Goal: Task Accomplishment & Management: Manage account settings

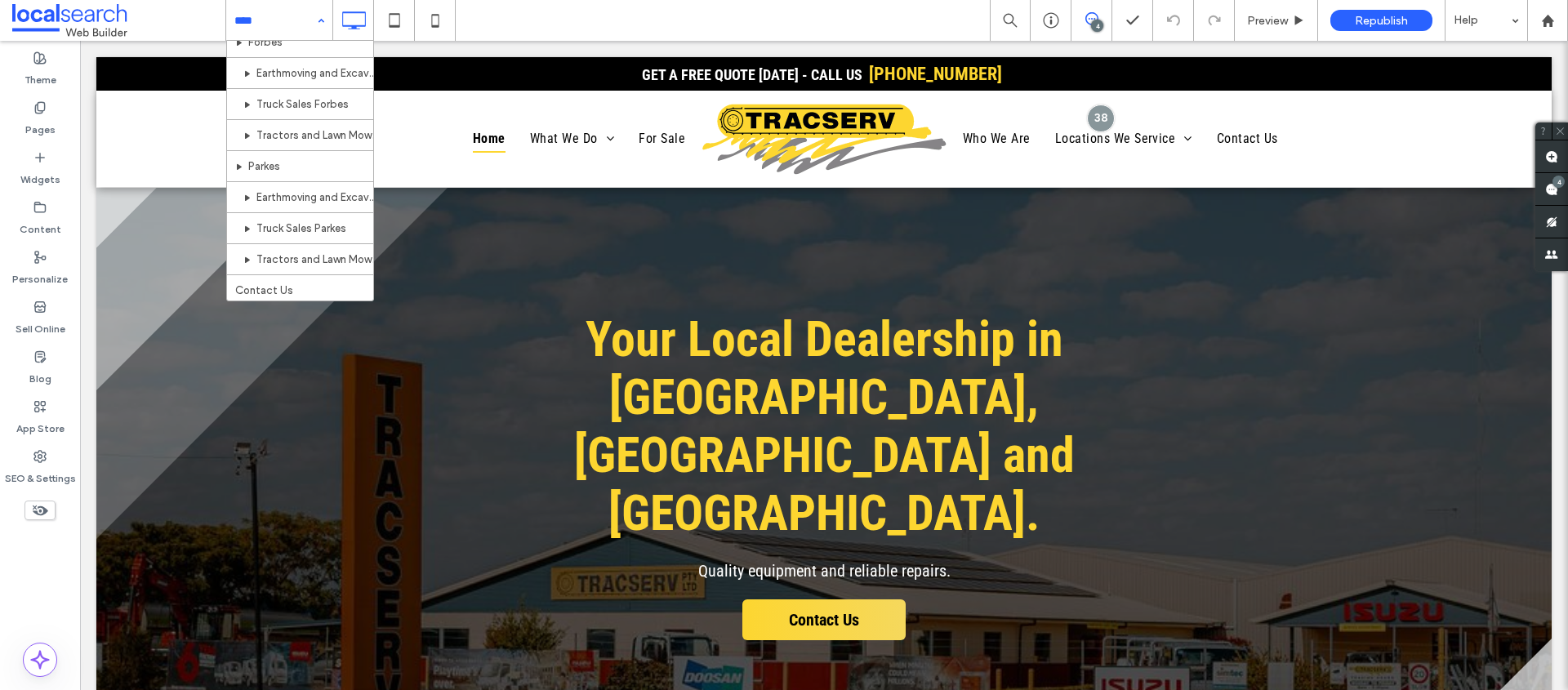
scroll to position [1228, 0]
click at [1275, 9] on div "Preview" at bounding box center [1275, 20] width 83 height 41
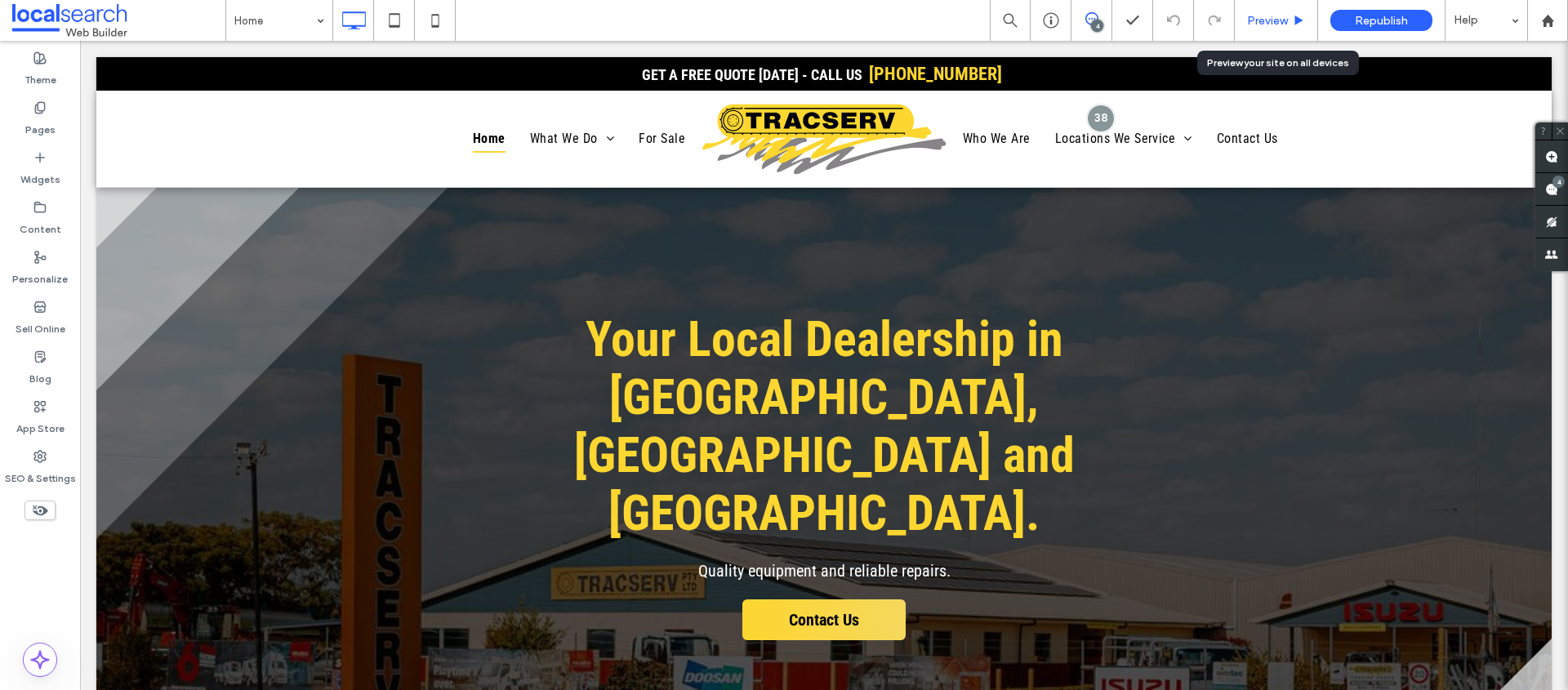
click at [1277, 19] on span "Preview" at bounding box center [1267, 21] width 41 height 14
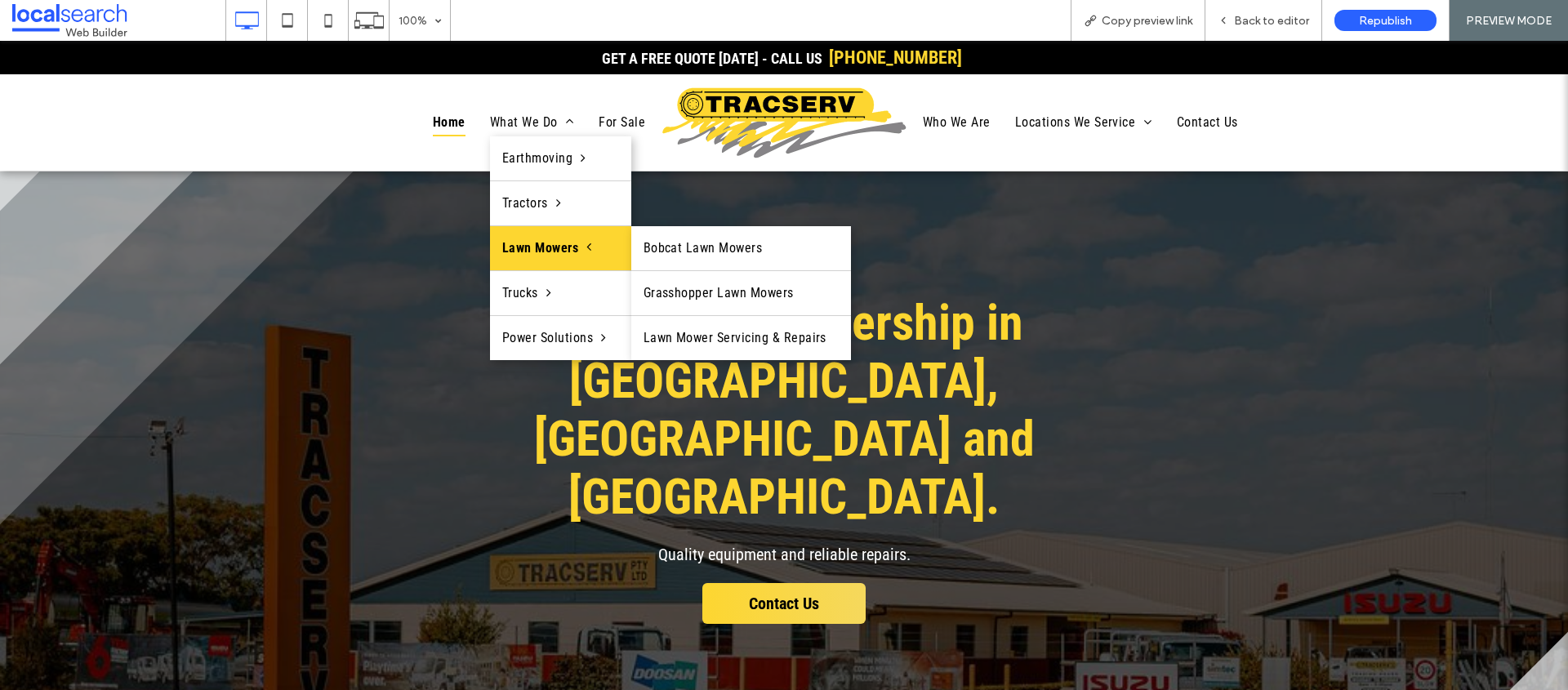
click at [528, 251] on span "Lawn Mowers" at bounding box center [547, 248] width 90 height 20
click at [535, 248] on span "Lawn Mowers" at bounding box center [547, 248] width 90 height 20
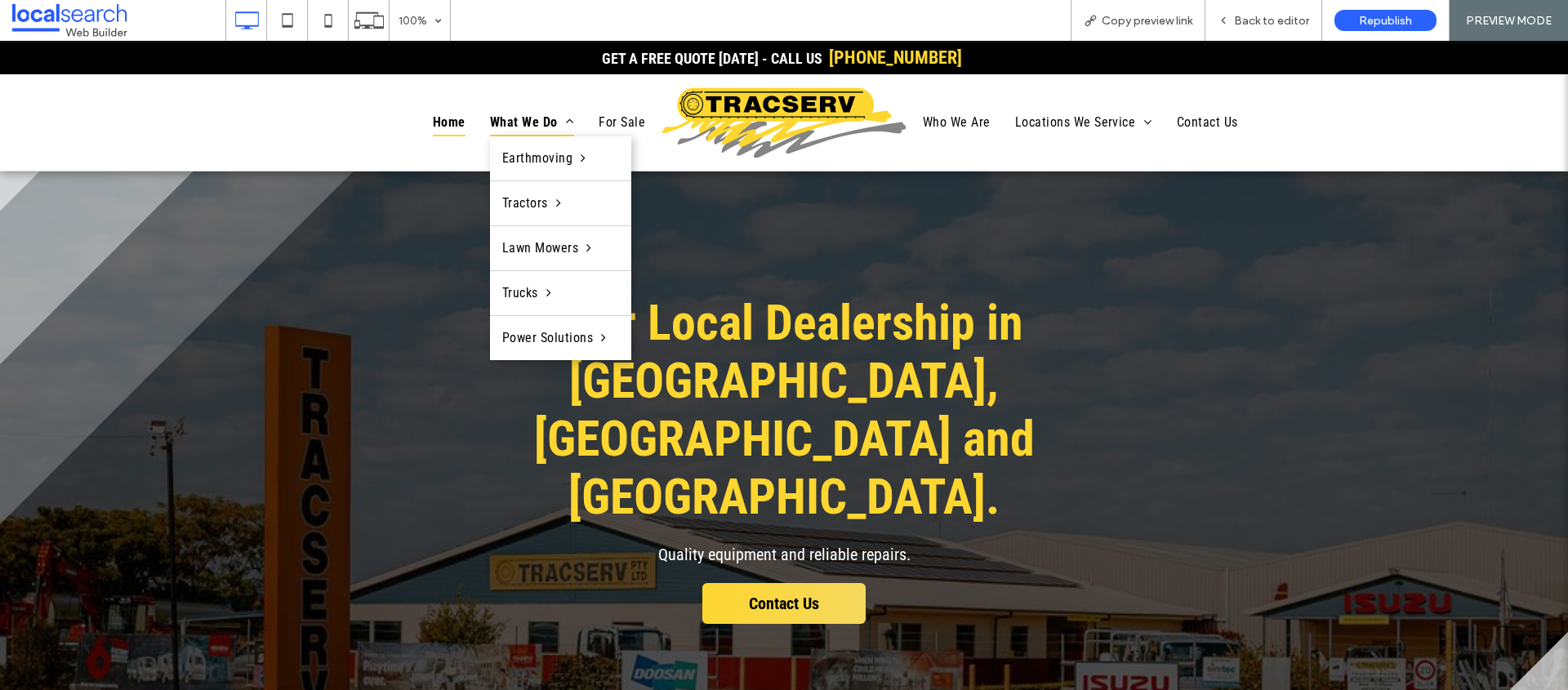
click at [544, 112] on span "What We Do" at bounding box center [532, 122] width 84 height 28
click at [519, 125] on span "What We Do" at bounding box center [532, 122] width 84 height 28
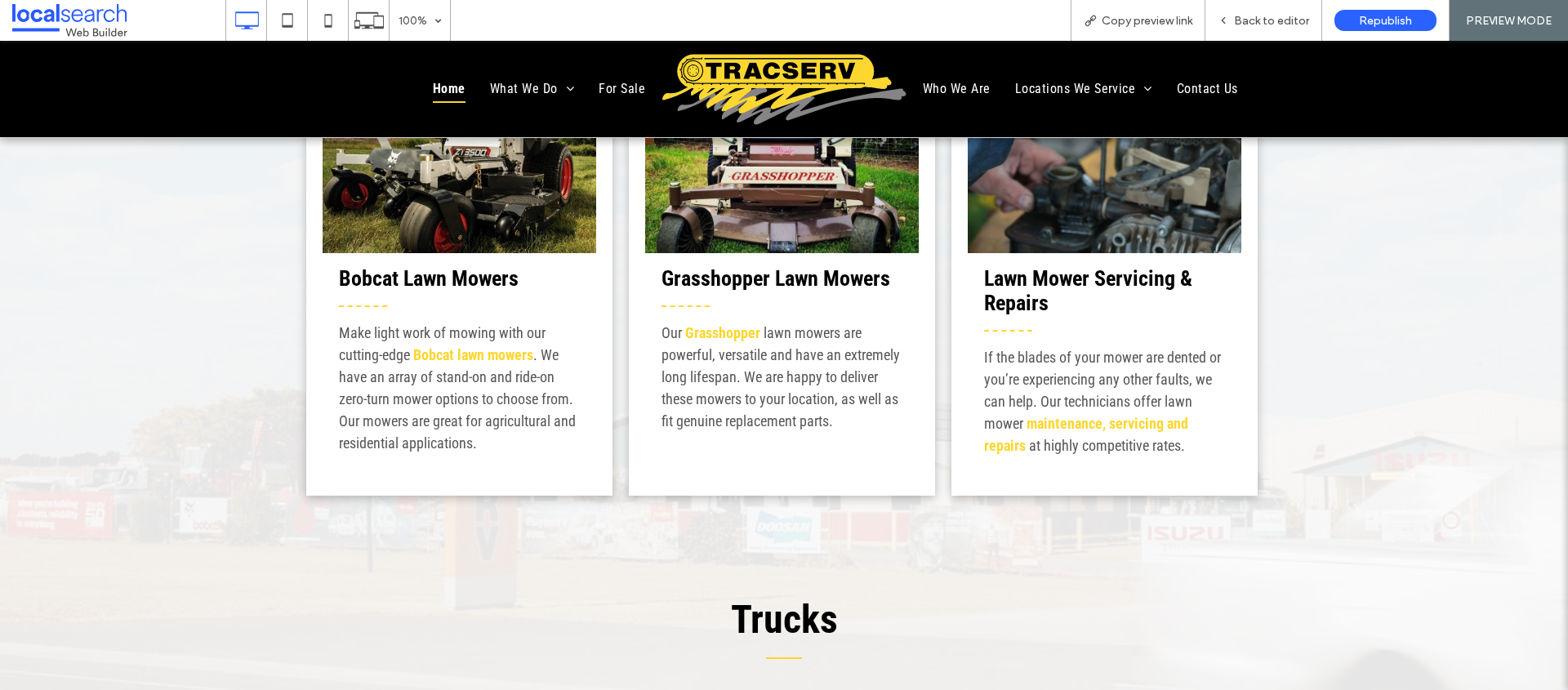
scroll to position [3799, 0]
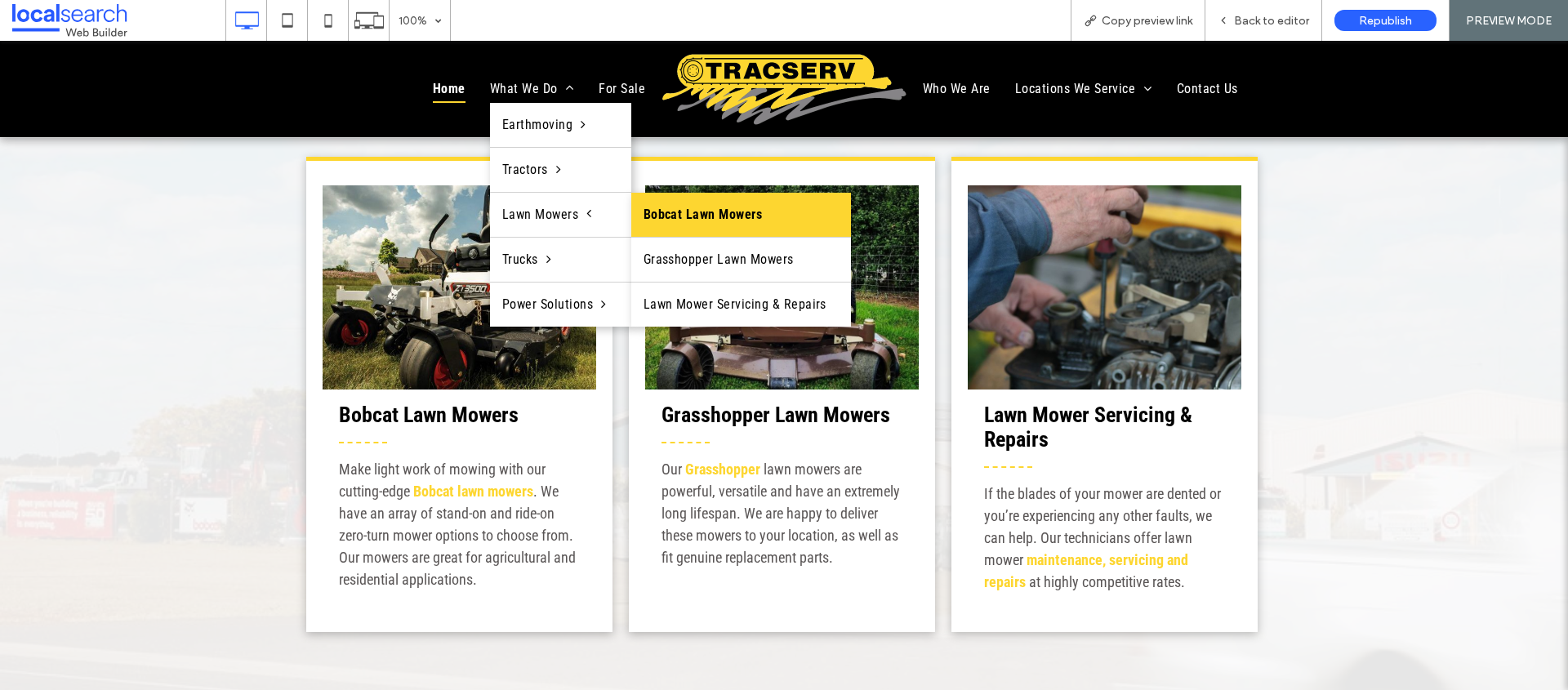
drag, startPoint x: 687, startPoint y: 218, endPoint x: 689, endPoint y: 259, distance: 41.0
click at [687, 218] on link "Bobcat Lawn Mowers" at bounding box center [741, 214] width 219 height 44
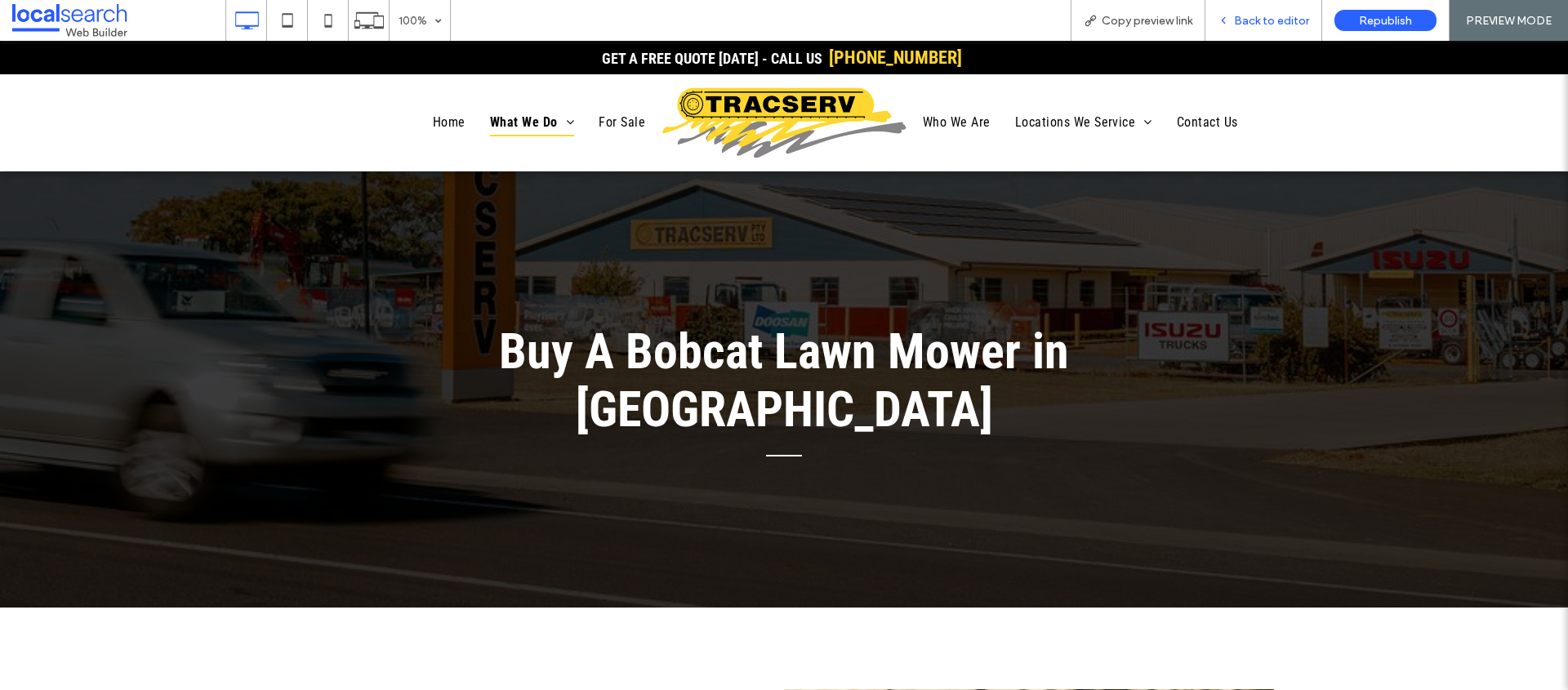
click at [1282, 16] on span "Back to editor" at bounding box center [1272, 21] width 75 height 14
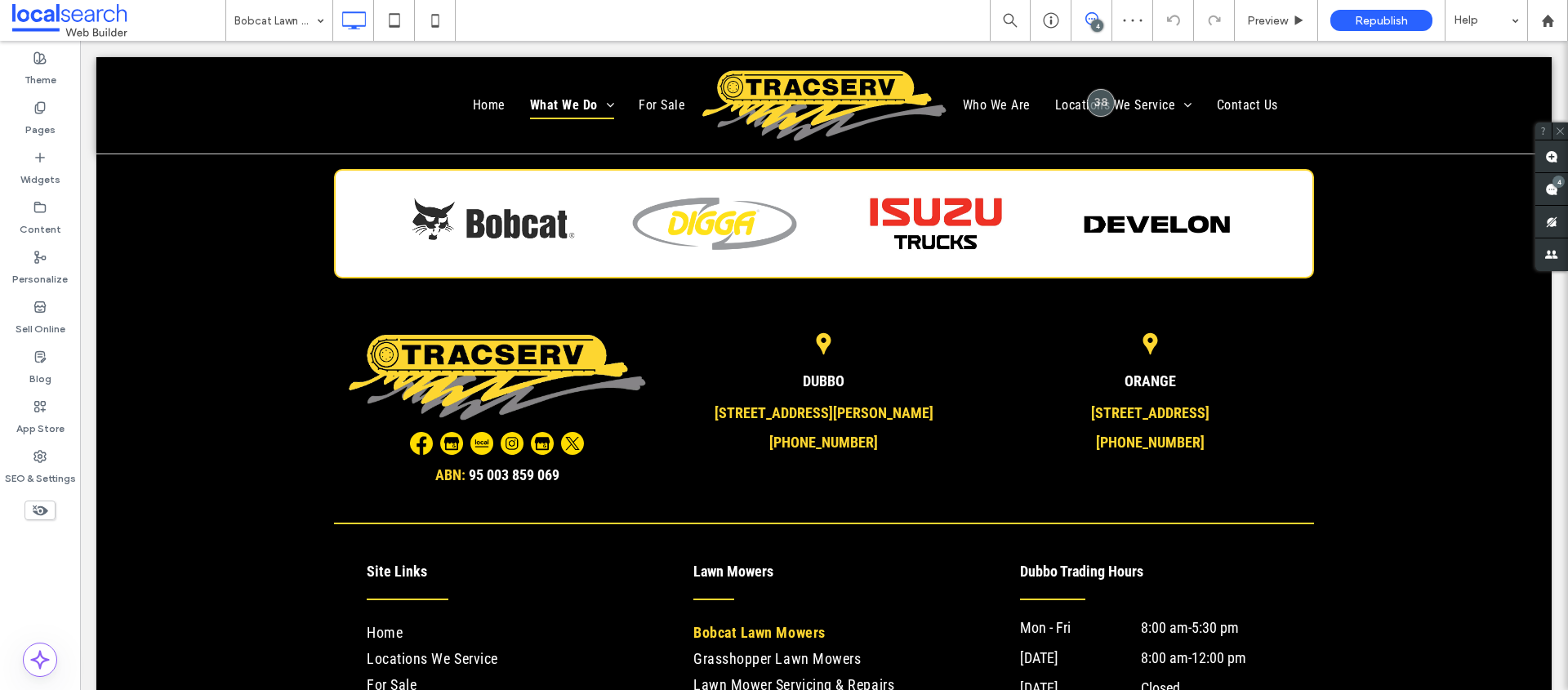
scroll to position [1696, 0]
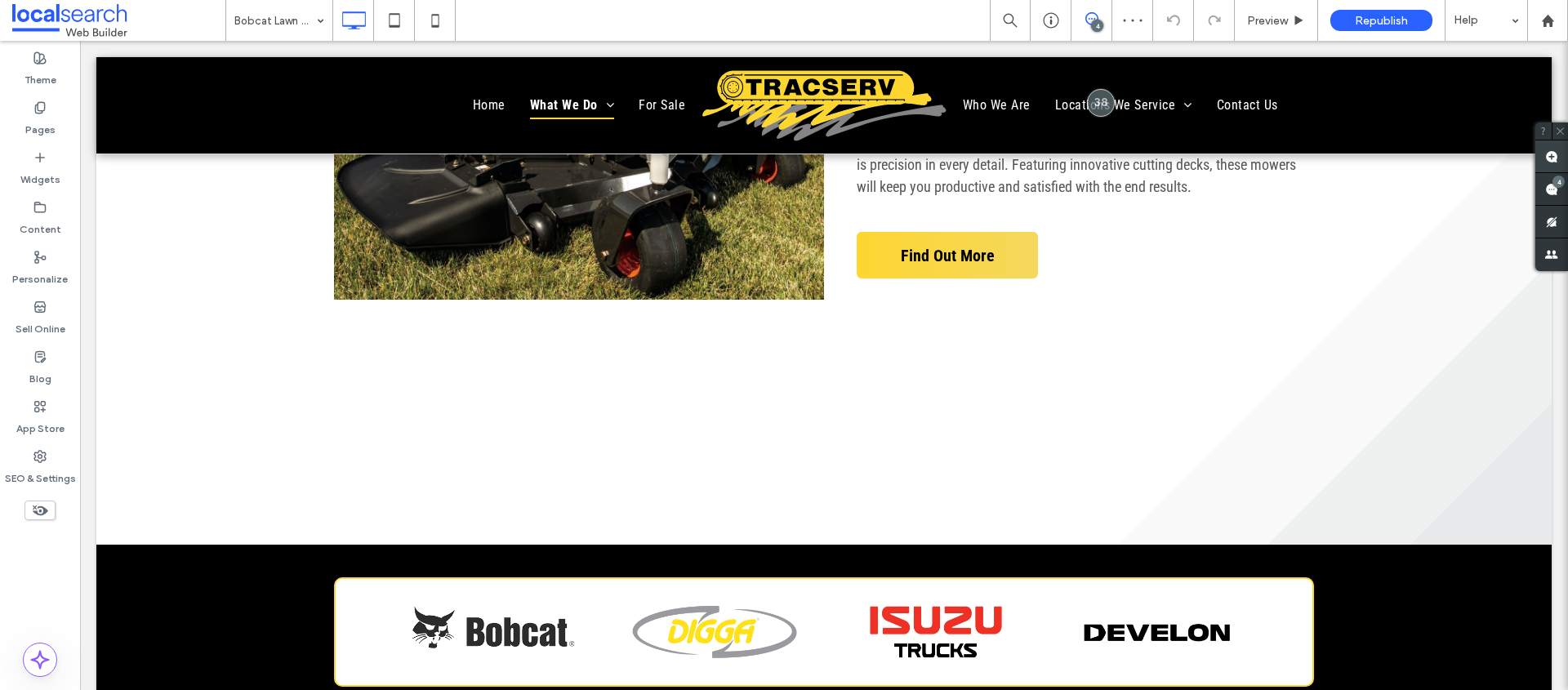
click at [1550, 154] on use at bounding box center [1552, 157] width 13 height 13
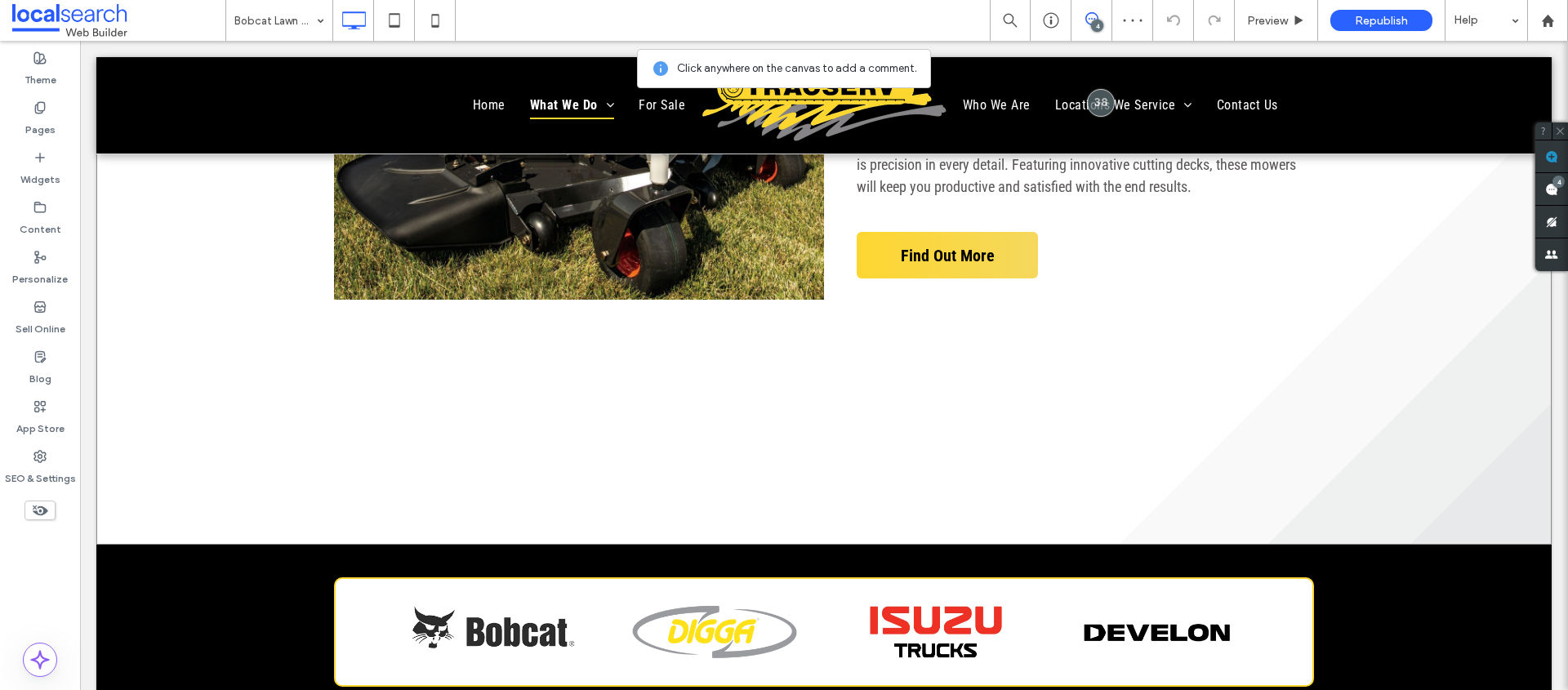
drag, startPoint x: 816, startPoint y: 411, endPoint x: 827, endPoint y: 410, distance: 11.0
click at [816, 410] on div "Button View more Click To Paste What Do Zero-Turn Mowers Offer? There’s a reaso…" at bounding box center [824, 136] width 1456 height 817
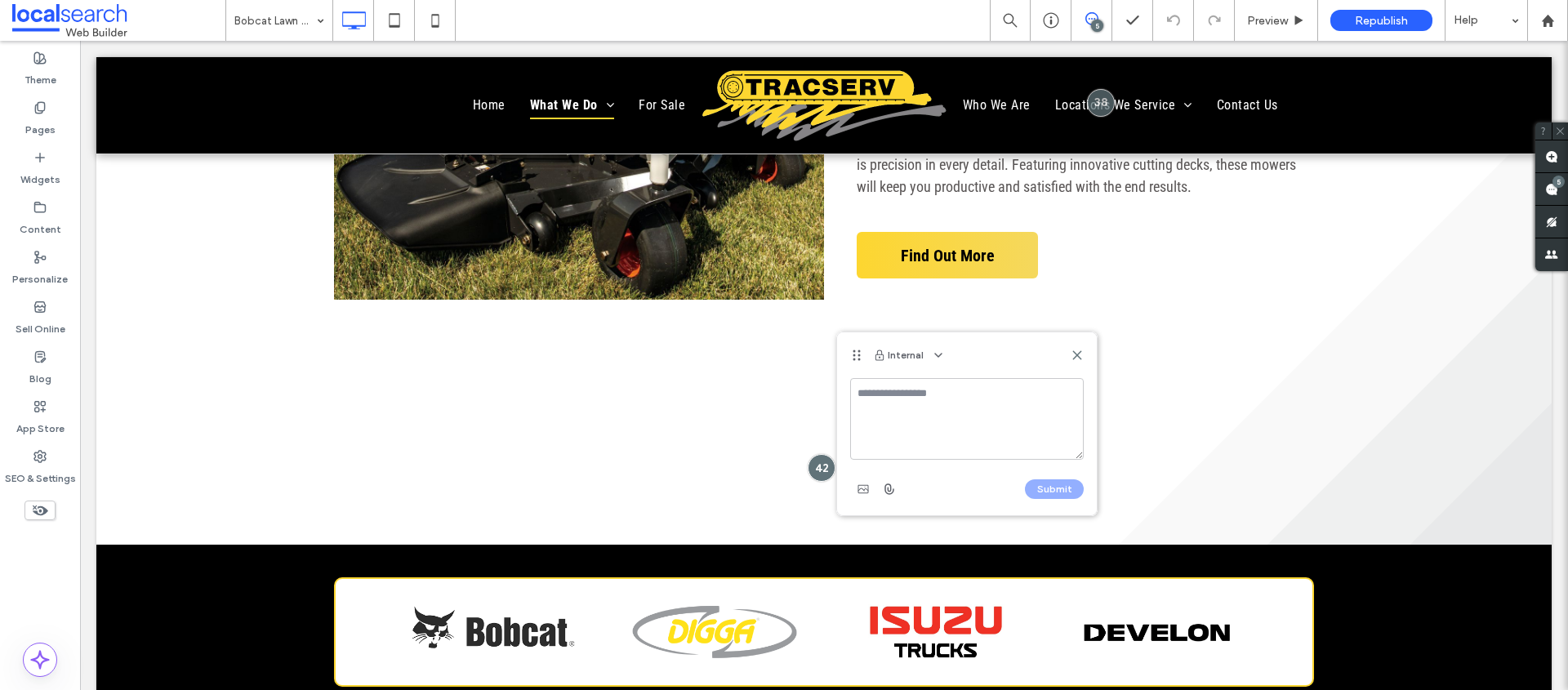
click at [910, 414] on textarea at bounding box center [967, 419] width 234 height 82
click at [858, 395] on textarea "**********" at bounding box center [967, 419] width 234 height 82
click at [890, 382] on textarea "**********" at bounding box center [967, 419] width 234 height 82
click at [963, 413] on textarea "**********" at bounding box center [967, 419] width 234 height 82
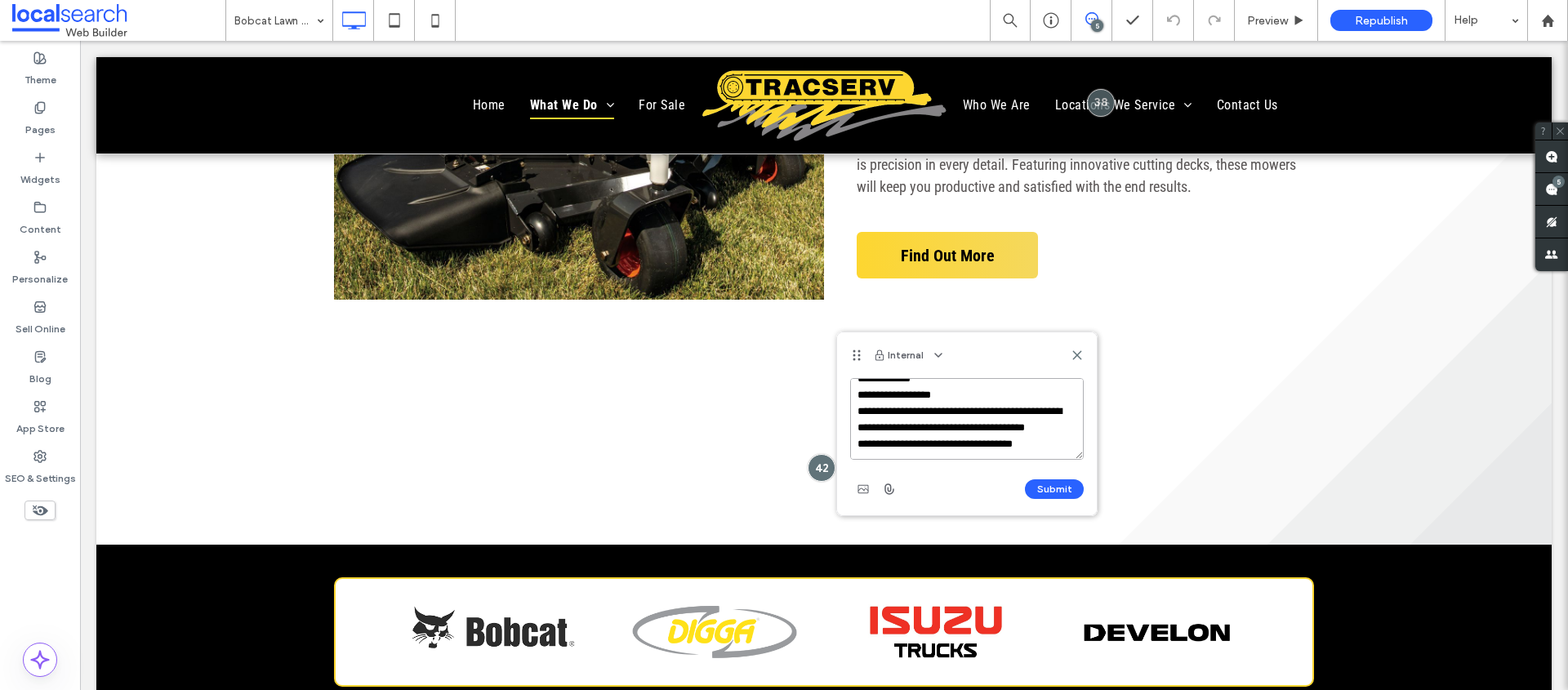
paste textarea "**********"
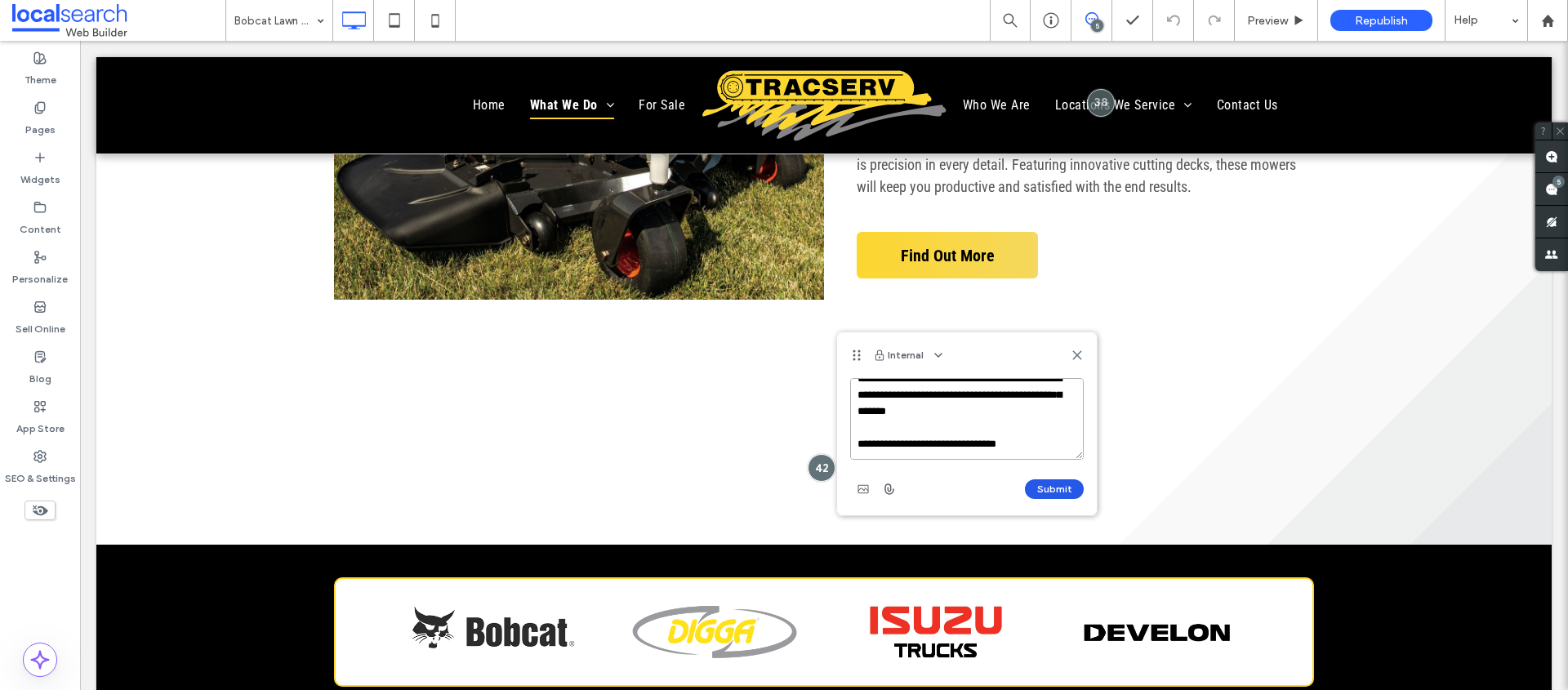
type textarea "**********"
click at [1069, 496] on button "Submit" at bounding box center [1054, 489] width 59 height 20
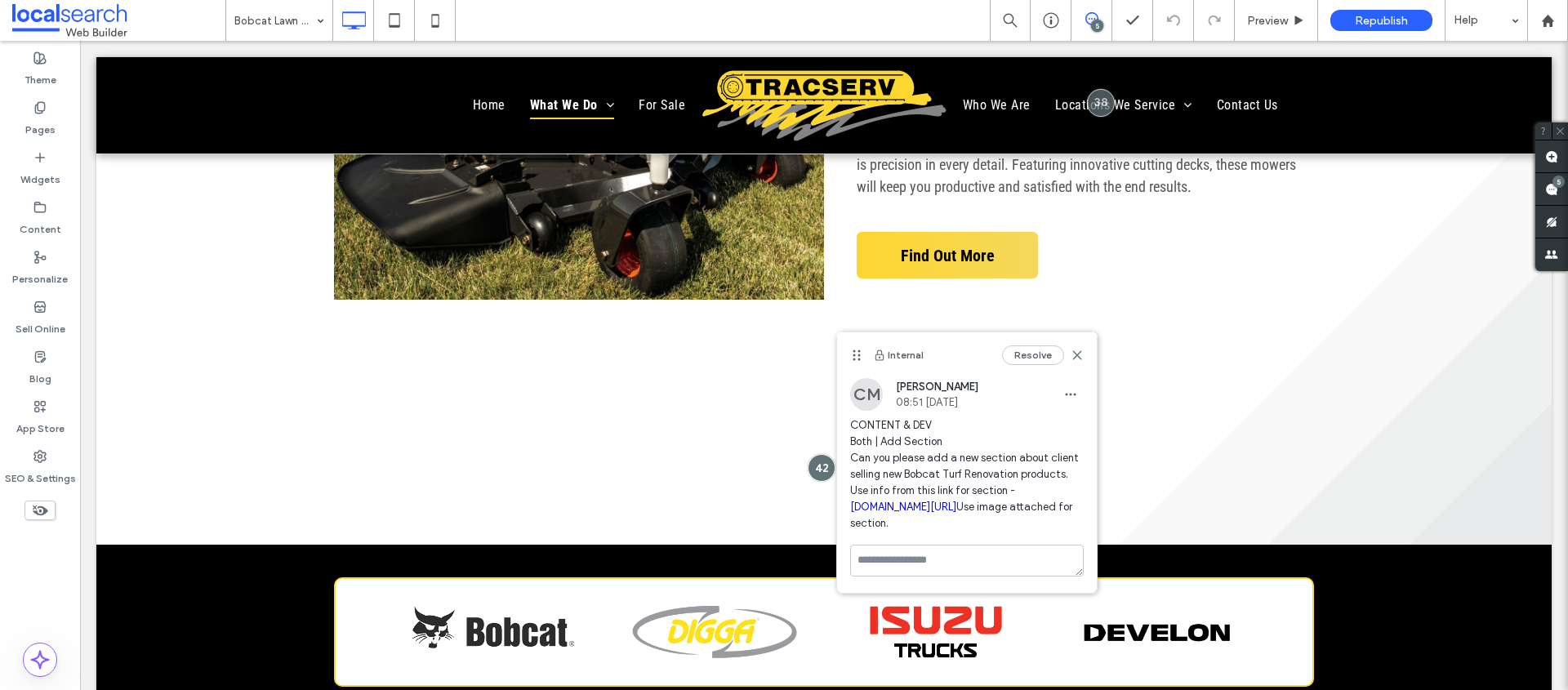
scroll to position [0, 0]
click at [1071, 391] on icon "button" at bounding box center [1070, 395] width 13 height 13
click at [1081, 432] on span "Edit" at bounding box center [1081, 436] width 20 height 16
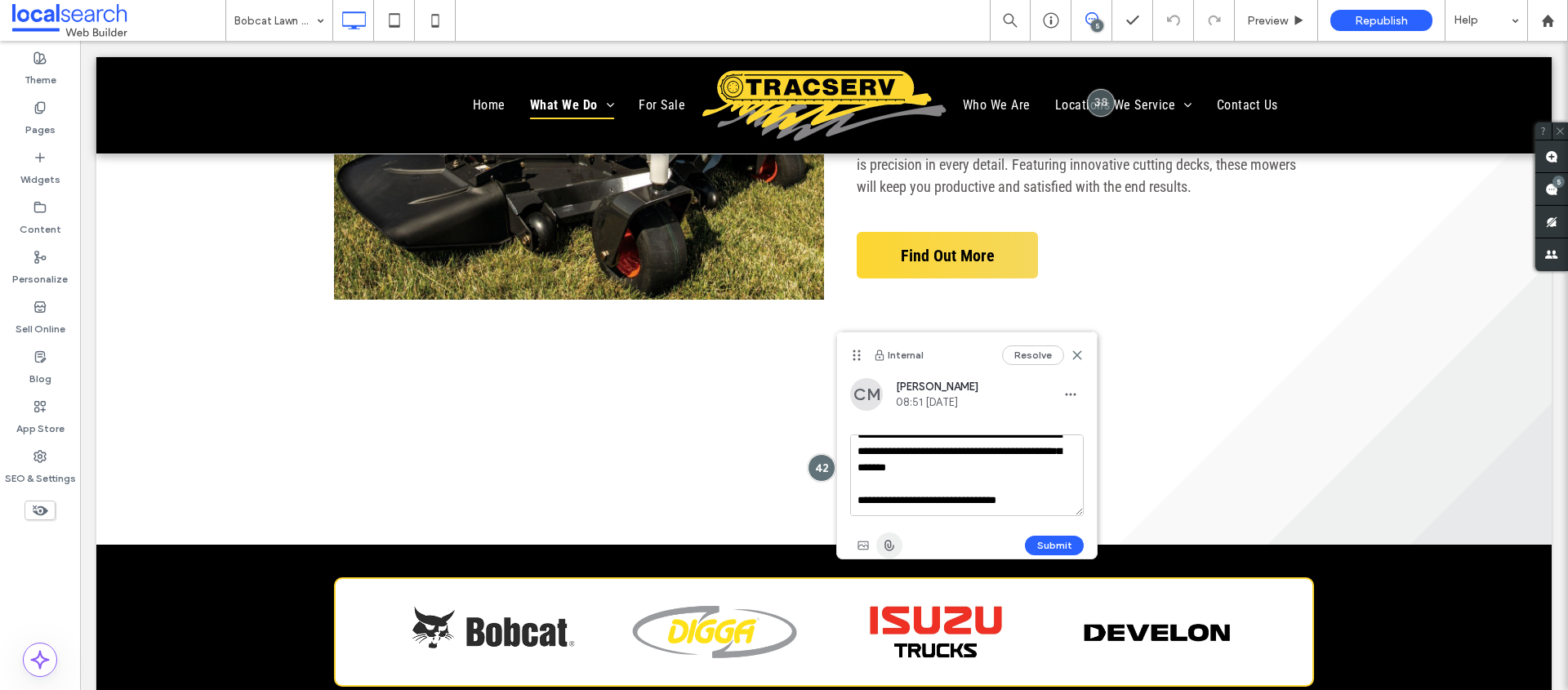
scroll to position [129, 0]
click at [870, 540] on span "button" at bounding box center [863, 545] width 26 height 26
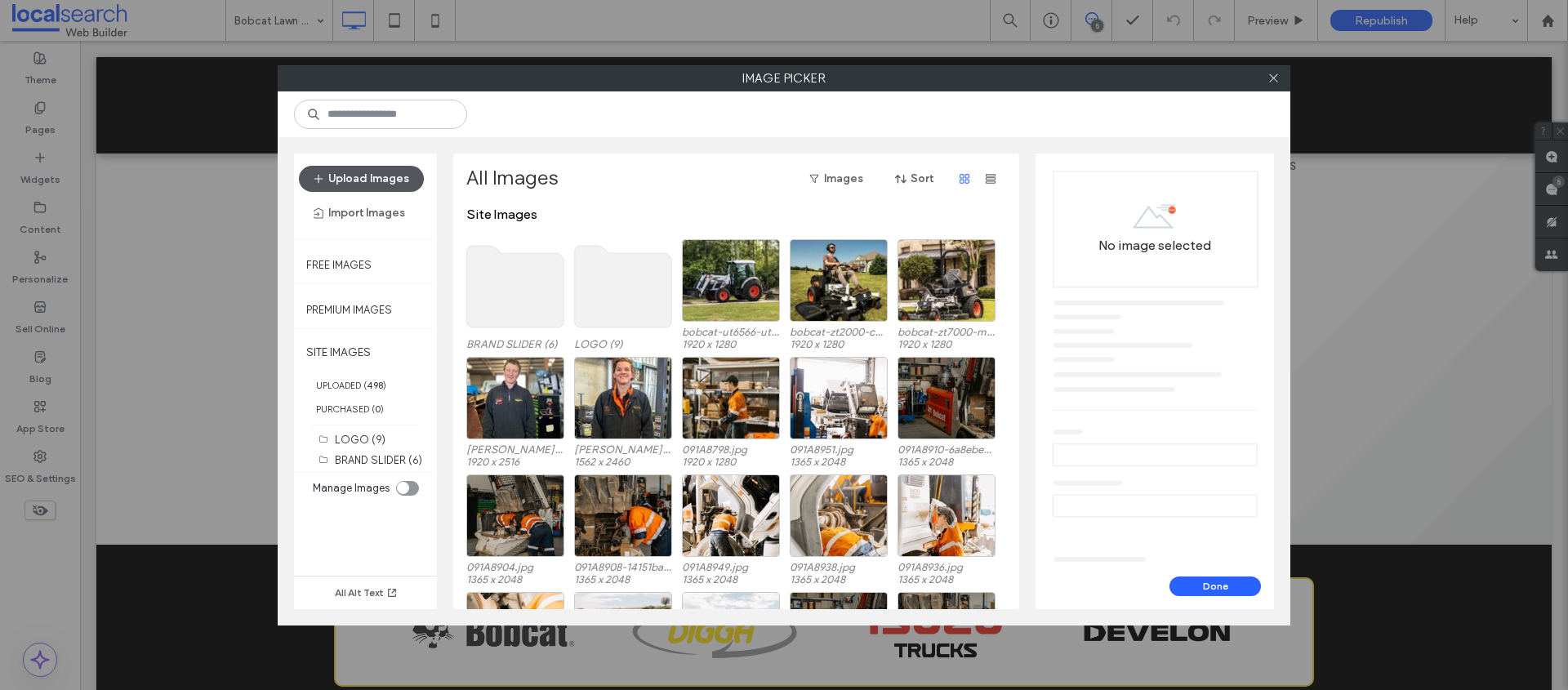
click at [373, 172] on button "Upload Images" at bounding box center [361, 178] width 125 height 26
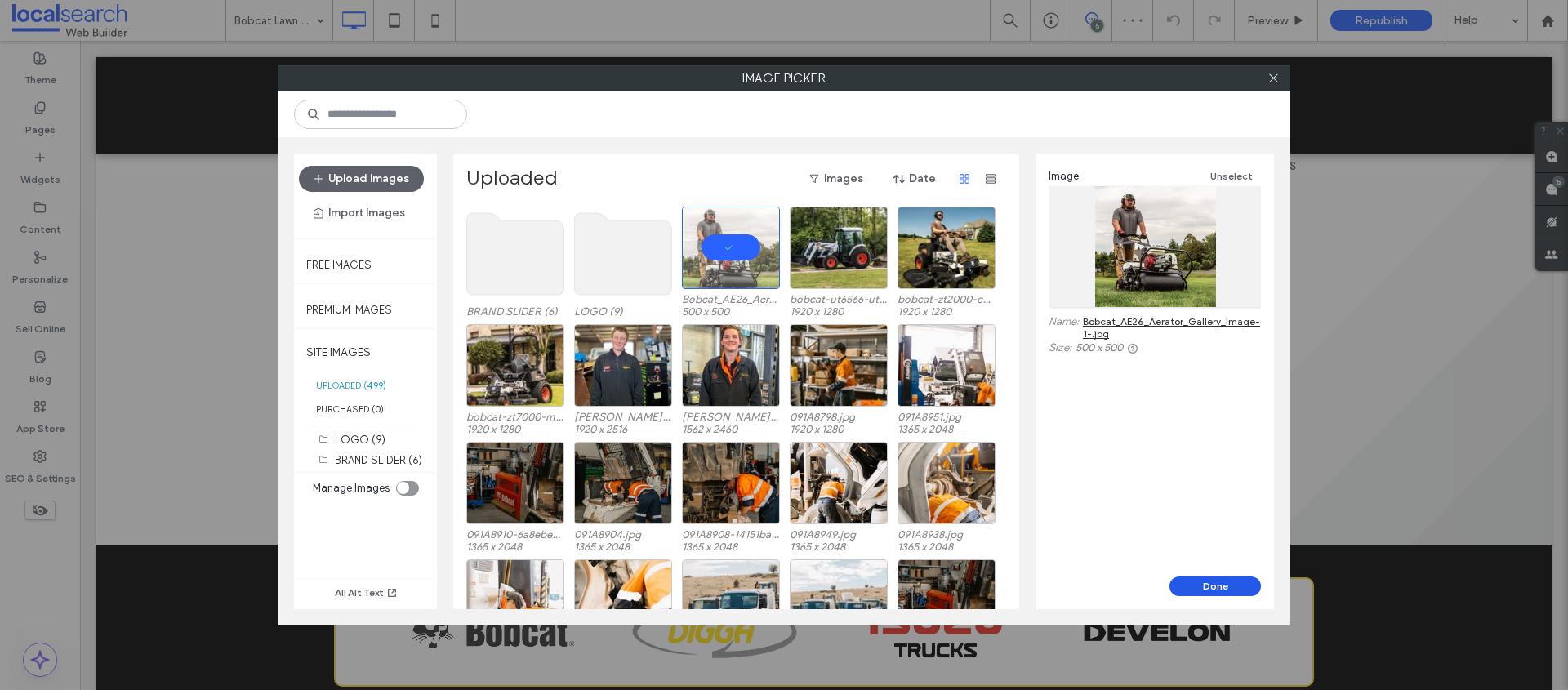
click at [1217, 583] on button "Done" at bounding box center [1215, 586] width 92 height 20
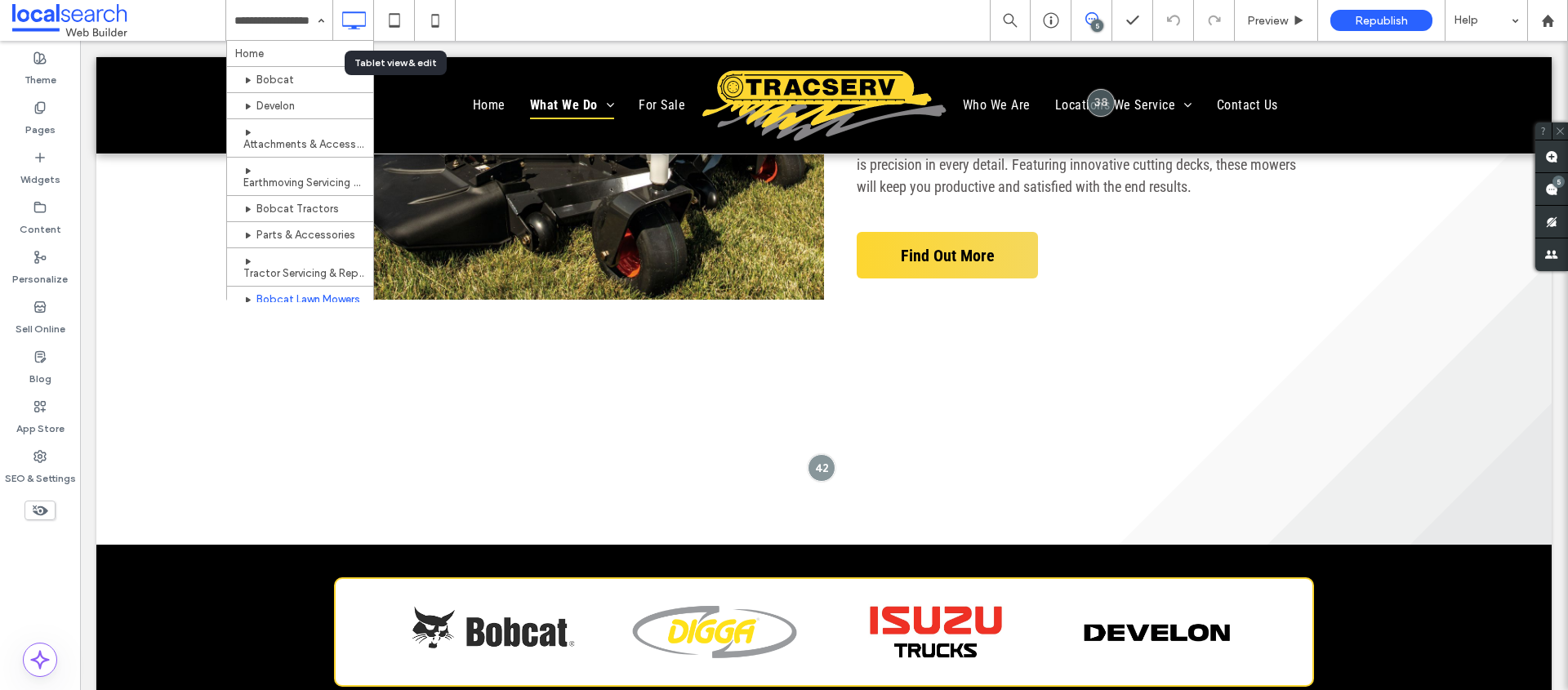
click at [519, 20] on div "Home Bobcat Develon Attachments & Accessories Earthmoving Servicing & Repairs B…" at bounding box center [896, 20] width 1343 height 41
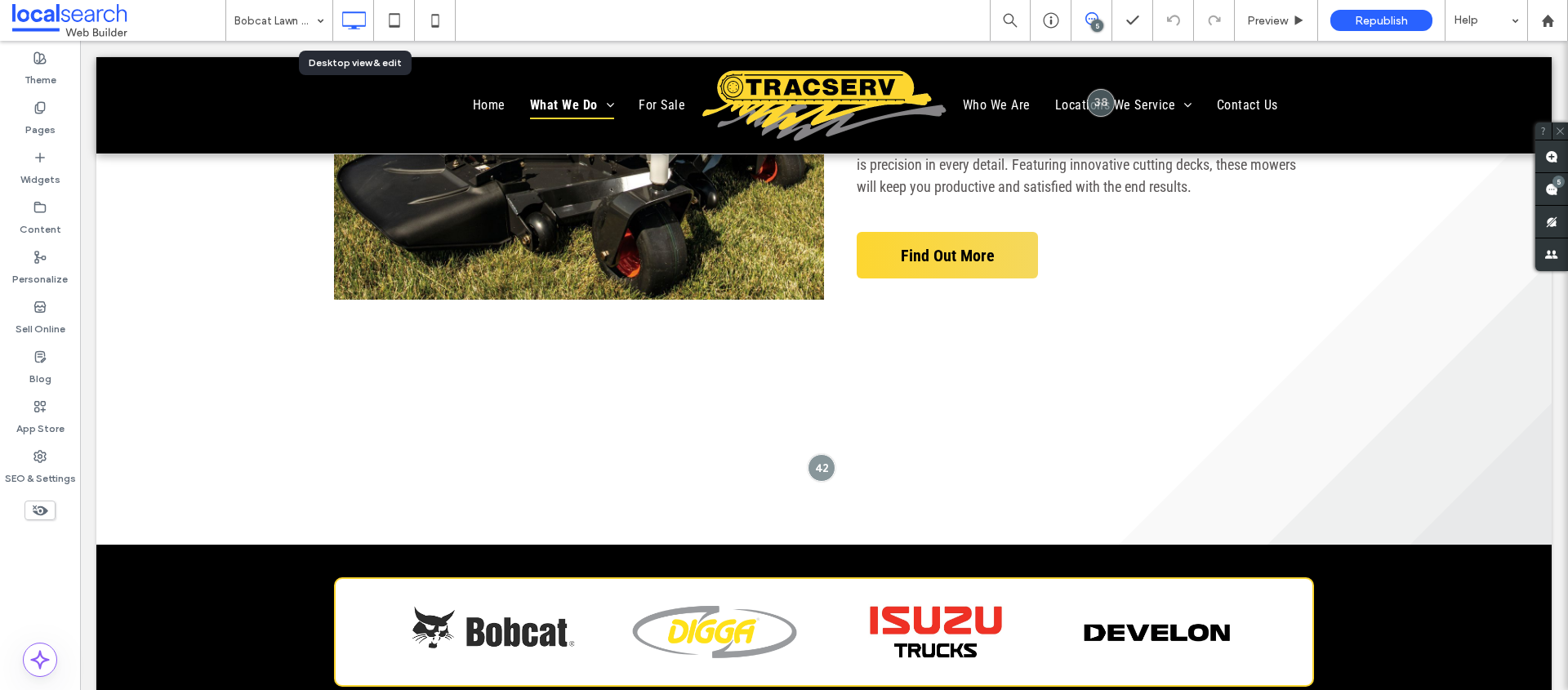
click at [519, 22] on div "Bobcat Lawn Mowers 5 Preview Republish Help" at bounding box center [896, 20] width 1343 height 41
click at [61, 115] on div "Pages" at bounding box center [40, 119] width 80 height 50
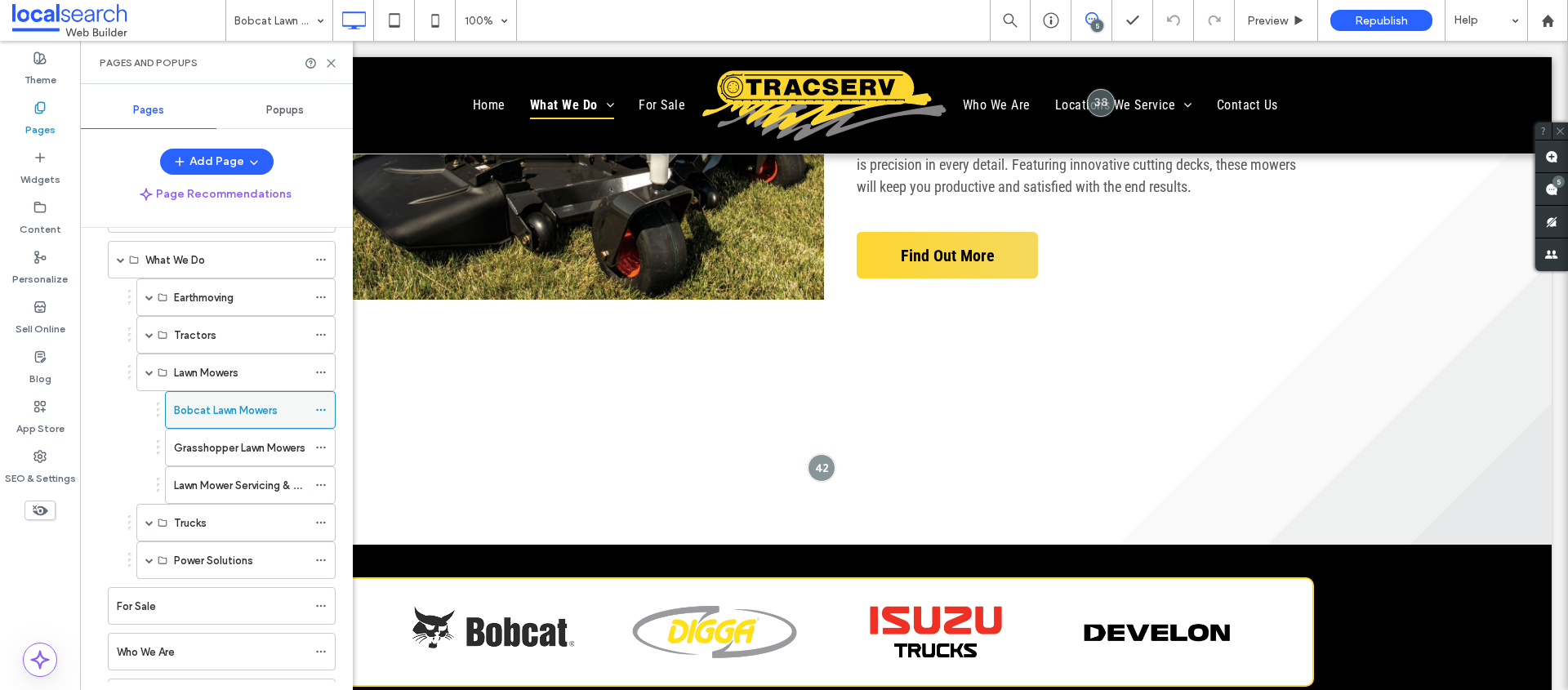
scroll to position [74, 0]
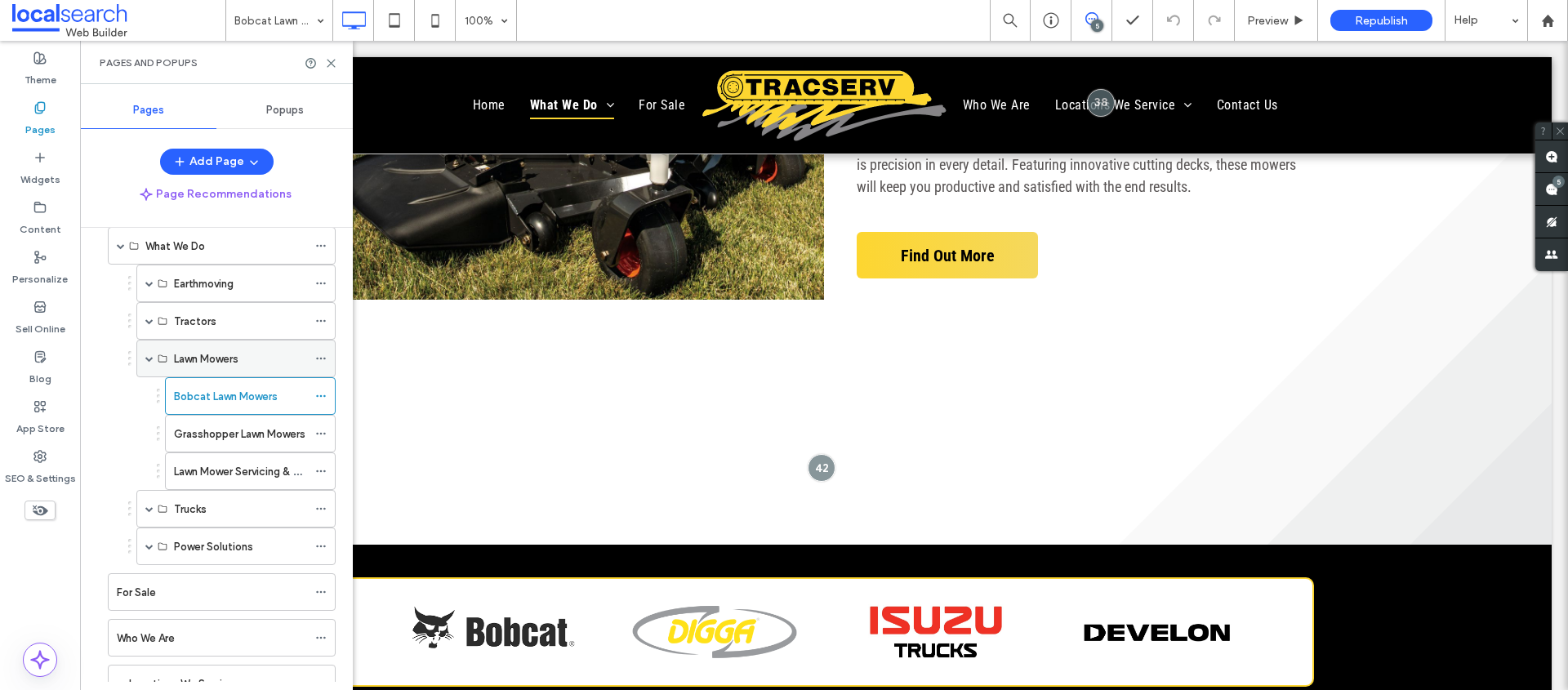
click at [318, 356] on icon at bounding box center [321, 358] width 11 height 11
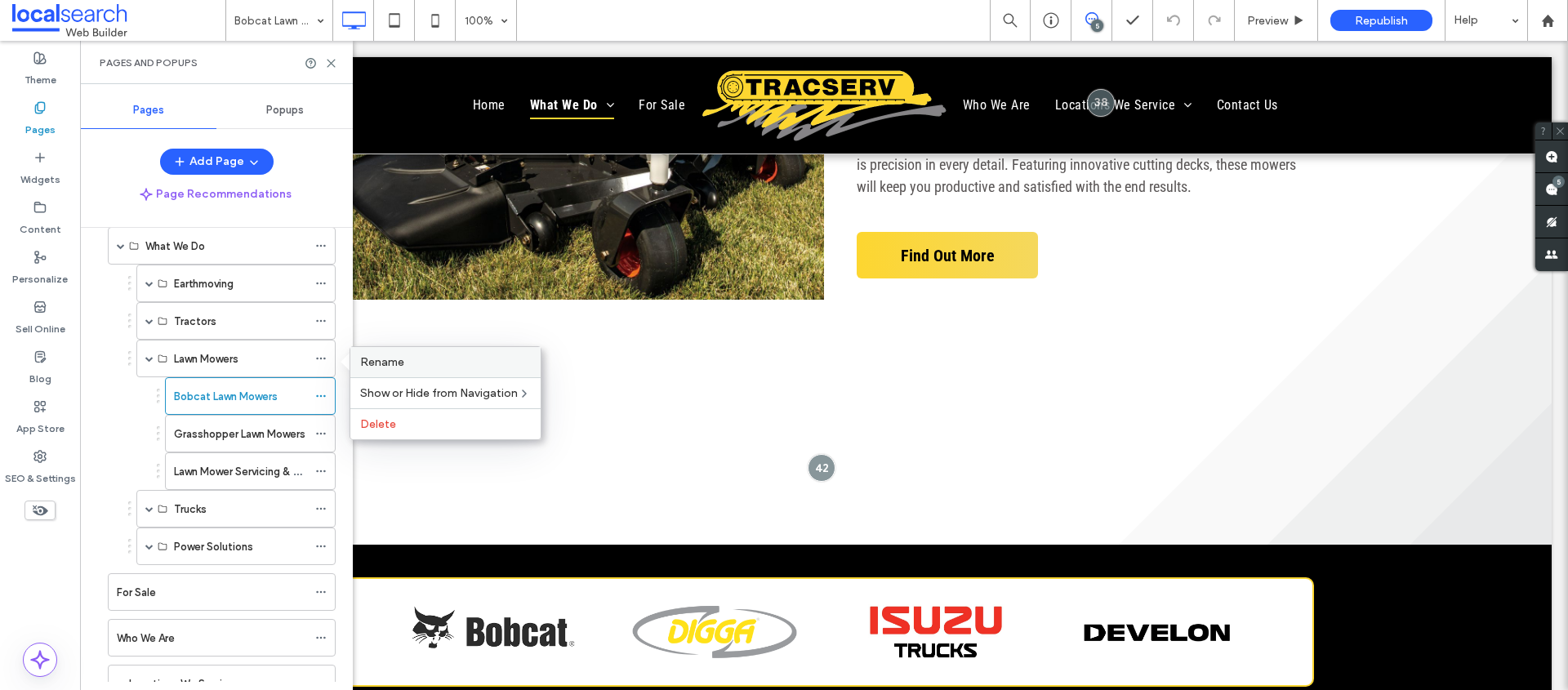
click at [397, 367] on span "Rename" at bounding box center [382, 362] width 44 height 14
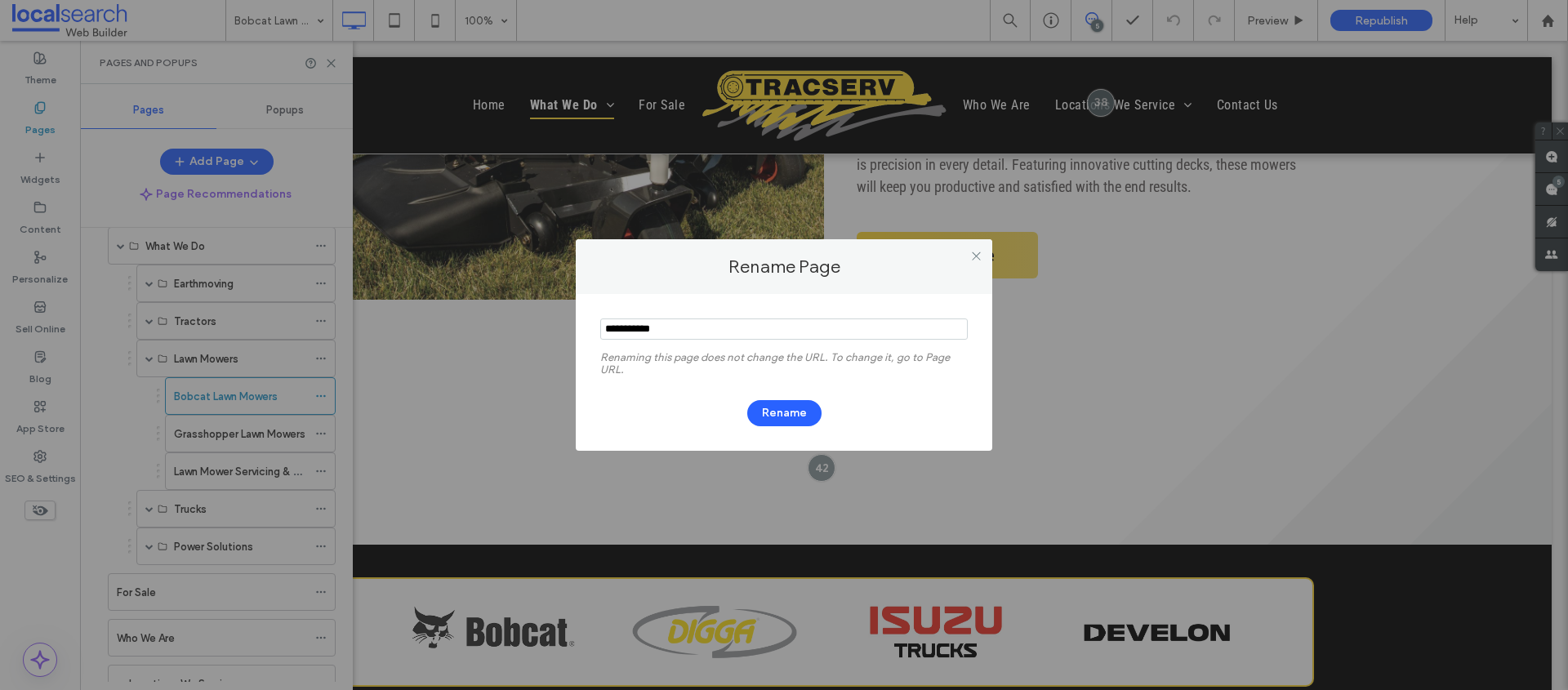
click at [719, 332] on input "notEmpty" at bounding box center [784, 329] width 368 height 21
click at [655, 332] on input "notEmpty" at bounding box center [784, 329] width 368 height 21
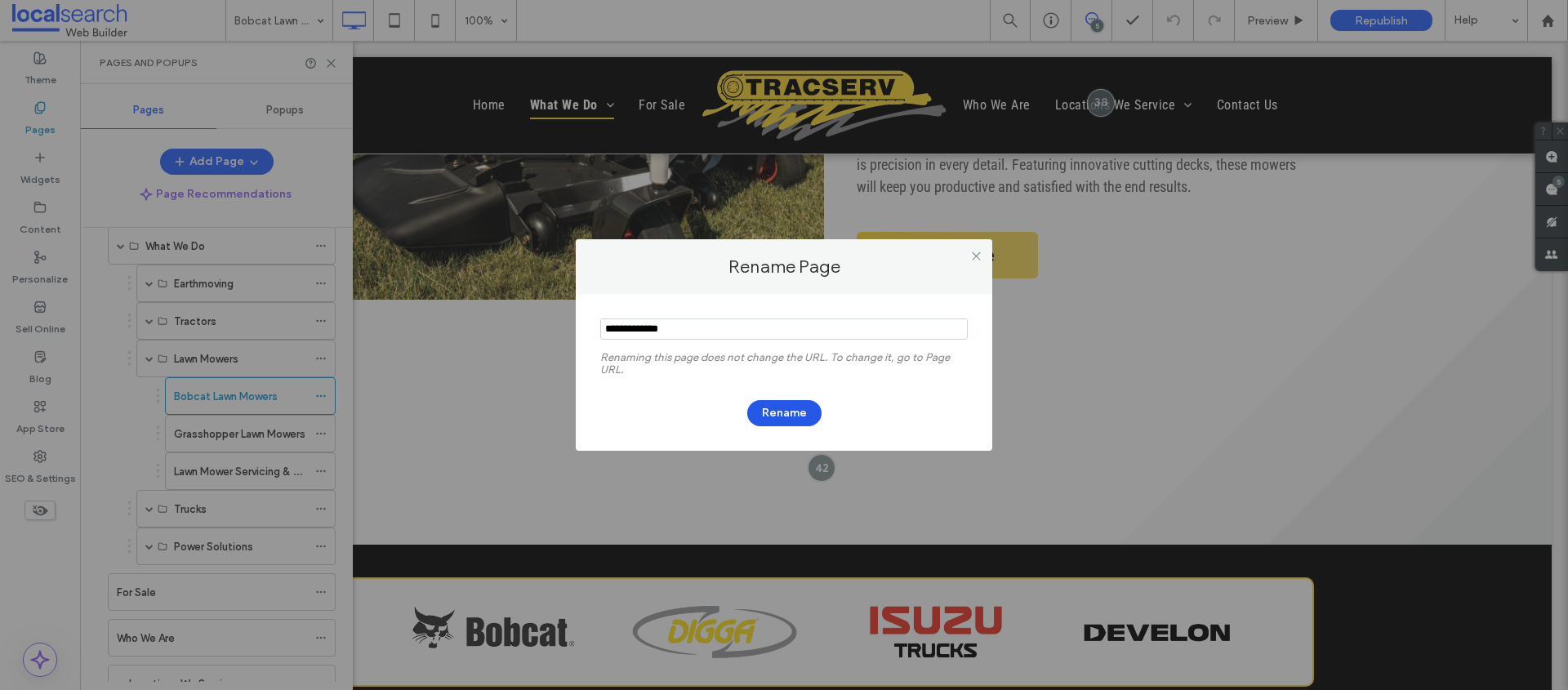
type input "**********"
click at [786, 402] on button "Rename" at bounding box center [784, 413] width 74 height 26
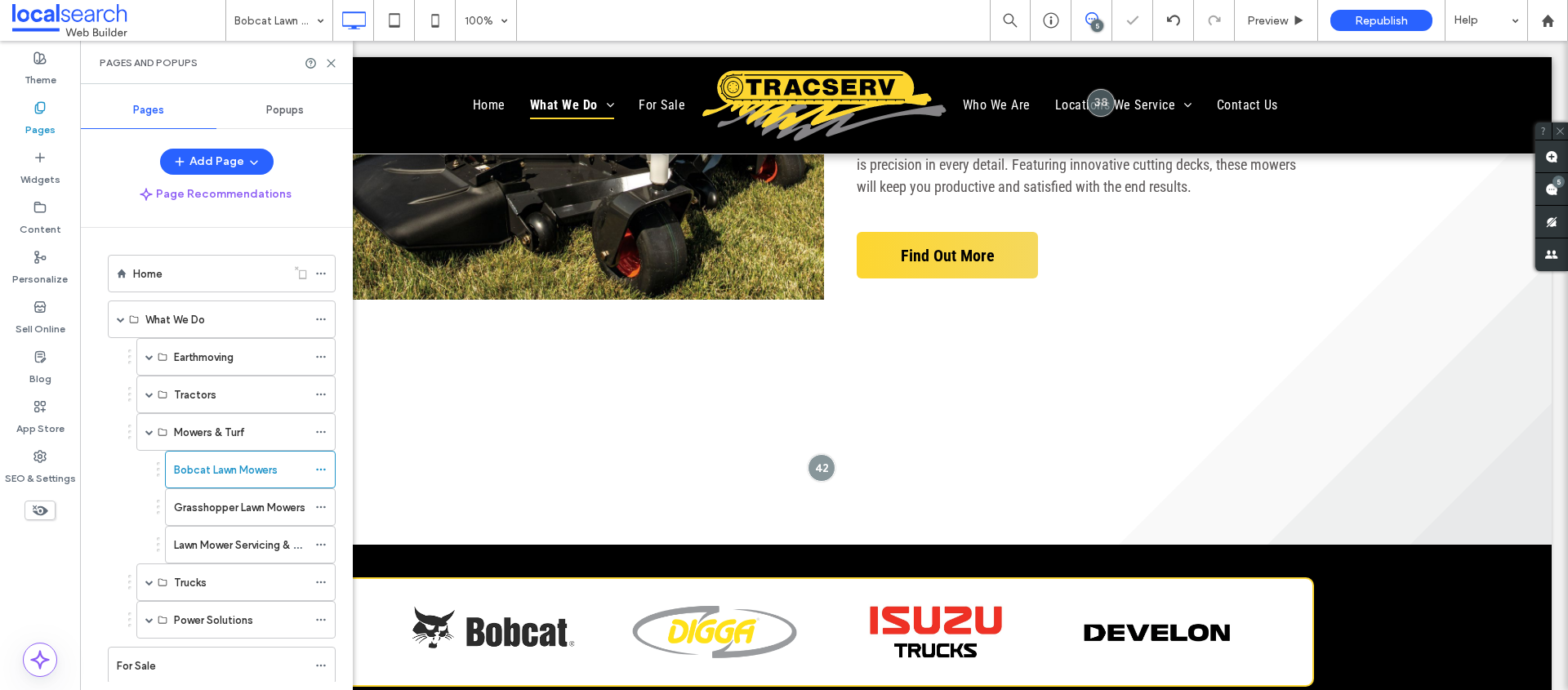
scroll to position [0, 0]
click at [1277, 23] on span "Preview" at bounding box center [1267, 21] width 41 height 14
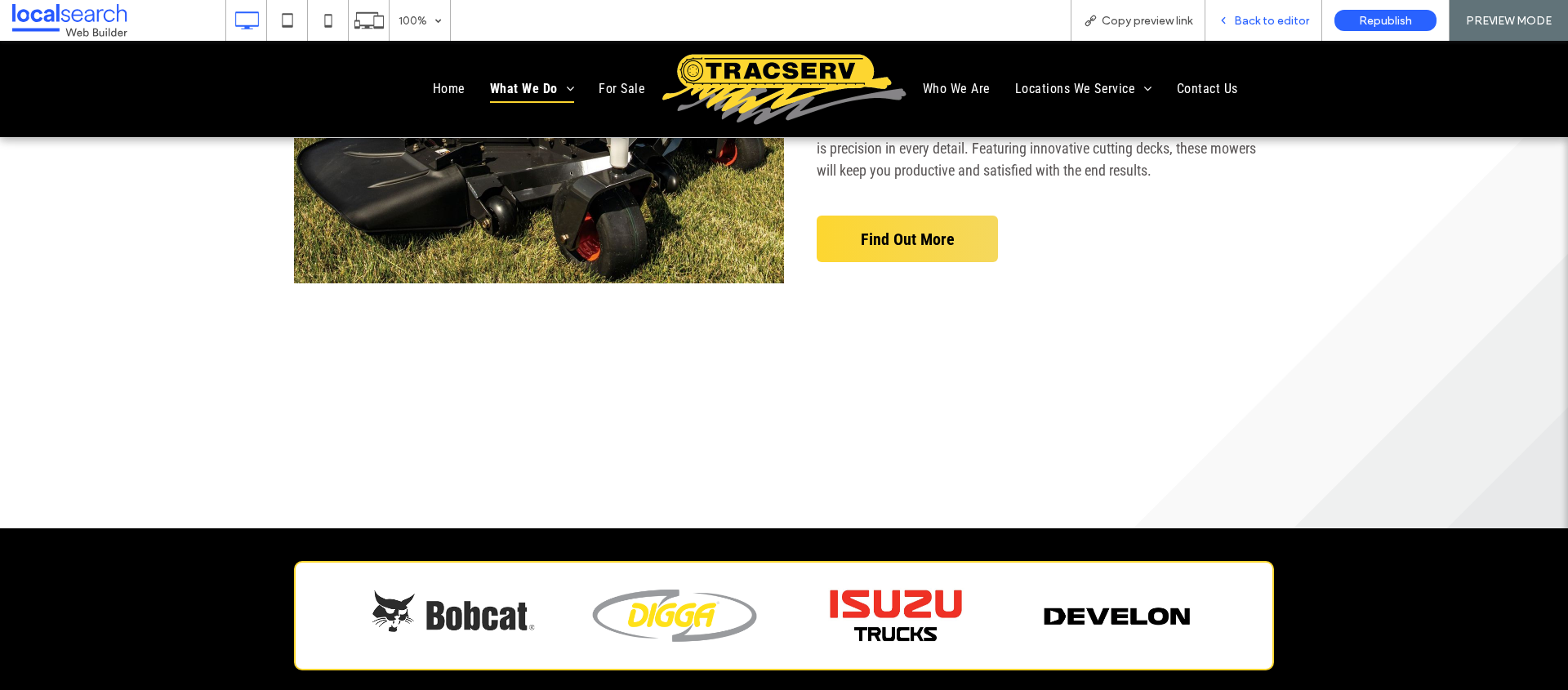
click at [1261, 19] on span "Back to editor" at bounding box center [1272, 21] width 75 height 14
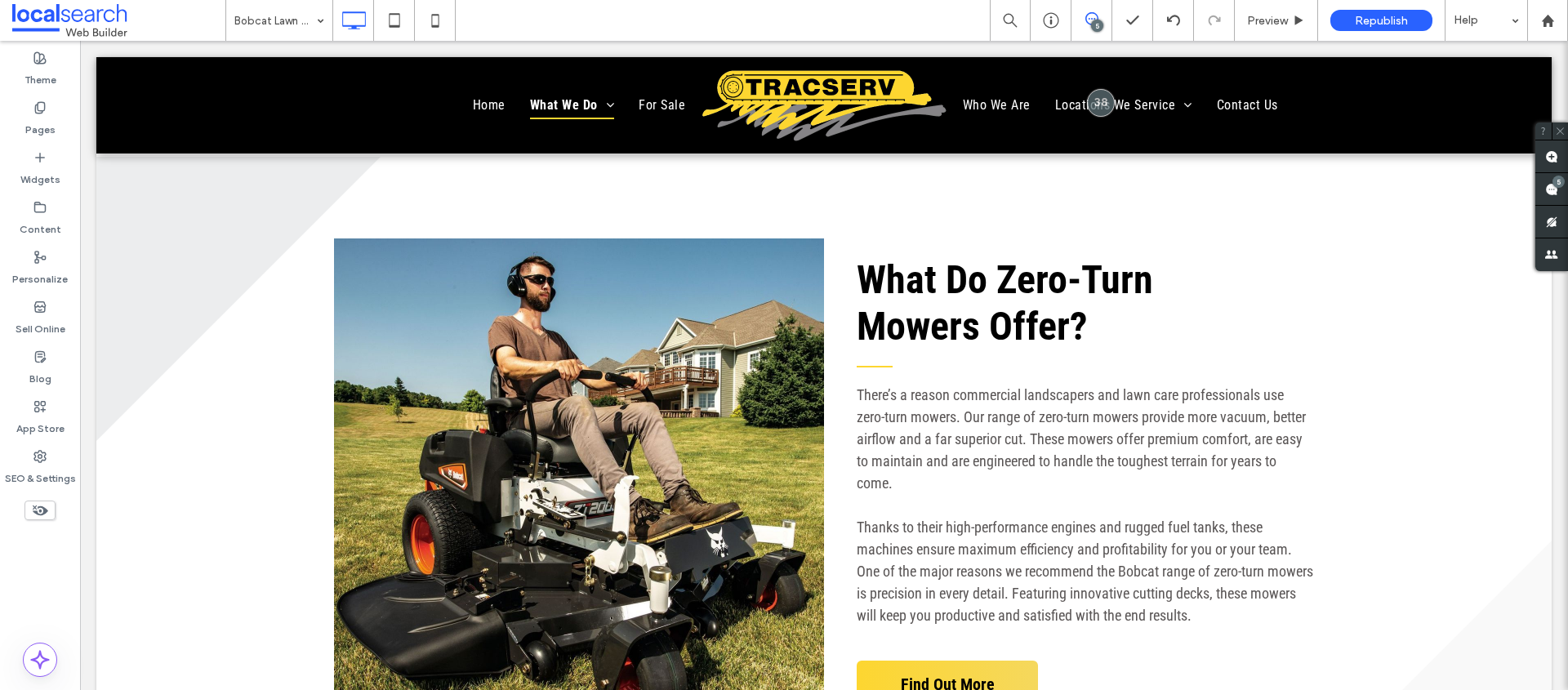
scroll to position [1549, 0]
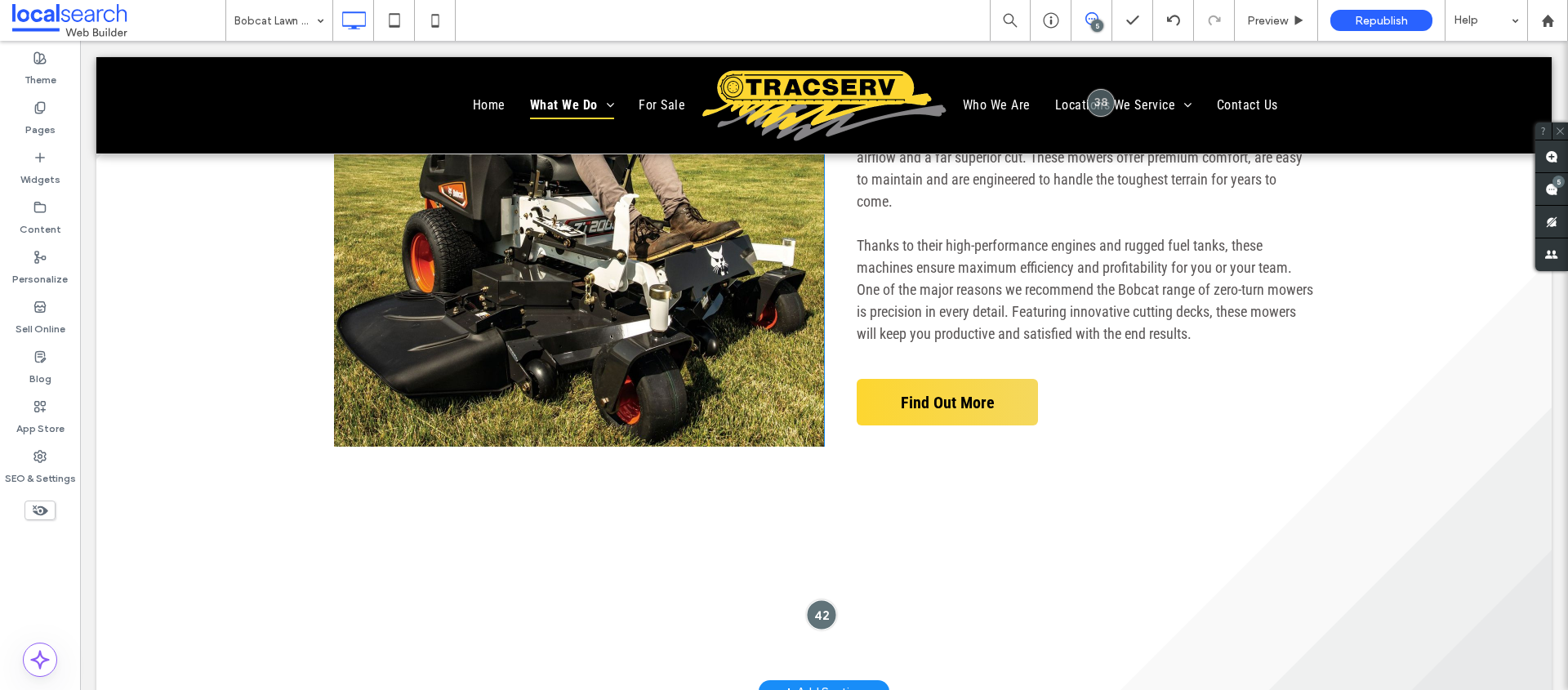
click at [828, 599] on div at bounding box center [822, 615] width 31 height 30
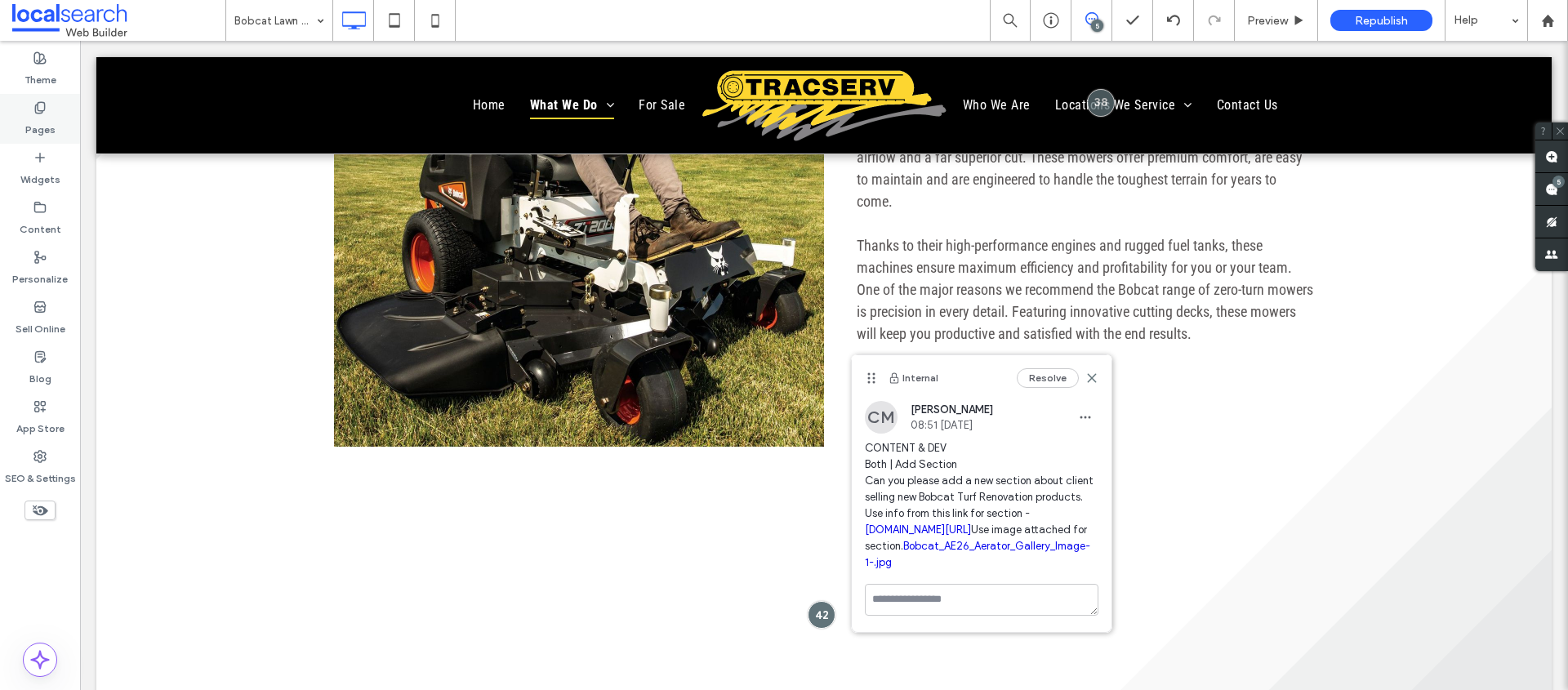
click at [43, 129] on label "Pages" at bounding box center [41, 126] width 31 height 23
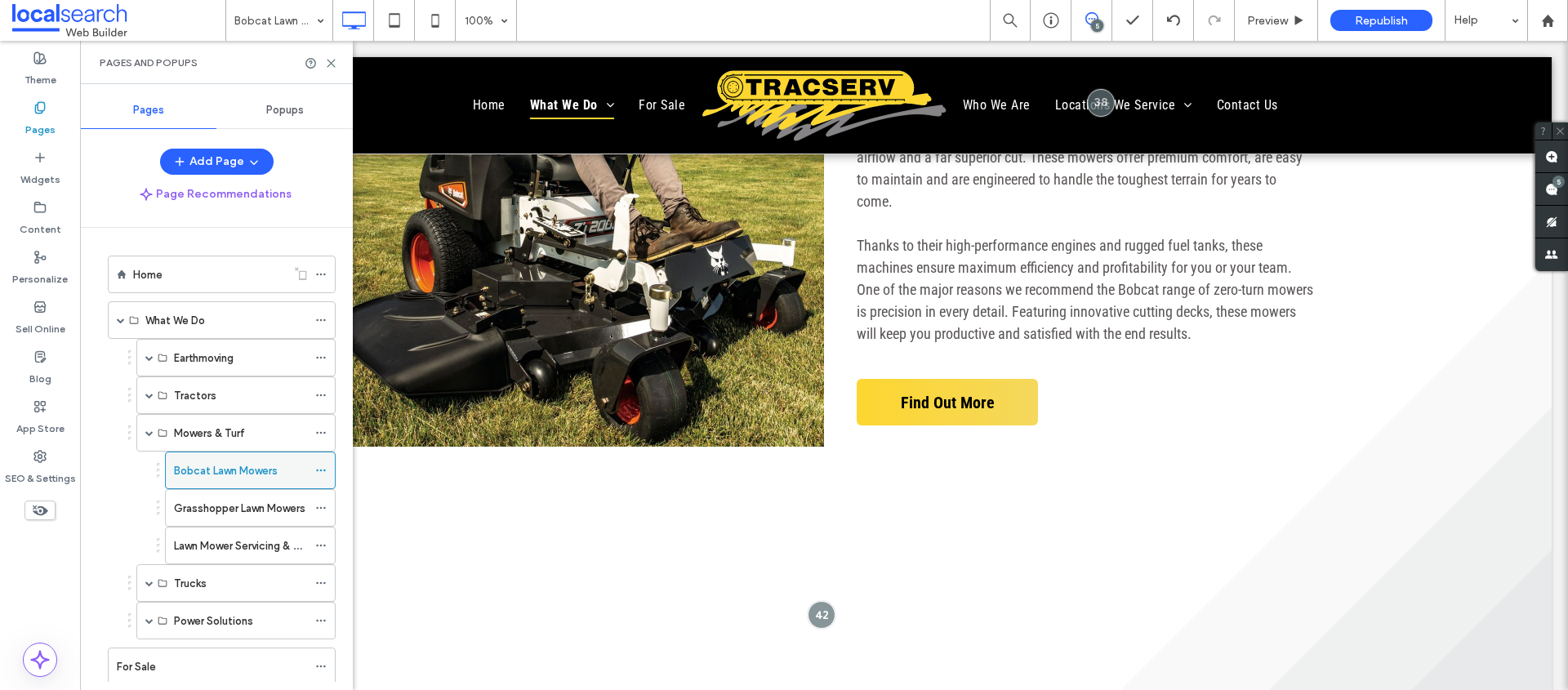
click at [321, 469] on icon at bounding box center [321, 471] width 11 height 11
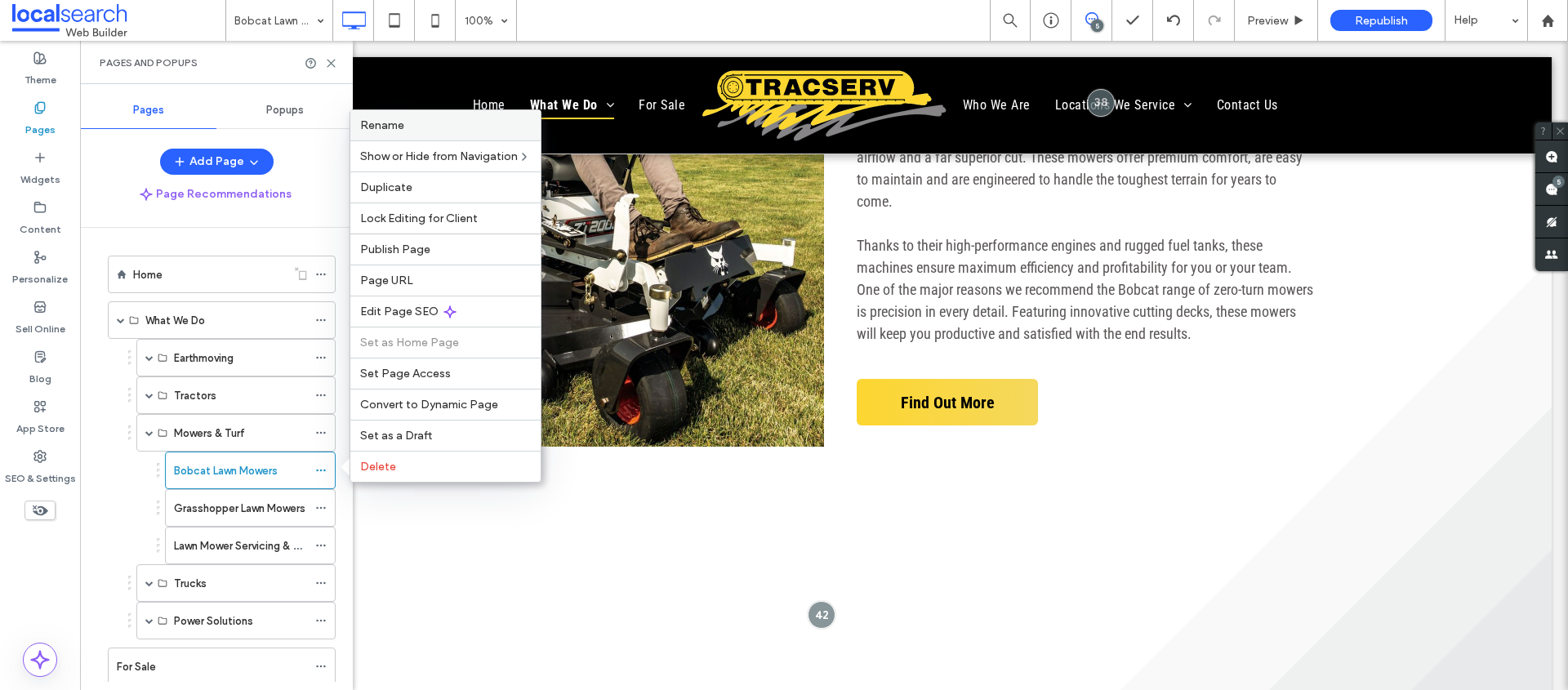
click at [414, 121] on label "Rename" at bounding box center [445, 125] width 171 height 14
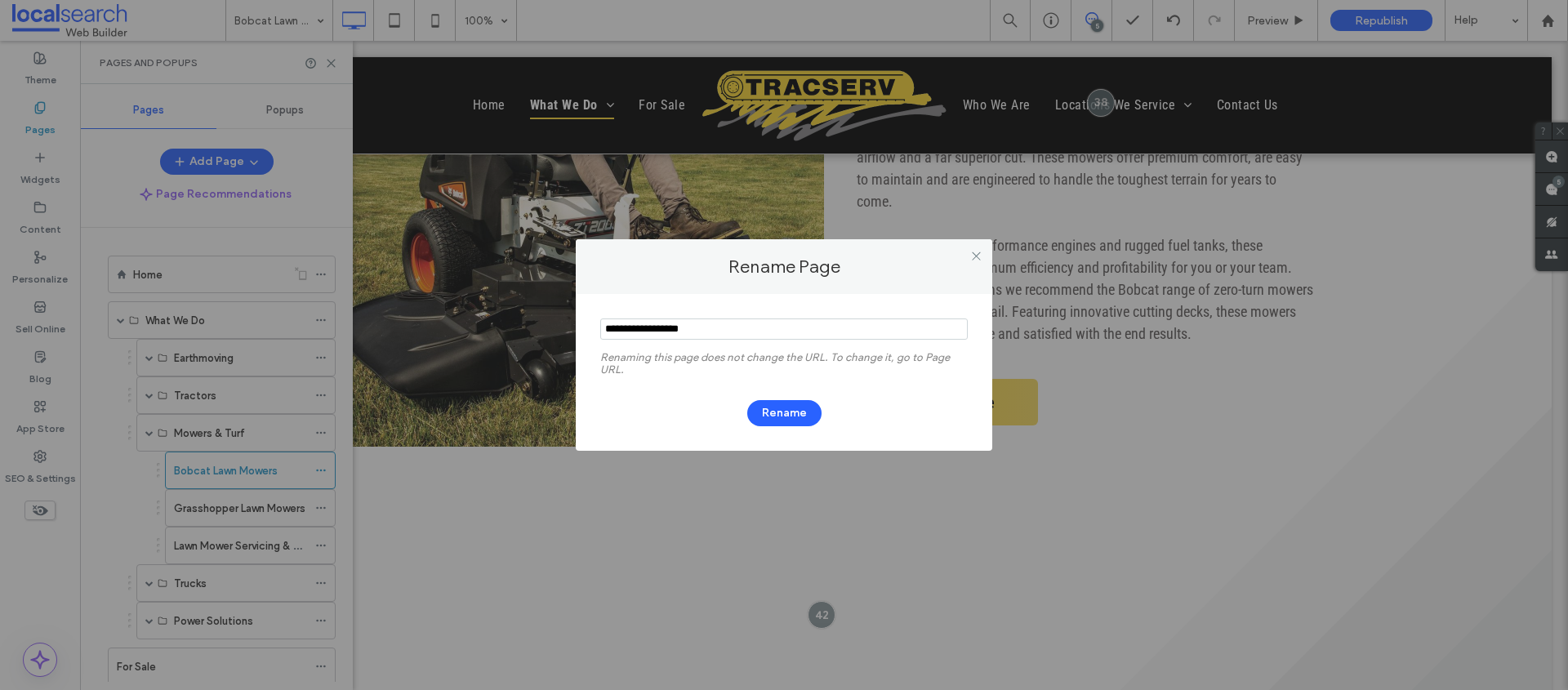
click at [736, 338] on input "notEmpty" at bounding box center [784, 329] width 368 height 21
drag, startPoint x: 733, startPoint y: 335, endPoint x: 643, endPoint y: 326, distance: 90.4
click at [643, 326] on input "notEmpty" at bounding box center [784, 329] width 368 height 21
type input "**********"
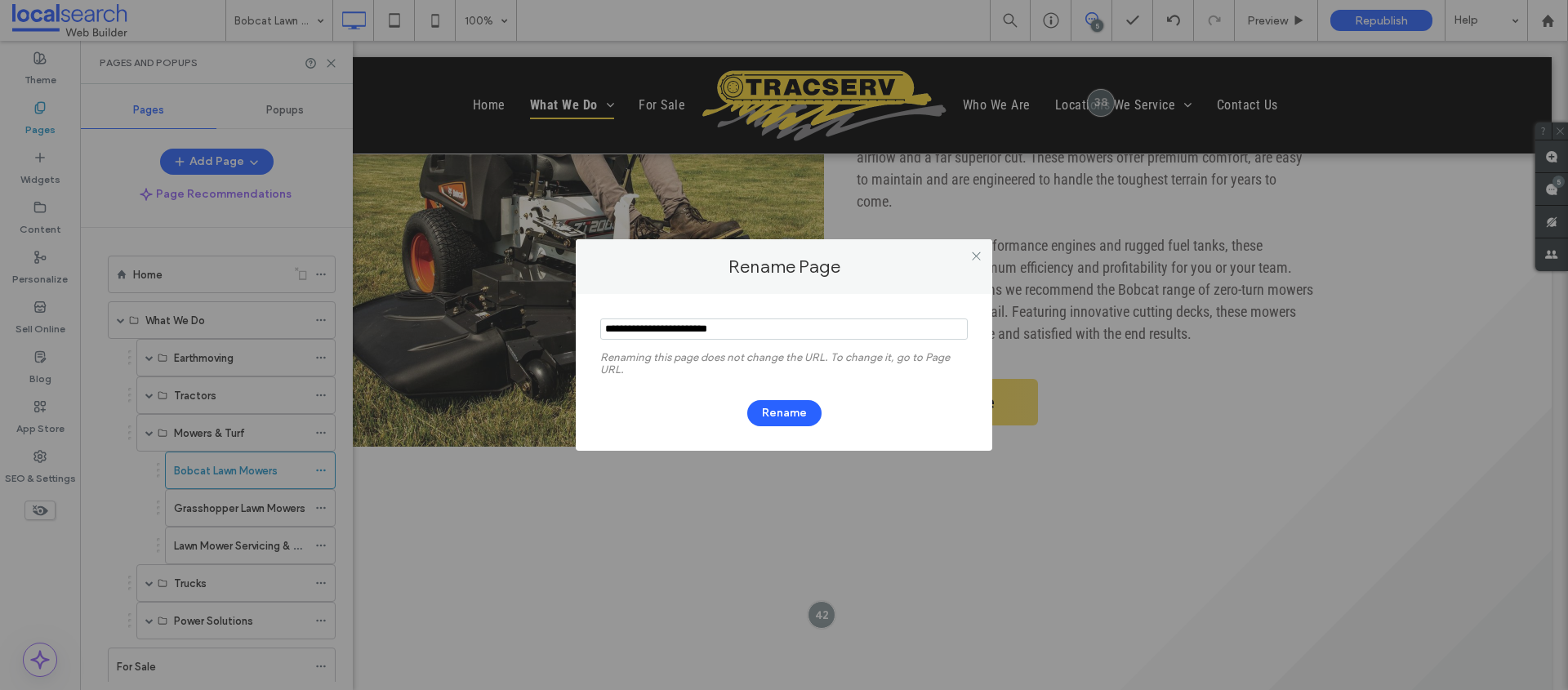
drag, startPoint x: 790, startPoint y: 332, endPoint x: 785, endPoint y: 363, distance: 31.4
click at [790, 332] on input "notEmpty" at bounding box center [784, 329] width 368 height 21
click at [782, 408] on button "Rename" at bounding box center [784, 413] width 74 height 26
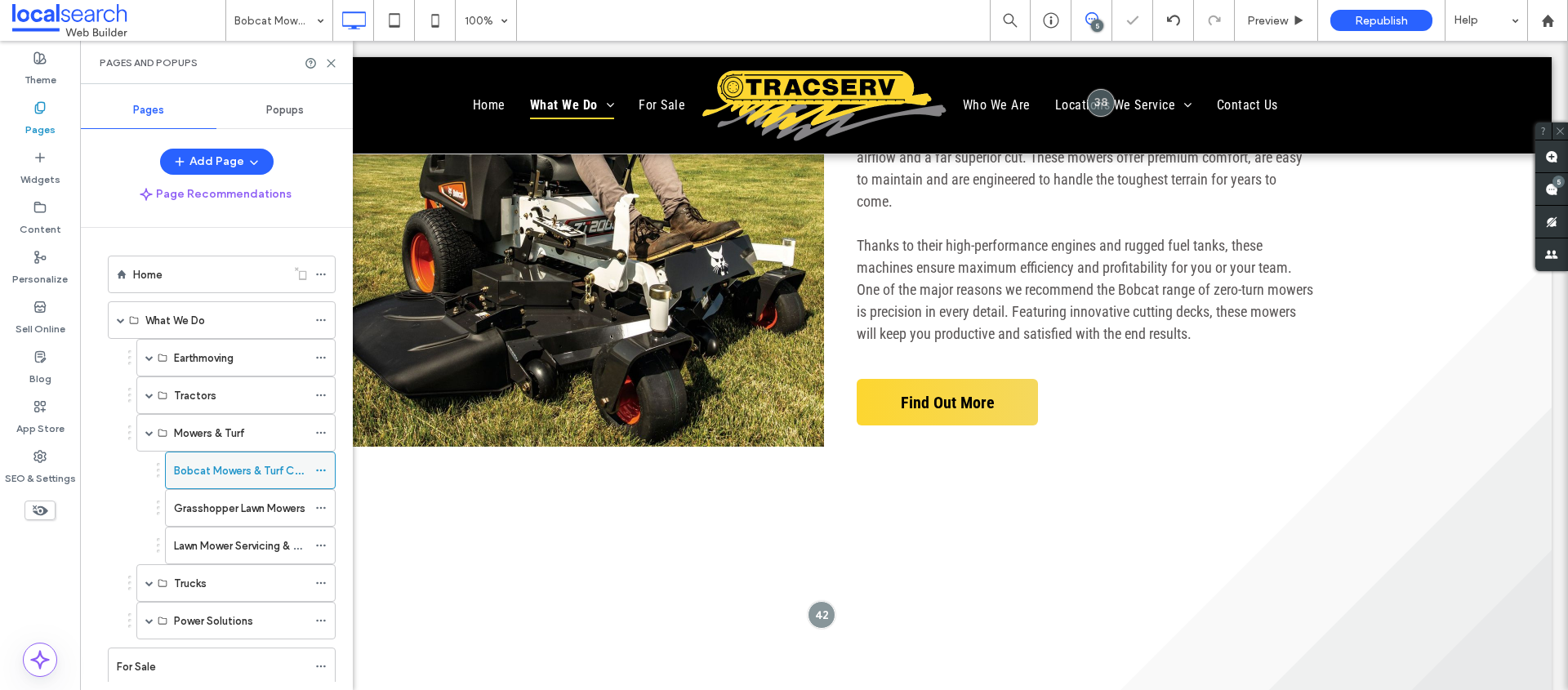
click at [320, 469] on icon at bounding box center [321, 471] width 11 height 11
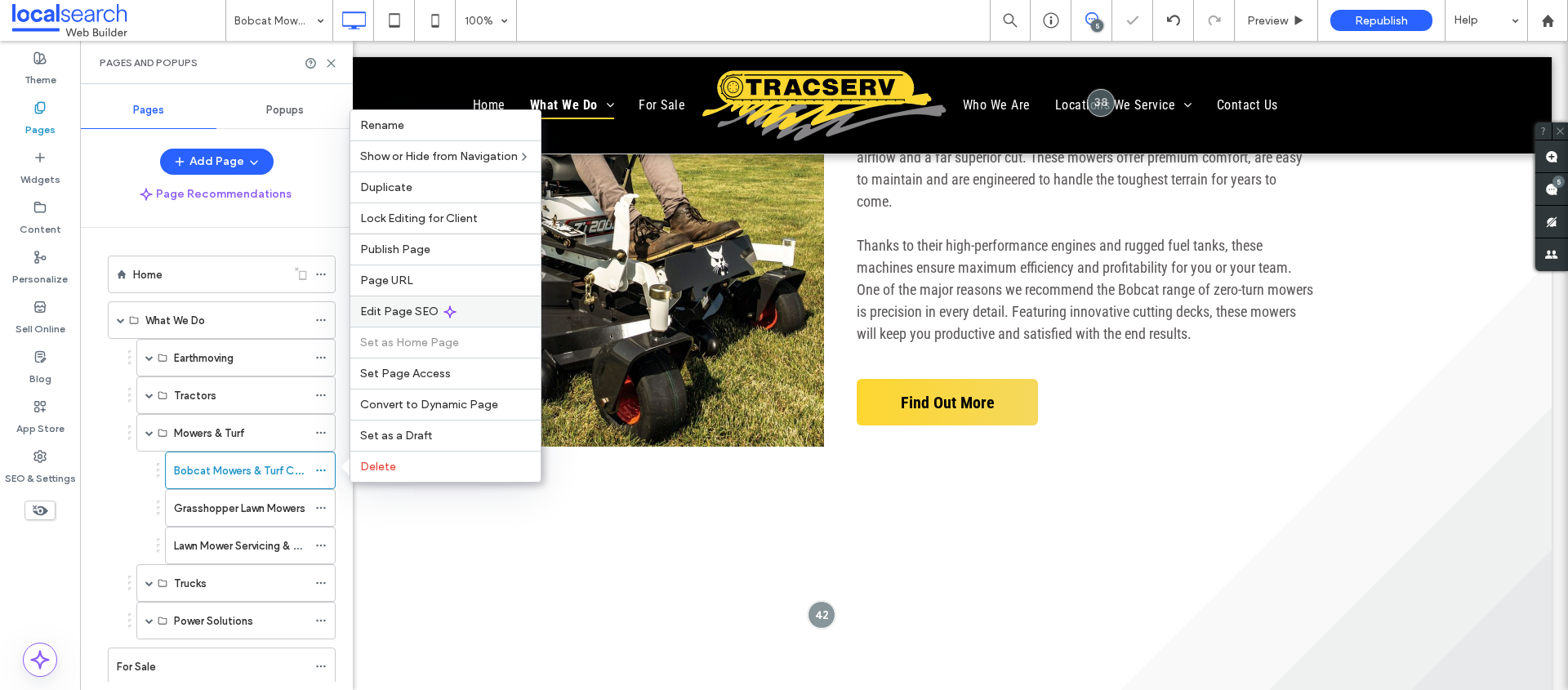
click at [467, 318] on div "Edit Page SEO" at bounding box center [446, 311] width 191 height 31
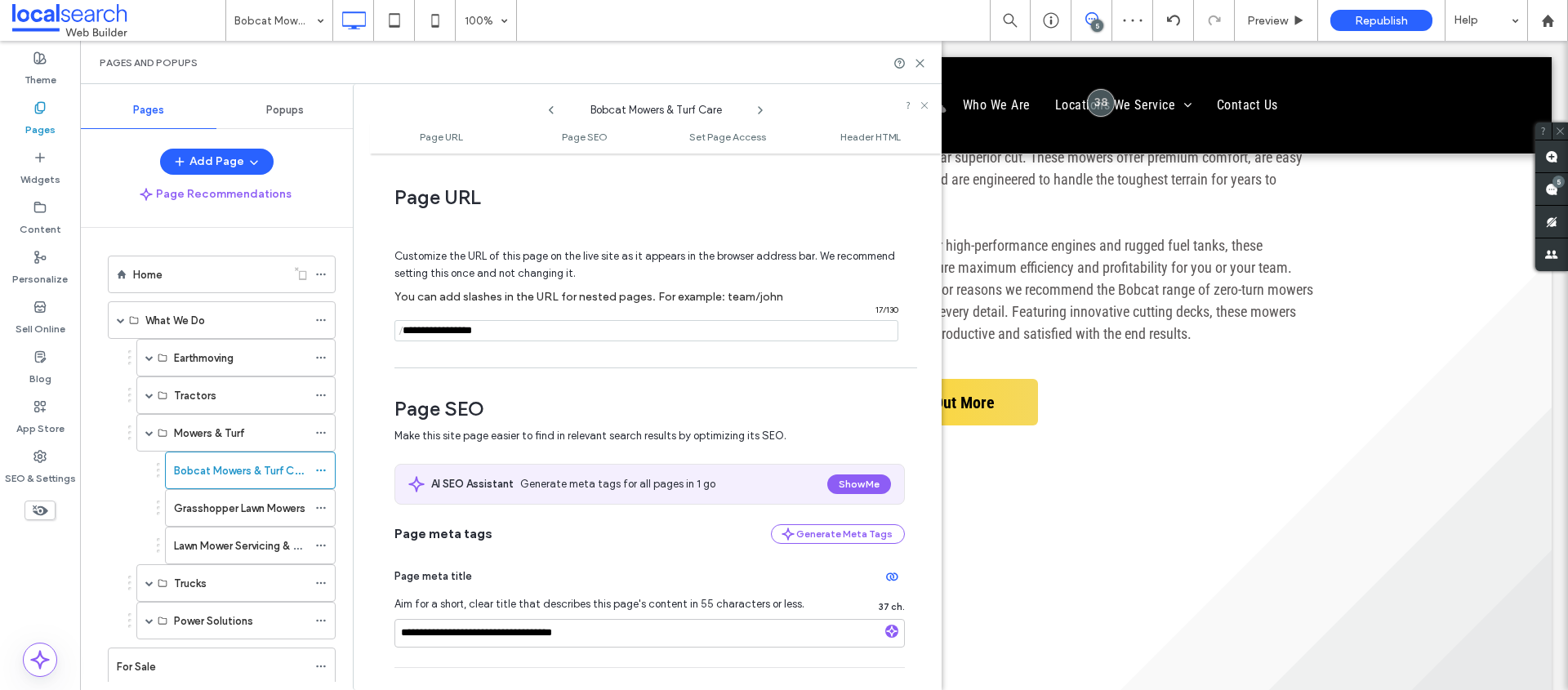
click at [527, 335] on input "notEmpty" at bounding box center [646, 331] width 504 height 21
drag, startPoint x: 507, startPoint y: 330, endPoint x: 444, endPoint y: 329, distance: 63.0
click at [444, 329] on input "notEmpty" at bounding box center [646, 331] width 504 height 21
type input "**********"
click at [799, 229] on span at bounding box center [649, 233] width 510 height 26
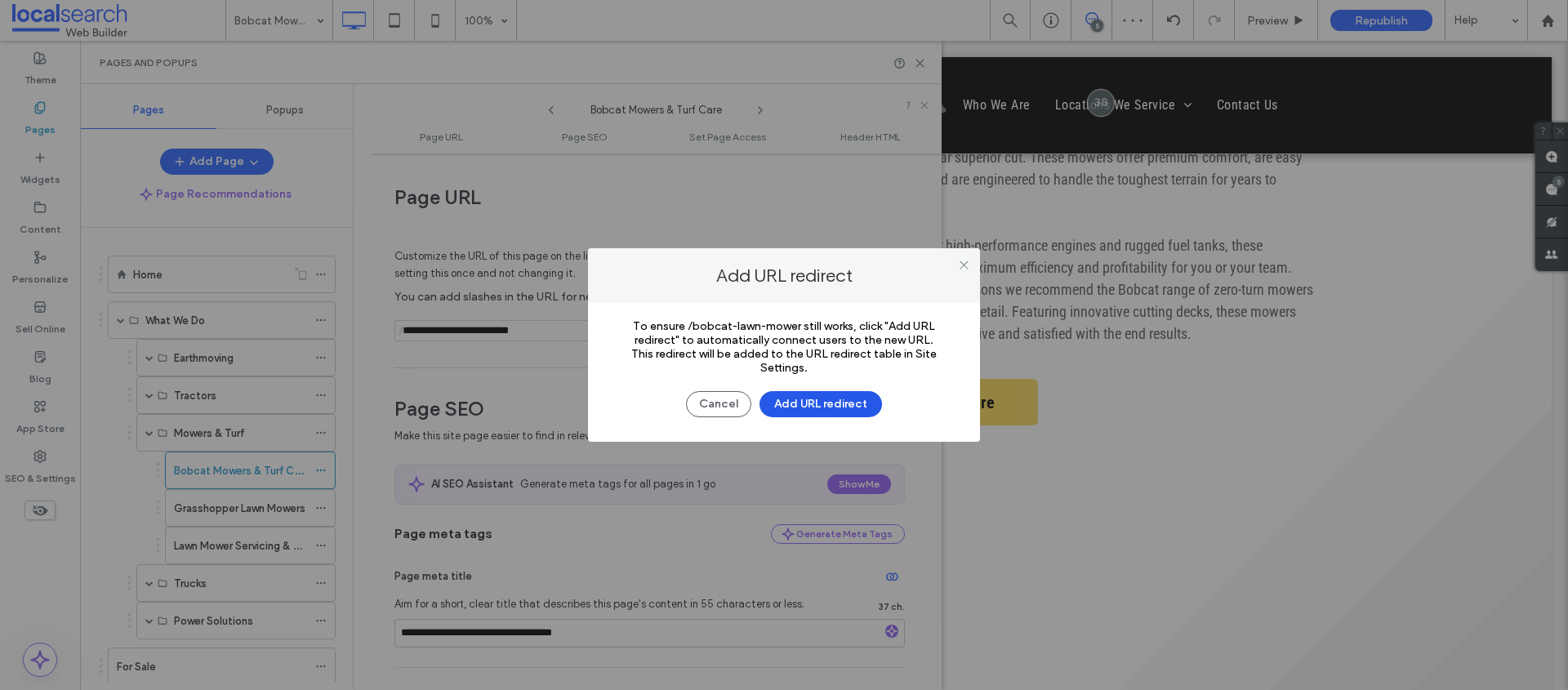
click at [818, 402] on button "Add URL redirect" at bounding box center [821, 403] width 123 height 26
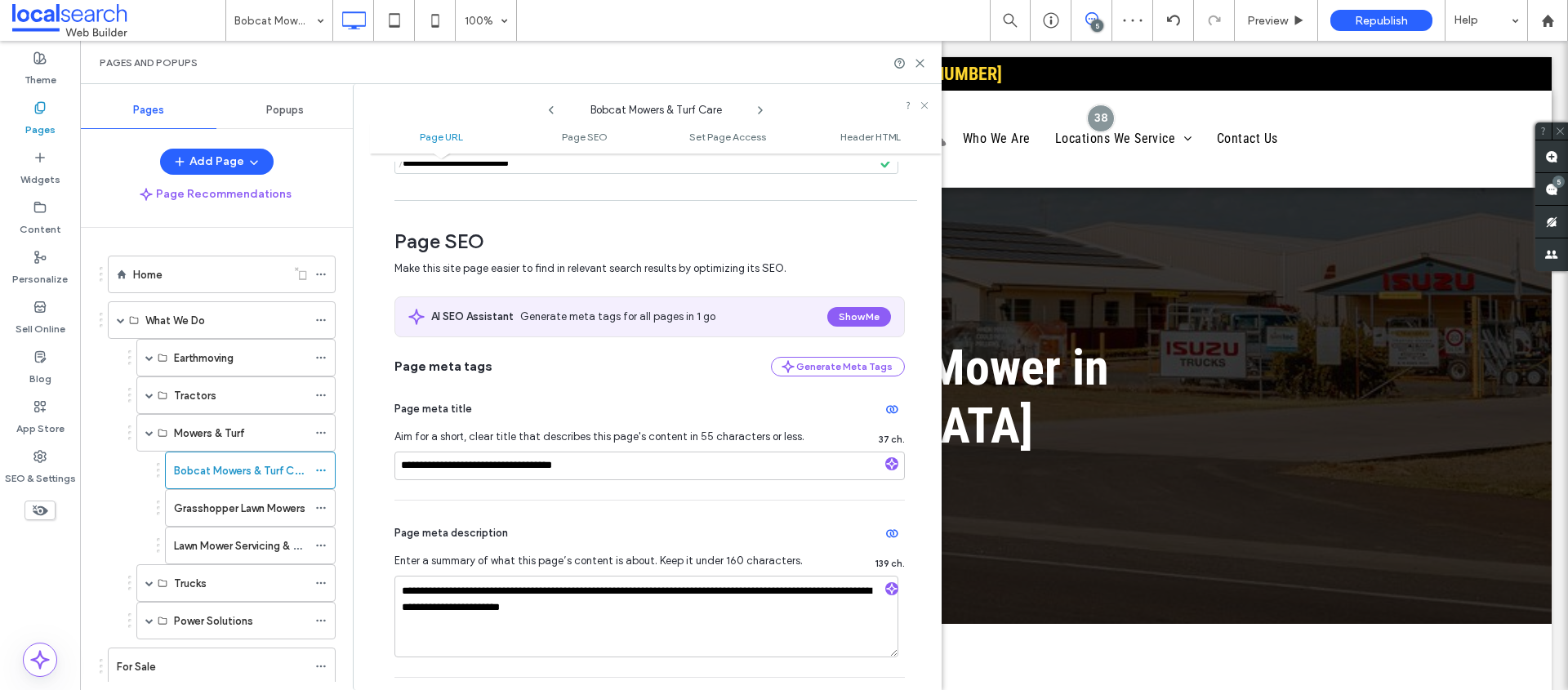
scroll to position [178, 0]
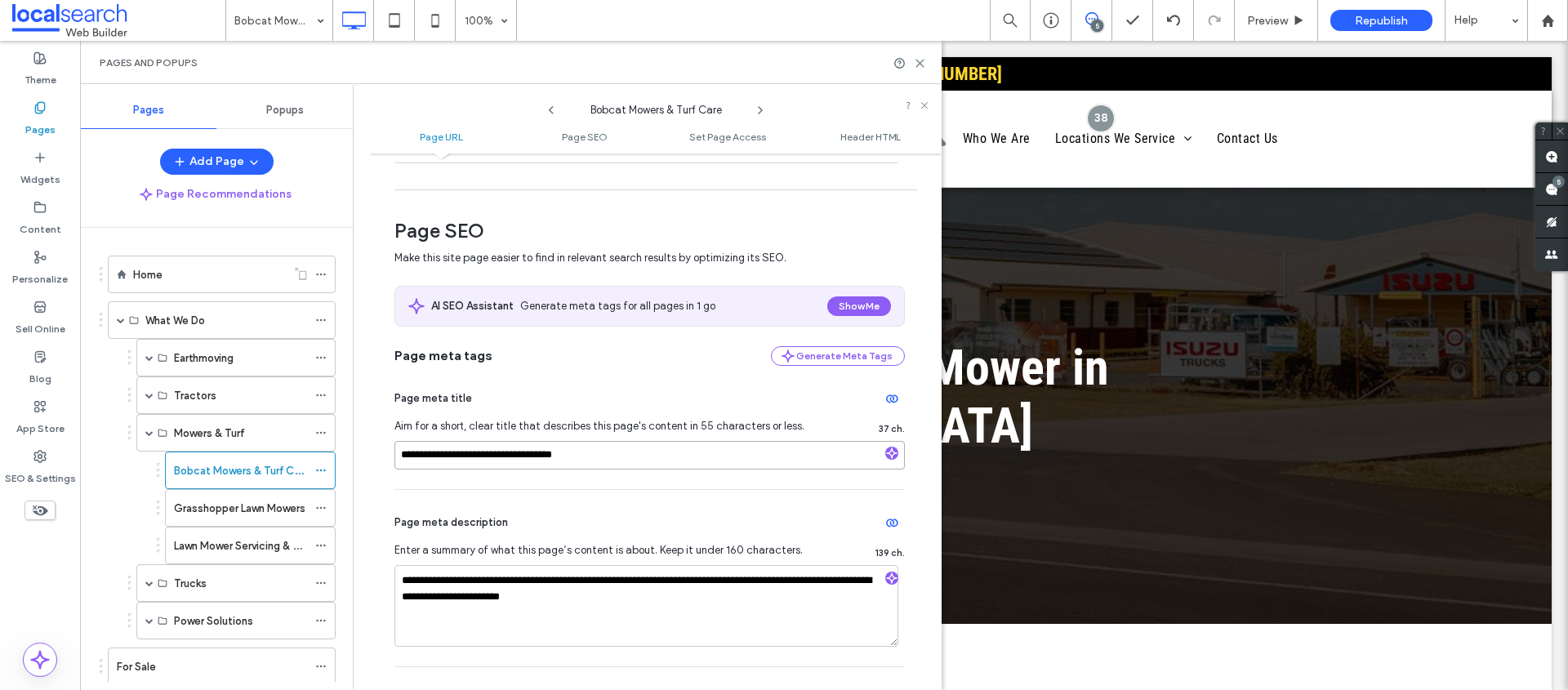
click at [487, 457] on input "**********" at bounding box center [649, 456] width 510 height 29
click at [500, 456] on input "**********" at bounding box center [649, 456] width 510 height 29
type input "**********"
click at [875, 213] on div "**********" at bounding box center [649, 692] width 510 height 987
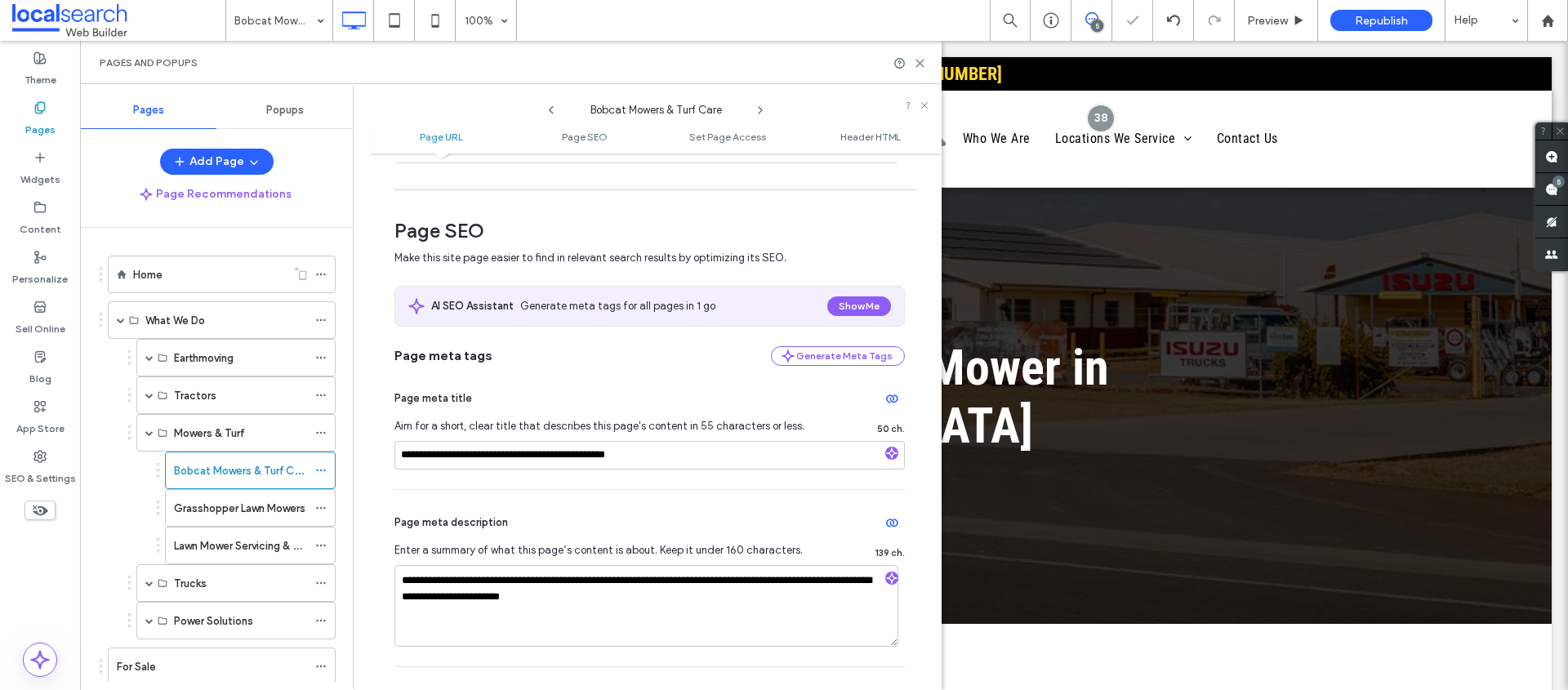
click at [670, 393] on div "Page meta title" at bounding box center [649, 397] width 510 height 26
click at [671, 458] on input "**********" at bounding box center [649, 456] width 510 height 29
click at [922, 65] on use at bounding box center [920, 64] width 8 height 8
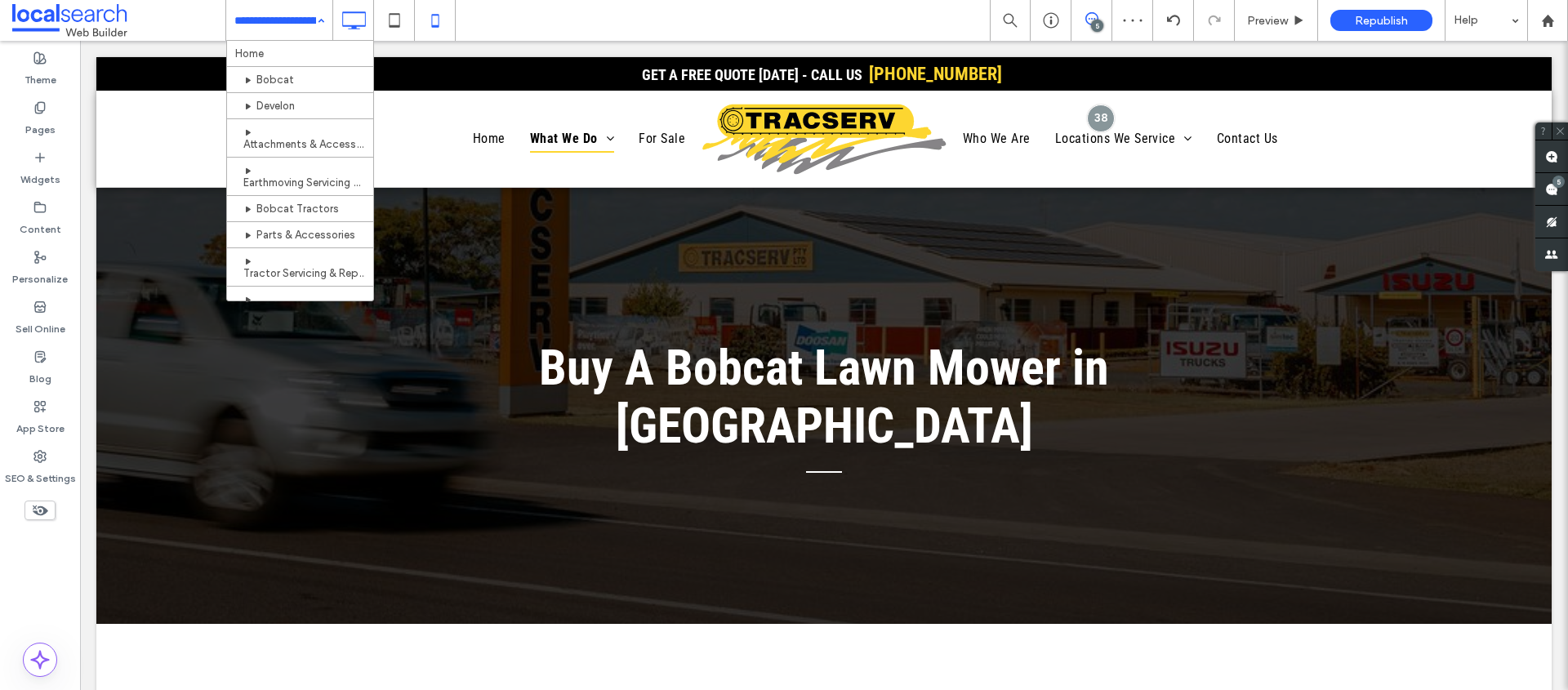
click at [530, 12] on div "Home Bobcat Develon Attachments & Accessories Earthmoving Servicing & Repairs B…" at bounding box center [896, 20] width 1343 height 41
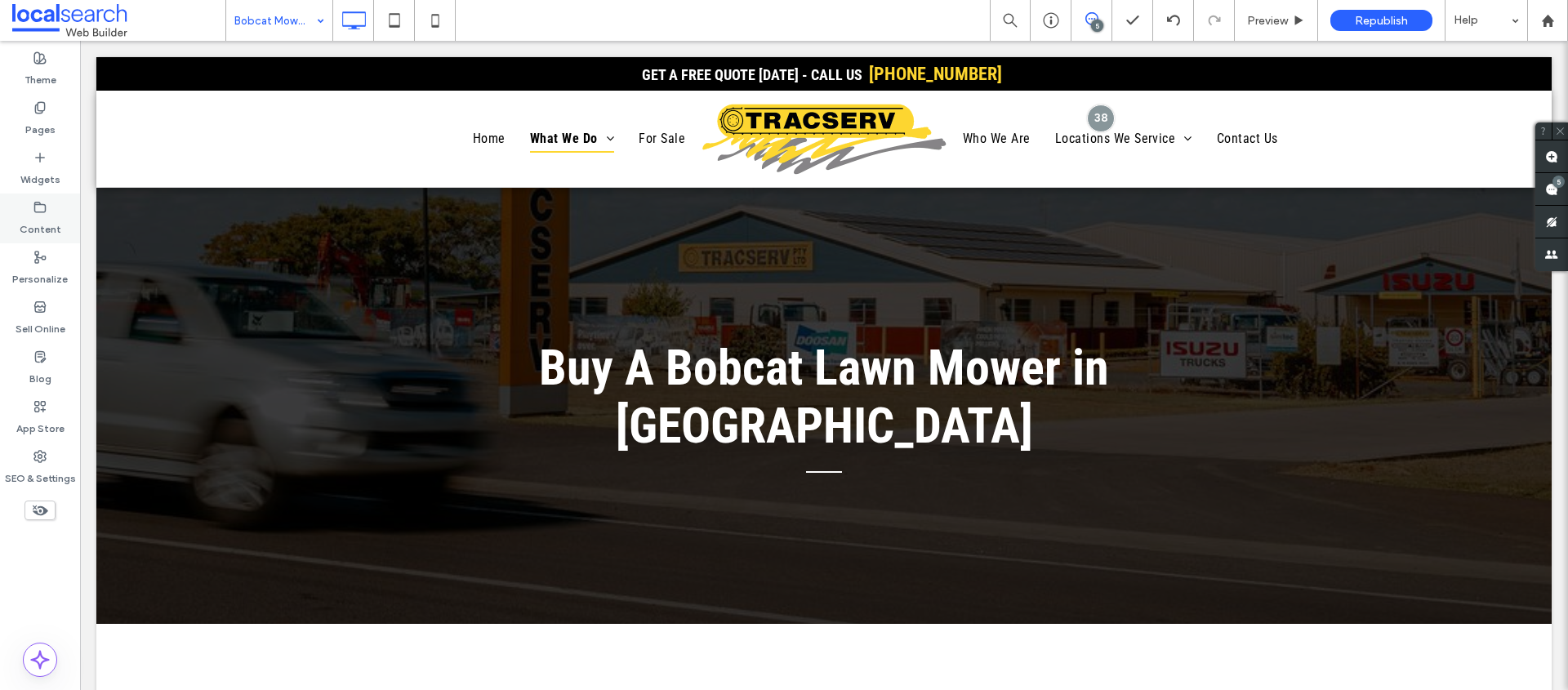
click at [41, 207] on icon at bounding box center [40, 208] width 13 height 13
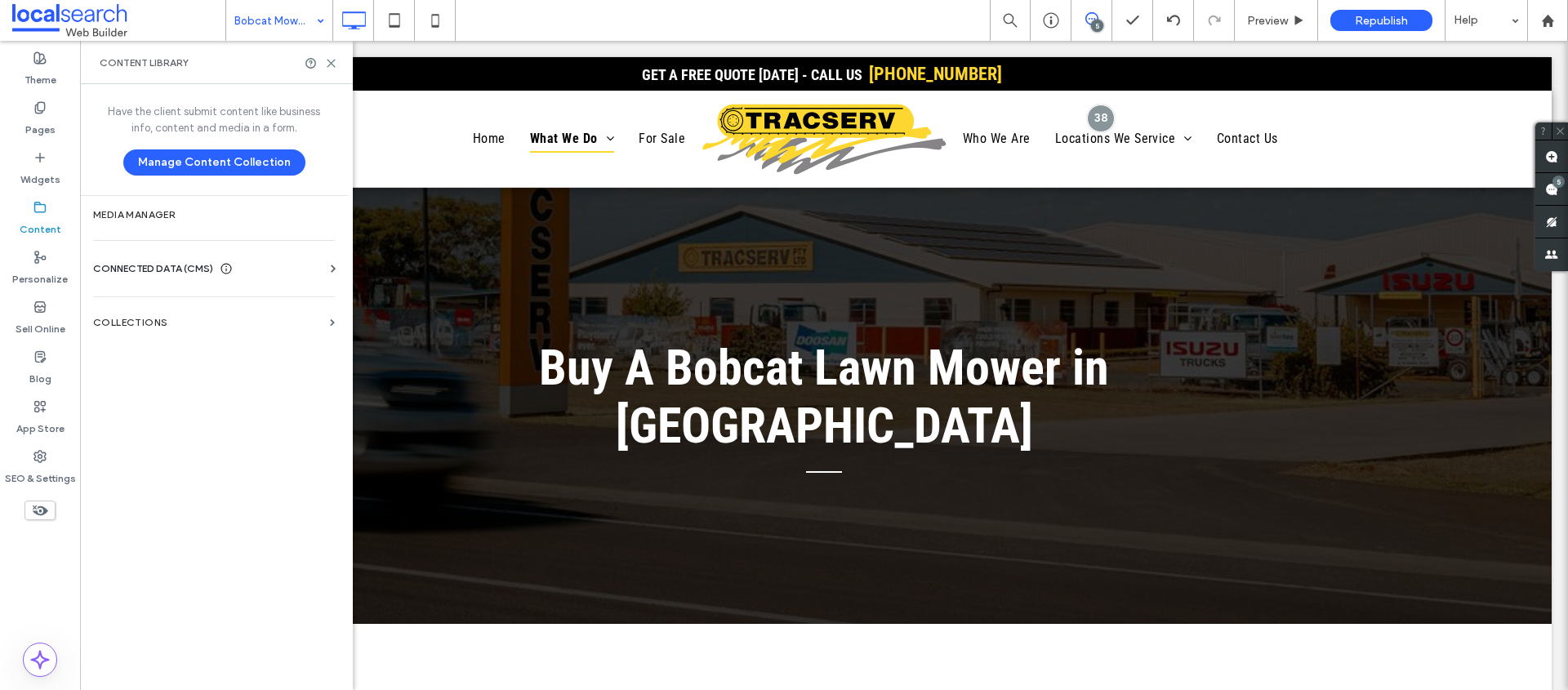
click at [540, 32] on div "Bobcat Mowers & Turf Care 5 Preview Republish Help" at bounding box center [896, 20] width 1343 height 41
click at [36, 106] on icon at bounding box center [40, 108] width 13 height 13
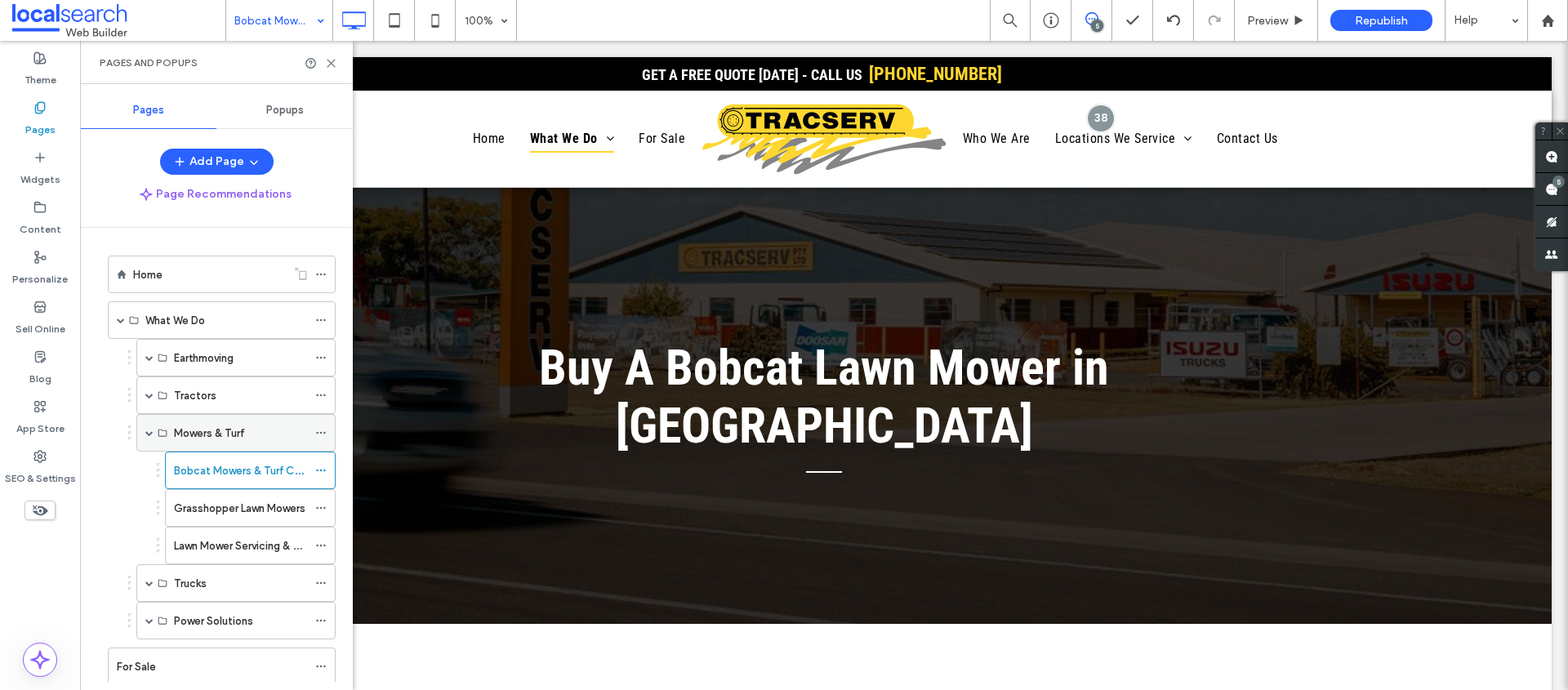
click at [319, 430] on icon at bounding box center [321, 433] width 11 height 11
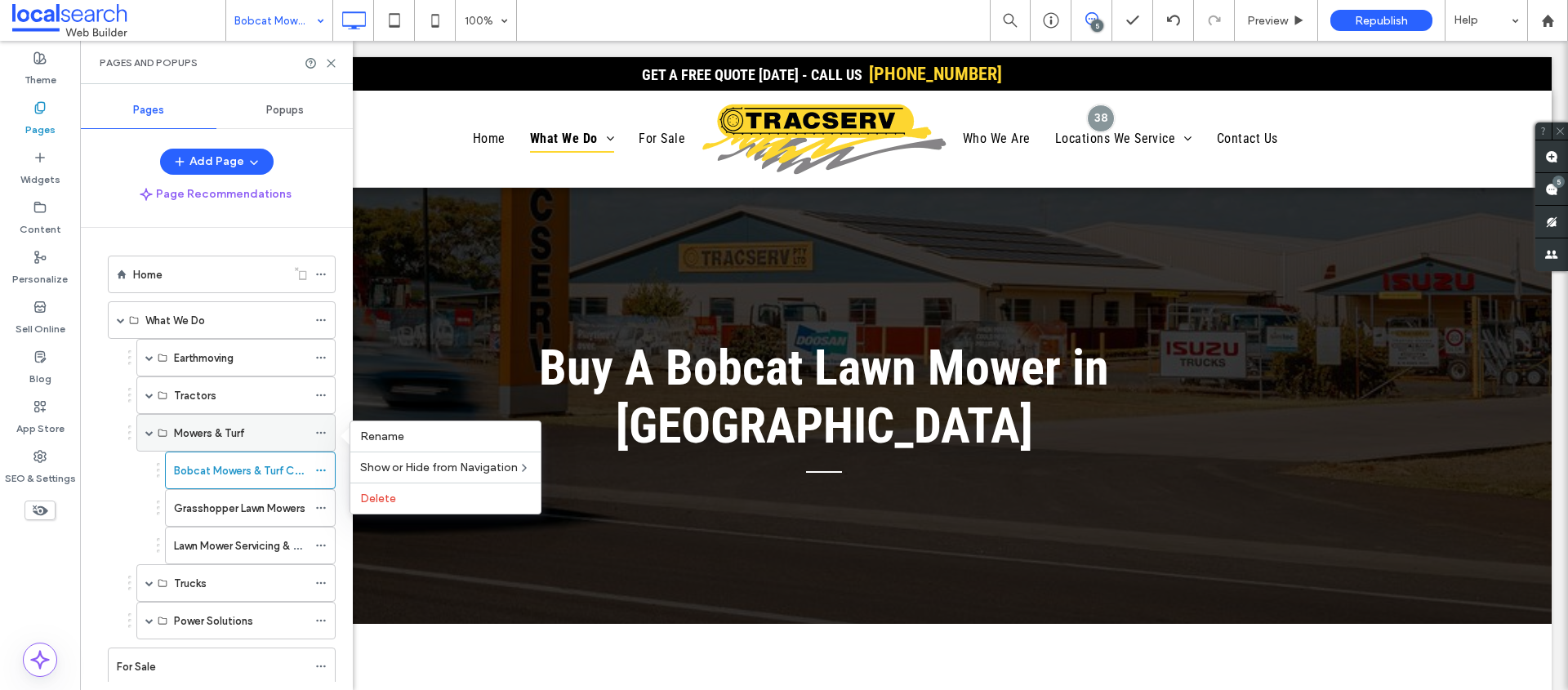
click at [319, 430] on icon at bounding box center [321, 433] width 11 height 11
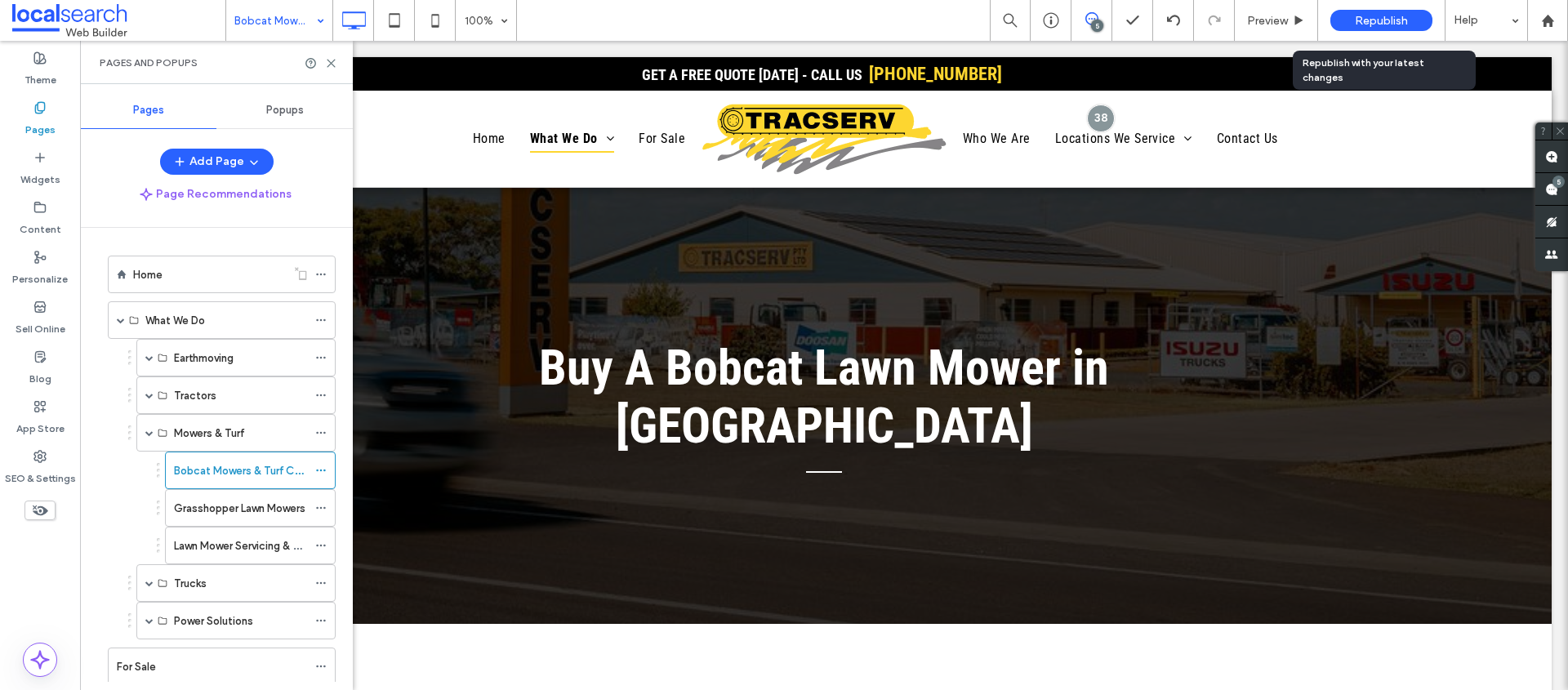
click at [1399, 20] on span "Republish" at bounding box center [1381, 21] width 53 height 14
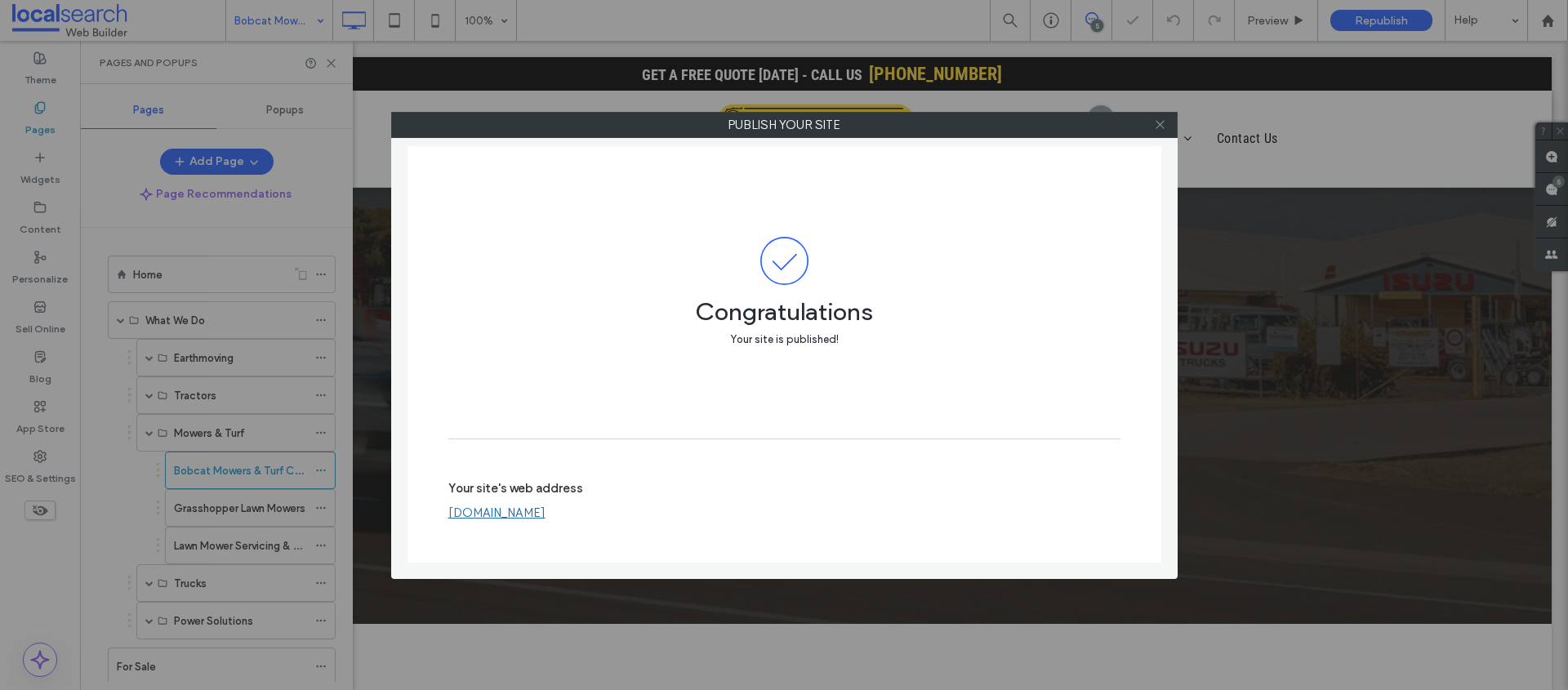
click at [1162, 124] on icon at bounding box center [1160, 124] width 12 height 12
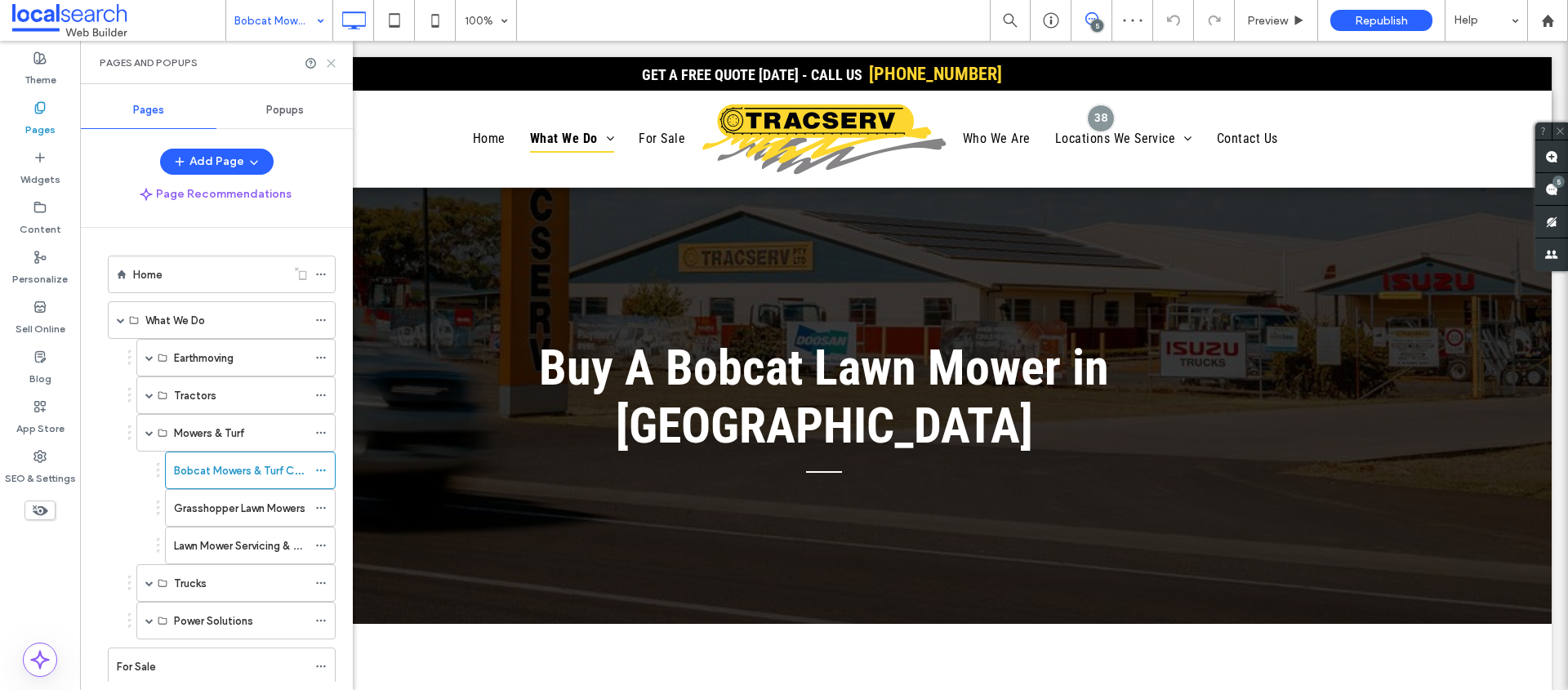
click at [334, 65] on icon at bounding box center [331, 63] width 12 height 12
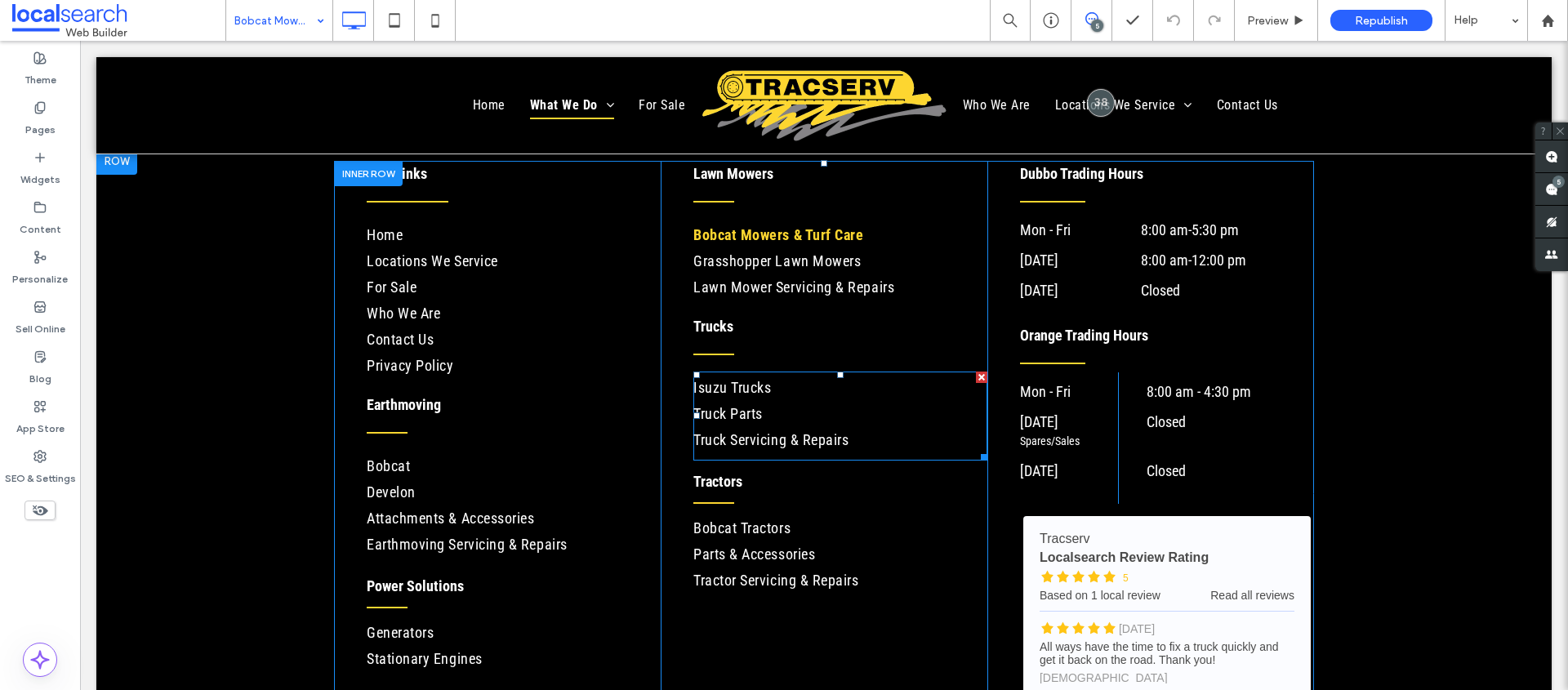
scroll to position [11, 0]
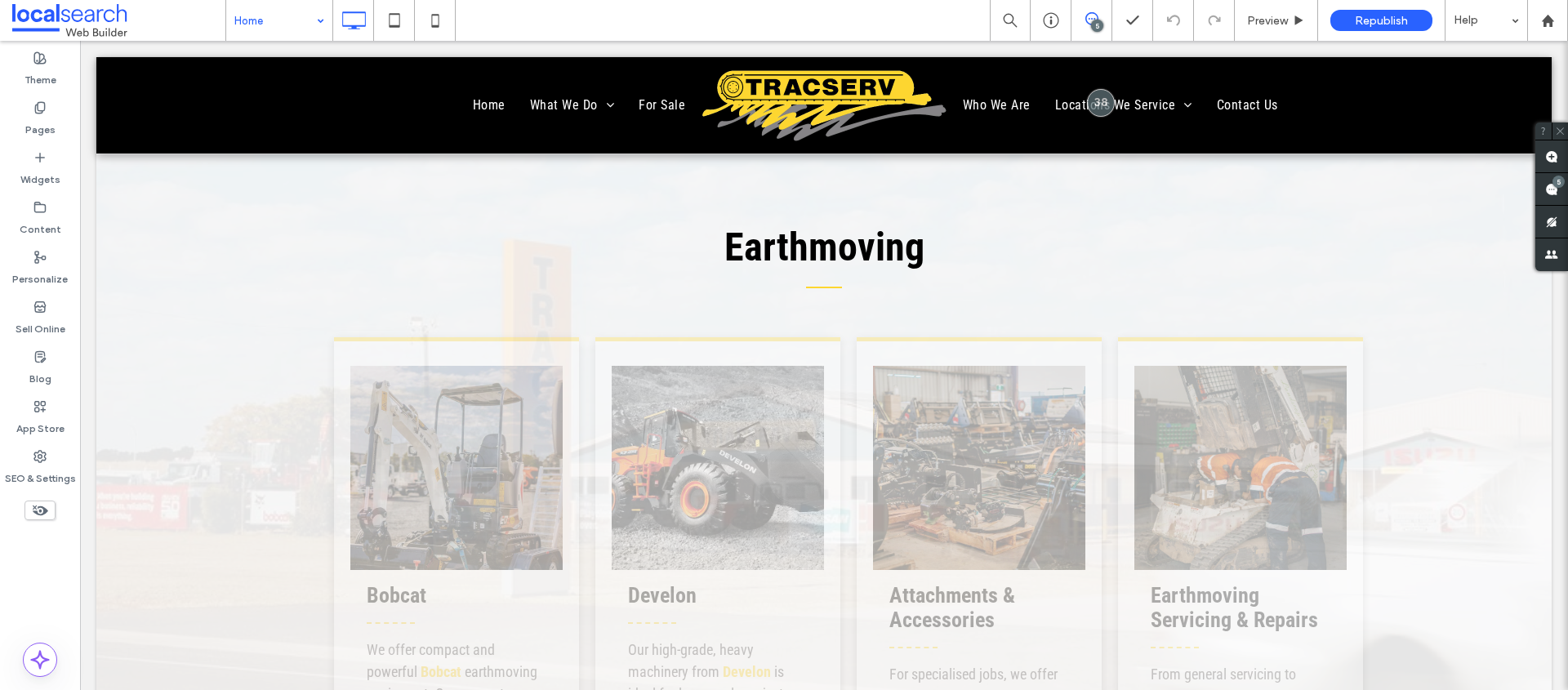
scroll to position [2465, 0]
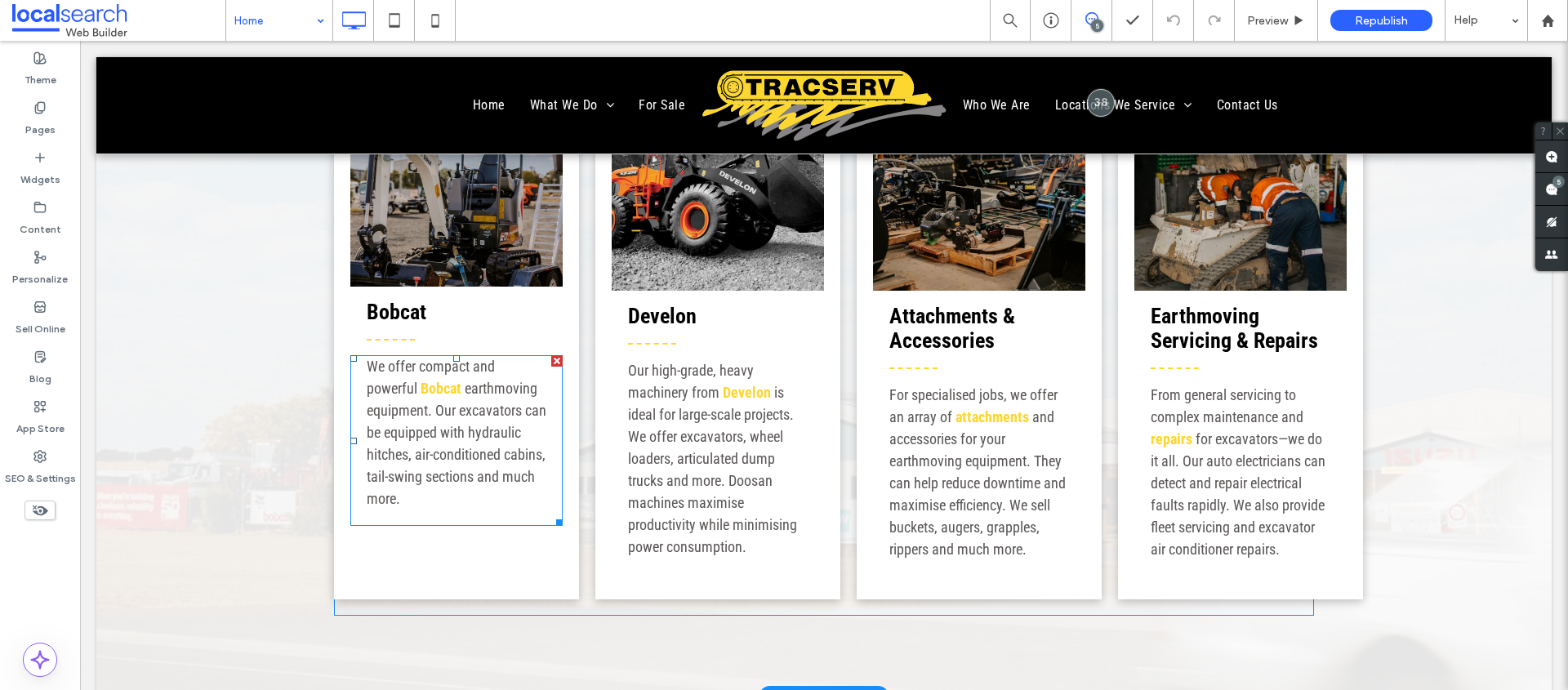
click at [440, 415] on span "earthmoving equipment. Our excavators can be equipped with hydraulic hitches, a…" at bounding box center [457, 443] width 179 height 128
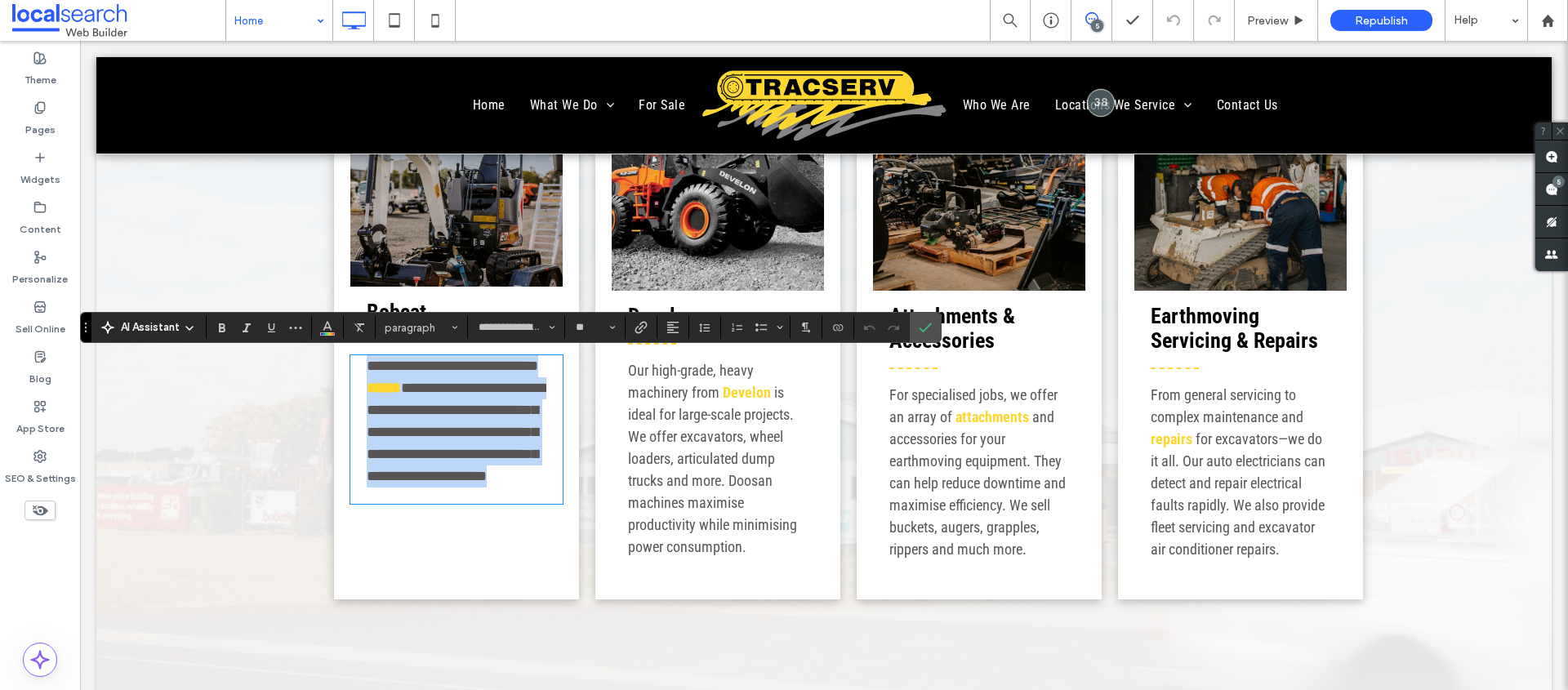
click at [448, 420] on p "**********" at bounding box center [457, 421] width 179 height 132
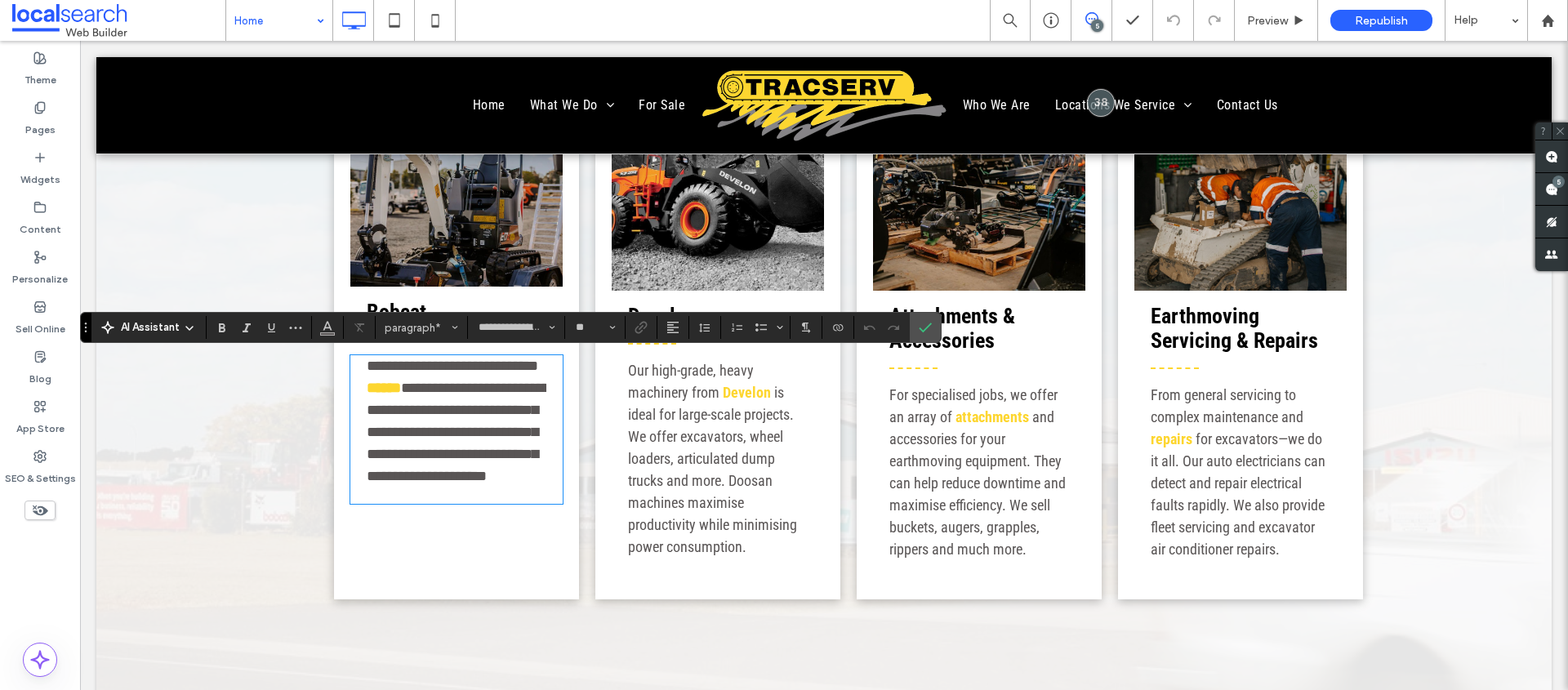
click at [423, 409] on span "**********" at bounding box center [458, 432] width 183 height 103
click at [535, 394] on p "**********" at bounding box center [457, 421] width 179 height 132
click at [503, 416] on span "**********" at bounding box center [458, 442] width 183 height 125
click at [519, 436] on span "**********" at bounding box center [458, 442] width 183 height 125
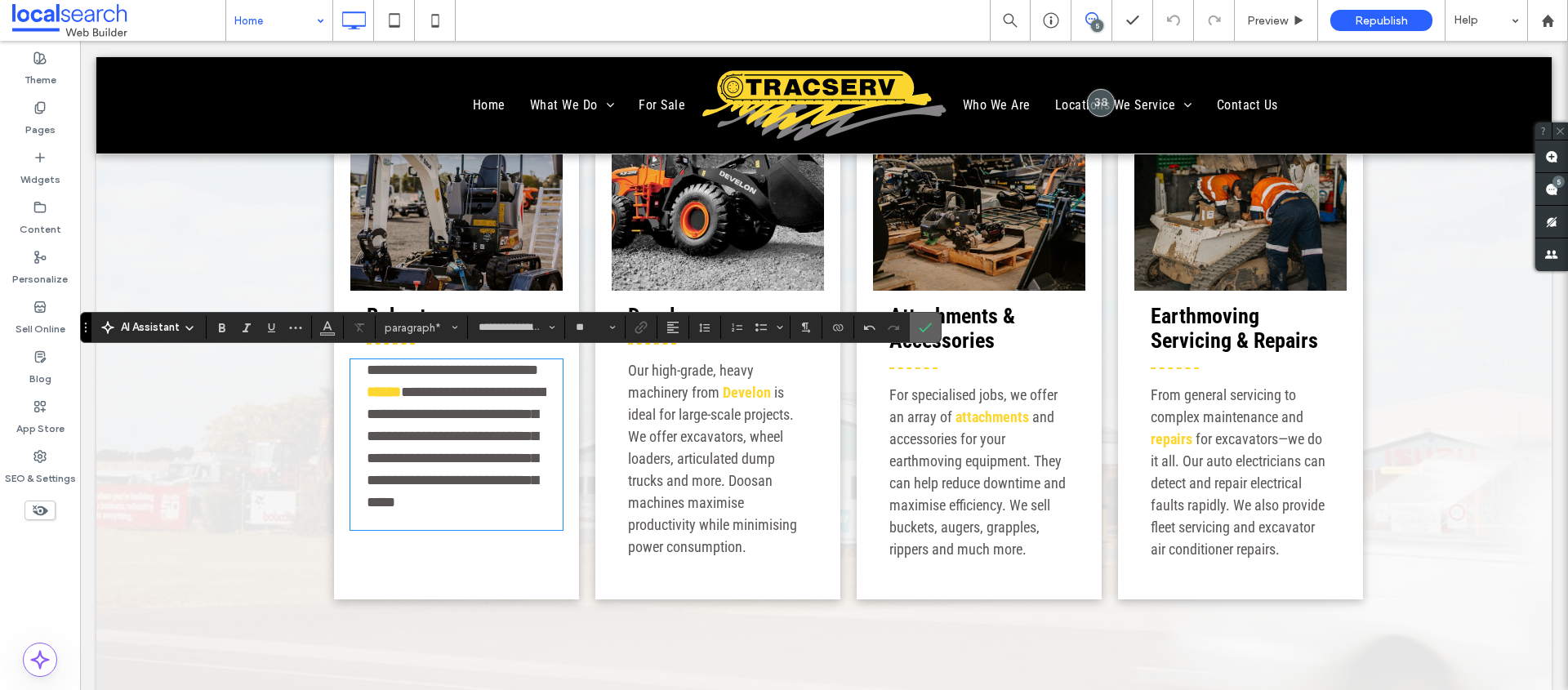
click at [927, 324] on icon "Confirm" at bounding box center [926, 328] width 13 height 13
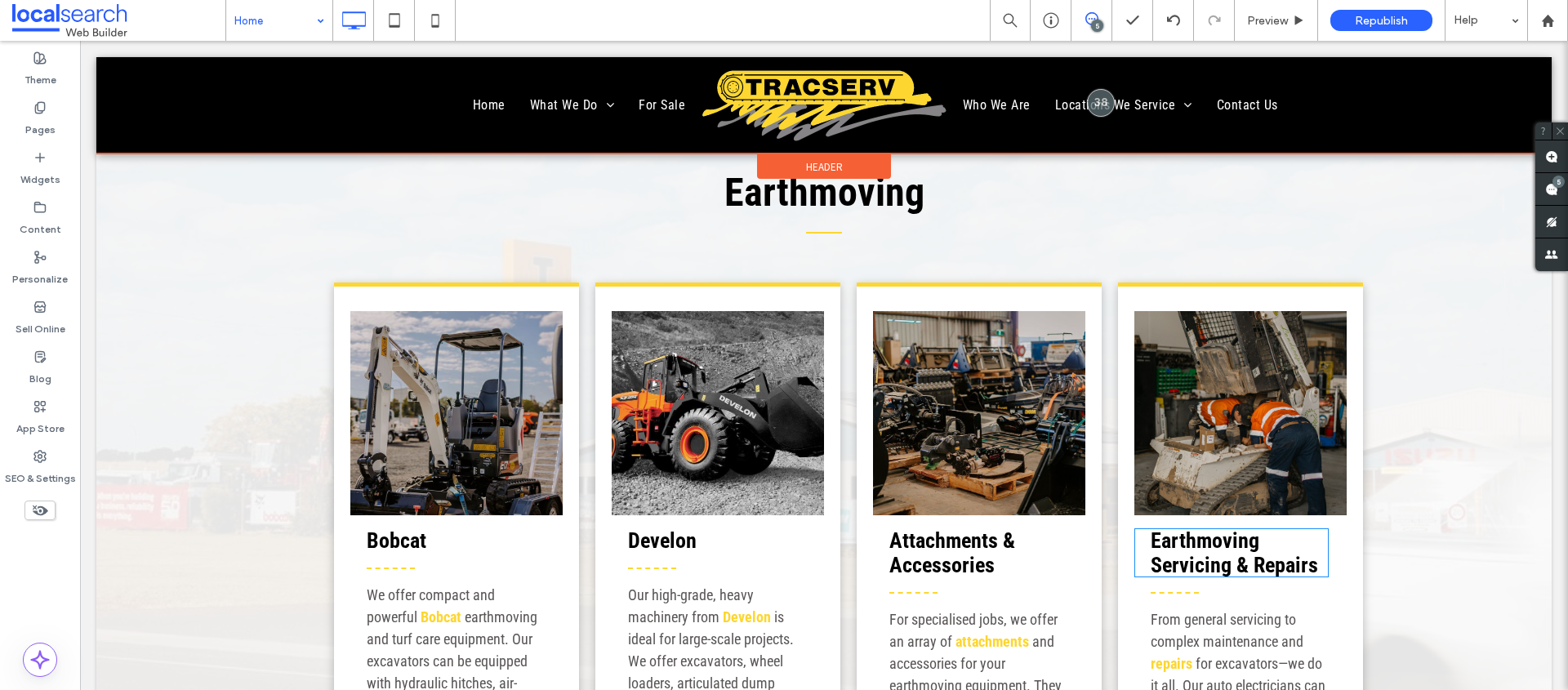
scroll to position [2163, 0]
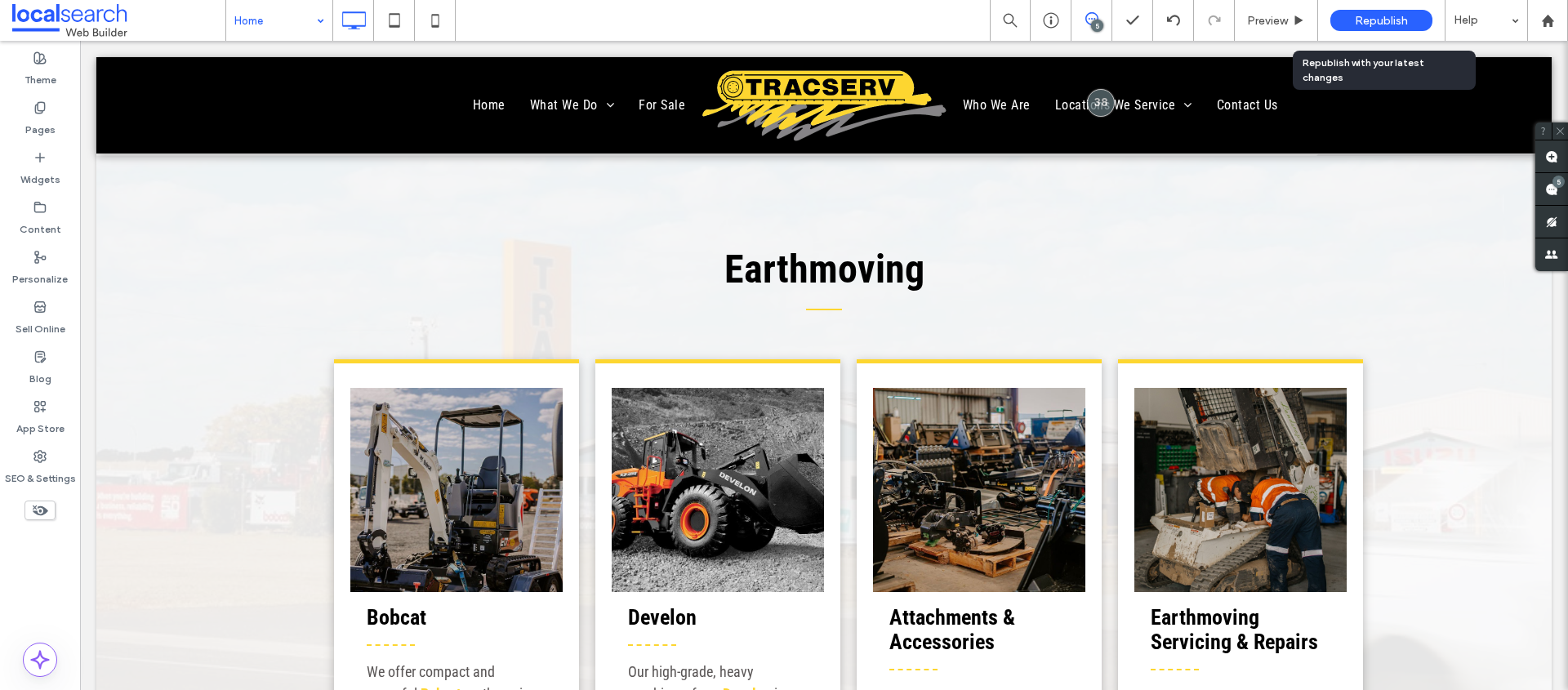
click at [1396, 29] on div "Republish" at bounding box center [1381, 20] width 102 height 21
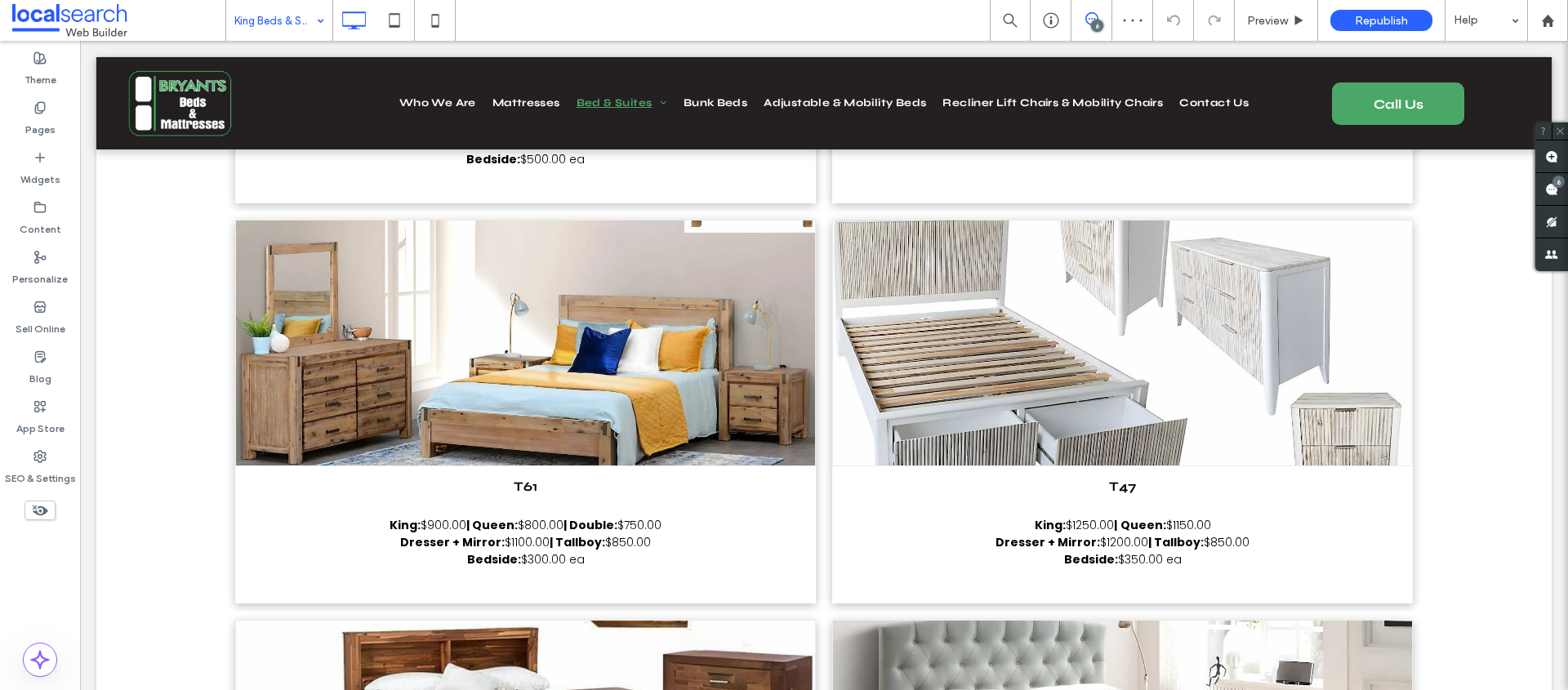
scroll to position [9177, 0]
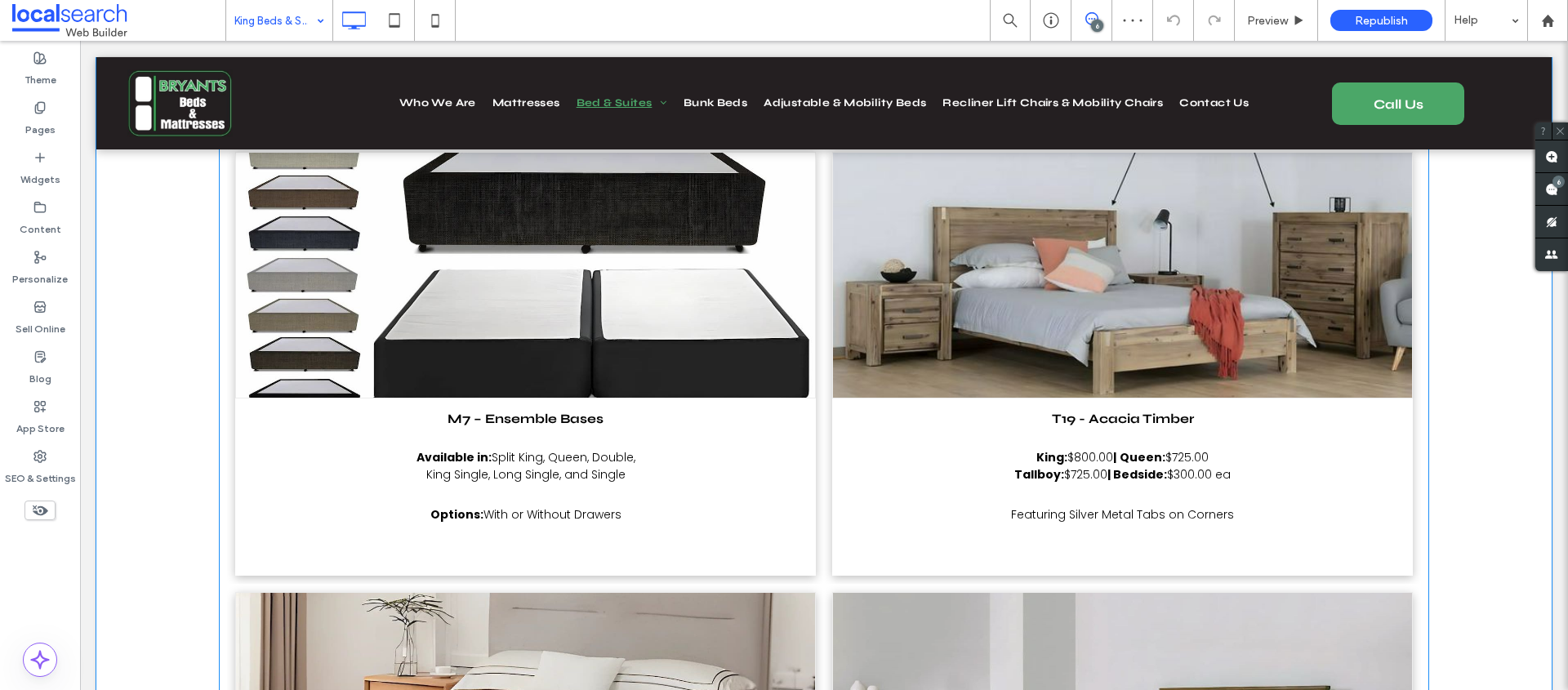
drag, startPoint x: 728, startPoint y: 478, endPoint x: 744, endPoint y: 474, distance: 16.5
click at [729, 477] on span "M7 – Ensemble Bases Available in: Split King, Queen, Double, King Single, Long …" at bounding box center [525, 487] width 580 height 177
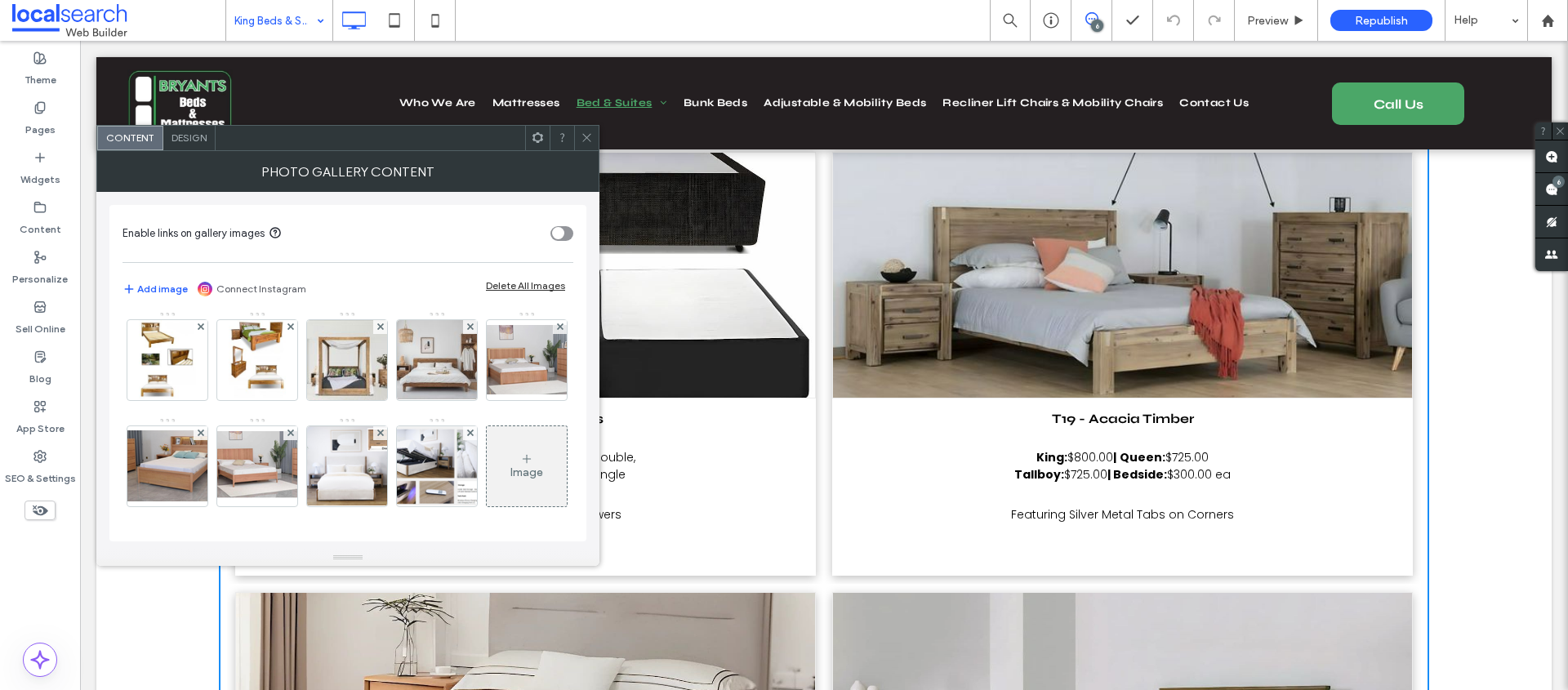
scroll to position [1341, 0]
click at [195, 400] on img at bounding box center [167, 360] width 56 height 80
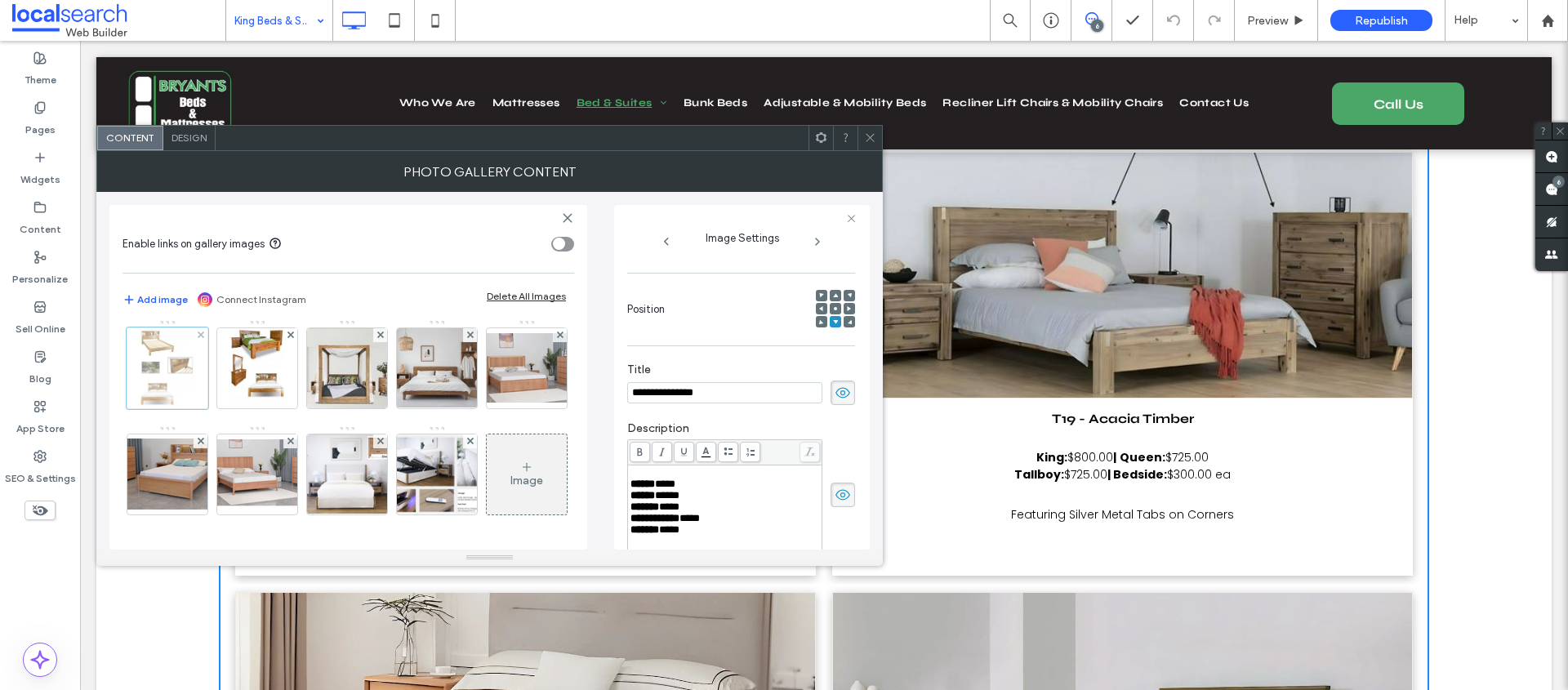
scroll to position [0, 0]
click at [471, 302] on img at bounding box center [527, 262] width 113 height 80
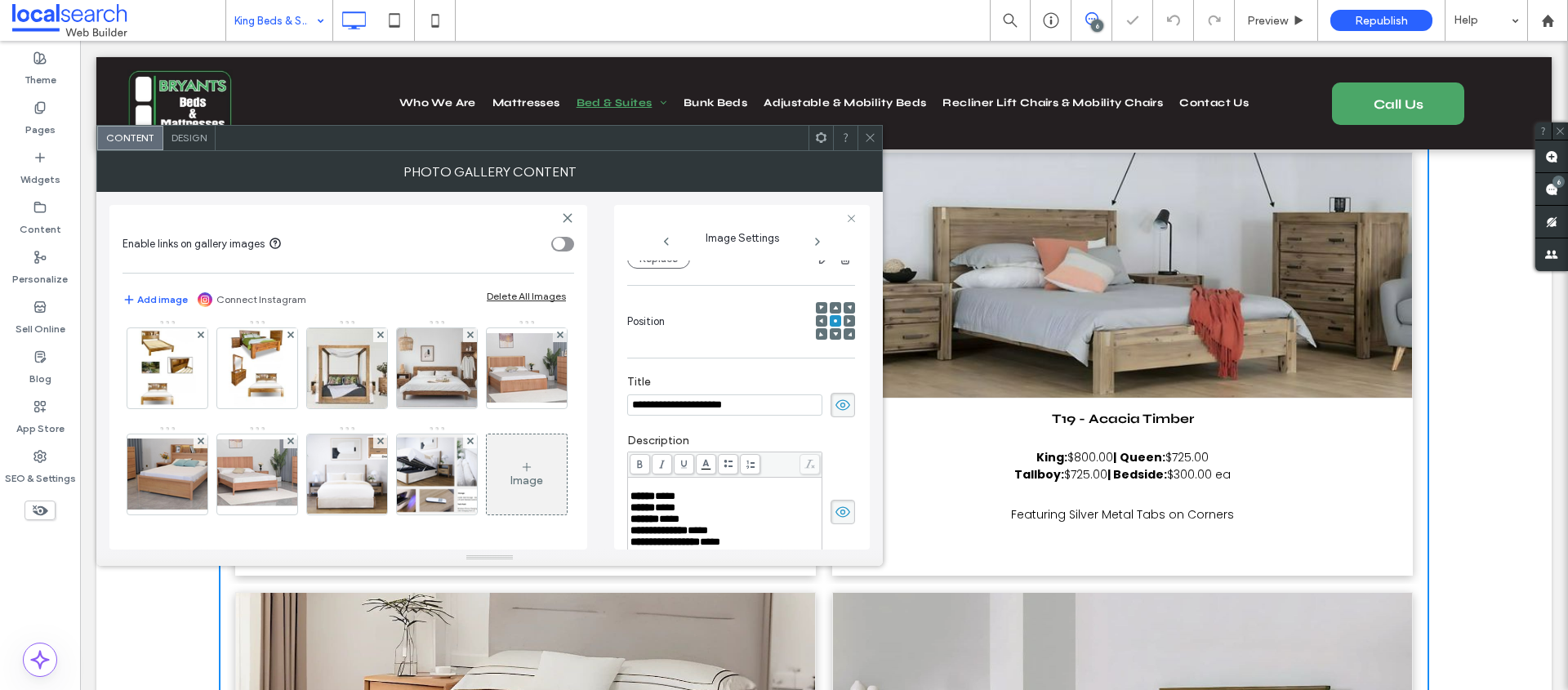
click at [372, 289] on img at bounding box center [437, 262] width 131 height 54
click at [291, 302] on img at bounding box center [347, 262] width 113 height 80
click at [322, 293] on img at bounding box center [256, 261] width 131 height 61
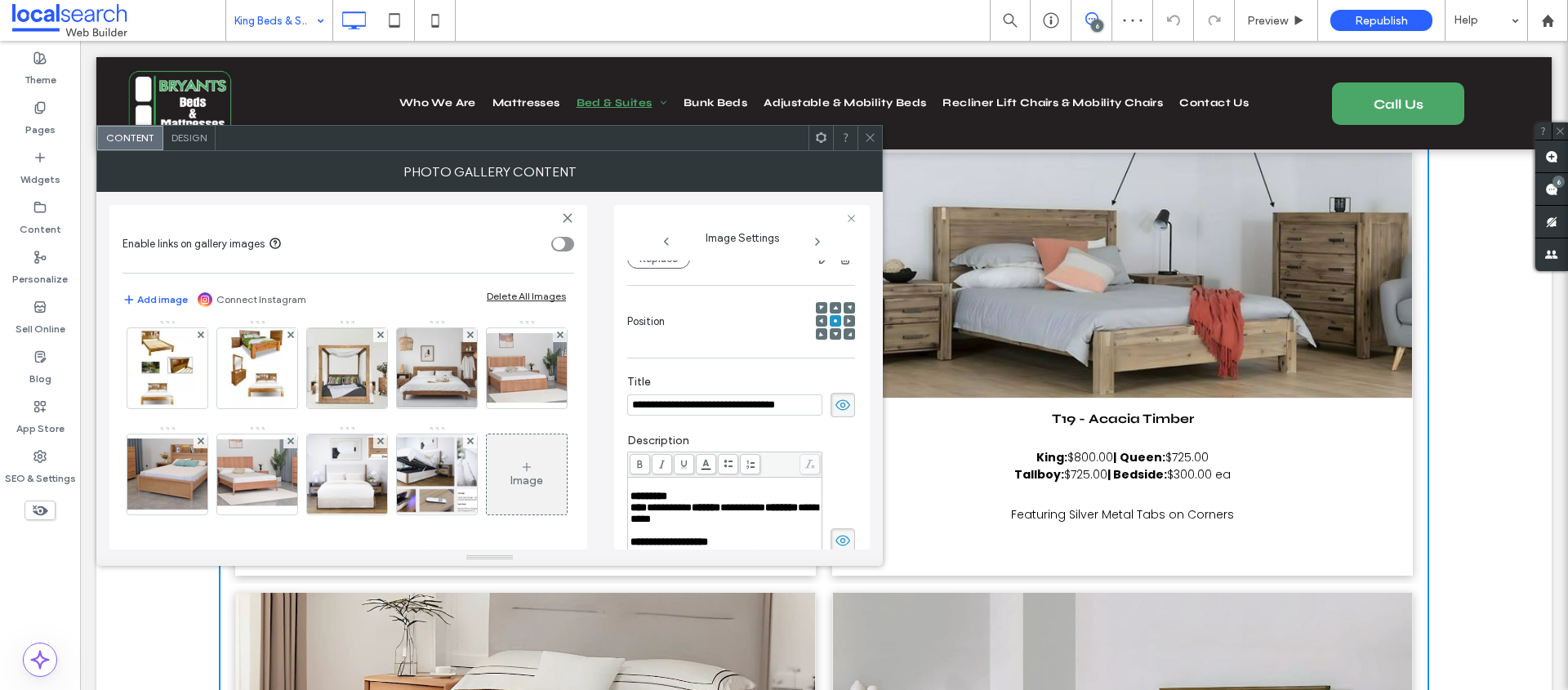
scroll to position [1278, 0]
click at [291, 302] on img at bounding box center [347, 262] width 113 height 80
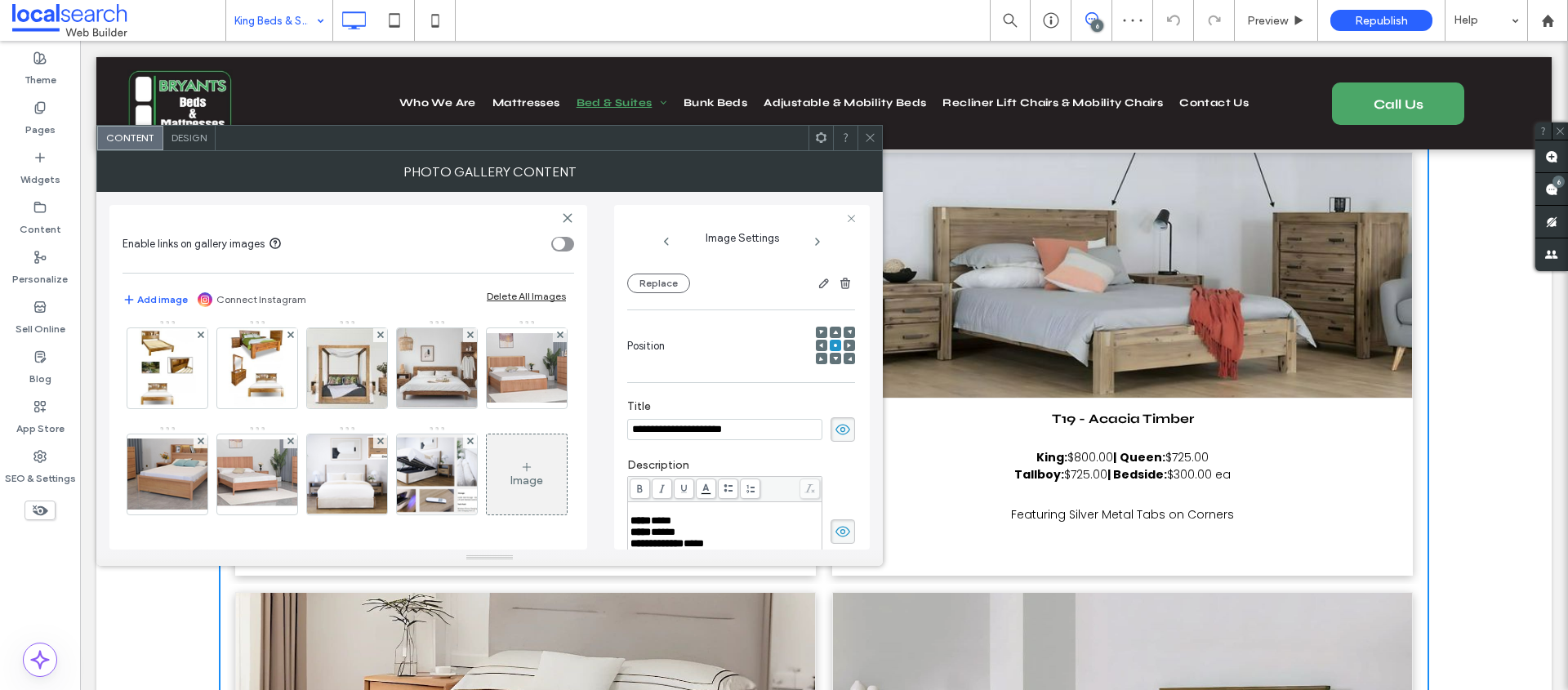
scroll to position [213, 0]
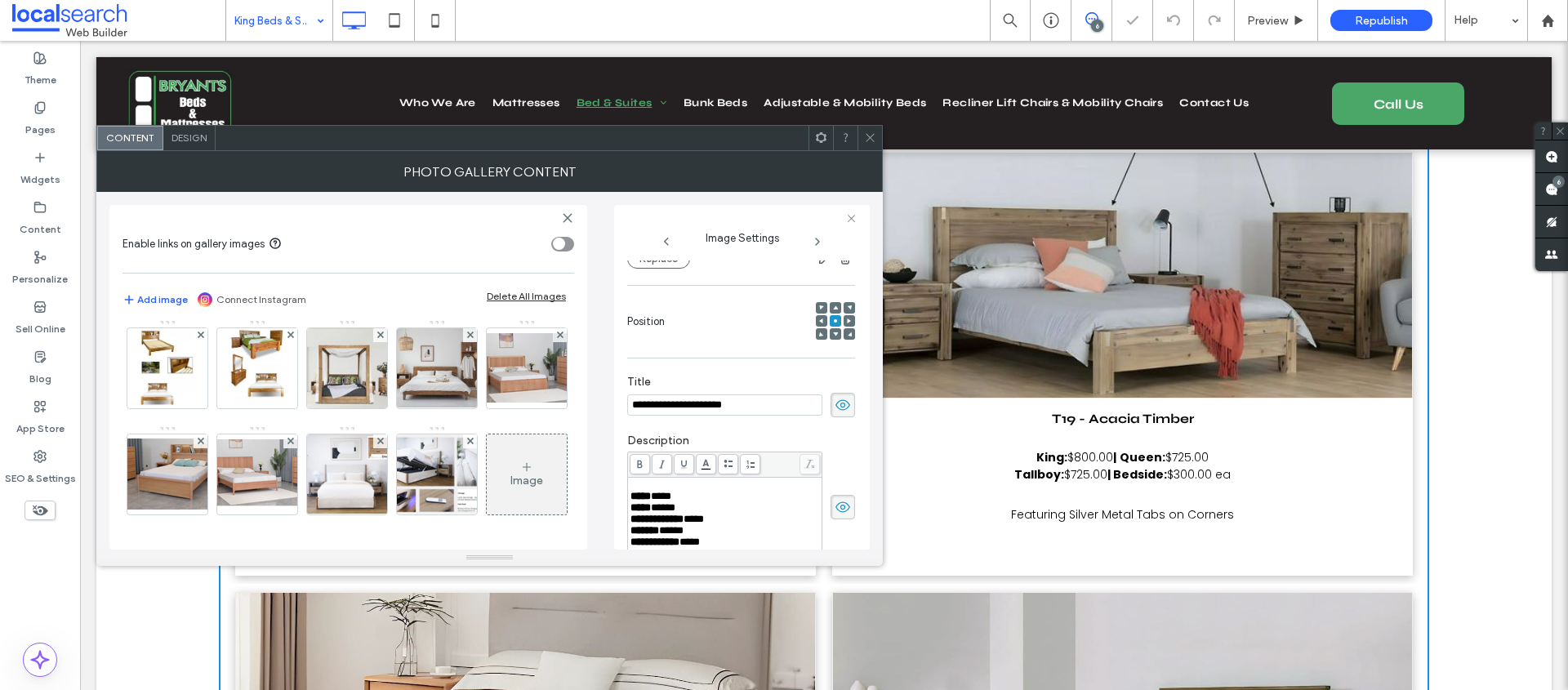
click at [651, 501] on span "****" at bounding box center [640, 496] width 20 height 10
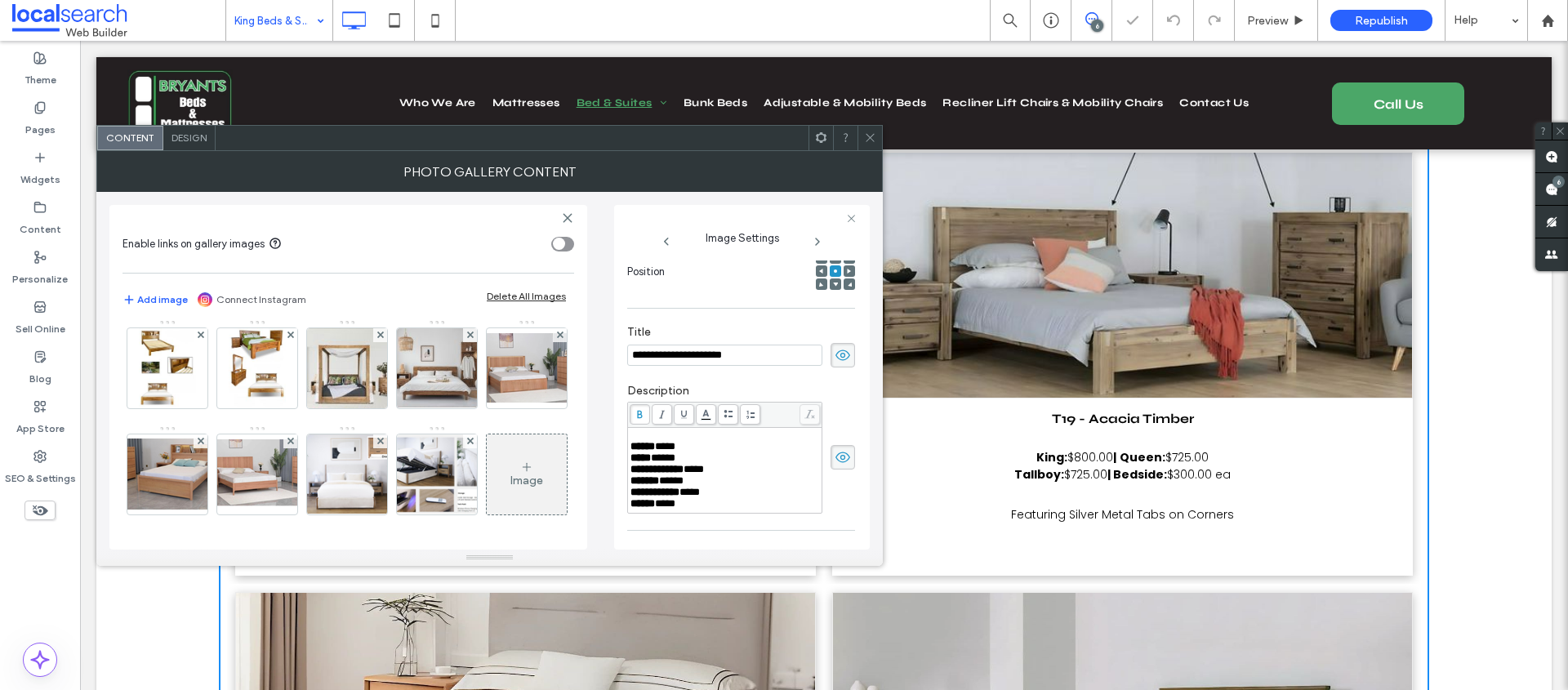
scroll to position [274, 0]
click at [666, 454] on span "*****" at bounding box center [663, 447] width 25 height 10
click at [704, 465] on span "****" at bounding box center [693, 458] width 20 height 10
click at [670, 477] on span "*****" at bounding box center [671, 470] width 25 height 10
click at [700, 487] on span "****" at bounding box center [689, 481] width 20 height 10
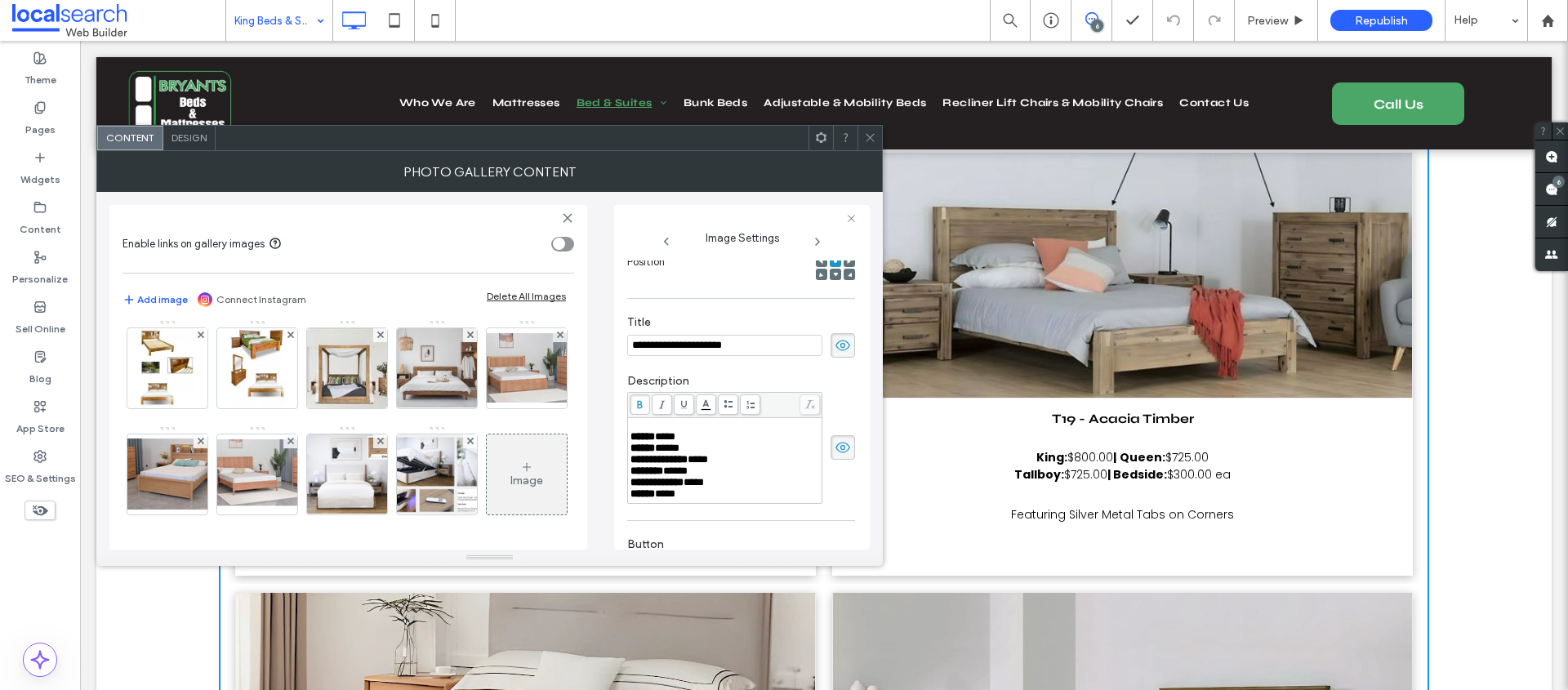
click at [664, 498] on span "****" at bounding box center [664, 493] width 20 height 10
click at [372, 289] on img at bounding box center [437, 262] width 131 height 54
click at [647, 442] on span "****" at bounding box center [638, 436] width 16 height 10
click at [665, 454] on span "****" at bounding box center [661, 447] width 20 height 10
click at [669, 465] on span "****" at bounding box center [664, 458] width 20 height 10
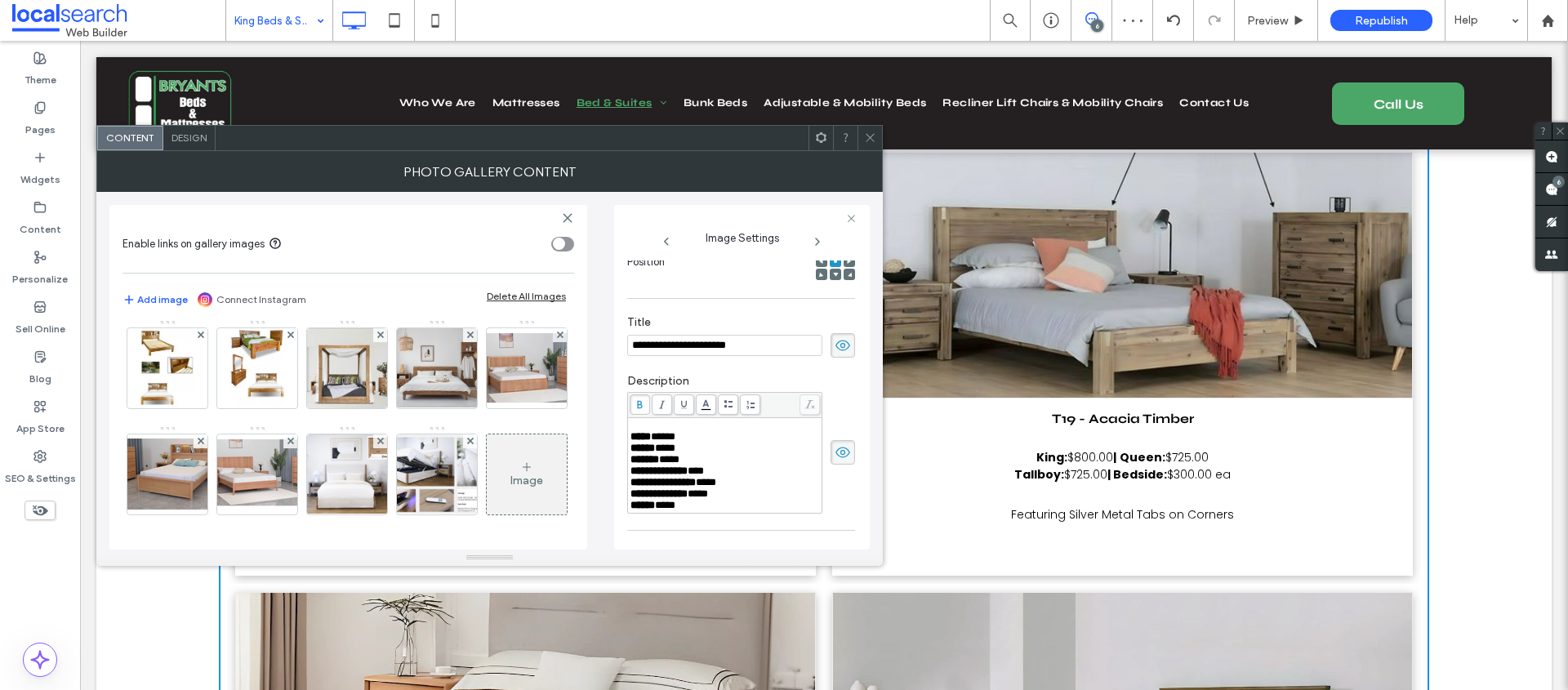
click at [687, 477] on span "**********" at bounding box center [659, 470] width 57 height 10
click at [696, 487] on span "**********" at bounding box center [662, 481] width 66 height 10
click at [708, 498] on span "****" at bounding box center [697, 493] width 20 height 10
click at [663, 510] on span "****" at bounding box center [664, 504] width 20 height 10
click at [471, 302] on img at bounding box center [527, 262] width 113 height 80
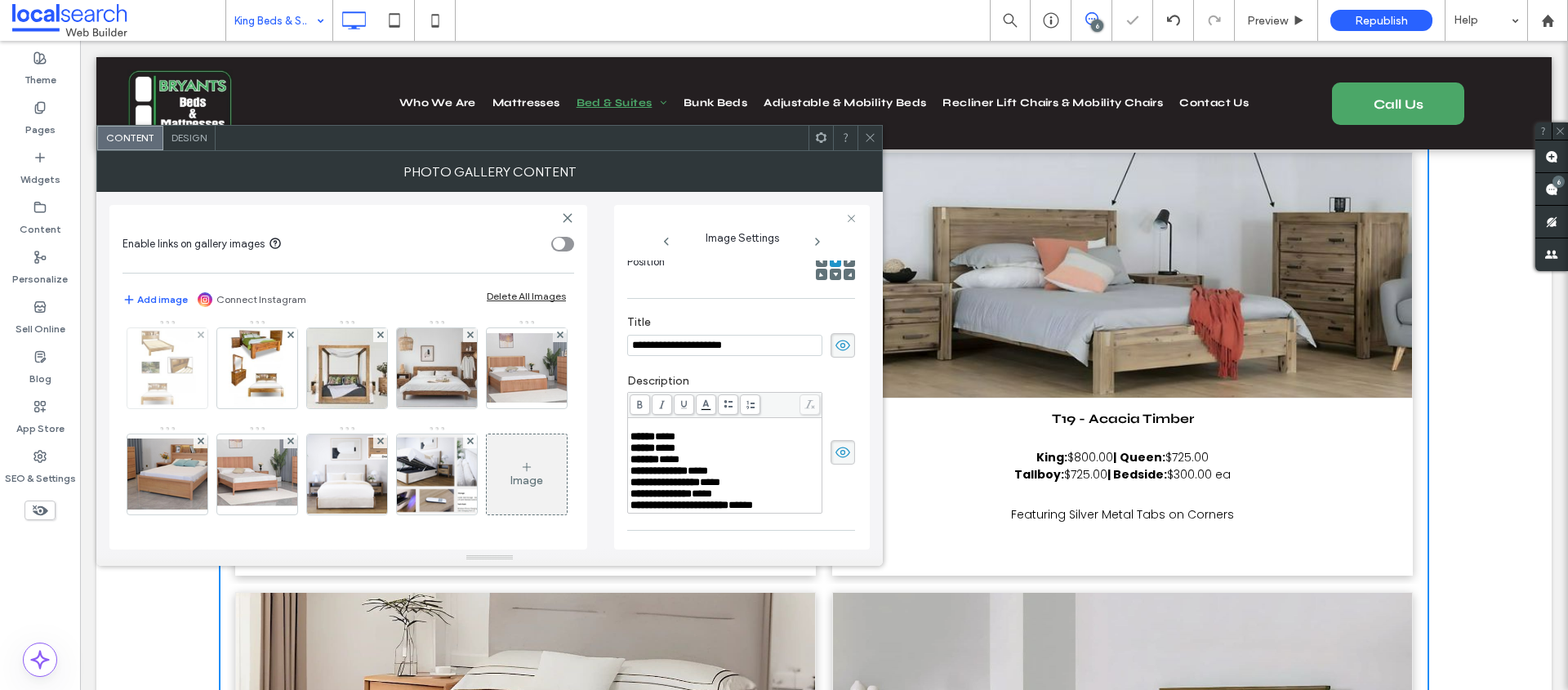
click at [195, 408] on img at bounding box center [167, 368] width 56 height 80
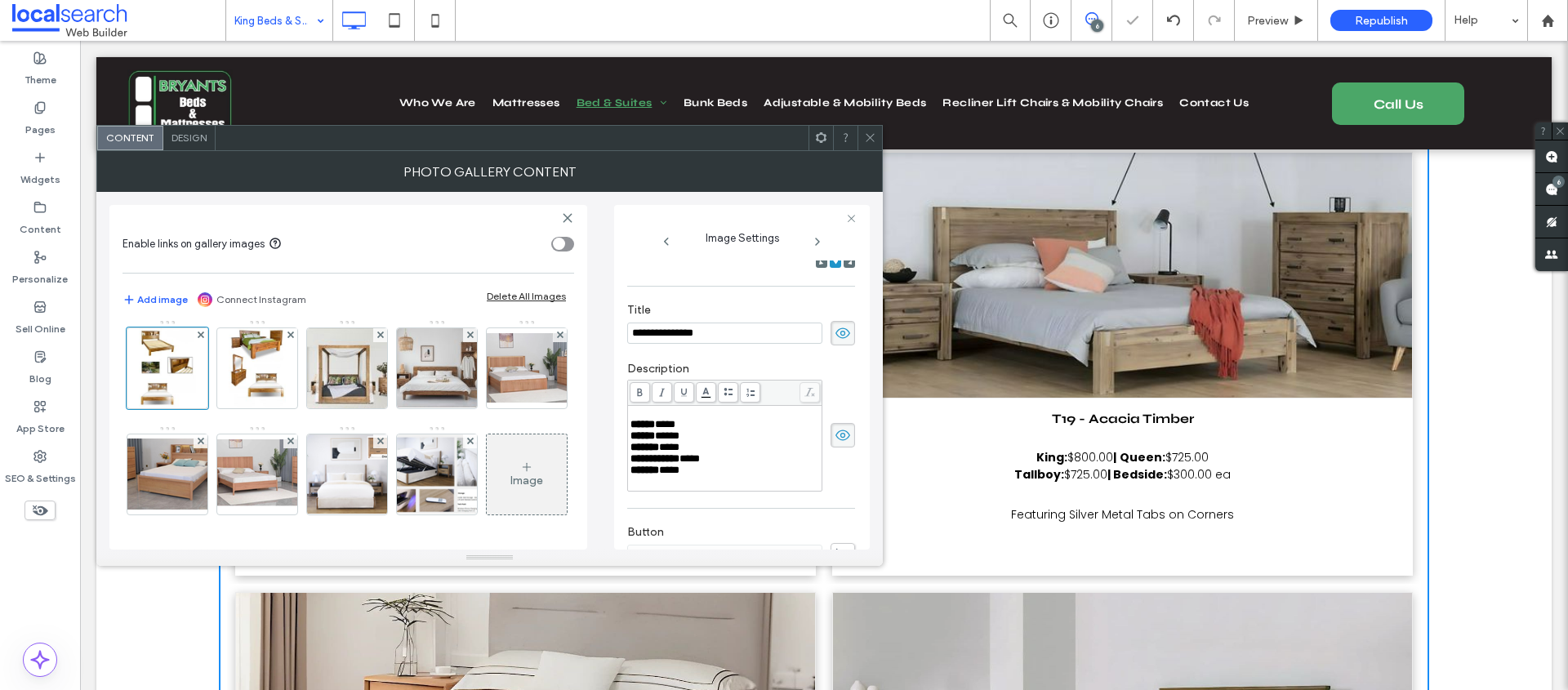
click at [291, 302] on img at bounding box center [347, 262] width 113 height 80
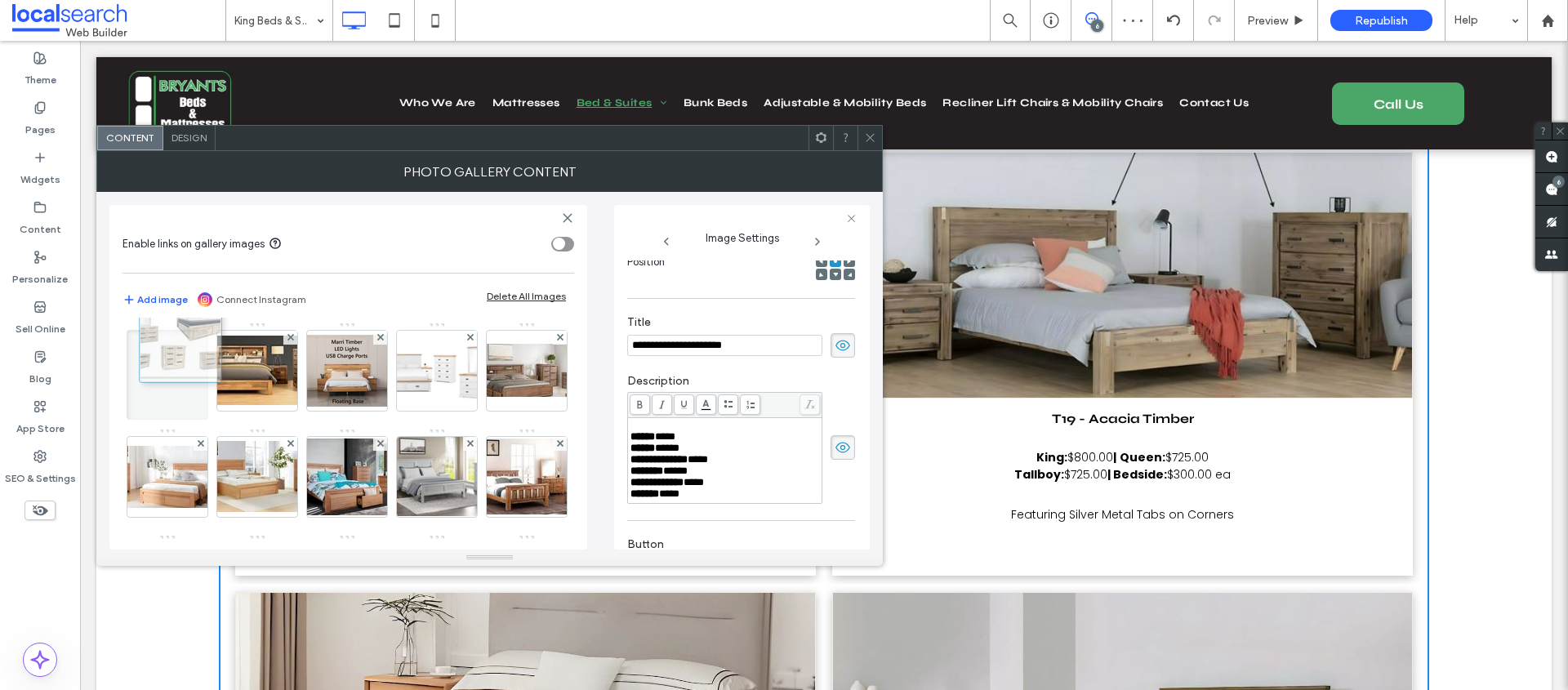
scroll to position [0, 0]
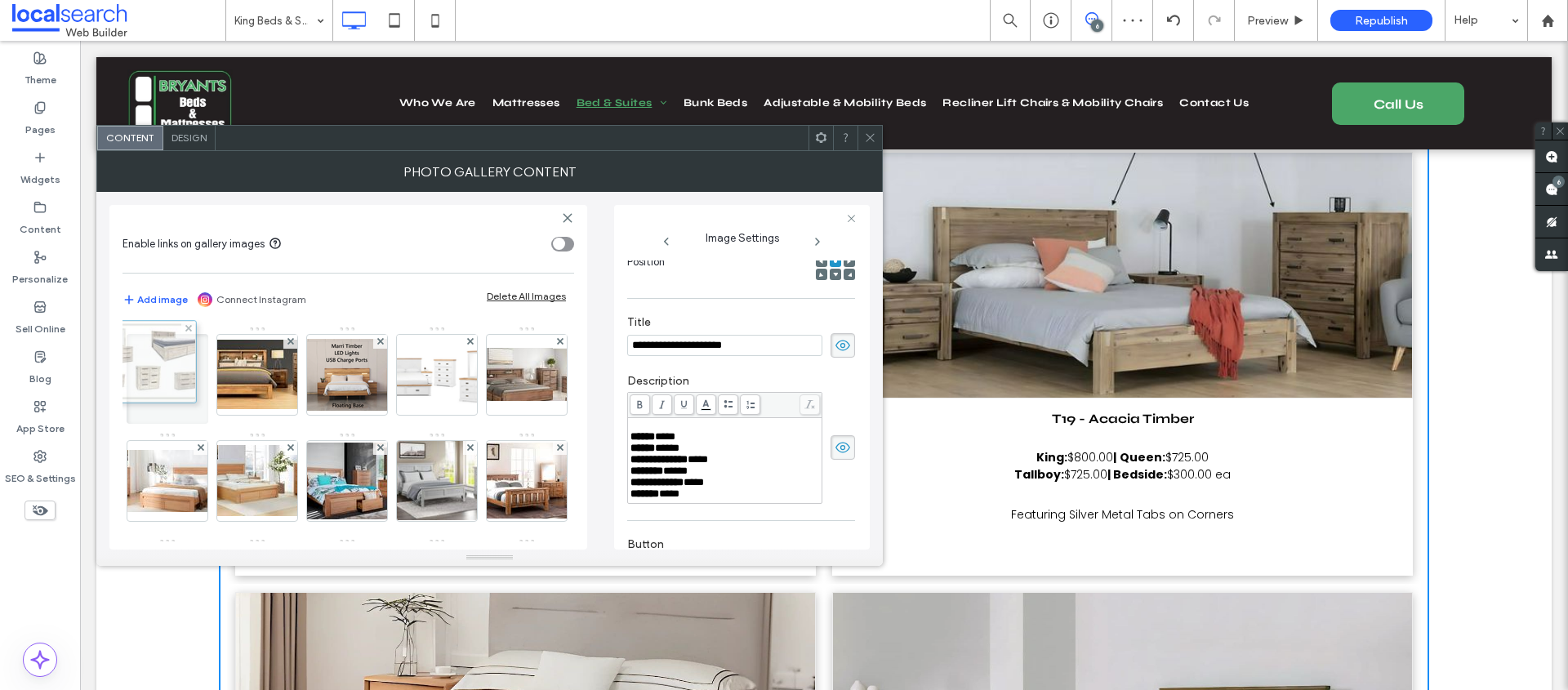
drag, startPoint x: 178, startPoint y: 482, endPoint x: 162, endPoint y: 368, distance: 115.1
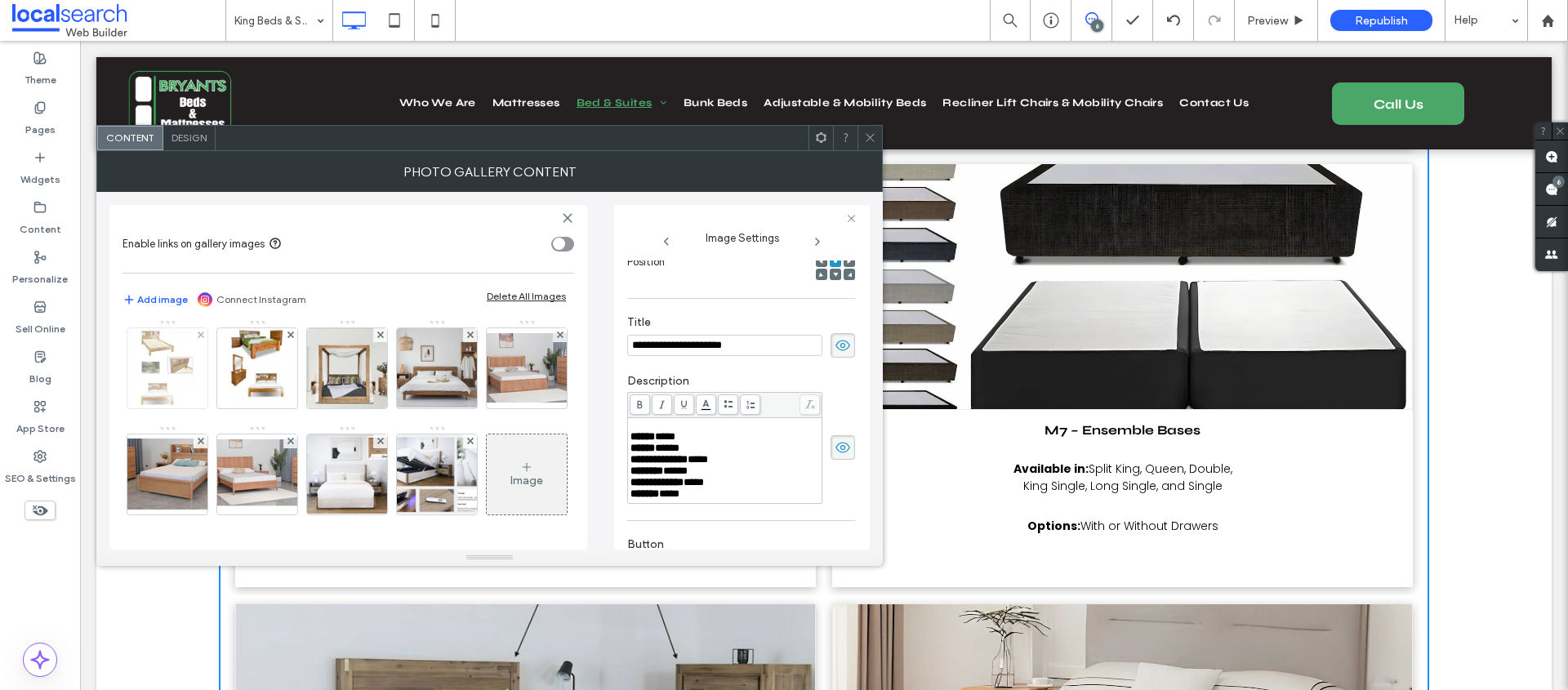
scroll to position [1363, 0]
click at [195, 386] on img at bounding box center [167, 368] width 56 height 80
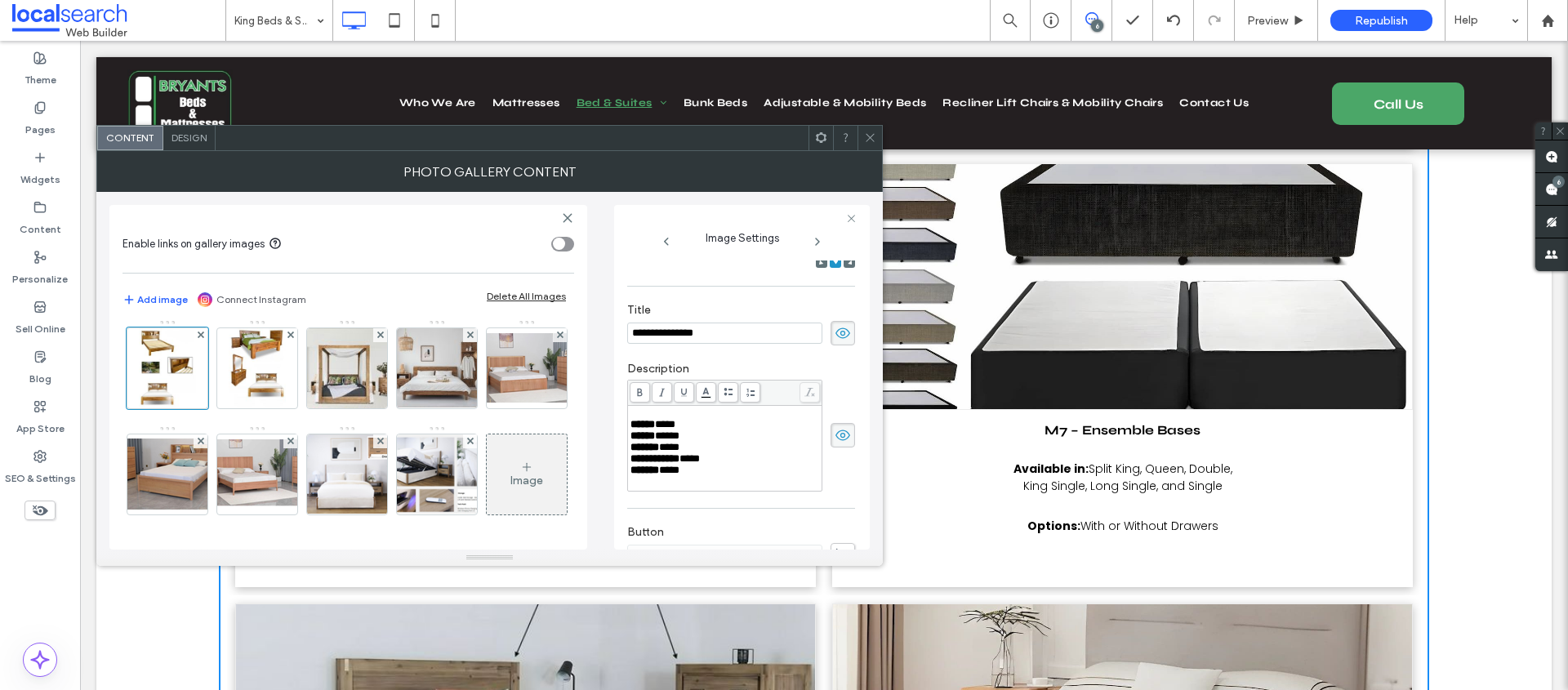
click at [471, 302] on img at bounding box center [527, 262] width 113 height 80
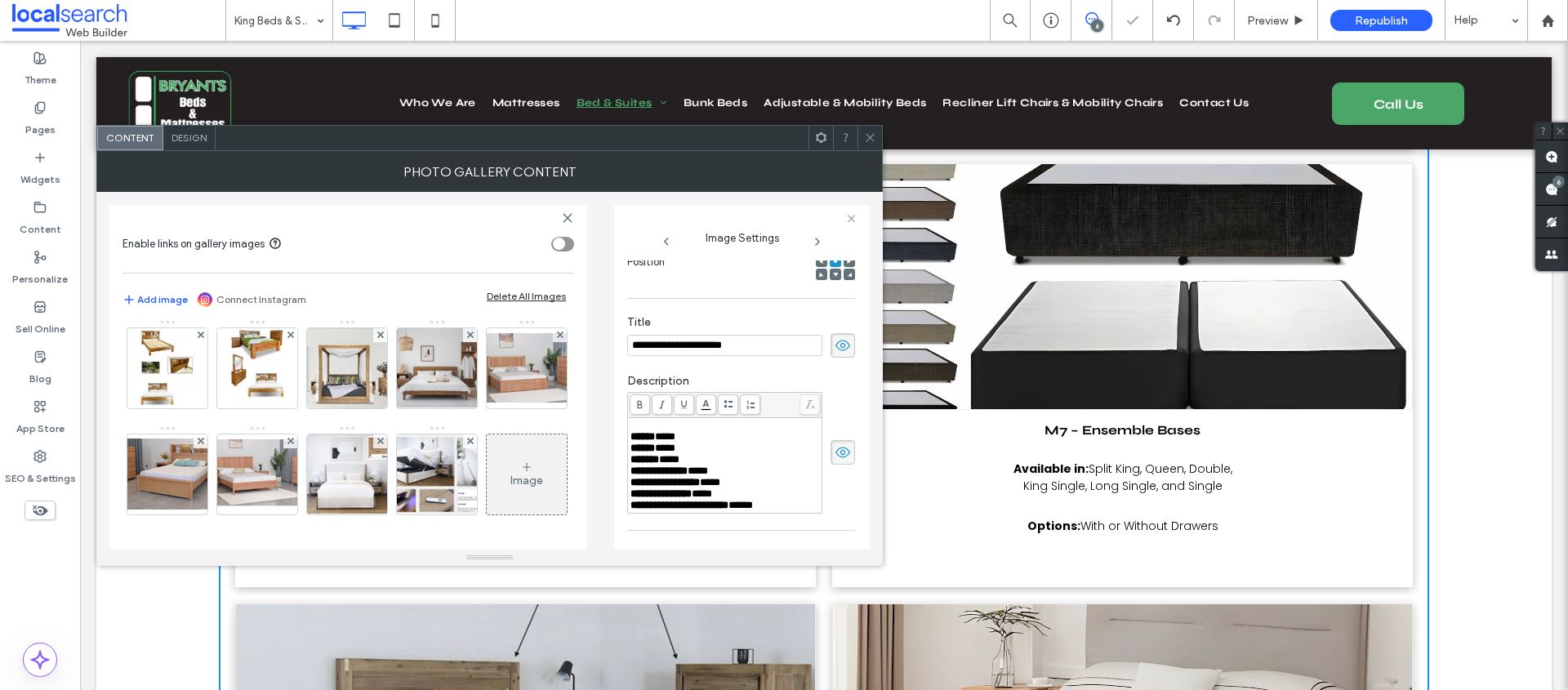
click at [372, 289] on img at bounding box center [437, 262] width 131 height 54
click at [471, 302] on img at bounding box center [527, 262] width 113 height 80
click at [372, 289] on img at bounding box center [437, 262] width 131 height 54
click at [282, 293] on img at bounding box center [347, 261] width 131 height 61
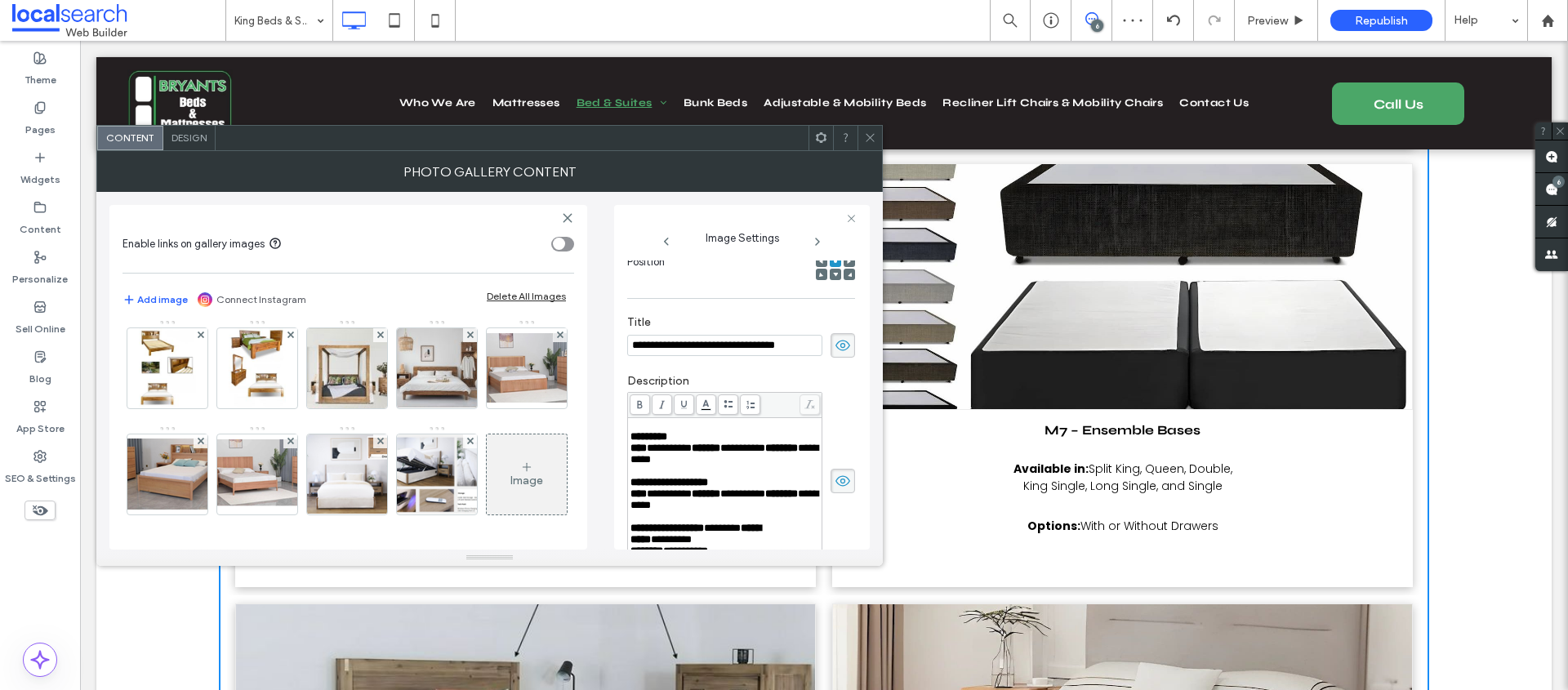
click at [372, 289] on img at bounding box center [437, 262] width 131 height 54
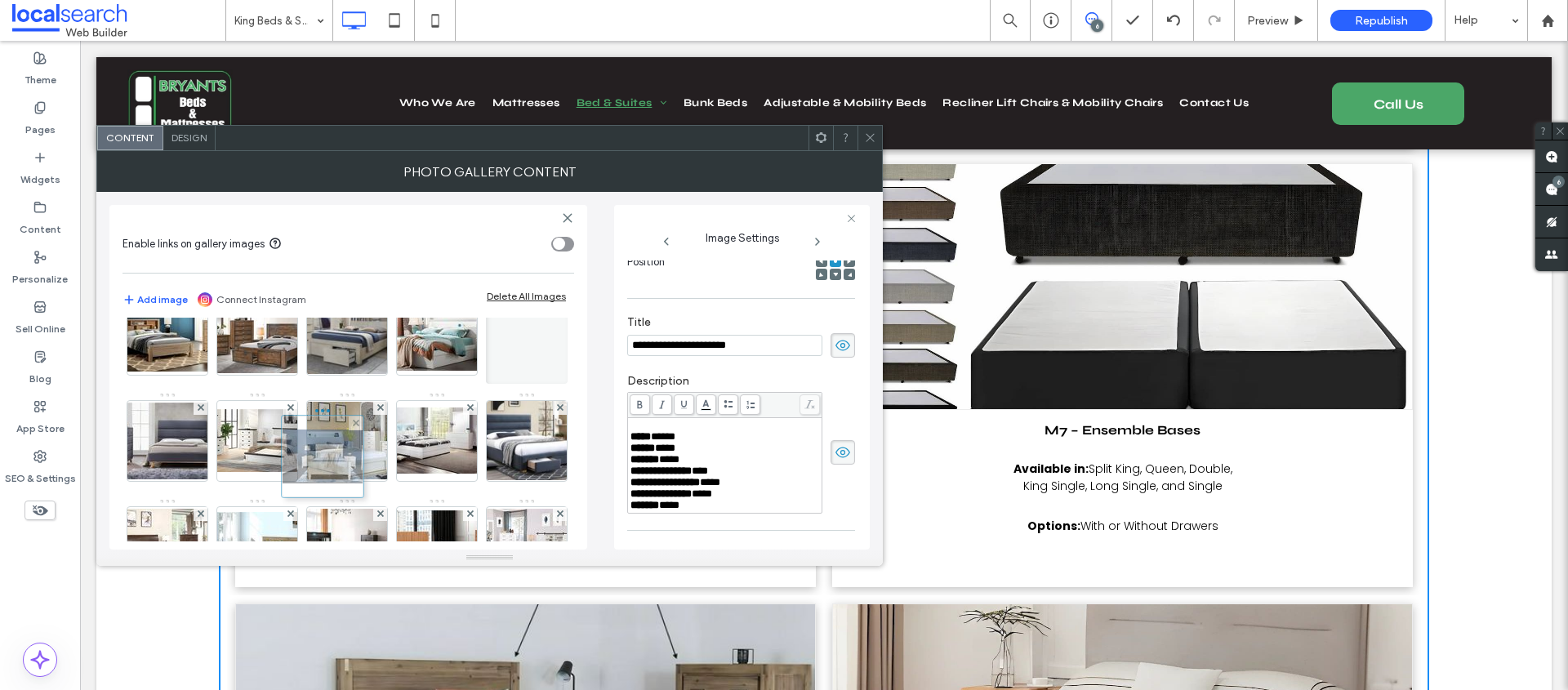
scroll to position [0, 0]
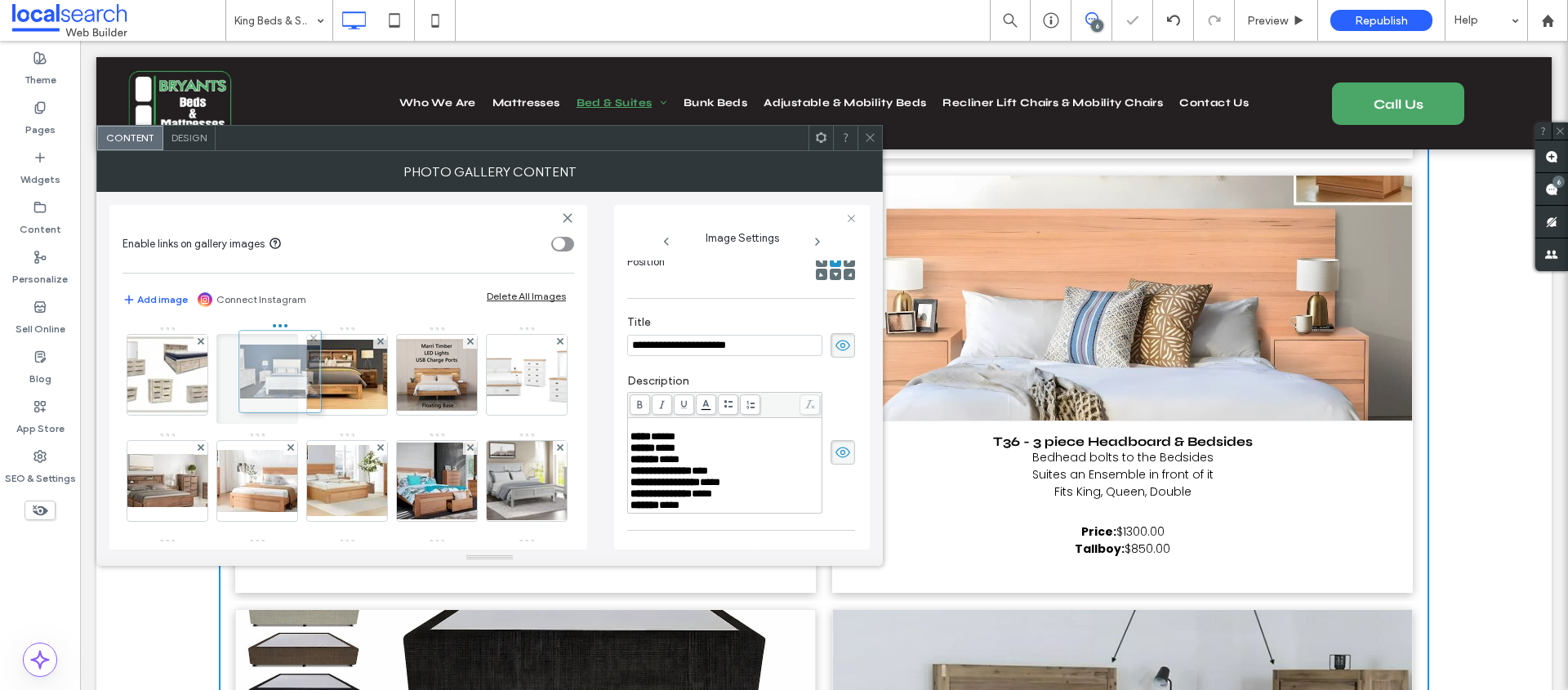
drag, startPoint x: 286, startPoint y: 381, endPoint x: 254, endPoint y: 379, distance: 32.1
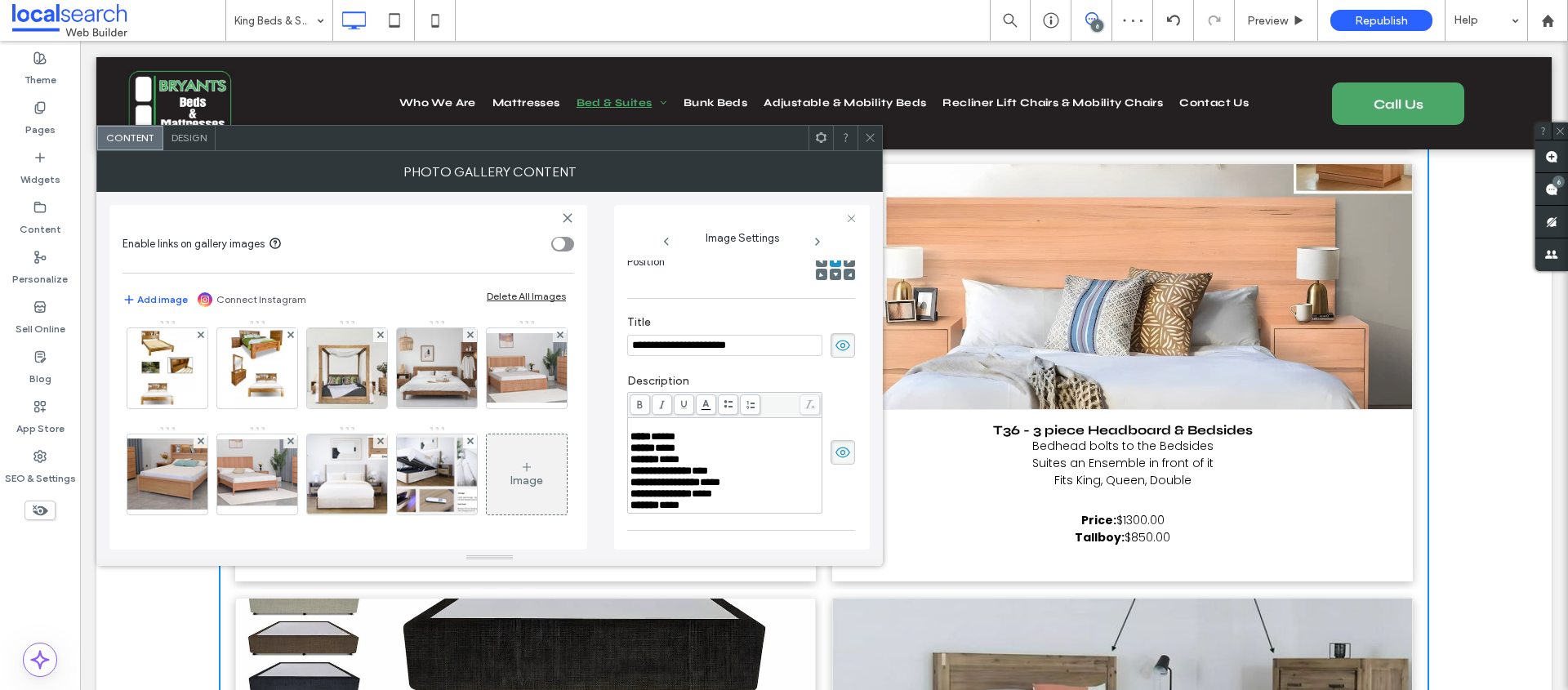
scroll to position [1343, 0]
click at [372, 293] on img at bounding box center [437, 261] width 131 height 61
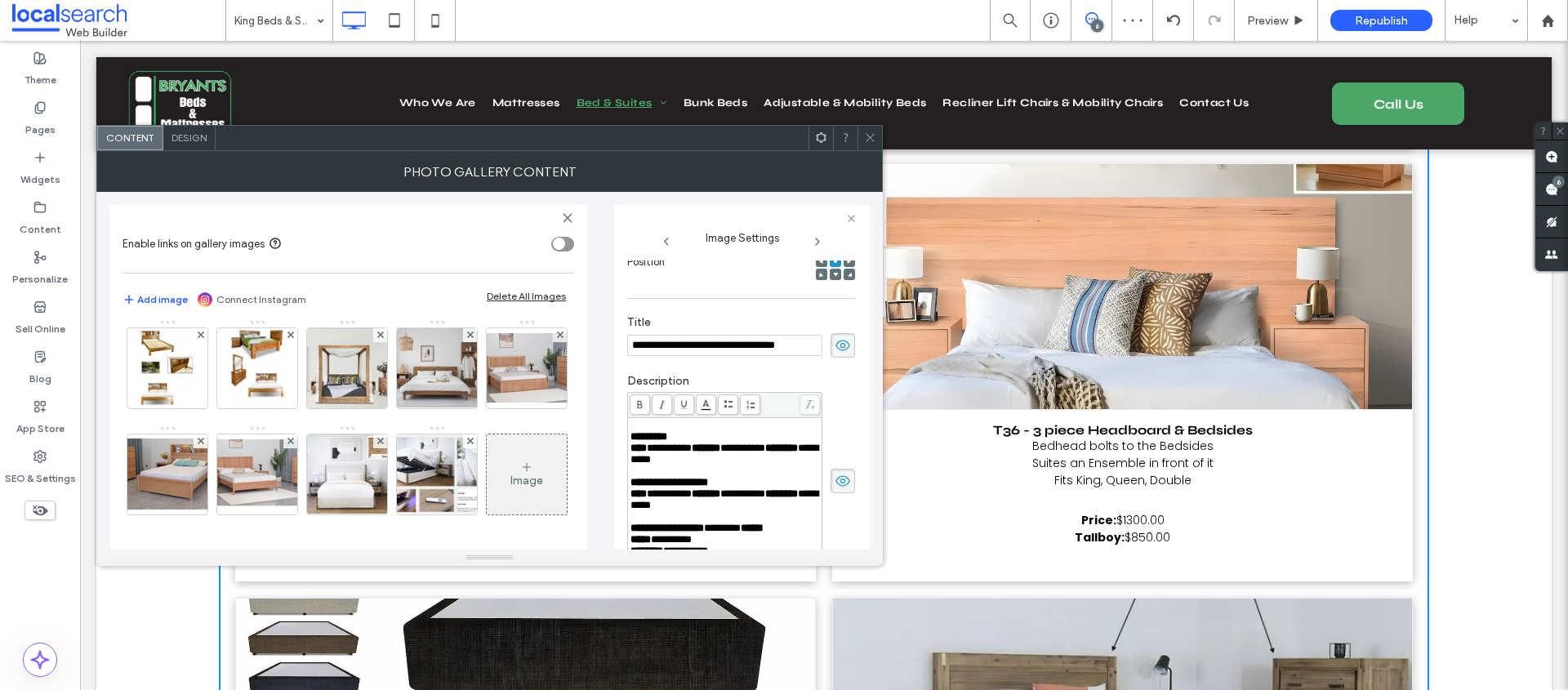
click at [471, 302] on img at bounding box center [527, 262] width 113 height 80
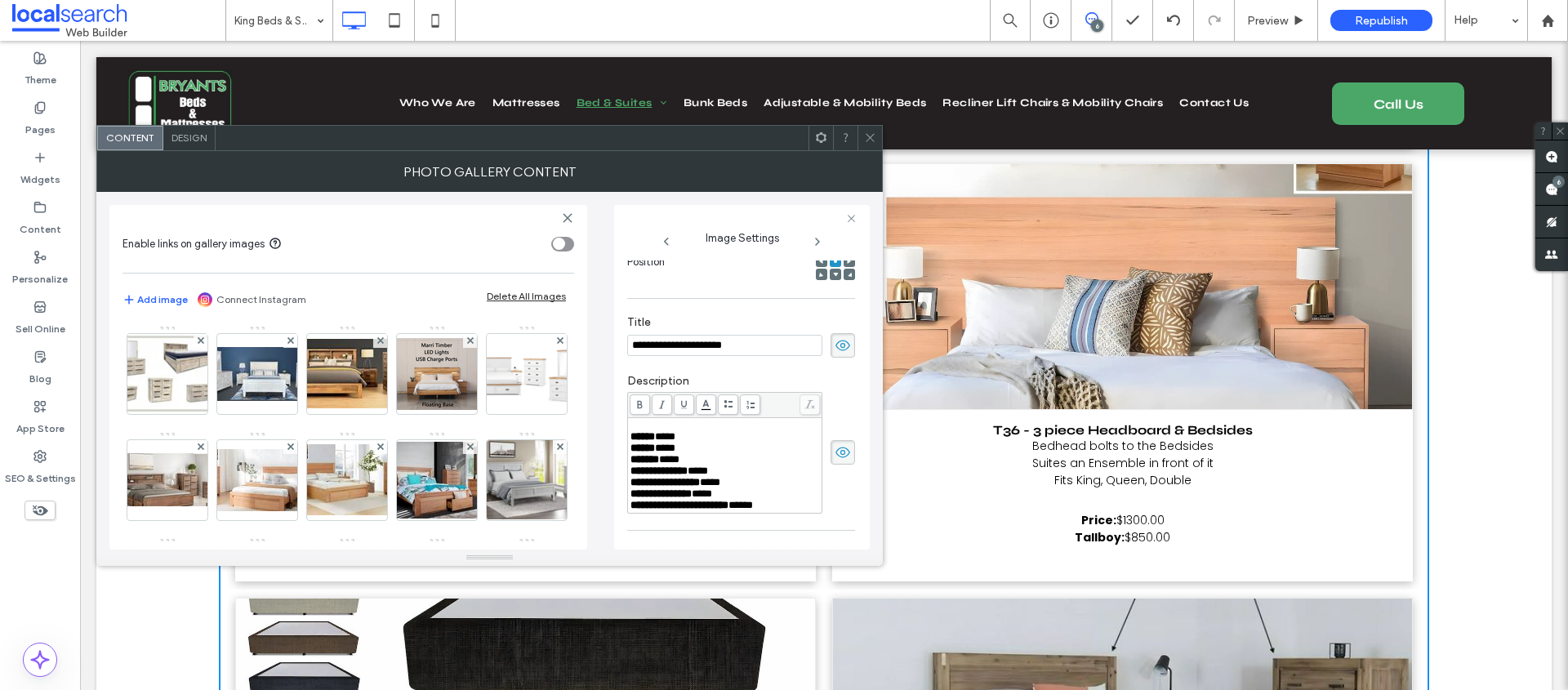
scroll to position [0, 0]
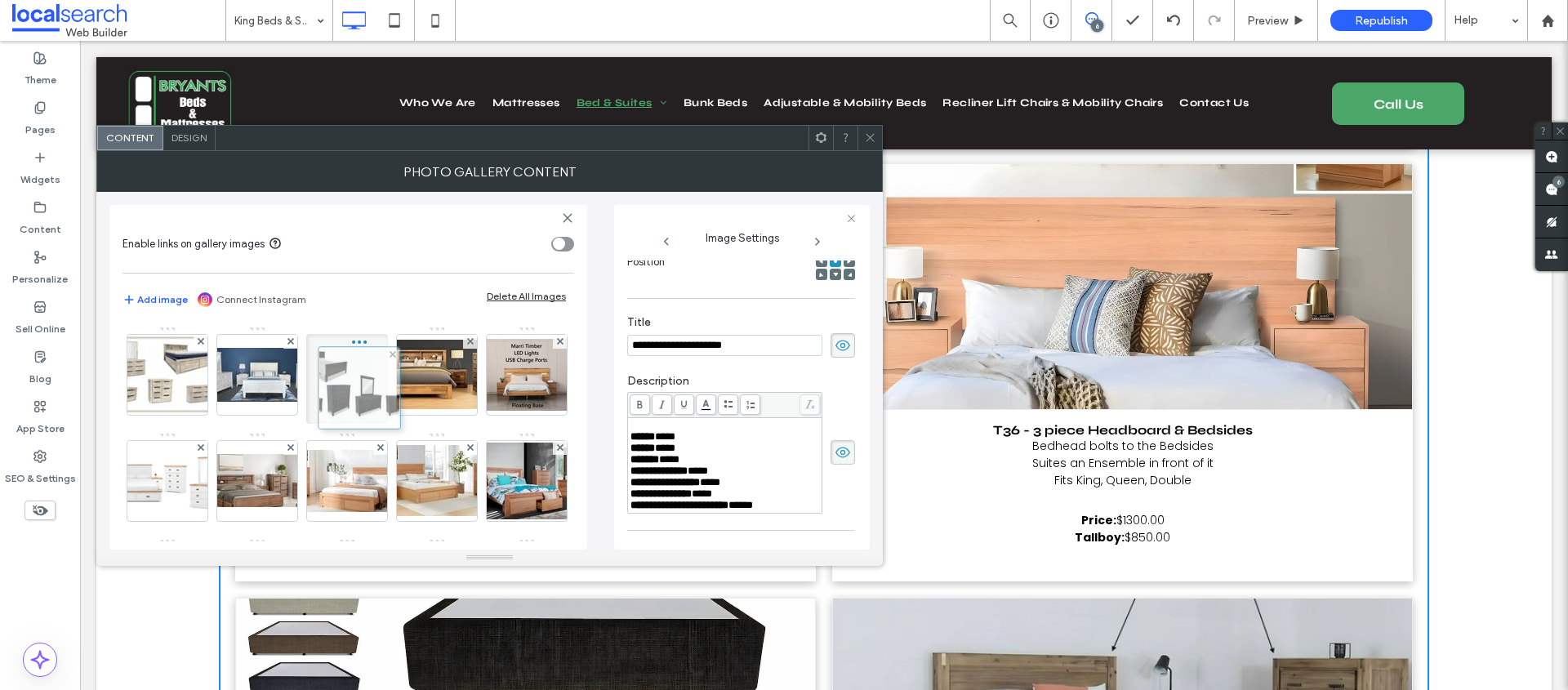
drag, startPoint x: 328, startPoint y: 413, endPoint x: 341, endPoint y: 377, distance: 38.3
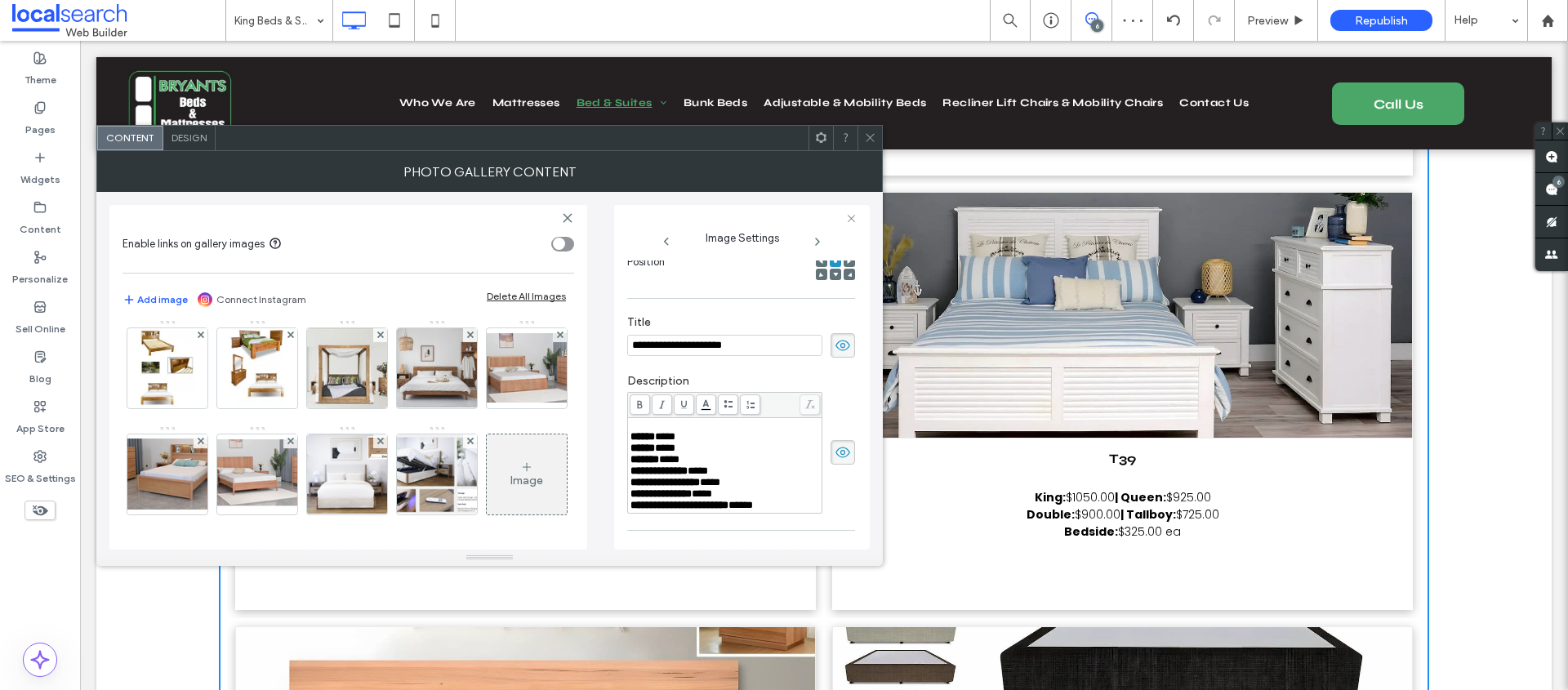
scroll to position [1354, 0]
click at [195, 408] on img at bounding box center [167, 368] width 56 height 80
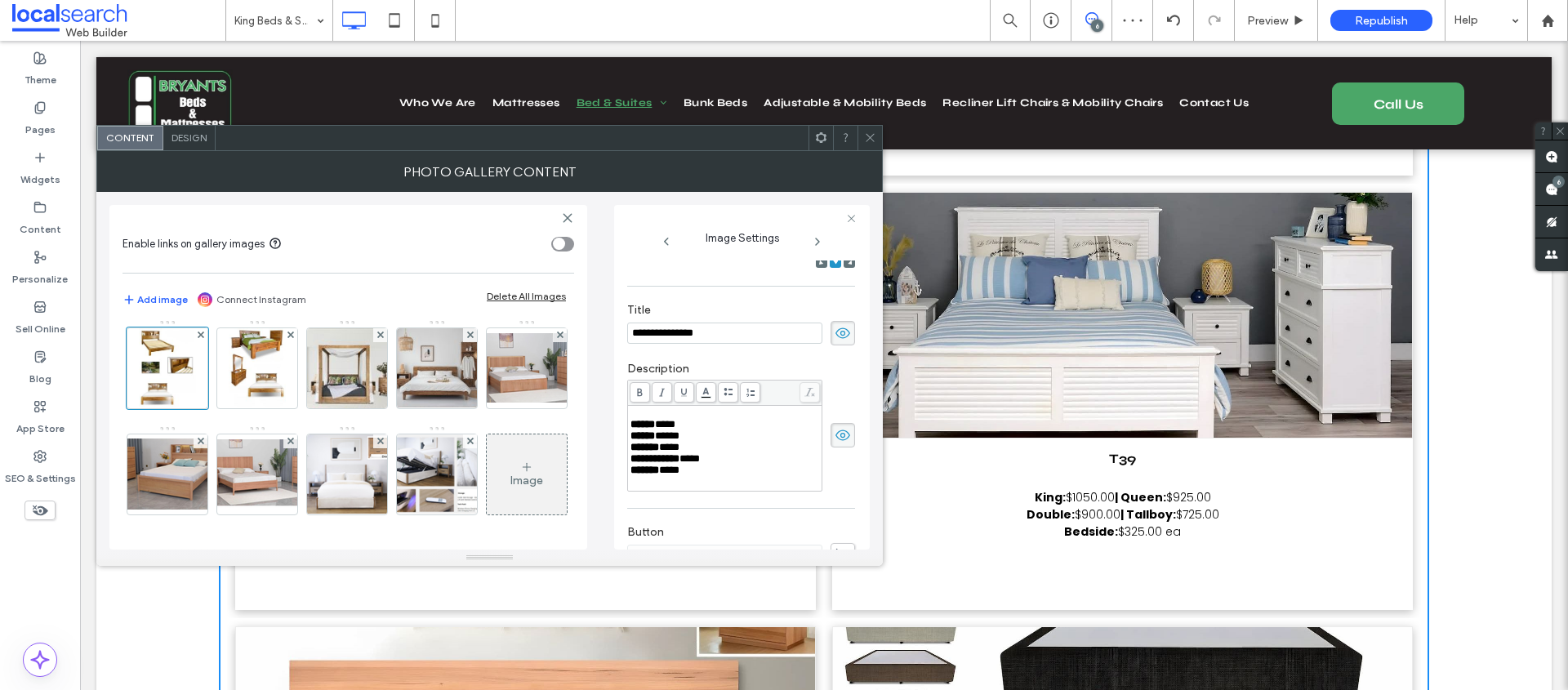
click at [461, 293] on img at bounding box center [526, 261] width 131 height 61
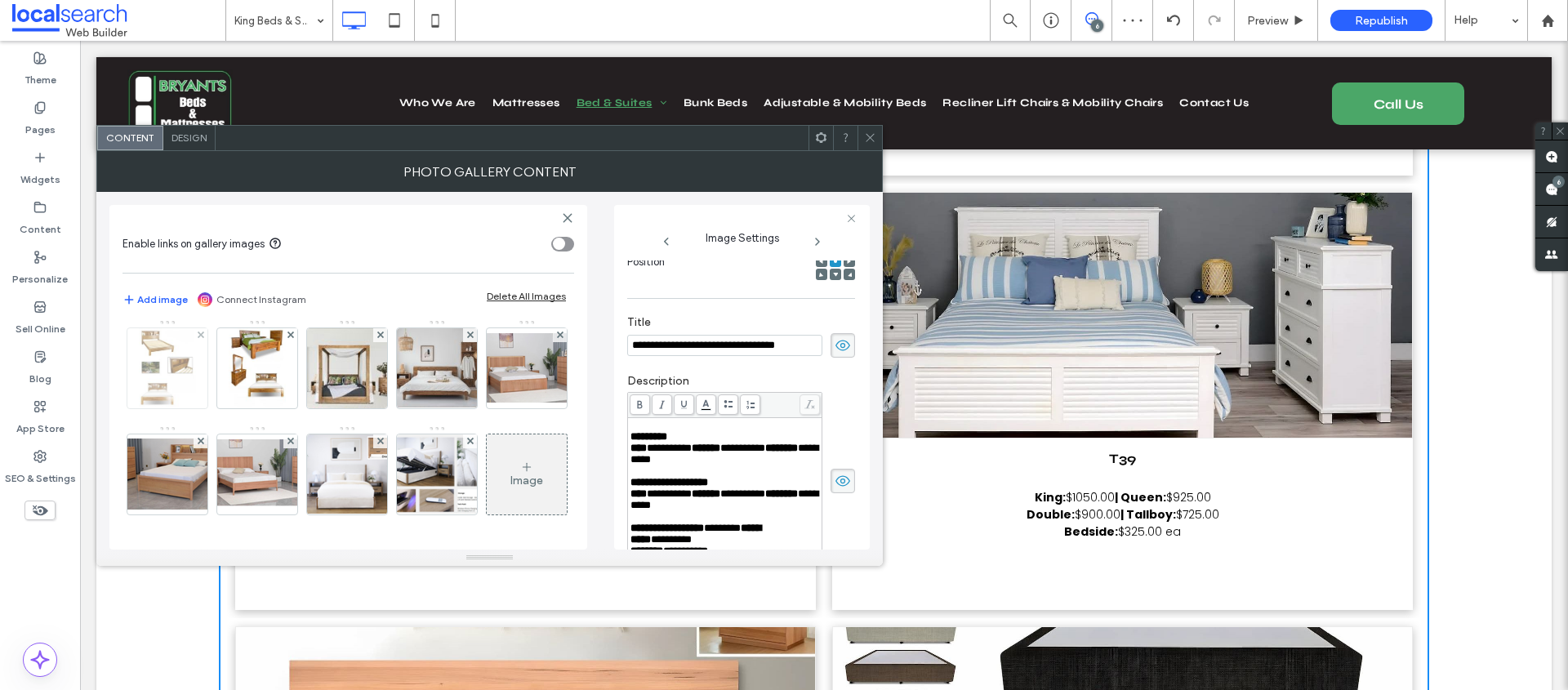
click at [195, 408] on img at bounding box center [167, 368] width 56 height 80
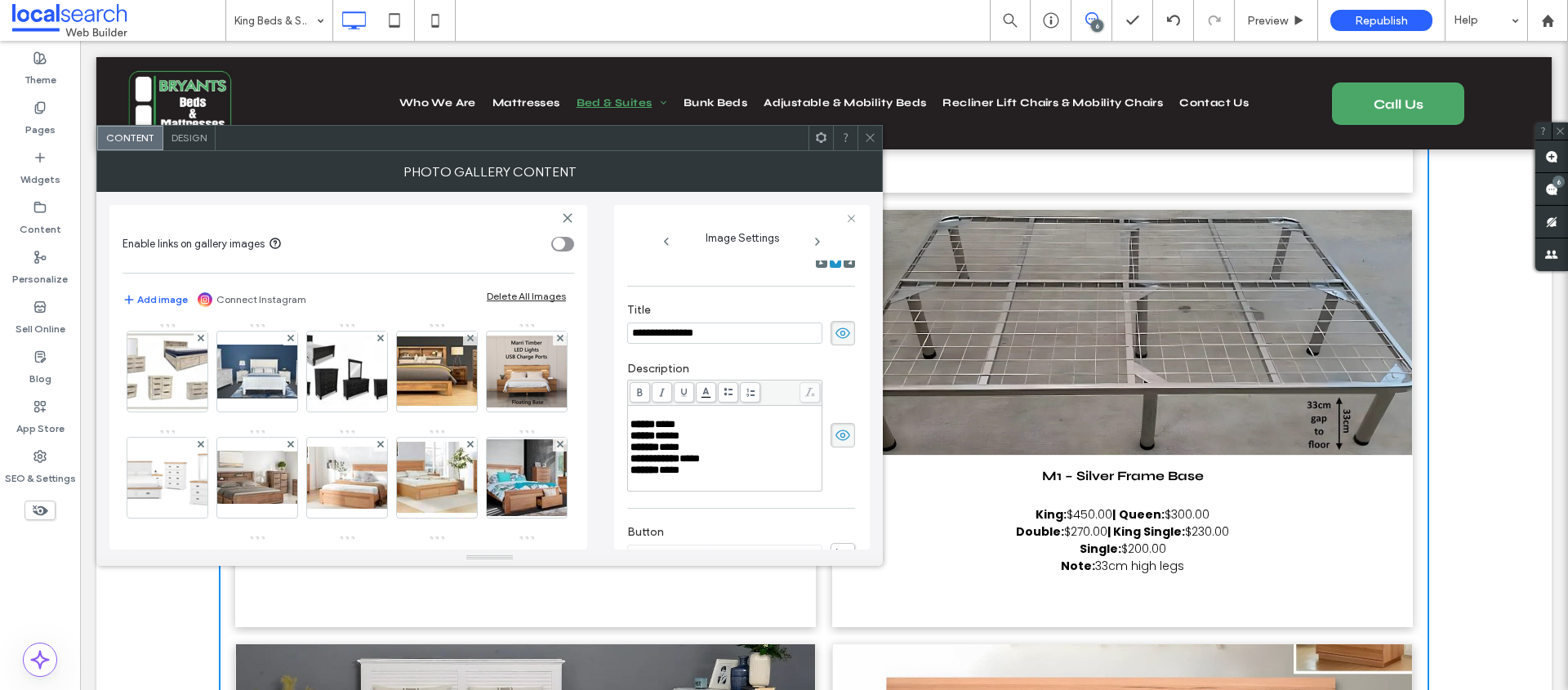
scroll to position [0, 0]
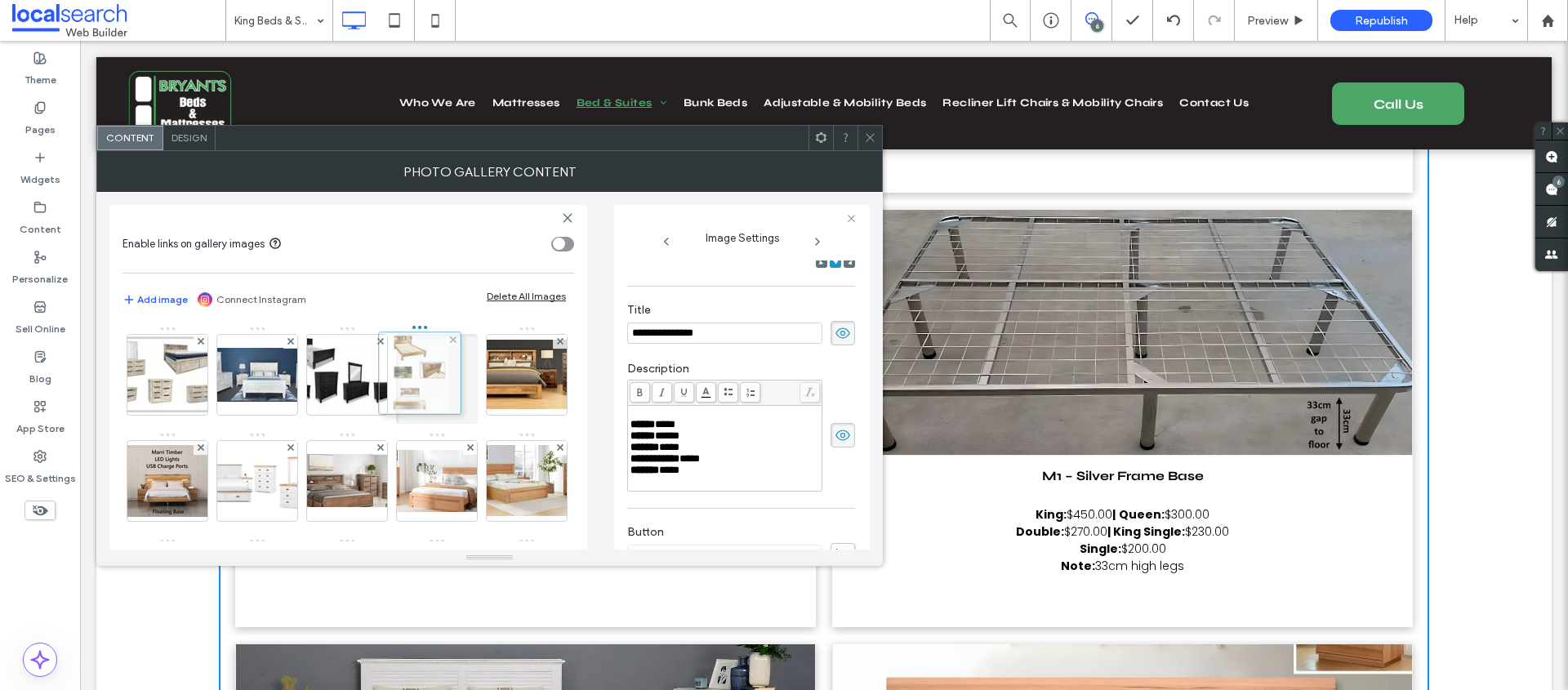
drag, startPoint x: 431, startPoint y: 477, endPoint x: 410, endPoint y: 379, distance: 100.2
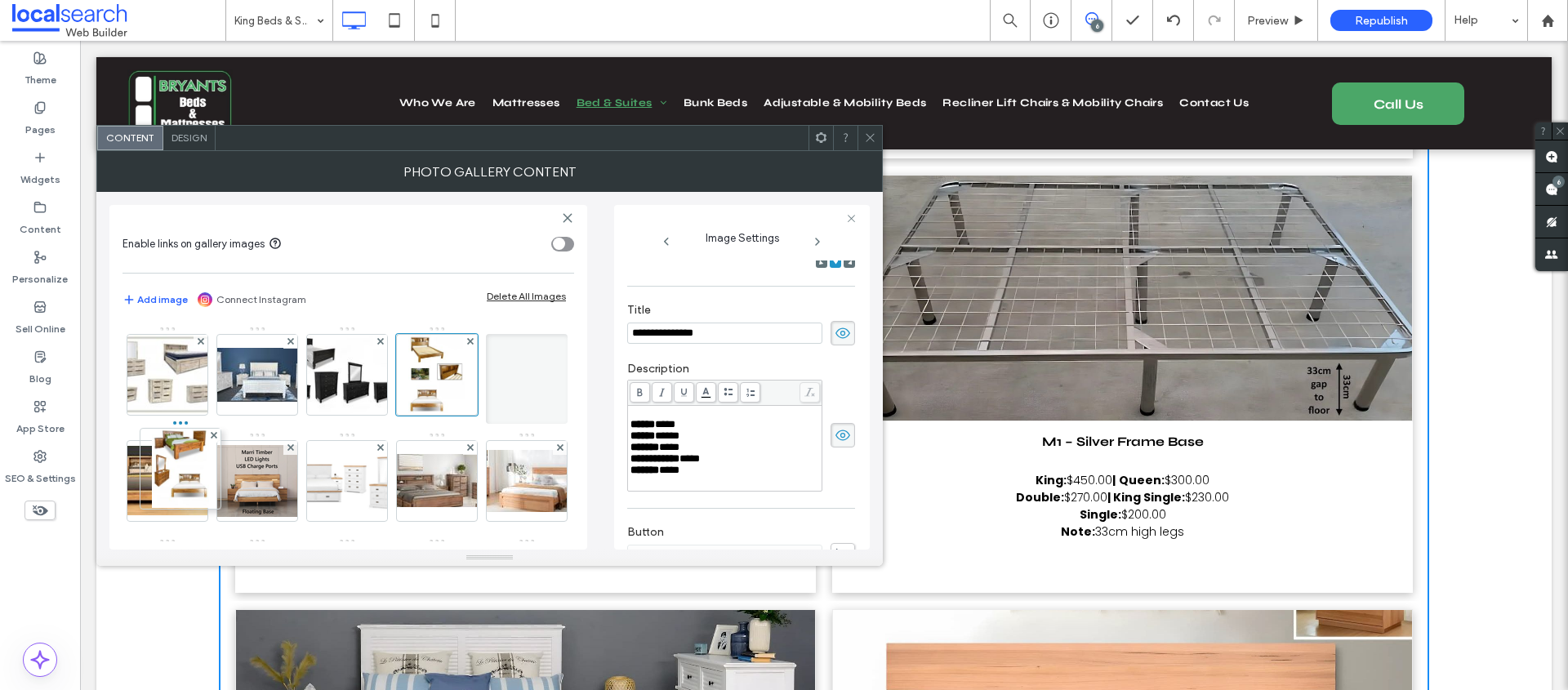
drag, startPoint x: 167, startPoint y: 447, endPoint x: 118, endPoint y: 488, distance: 63.9
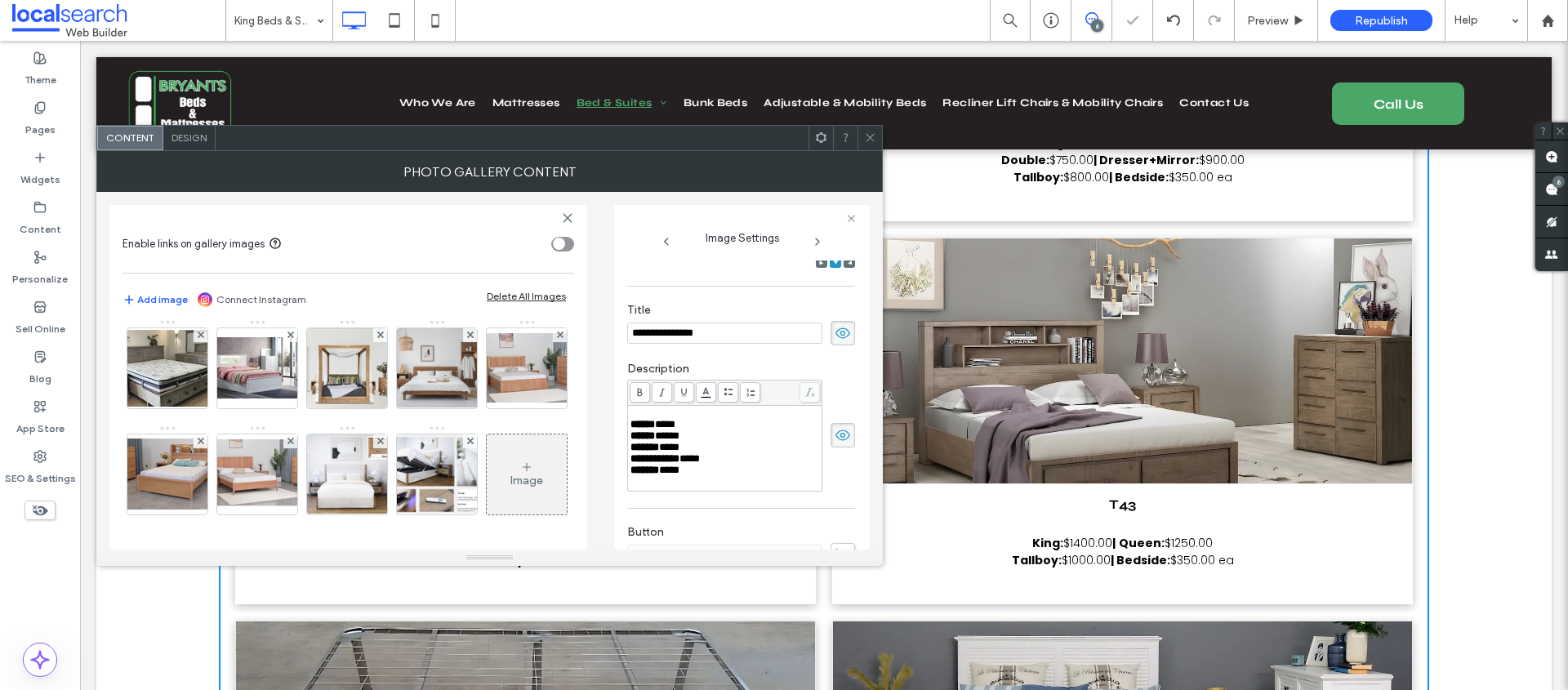
scroll to position [1432, 0]
click at [290, 408] on img at bounding box center [347, 368] width 114 height 80
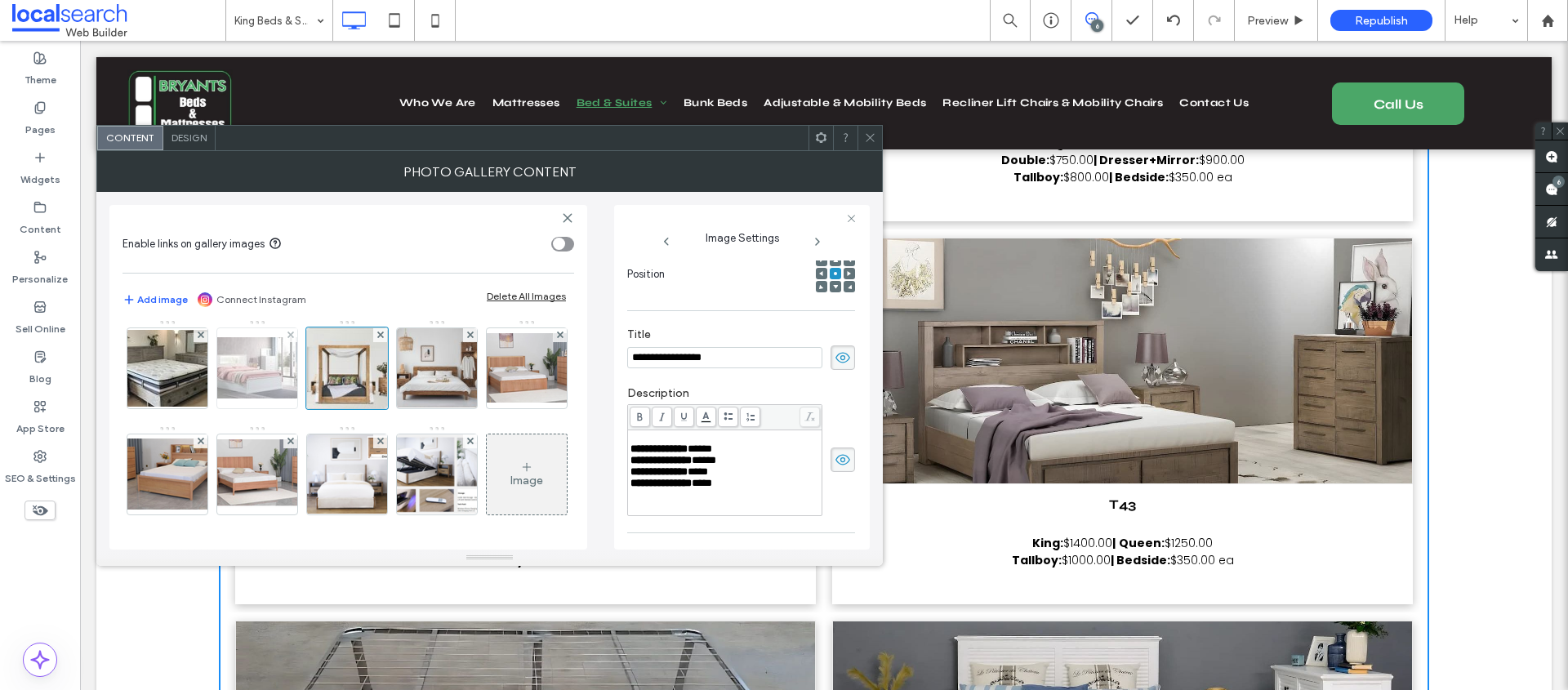
click at [192, 398] on img at bounding box center [256, 368] width 131 height 61
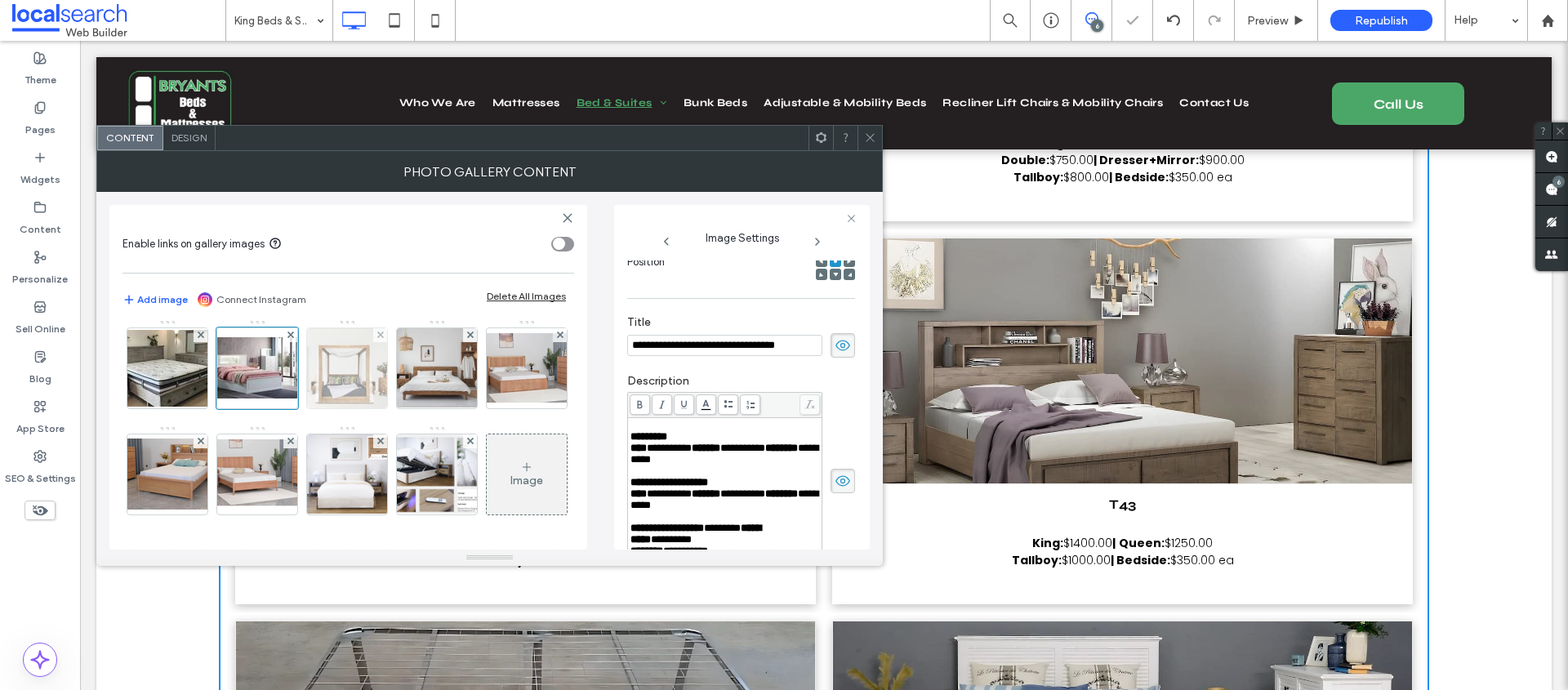
click at [290, 408] on img at bounding box center [347, 368] width 114 height 80
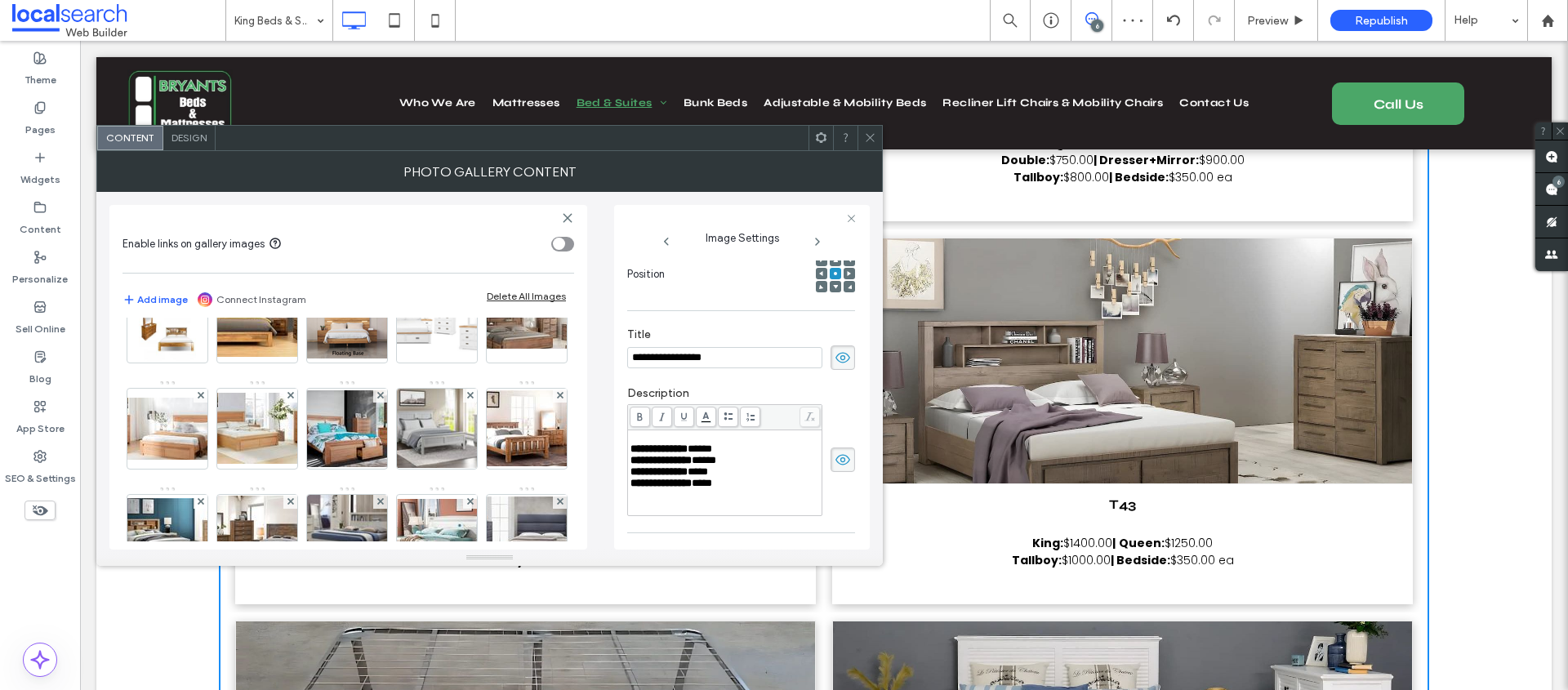
scroll to position [52, 0]
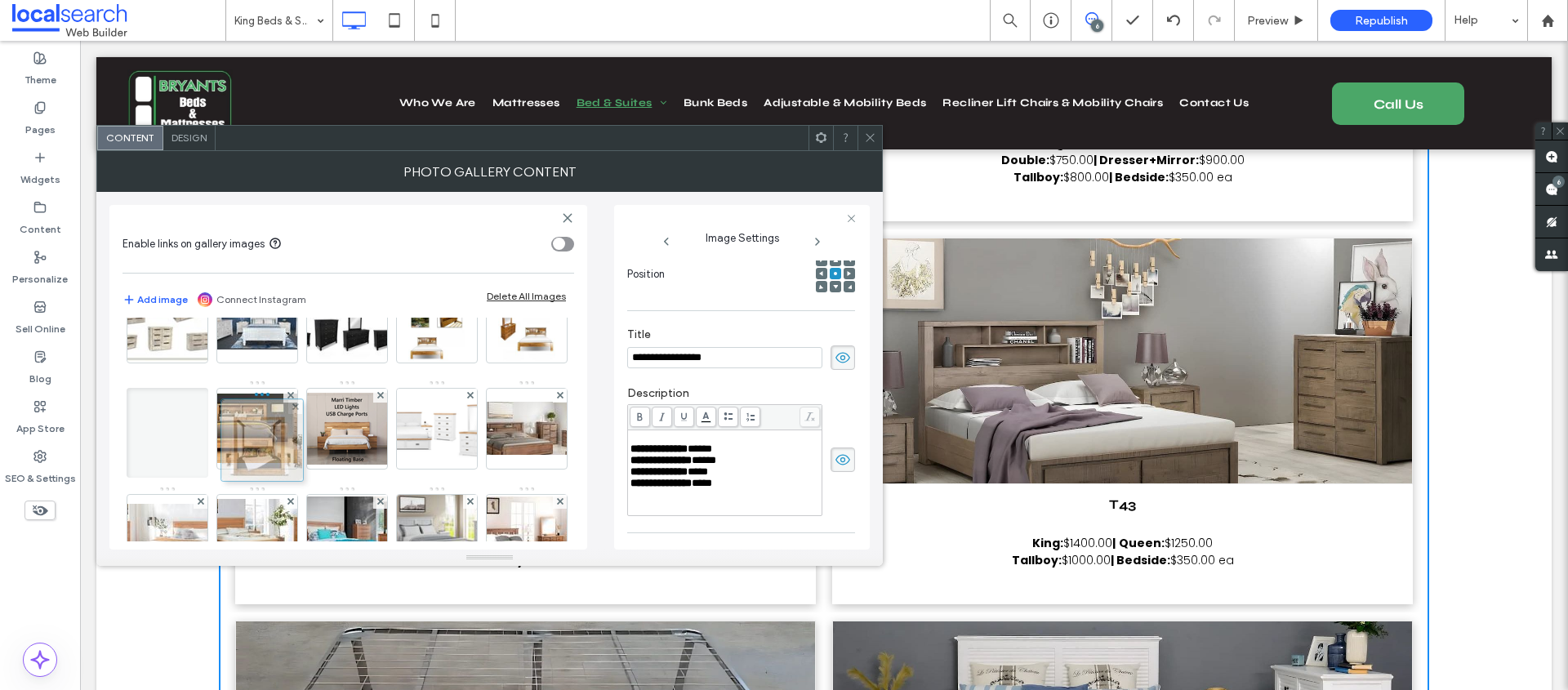
drag, startPoint x: 269, startPoint y: 428, endPoint x: 267, endPoint y: 442, distance: 14.1
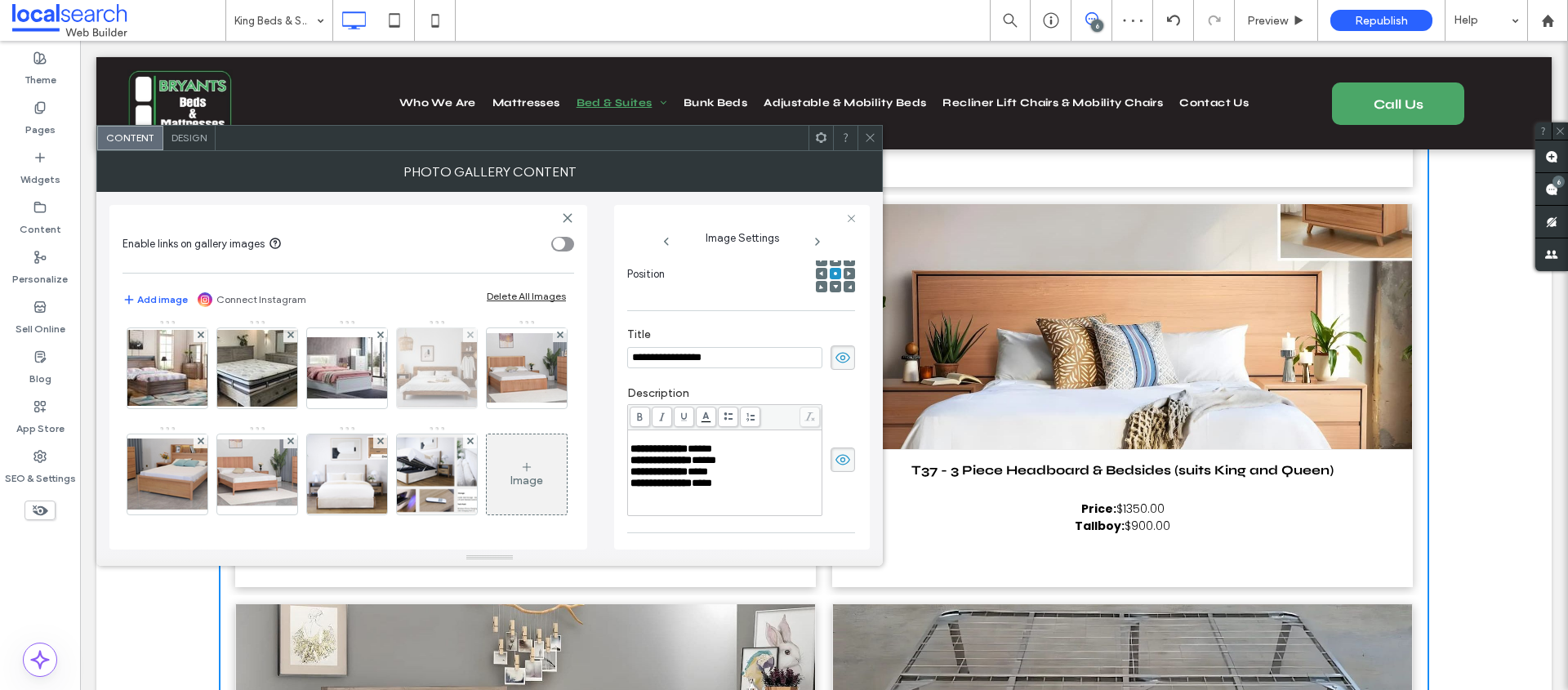
scroll to position [1427, 0]
click at [282, 398] on img at bounding box center [347, 368] width 131 height 61
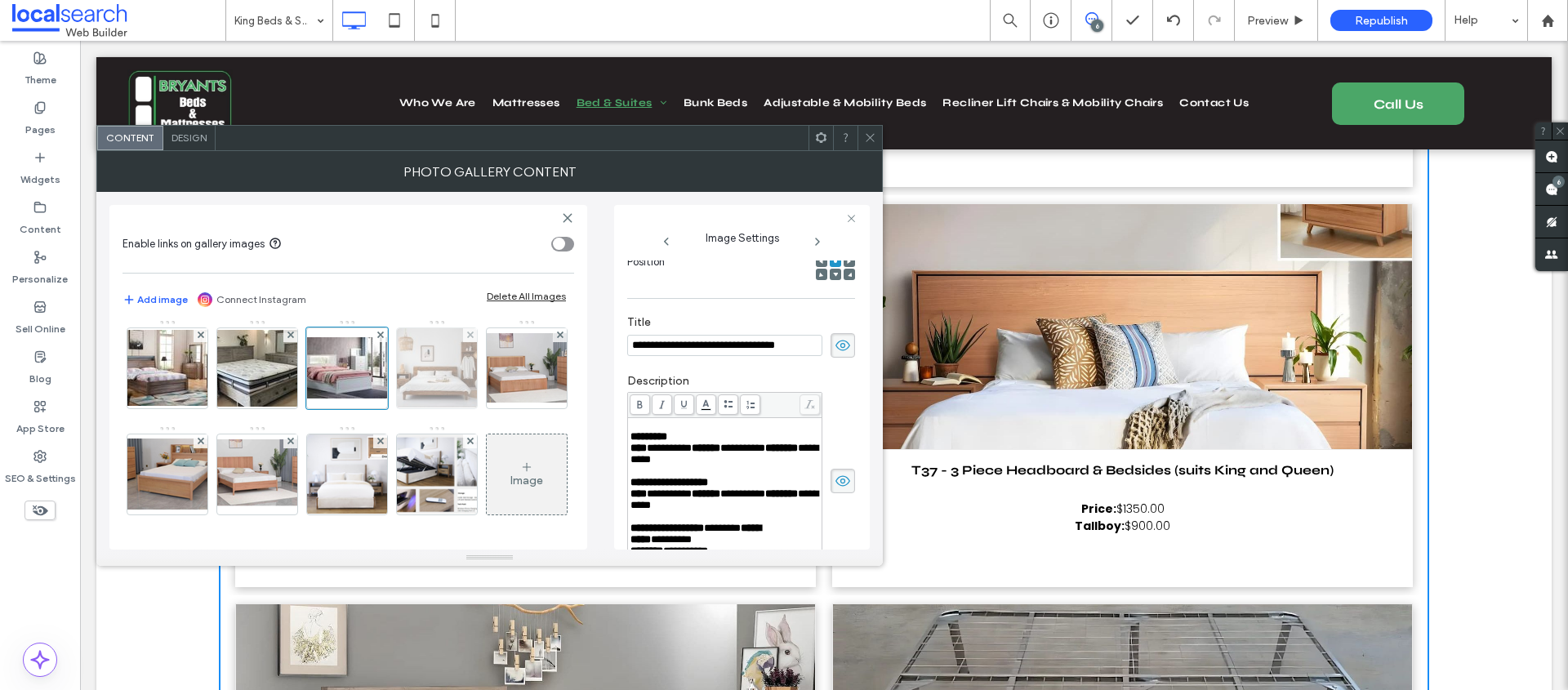
scroll to position [1423, 0]
click at [394, 408] on img at bounding box center [438, 368] width 88 height 80
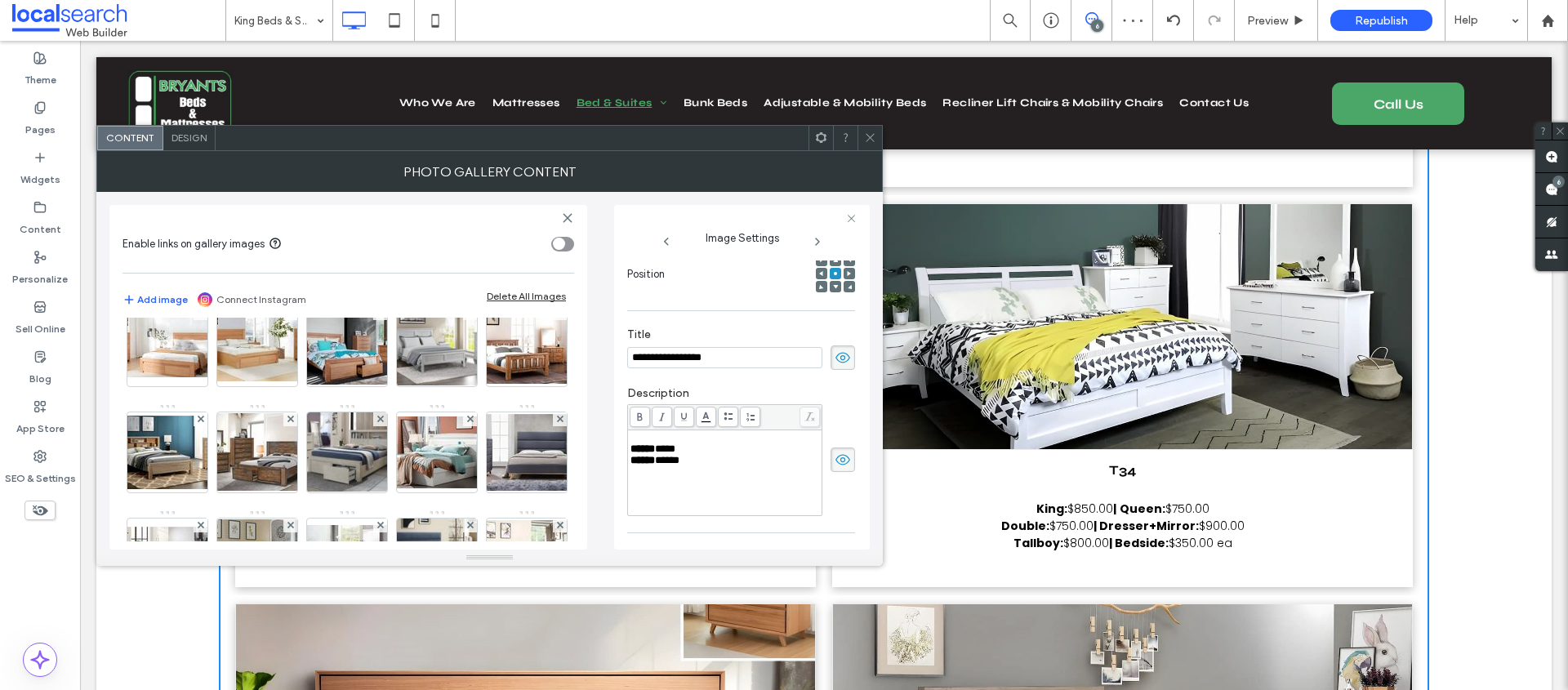
scroll to position [149, 0]
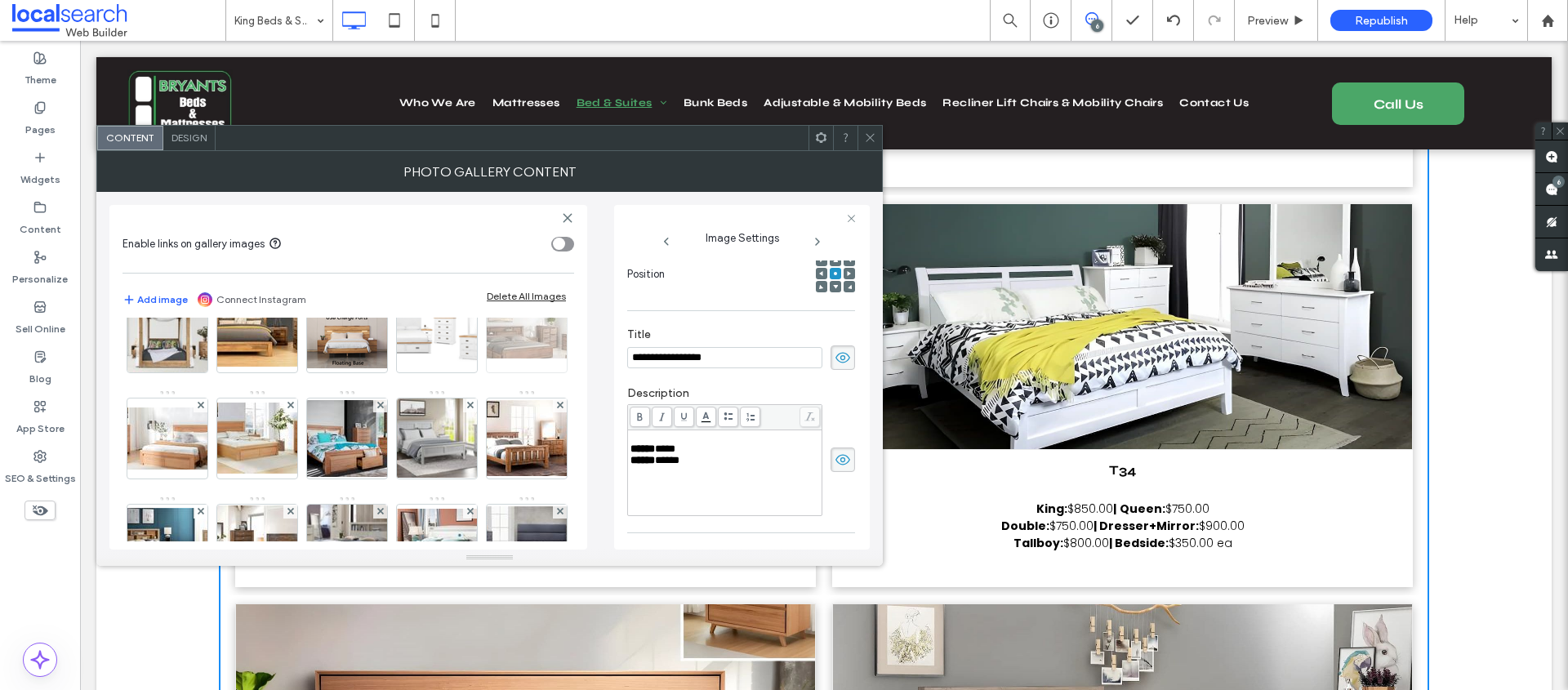
click at [461, 358] on img at bounding box center [526, 332] width 131 height 53
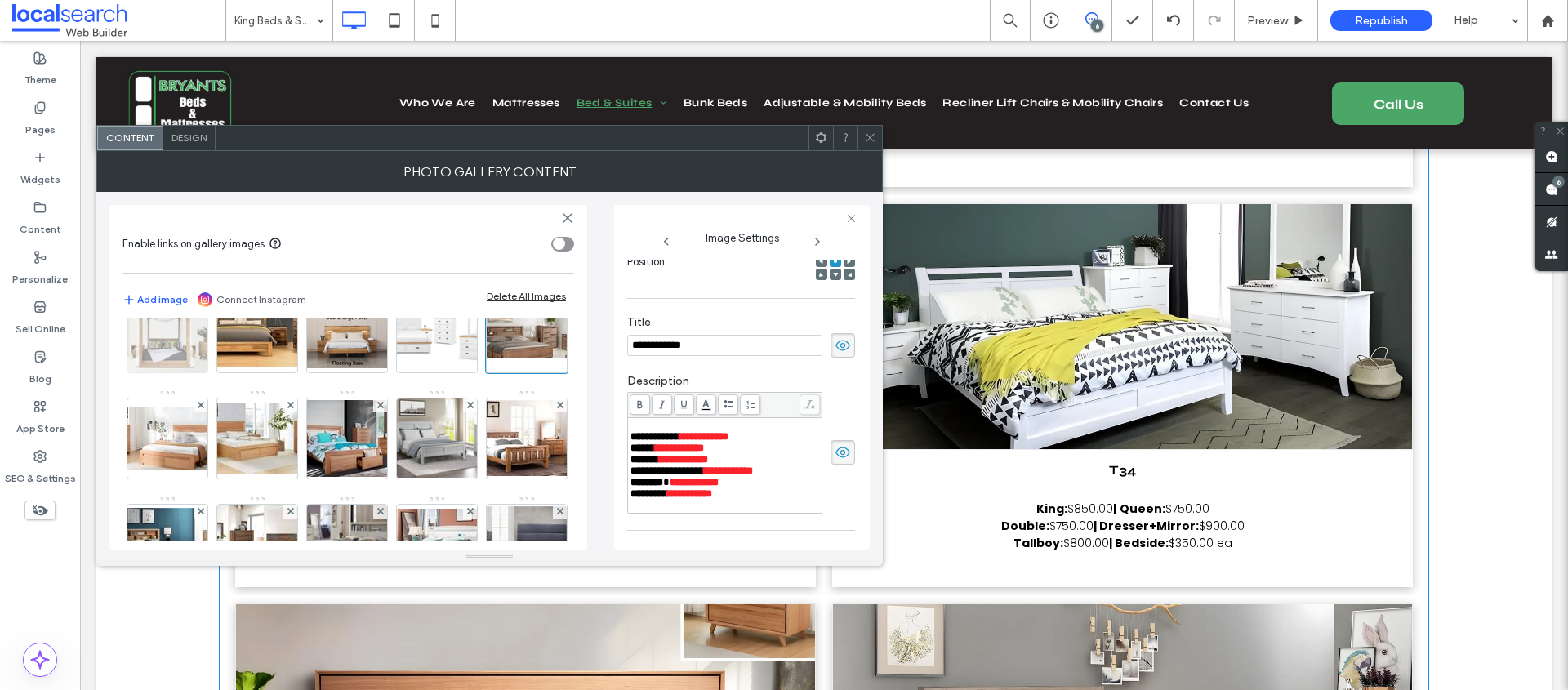
click at [225, 335] on img at bounding box center [168, 333] width 114 height 80
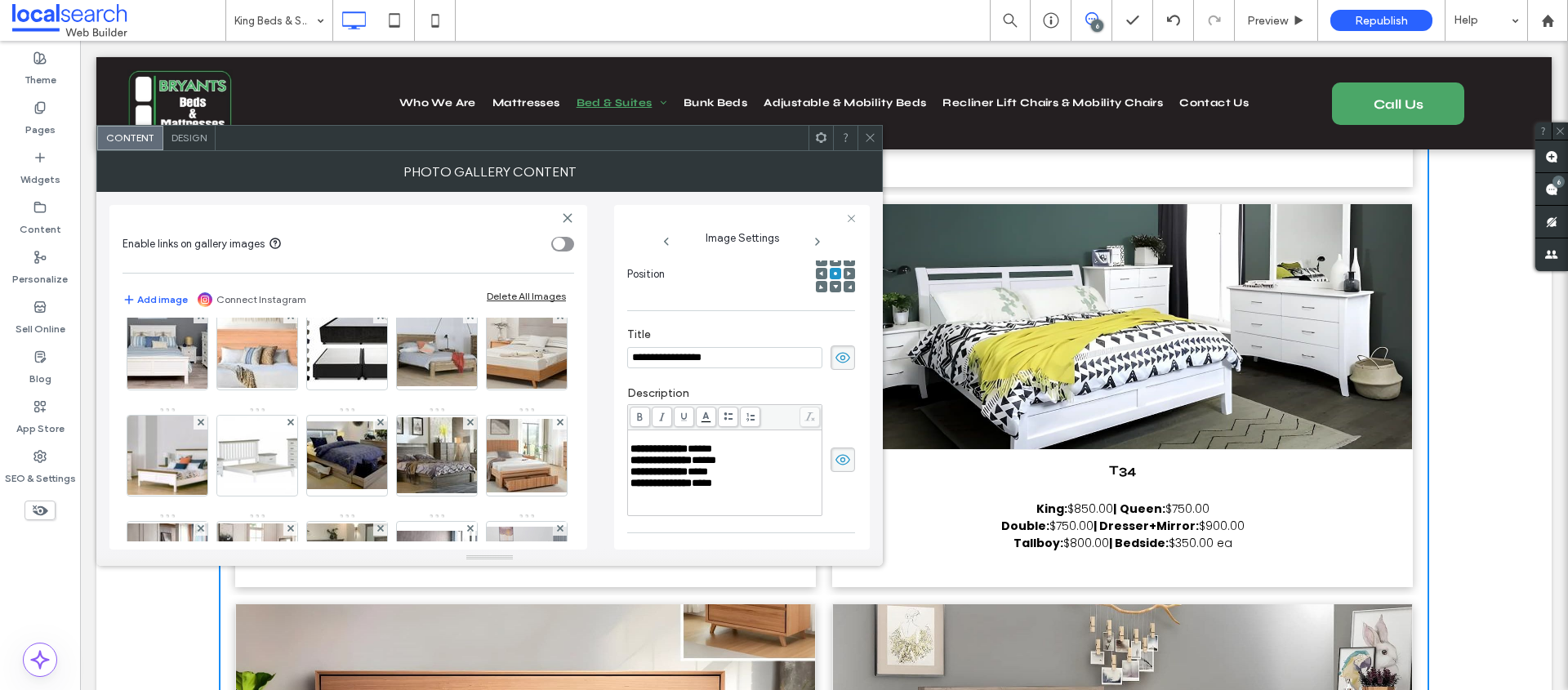
scroll to position [982, 0]
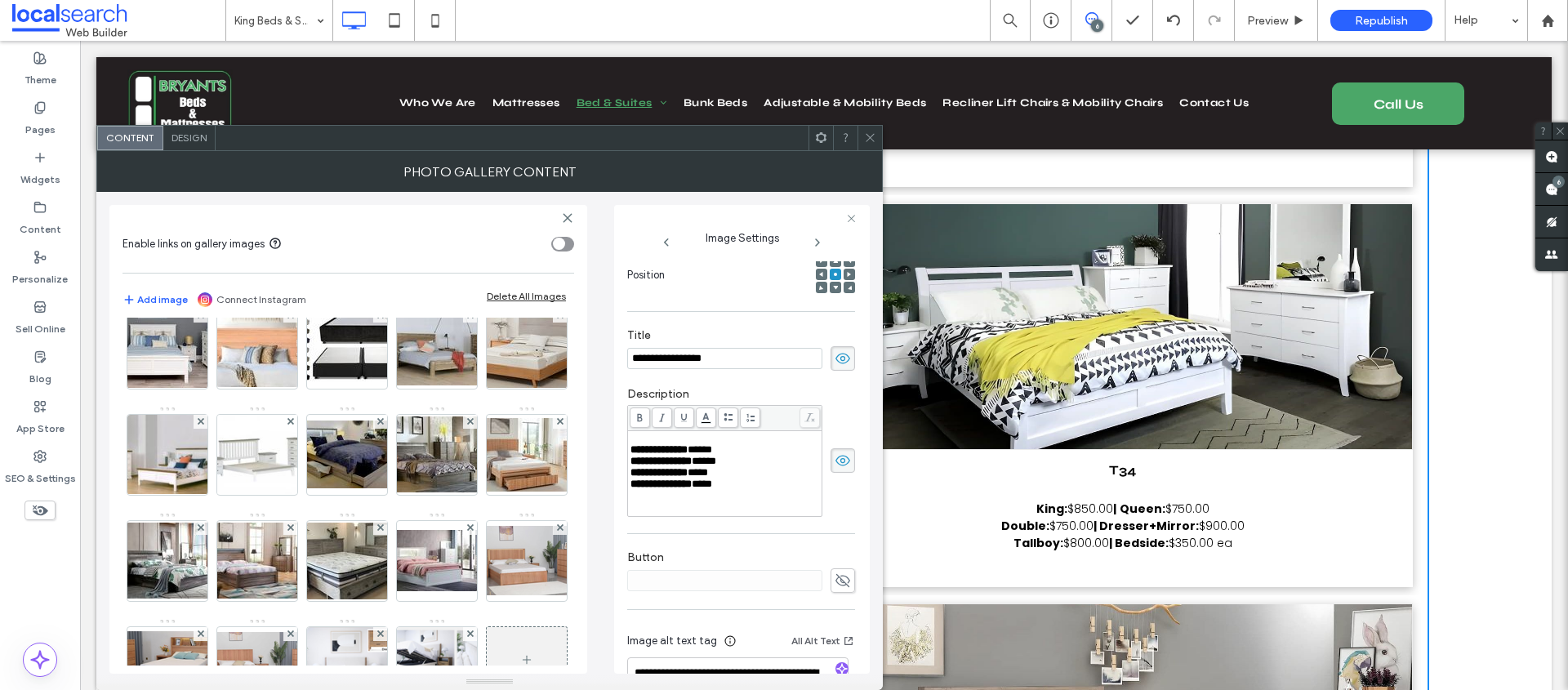
drag, startPoint x: 783, startPoint y: 561, endPoint x: 796, endPoint y: 744, distance: 183.5
click at [796, 689] on html ".wqwq-1{fill:#231f20;} .cls-1q, .cls-2q { fill-rule: evenodd; } .cls-2q { fill:…" at bounding box center [784, 345] width 1568 height 690
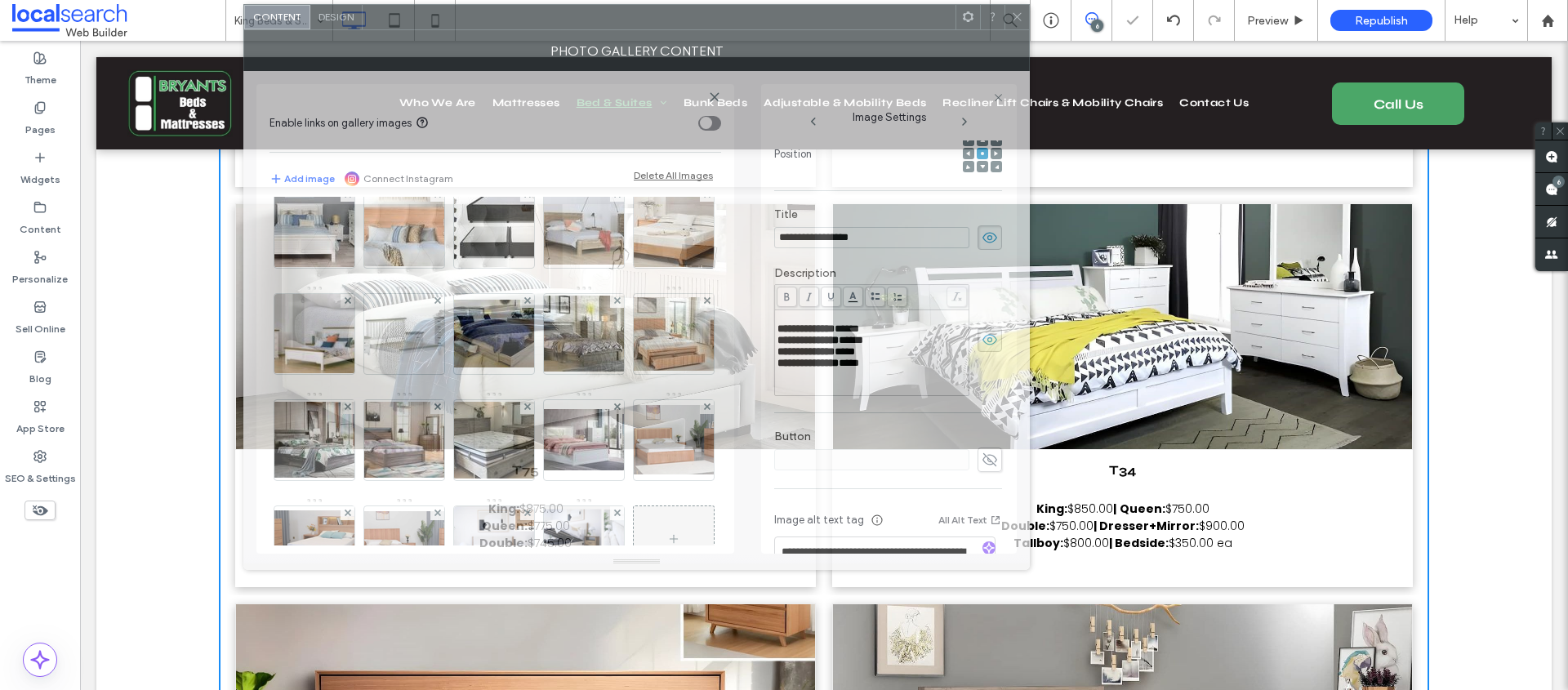
drag, startPoint x: 556, startPoint y: 122, endPoint x: 673, endPoint y: 16, distance: 157.9
click at [673, 16] on div "**********" at bounding box center [636, 287] width 786 height 566
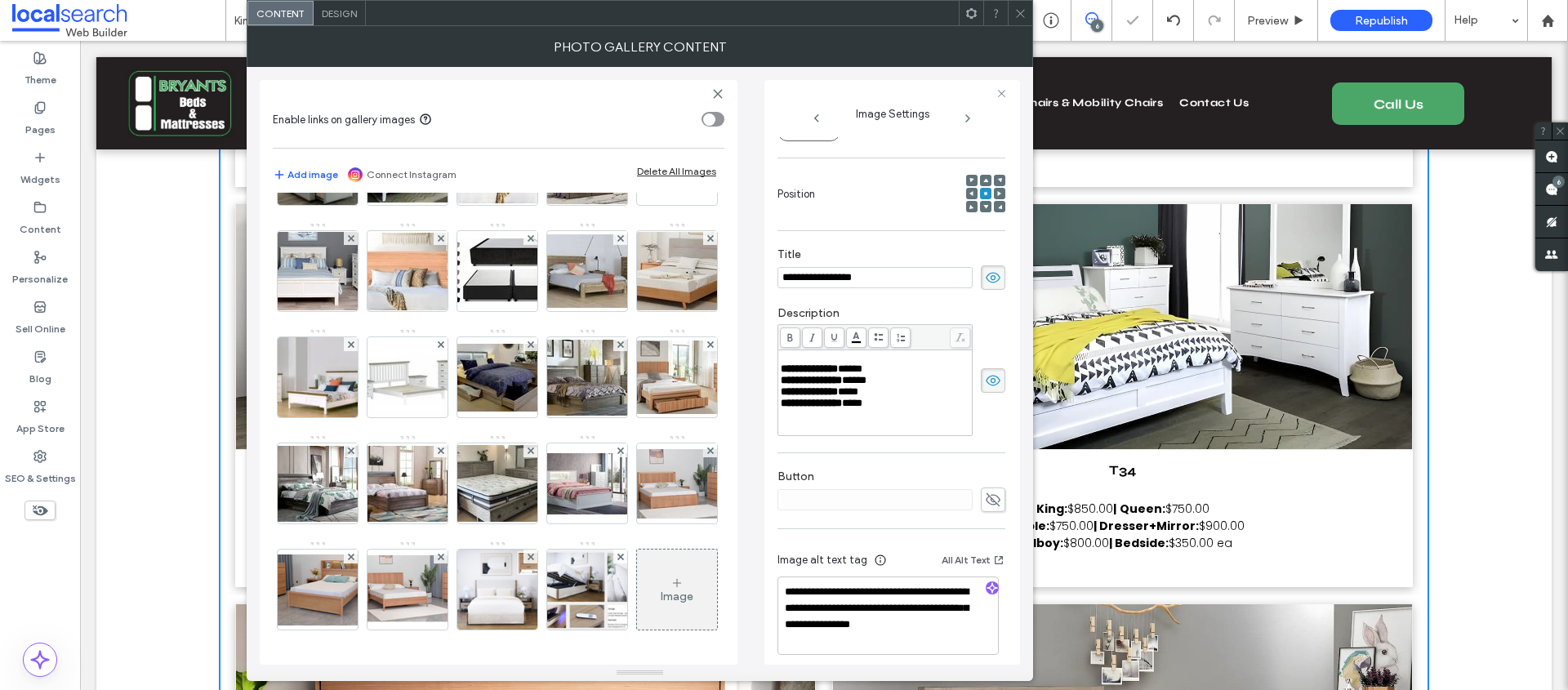
drag, startPoint x: 645, startPoint y: 557, endPoint x: 628, endPoint y: 670, distance: 114.3
click at [562, 304] on img at bounding box center [497, 271] width 131 height 66
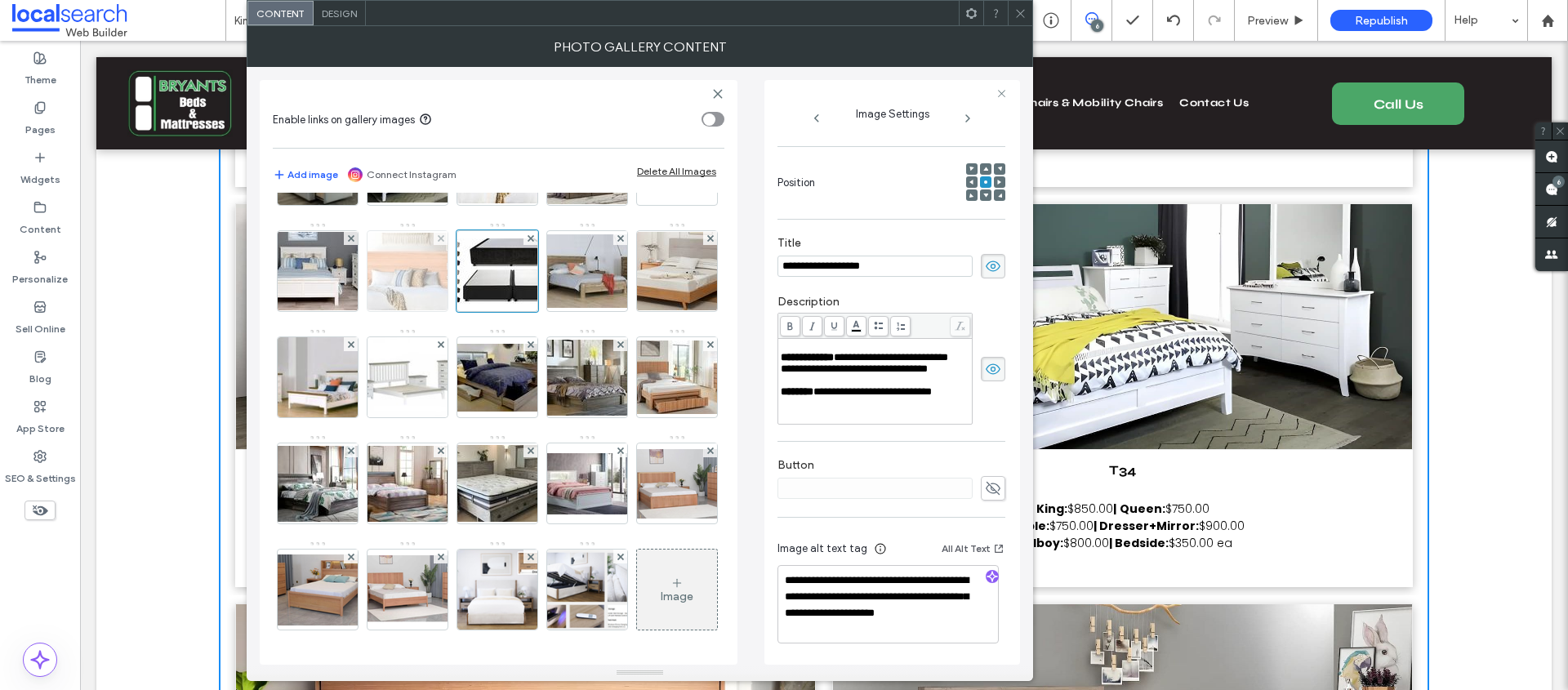
click at [473, 311] on img at bounding box center [407, 271] width 131 height 77
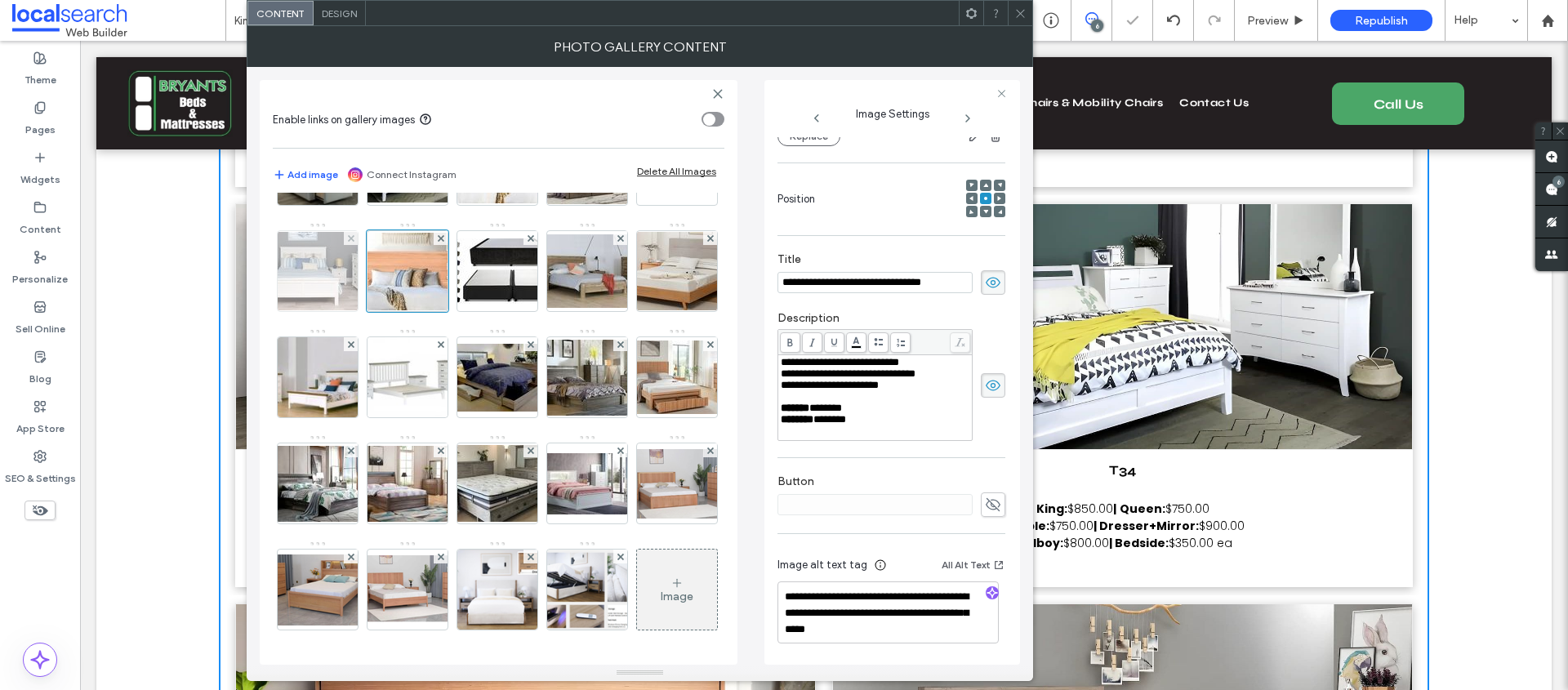
click at [383, 311] on img at bounding box center [317, 271] width 131 height 78
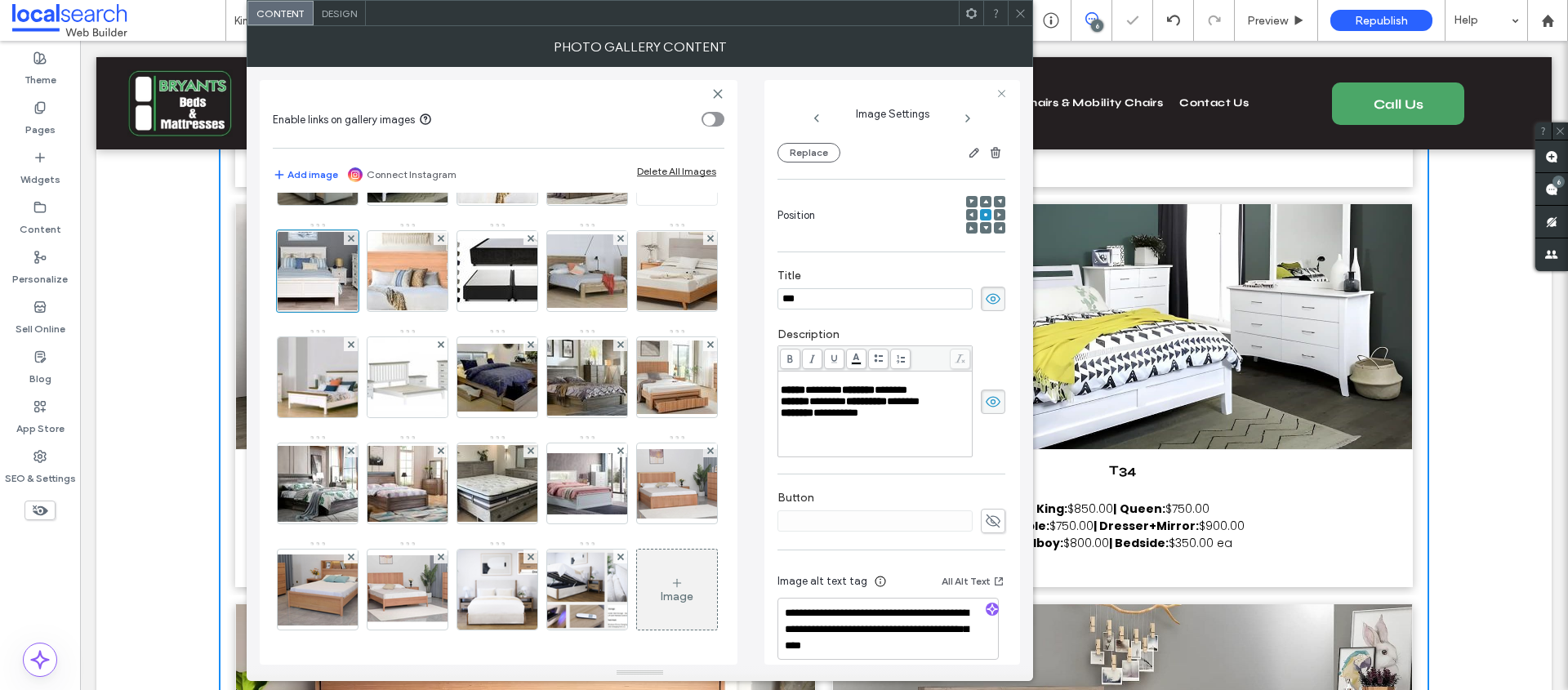
click at [612, 192] on img at bounding box center [677, 165] width 131 height 54
click at [601, 204] on img at bounding box center [586, 165] width 131 height 77
click at [477, 203] on img at bounding box center [497, 165] width 131 height 77
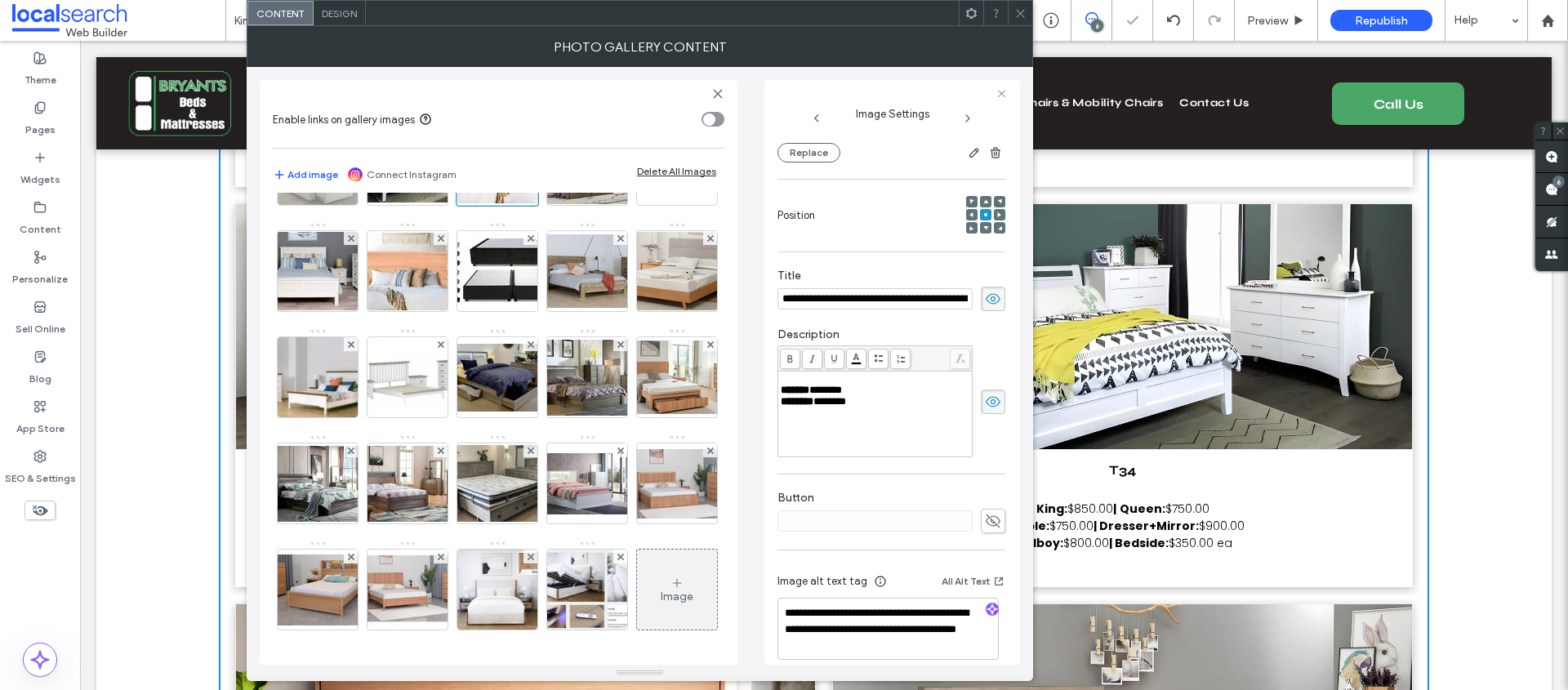
click at [327, 205] on img at bounding box center [317, 165] width 126 height 80
click at [612, 89] on img at bounding box center [677, 58] width 131 height 60
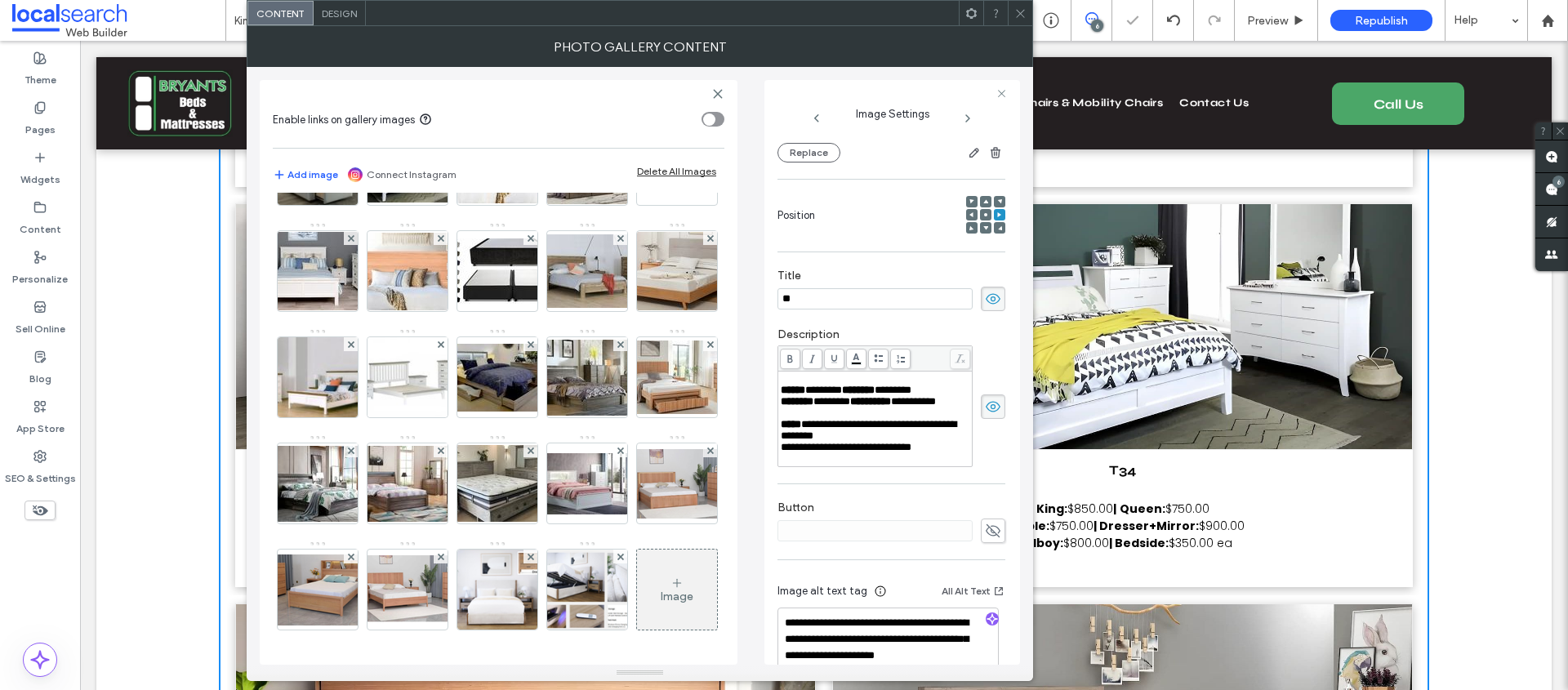
click at [521, 96] on img at bounding box center [586, 59] width 131 height 74
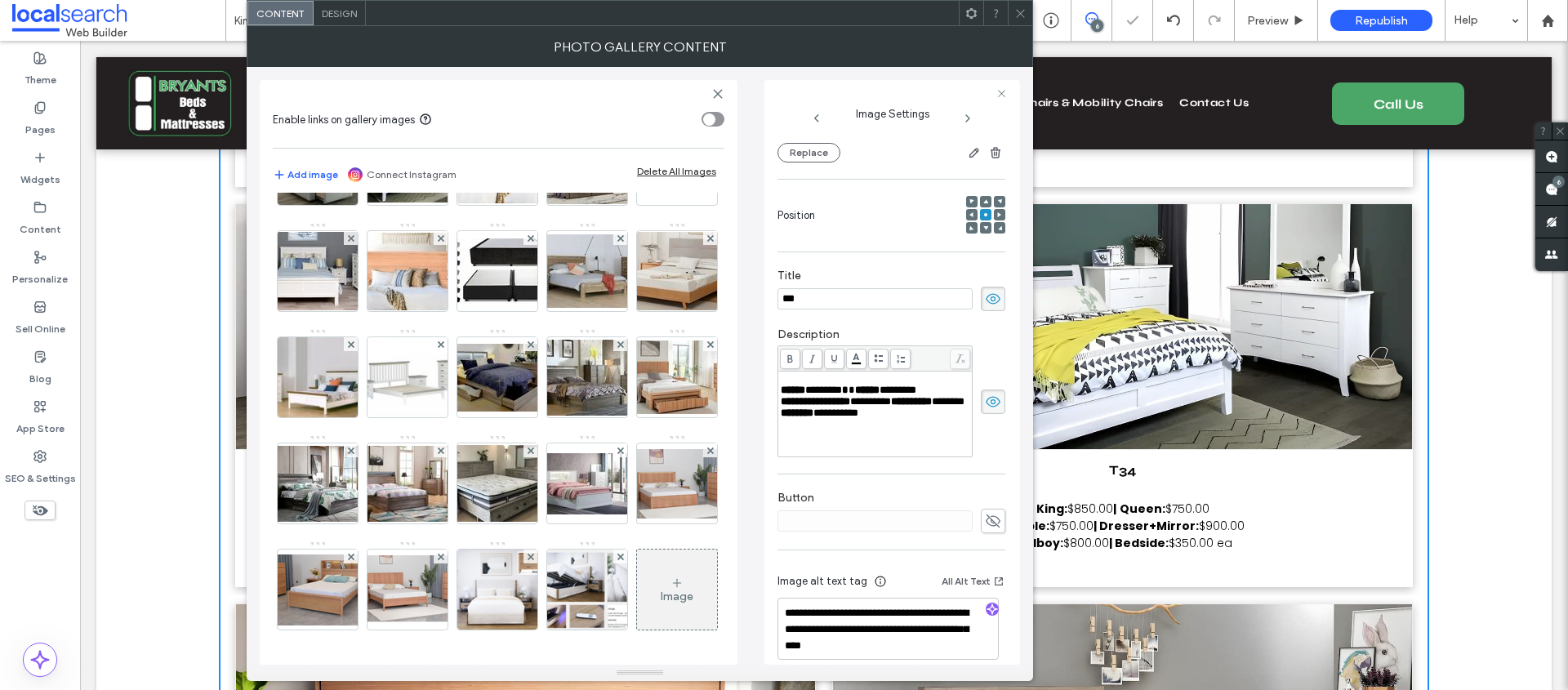
click at [432, 94] on img at bounding box center [497, 59] width 131 height 71
click at [248, 228] on div "**********" at bounding box center [640, 365] width 786 height 598
click at [343, 99] on img at bounding box center [407, 59] width 129 height 80
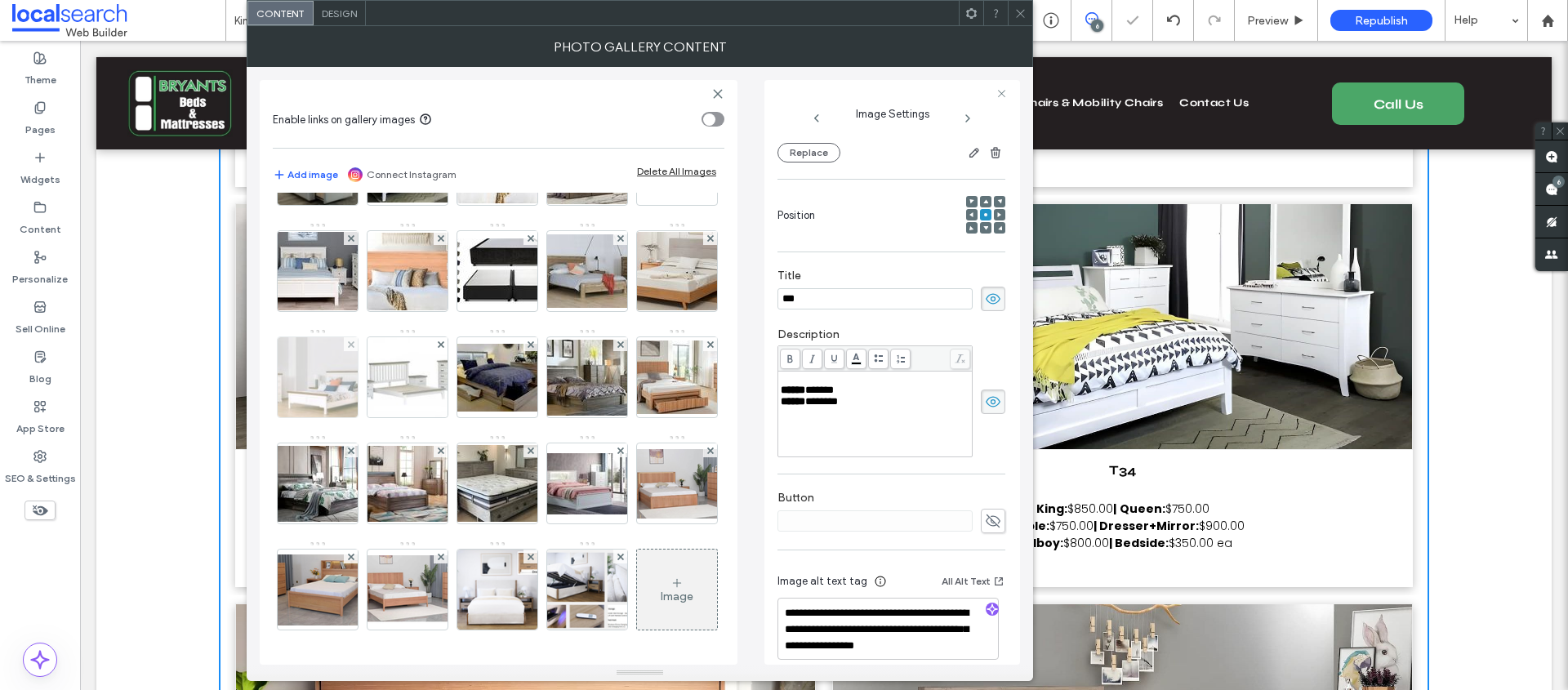
scroll to position [1126, 0]
click at [380, 417] on img at bounding box center [316, 377] width 127 height 80
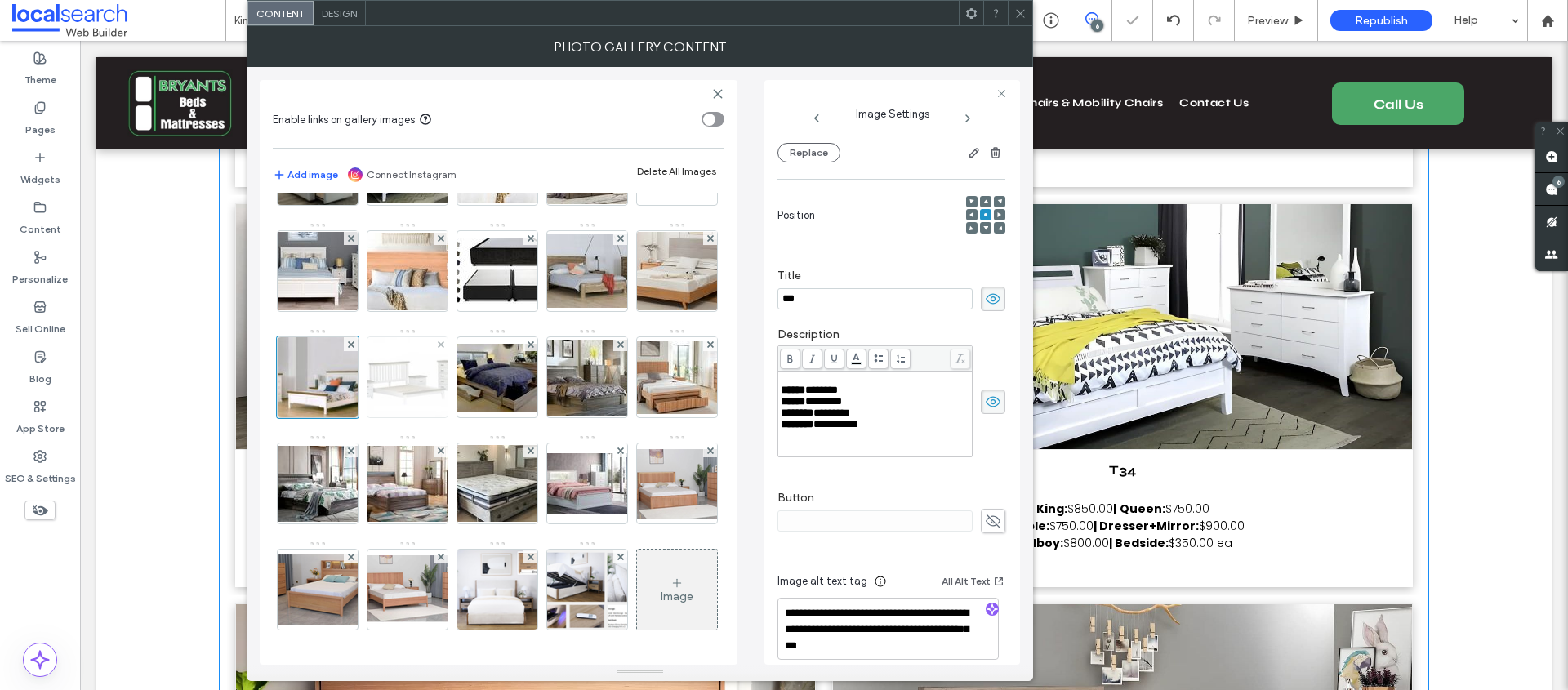
click at [465, 393] on img at bounding box center [407, 377] width 113 height 80
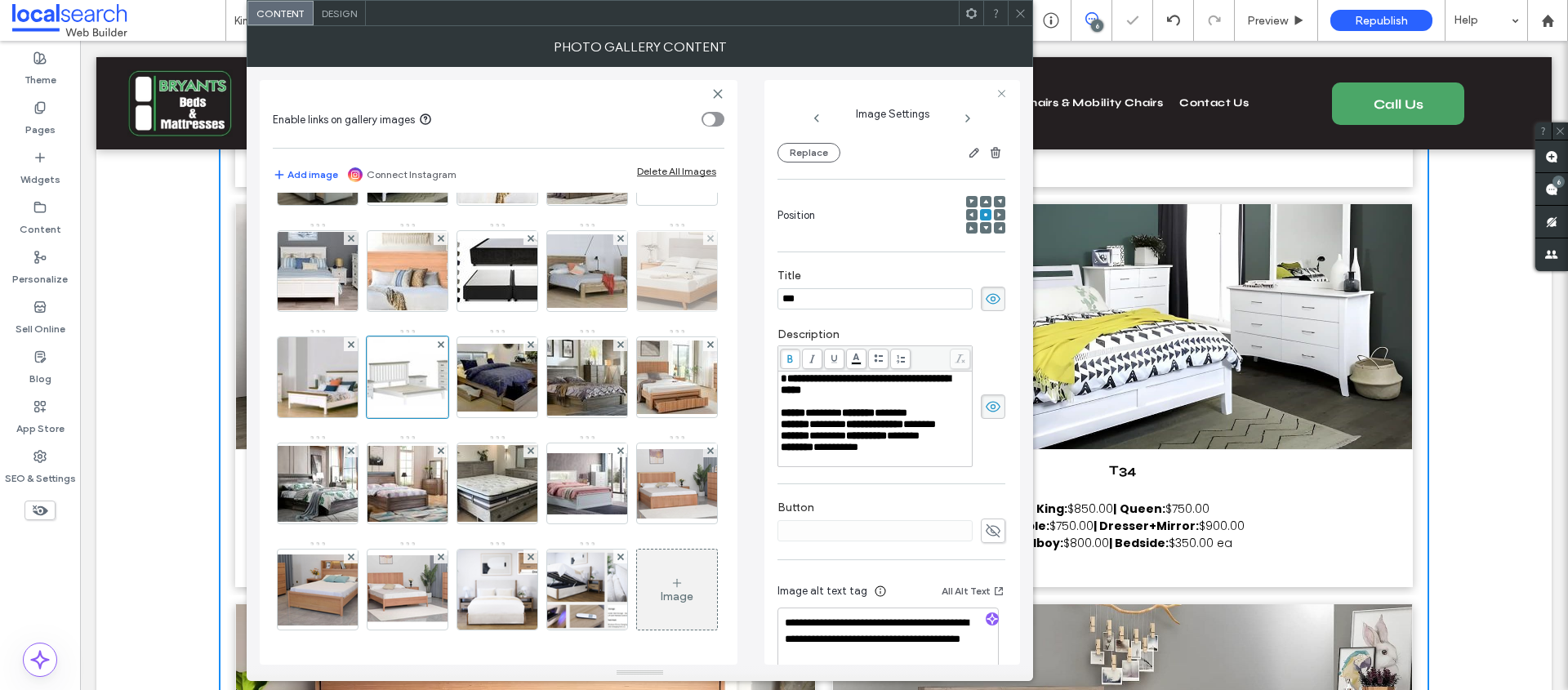
click at [612, 311] on img at bounding box center [677, 271] width 131 height 78
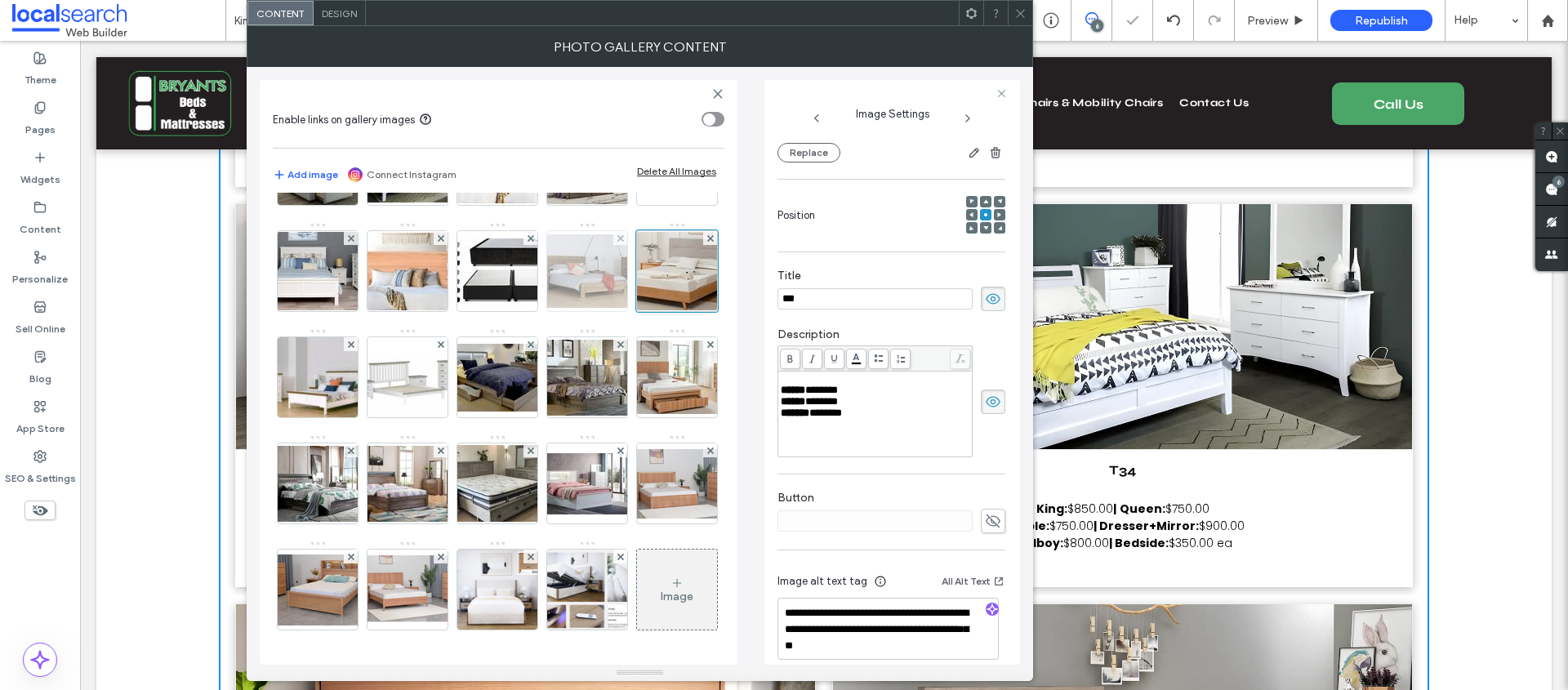
click at [521, 308] on img at bounding box center [586, 271] width 131 height 73
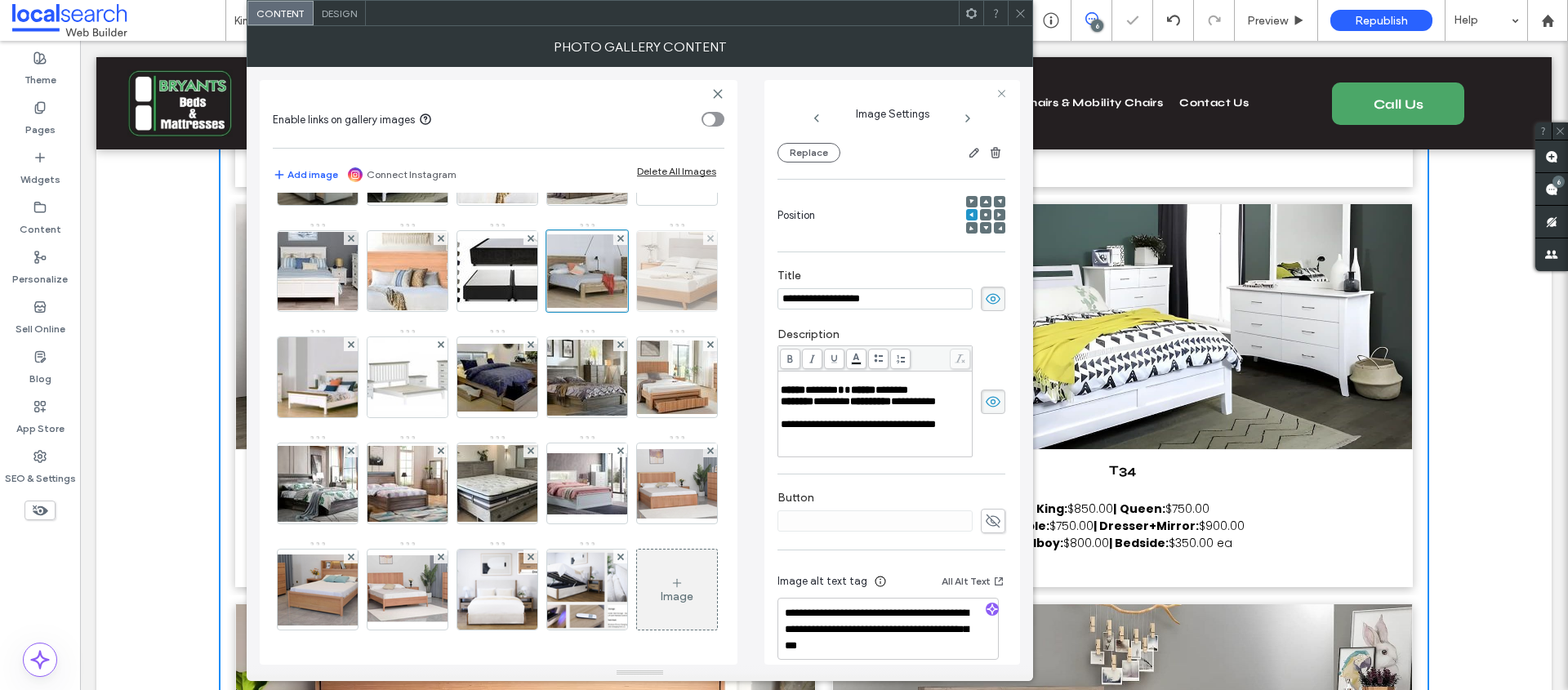
click at [612, 311] on img at bounding box center [677, 271] width 131 height 78
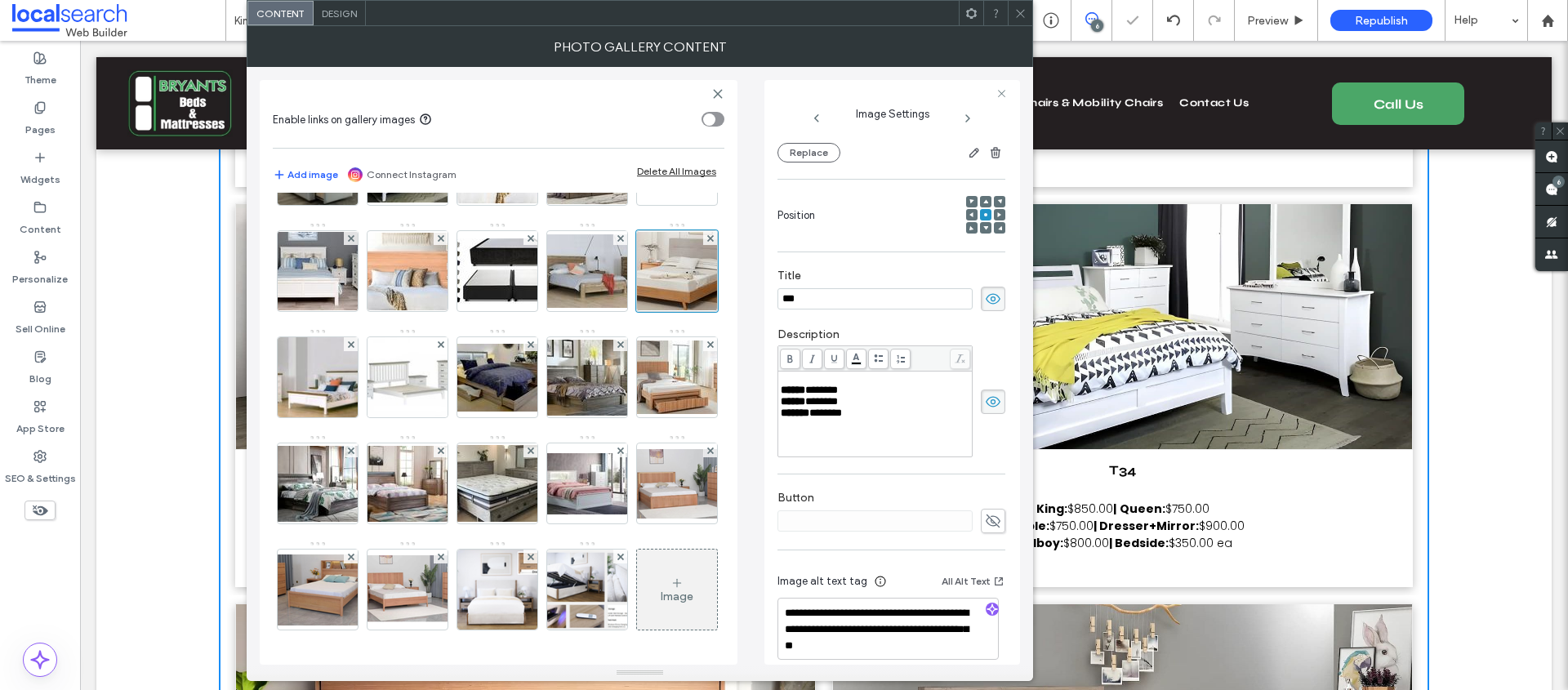
click at [380, 399] on img at bounding box center [316, 377] width 127 height 80
click at [465, 403] on img at bounding box center [407, 377] width 113 height 80
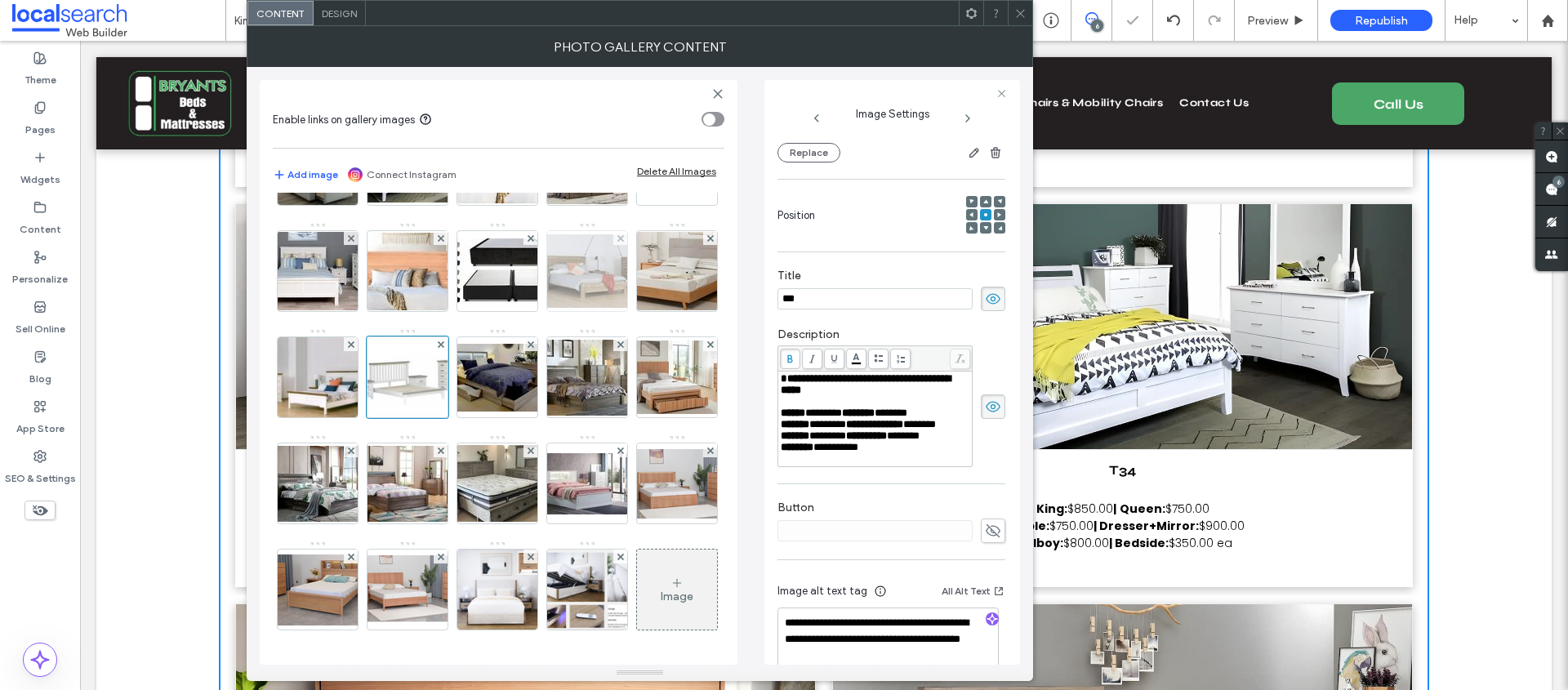
click at [521, 308] on img at bounding box center [586, 271] width 131 height 73
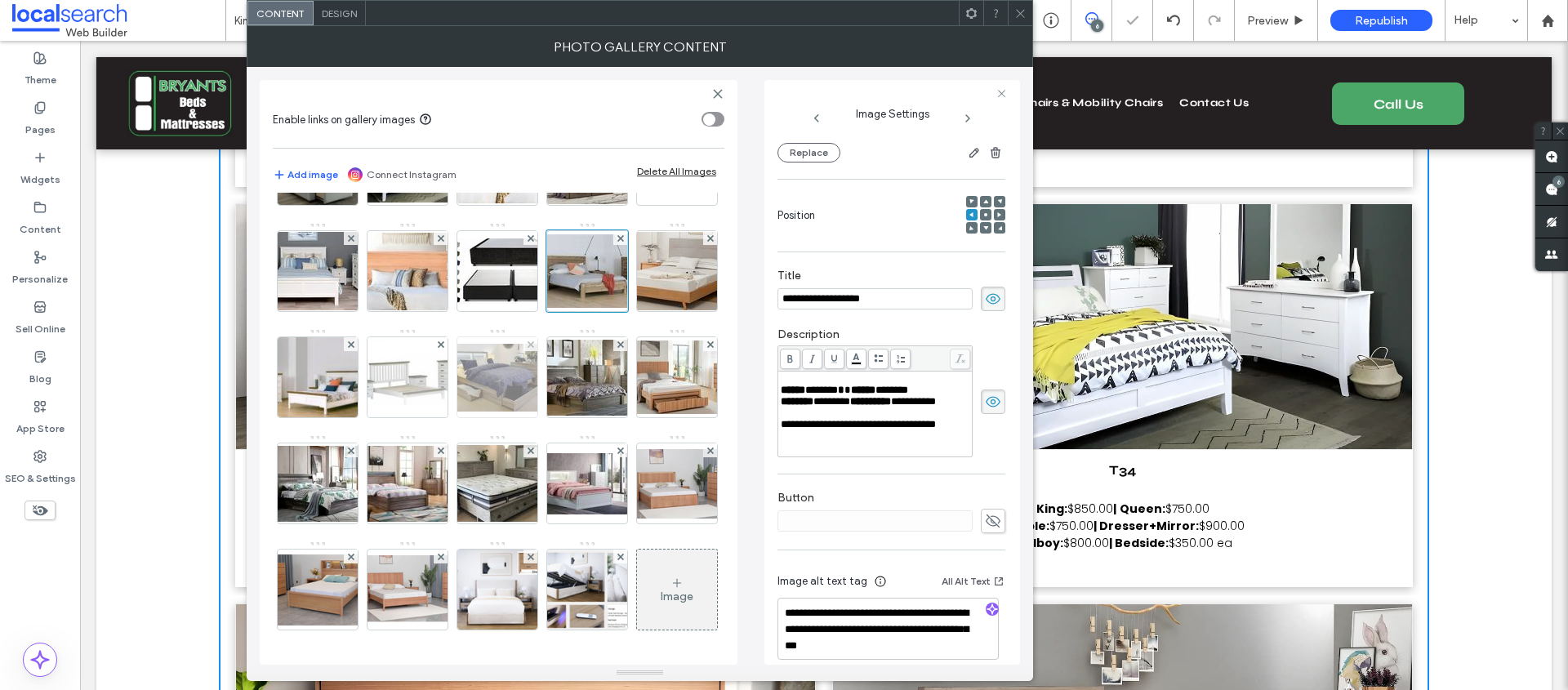
scroll to position [1200, 0]
click at [432, 402] on img at bounding box center [497, 377] width 131 height 68
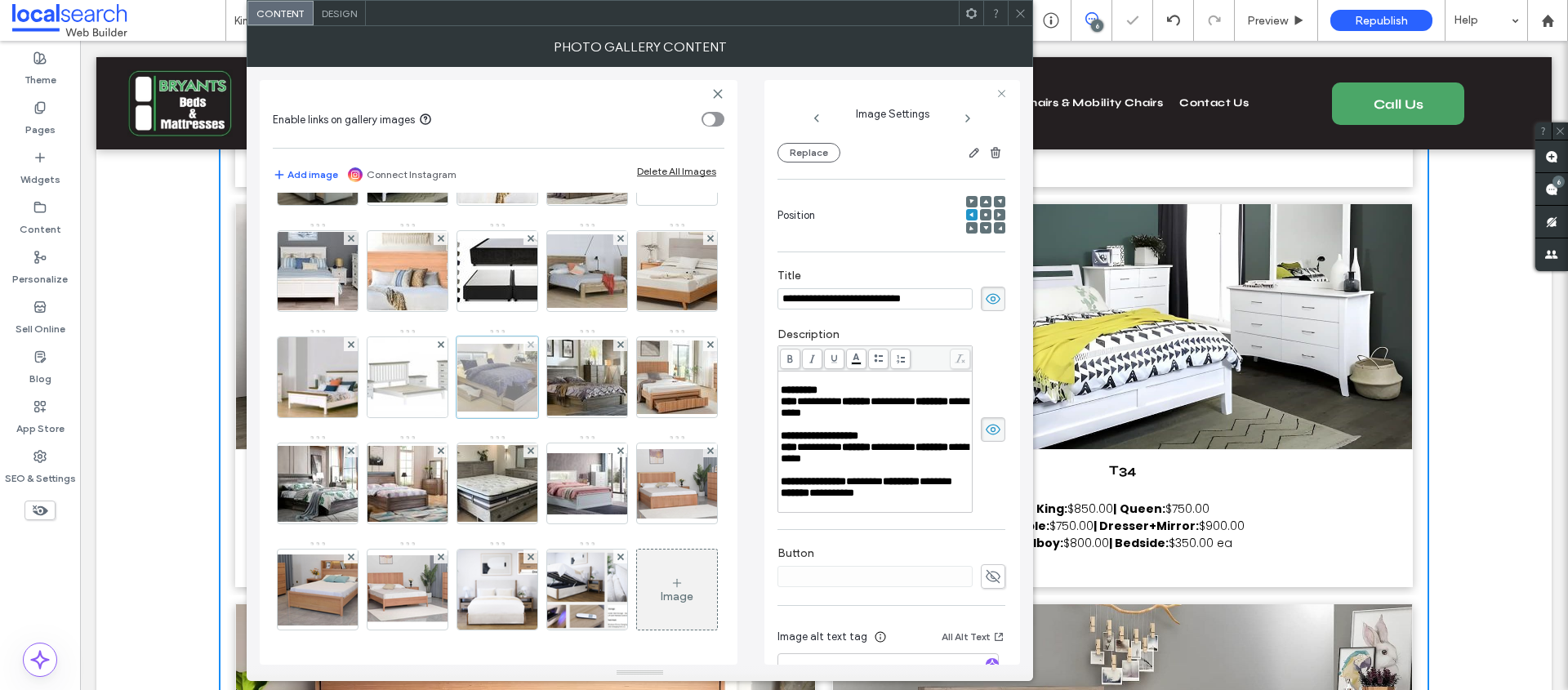
click at [457, 418] on div at bounding box center [498, 377] width 82 height 82
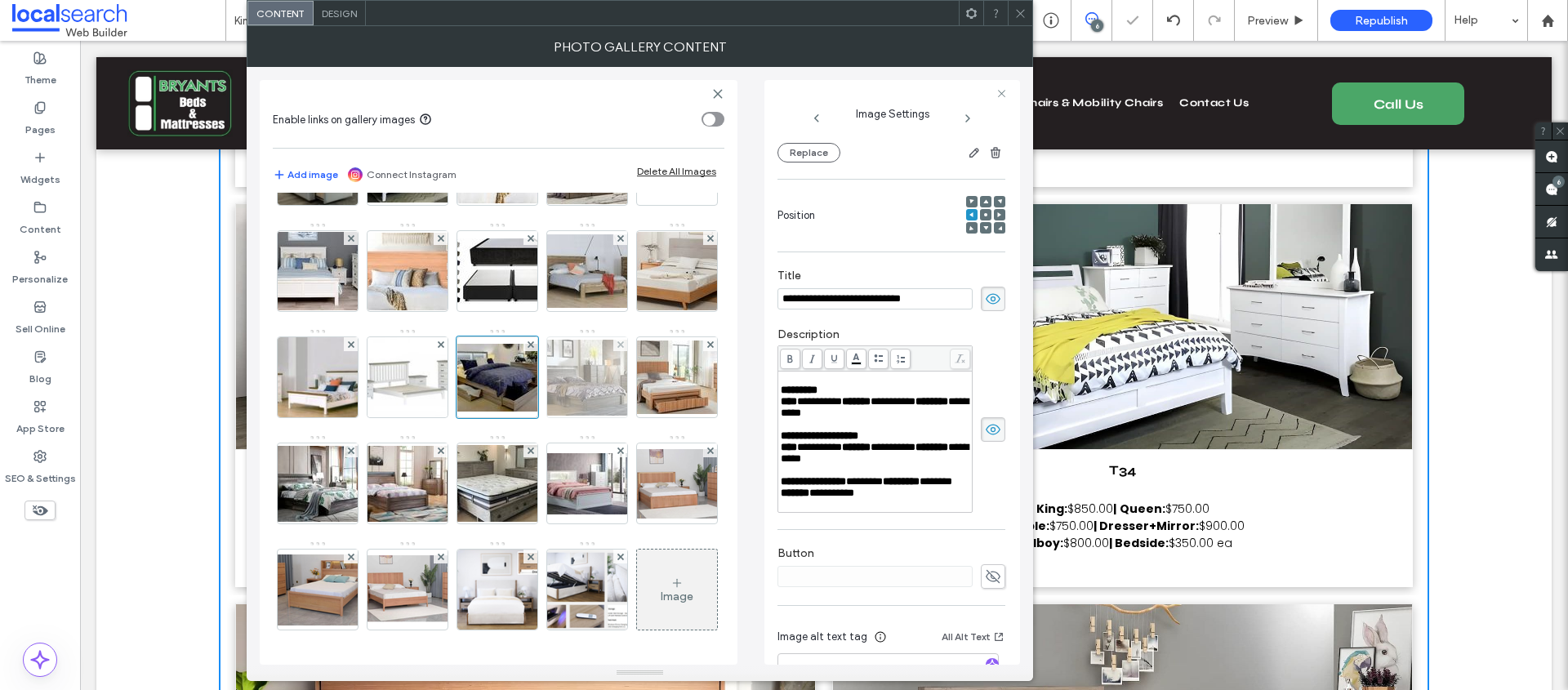
click at [521, 416] on img at bounding box center [586, 377] width 131 height 76
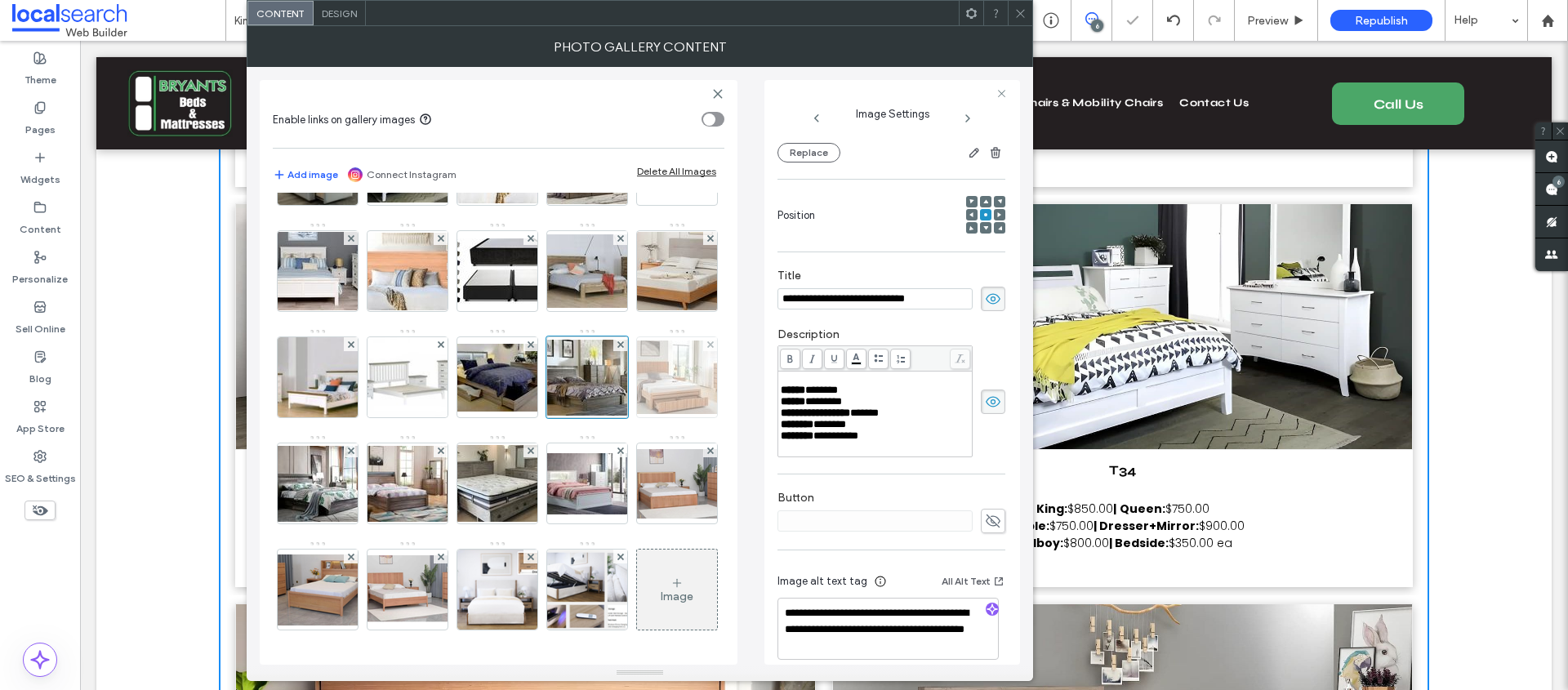
click at [612, 414] on img at bounding box center [677, 376] width 131 height 73
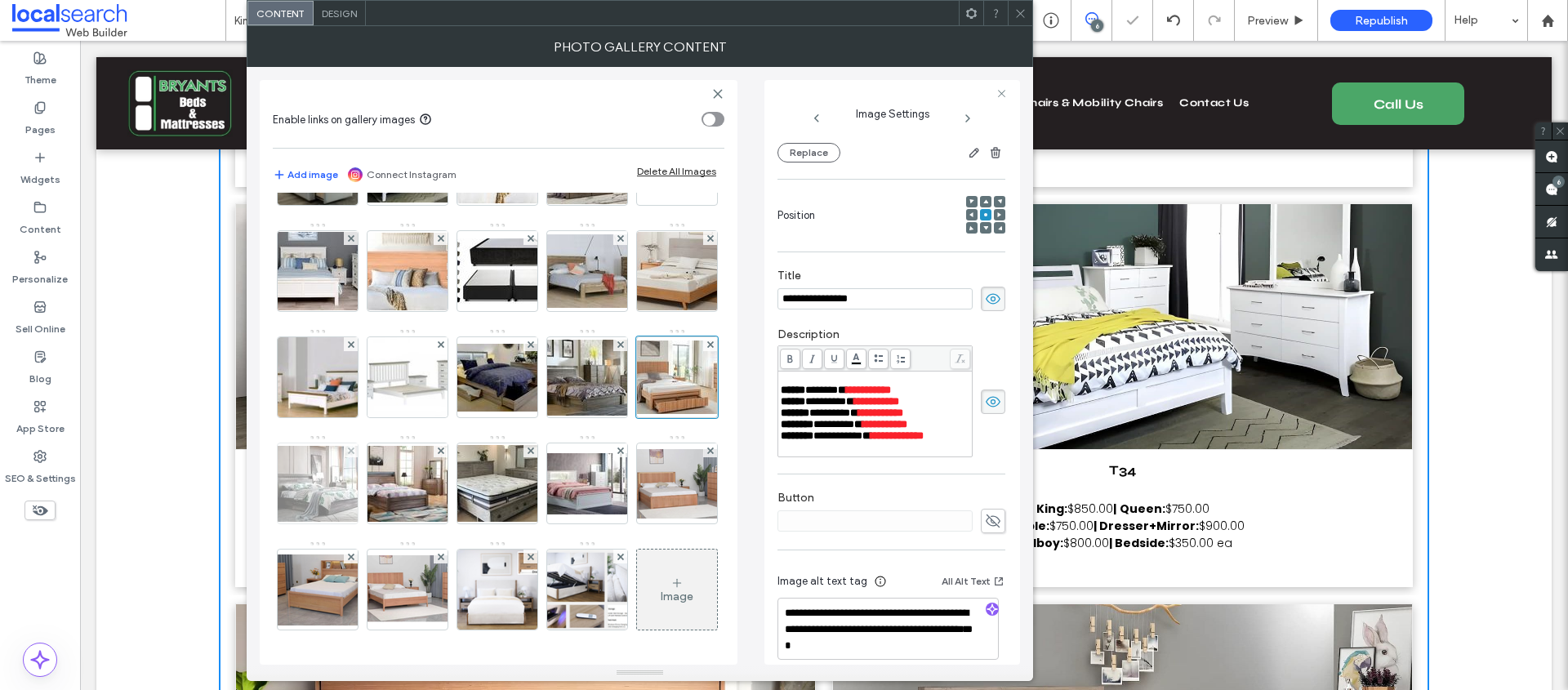
click at [383, 446] on img at bounding box center [317, 484] width 131 height 76
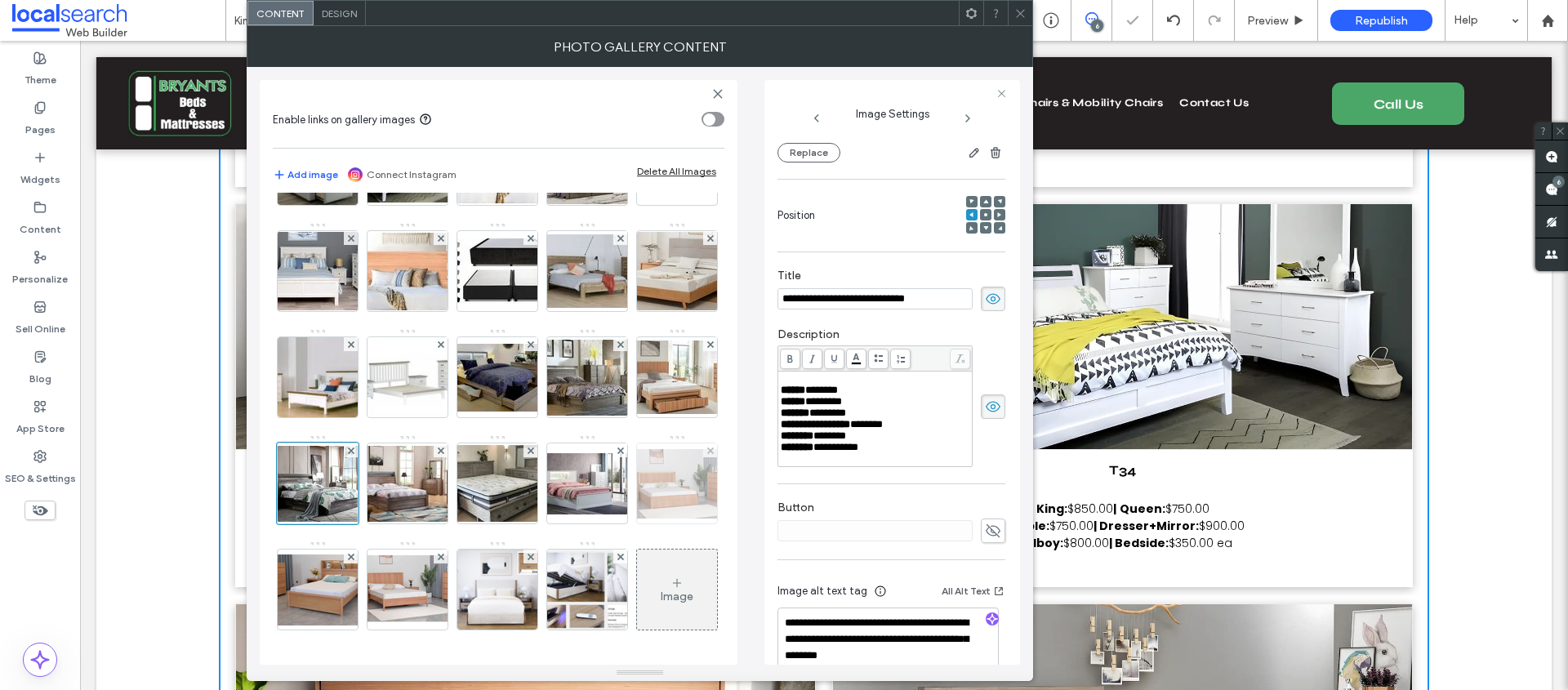
scroll to position [1223, 0]
click at [612, 507] on img at bounding box center [677, 483] width 131 height 70
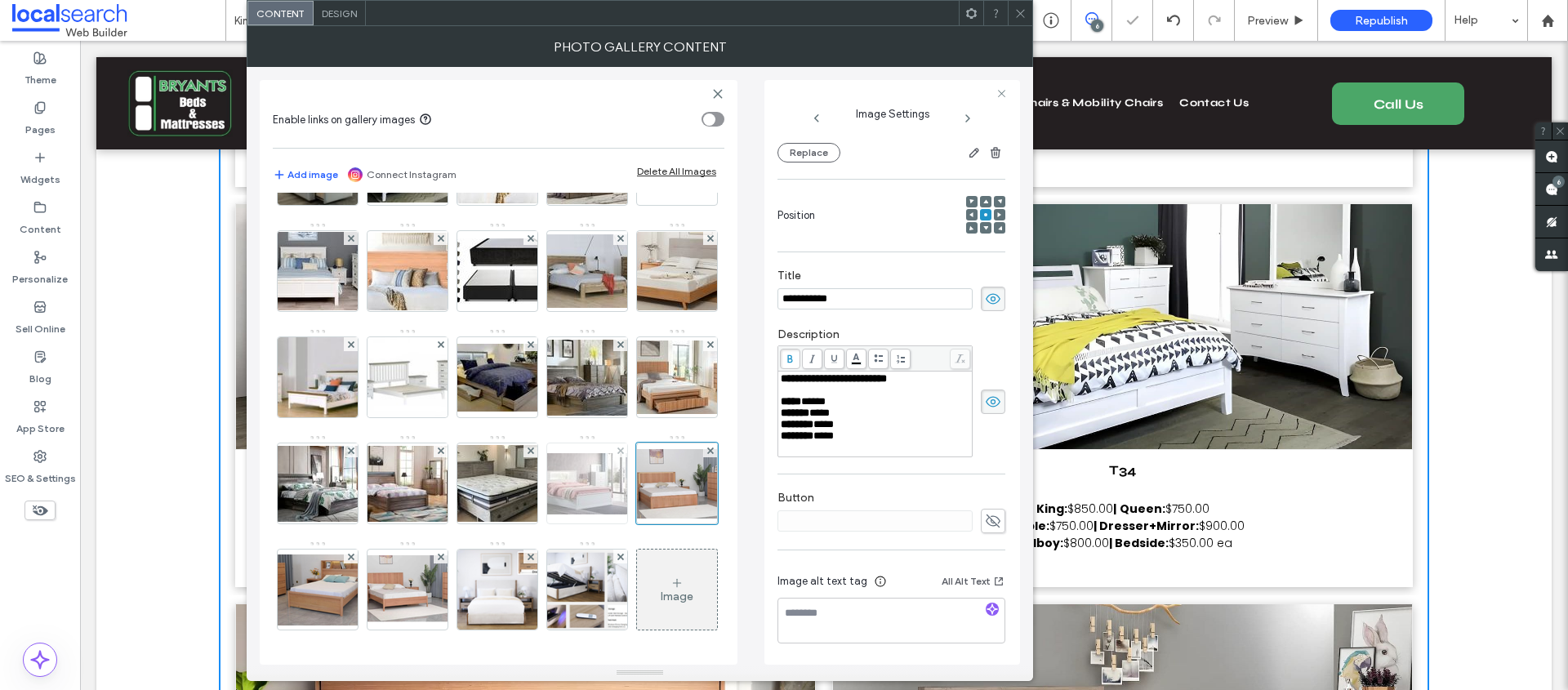
click at [521, 515] on img at bounding box center [586, 484] width 131 height 61
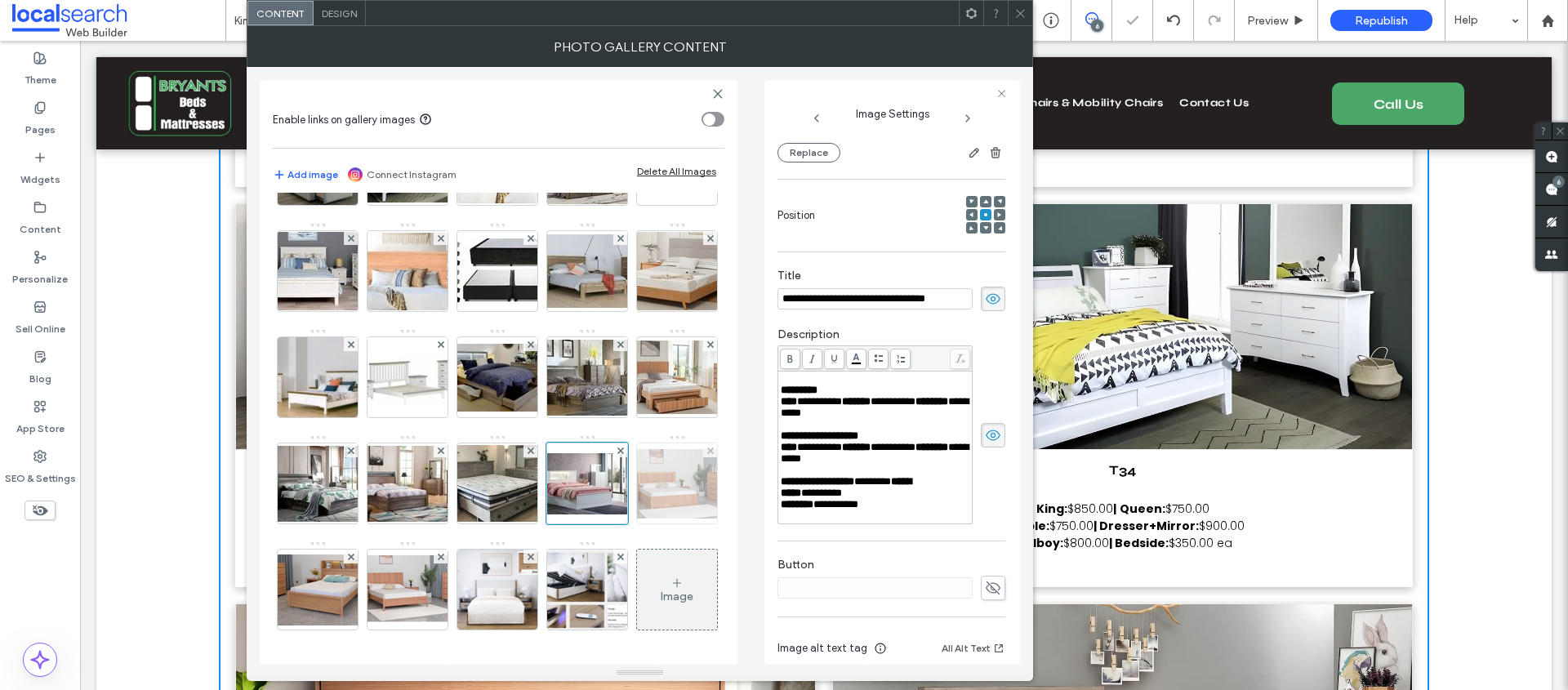
click at [612, 518] on img at bounding box center [677, 483] width 131 height 70
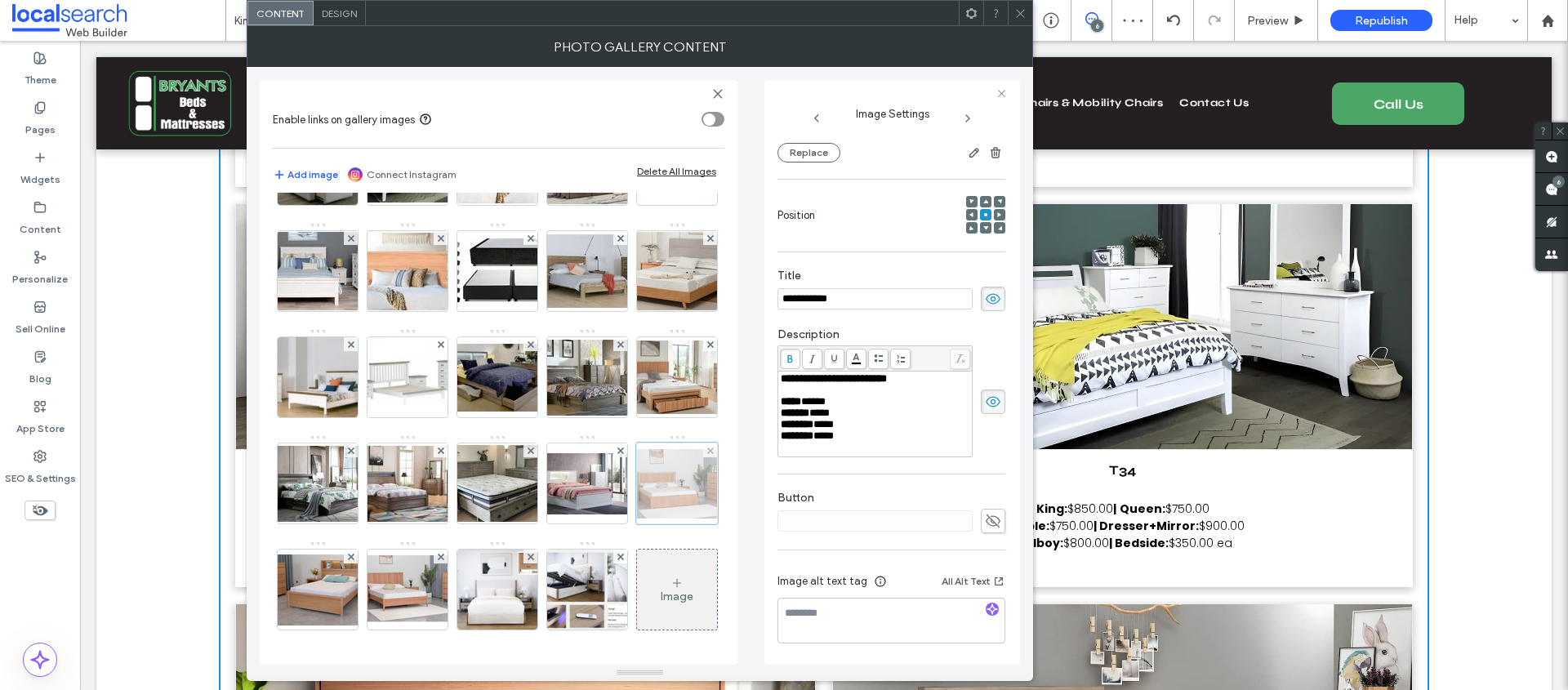
scroll to position [1359, 0]
click at [521, 454] on img at bounding box center [586, 484] width 131 height 61
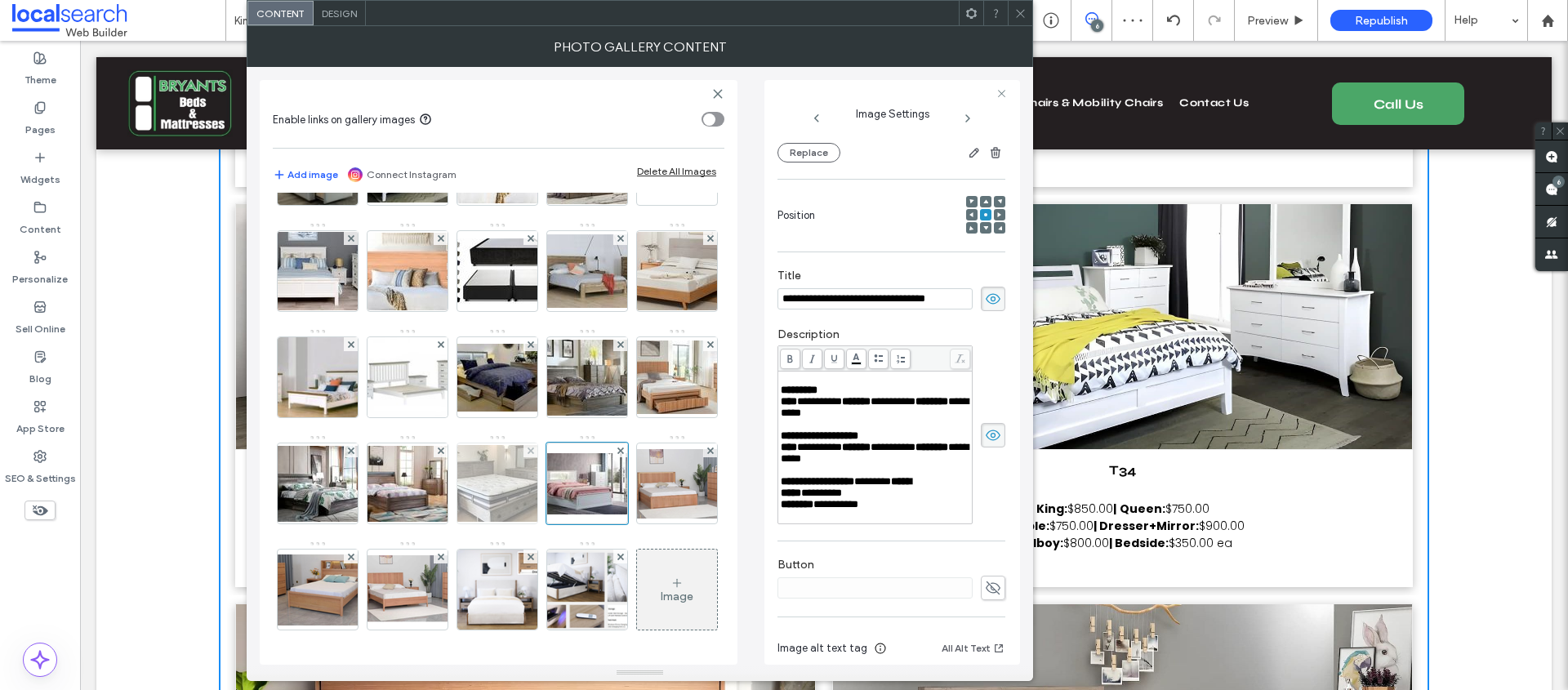
click at [432, 445] on img at bounding box center [497, 483] width 131 height 77
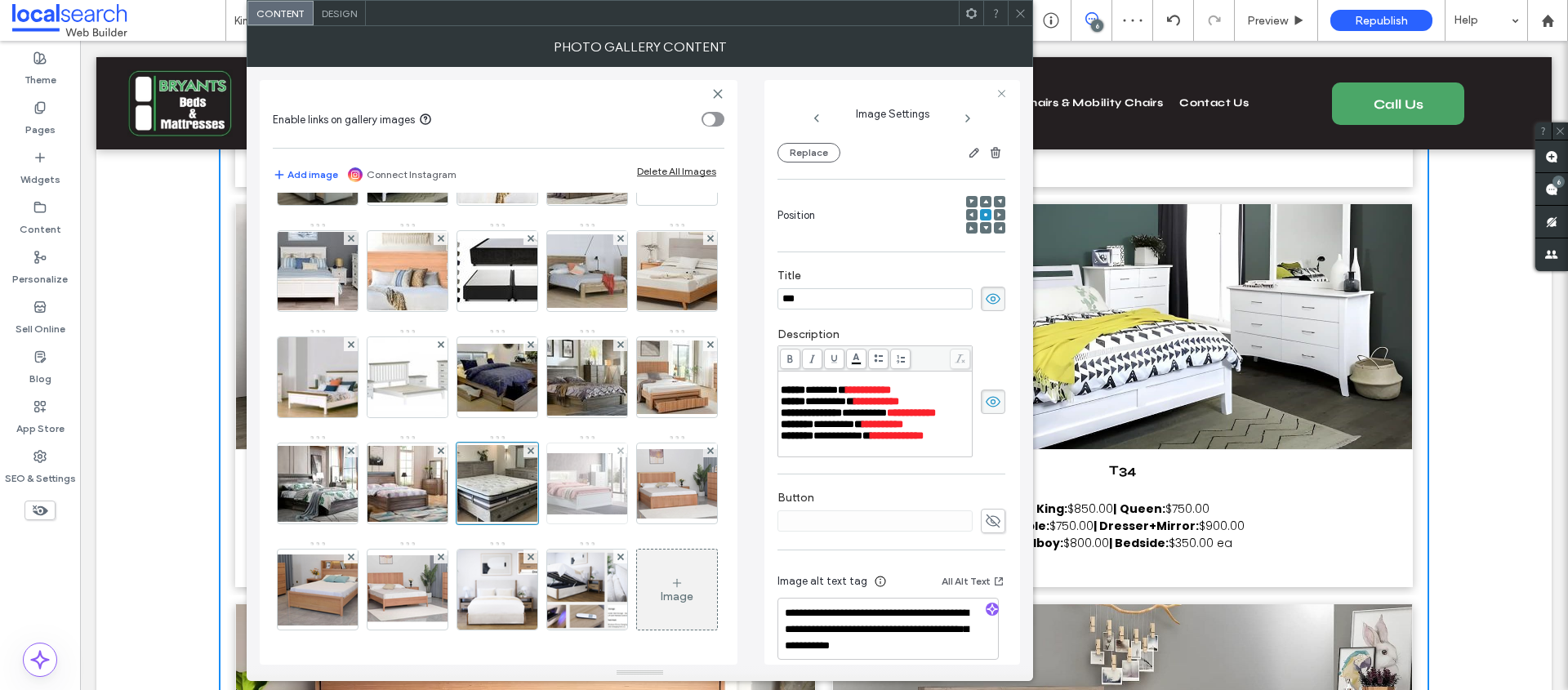
click at [521, 454] on img at bounding box center [586, 484] width 131 height 61
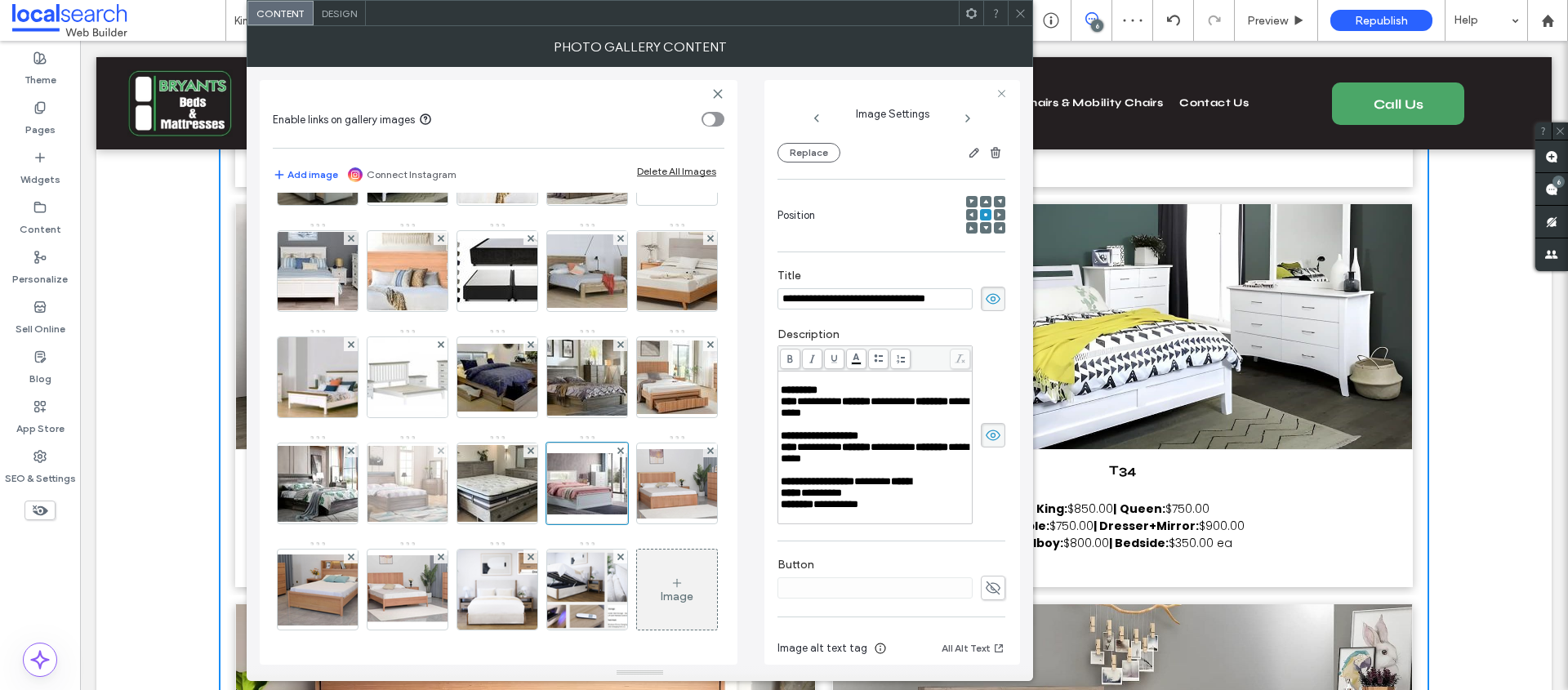
click at [342, 446] on img at bounding box center [407, 484] width 131 height 76
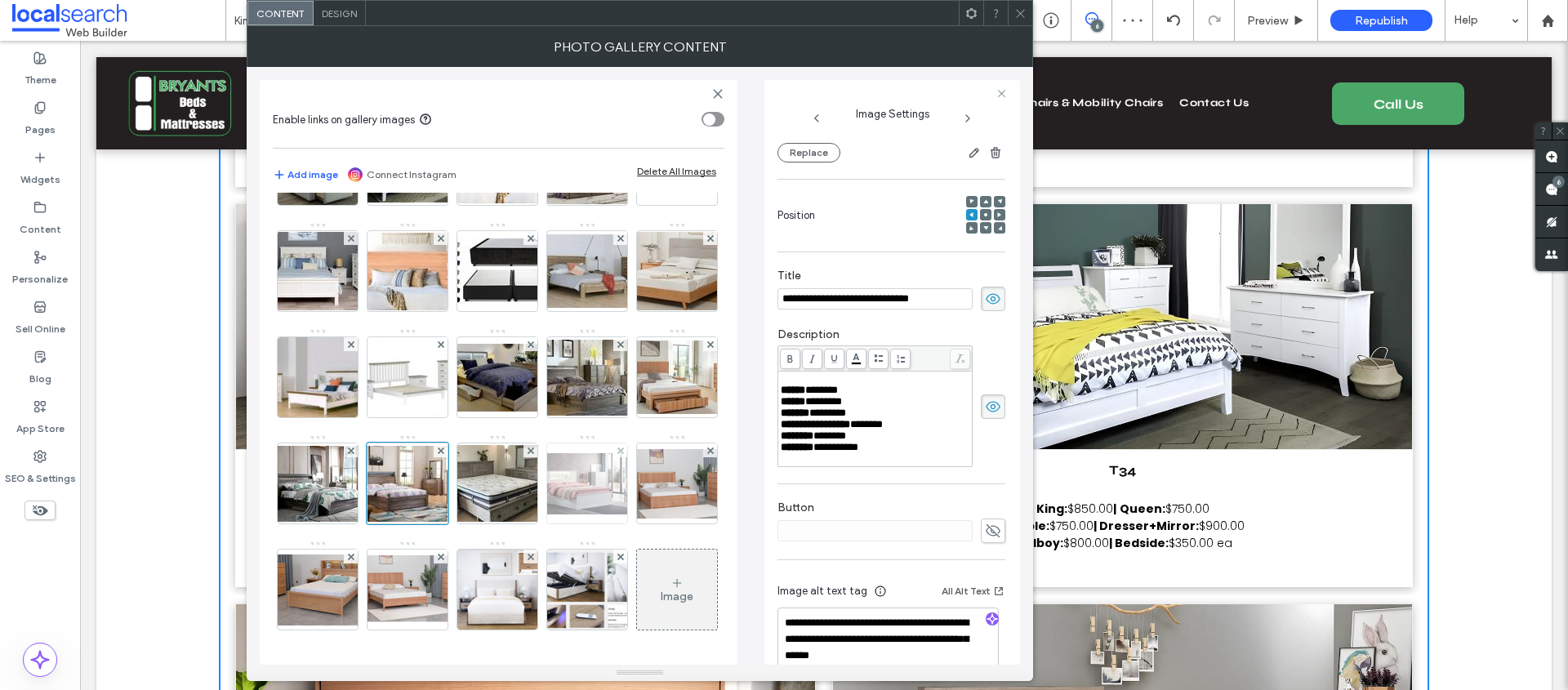
click at [521, 454] on img at bounding box center [586, 484] width 131 height 61
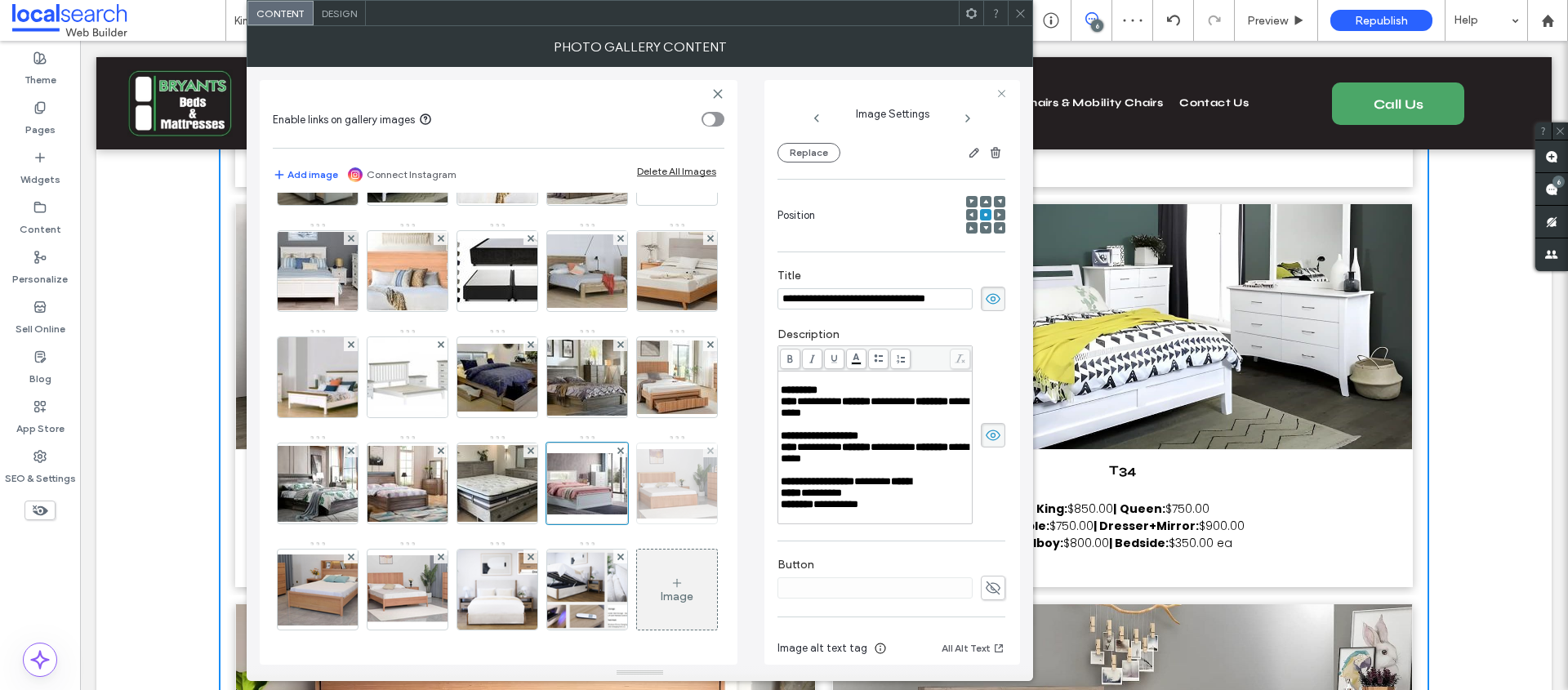
click at [612, 449] on img at bounding box center [677, 483] width 131 height 70
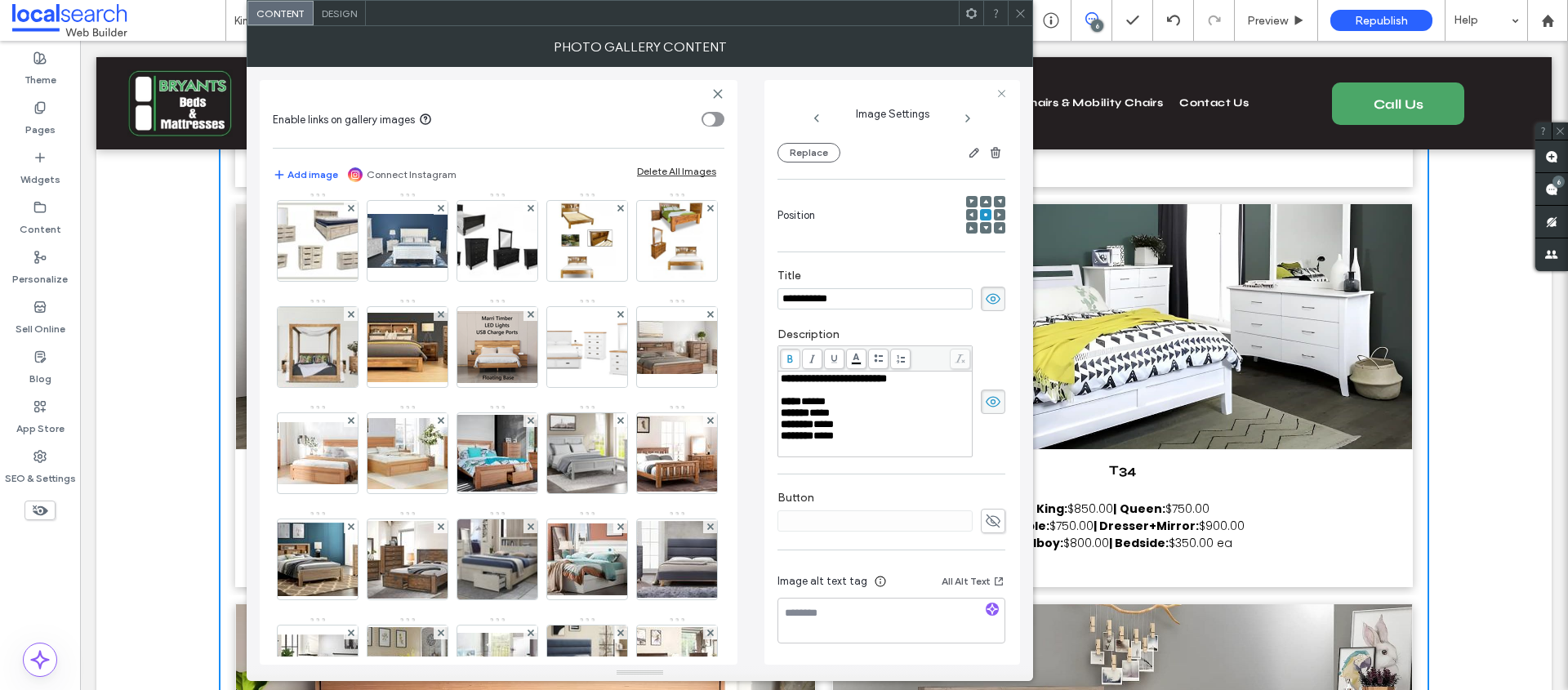
scroll to position [0, 0]
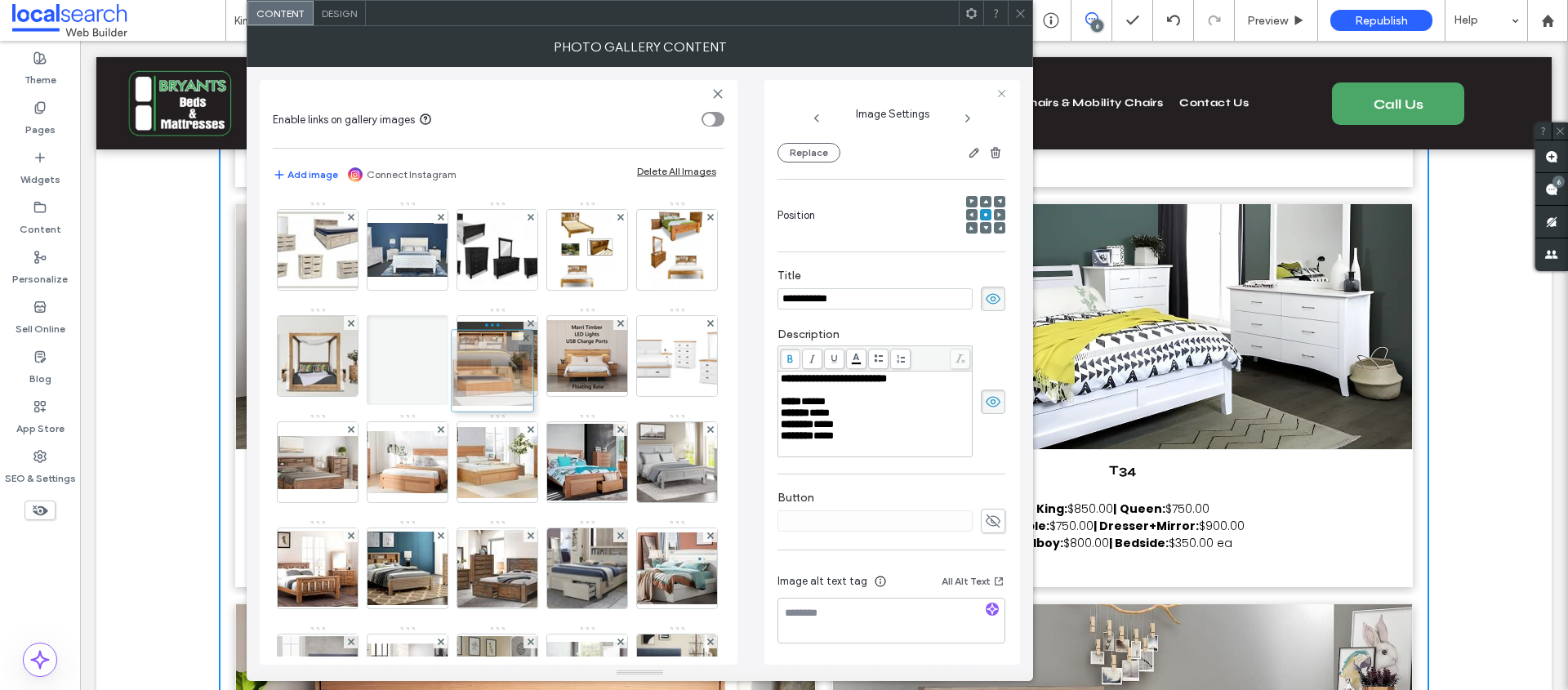
drag, startPoint x: 580, startPoint y: 379, endPoint x: 509, endPoint y: 374, distance: 71.2
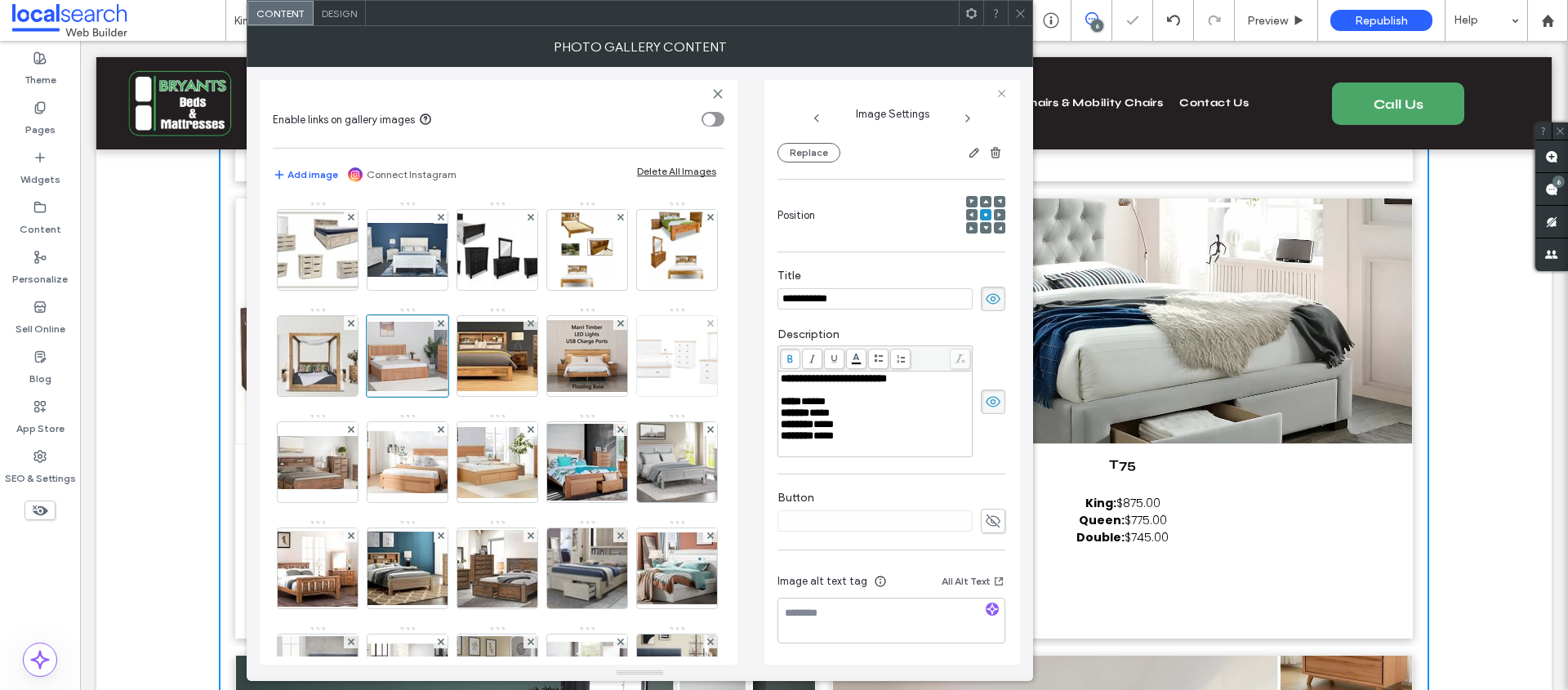
click at [616, 396] on img at bounding box center [677, 356] width 122 height 80
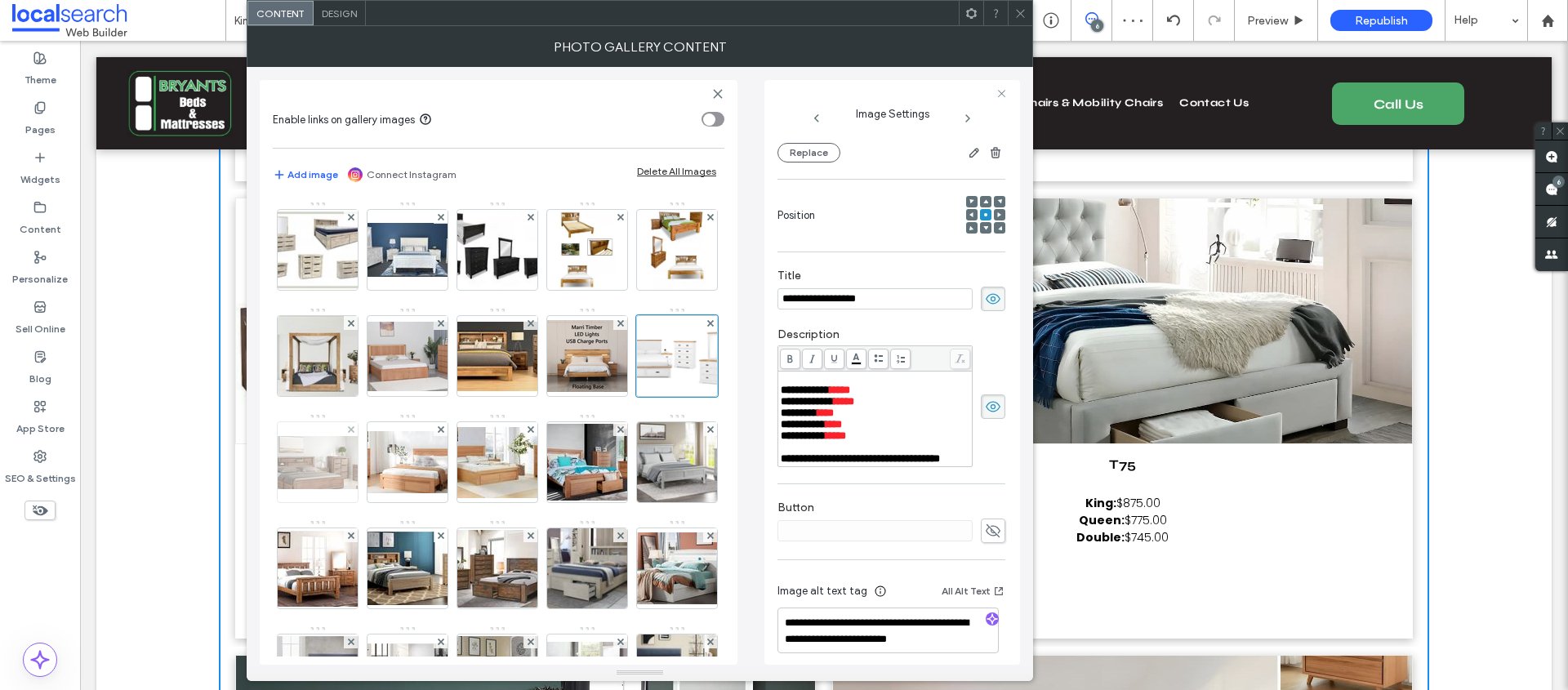
click at [383, 470] on img at bounding box center [317, 463] width 131 height 53
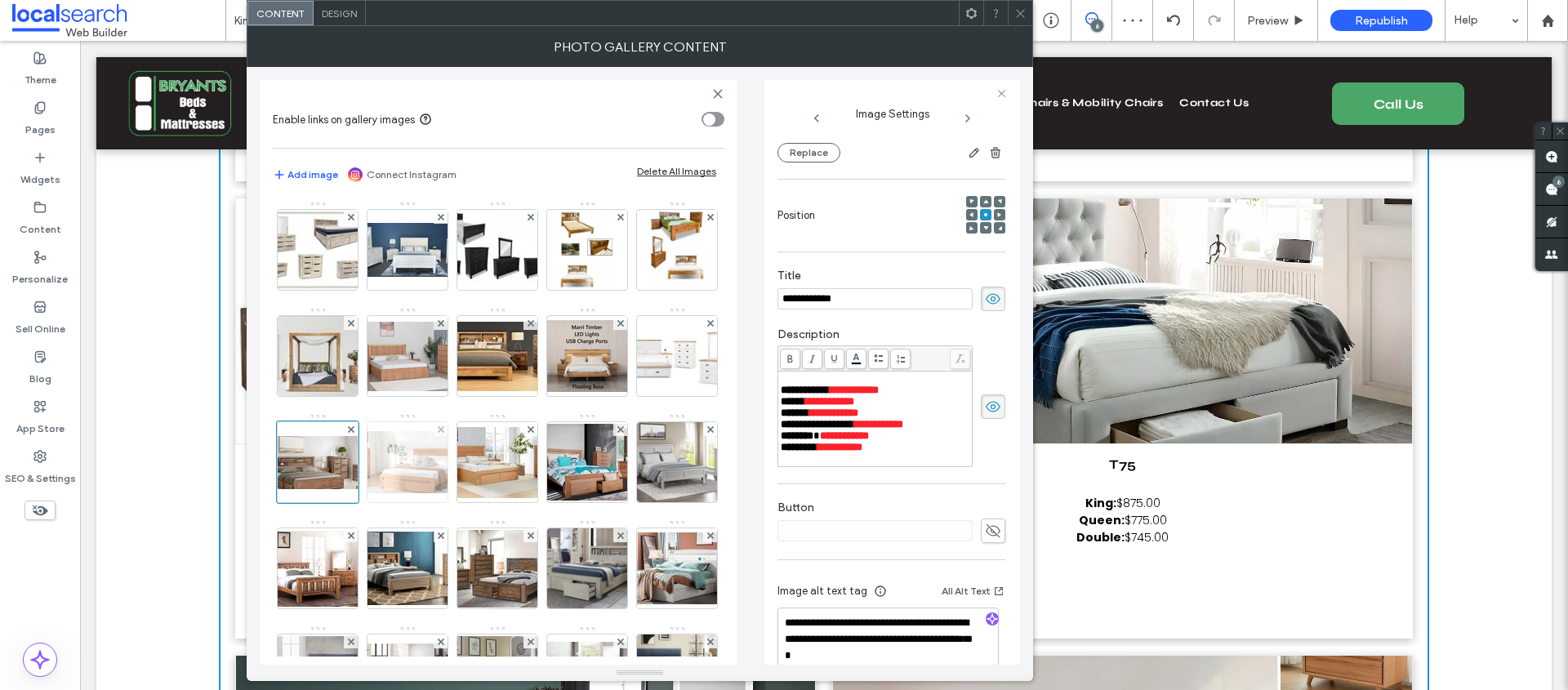
click at [473, 474] on img at bounding box center [407, 461] width 131 height 62
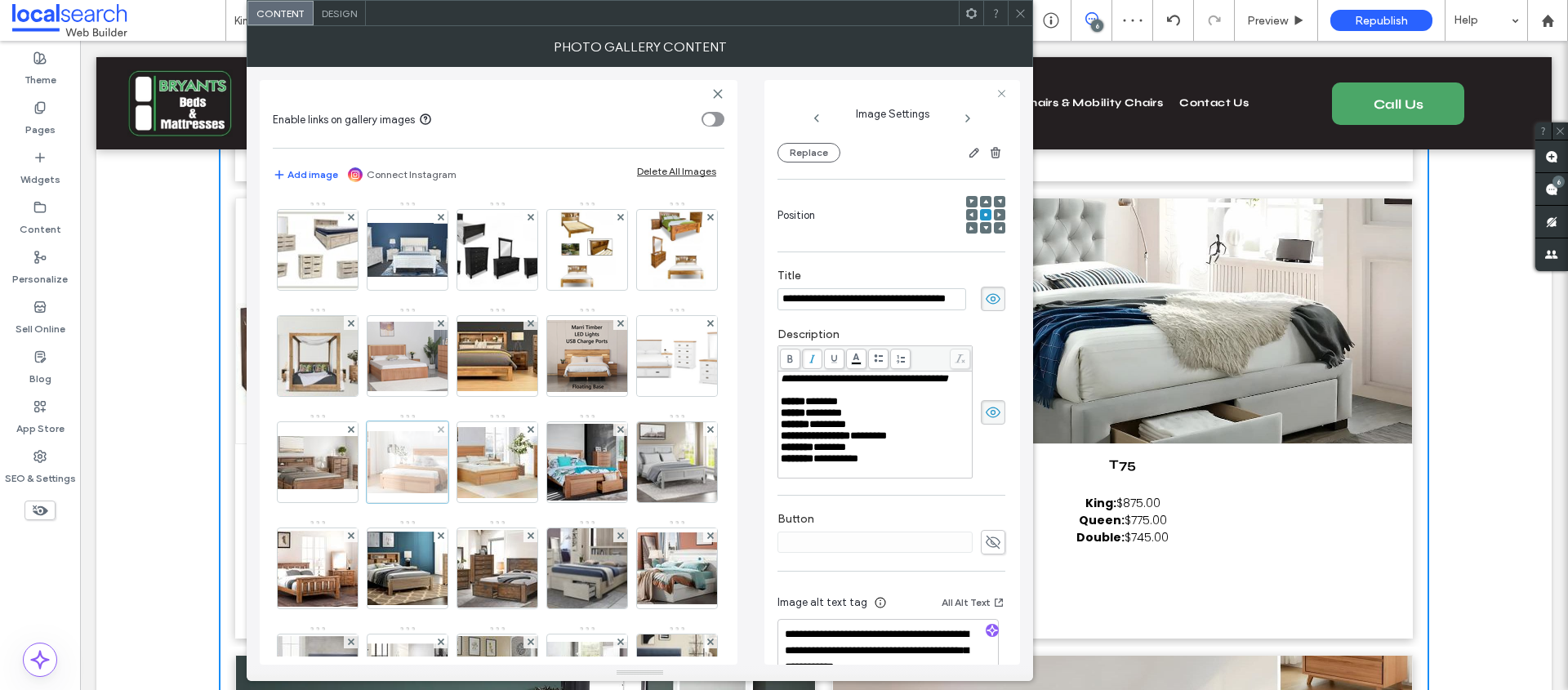
scroll to position [21, 0]
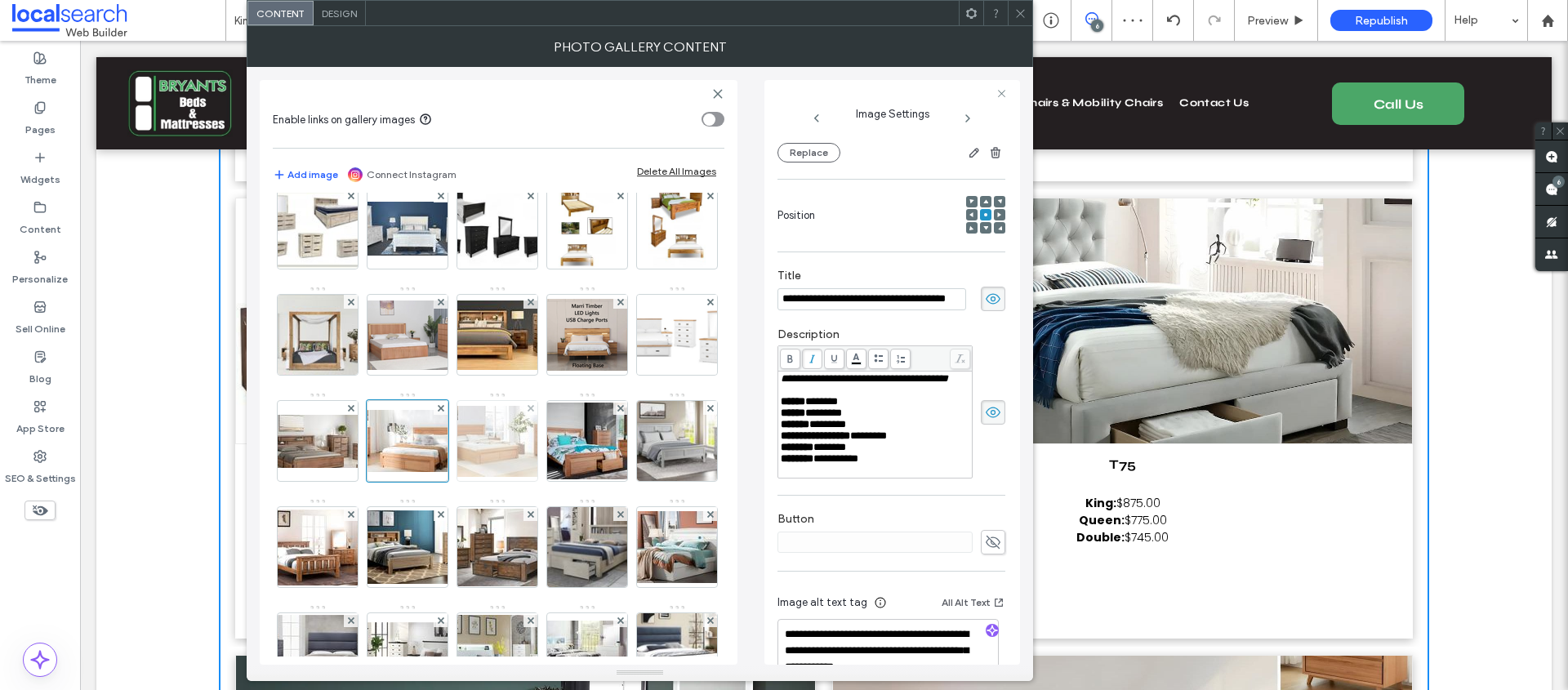
click at [432, 477] on img at bounding box center [497, 441] width 131 height 71
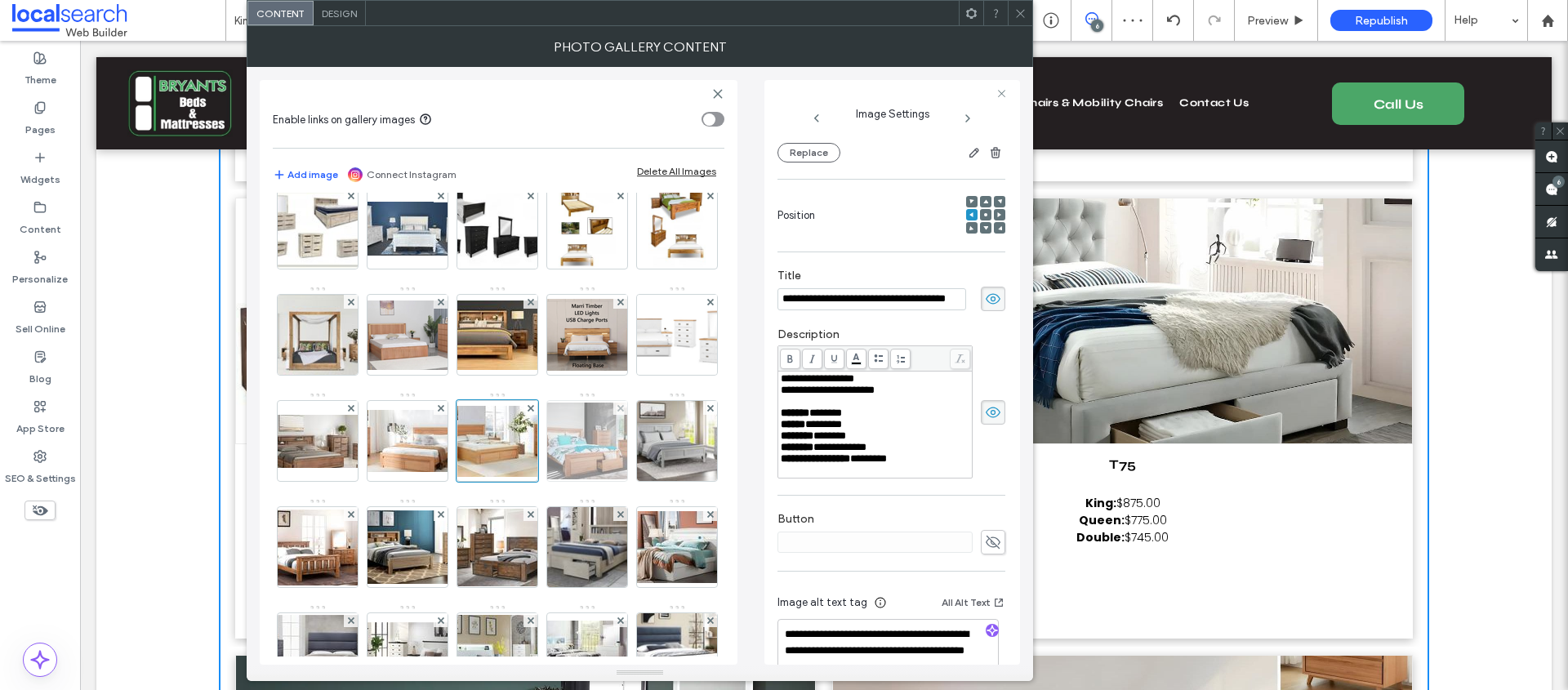
click at [521, 479] on img at bounding box center [586, 440] width 131 height 77
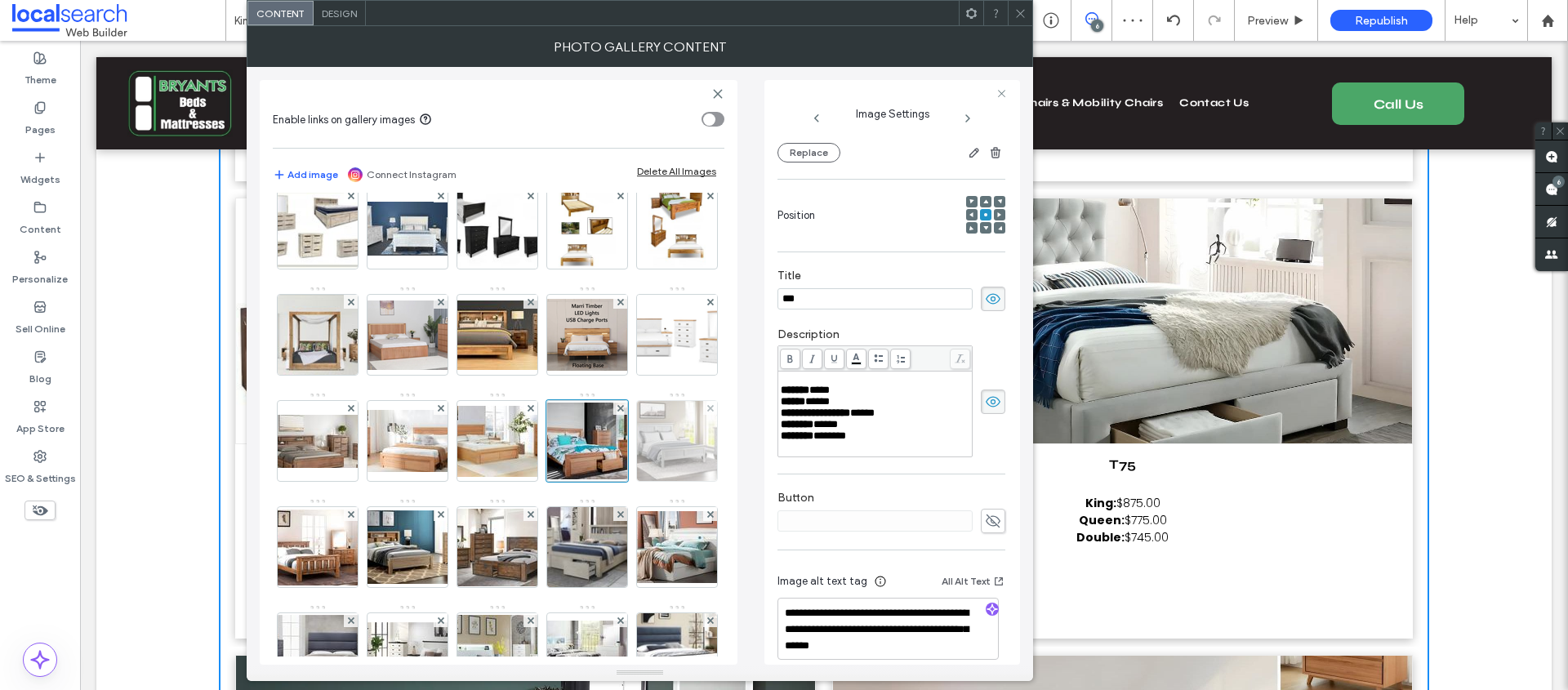
click at [614, 481] on img at bounding box center [677, 441] width 126 height 80
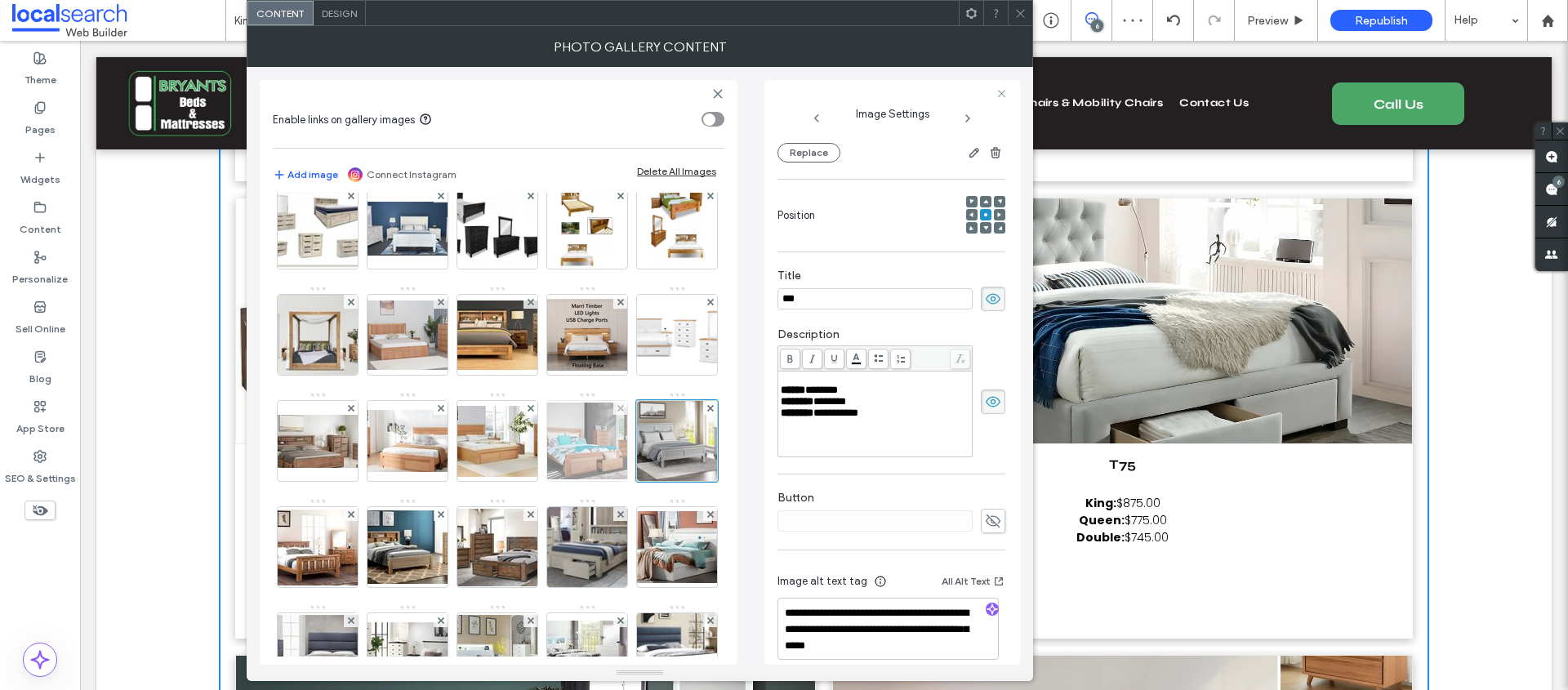
click at [521, 479] on img at bounding box center [586, 440] width 131 height 77
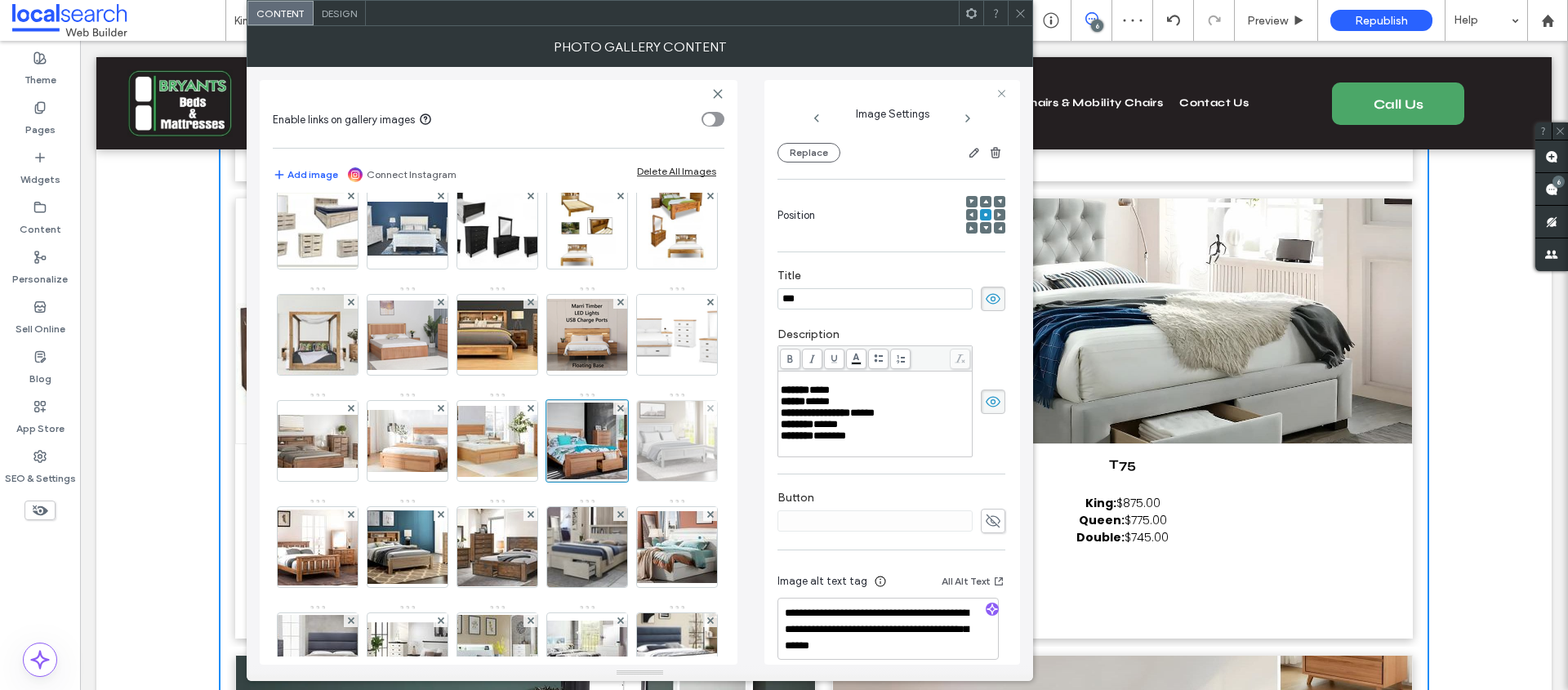
click at [614, 481] on img at bounding box center [677, 441] width 126 height 80
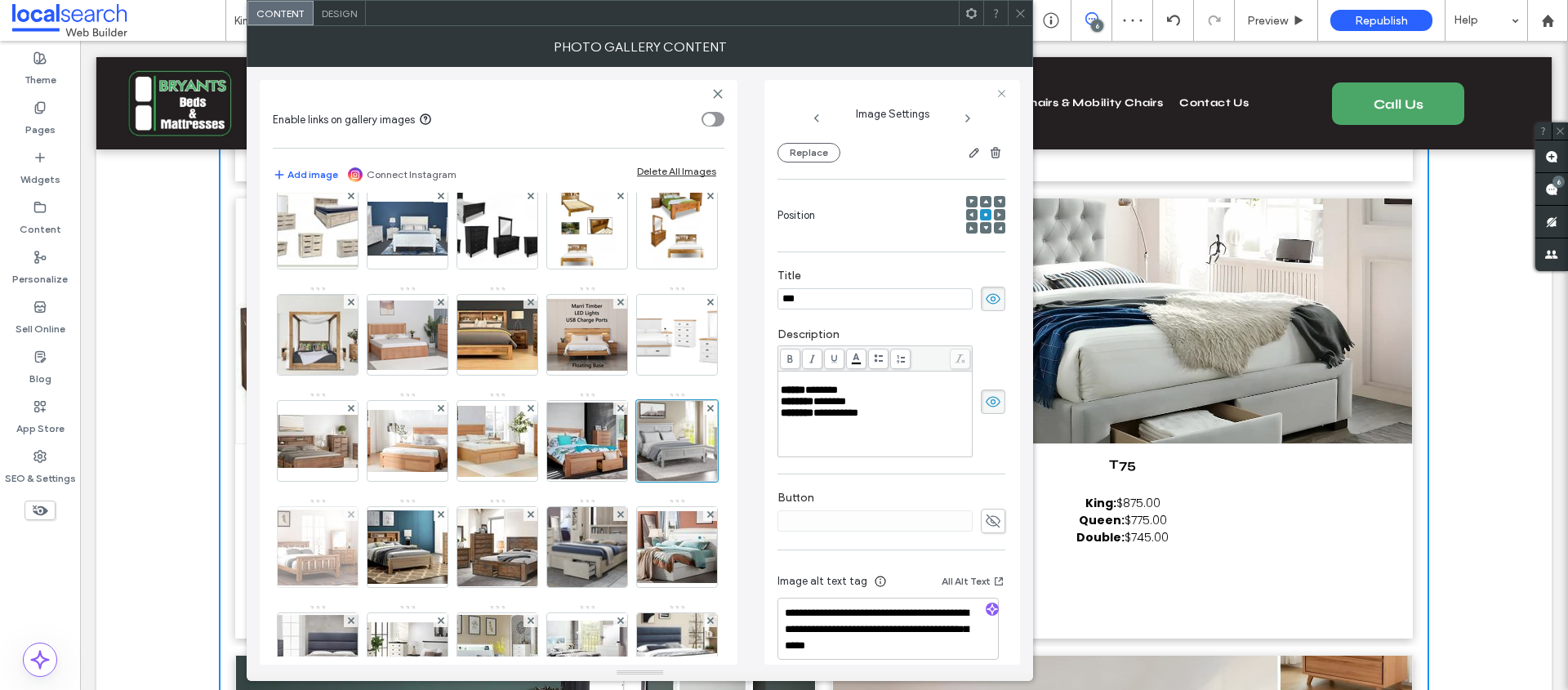
click at [383, 544] on img at bounding box center [317, 548] width 131 height 76
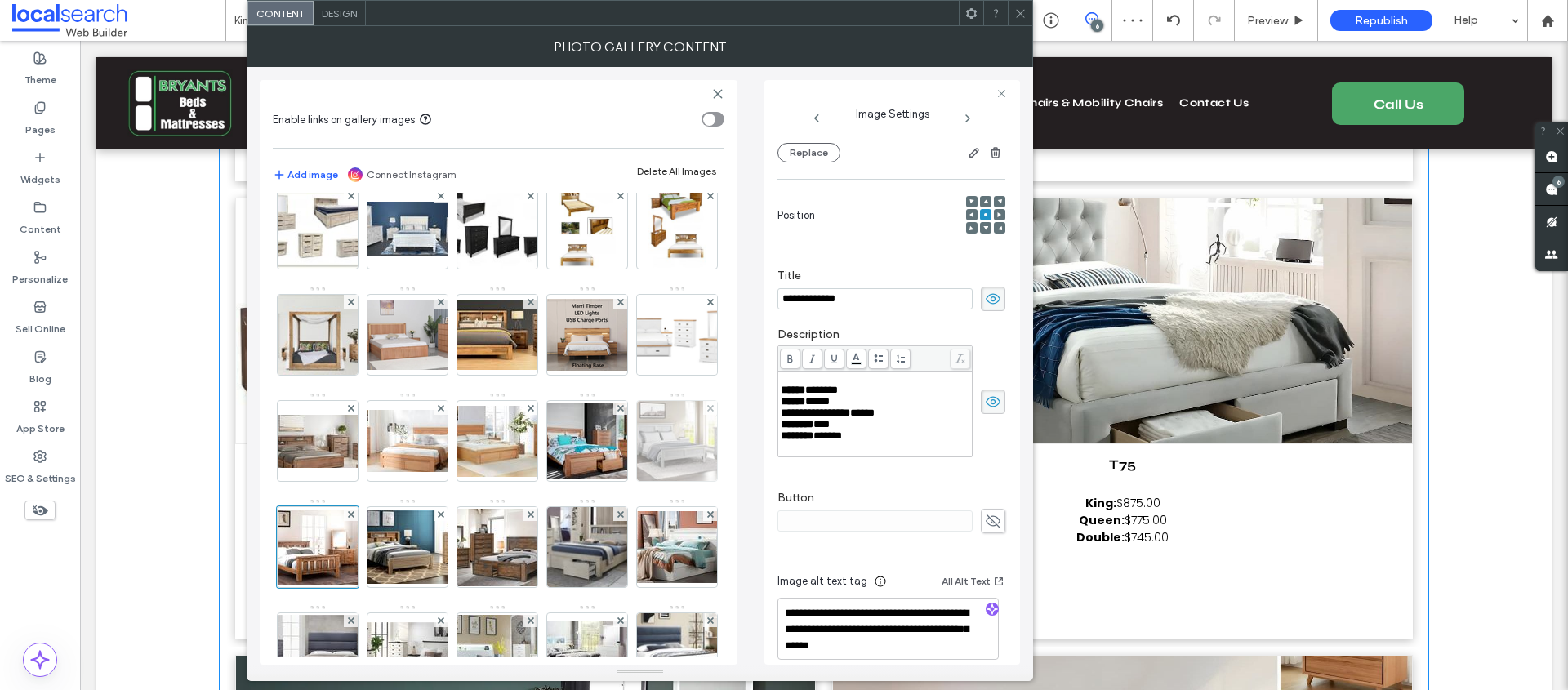
click at [614, 481] on img at bounding box center [677, 441] width 126 height 80
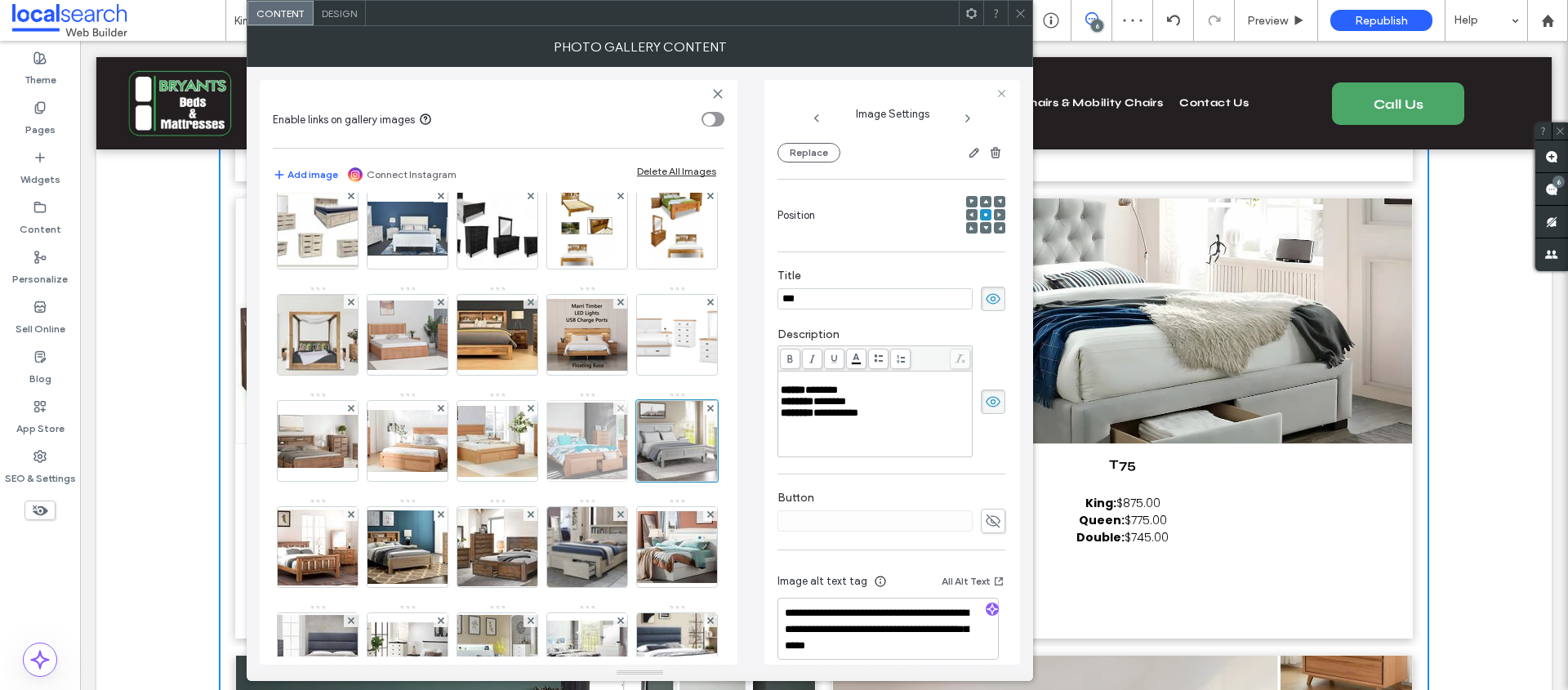
click at [521, 479] on img at bounding box center [586, 440] width 131 height 77
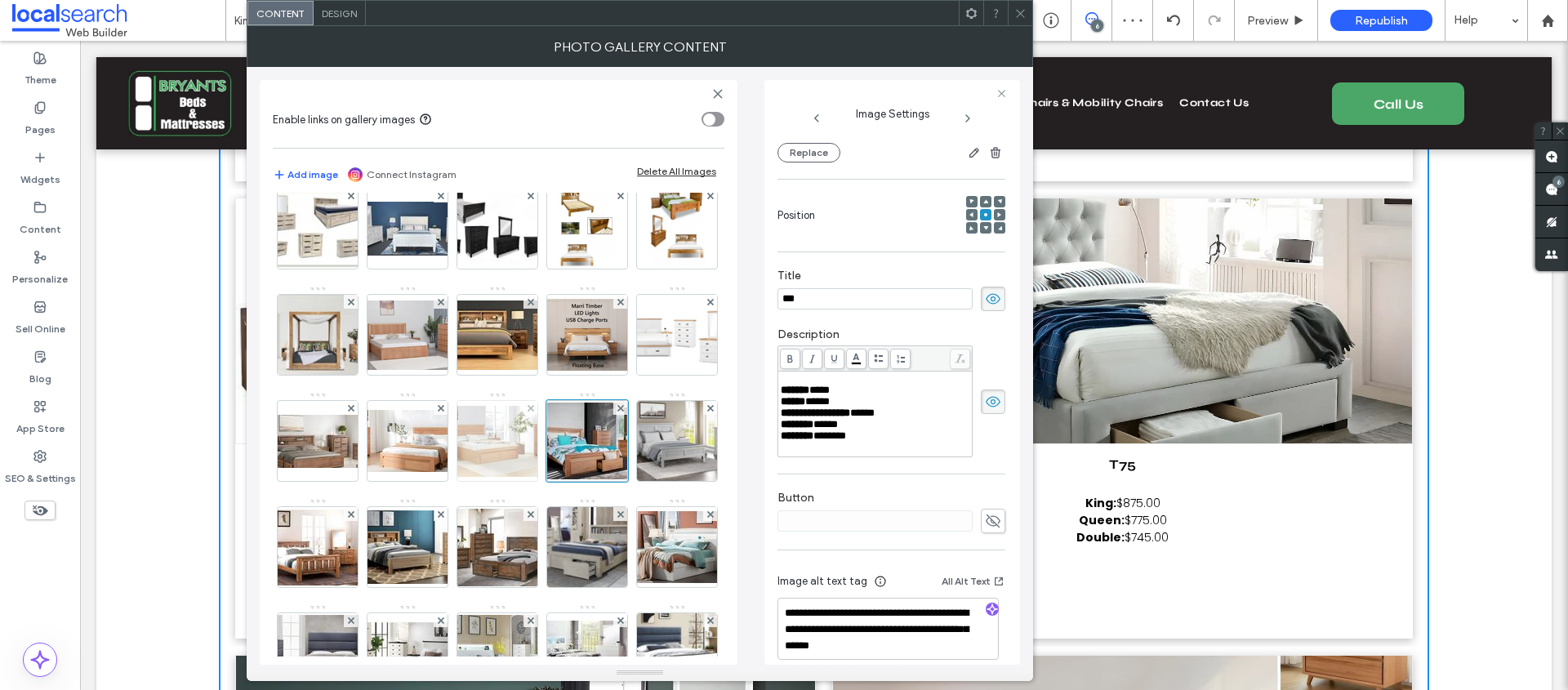
click at [432, 477] on img at bounding box center [497, 441] width 131 height 71
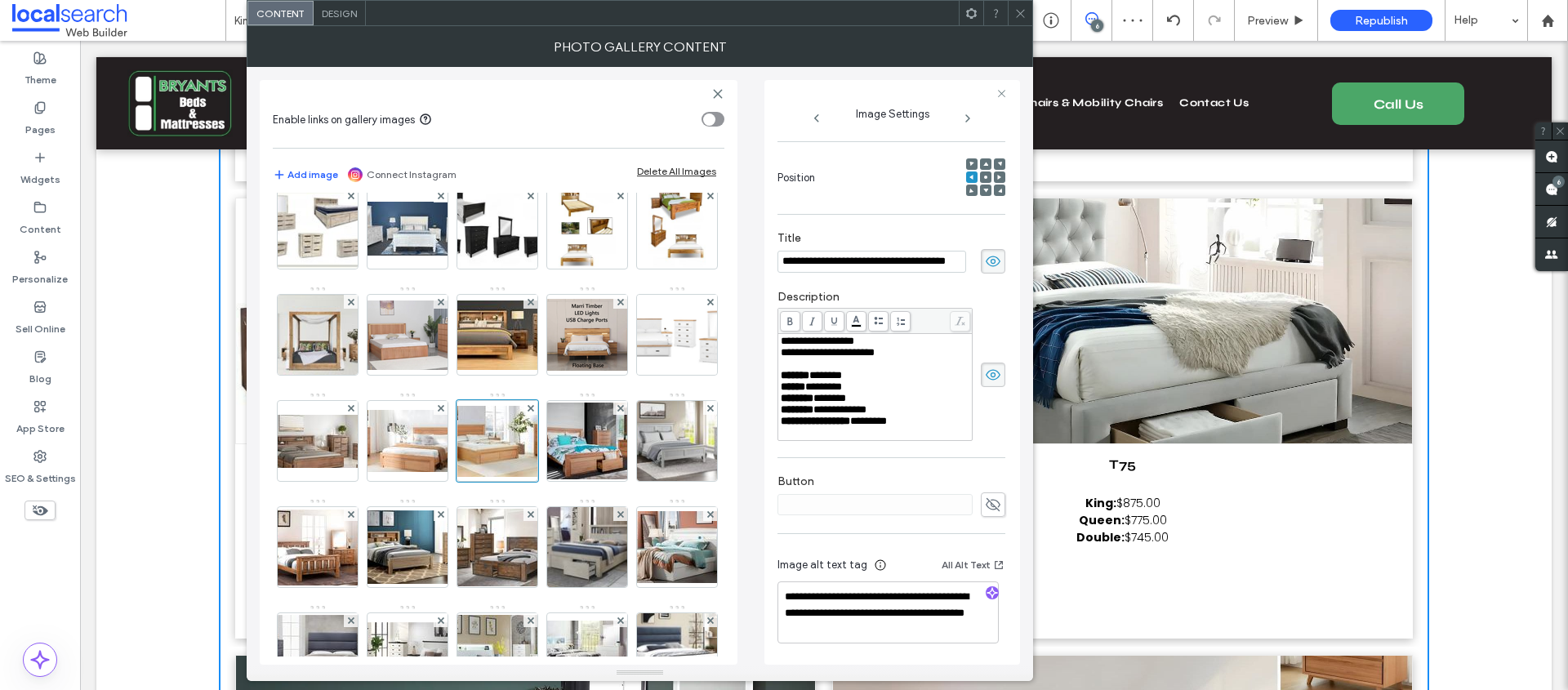
scroll to position [254, 0]
click at [521, 479] on img at bounding box center [586, 440] width 131 height 77
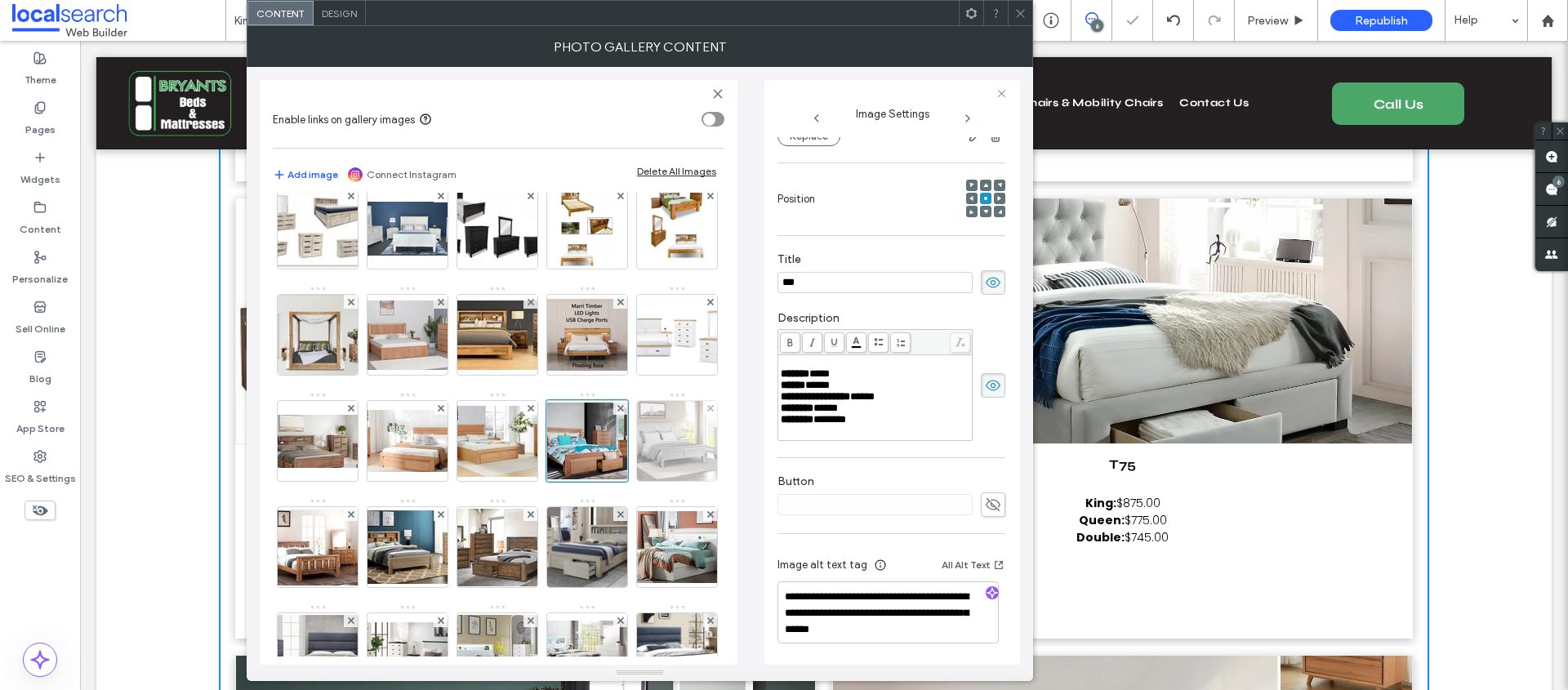
click at [614, 481] on img at bounding box center [677, 441] width 126 height 80
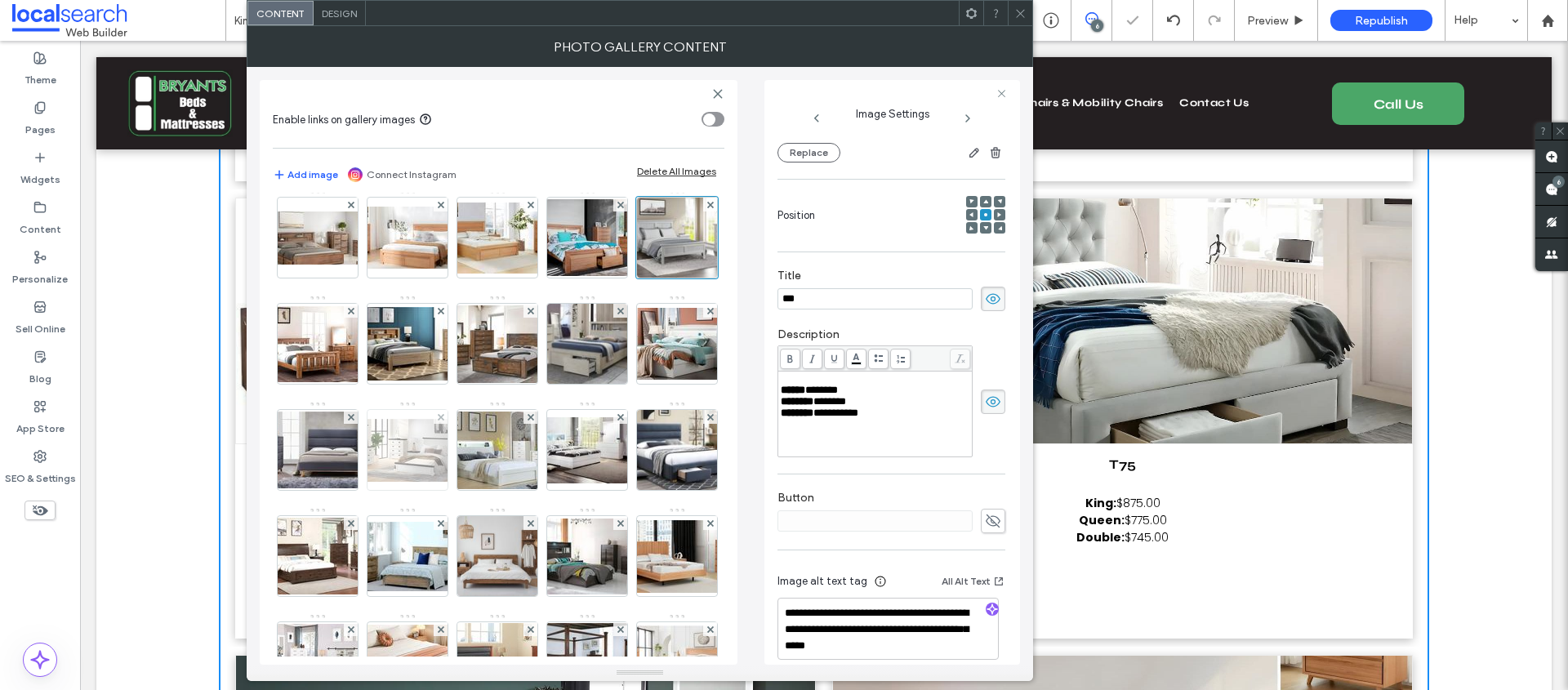
scroll to position [281, 0]
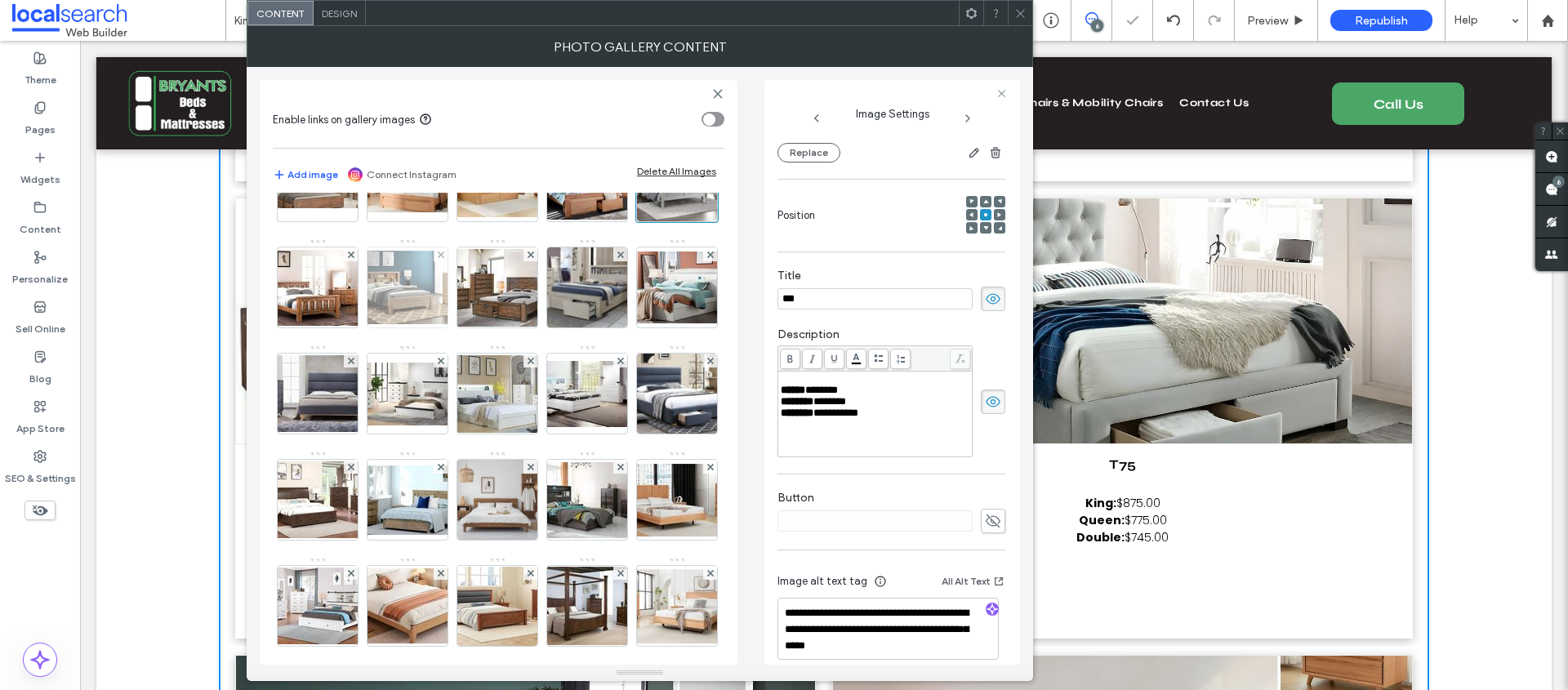
click at [342, 324] on img at bounding box center [407, 287] width 131 height 73
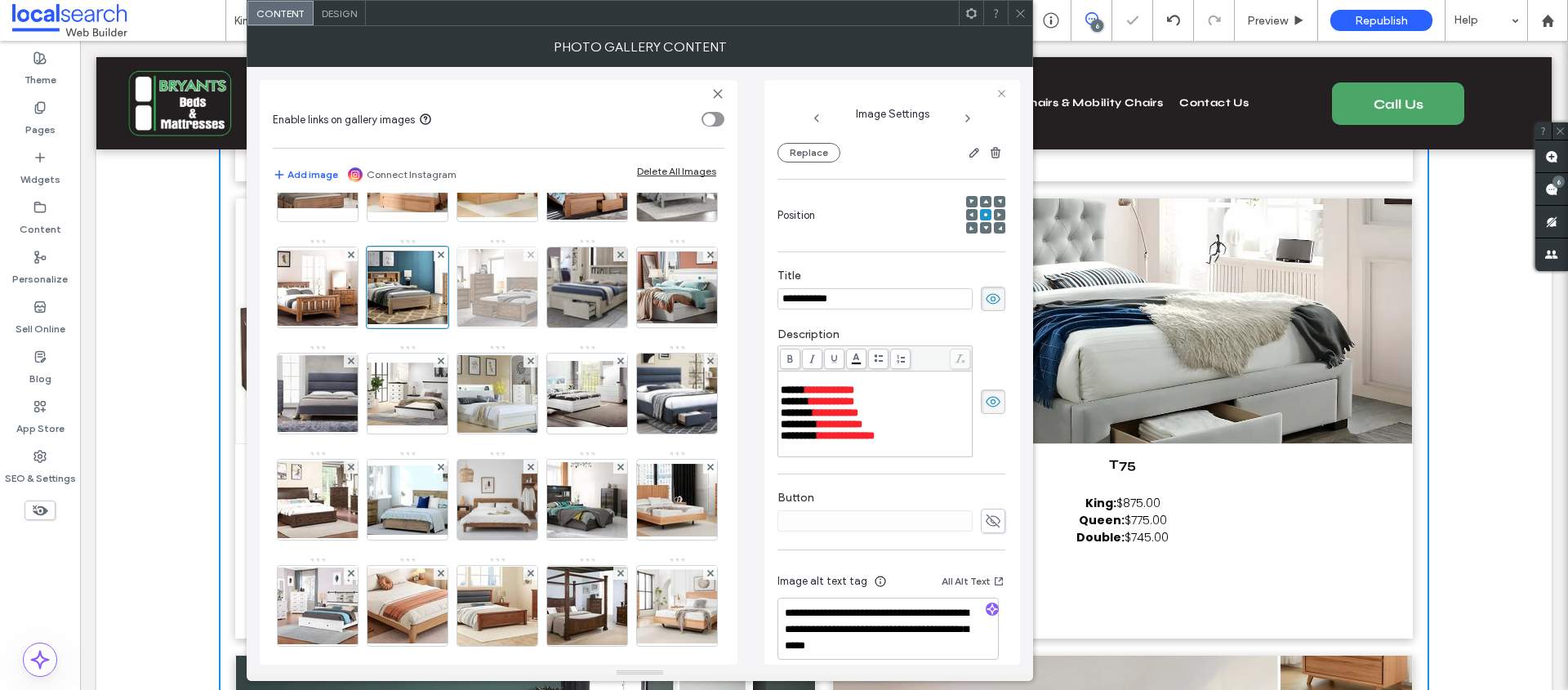
click at [432, 327] on img at bounding box center [497, 287] width 131 height 77
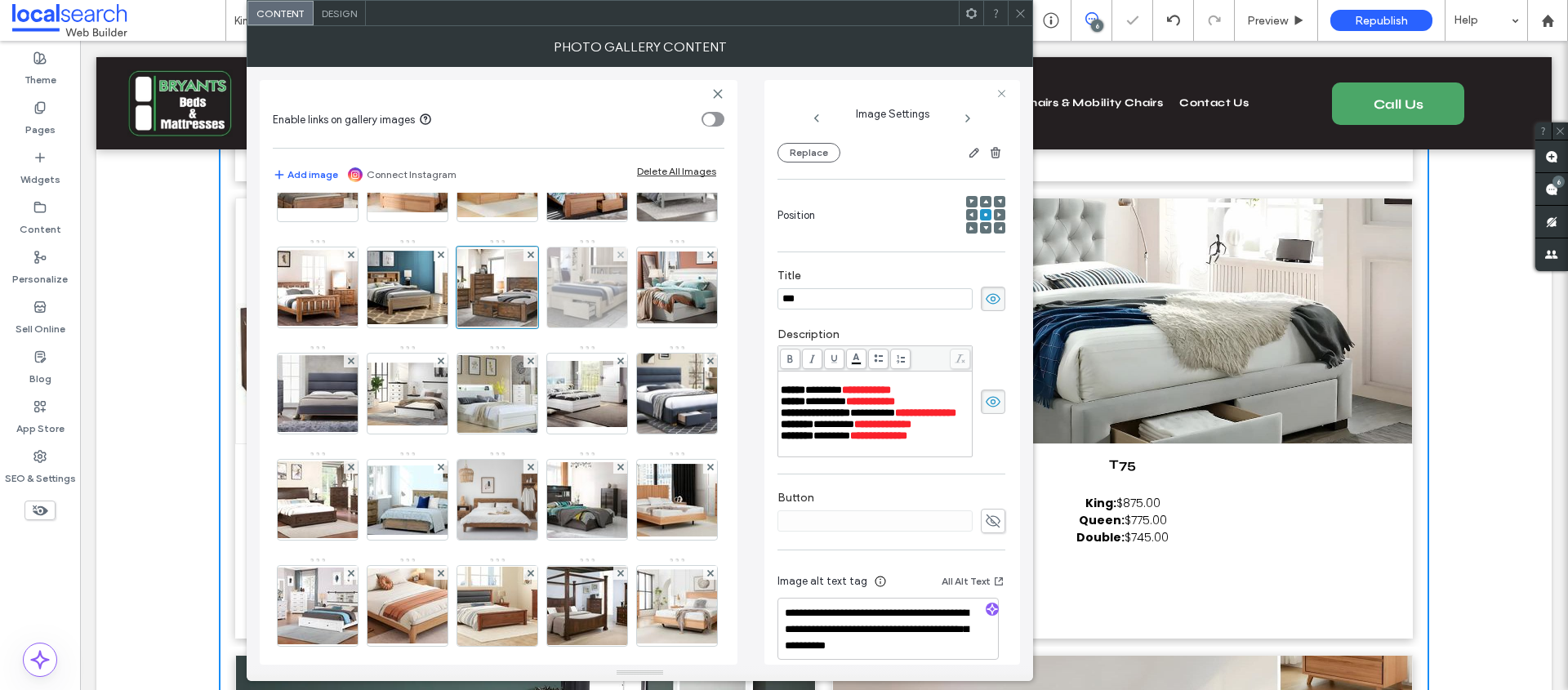
click at [522, 328] on img at bounding box center [586, 288] width 129 height 80
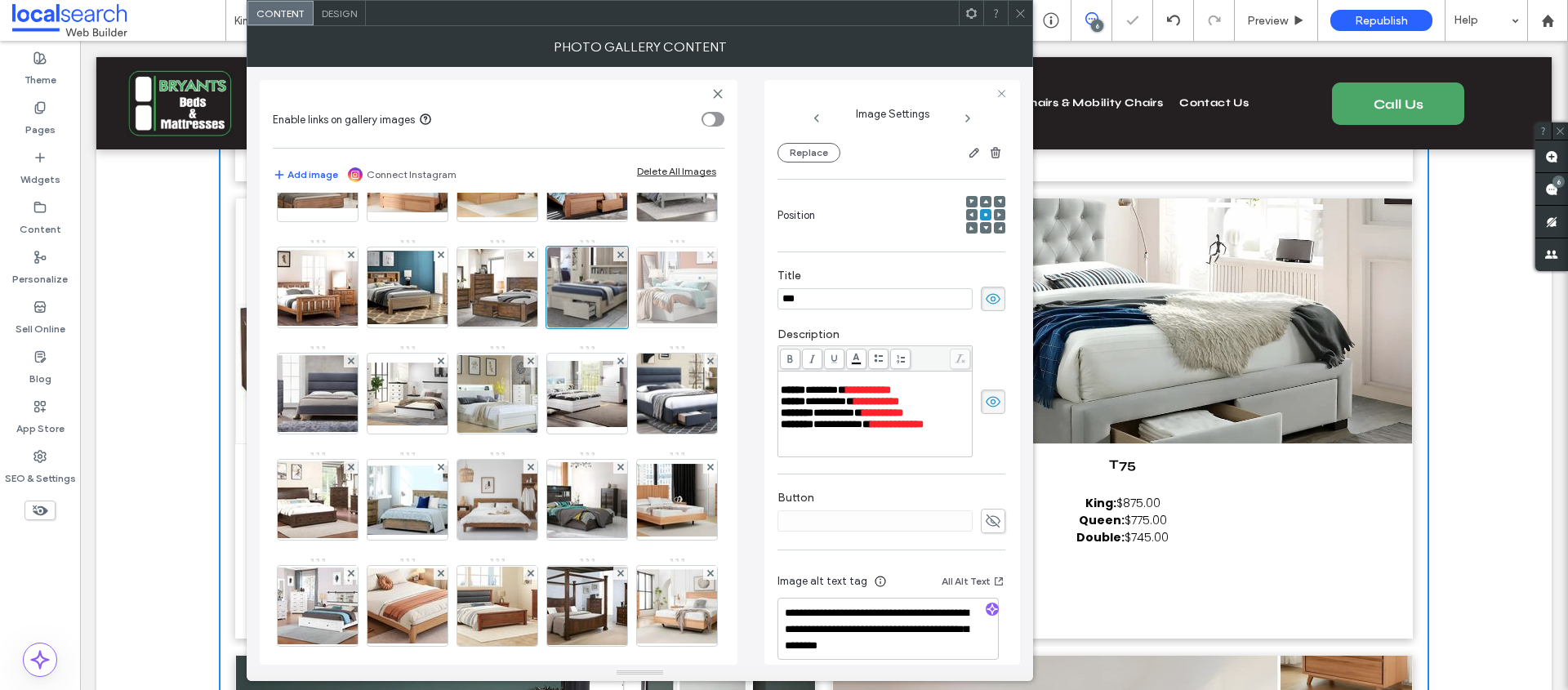
click at [612, 323] on img at bounding box center [677, 287] width 131 height 71
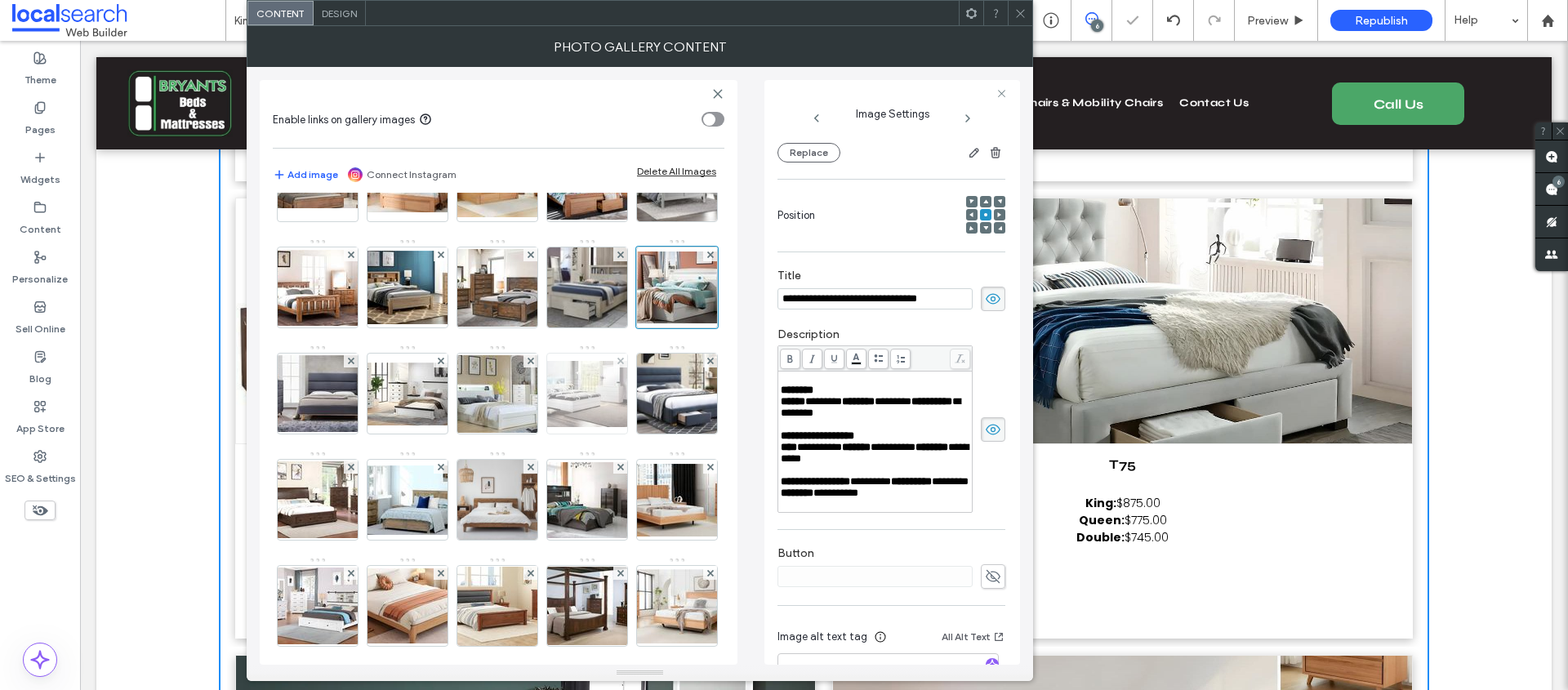
click at [596, 427] on img at bounding box center [586, 394] width 131 height 66
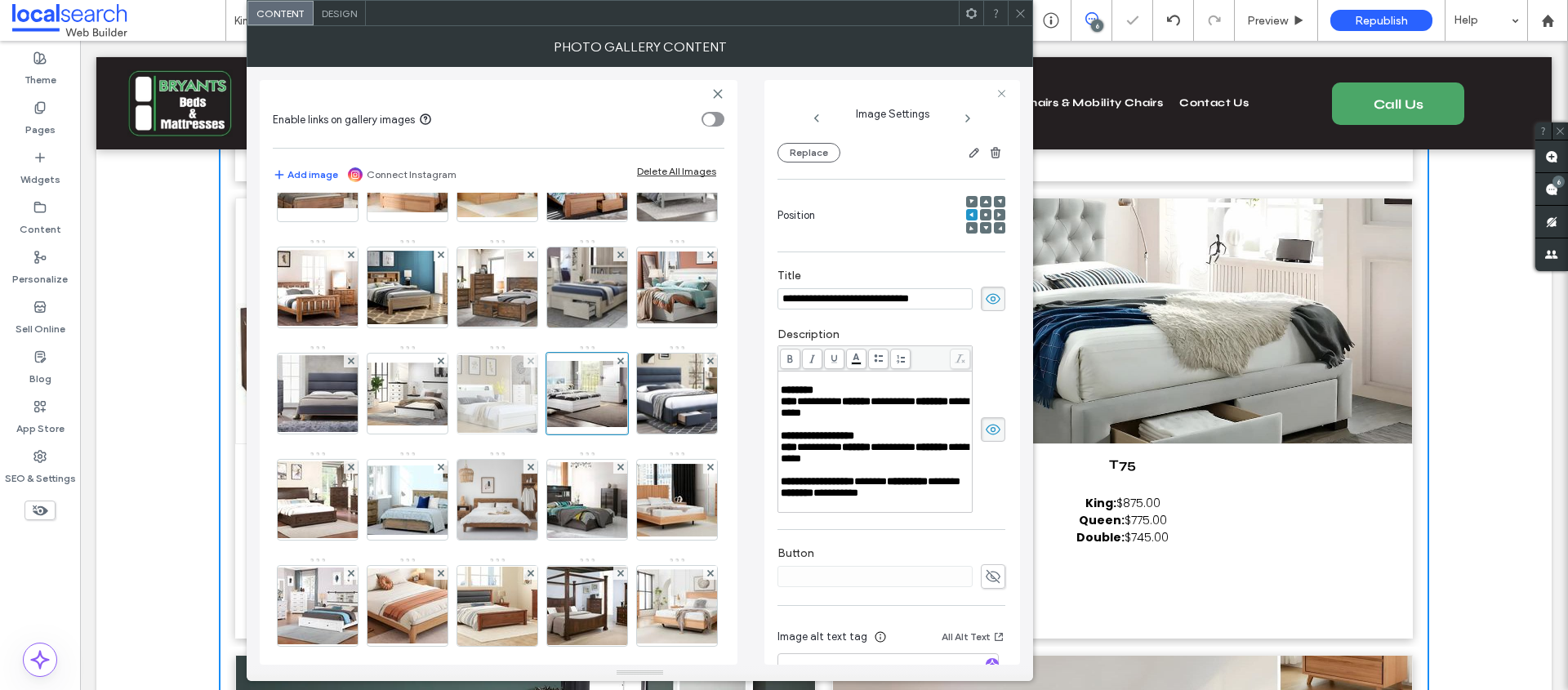
click at [473, 433] on img at bounding box center [497, 394] width 131 height 77
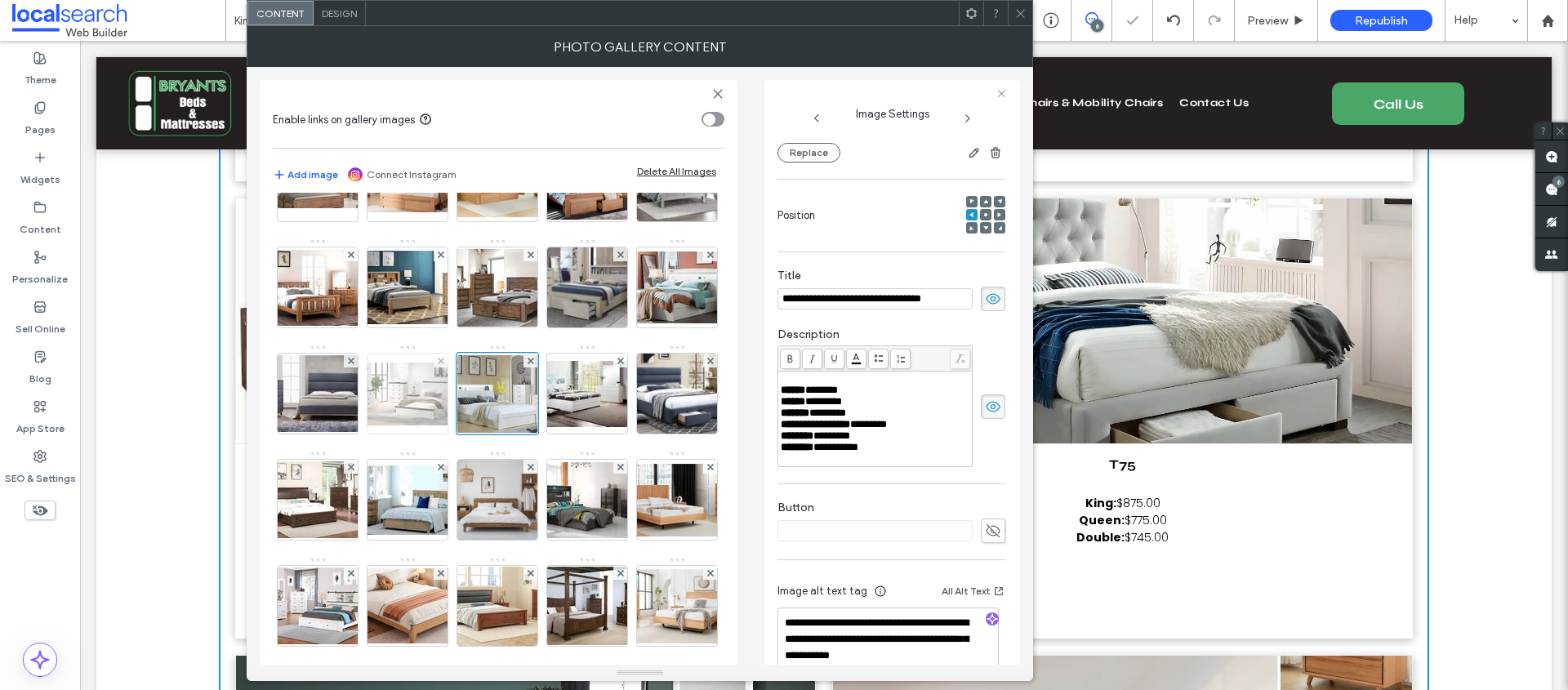
click at [394, 425] on img at bounding box center [407, 394] width 131 height 63
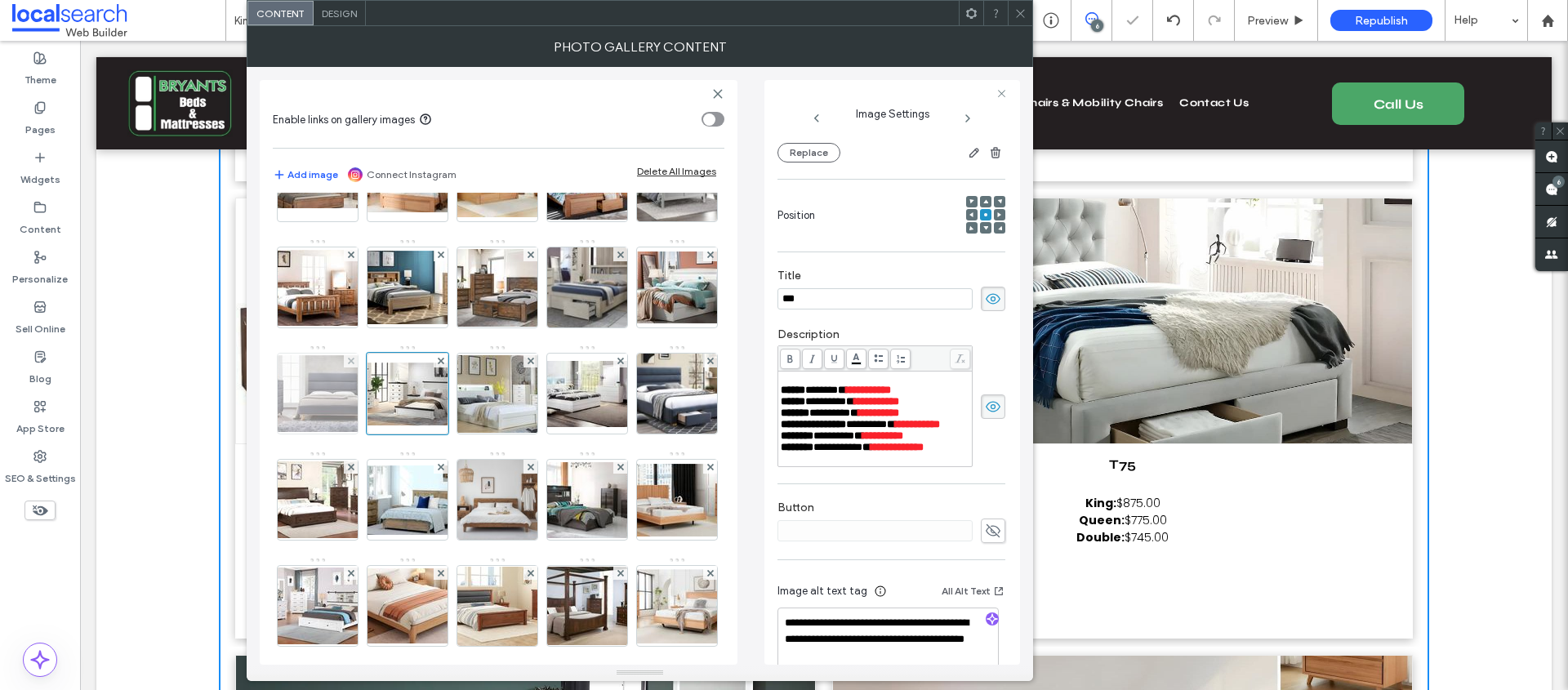
click at [319, 432] on img at bounding box center [317, 394] width 131 height 77
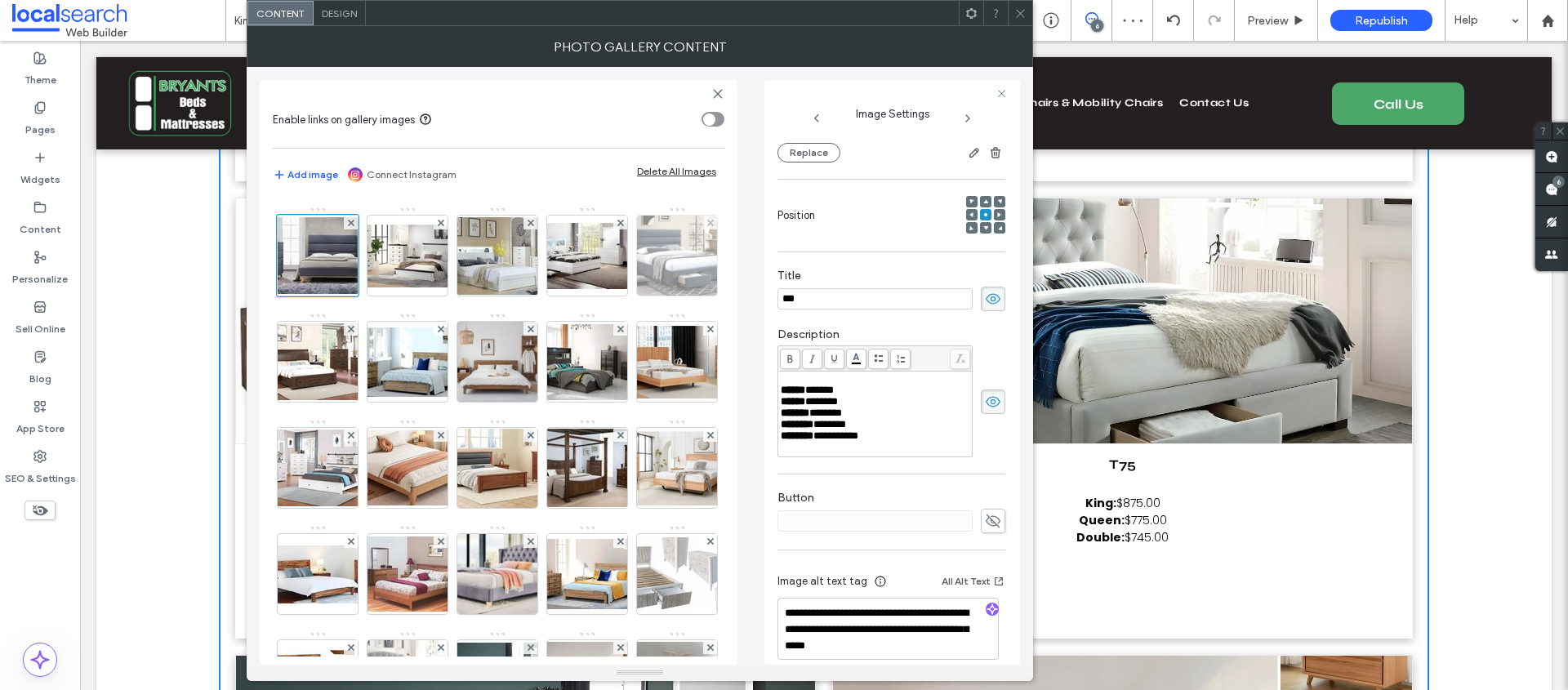
scroll to position [421, 0]
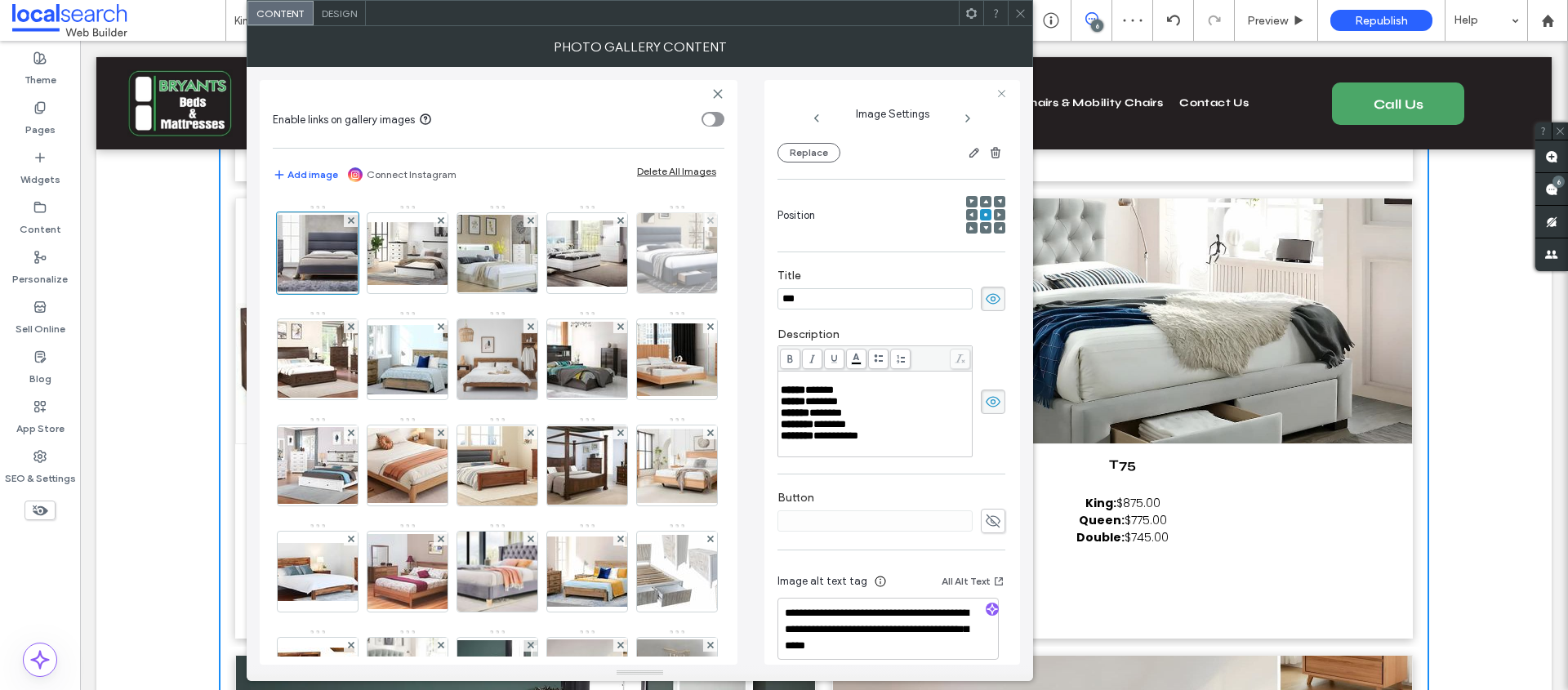
click at [614, 294] on img at bounding box center [677, 254] width 126 height 80
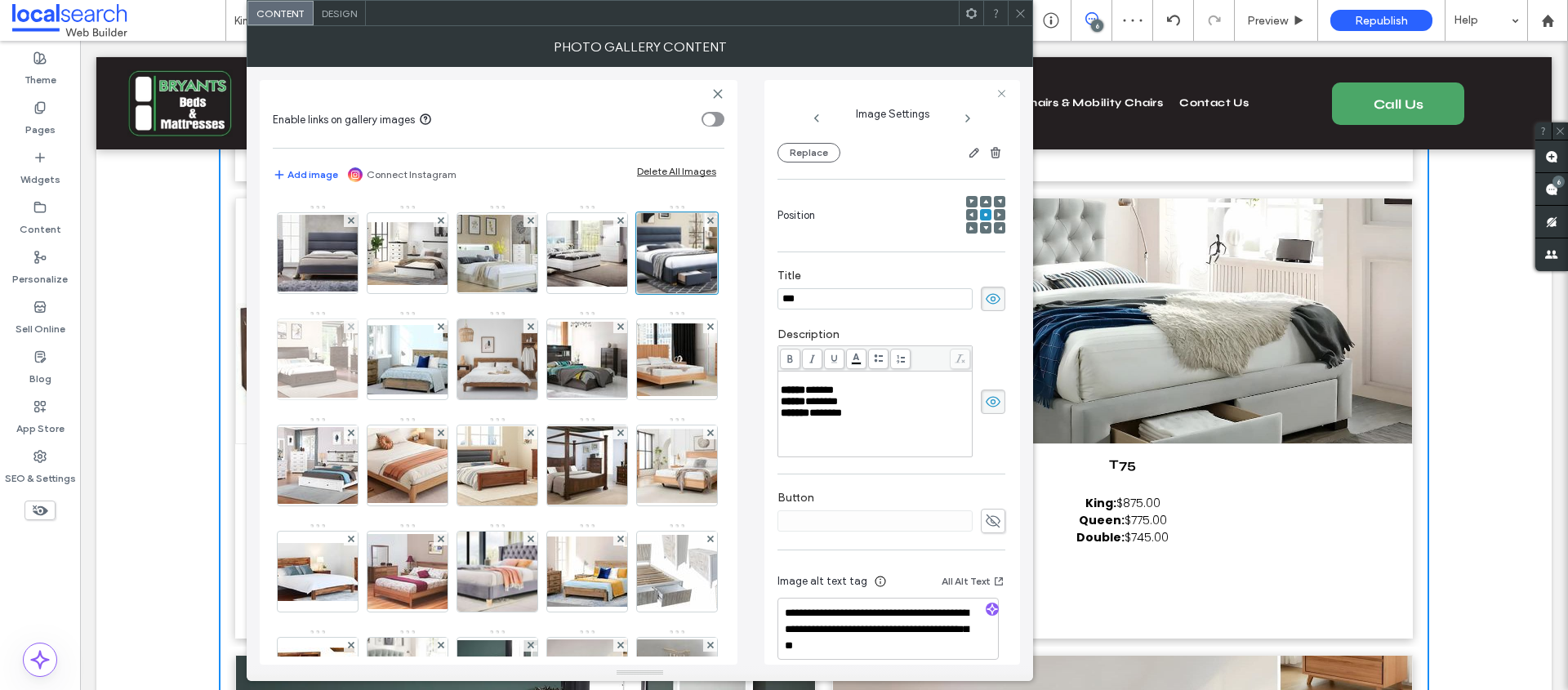
click at [383, 397] on img at bounding box center [317, 359] width 131 height 77
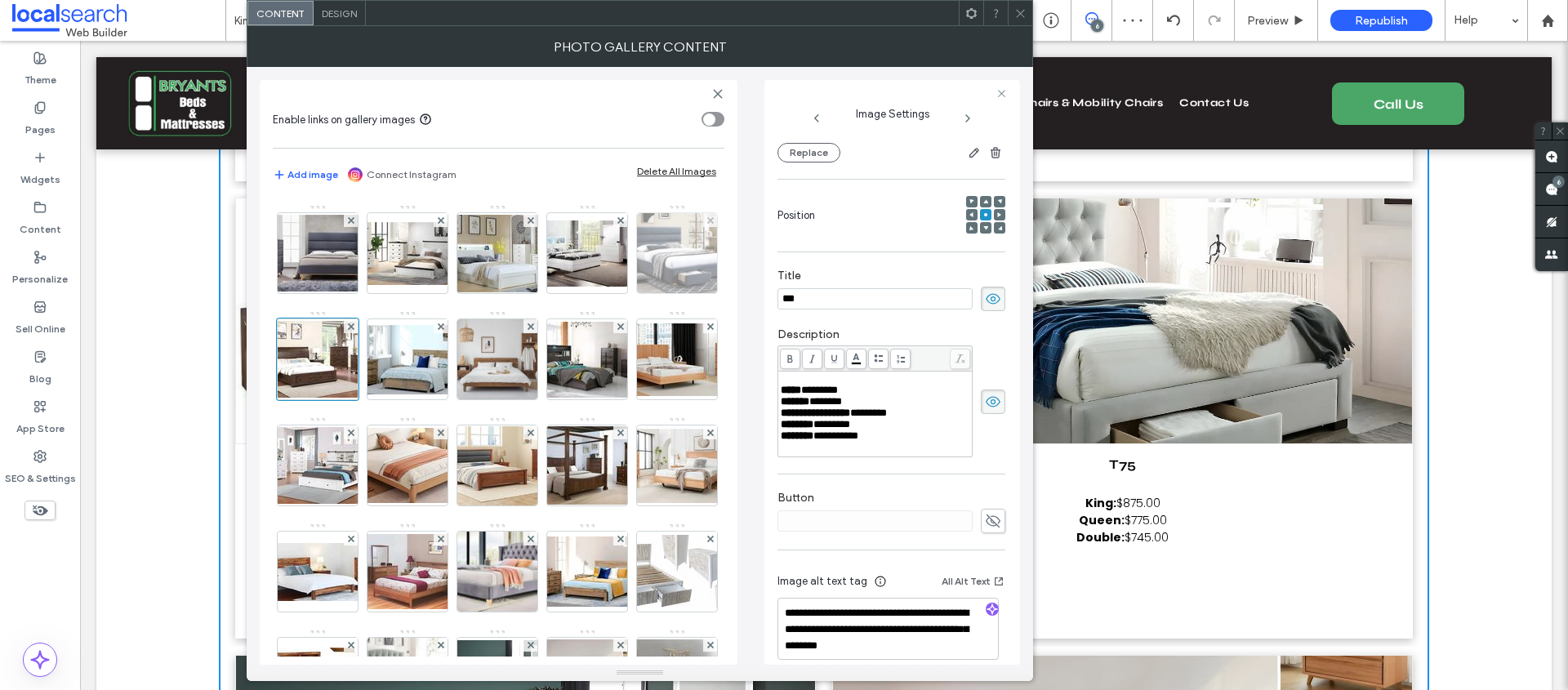
click at [614, 294] on img at bounding box center [677, 254] width 126 height 80
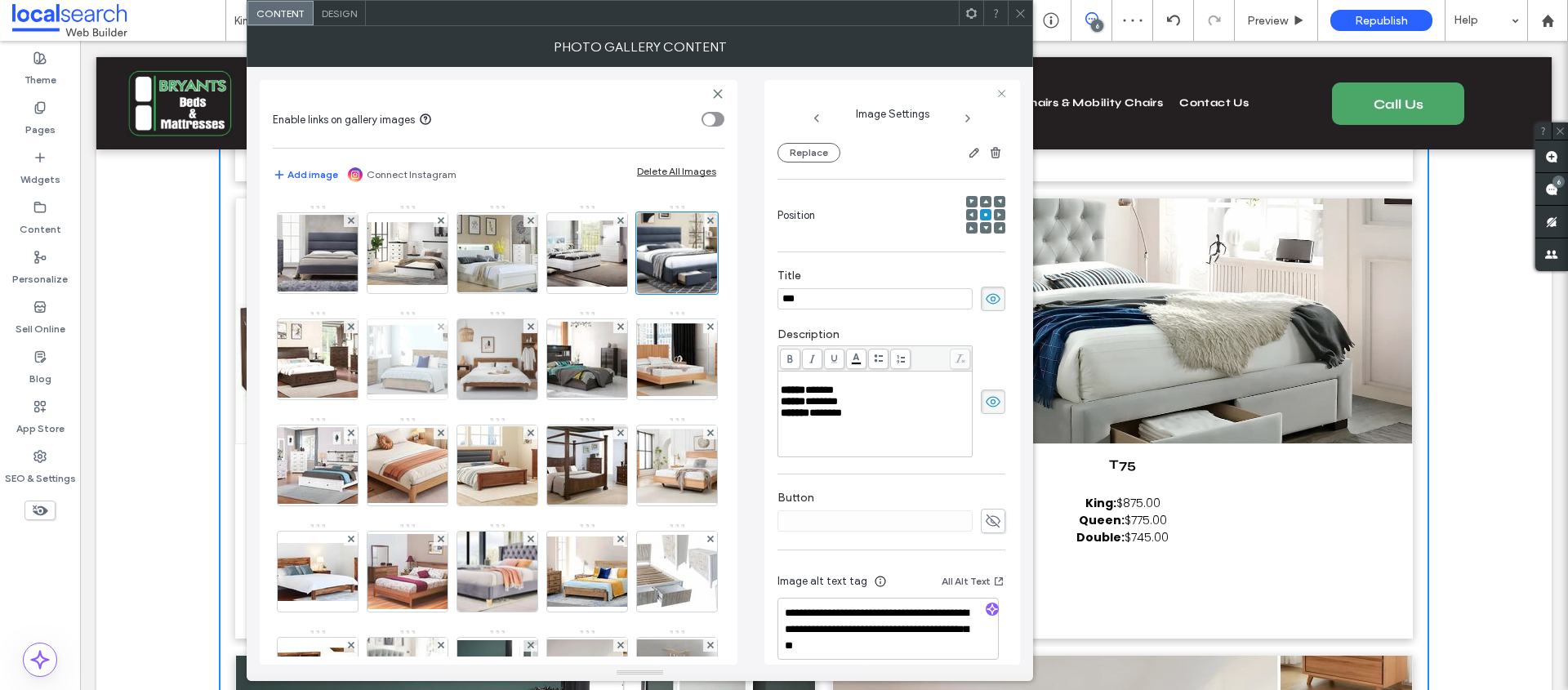
click at [468, 395] on img at bounding box center [407, 359] width 131 height 70
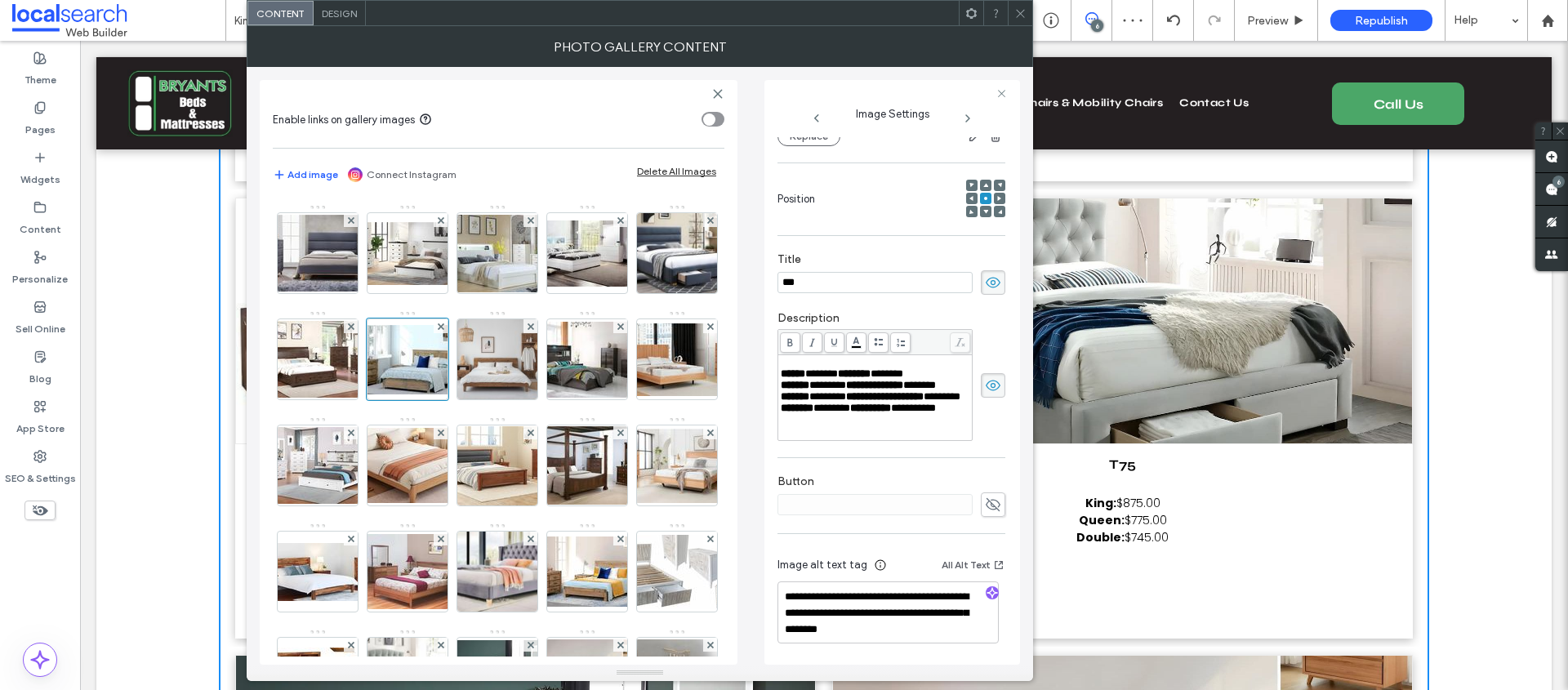
scroll to position [254, 0]
click at [541, 399] on img at bounding box center [498, 359] width 88 height 80
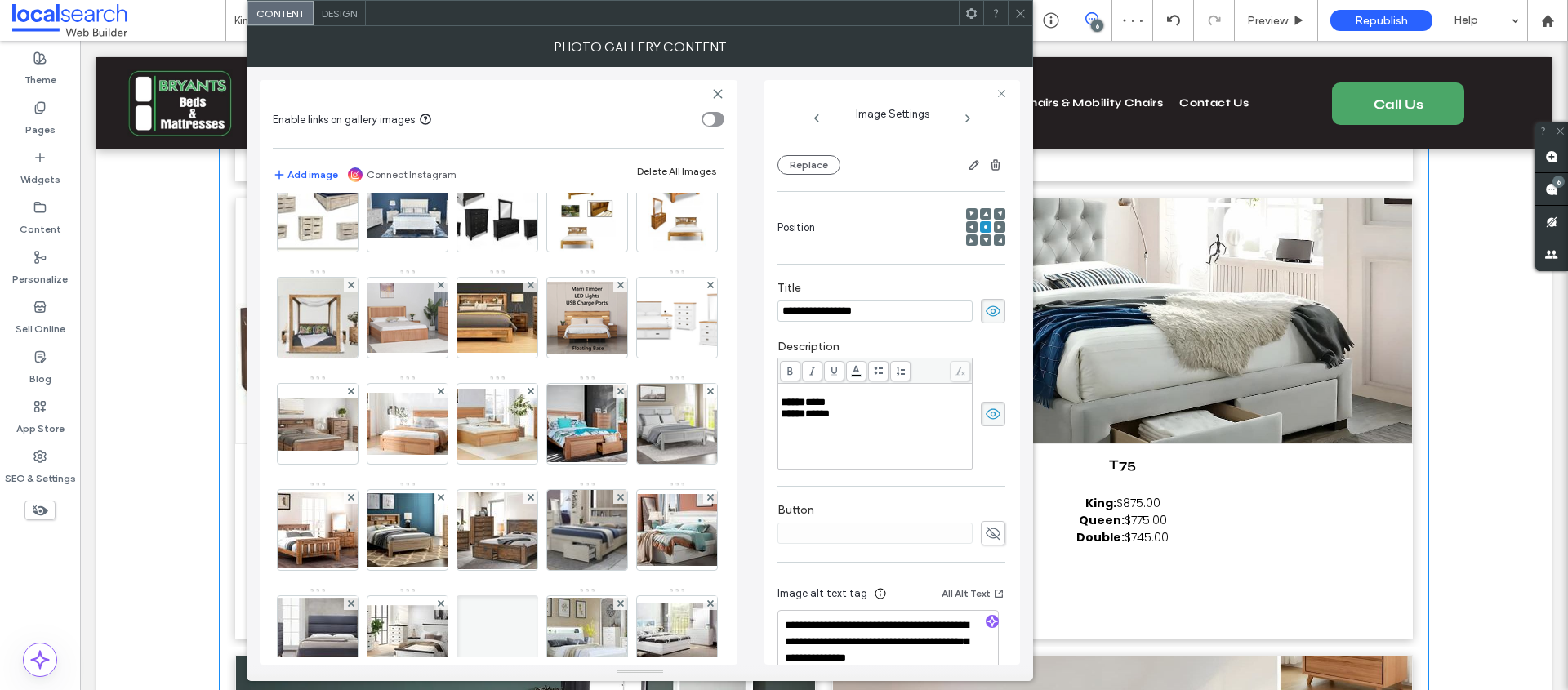
scroll to position [0, 0]
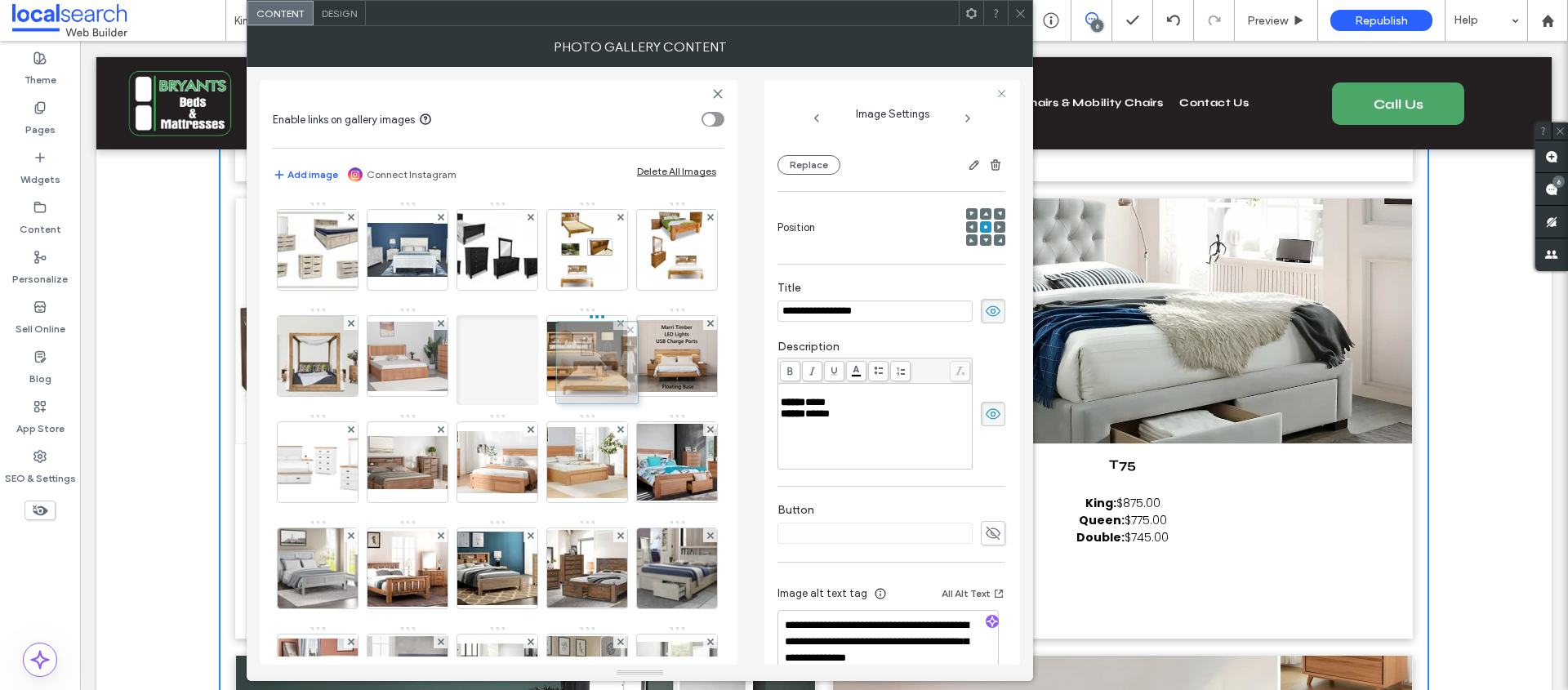
drag, startPoint x: 584, startPoint y: 414, endPoint x: 581, endPoint y: 365, distance: 49.1
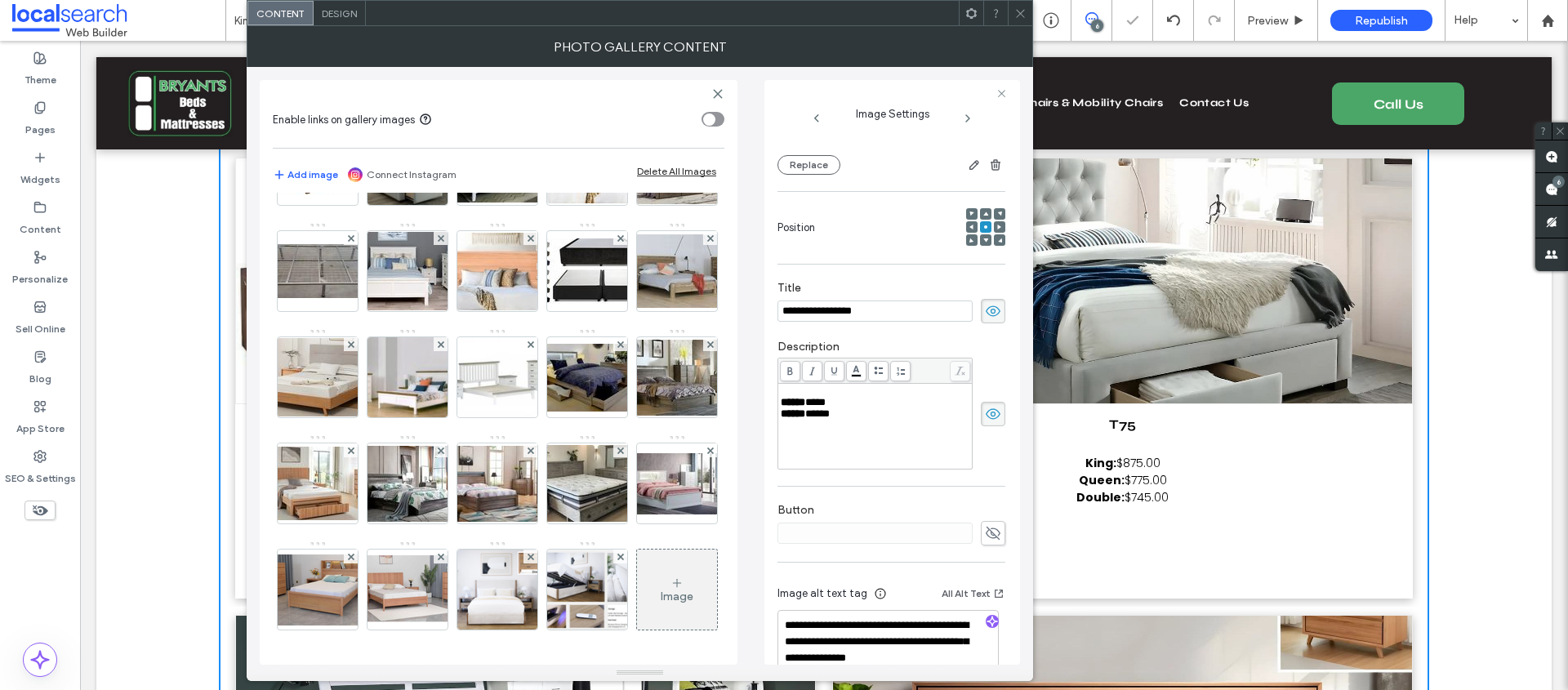
scroll to position [1359, 0]
click at [612, 454] on img at bounding box center [677, 484] width 131 height 61
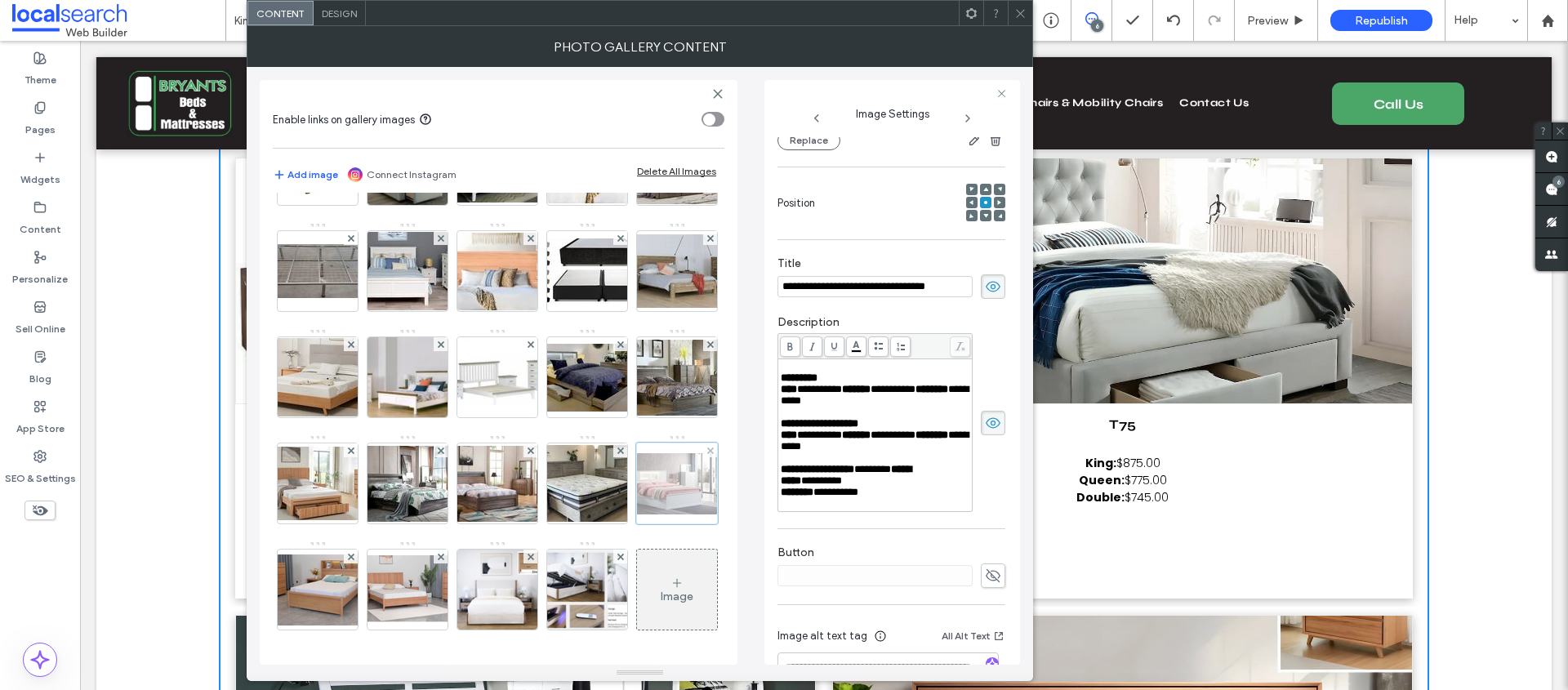
scroll to position [172, 0]
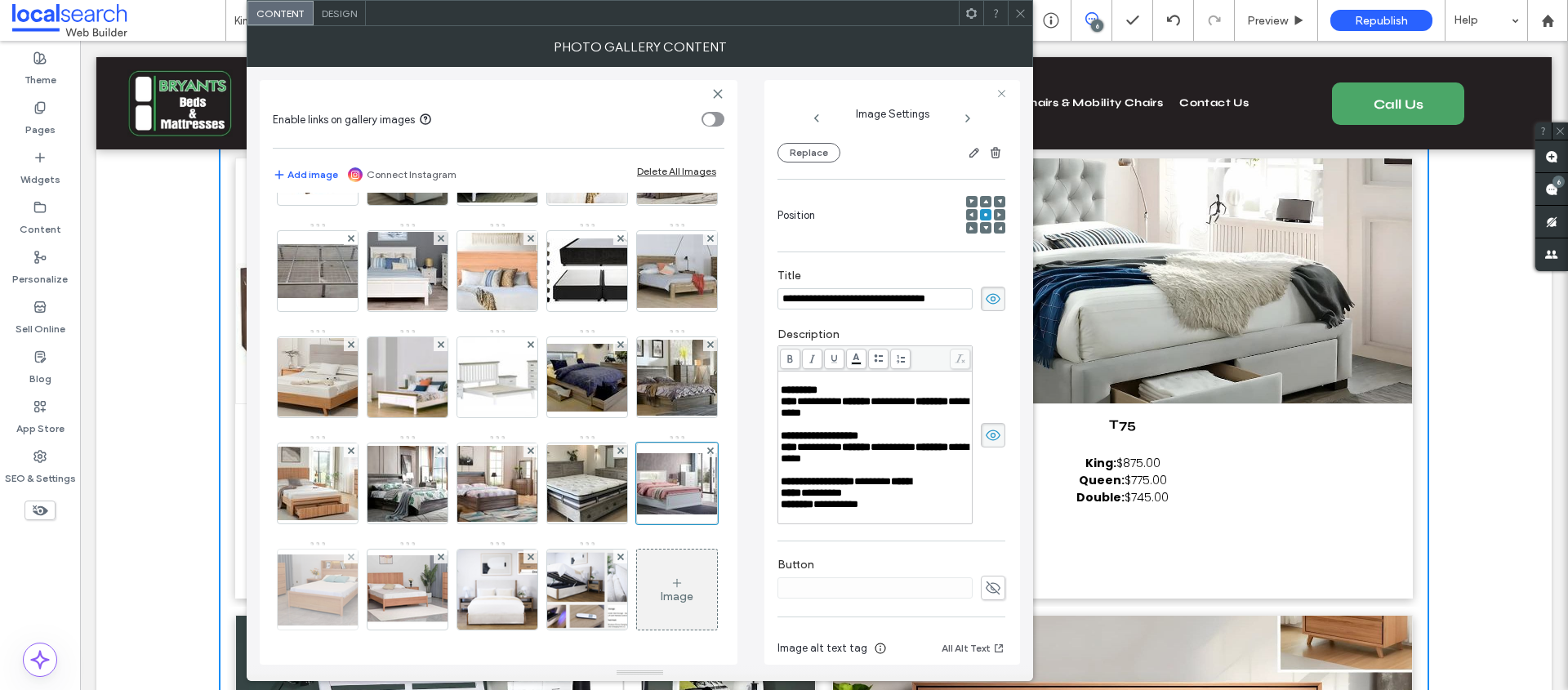
click at [329, 555] on img at bounding box center [317, 590] width 131 height 71
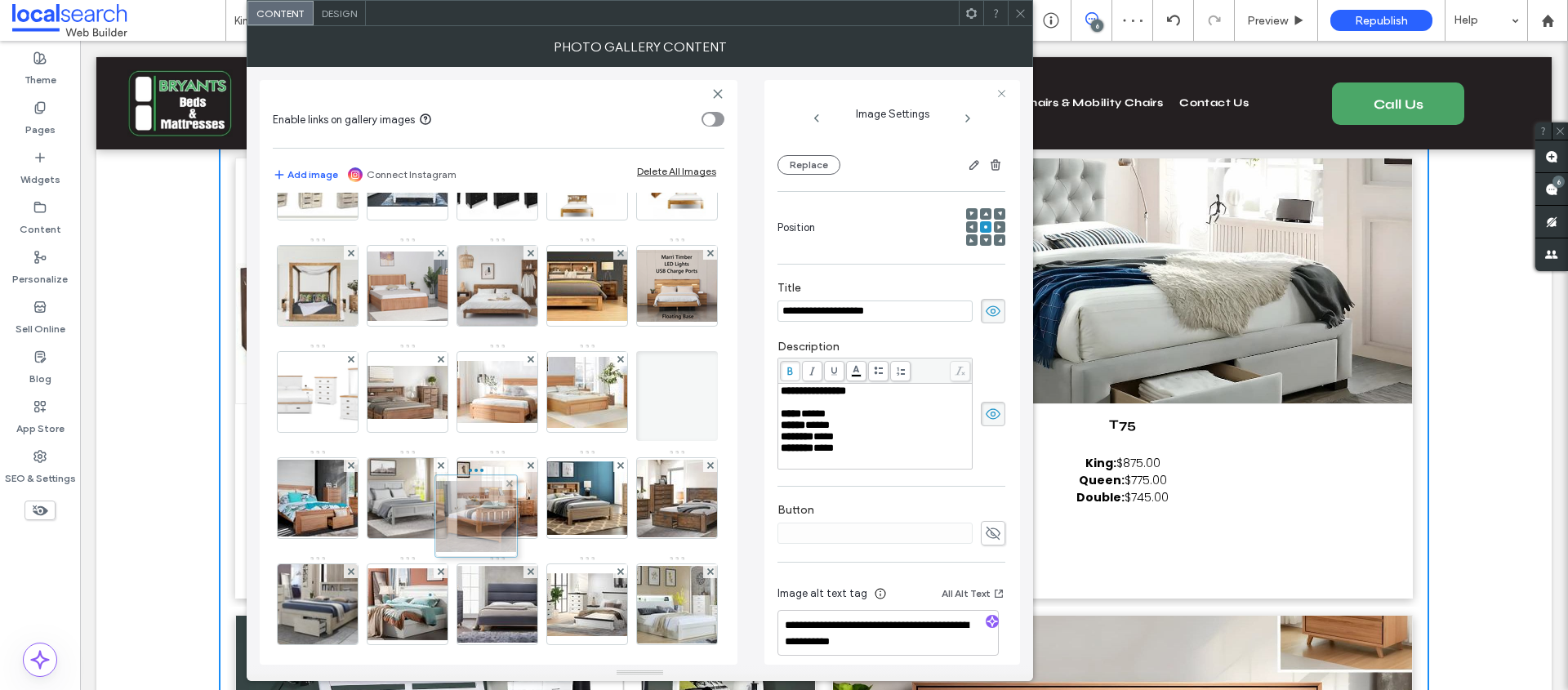
scroll to position [0, 0]
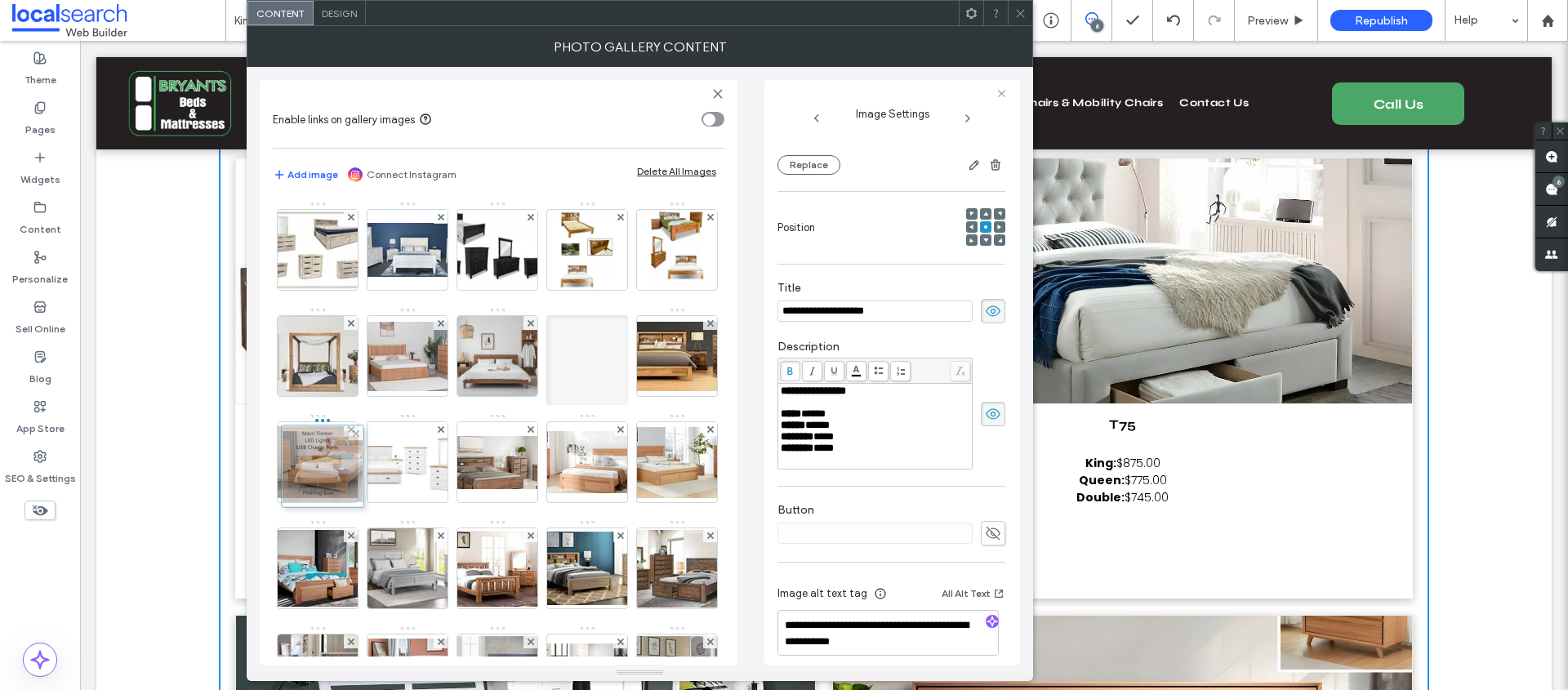
drag, startPoint x: 328, startPoint y: 491, endPoint x: 339, endPoint y: 456, distance: 36.7
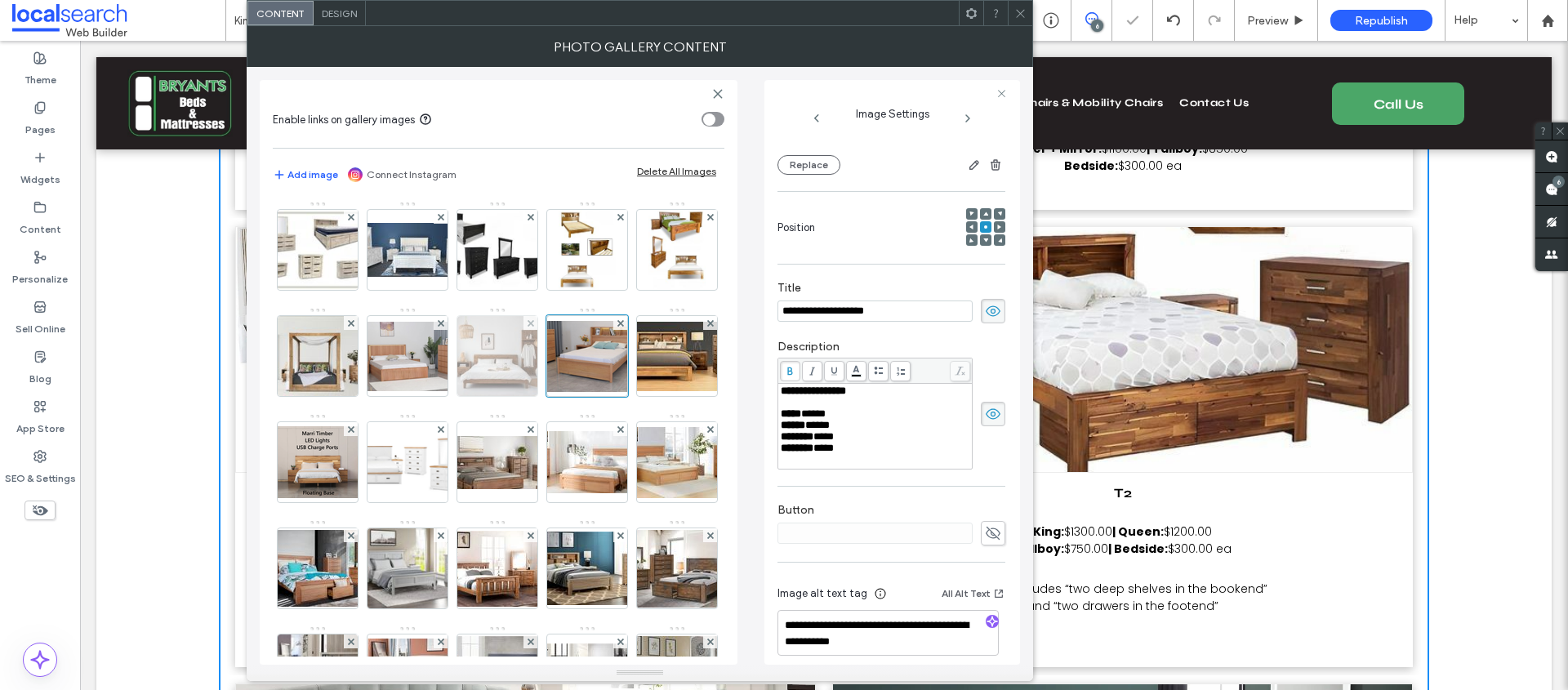
click at [541, 383] on img at bounding box center [498, 356] width 88 height 80
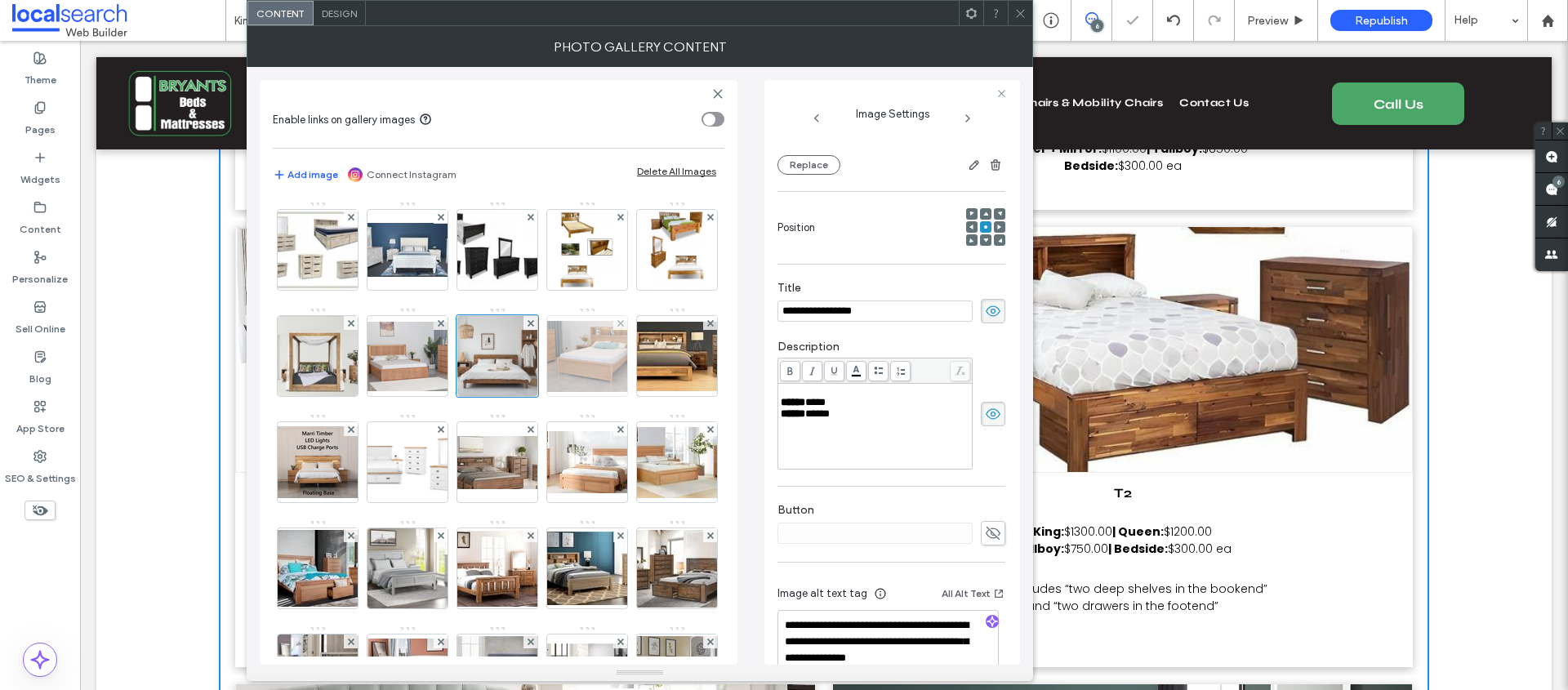
click at [521, 392] on img at bounding box center [586, 356] width 131 height 71
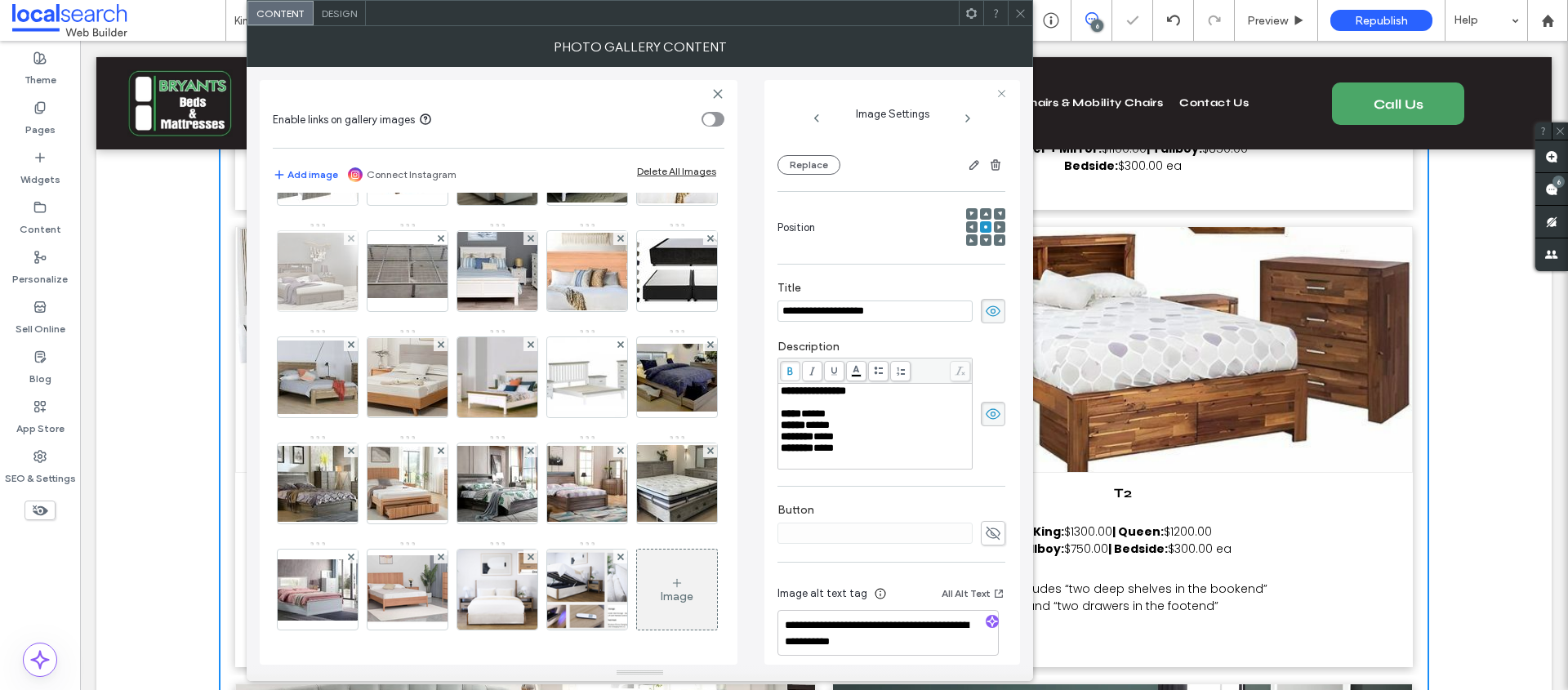
scroll to position [1359, 0]
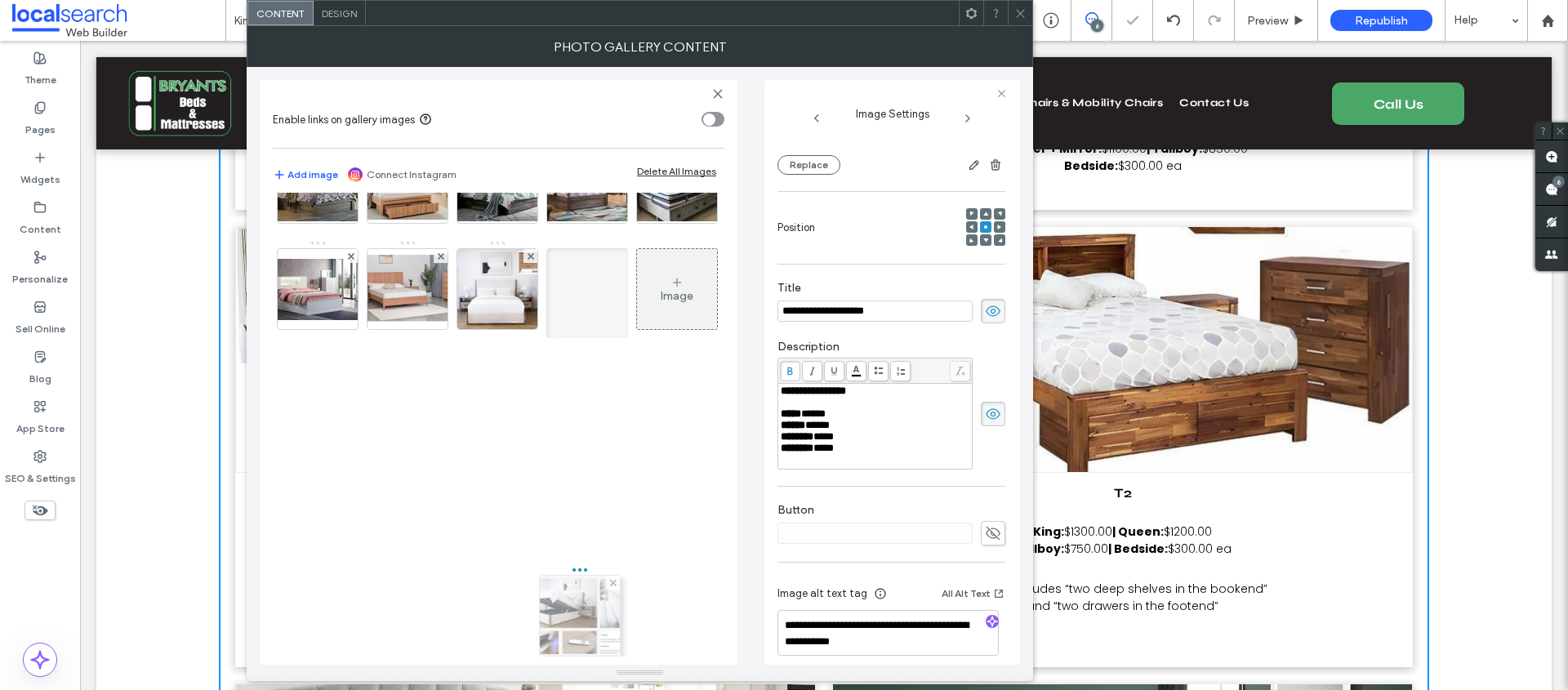
drag, startPoint x: 584, startPoint y: 503, endPoint x: 573, endPoint y: 511, distance: 13.6
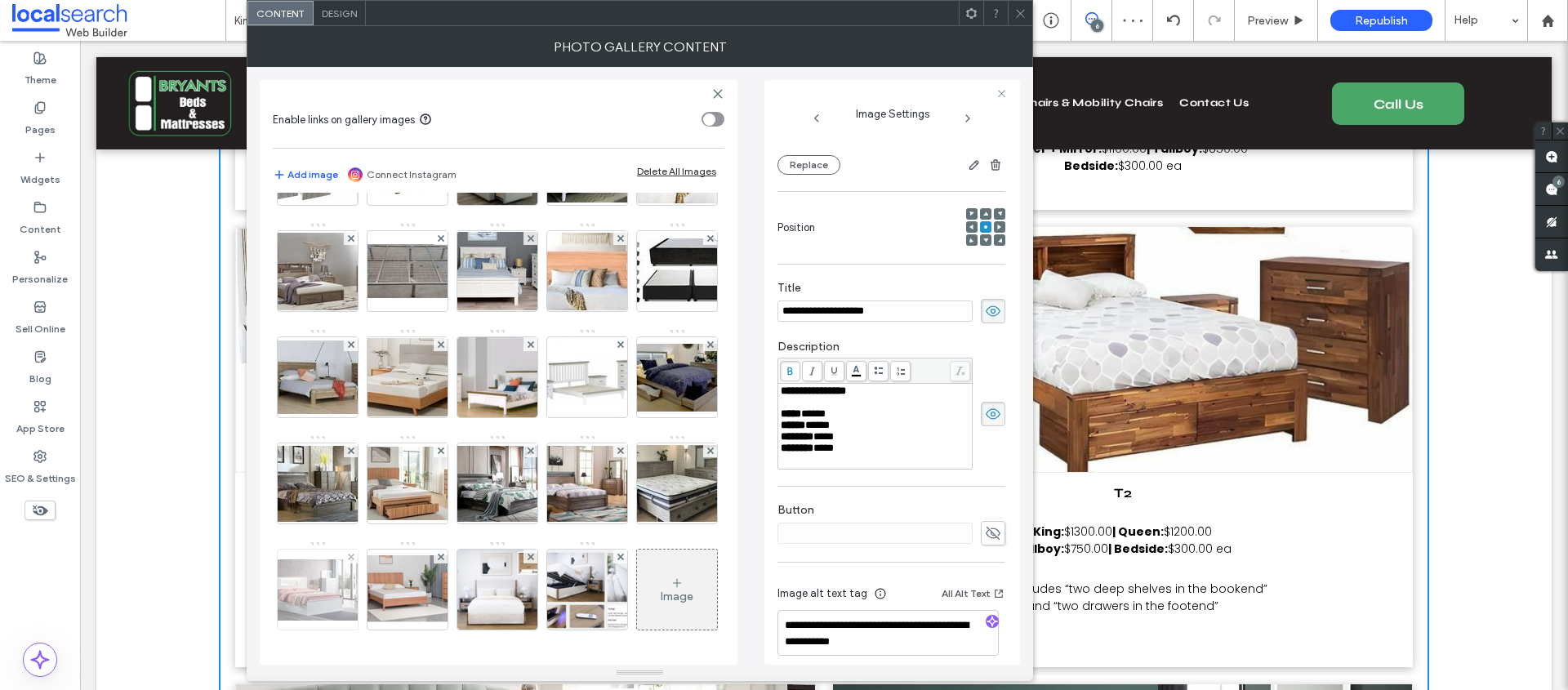
click at [324, 559] on img at bounding box center [317, 590] width 131 height 61
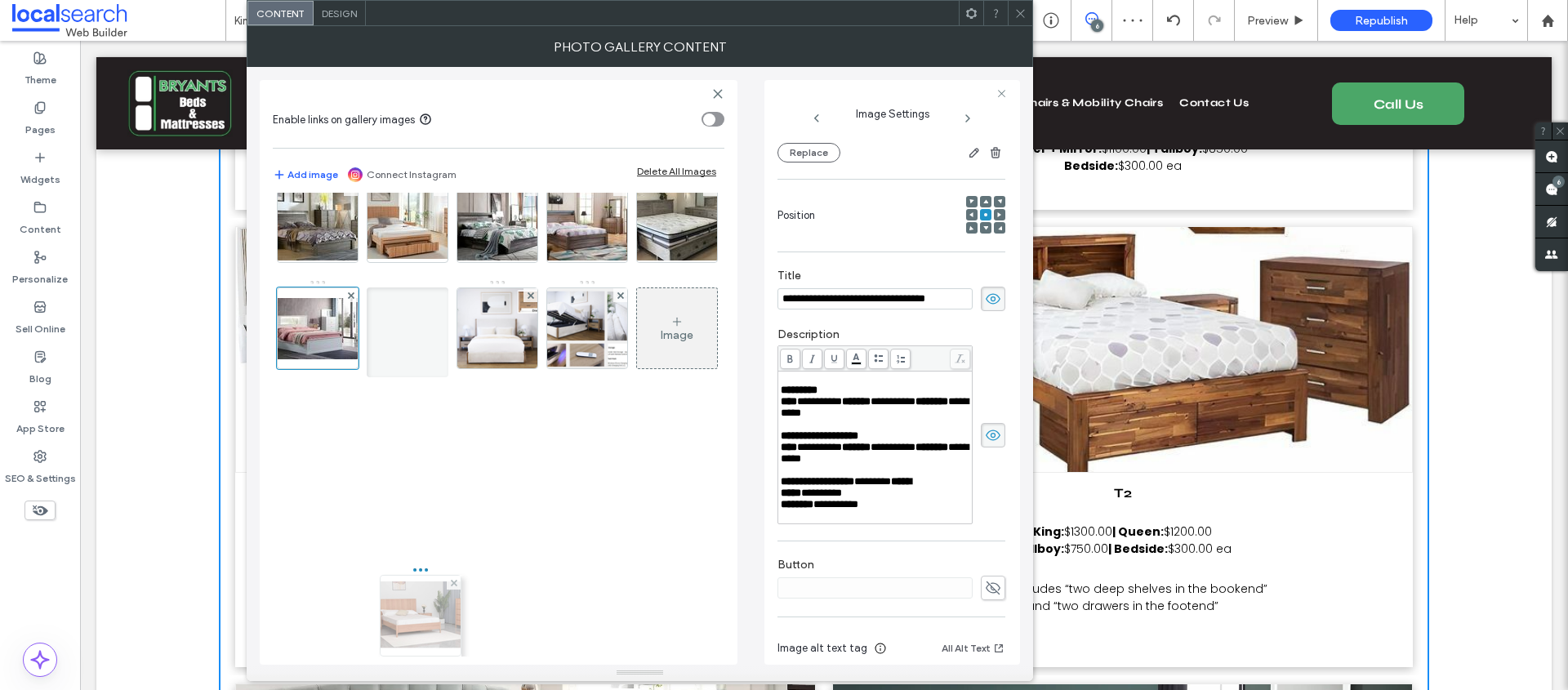
drag, startPoint x: 397, startPoint y: 480, endPoint x: 402, endPoint y: 471, distance: 10.3
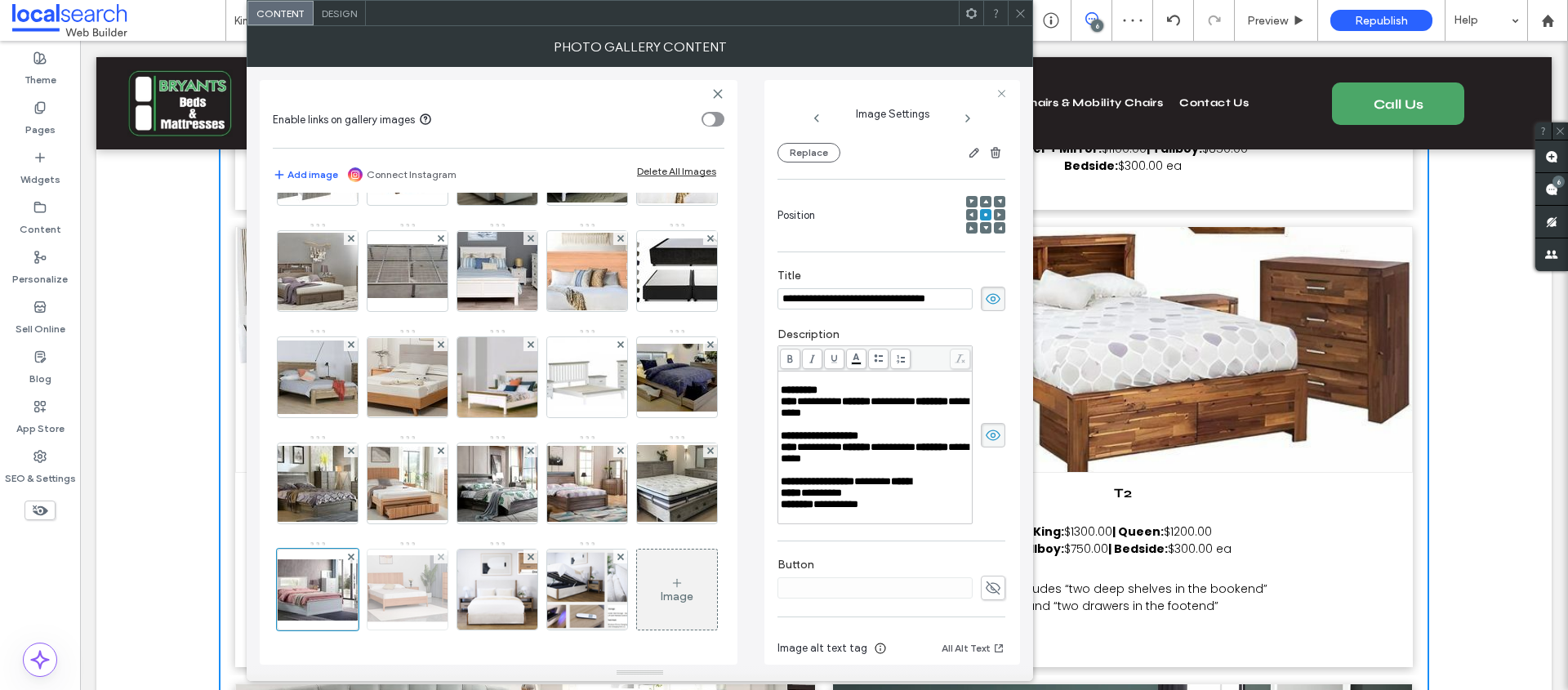
click at [402, 556] on img at bounding box center [407, 590] width 131 height 70
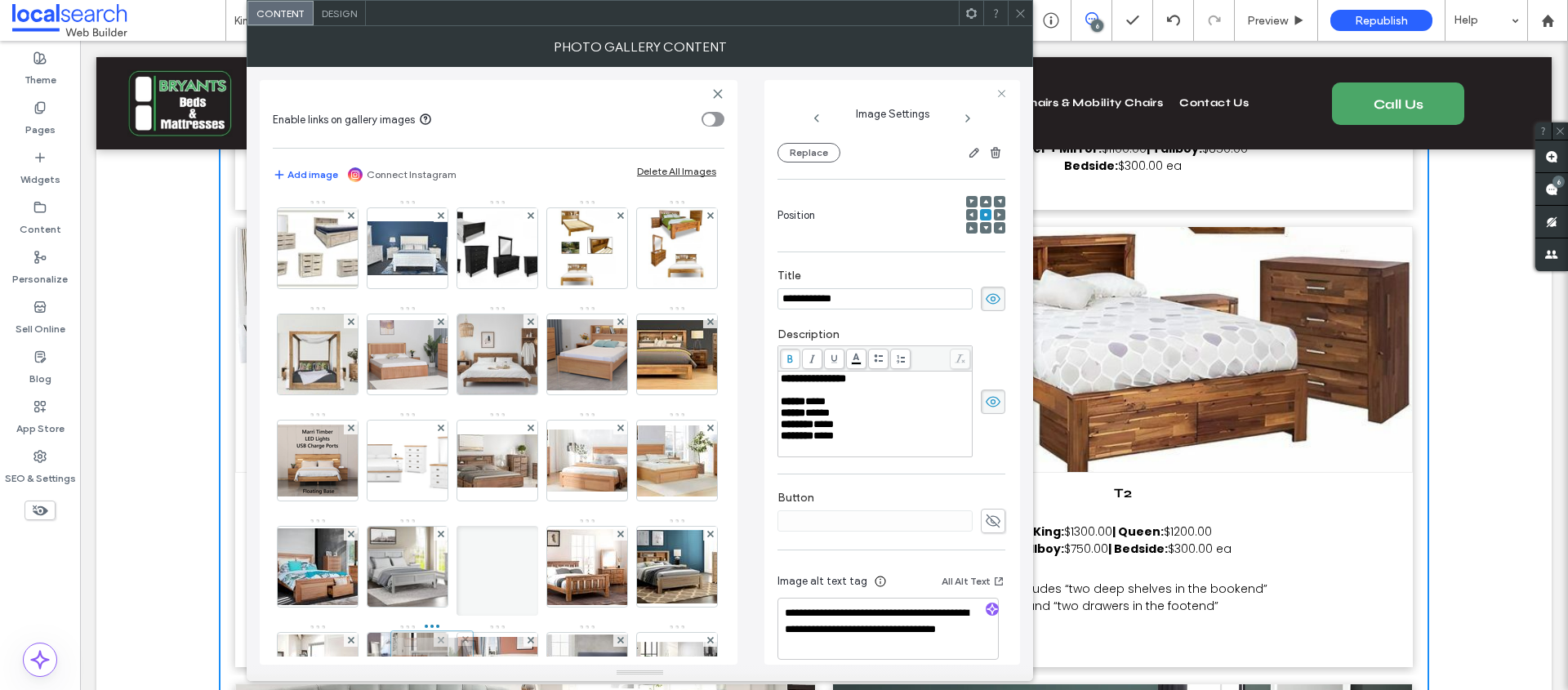
scroll to position [0, 0]
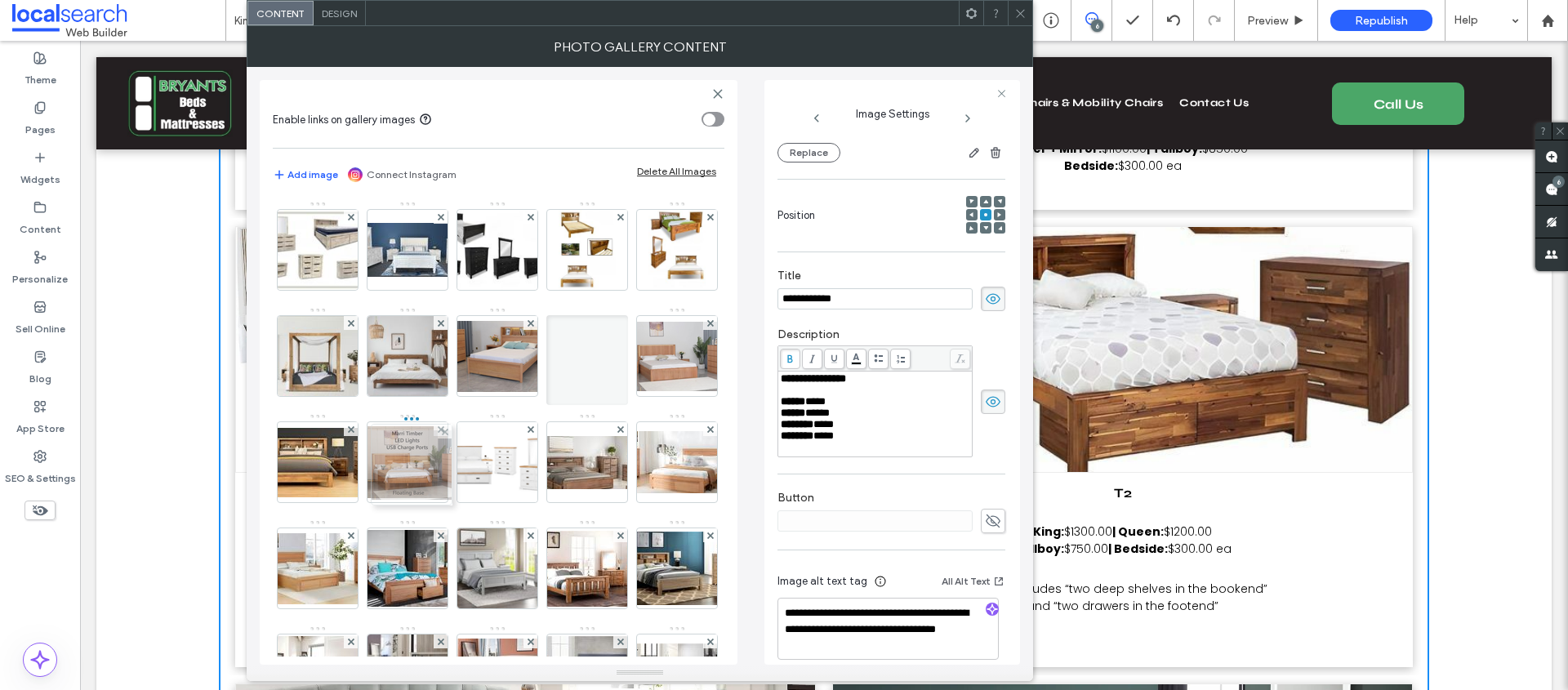
drag, startPoint x: 407, startPoint y: 473, endPoint x: 408, endPoint y: 487, distance: 14.0
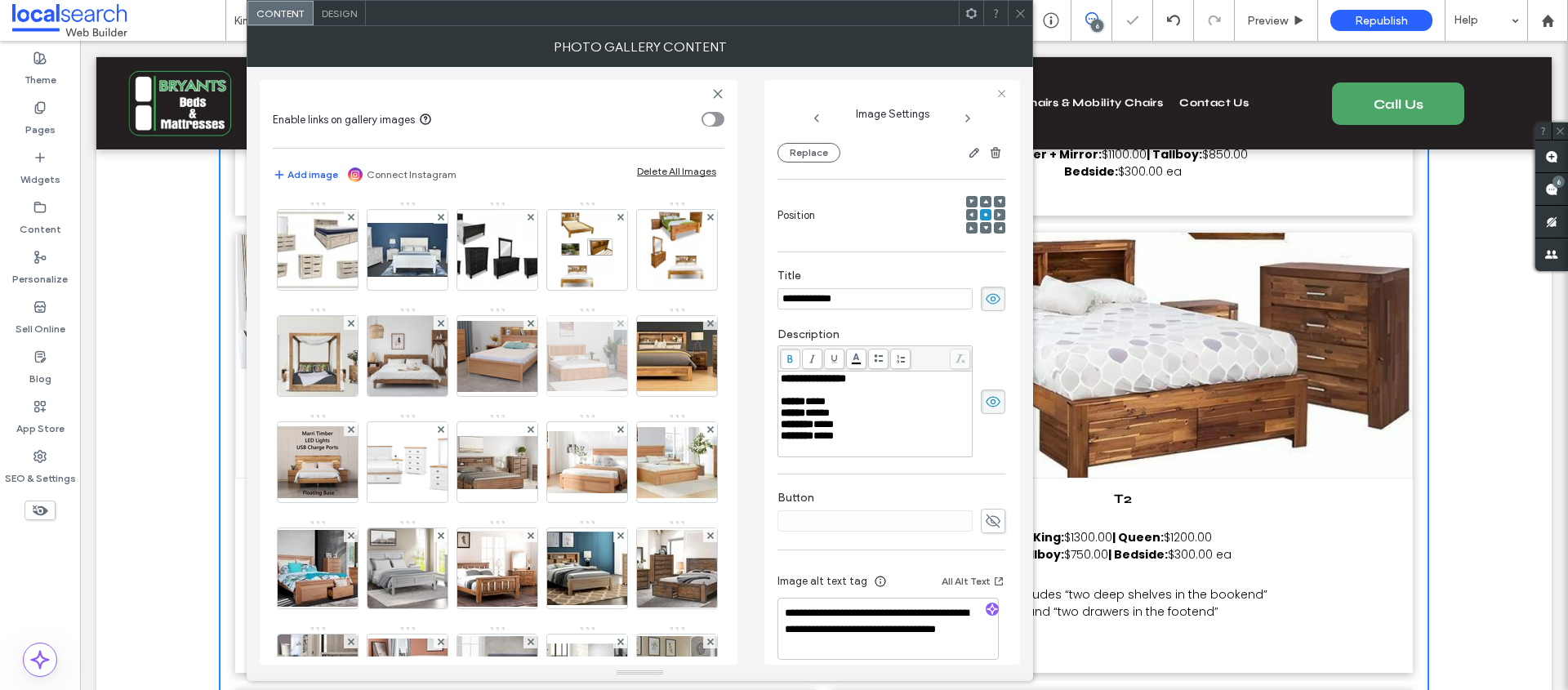
click at [521, 391] on img at bounding box center [586, 356] width 131 height 70
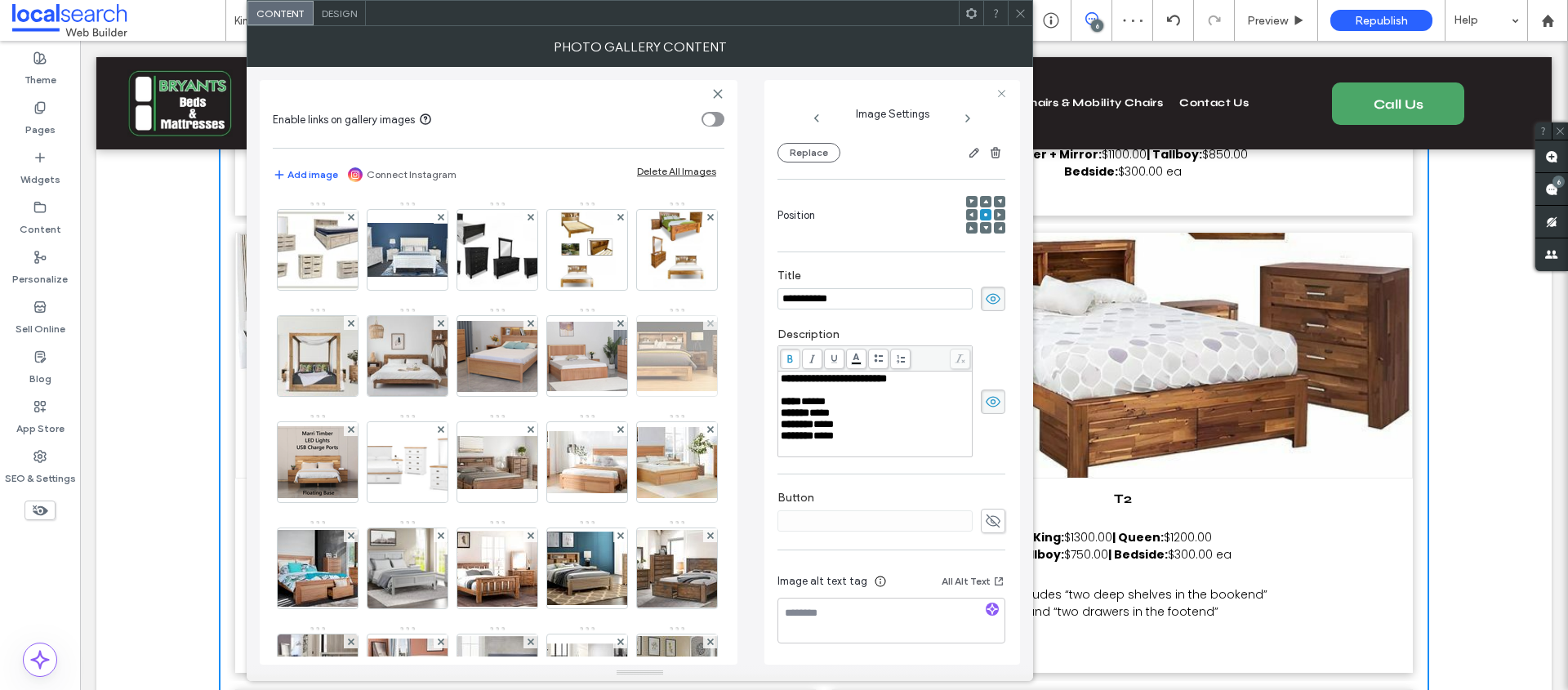
scroll to position [172, 0]
click at [612, 391] on img at bounding box center [677, 356] width 131 height 70
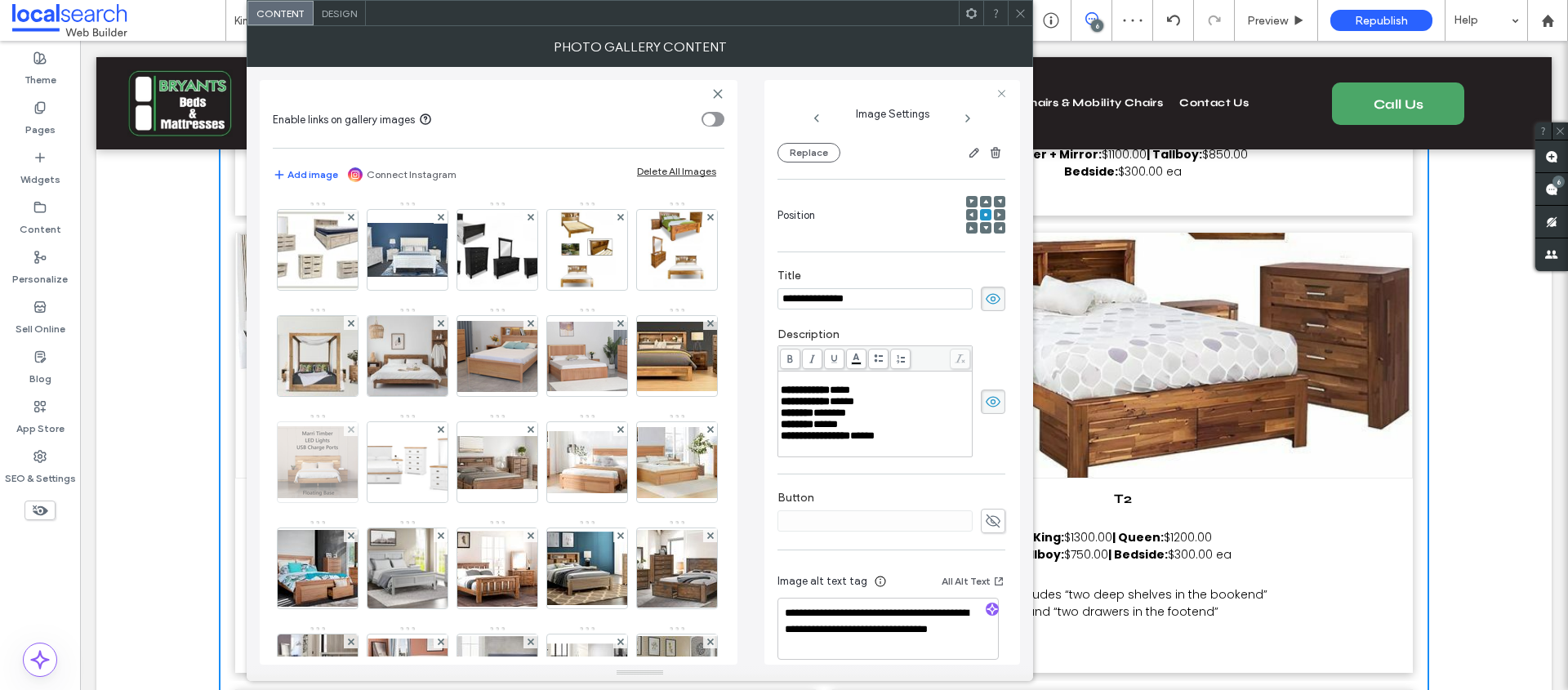
click at [383, 465] on img at bounding box center [317, 461] width 131 height 71
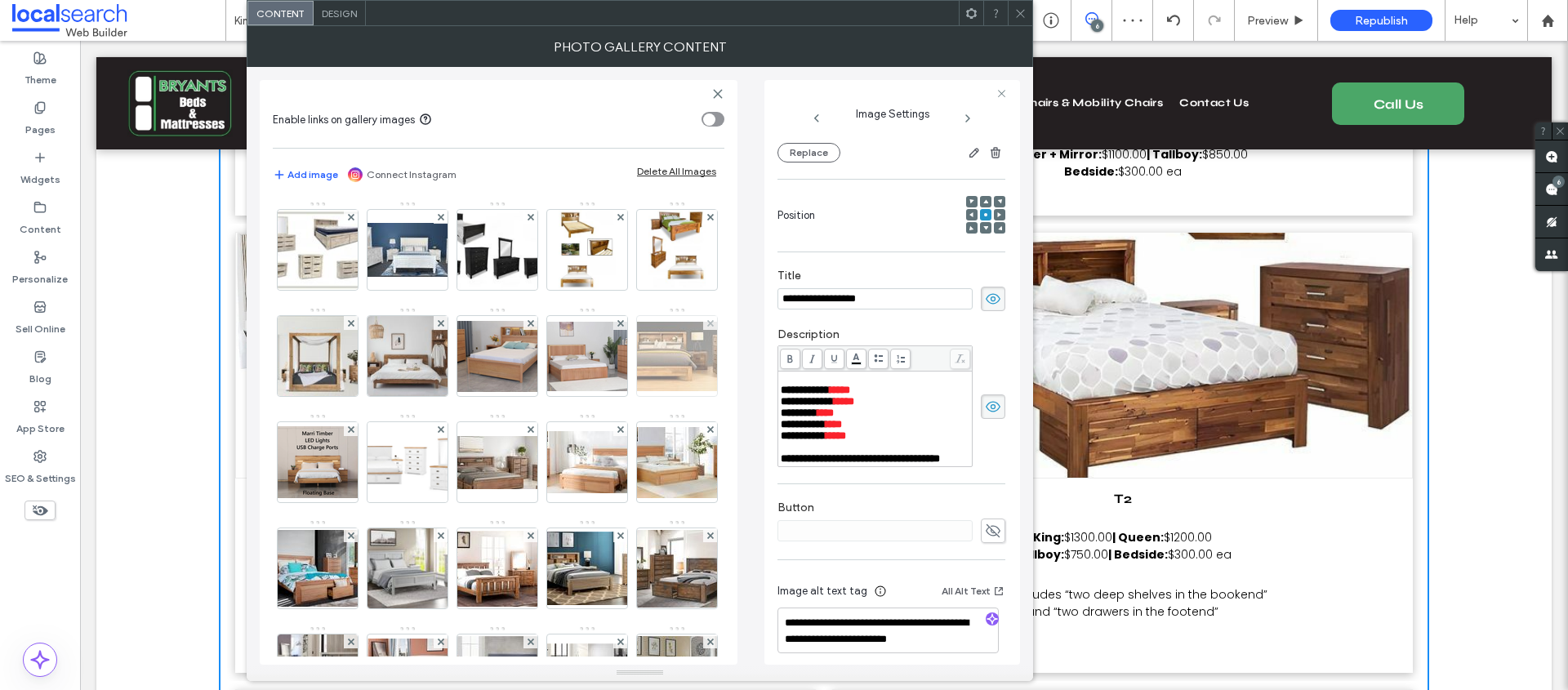
click at [612, 391] on img at bounding box center [677, 356] width 131 height 70
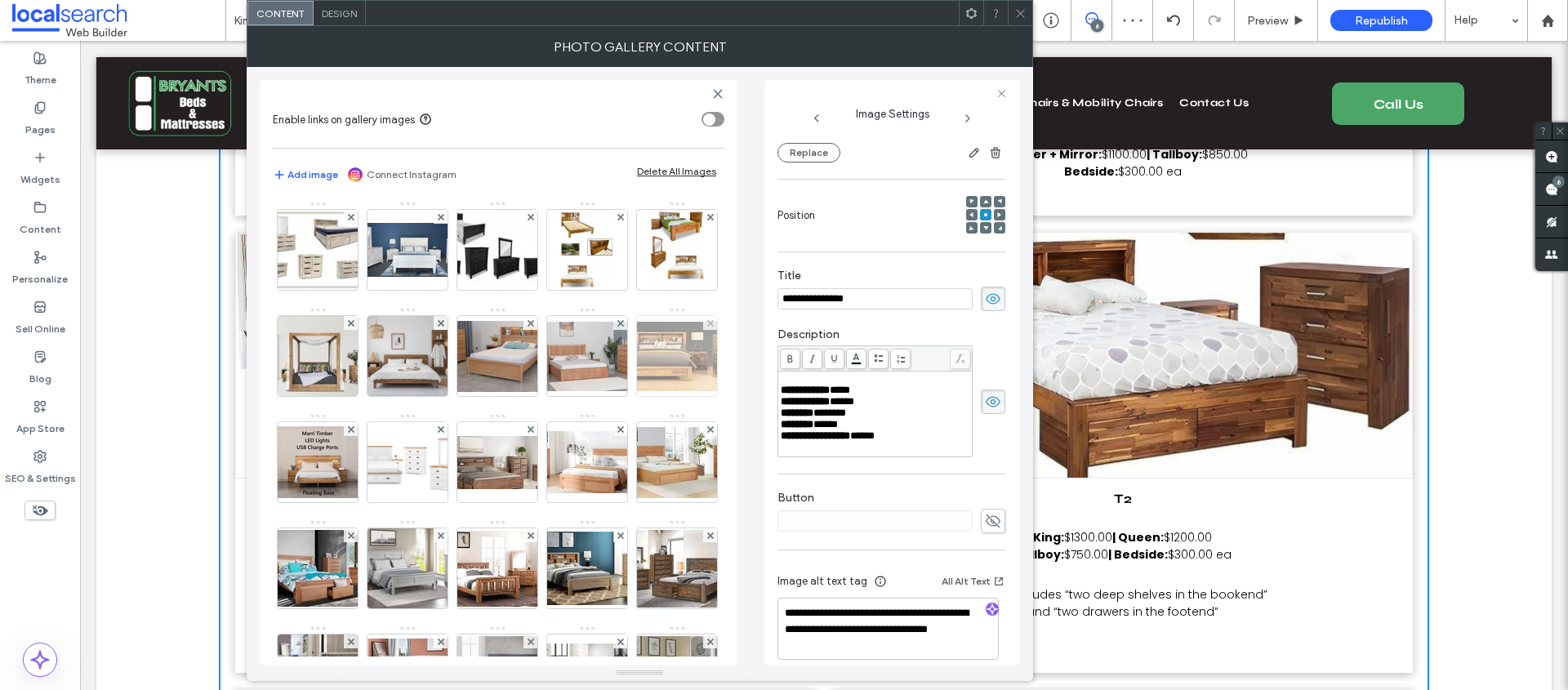
click at [612, 391] on img at bounding box center [677, 356] width 131 height 70
click at [383, 468] on img at bounding box center [317, 461] width 131 height 71
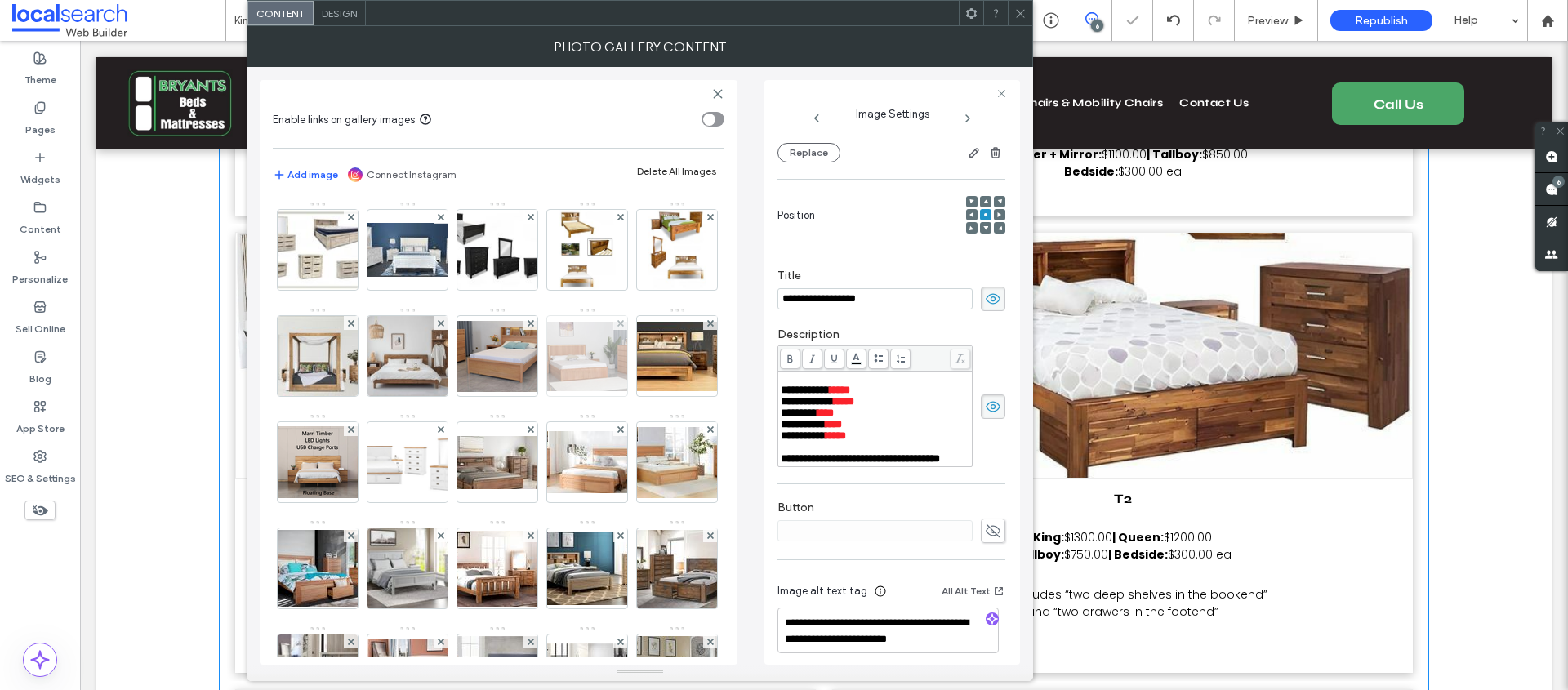
click at [521, 391] on img at bounding box center [586, 356] width 131 height 70
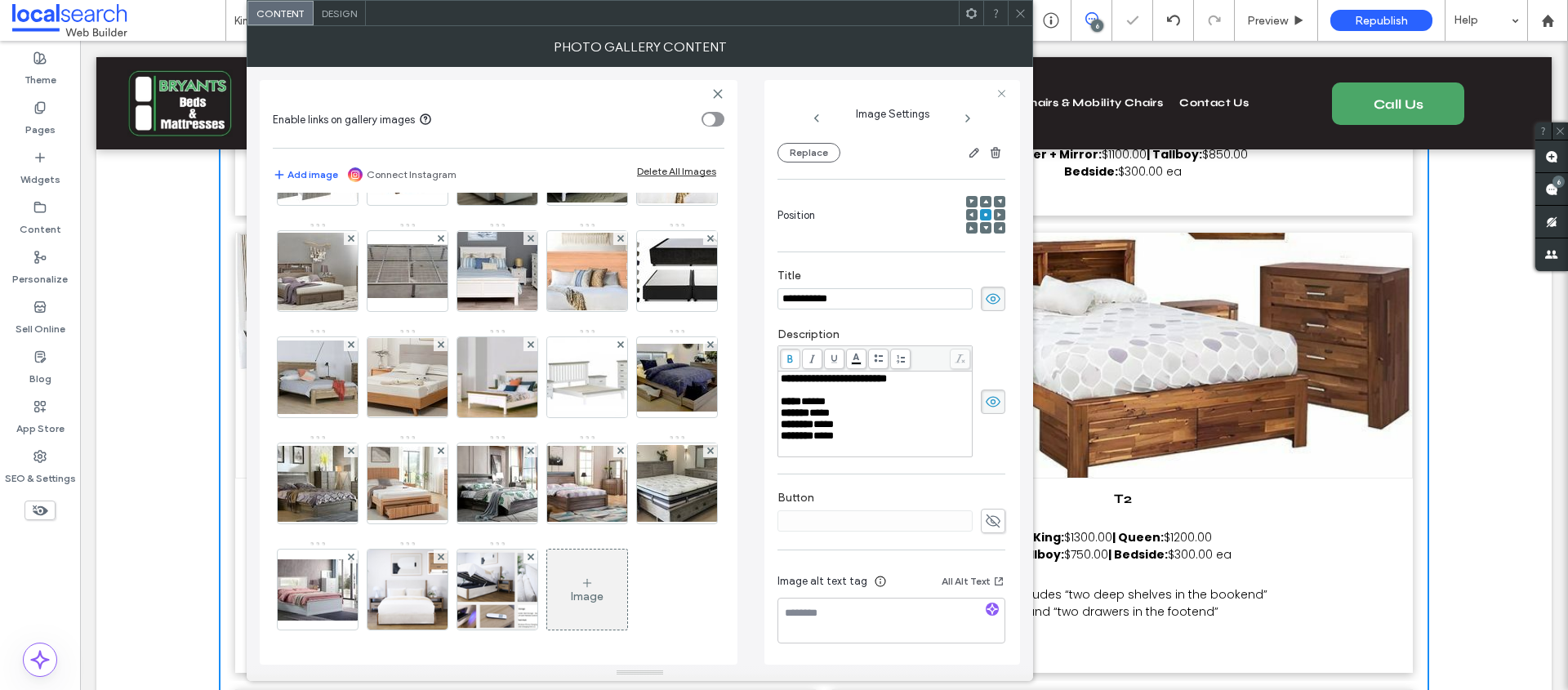
scroll to position [1252, 0]
click at [338, 594] on img at bounding box center [317, 590] width 131 height 61
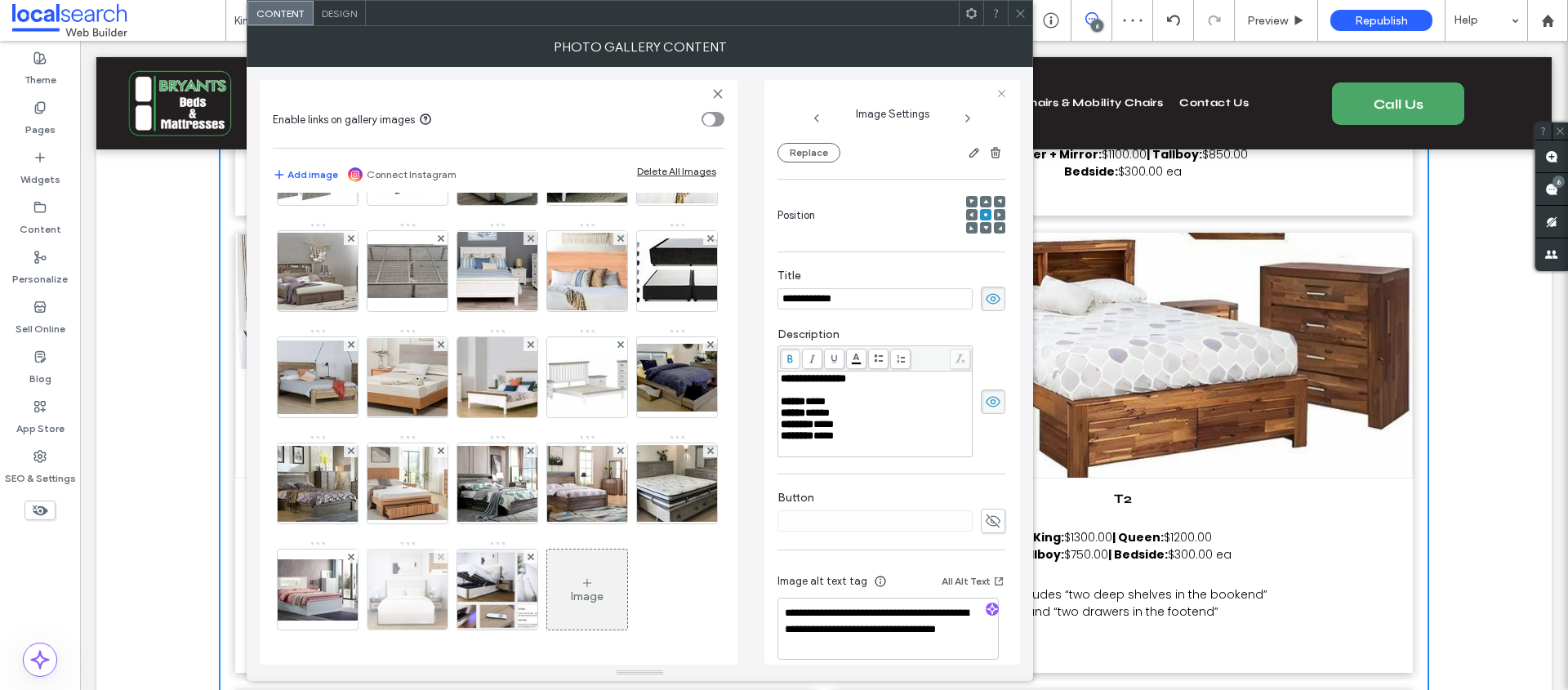
click at [415, 594] on img at bounding box center [407, 590] width 127 height 80
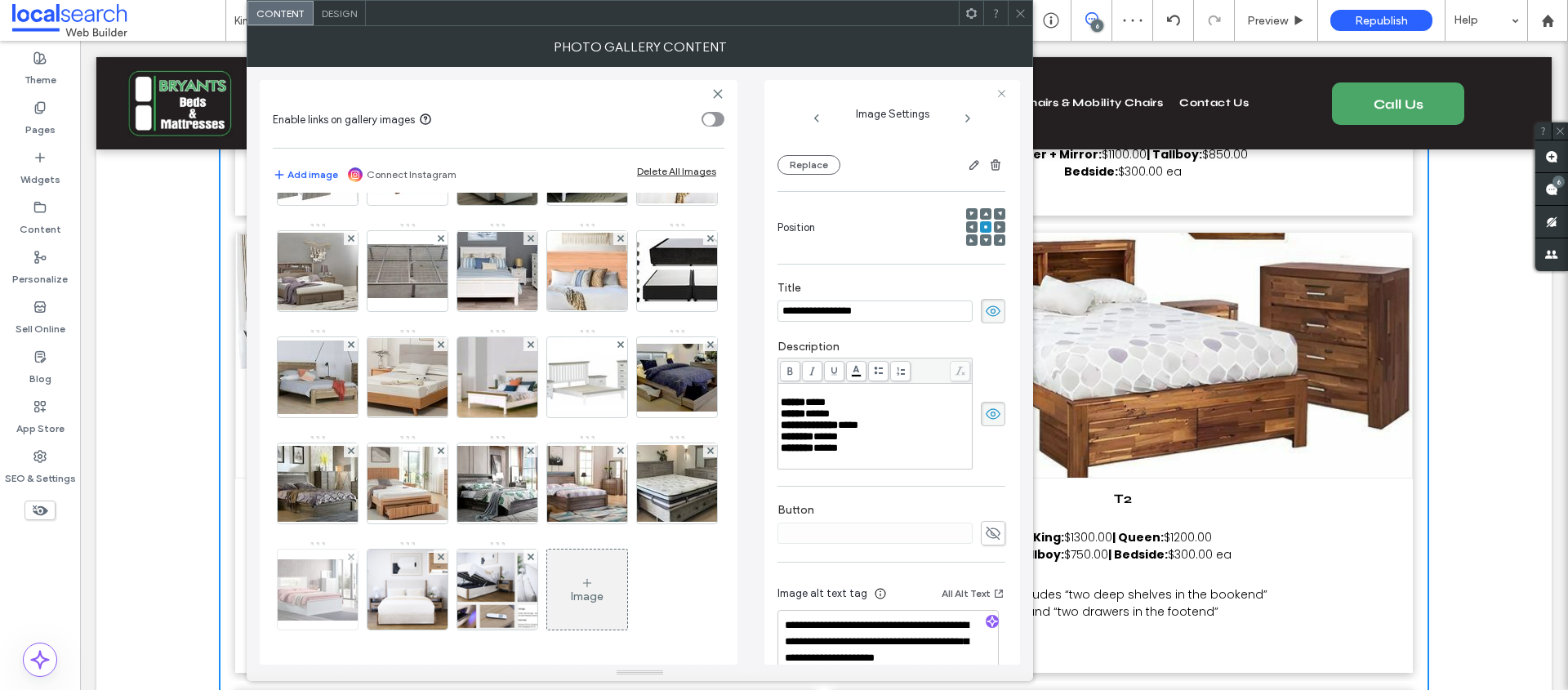
click at [300, 591] on img at bounding box center [317, 590] width 131 height 61
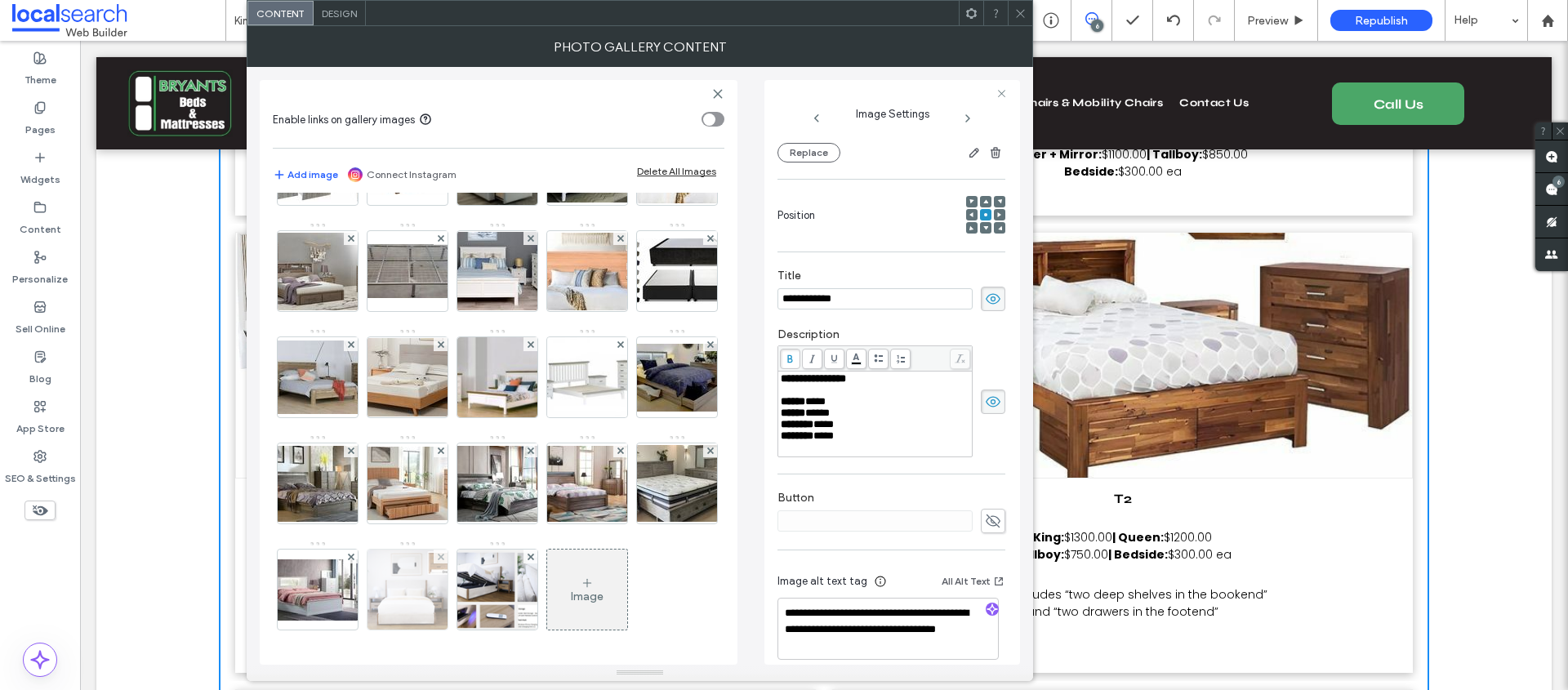
click at [410, 590] on img at bounding box center [407, 590] width 127 height 80
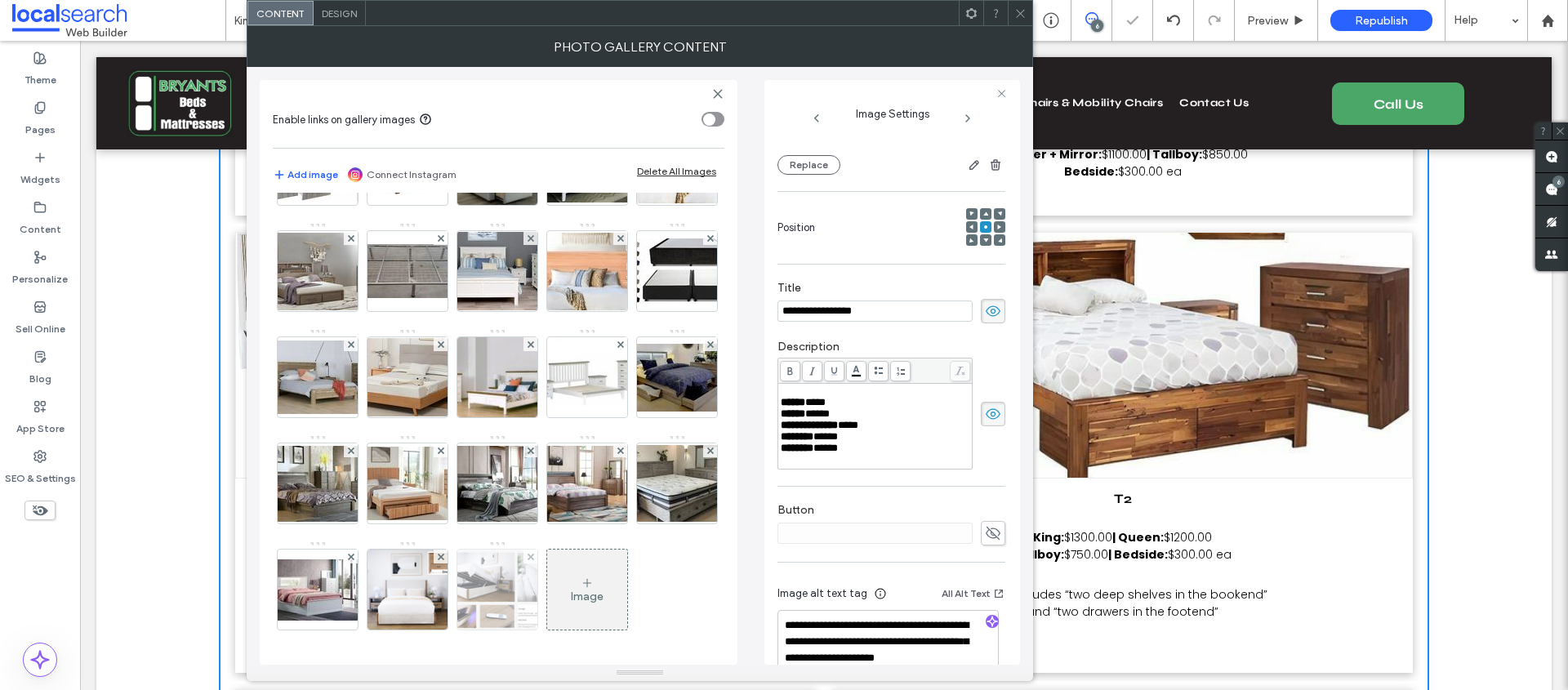
click at [504, 594] on img at bounding box center [498, 590] width 123 height 80
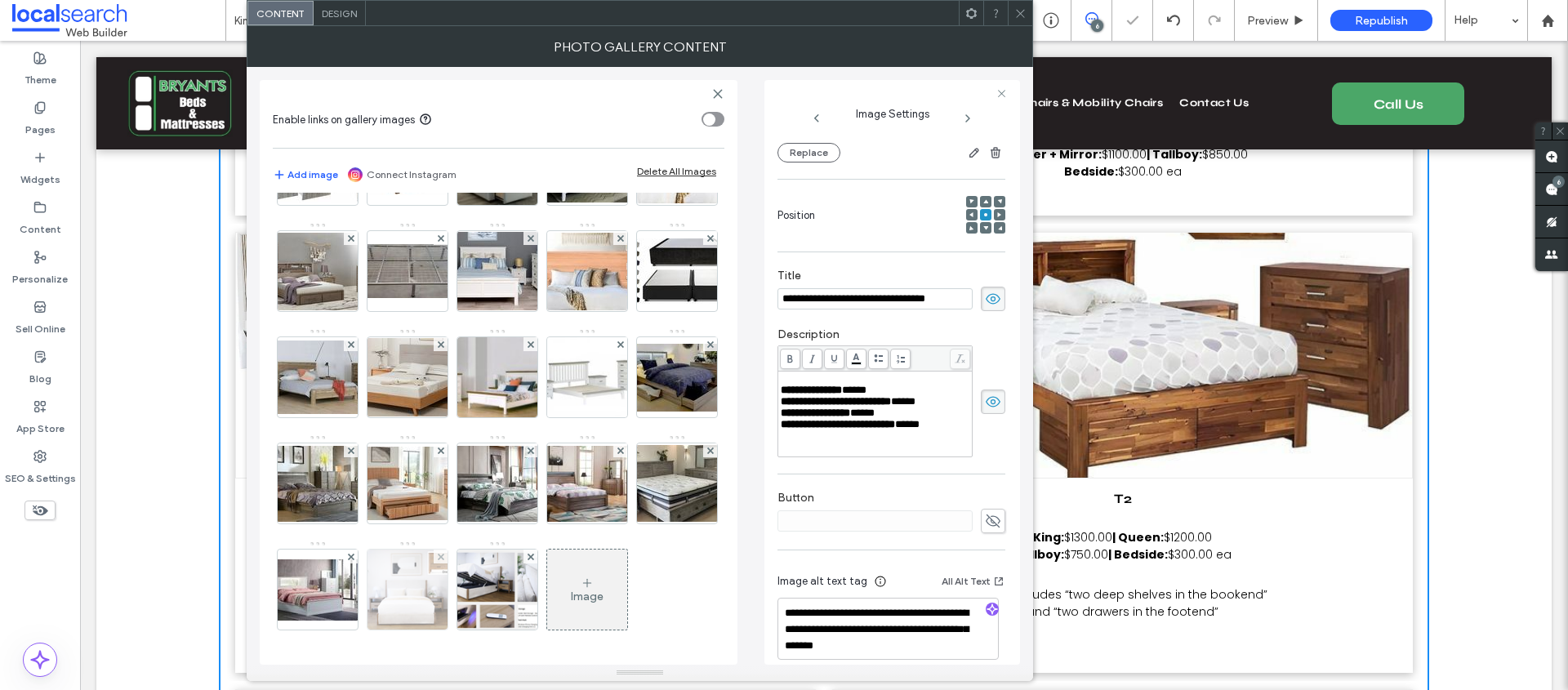
click at [418, 594] on img at bounding box center [407, 590] width 127 height 80
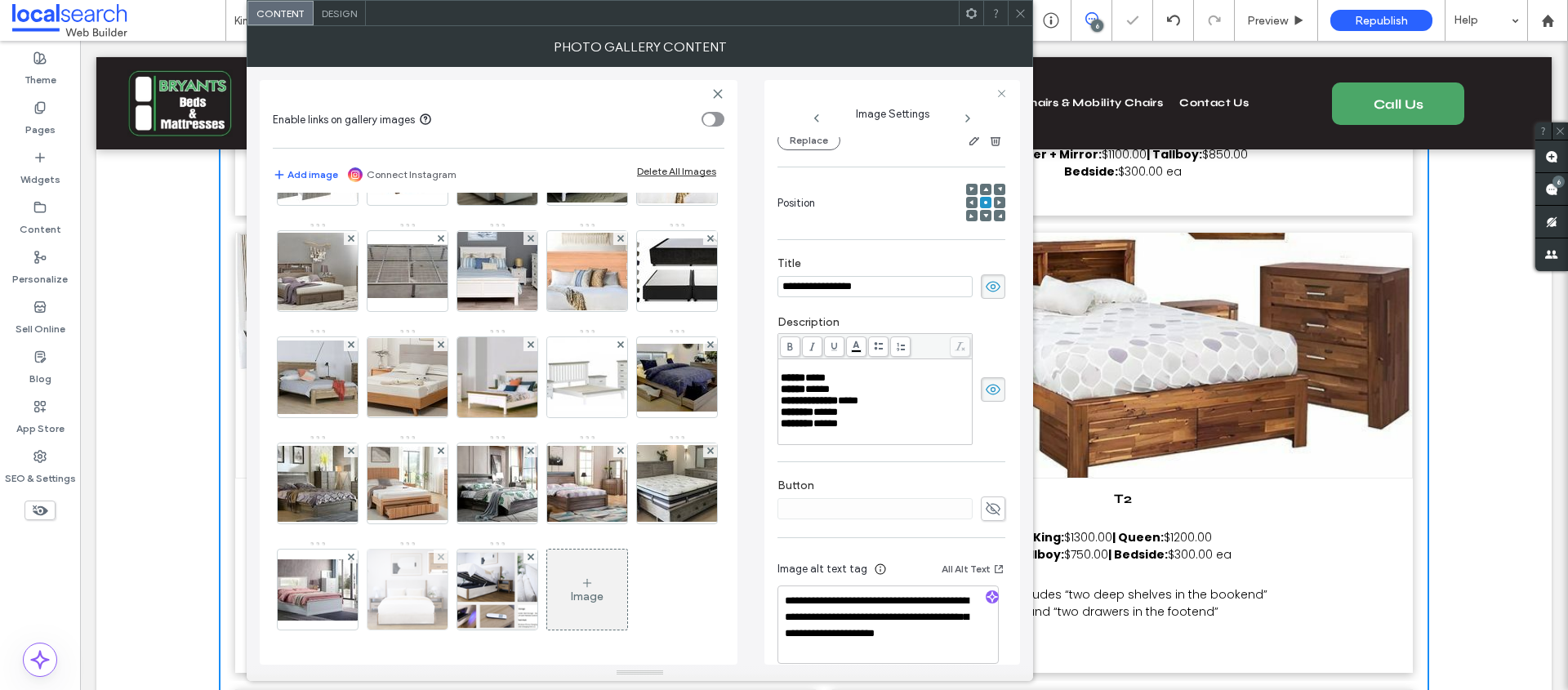
scroll to position [172, 0]
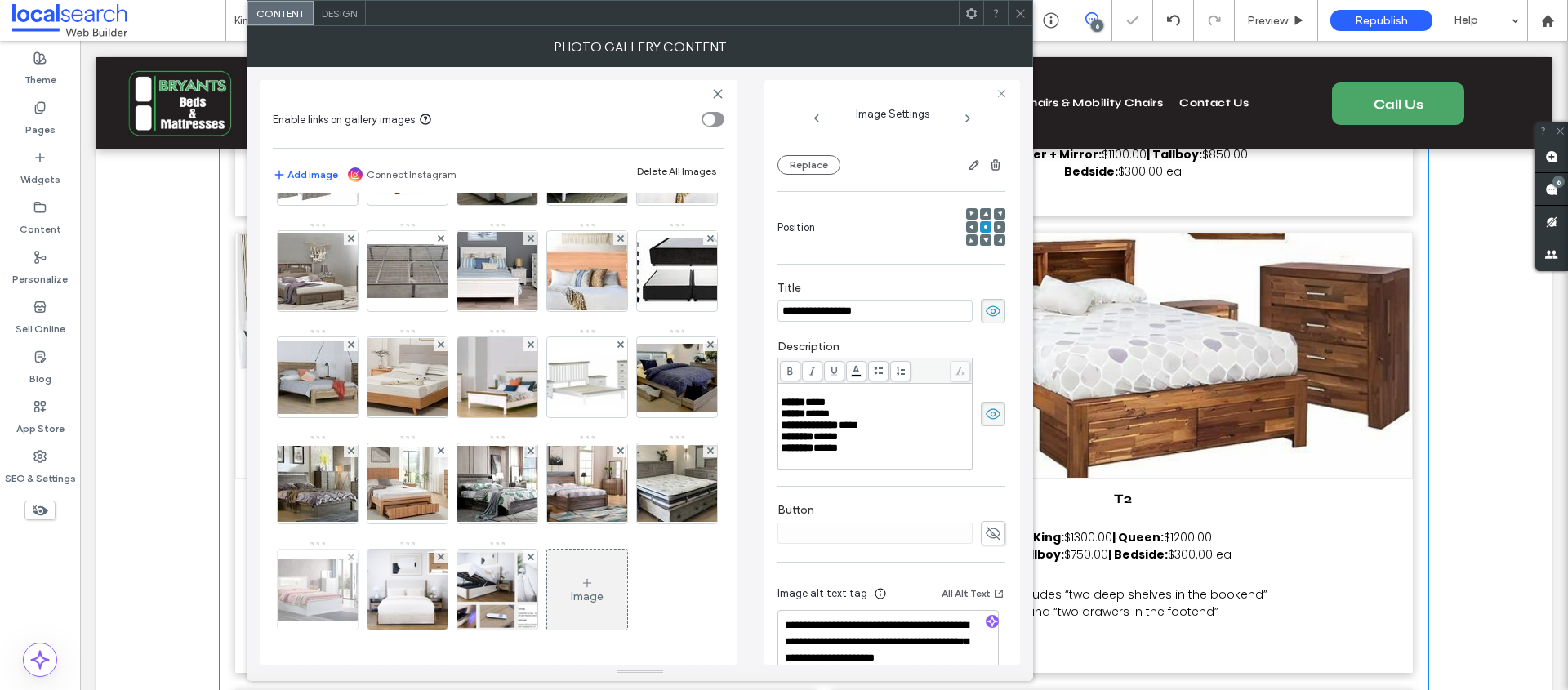
click at [328, 589] on img at bounding box center [317, 590] width 131 height 61
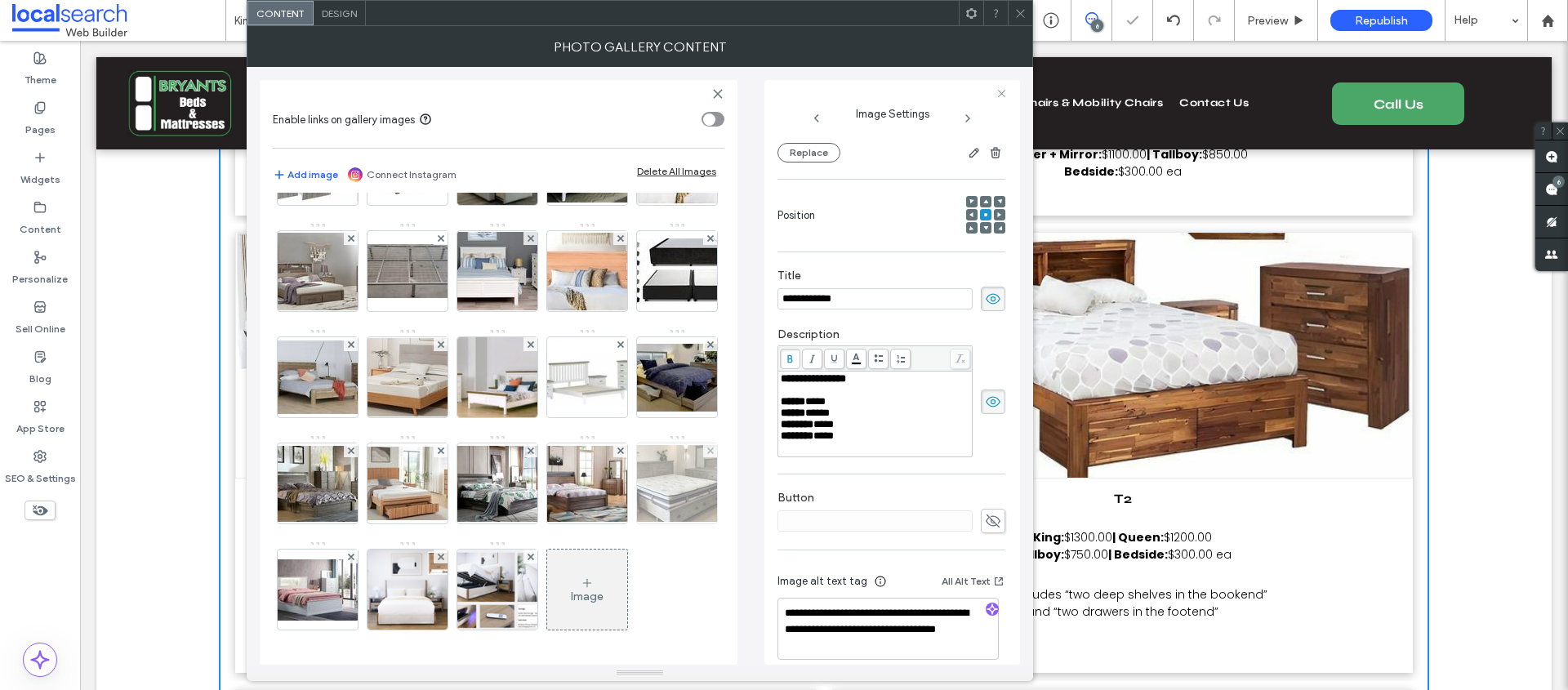
click at [612, 487] on img at bounding box center [677, 483] width 131 height 77
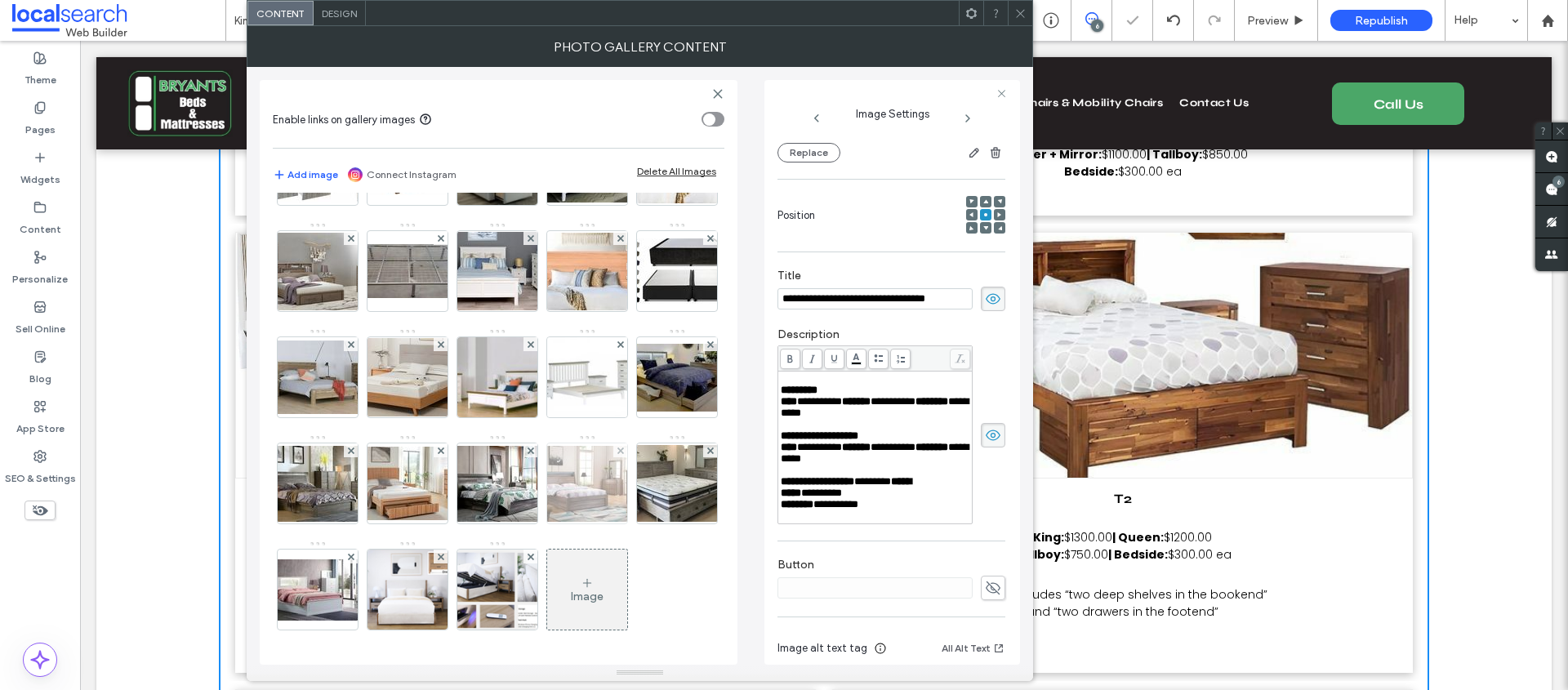
click at [521, 484] on img at bounding box center [586, 484] width 131 height 76
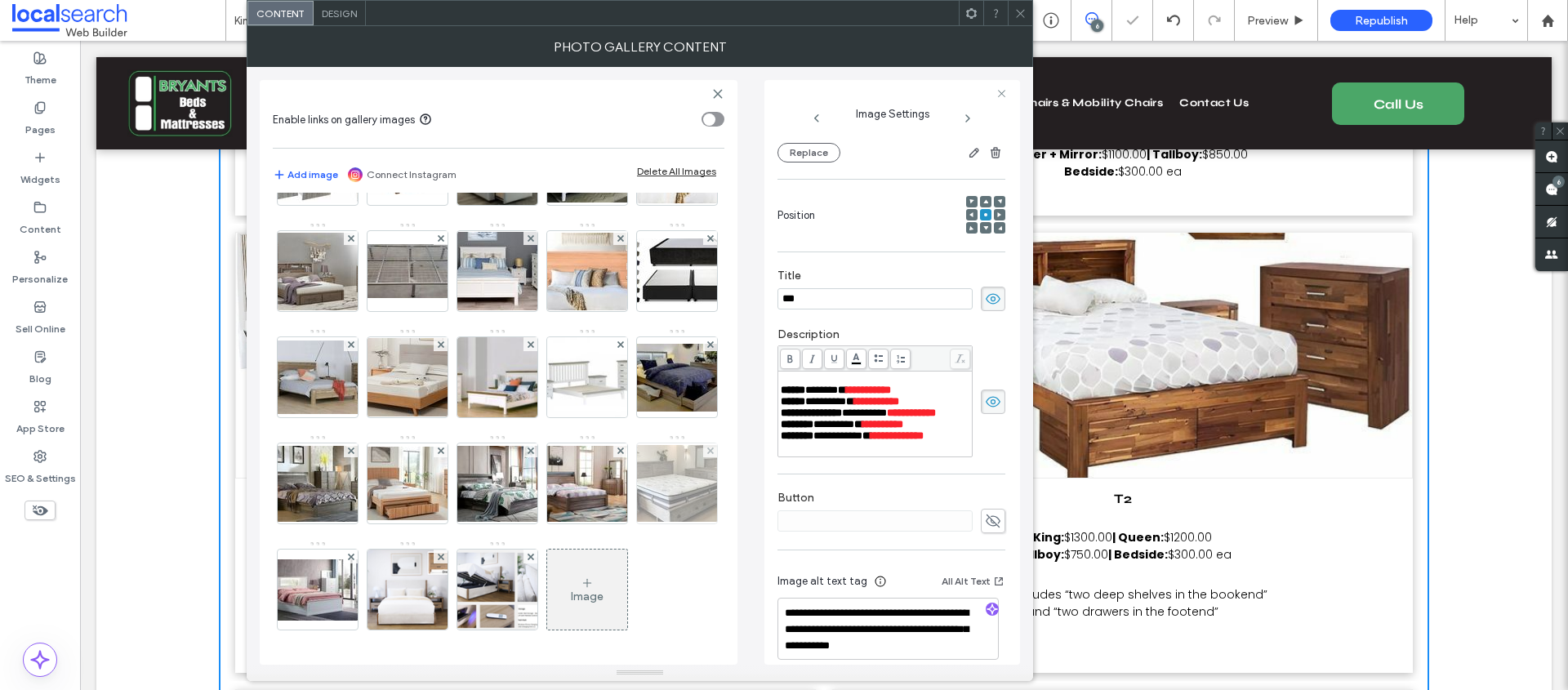
click at [612, 480] on img at bounding box center [677, 483] width 131 height 77
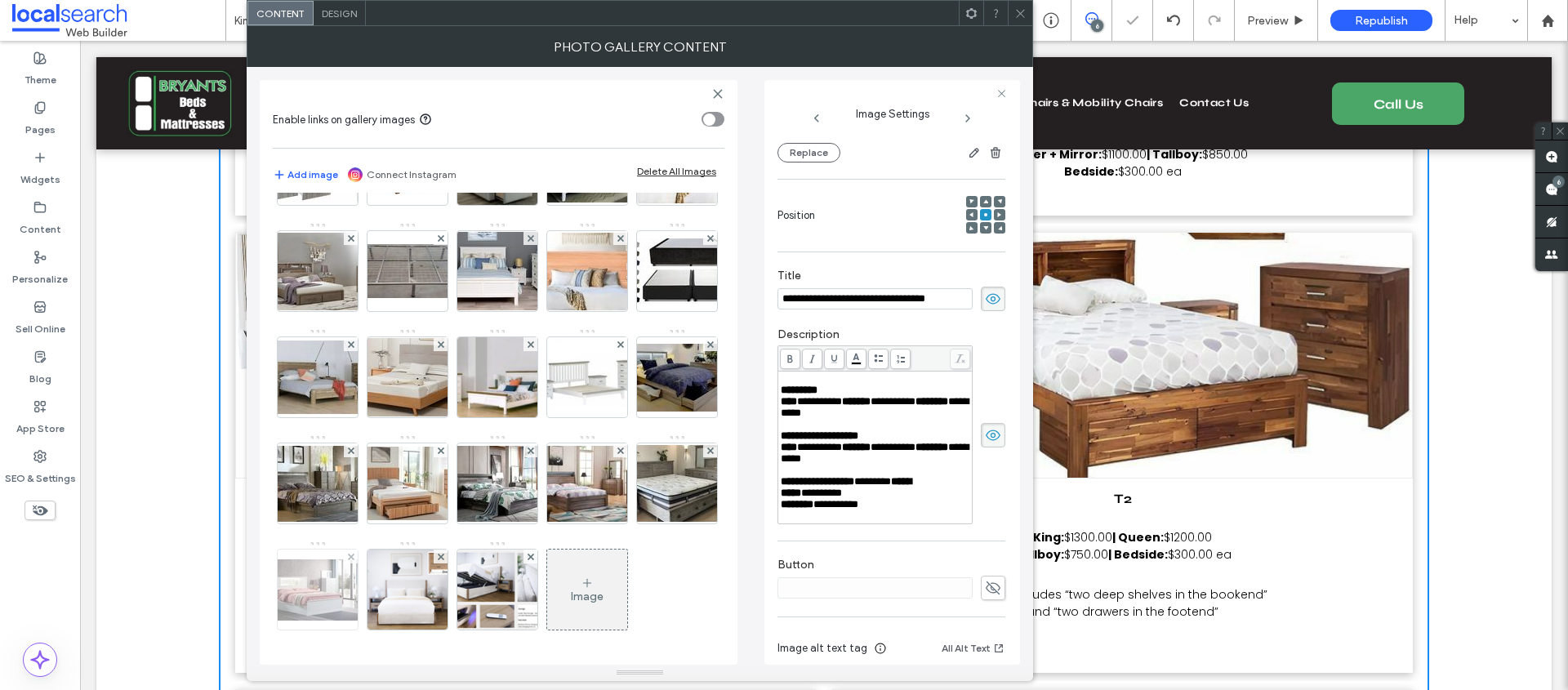
click at [327, 592] on img at bounding box center [317, 590] width 131 height 61
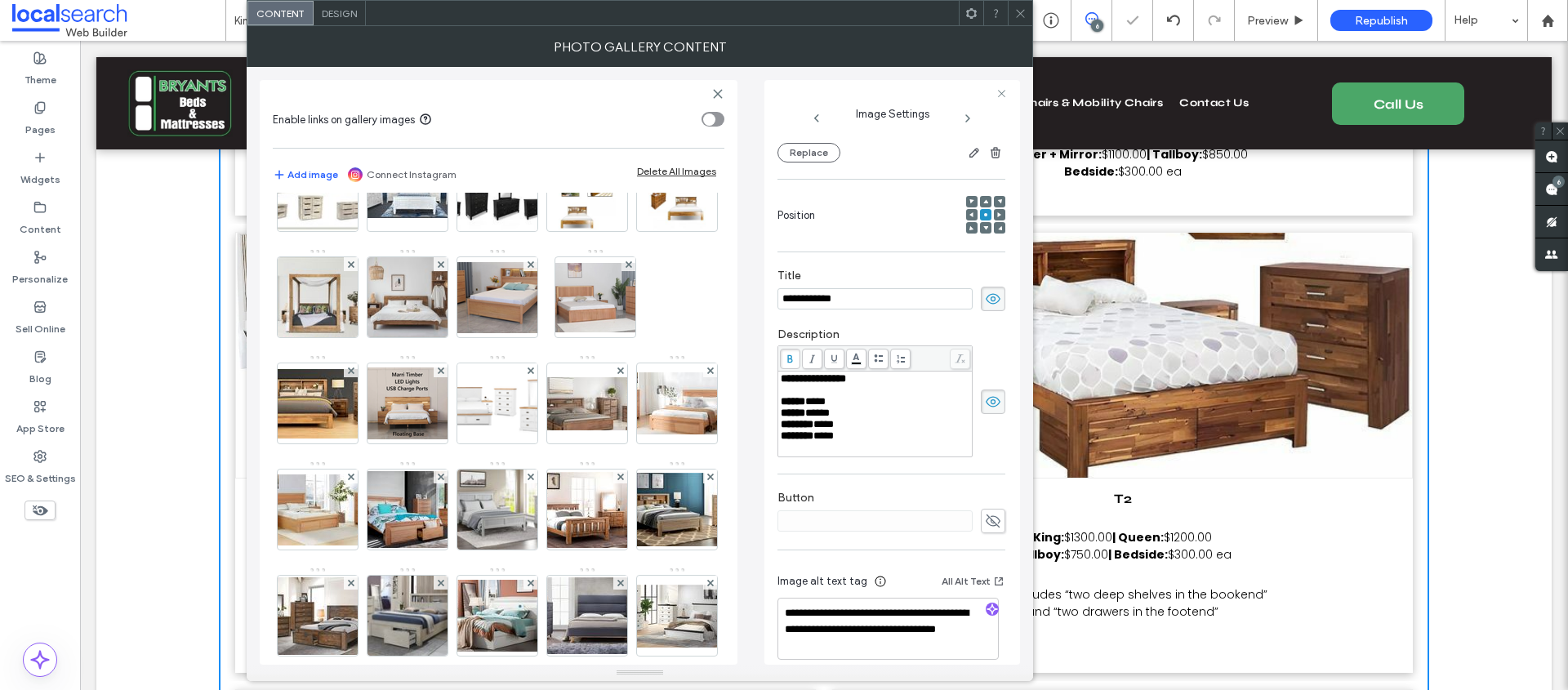
scroll to position [0, 0]
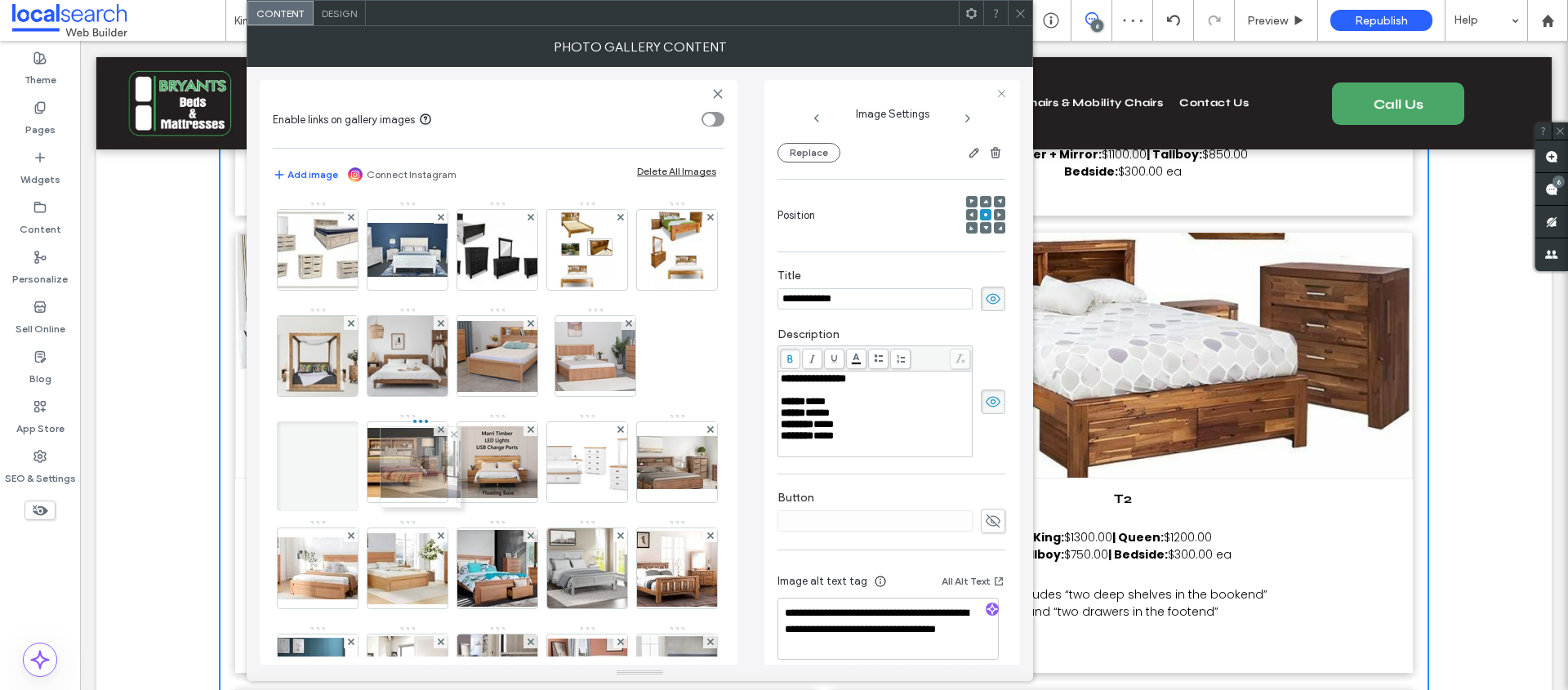
drag, startPoint x: 325, startPoint y: 575, endPoint x: 422, endPoint y: 458, distance: 152.0
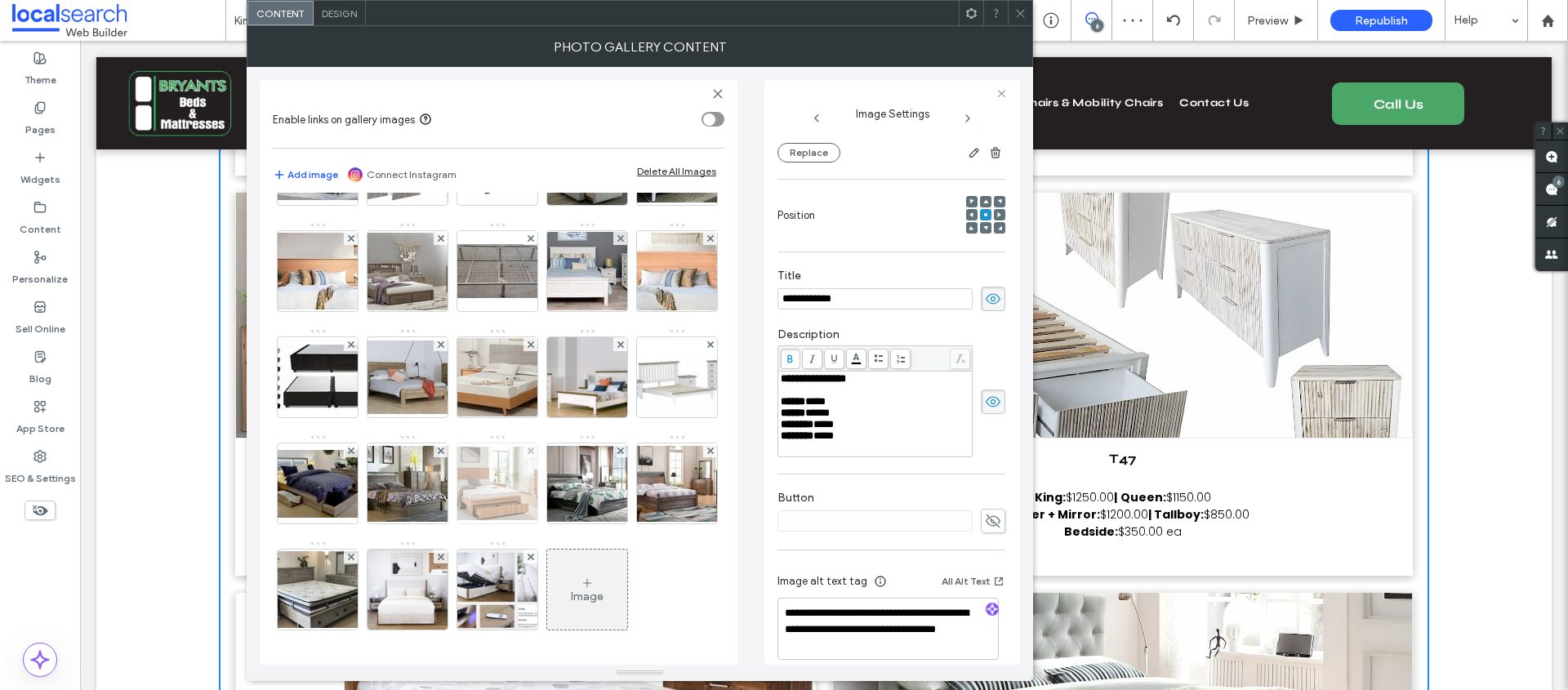
scroll to position [1252, 0]
click at [316, 590] on img at bounding box center [317, 589] width 131 height 77
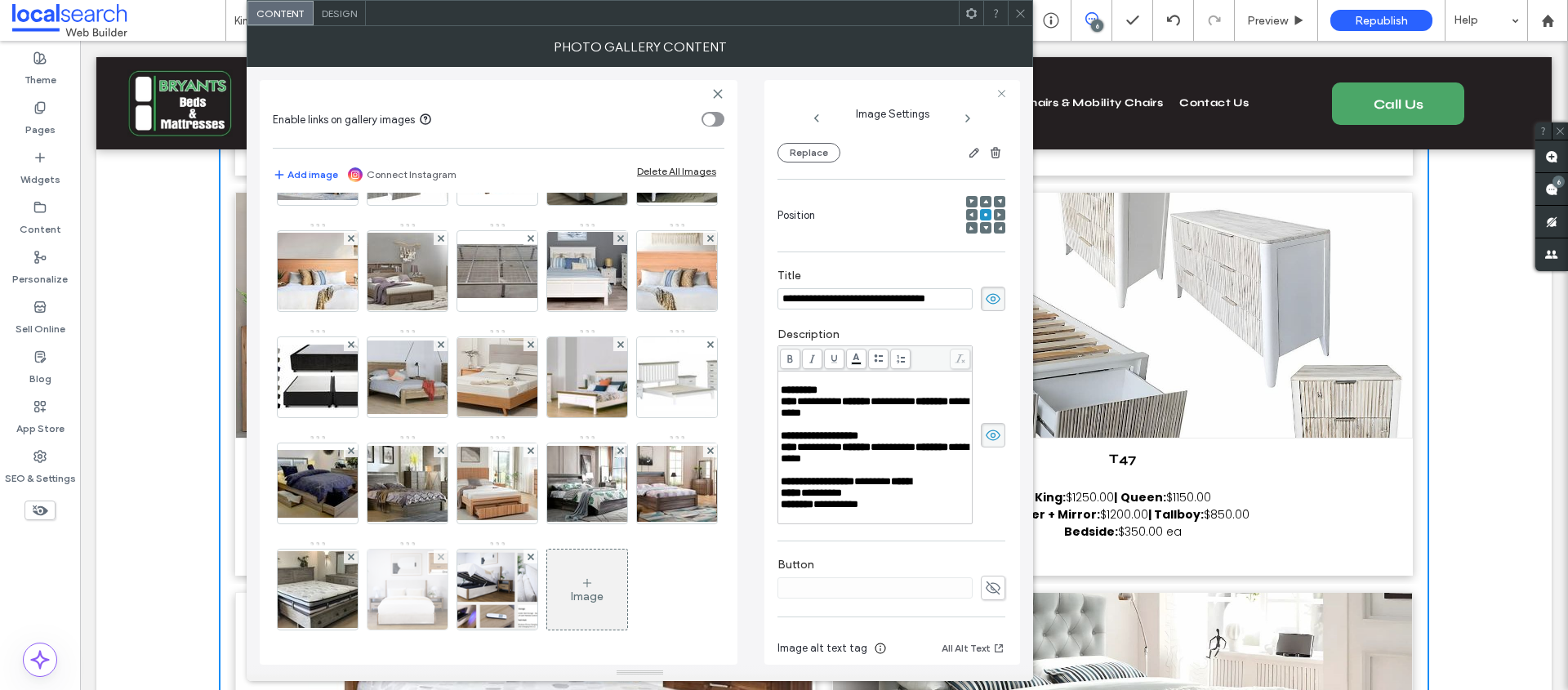
click at [409, 599] on img at bounding box center [407, 590] width 127 height 80
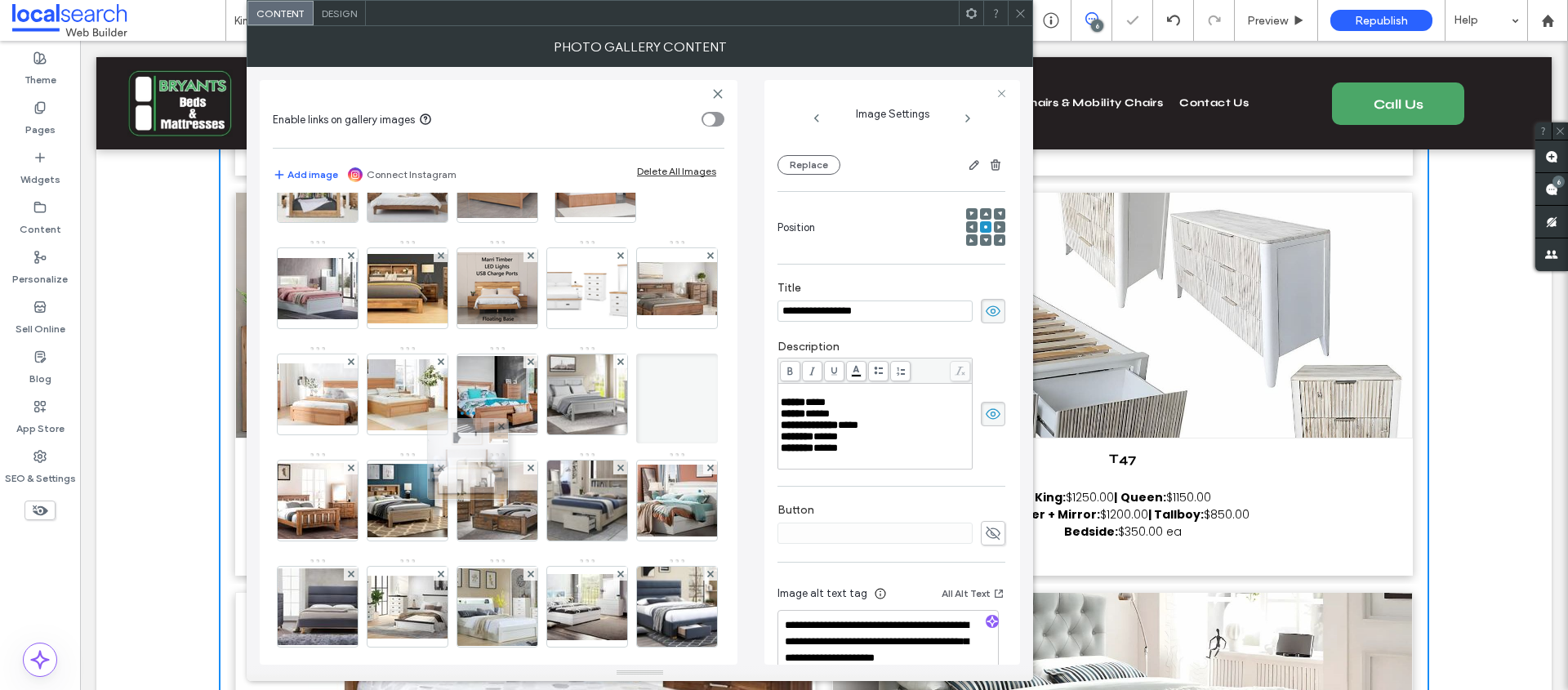
scroll to position [9, 0]
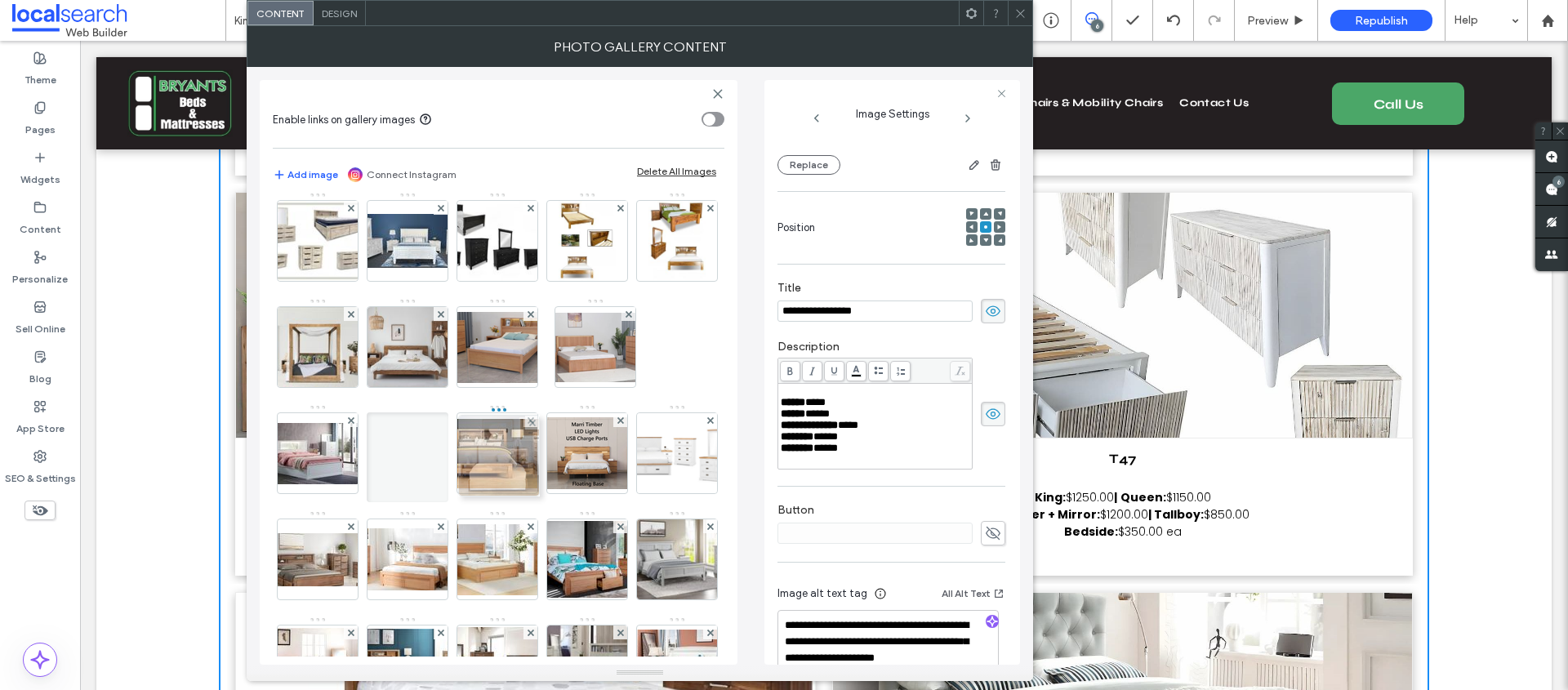
drag, startPoint x: 407, startPoint y: 599, endPoint x: 502, endPoint y: 439, distance: 186.1
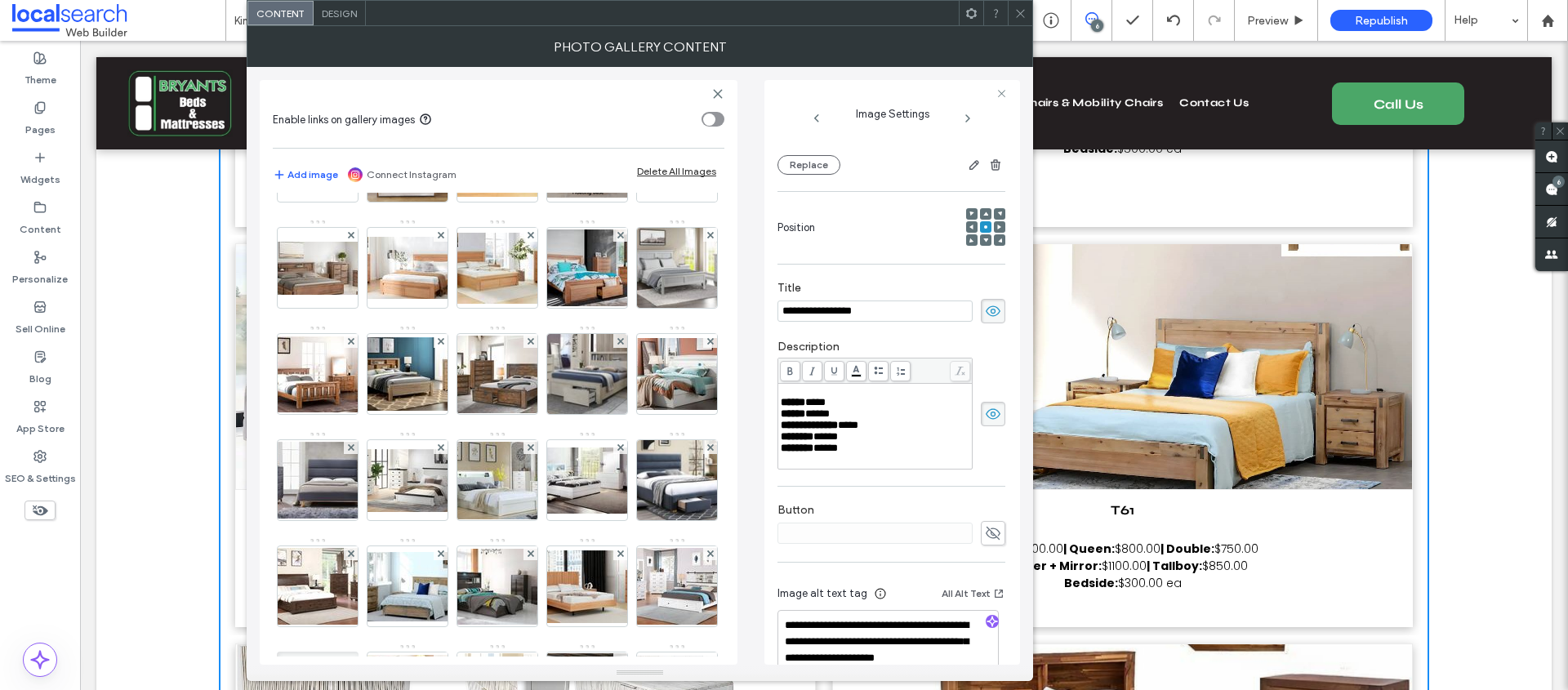
scroll to position [0, 0]
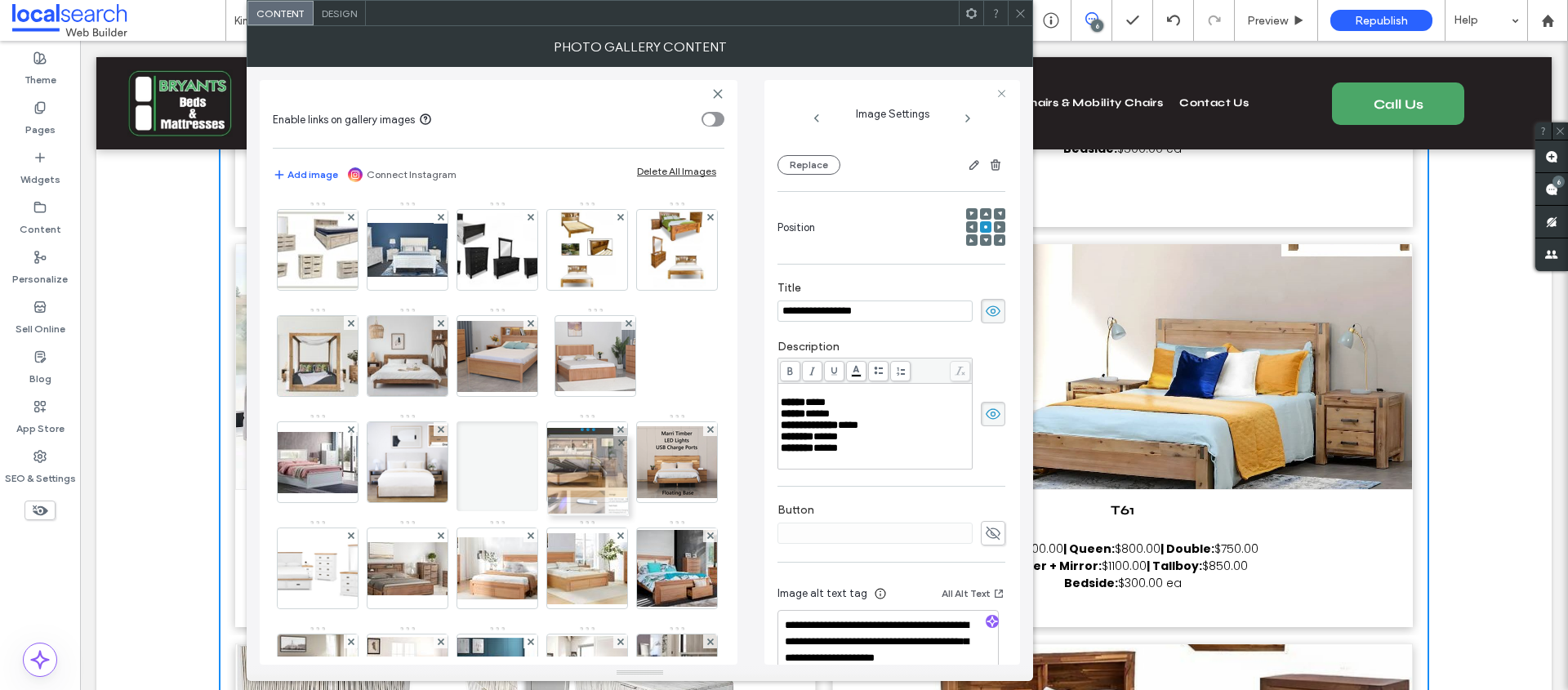
drag, startPoint x: 498, startPoint y: 587, endPoint x: 580, endPoint y: 469, distance: 143.7
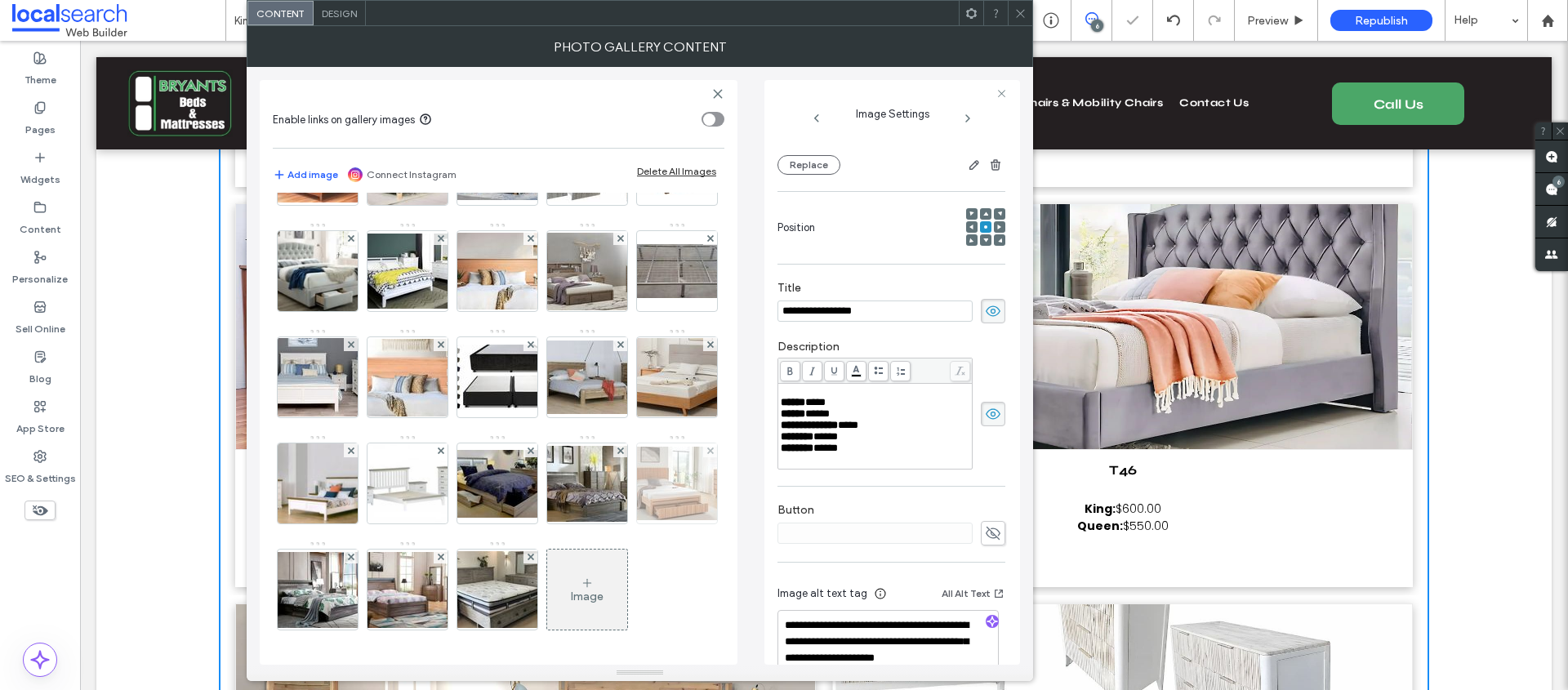
scroll to position [1252, 0]
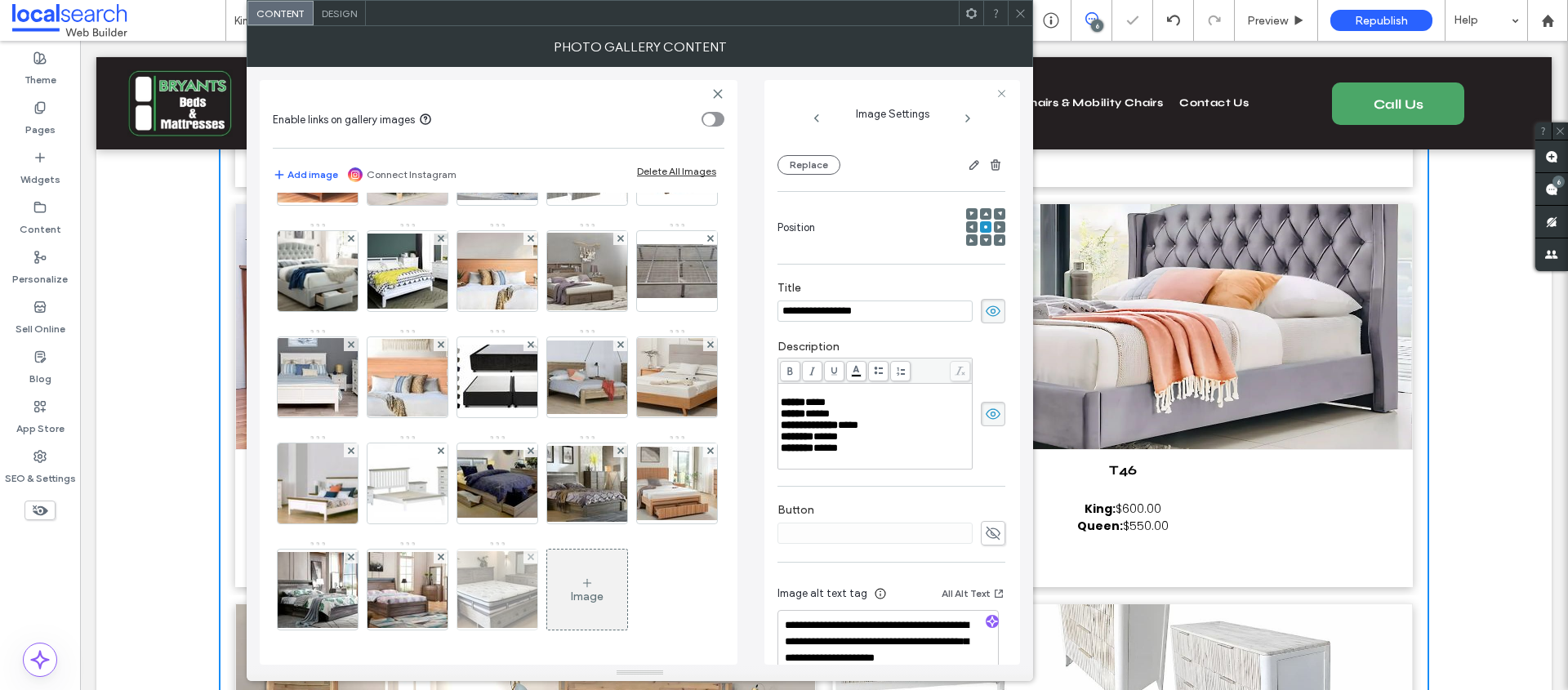
click at [523, 596] on img at bounding box center [497, 589] width 131 height 77
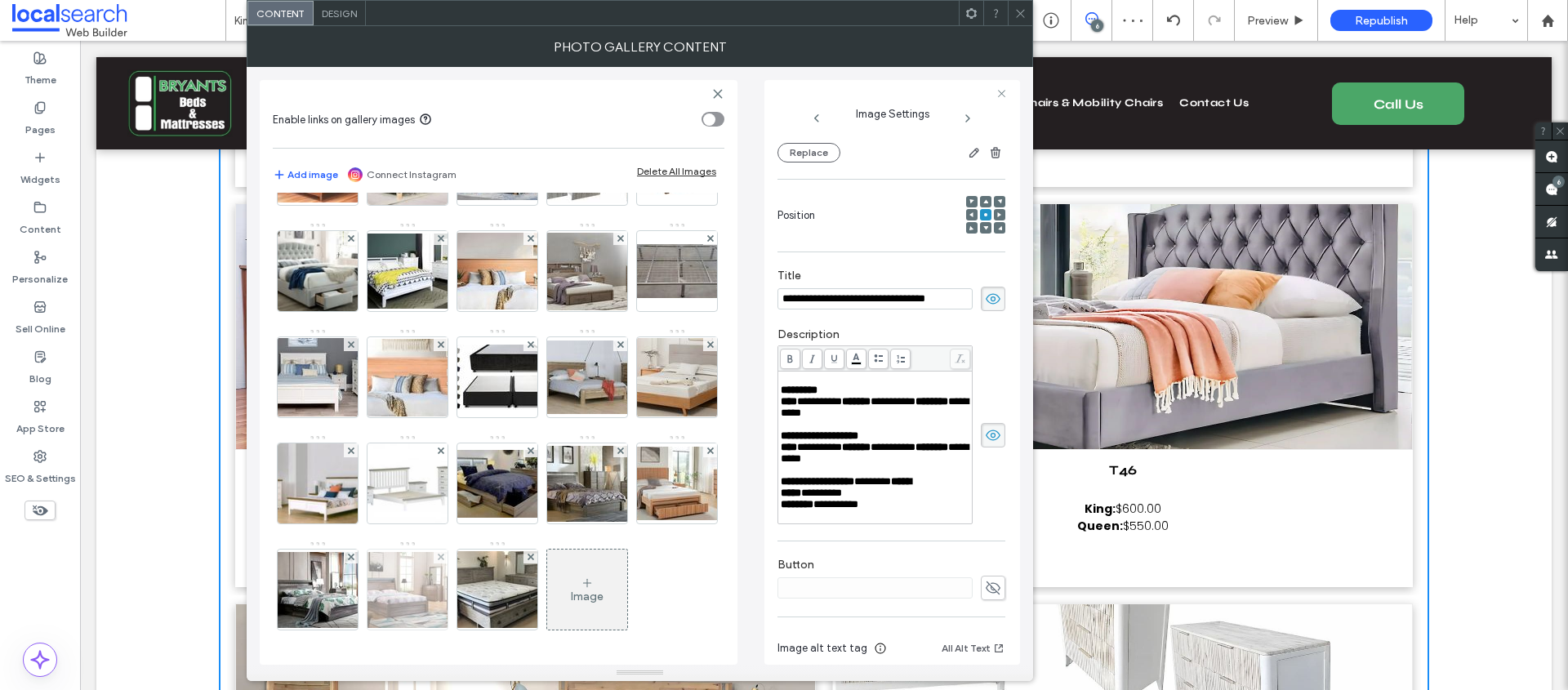
click at [397, 592] on img at bounding box center [407, 590] width 131 height 76
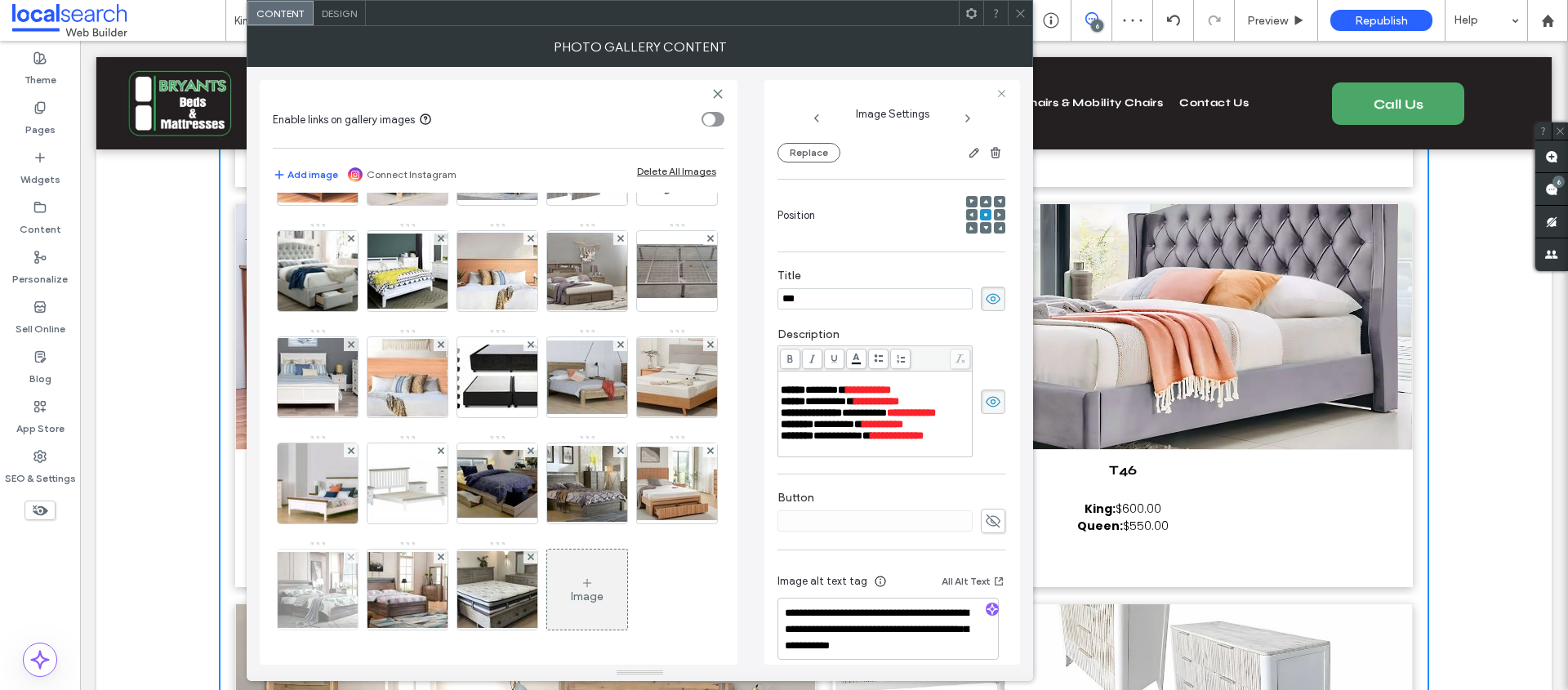
click at [302, 583] on img at bounding box center [317, 590] width 131 height 76
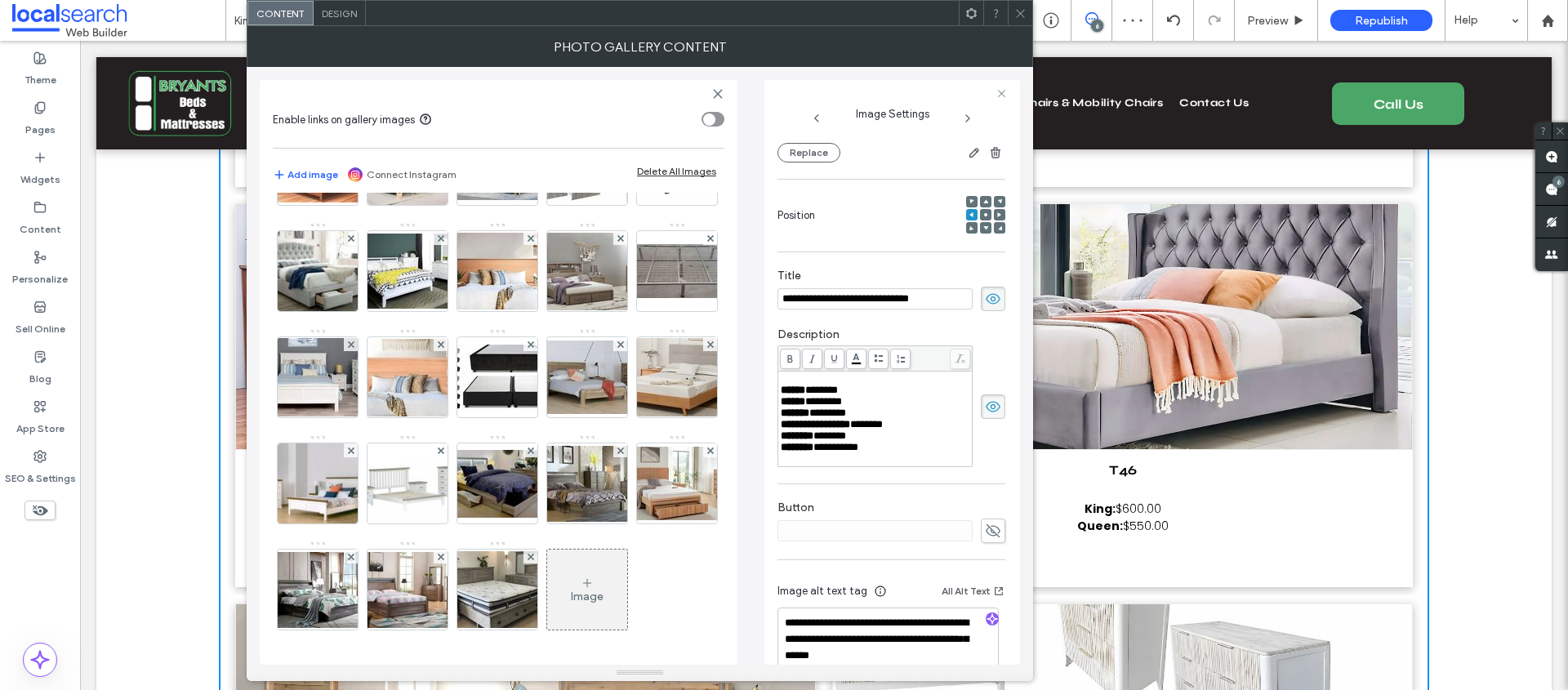
click at [1012, 9] on div at bounding box center [1020, 13] width 25 height 25
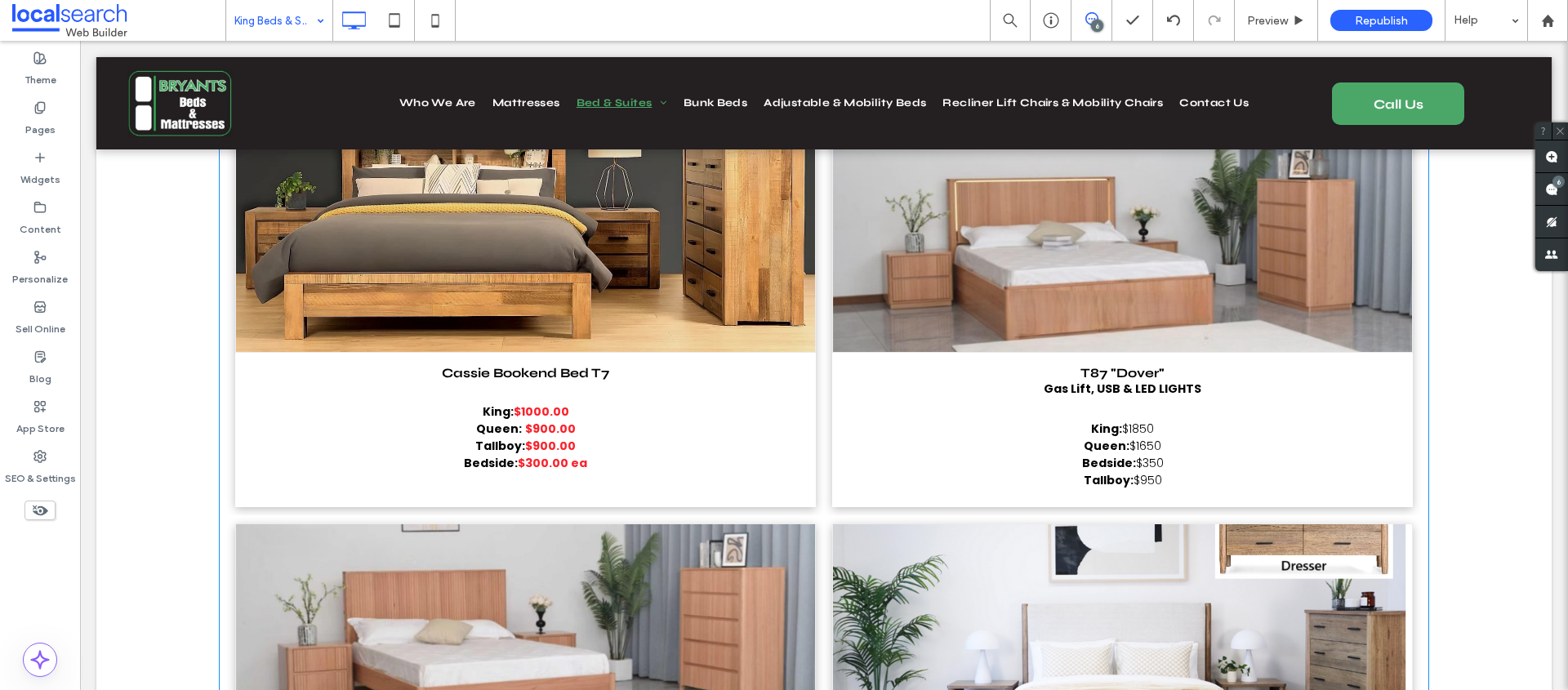
scroll to position [2096, 0]
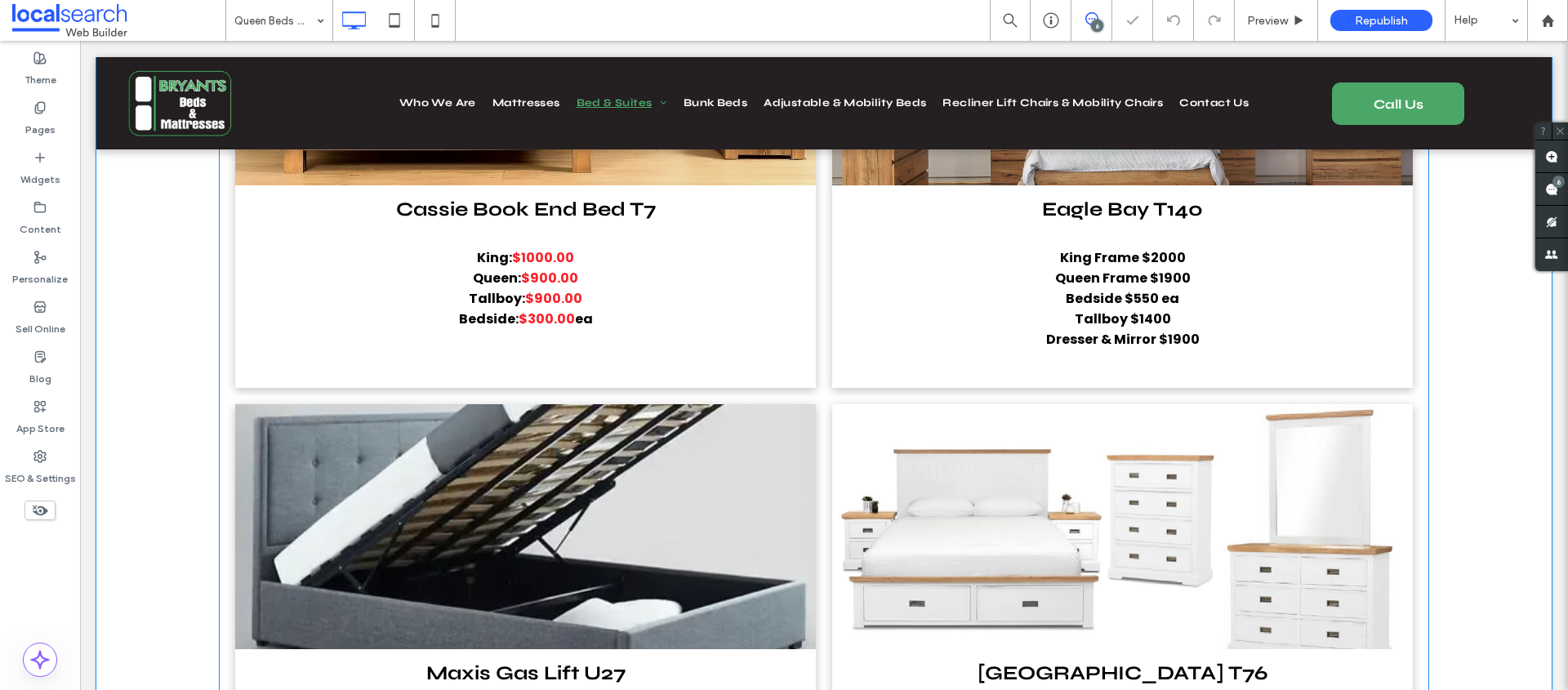
scroll to position [258, 0]
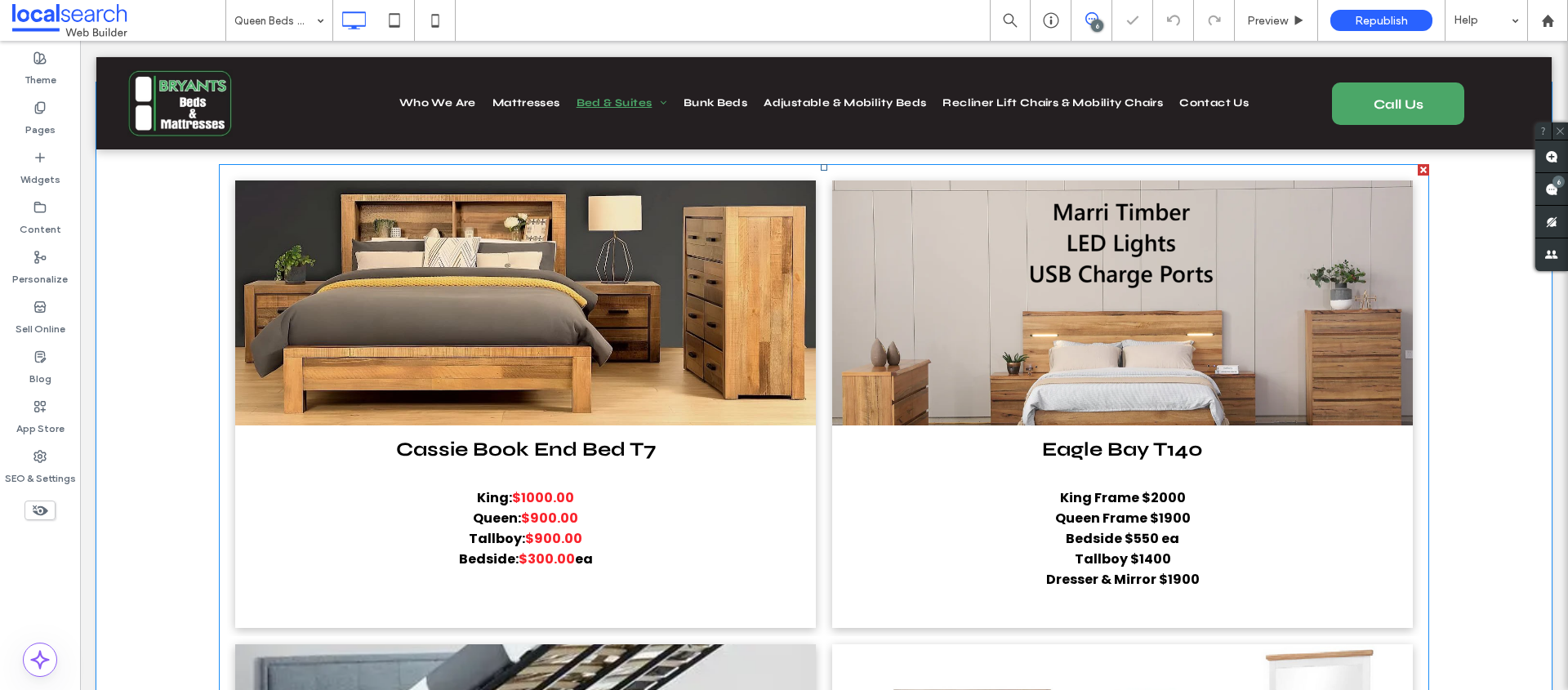
click at [856, 425] on span "Eagle Bay T140 King Frame $2000 Queen Frame $1900 Bedside $550 ea Tallboy $1400…" at bounding box center [1122, 526] width 580 height 202
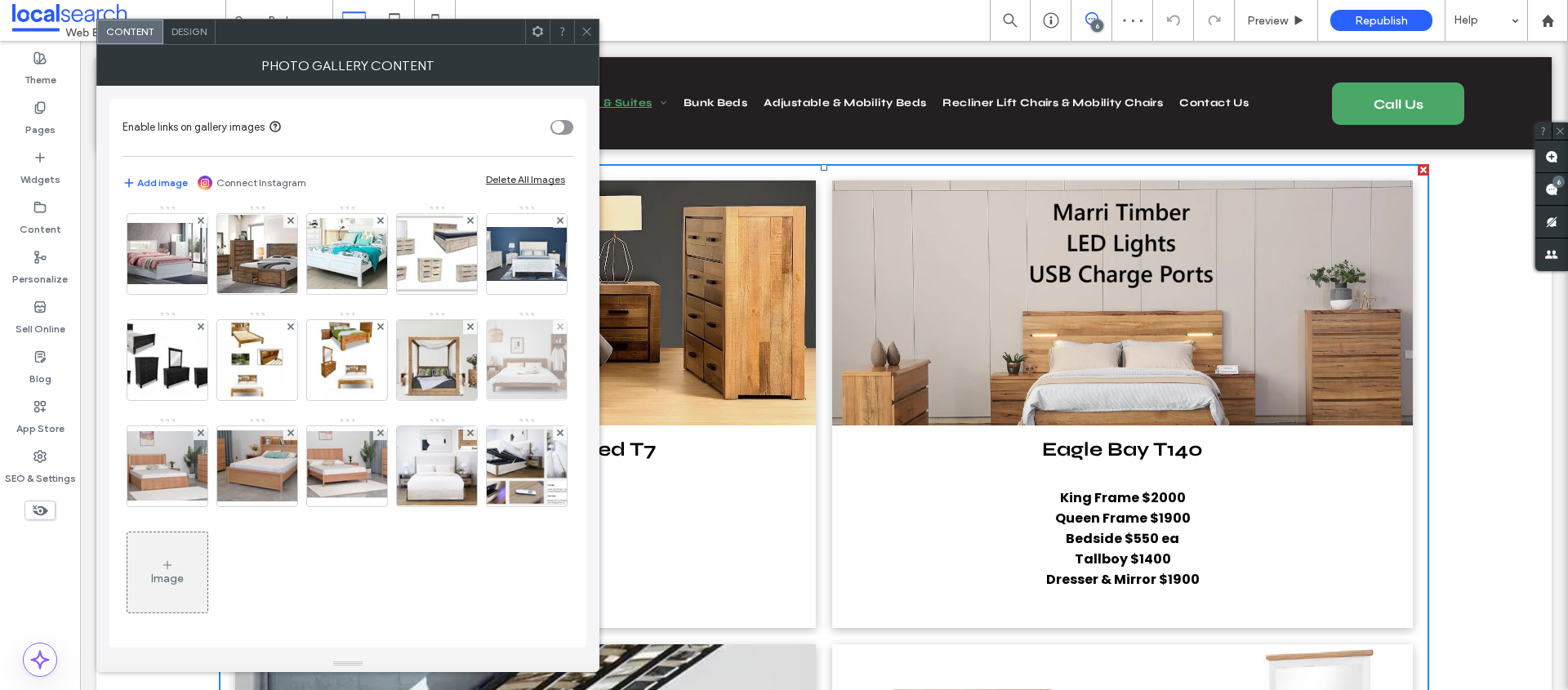
scroll to position [1412, 0]
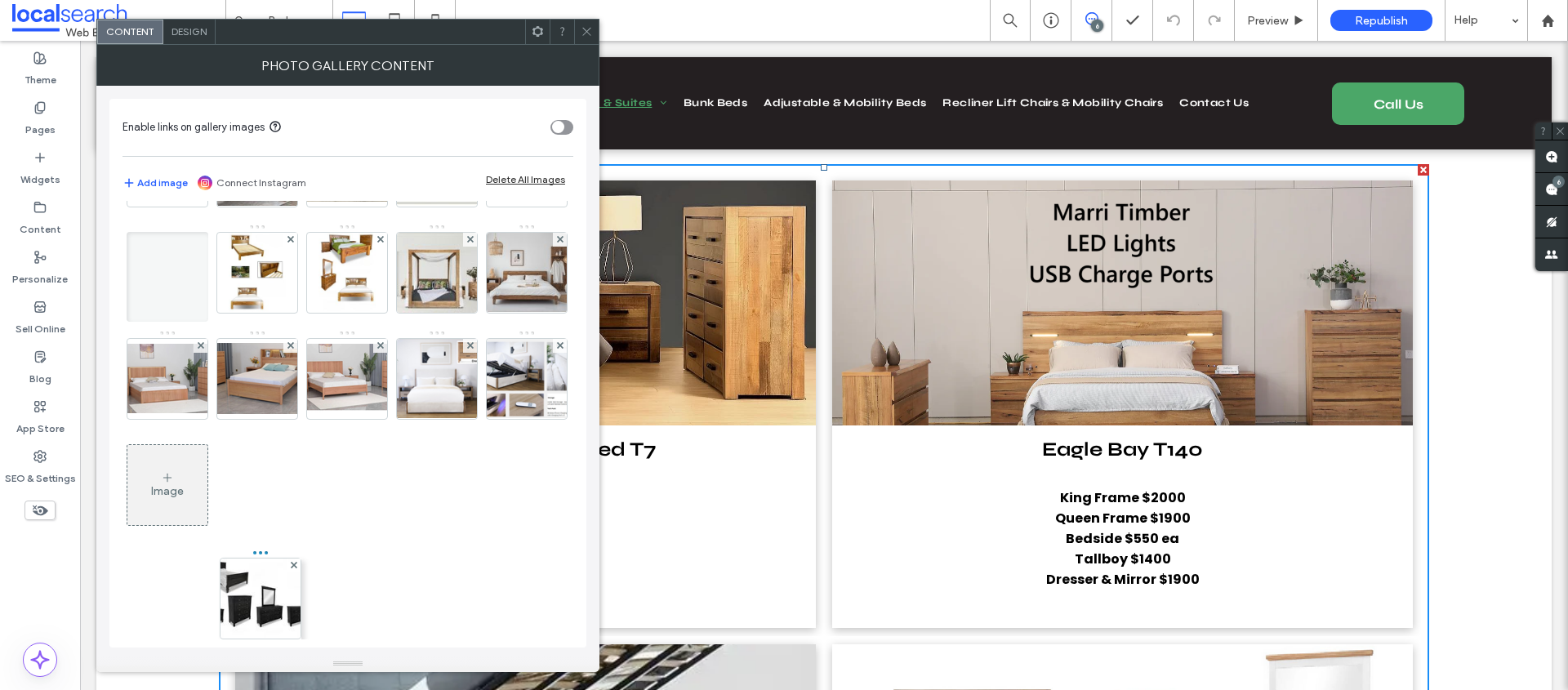
click at [208, 314] on div at bounding box center [168, 269] width 82 height 90
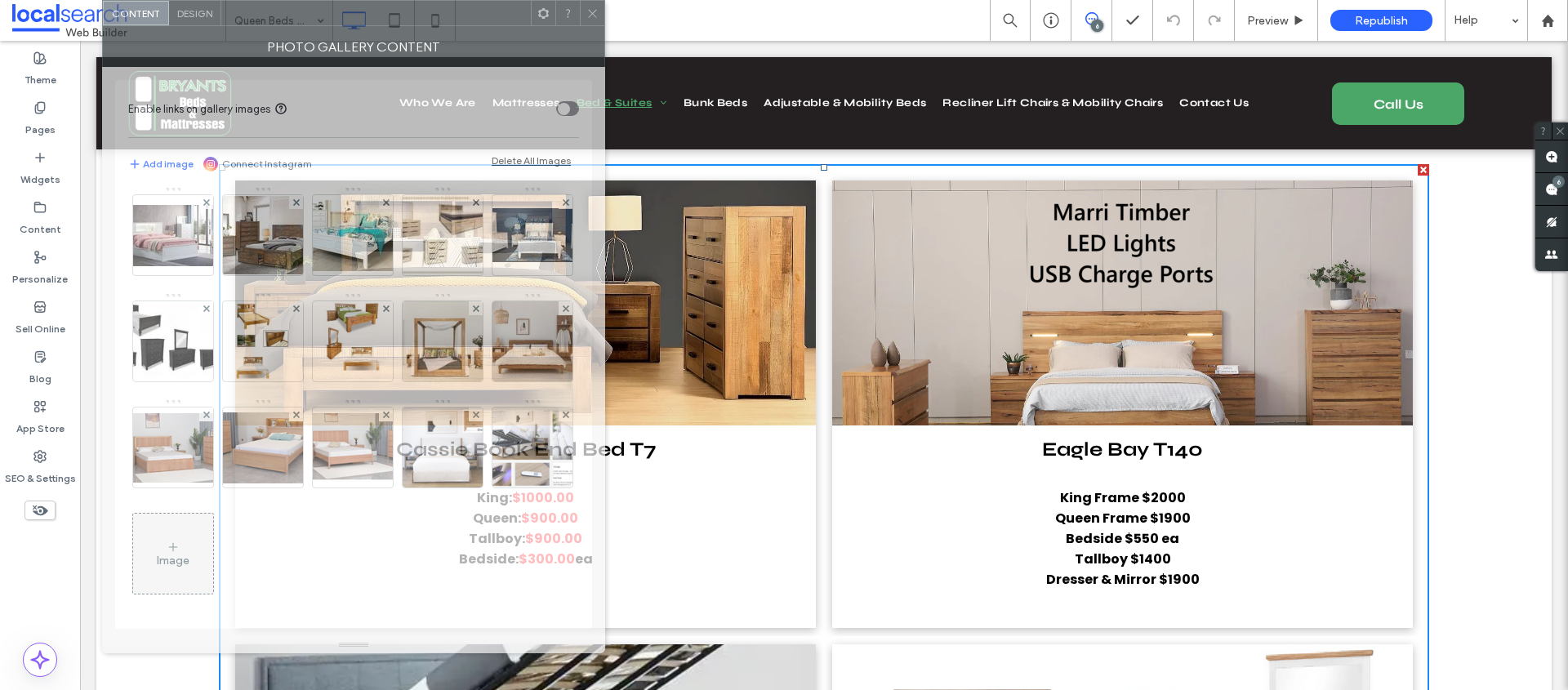
drag, startPoint x: 422, startPoint y: 31, endPoint x: 428, endPoint y: -112, distance: 143.1
click at [428, 0] on html ".wqwq-1{fill:#231f20;} .cls-1q, .cls-2q { fill-rule: evenodd; } .cls-2q { fill:…" at bounding box center [784, 345] width 1568 height 690
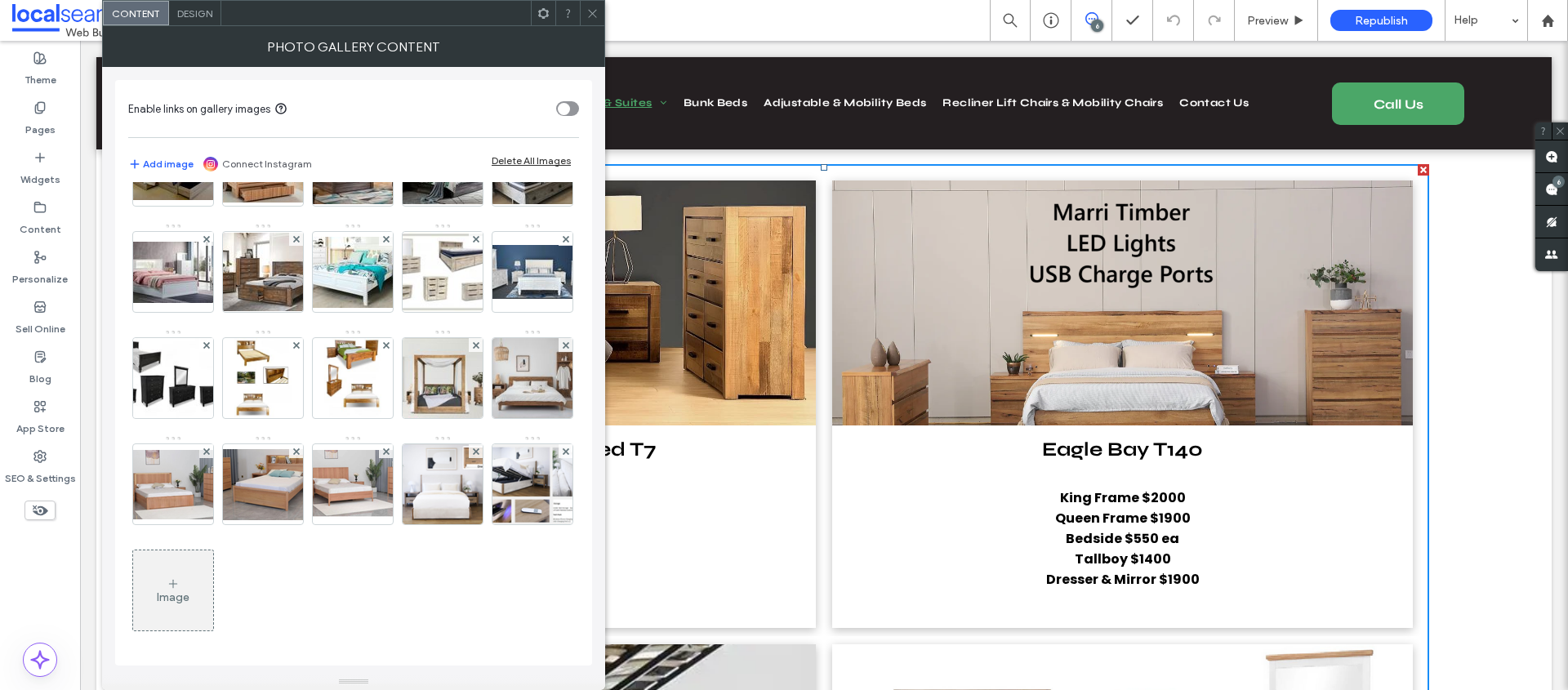
drag, startPoint x: 348, startPoint y: 644, endPoint x: 348, endPoint y: 733, distance: 89.0
click at [348, 689] on html ".wqwq-1{fill:#231f20;} .cls-1q, .cls-2q { fill-rule: evenodd; } .cls-2q { fill:…" at bounding box center [784, 345] width 1568 height 690
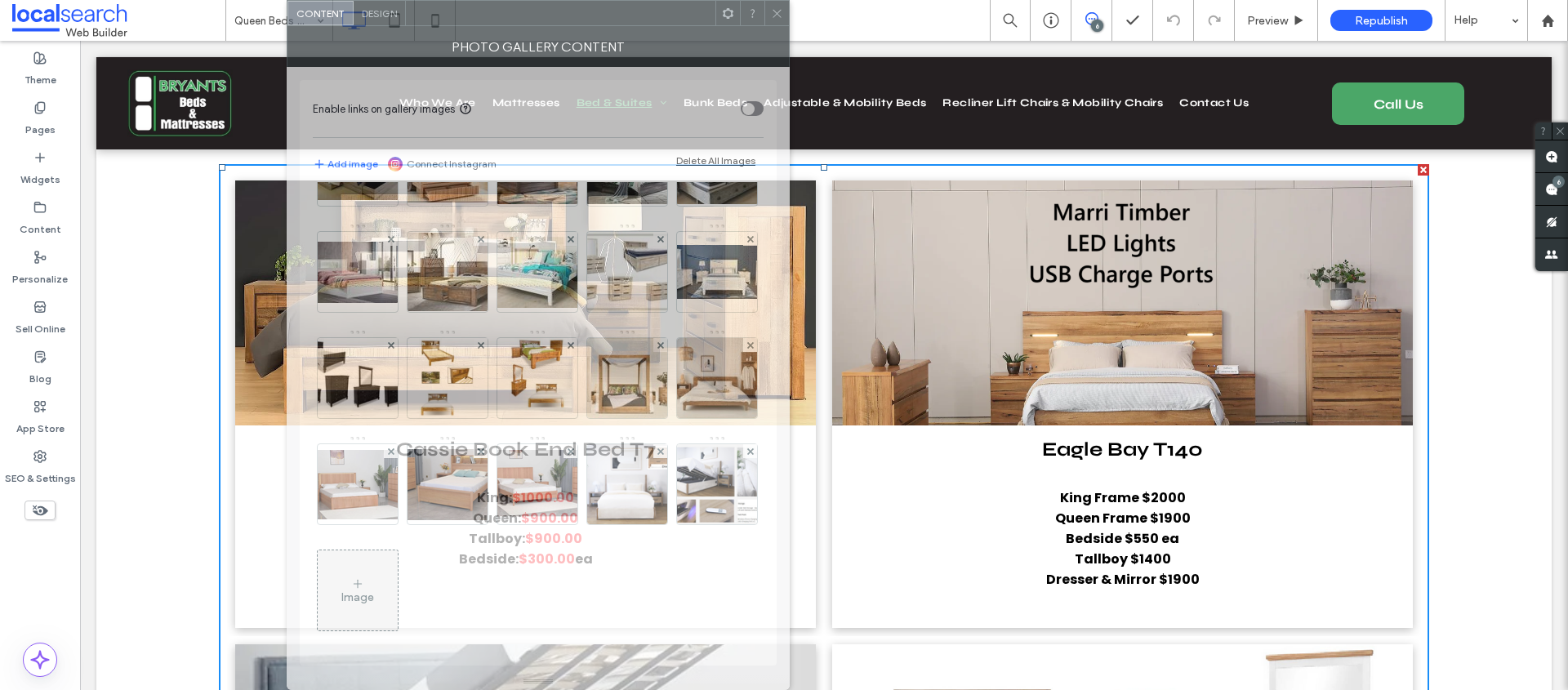
drag, startPoint x: 460, startPoint y: 20, endPoint x: 617, endPoint y: -44, distance: 169.5
click at [617, 0] on html ".wqwq-1{fill:#231f20;} .cls-1q, .cls-2q { fill-rule: evenodd; } .cls-2q { fill:…" at bounding box center [784, 345] width 1568 height 690
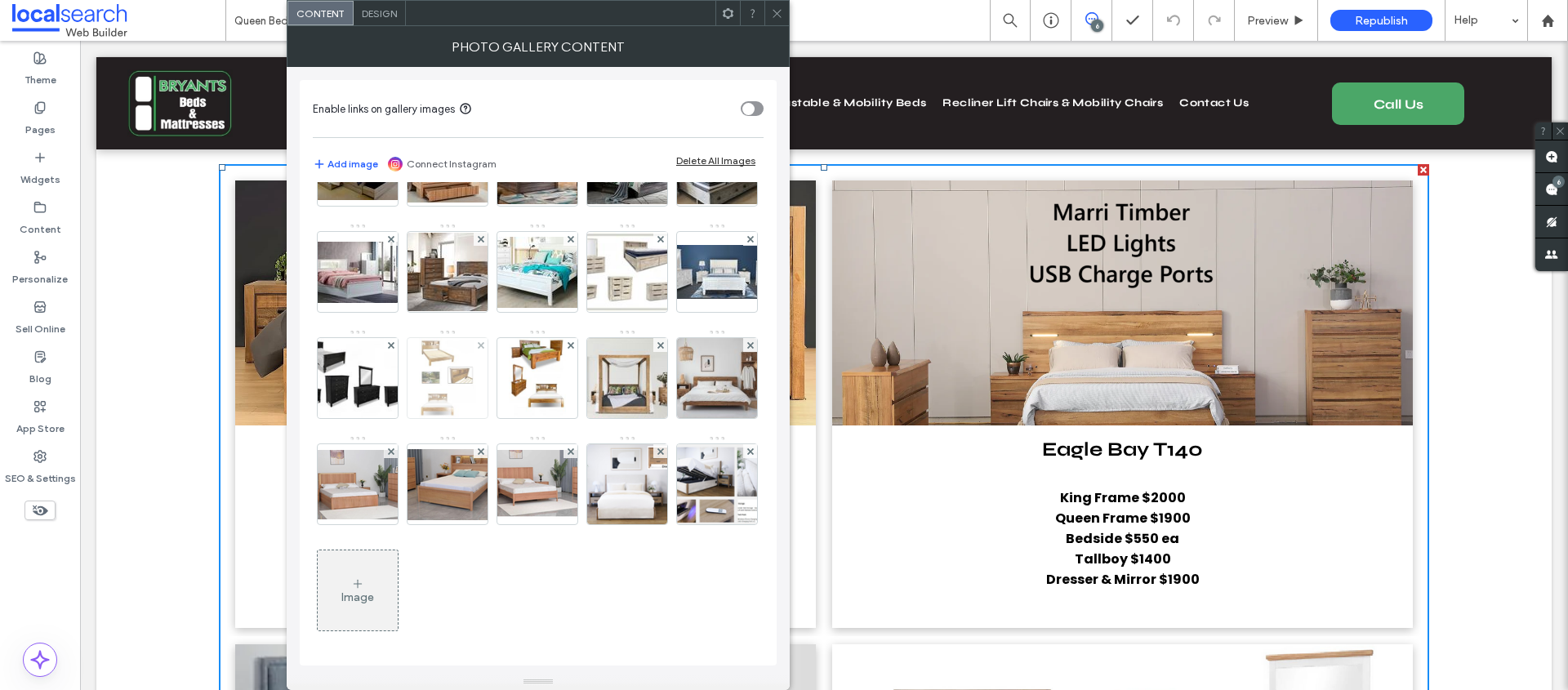
scroll to position [1559, 0]
click at [652, 299] on img at bounding box center [717, 272] width 131 height 54
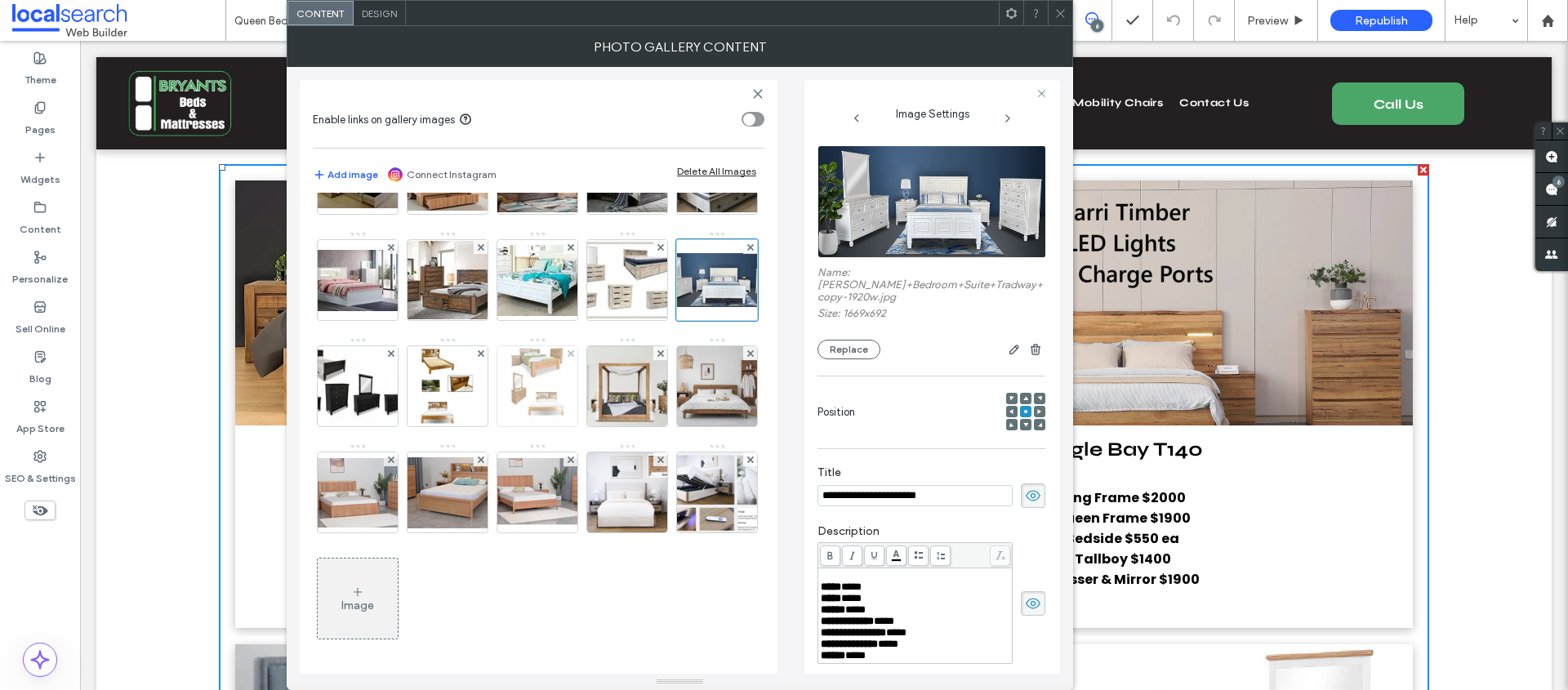
scroll to position [0, 0]
click at [638, 276] on img at bounding box center [627, 280] width 113 height 80
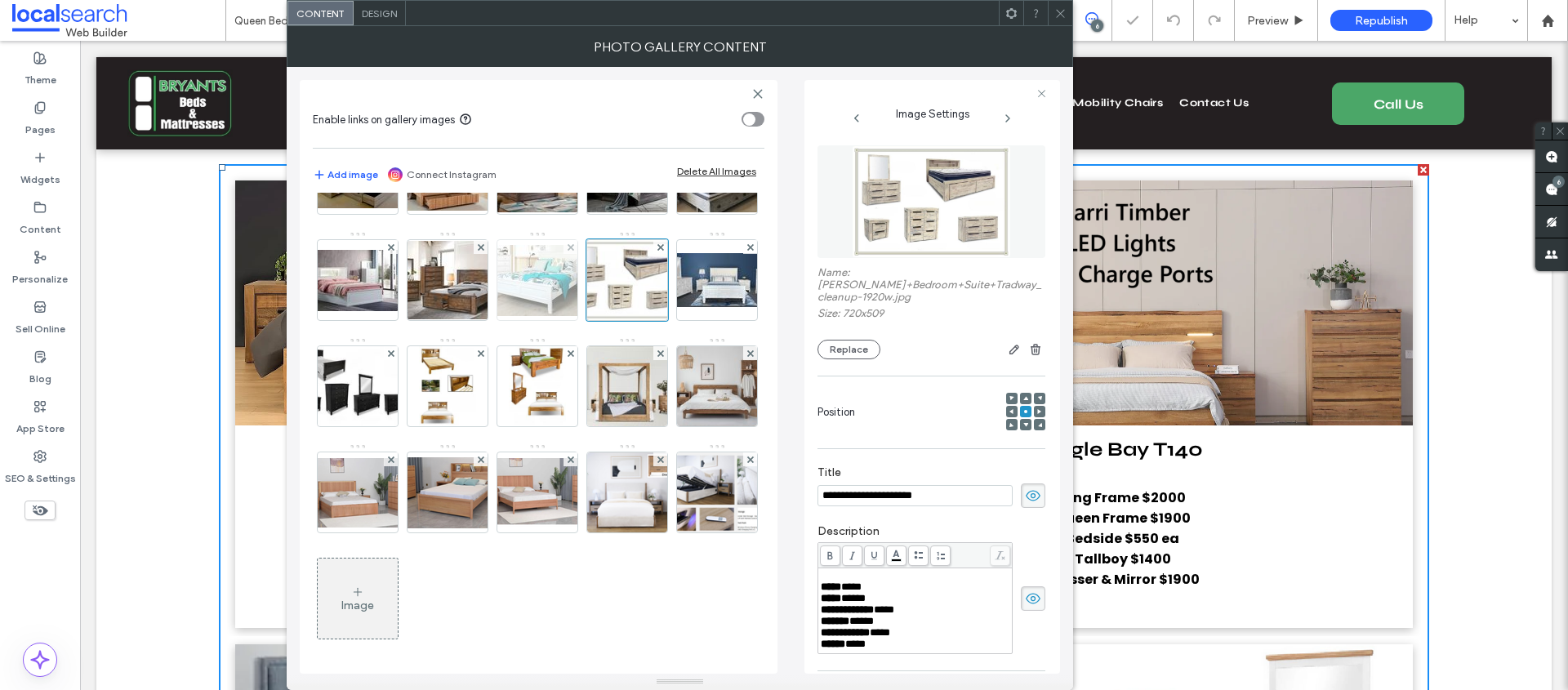
click at [546, 282] on img at bounding box center [537, 280] width 131 height 71
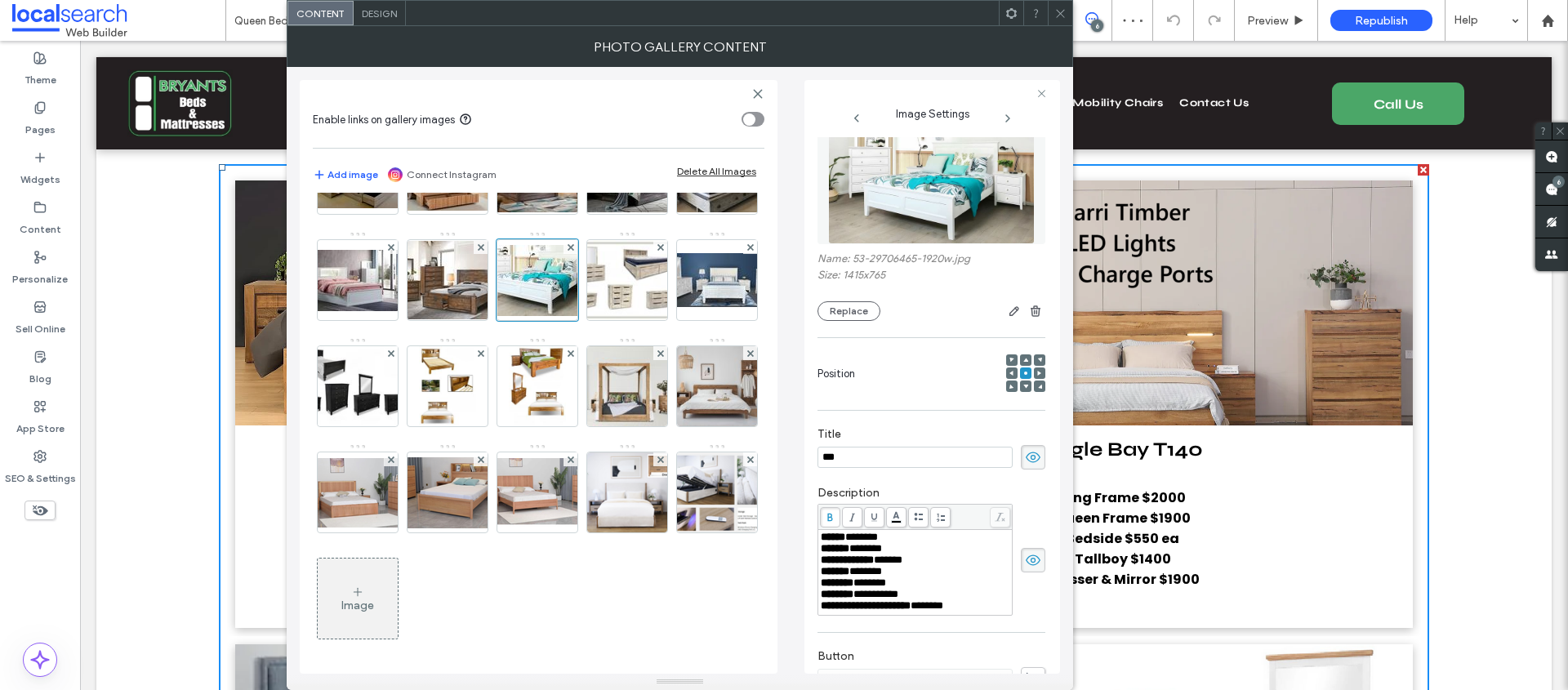
scroll to position [2, 0]
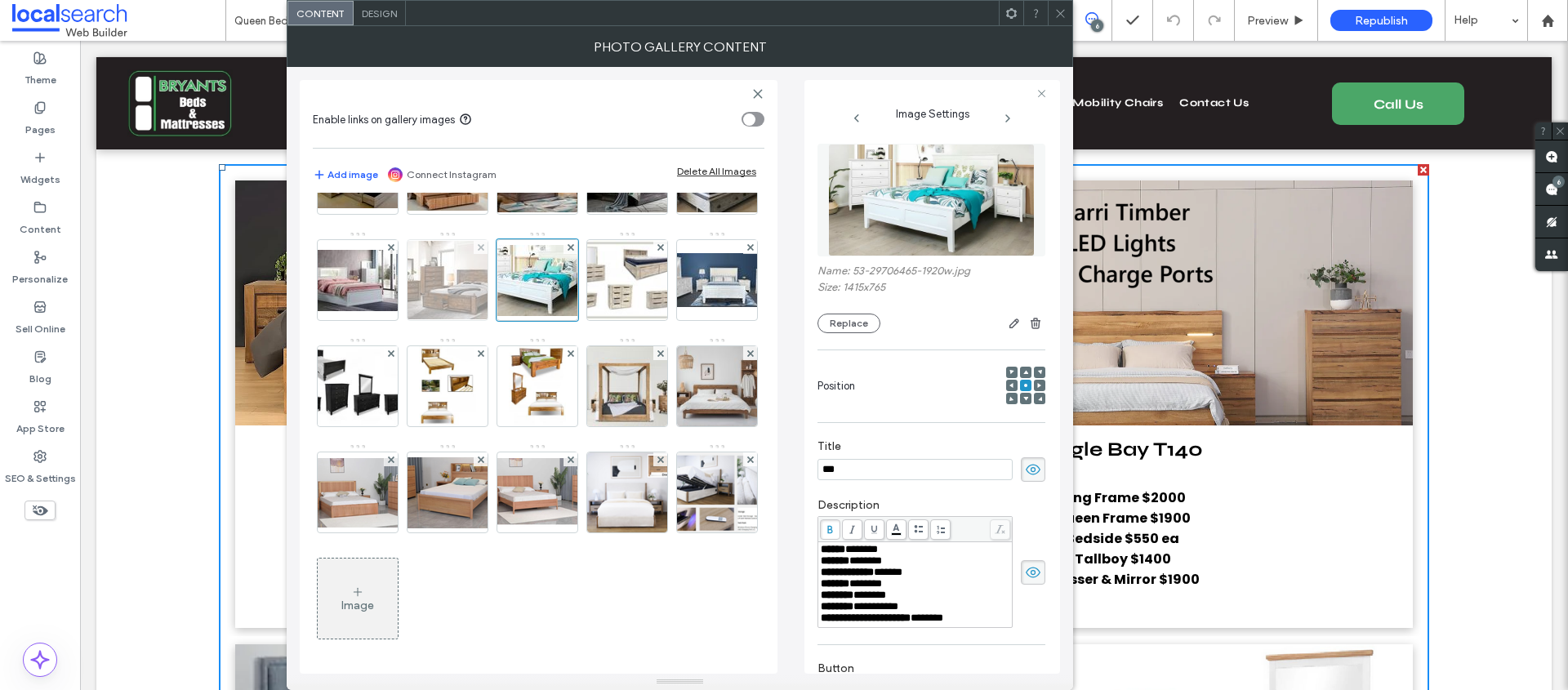
click at [434, 281] on img at bounding box center [447, 280] width 131 height 78
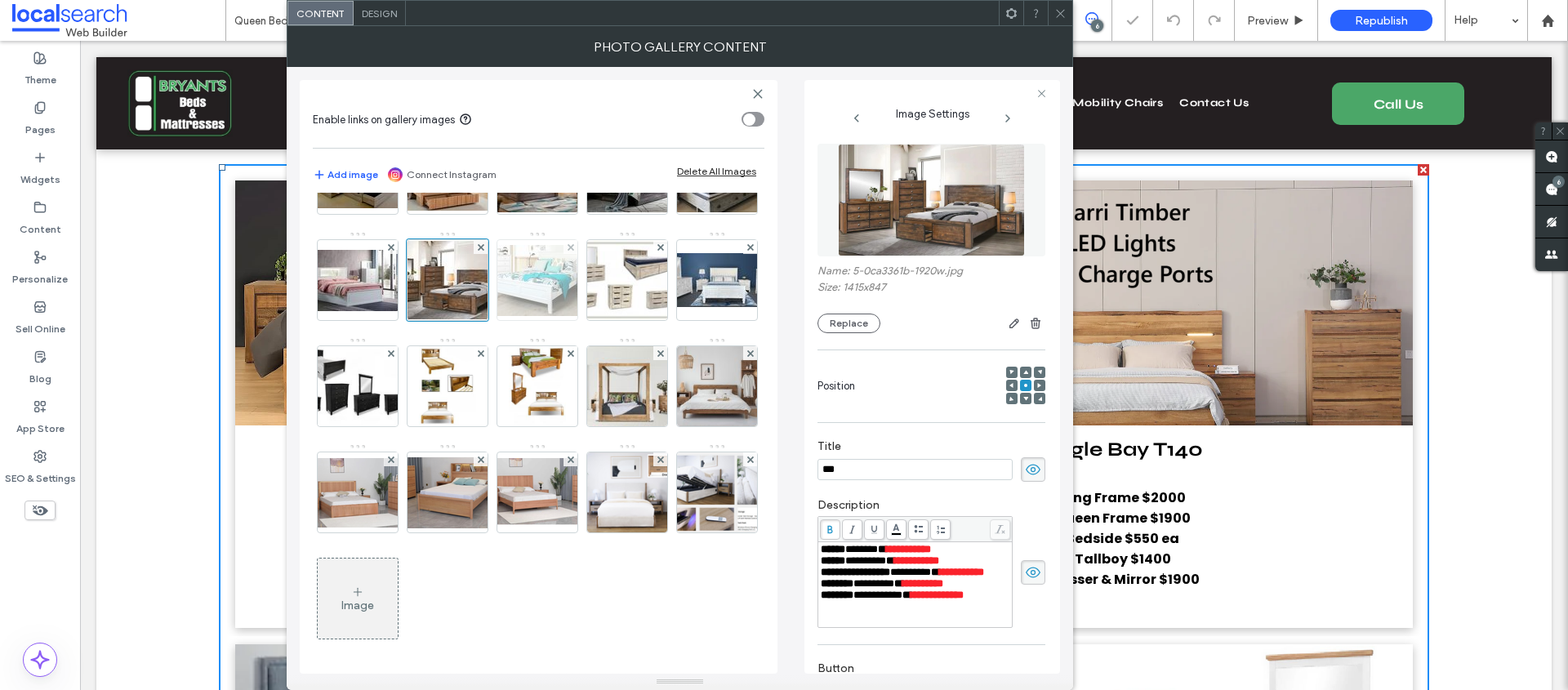
click at [523, 280] on img at bounding box center [537, 280] width 131 height 71
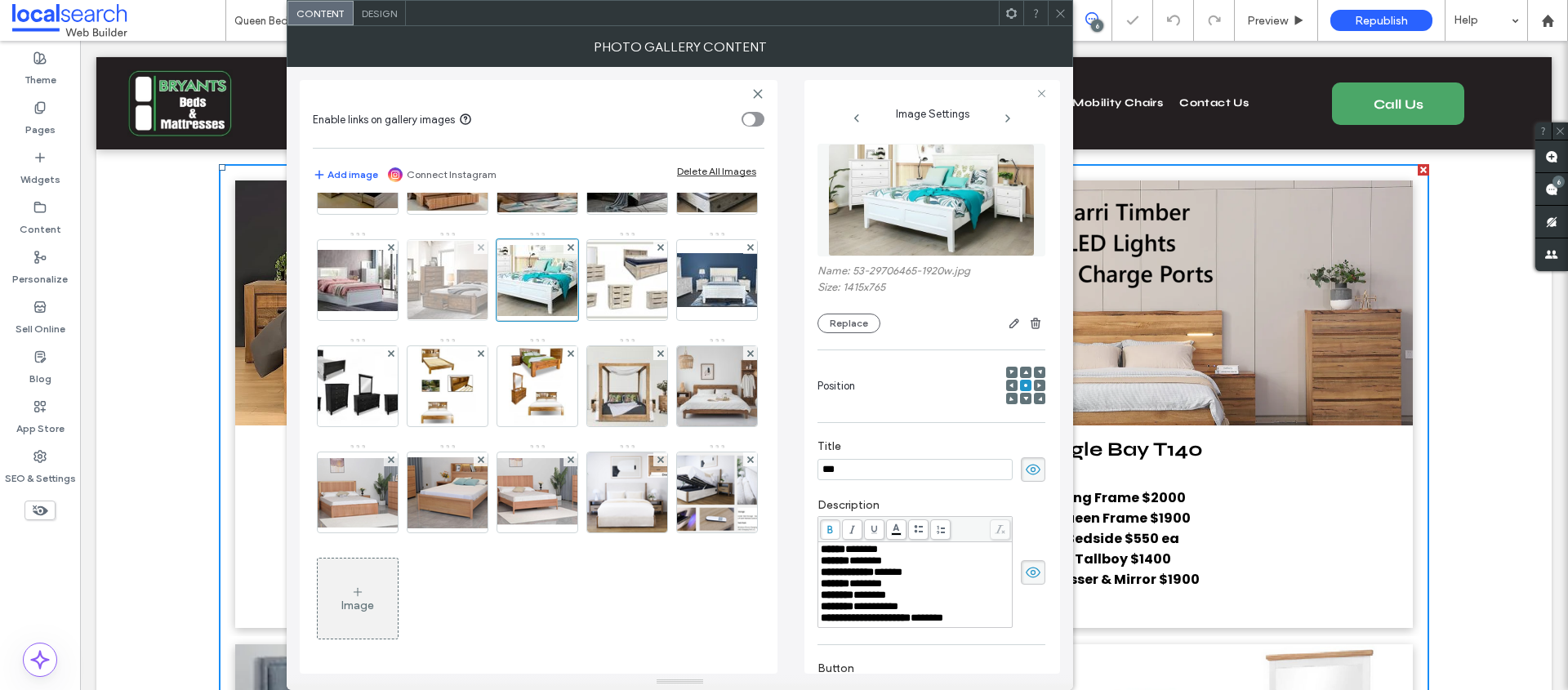
click at [478, 280] on img at bounding box center [447, 280] width 131 height 78
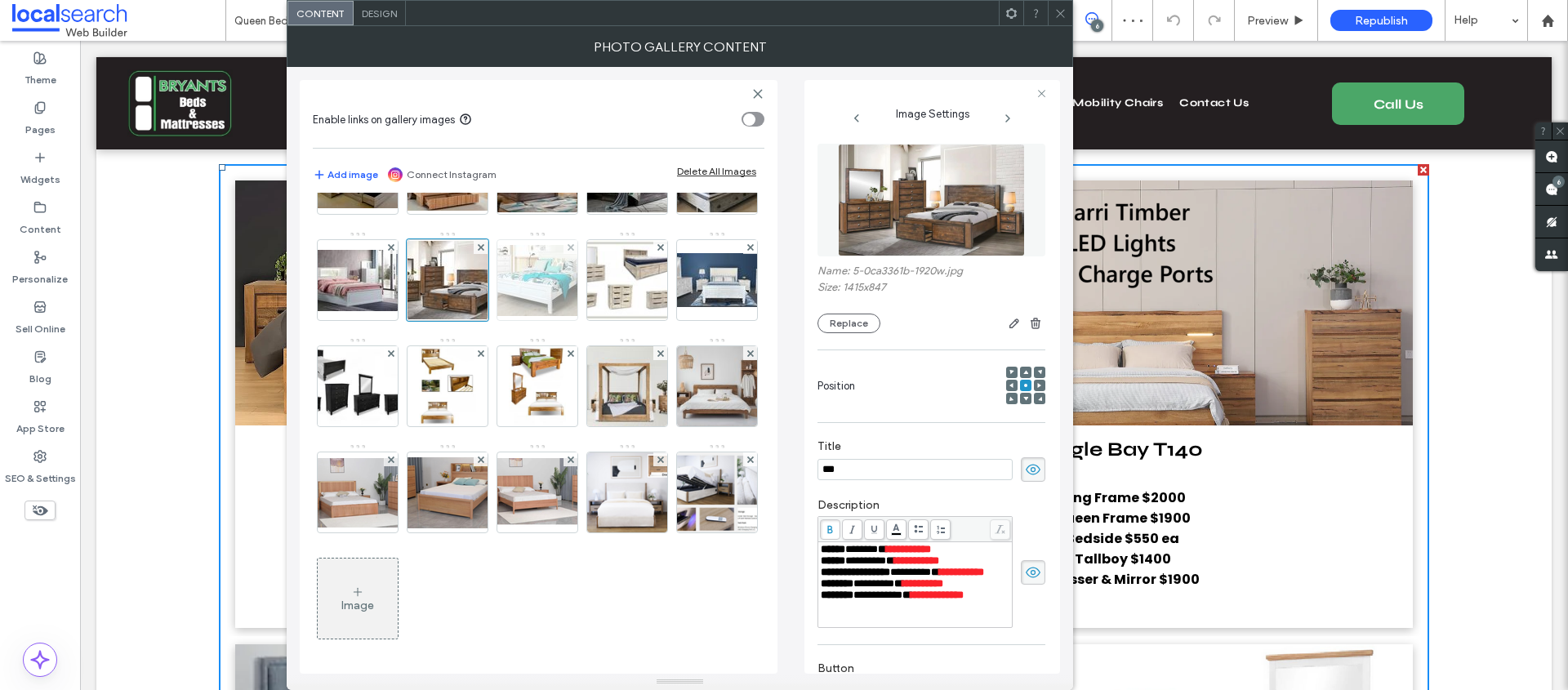
click at [551, 284] on img at bounding box center [537, 280] width 131 height 71
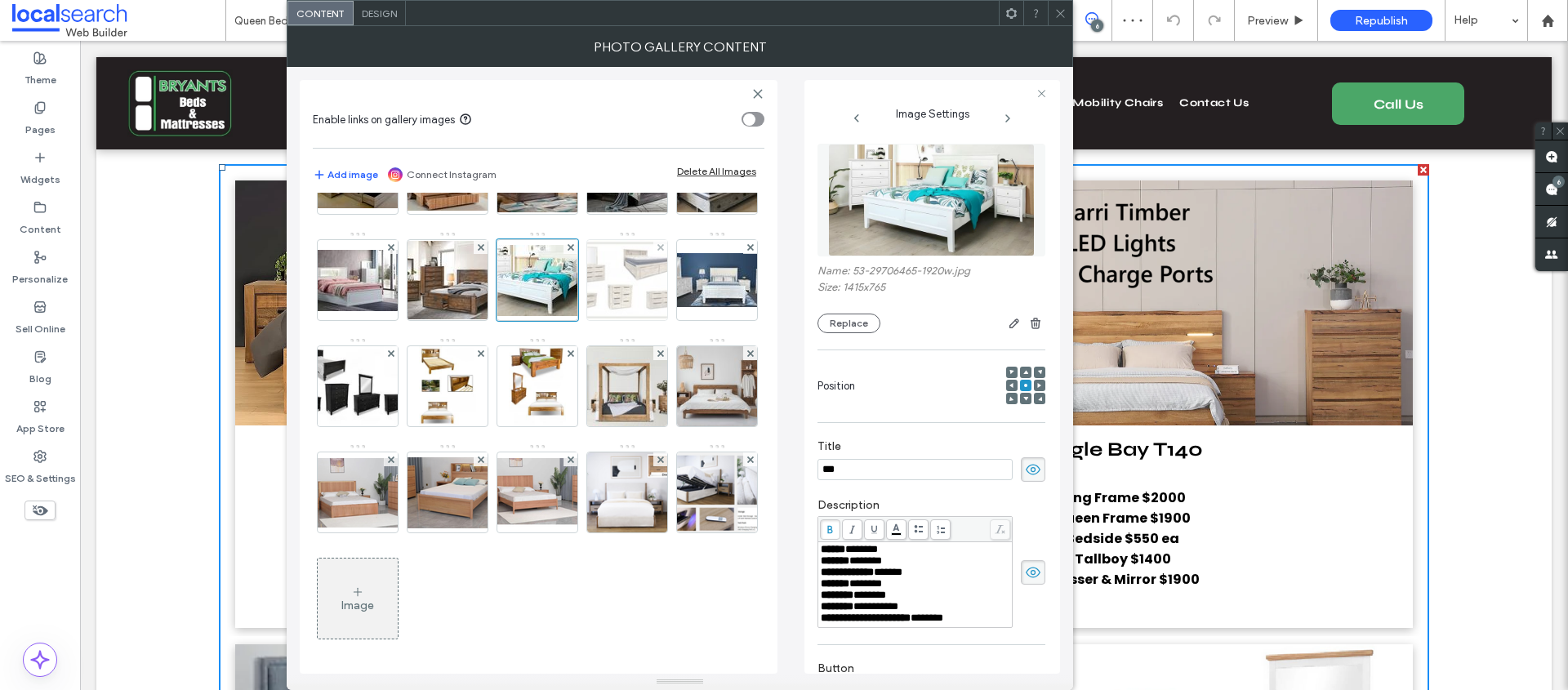
click at [625, 288] on img at bounding box center [627, 280] width 113 height 80
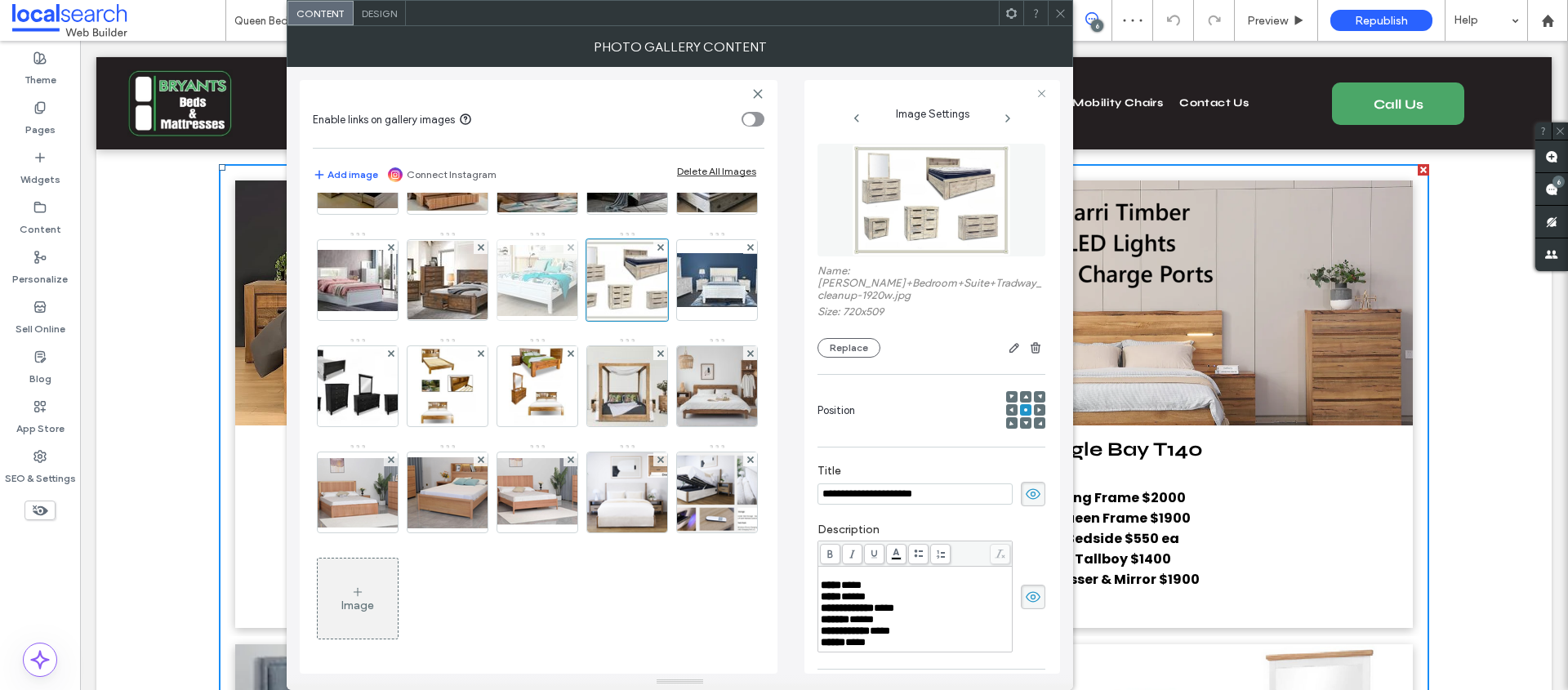
click at [522, 282] on img at bounding box center [537, 280] width 131 height 71
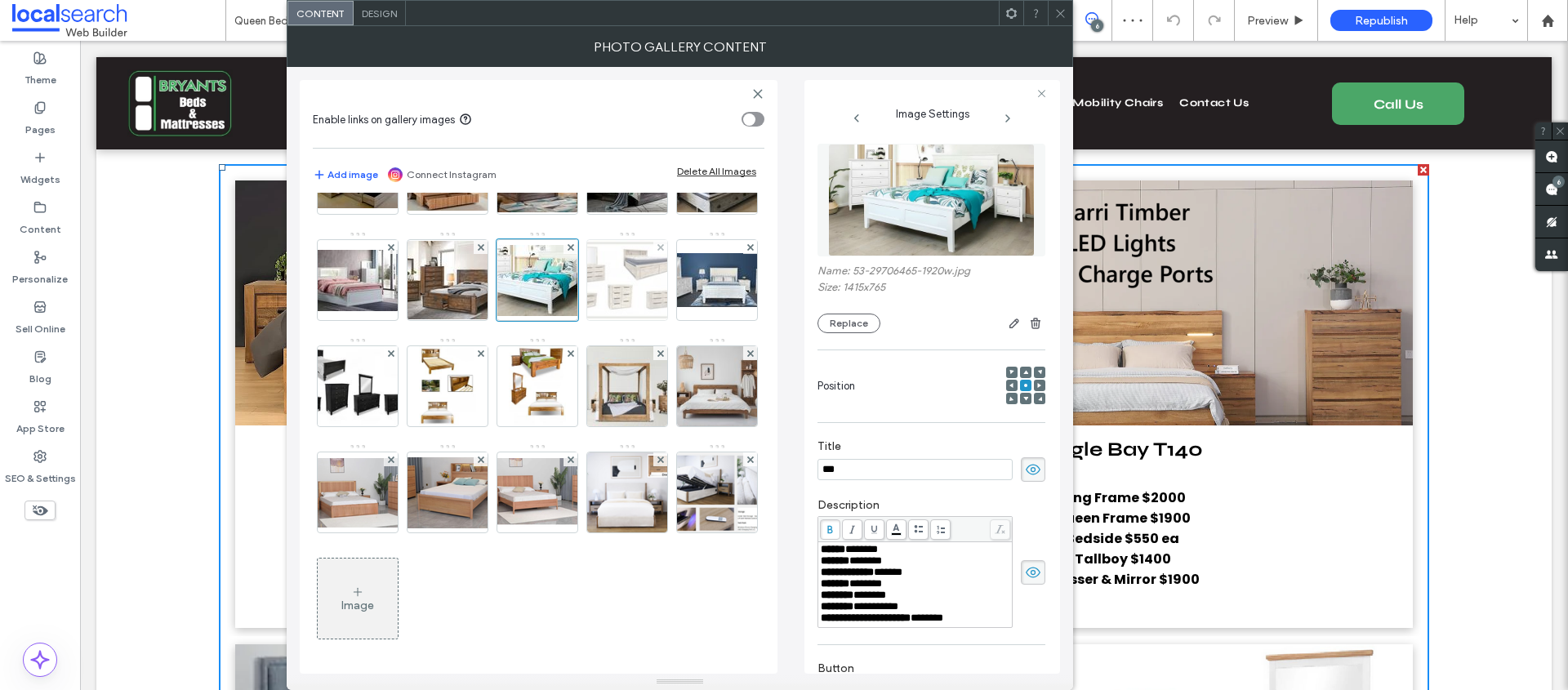
click at [605, 282] on img at bounding box center [627, 280] width 113 height 80
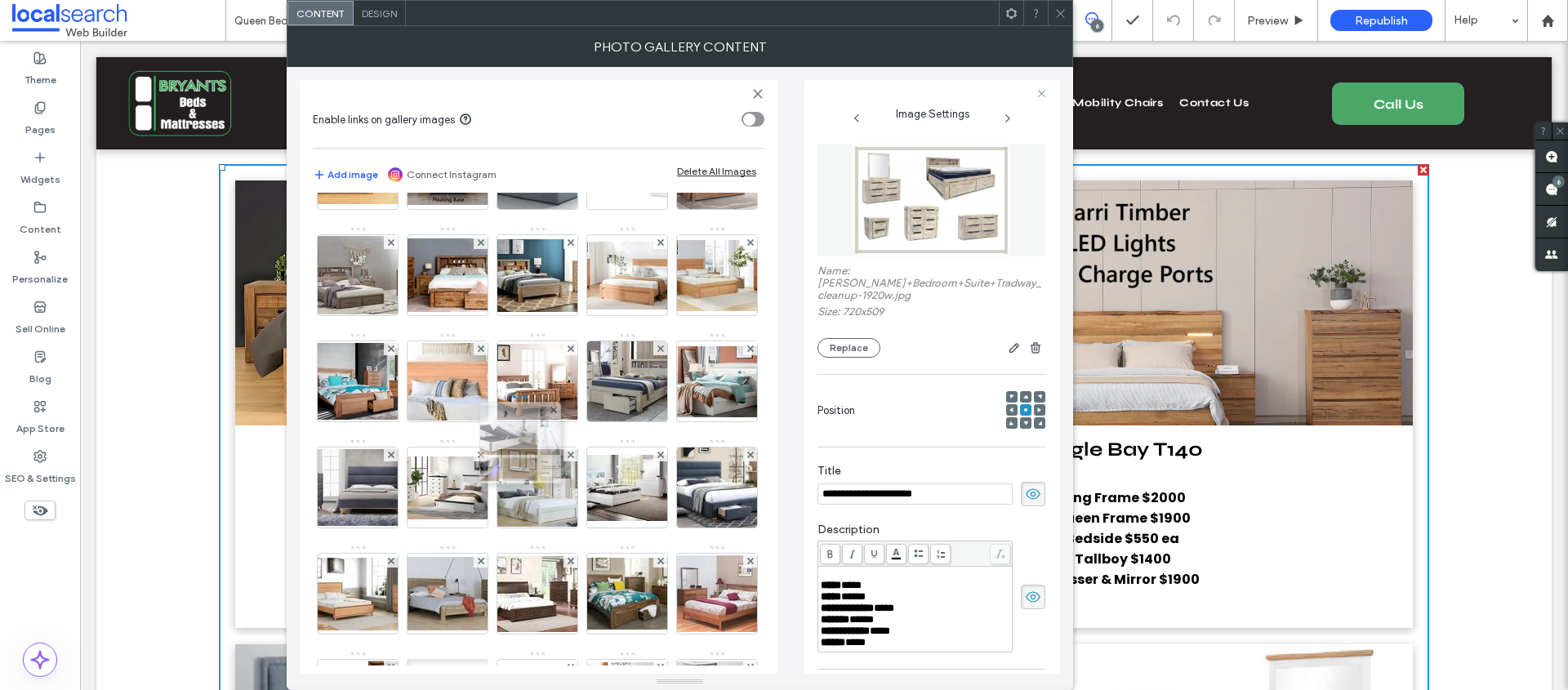
scroll to position [0, 0]
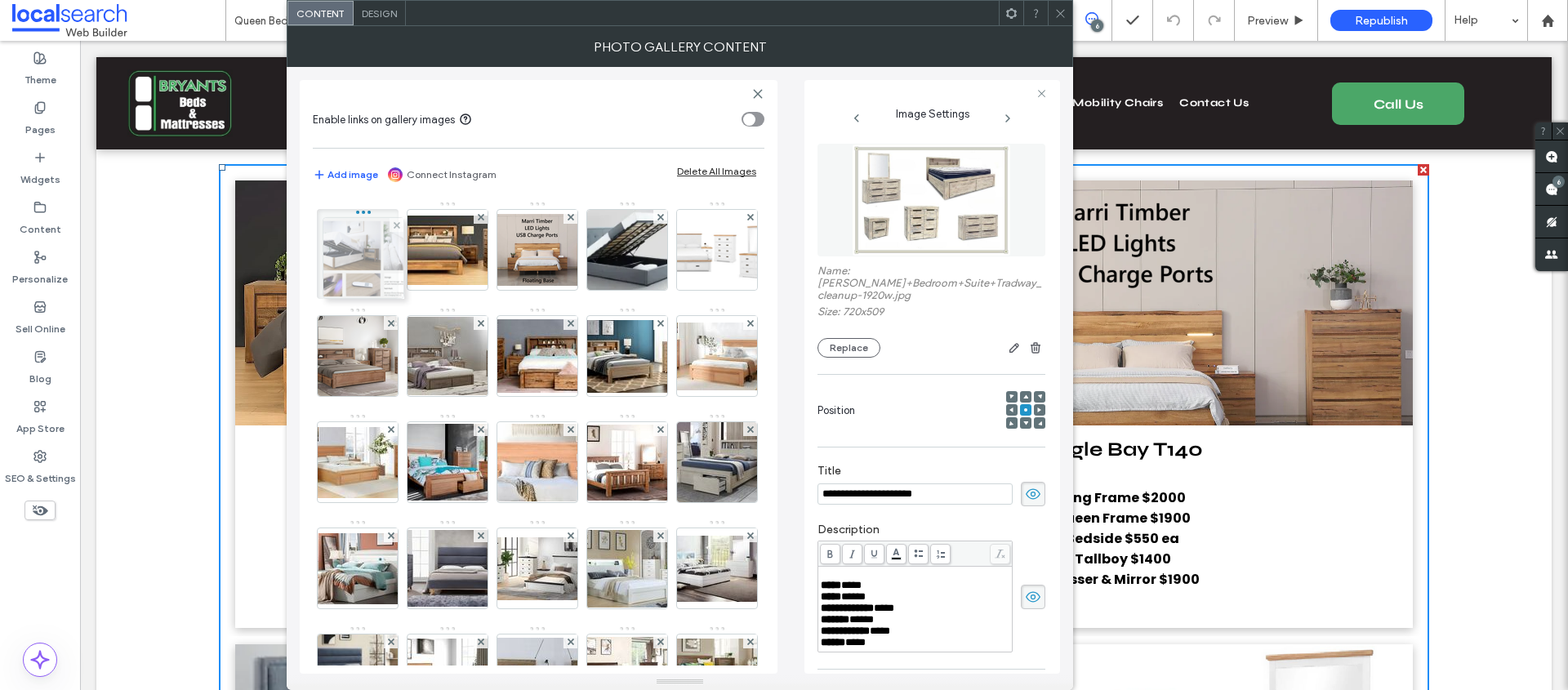
drag, startPoint x: 532, startPoint y: 599, endPoint x: 354, endPoint y: 229, distance: 410.6
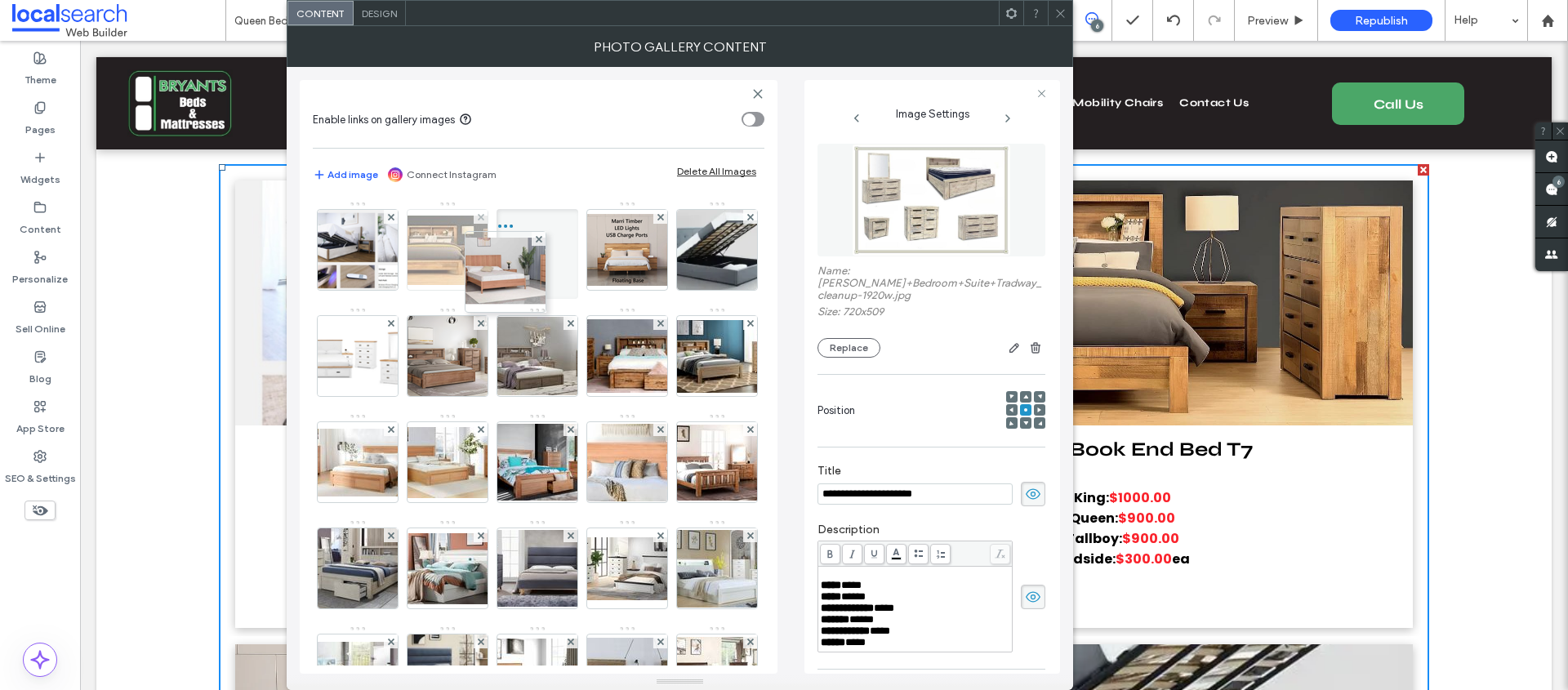
drag, startPoint x: 539, startPoint y: 604, endPoint x: 438, endPoint y: 248, distance: 370.0
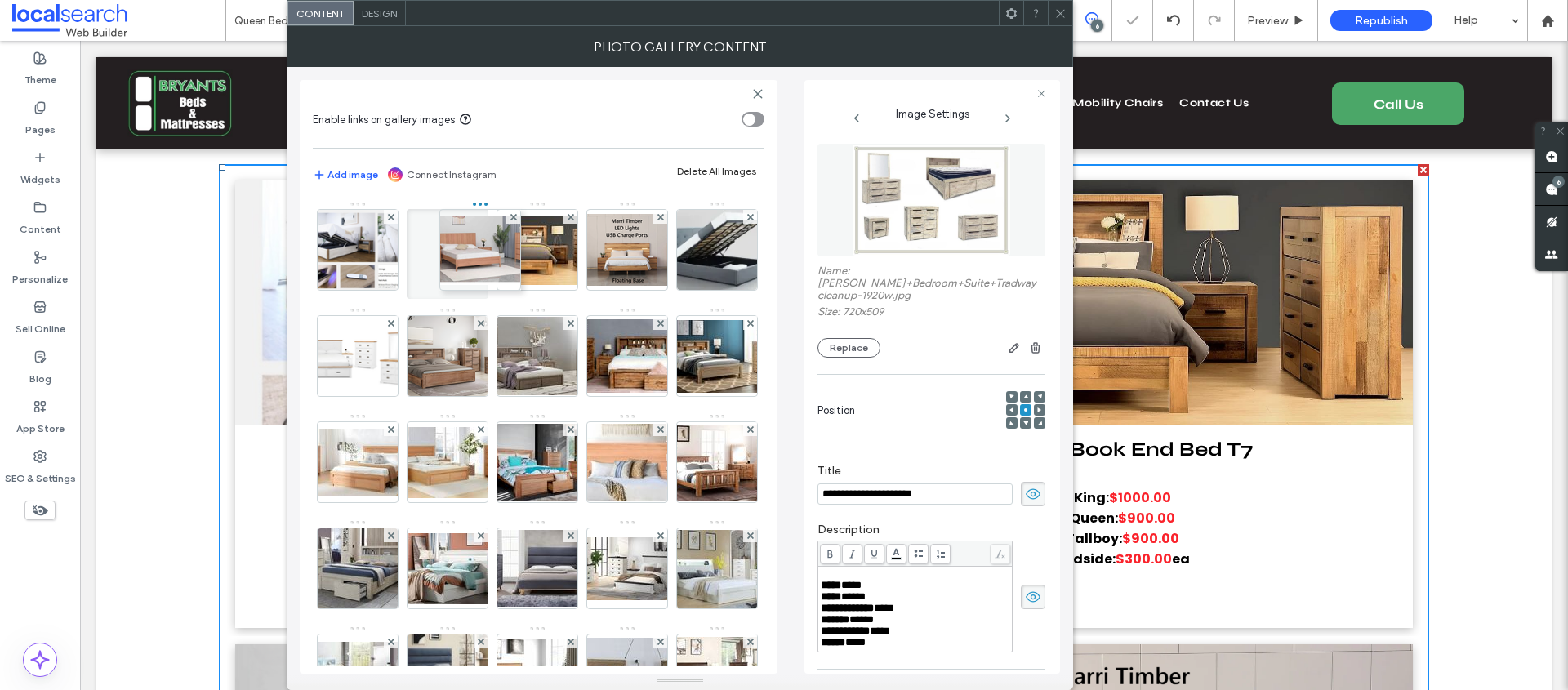
drag, startPoint x: 544, startPoint y: 242, endPoint x: 440, endPoint y: 243, distance: 104.0
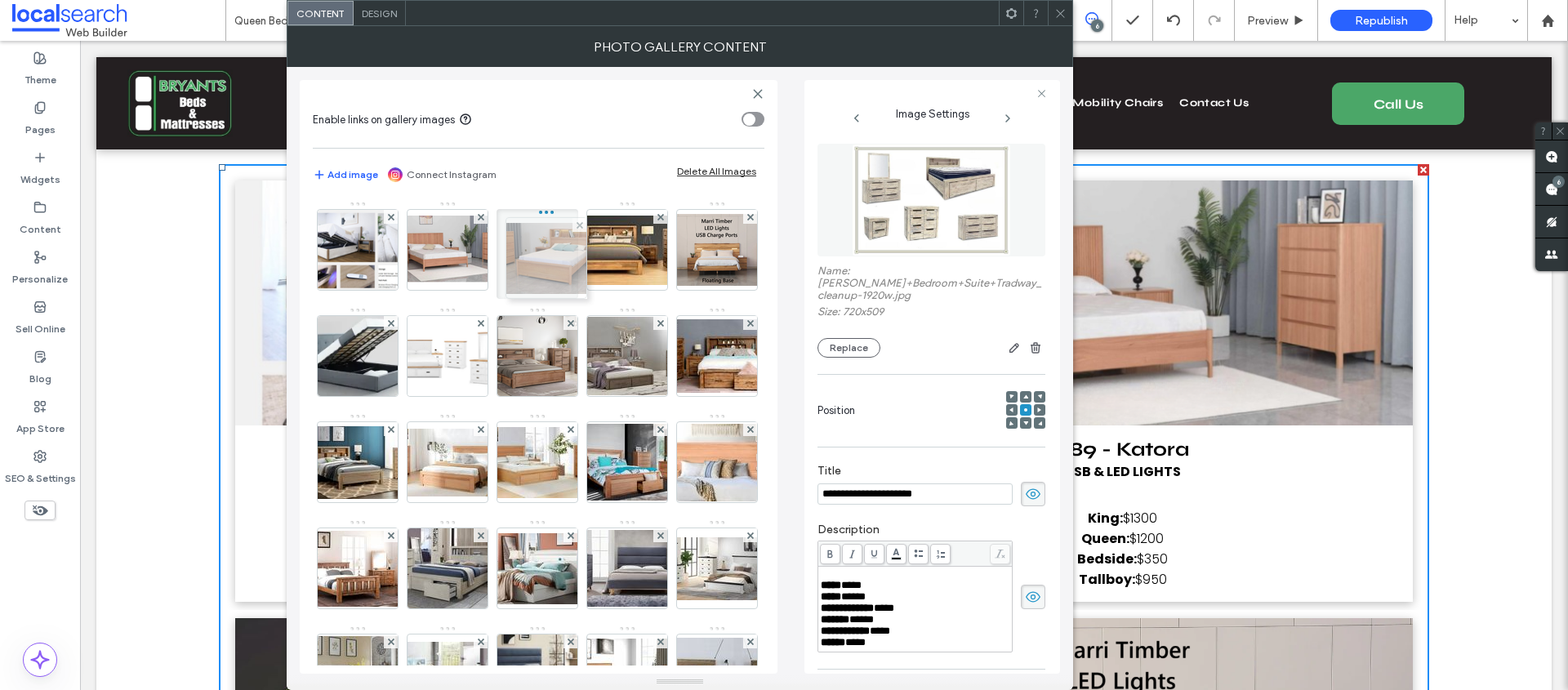
drag, startPoint x: 527, startPoint y: 587, endPoint x: 531, endPoint y: 238, distance: 349.0
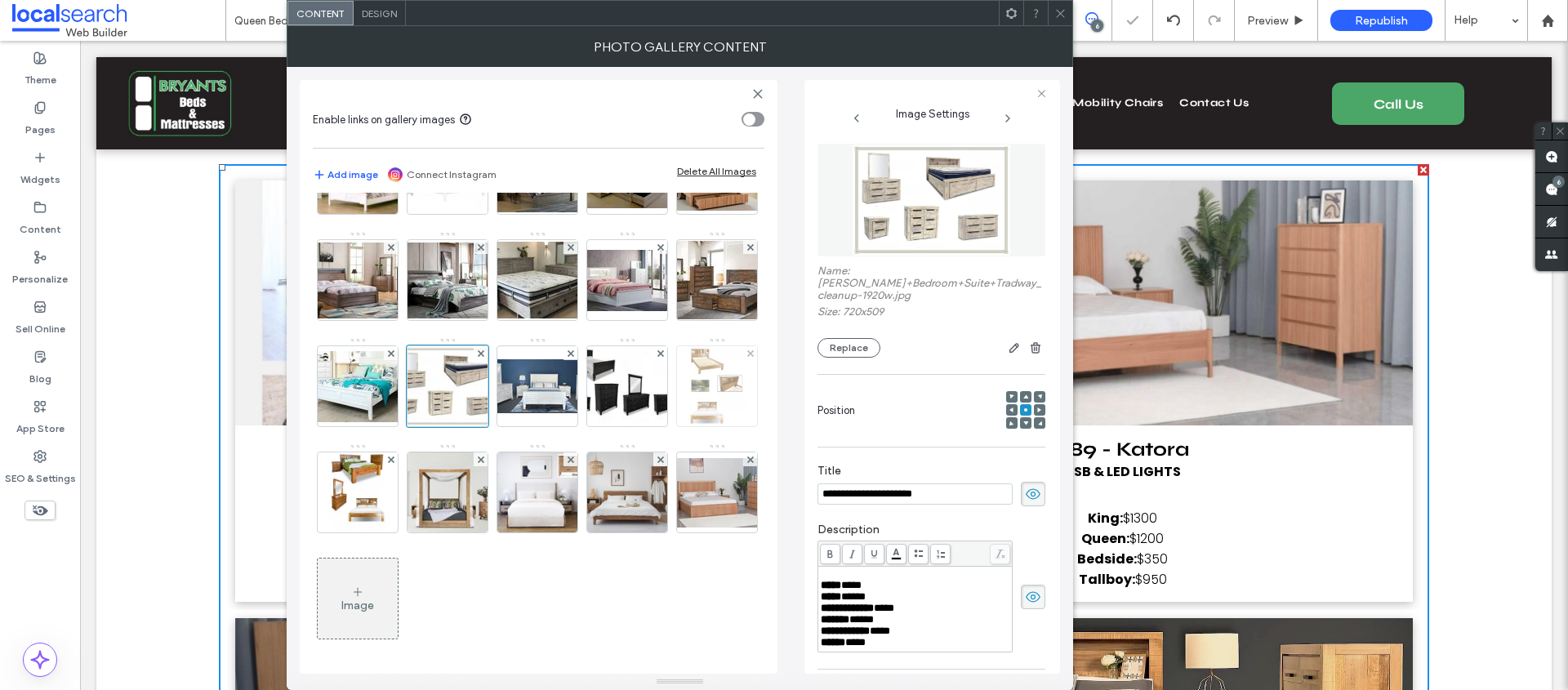
scroll to position [1562, 0]
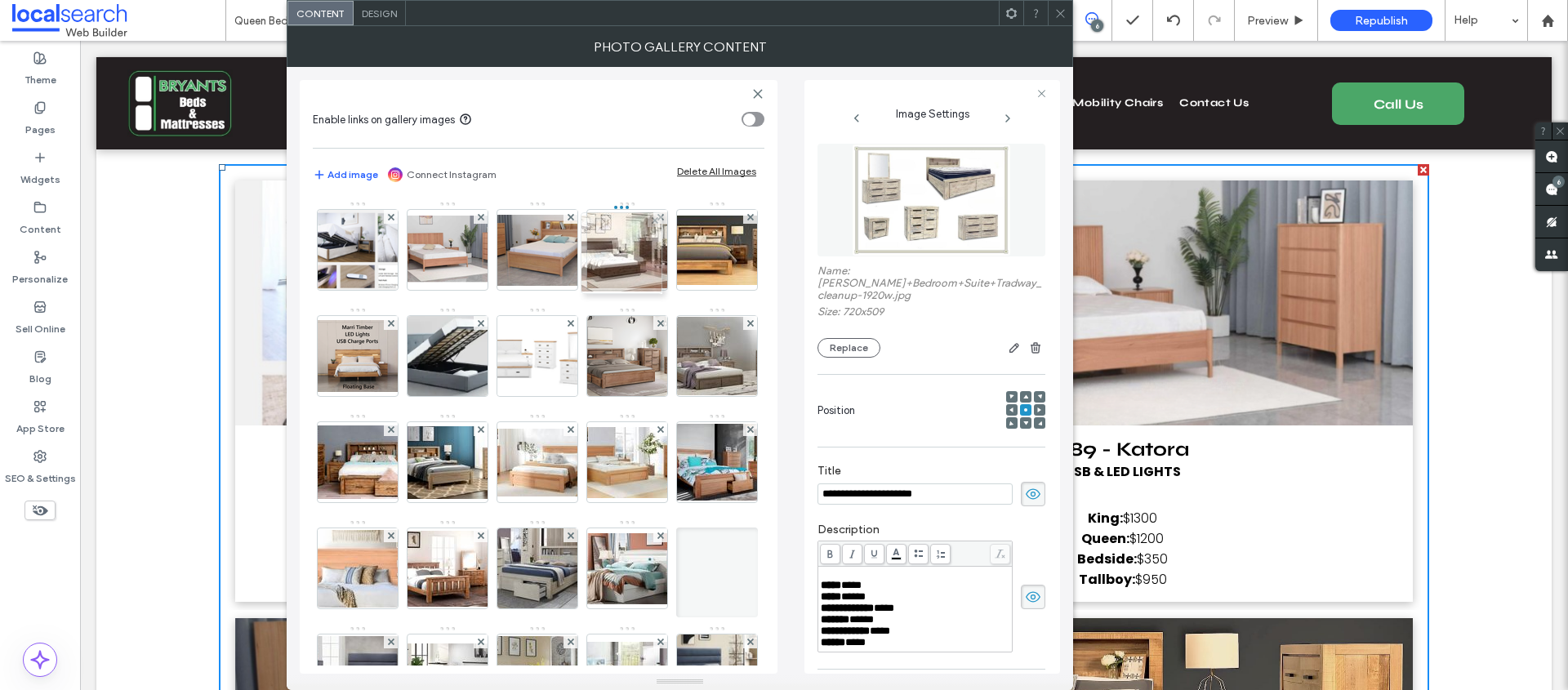
drag, startPoint x: 0, startPoint y: 0, endPoint x: 606, endPoint y: 278, distance: 666.7
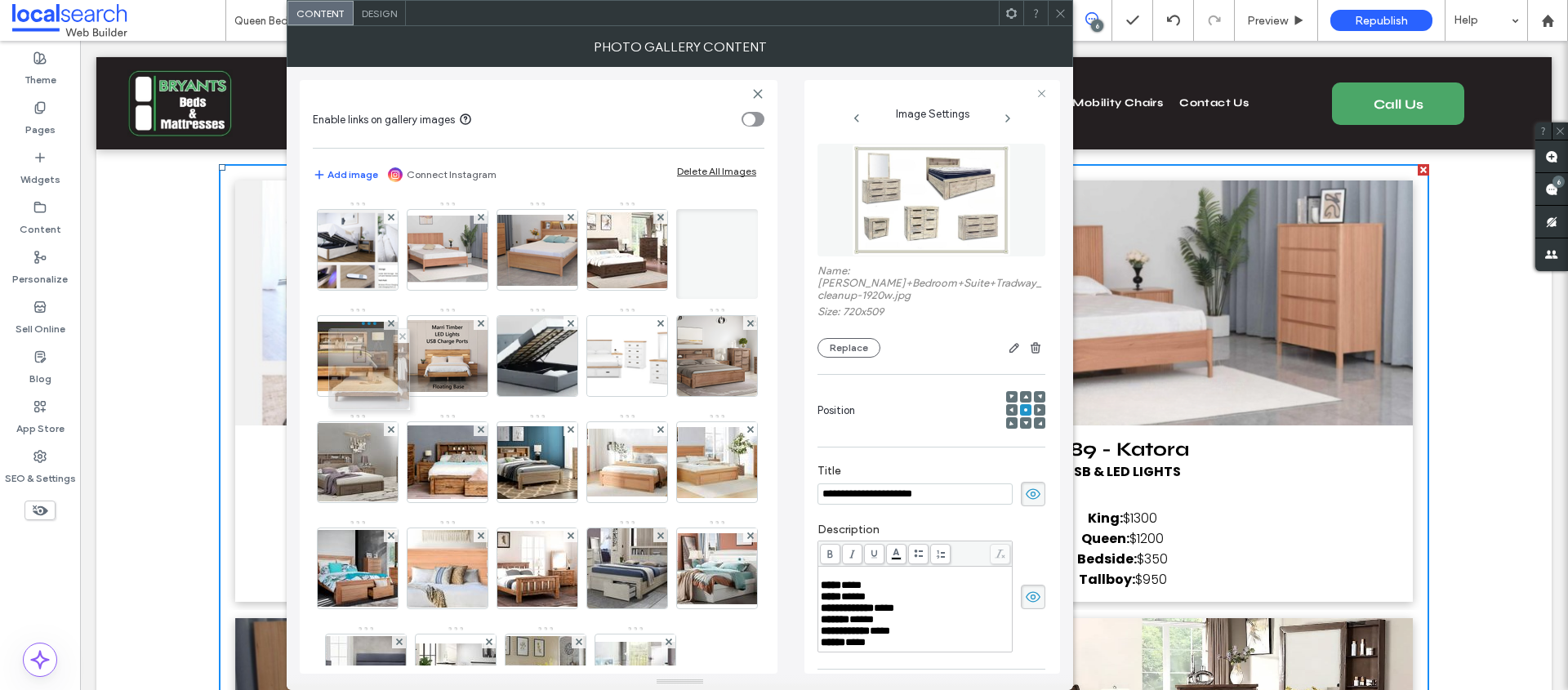
drag, startPoint x: 452, startPoint y: 598, endPoint x: 358, endPoint y: 376, distance: 241.1
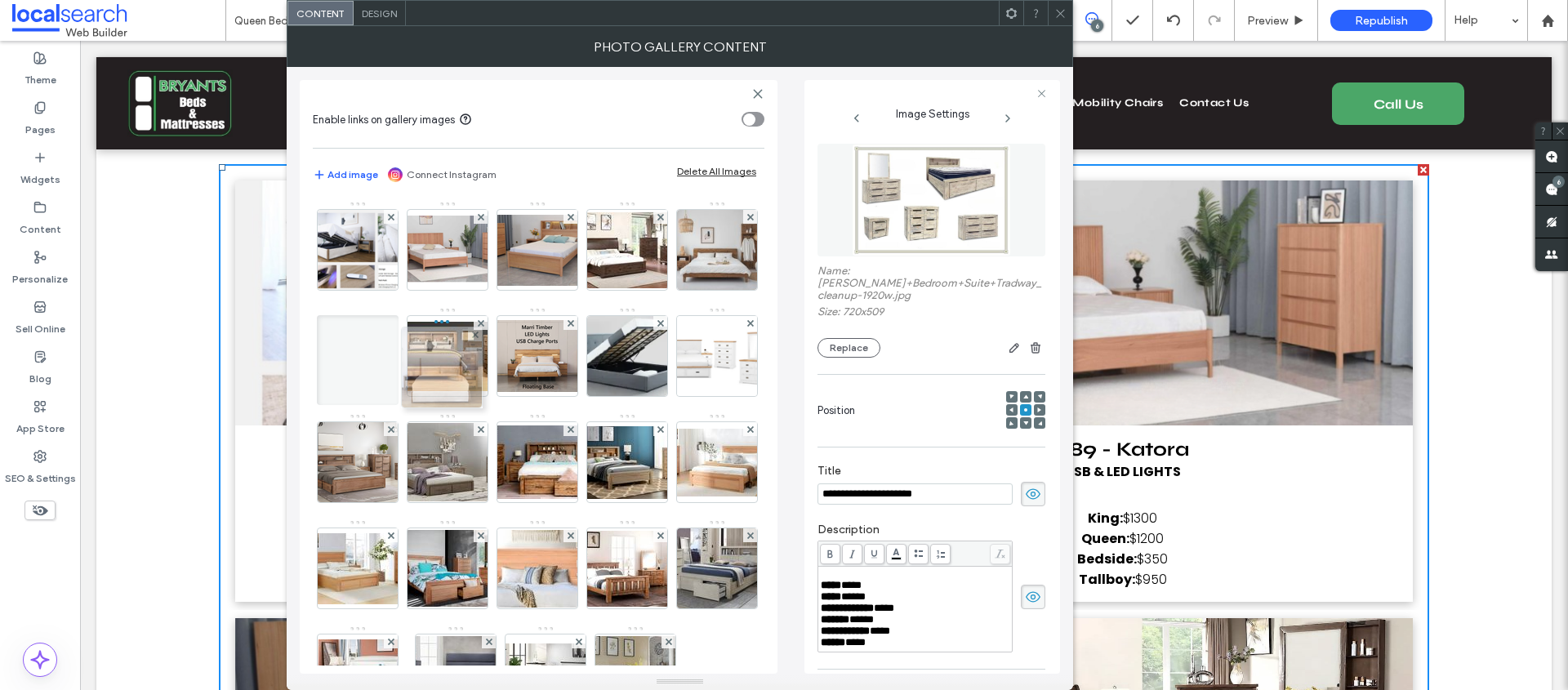
drag, startPoint x: 443, startPoint y: 595, endPoint x: 436, endPoint y: 341, distance: 254.1
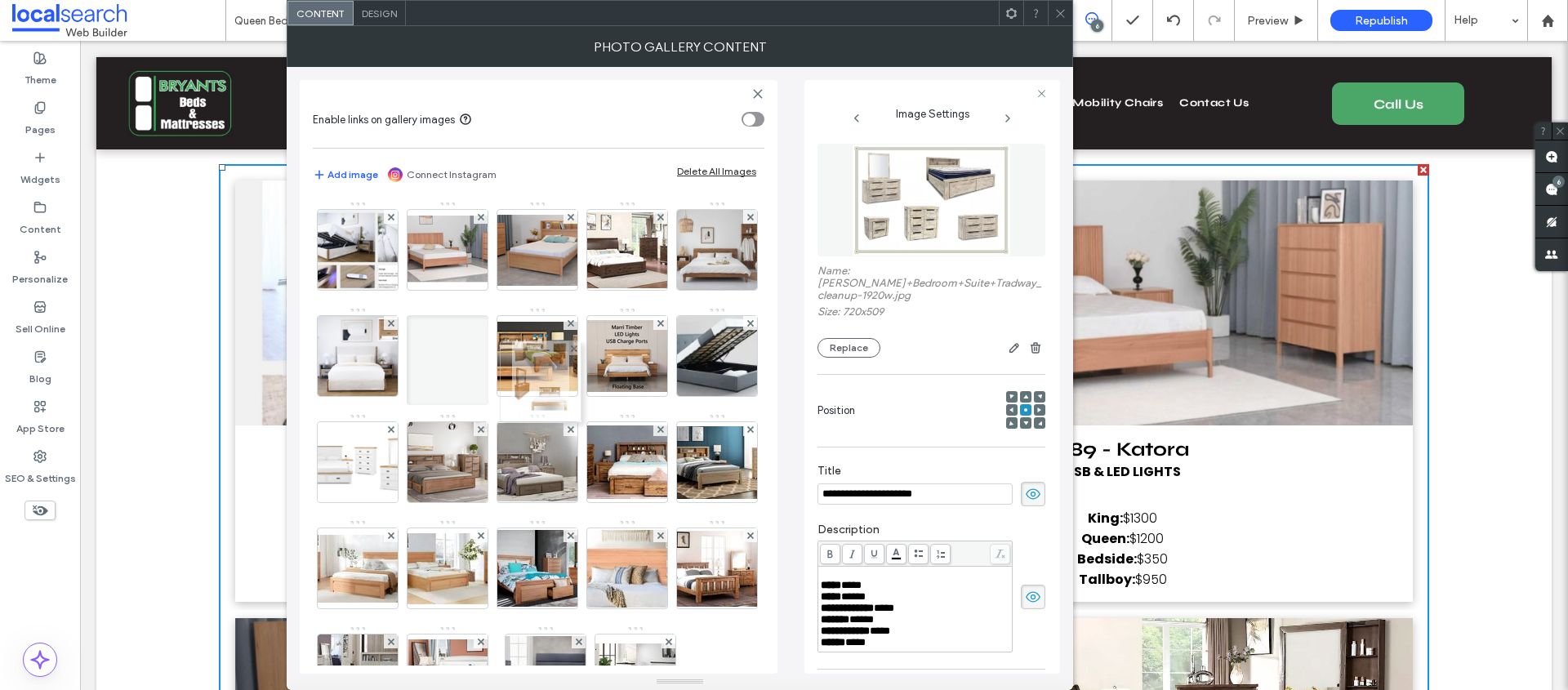
drag, startPoint x: 448, startPoint y: 602, endPoint x: 543, endPoint y: 340, distance: 278.7
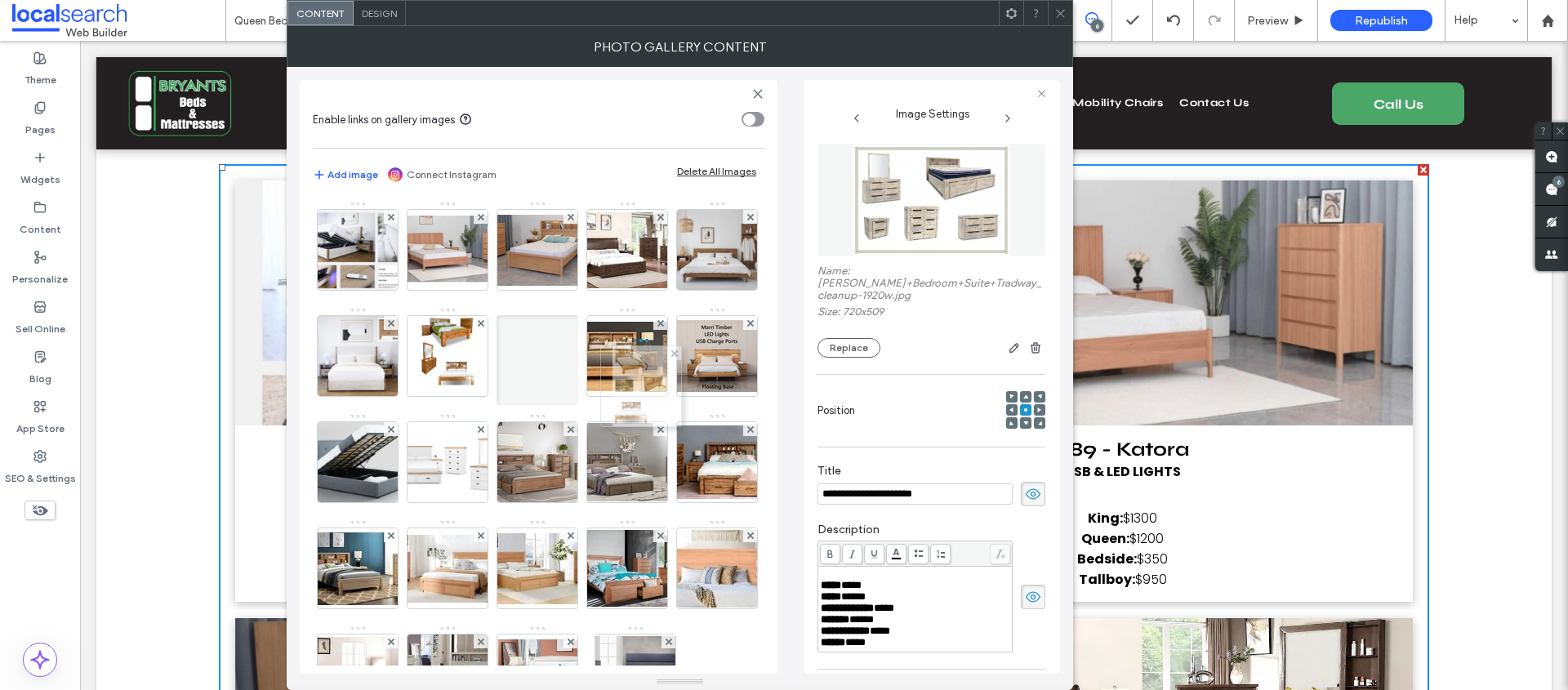
drag, startPoint x: 443, startPoint y: 587, endPoint x: 636, endPoint y: 356, distance: 301.0
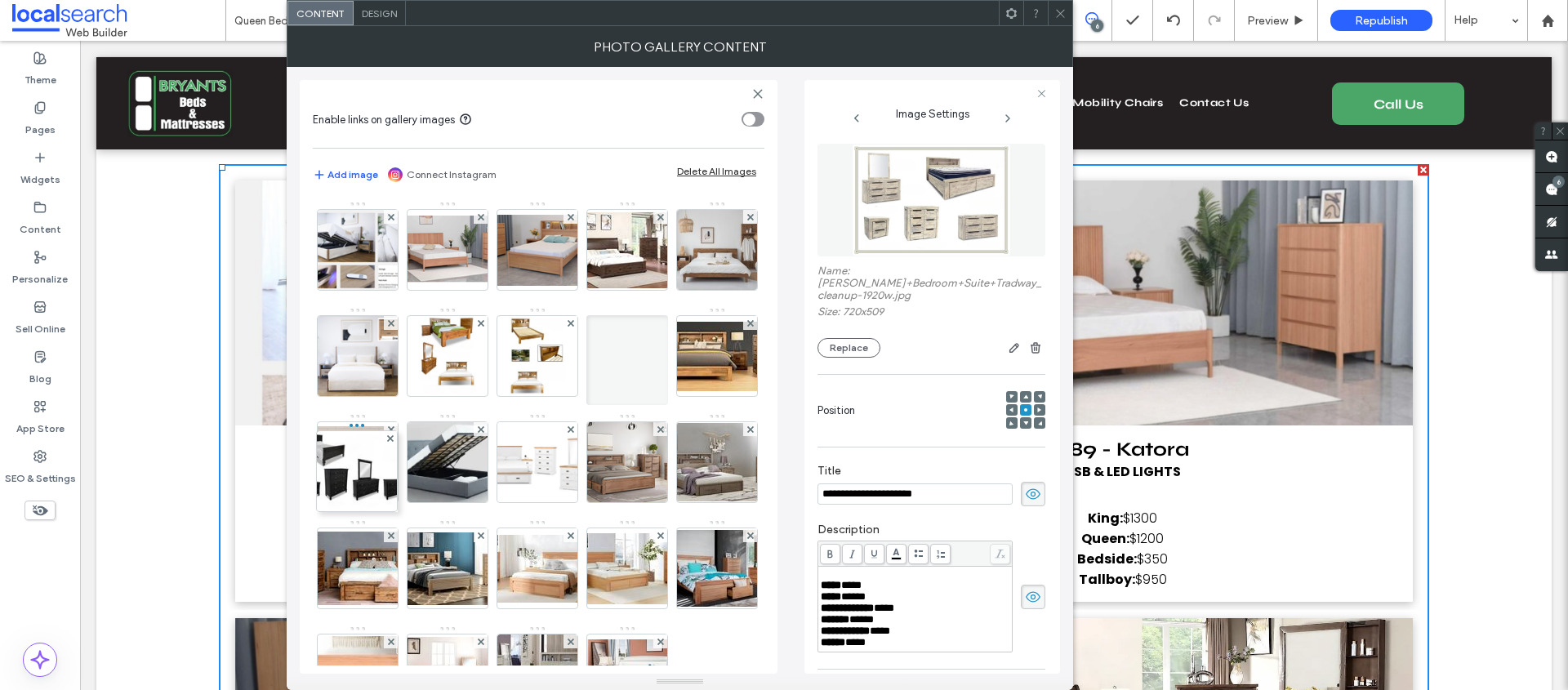
drag, startPoint x: 454, startPoint y: 589, endPoint x: 309, endPoint y: 443, distance: 205.8
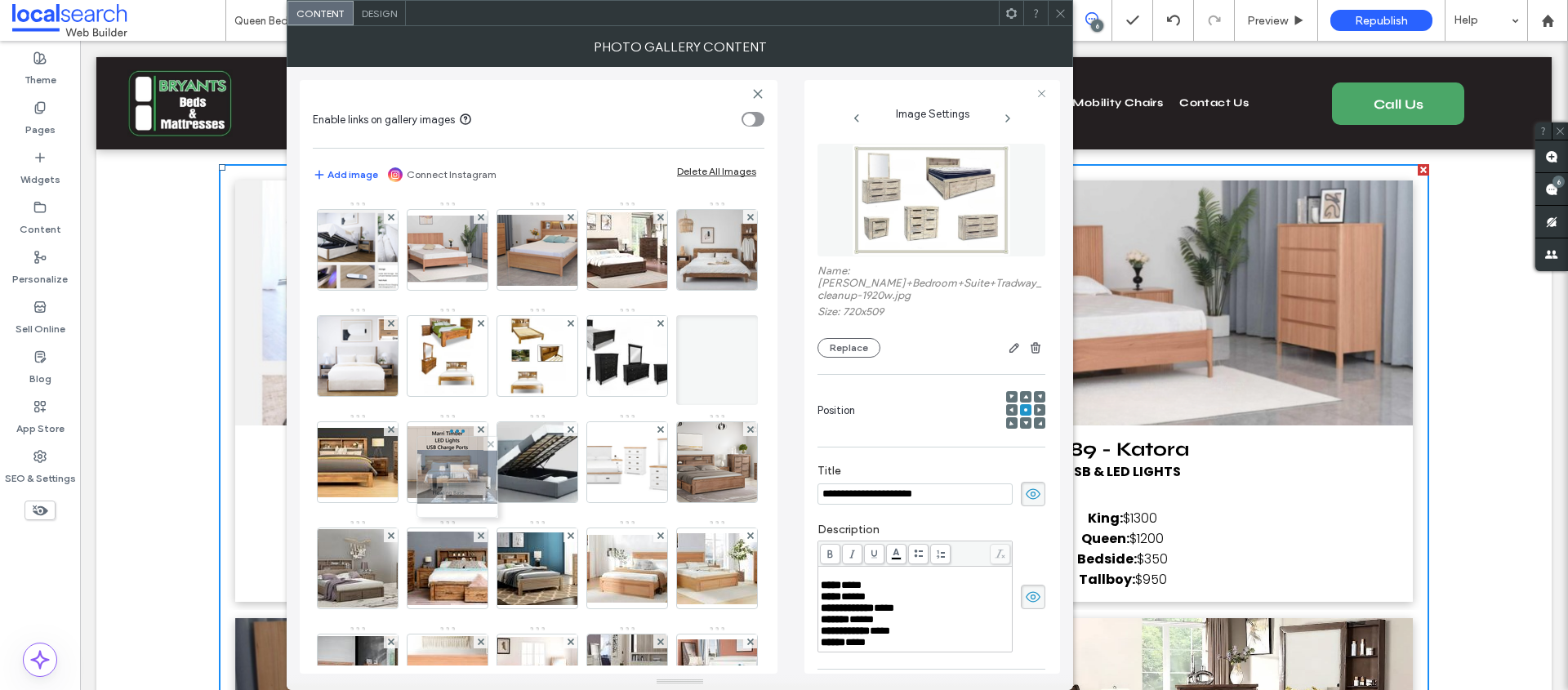
drag, startPoint x: 450, startPoint y: 597, endPoint x: 452, endPoint y: 454, distance: 143.0
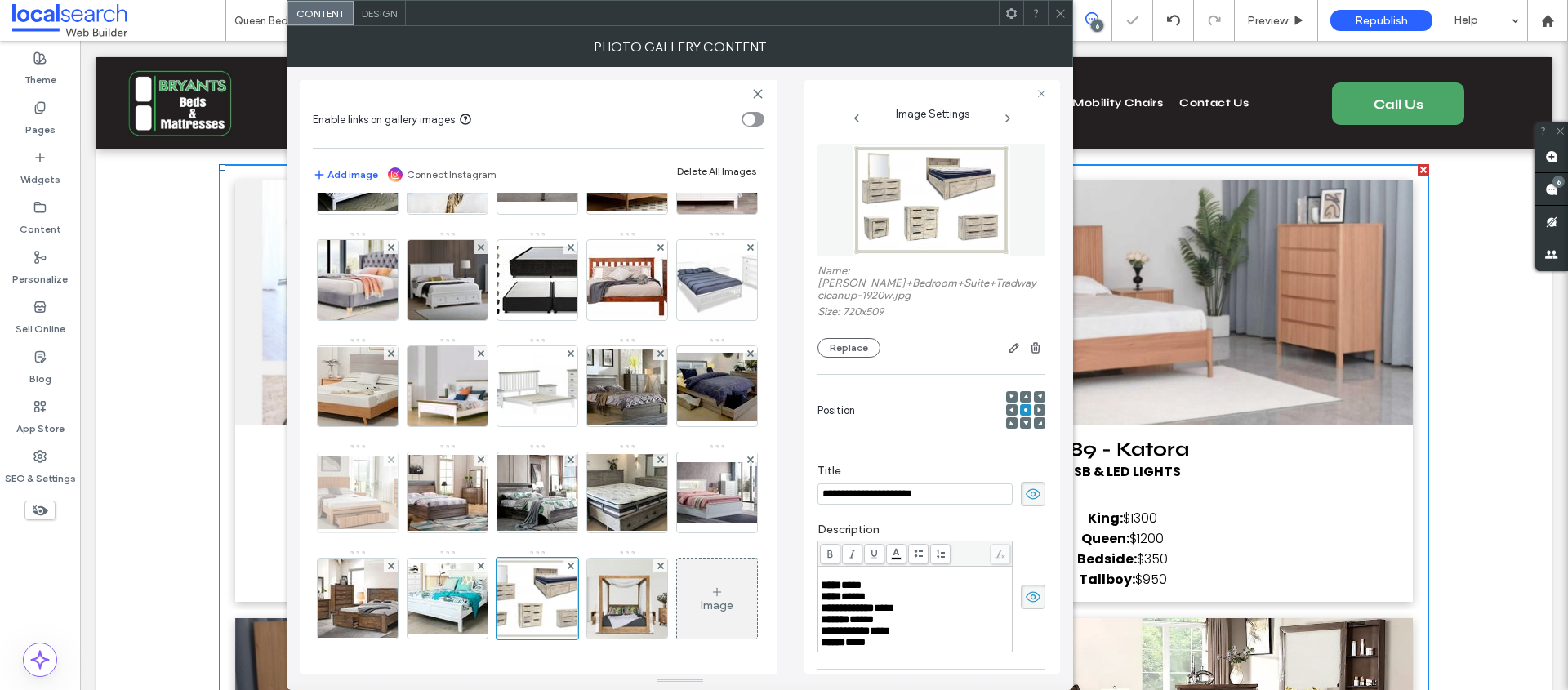
scroll to position [1562, 0]
click at [570, 588] on img at bounding box center [627, 599] width 114 height 80
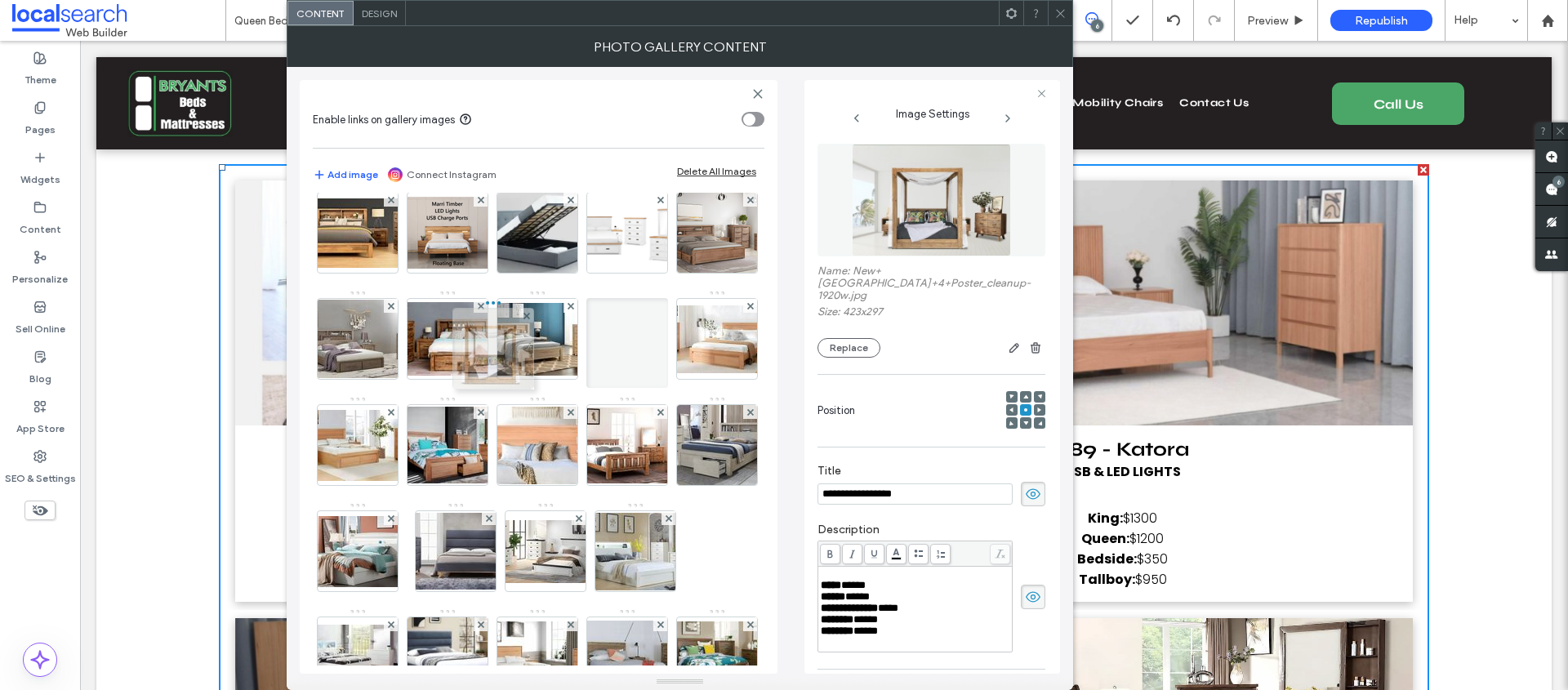
scroll to position [0, 0]
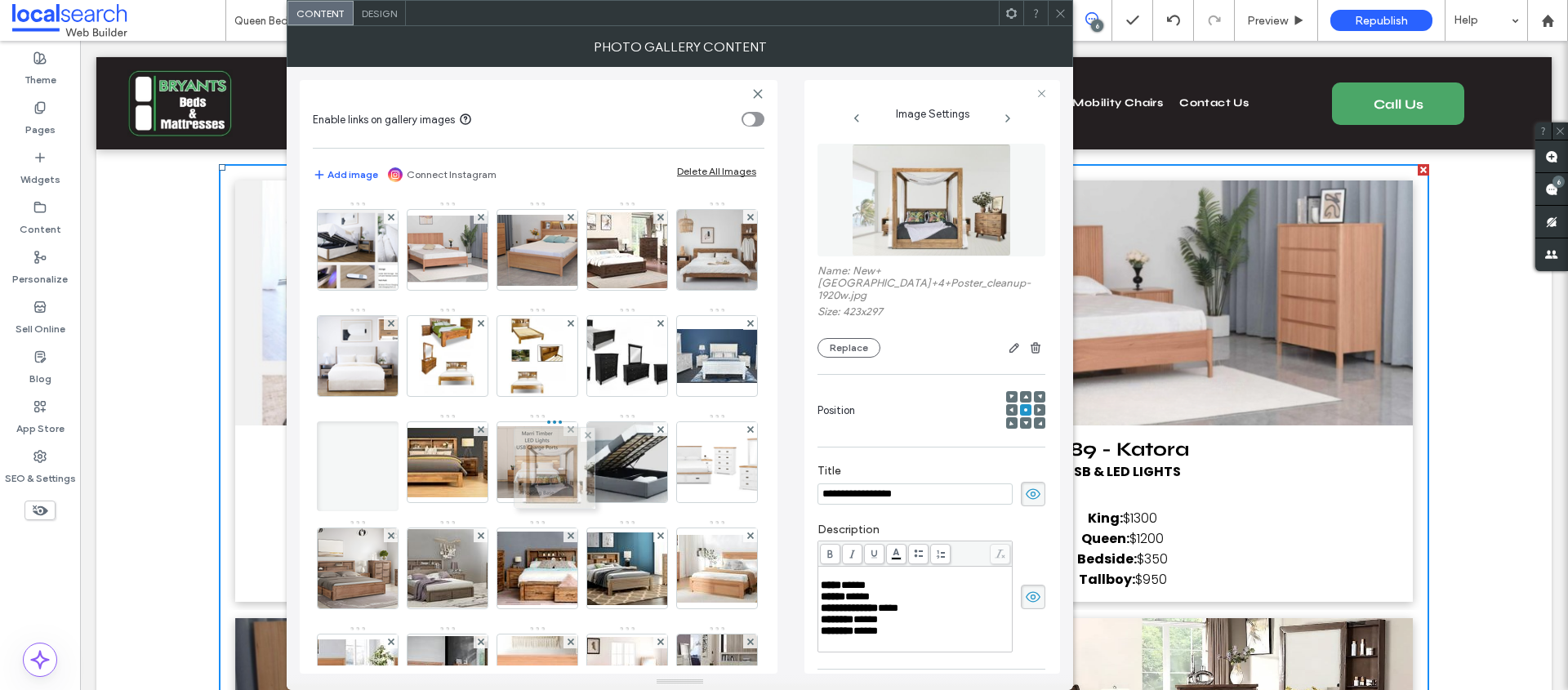
drag, startPoint x: 445, startPoint y: 603, endPoint x: 563, endPoint y: 473, distance: 175.6
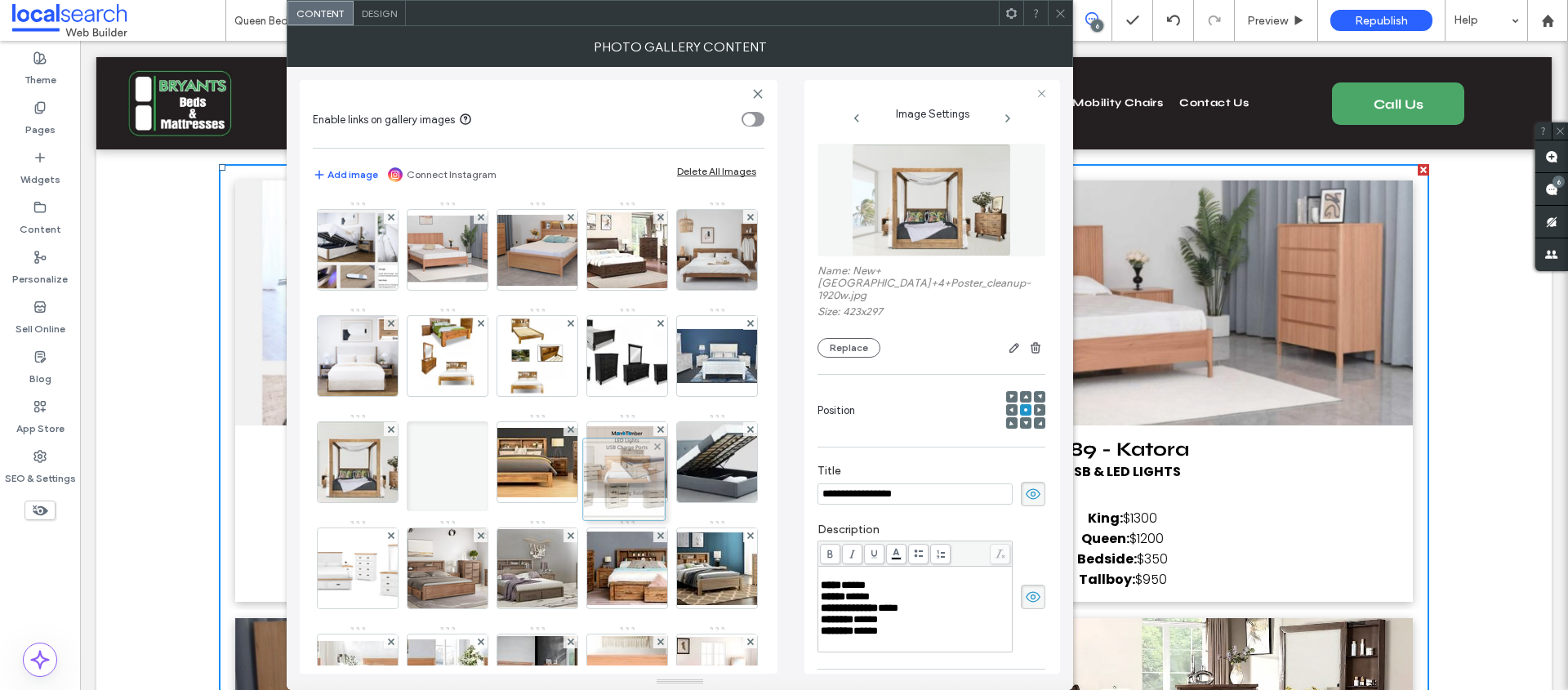
drag, startPoint x: 455, startPoint y: 599, endPoint x: 628, endPoint y: 468, distance: 217.0
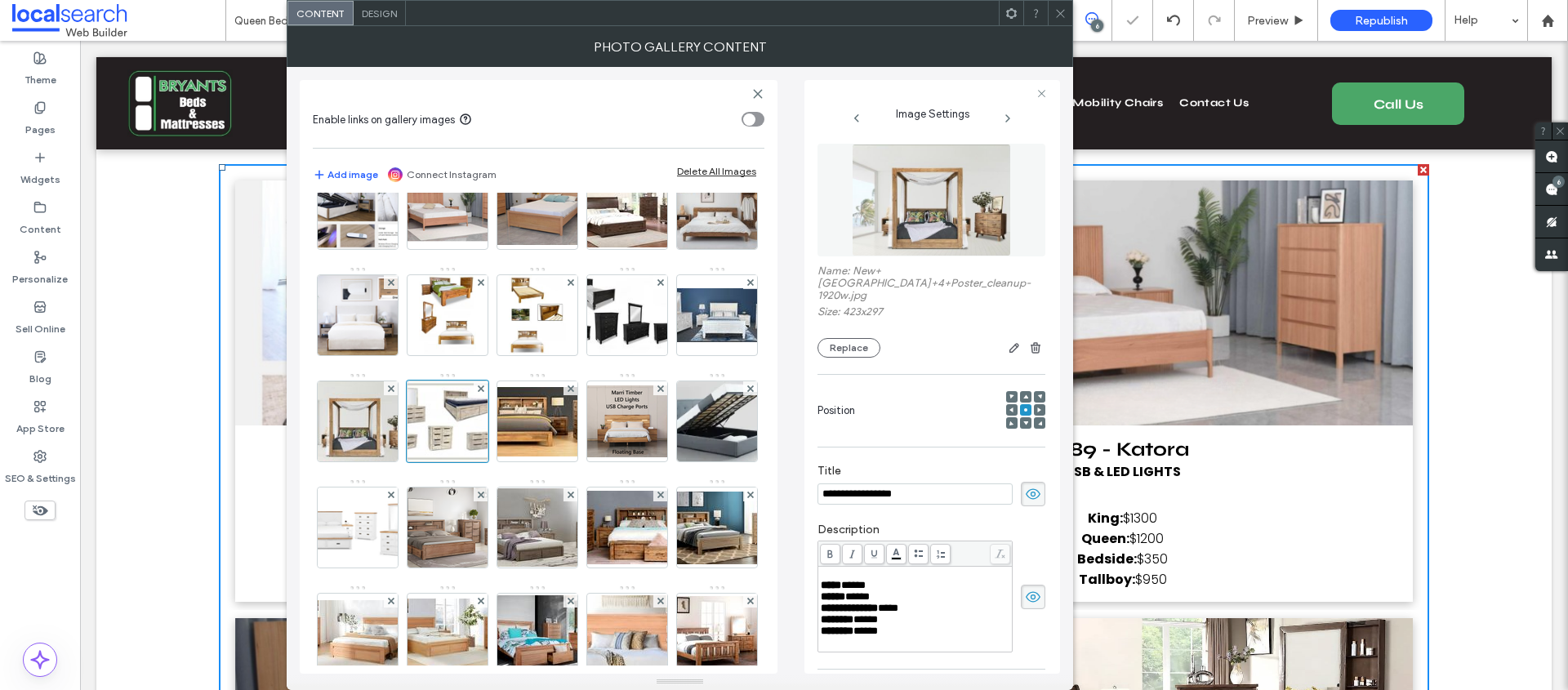
scroll to position [84, 0]
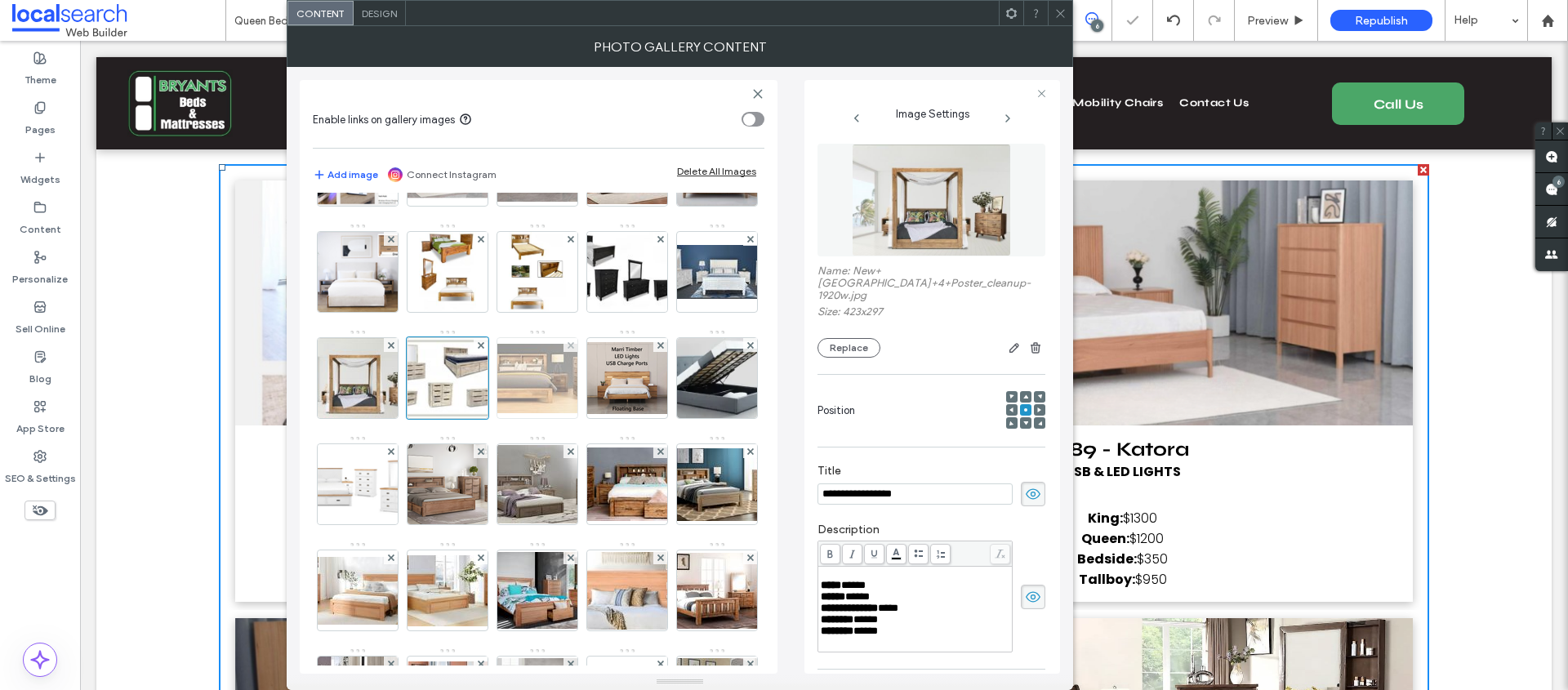
drag, startPoint x: 335, startPoint y: 492, endPoint x: 343, endPoint y: 493, distance: 8.1
click at [472, 414] on img at bounding box center [537, 378] width 131 height 70
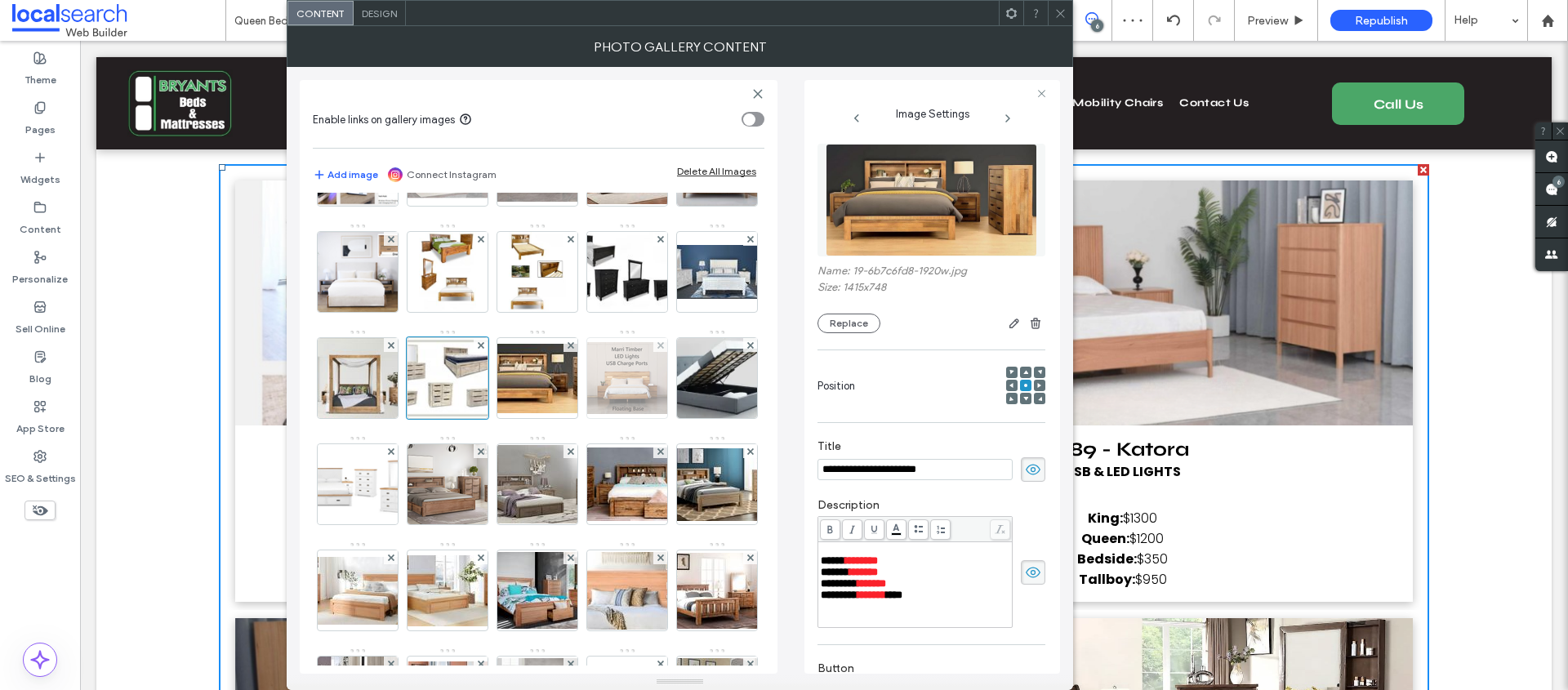
click at [561, 414] on img at bounding box center [626, 377] width 131 height 71
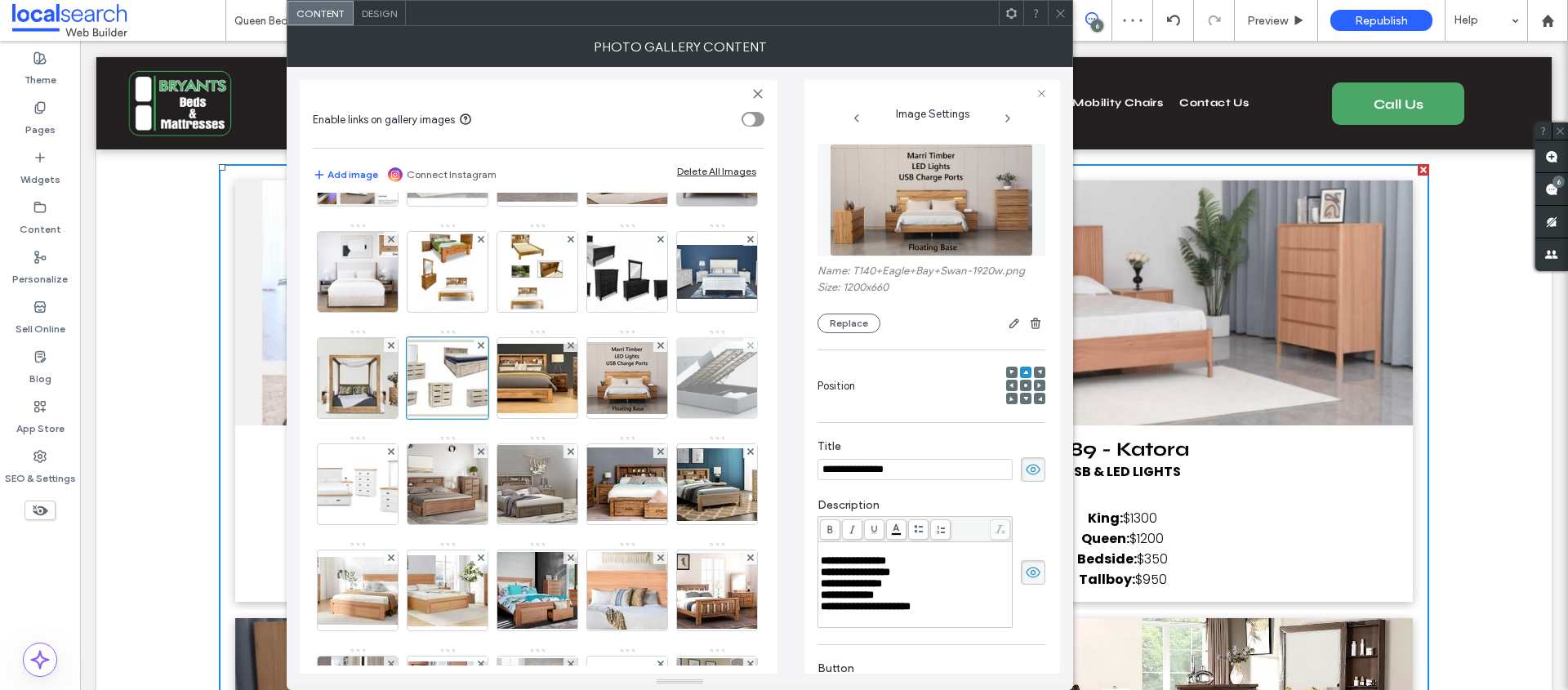
click at [661, 418] on img at bounding box center [717, 378] width 113 height 80
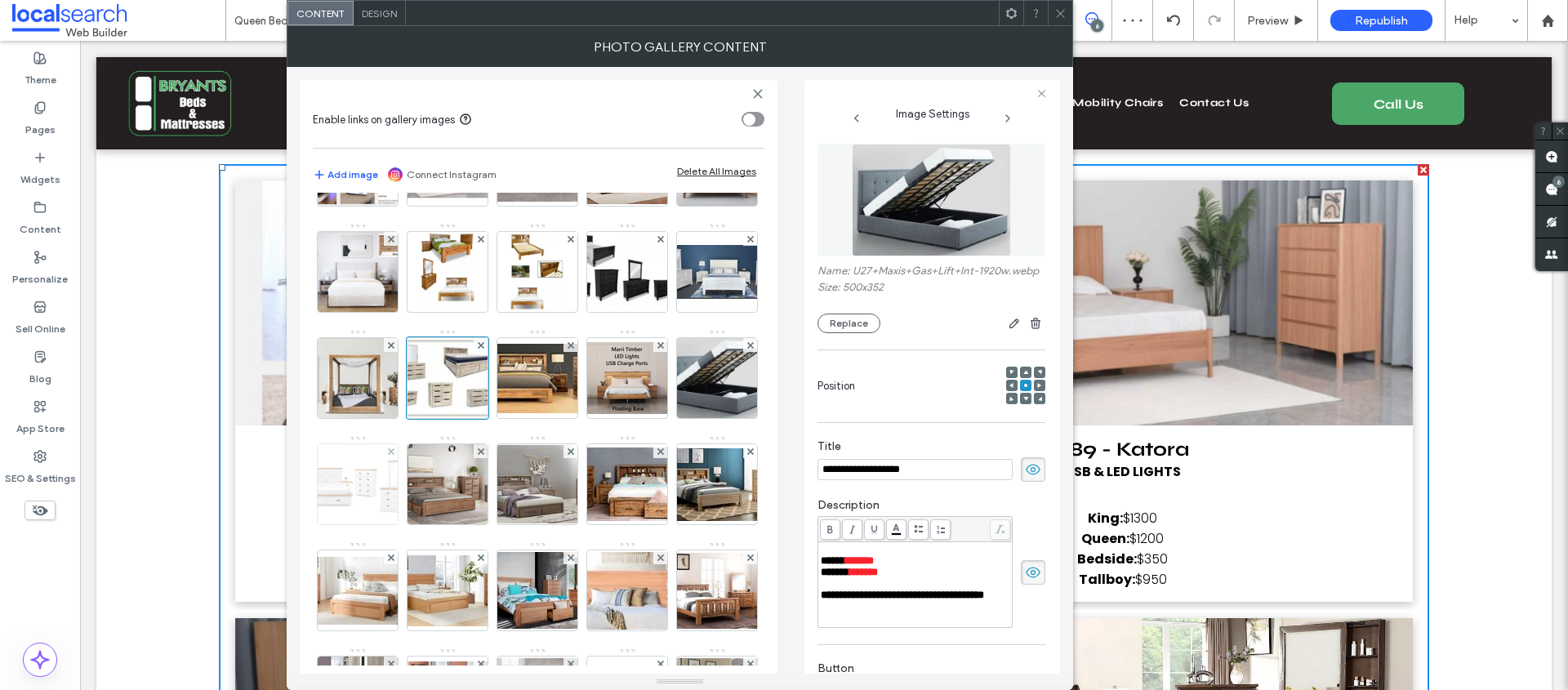
click at [418, 487] on img at bounding box center [357, 484] width 122 height 80
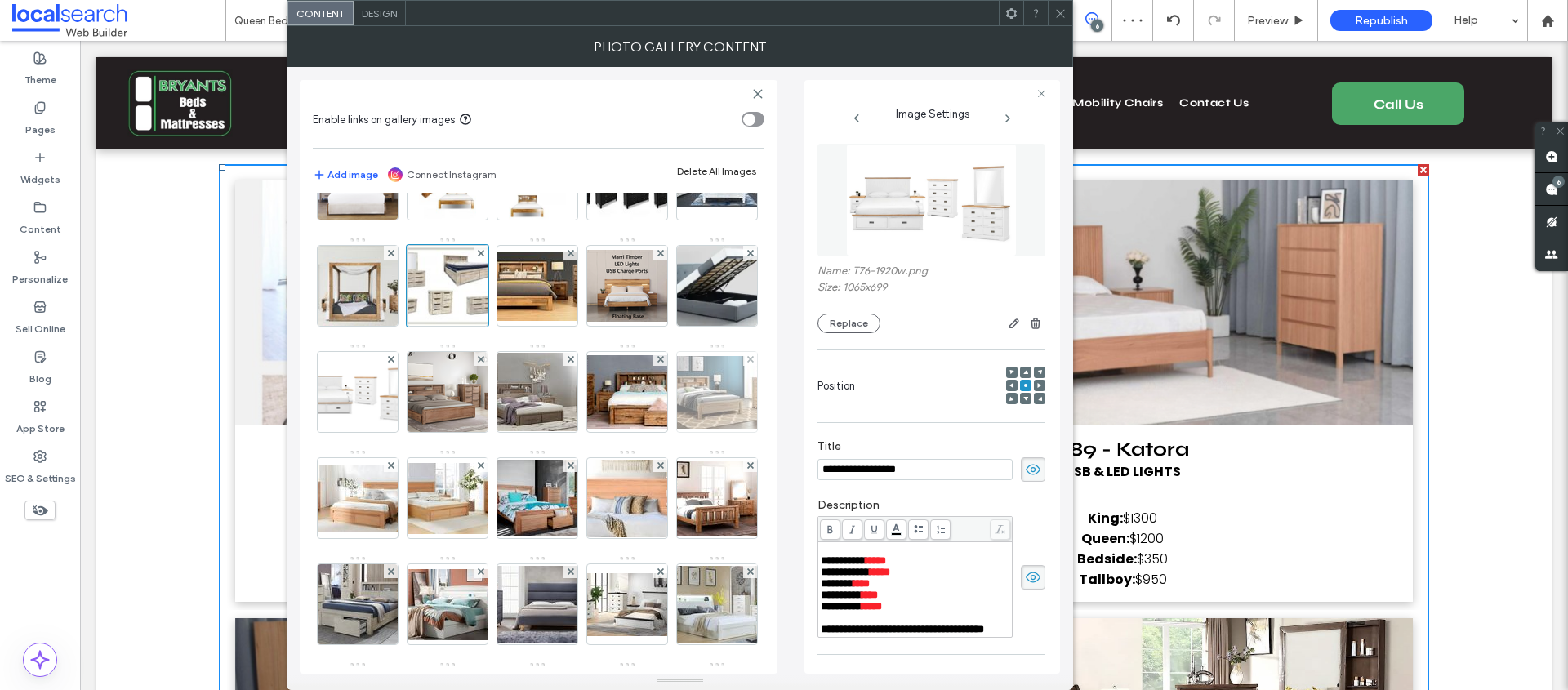
scroll to position [212, 0]
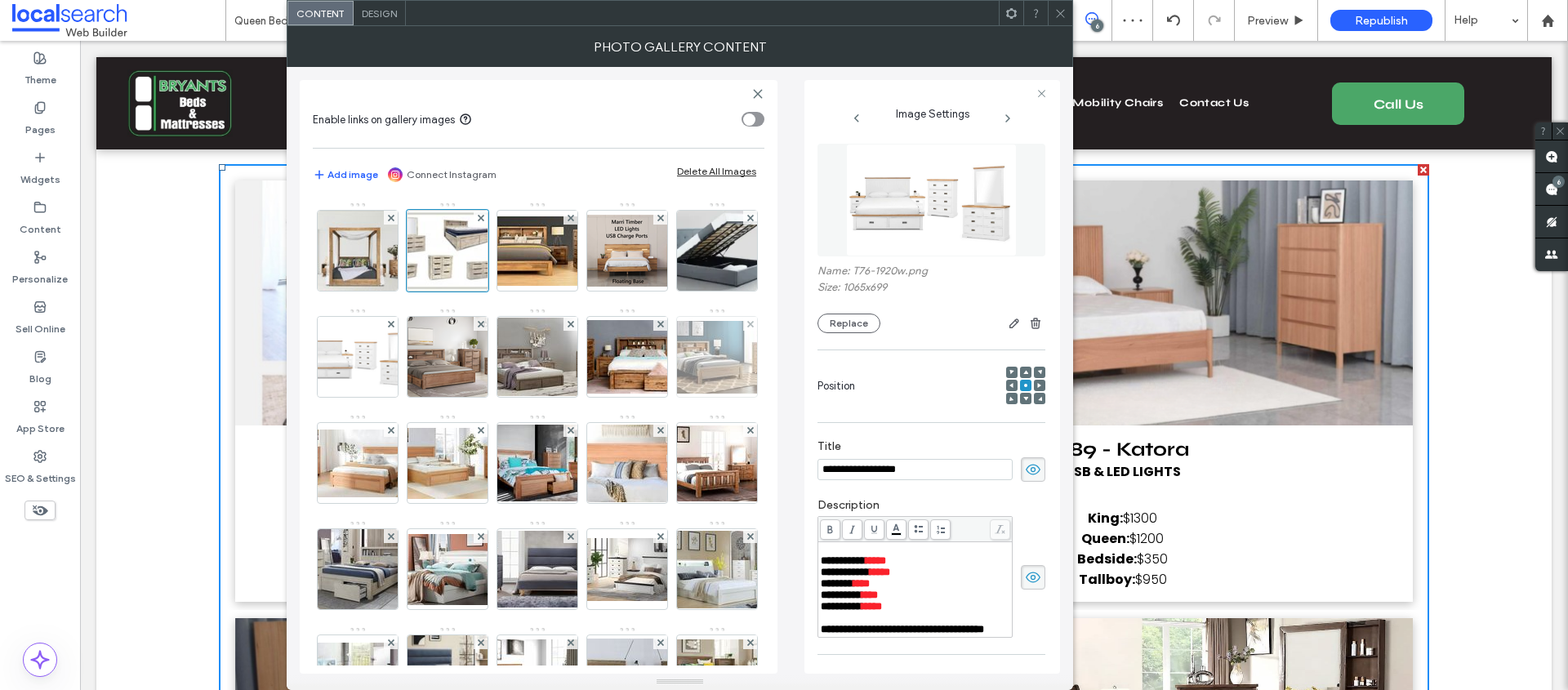
click at [652, 394] on img at bounding box center [717, 357] width 131 height 72
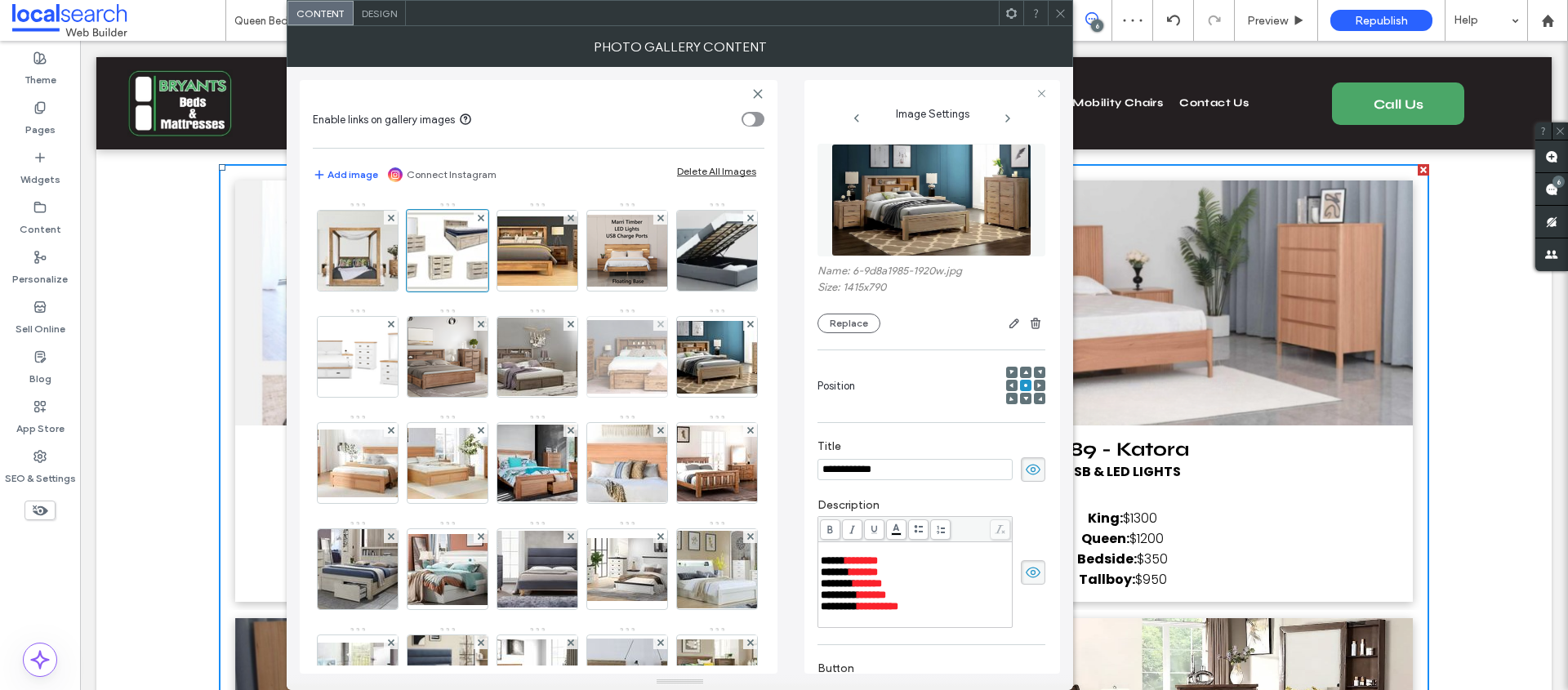
click at [561, 394] on img at bounding box center [626, 356] width 131 height 73
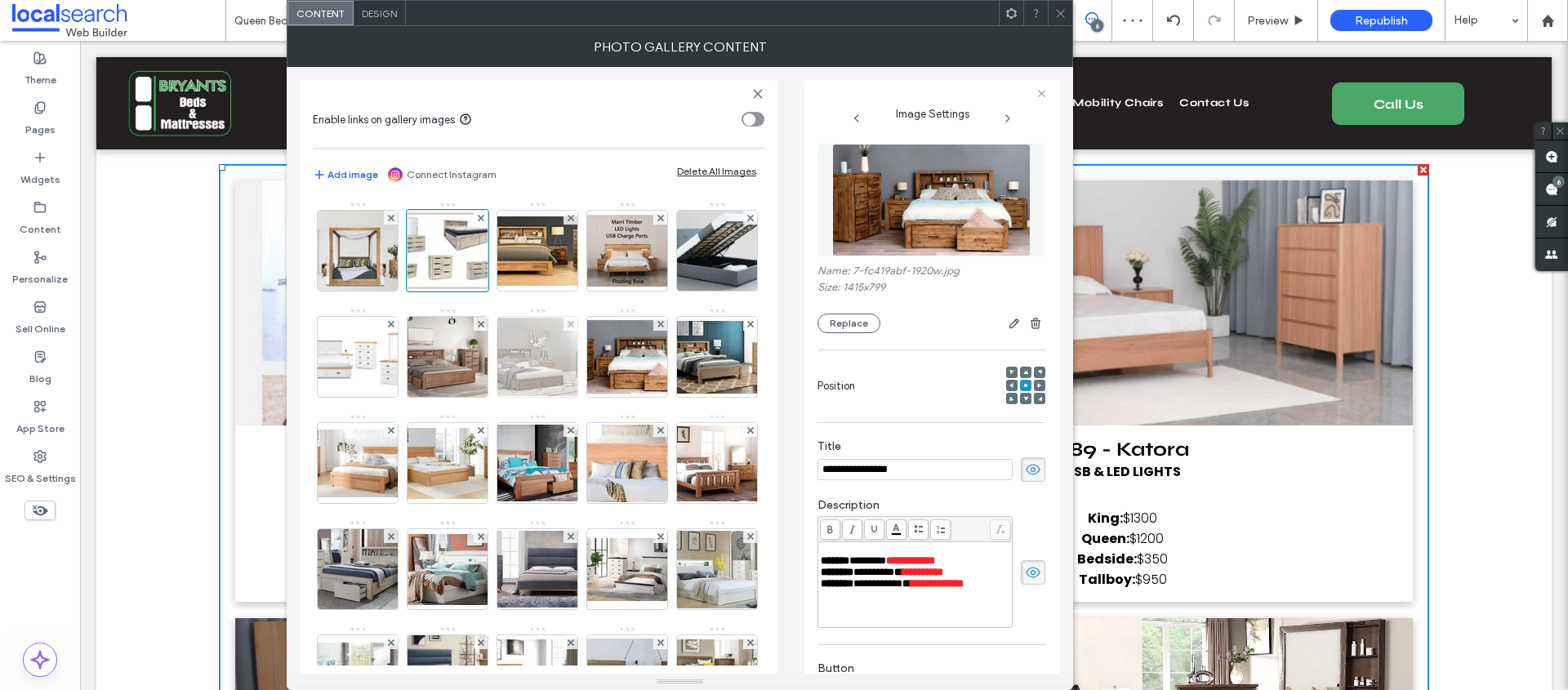
click at [472, 396] on img at bounding box center [537, 356] width 131 height 78
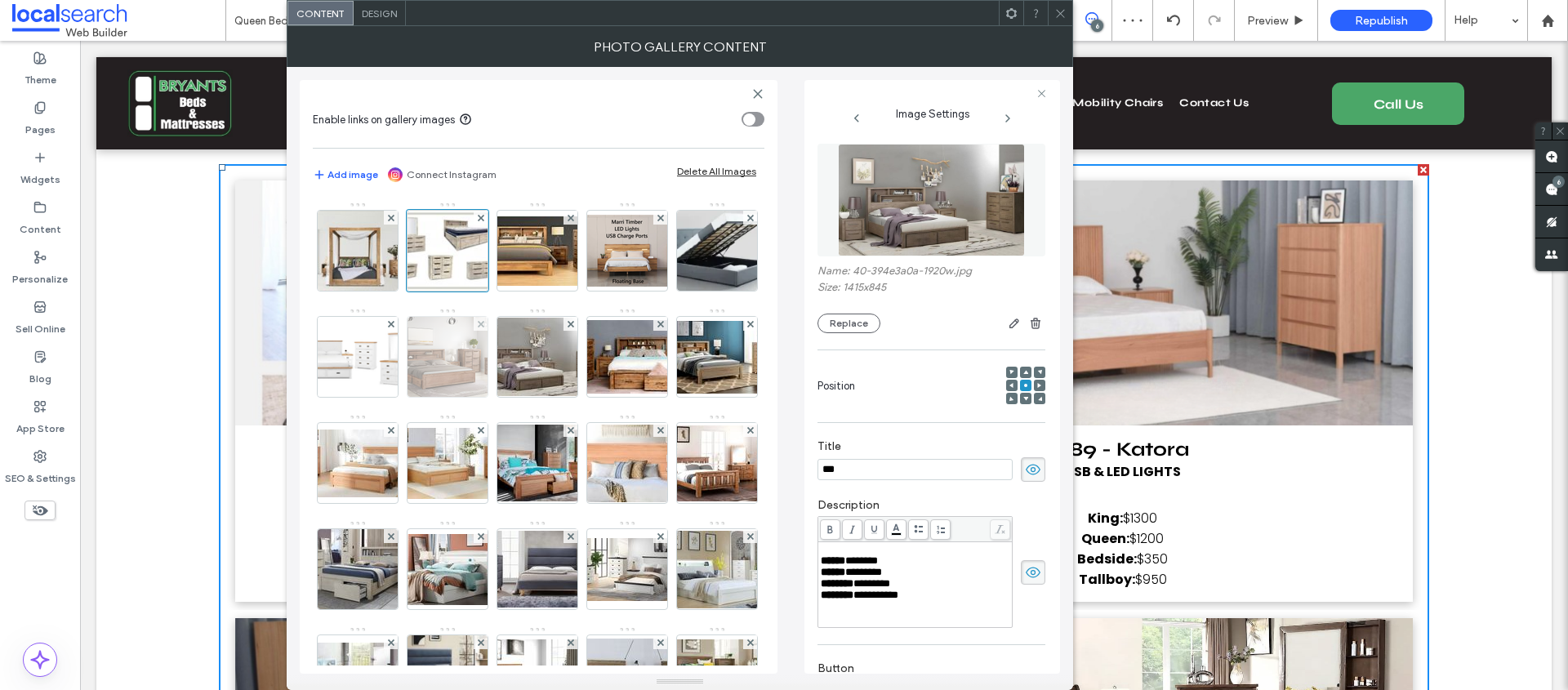
click at [382, 396] on img at bounding box center [447, 356] width 131 height 80
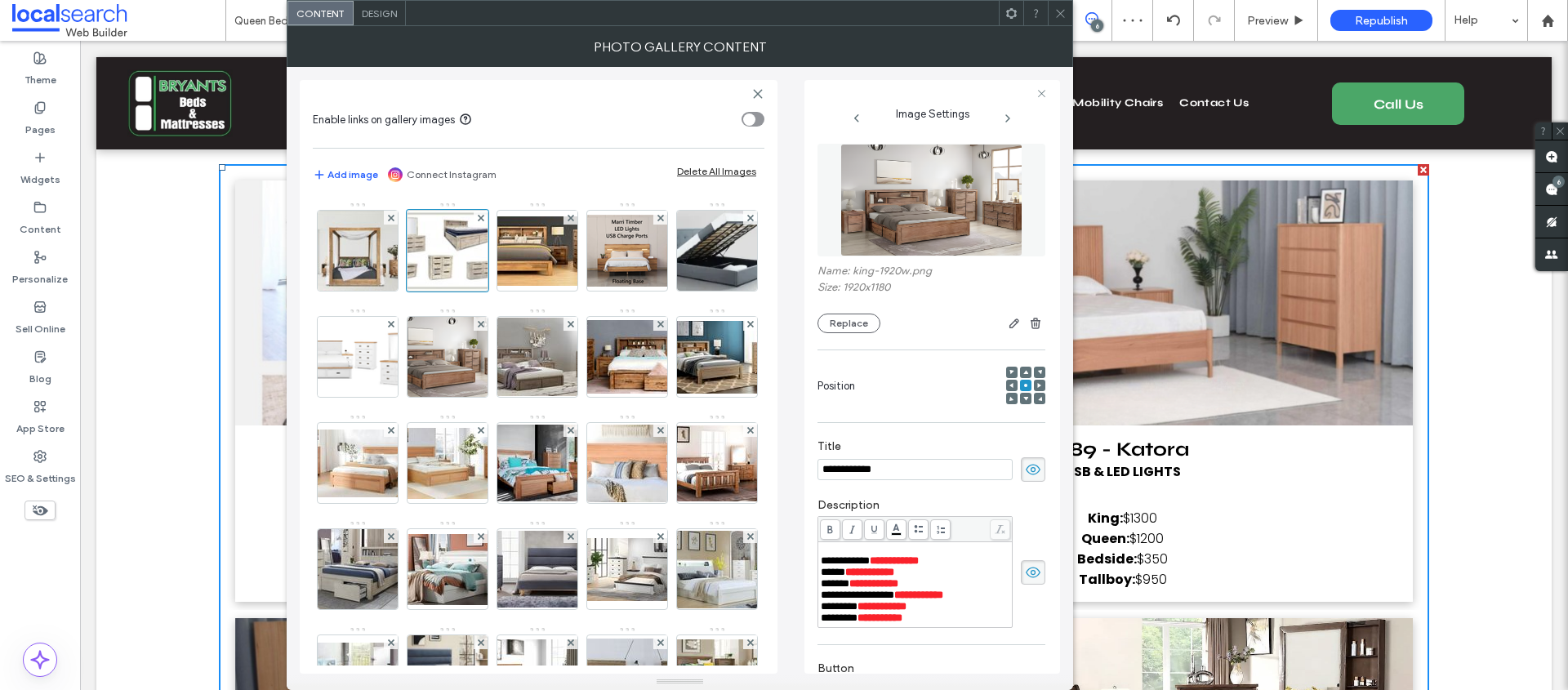
click at [472, 396] on img at bounding box center [537, 356] width 131 height 78
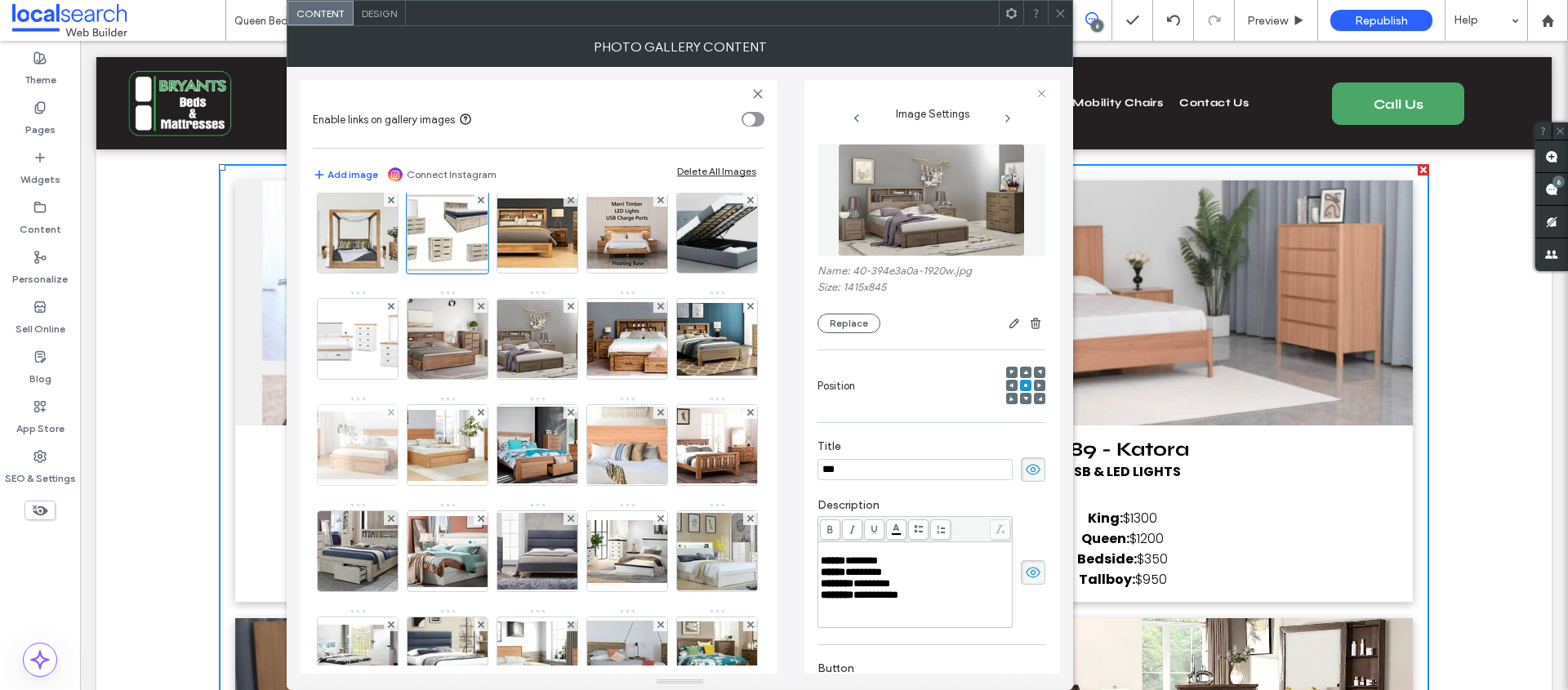
scroll to position [285, 0]
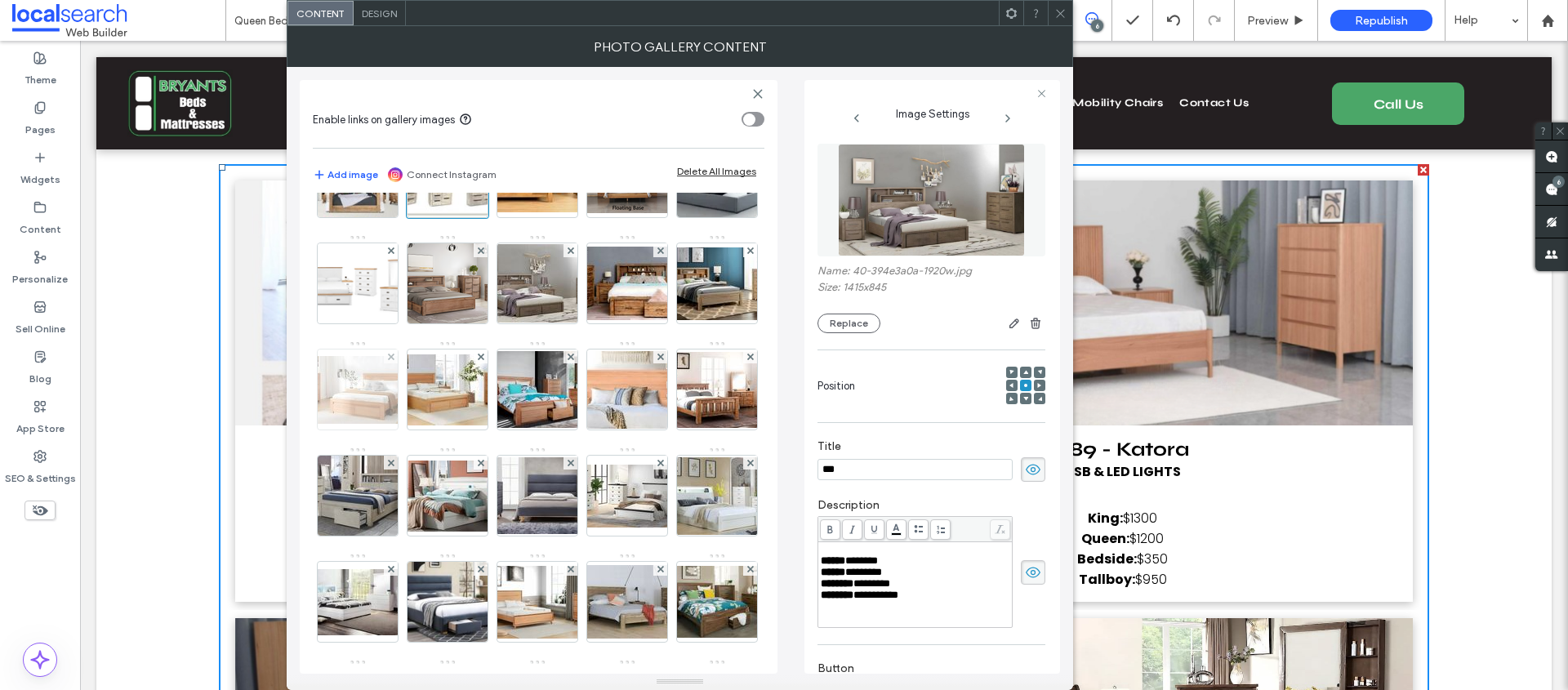
click at [365, 424] on img at bounding box center [357, 390] width 131 height 68
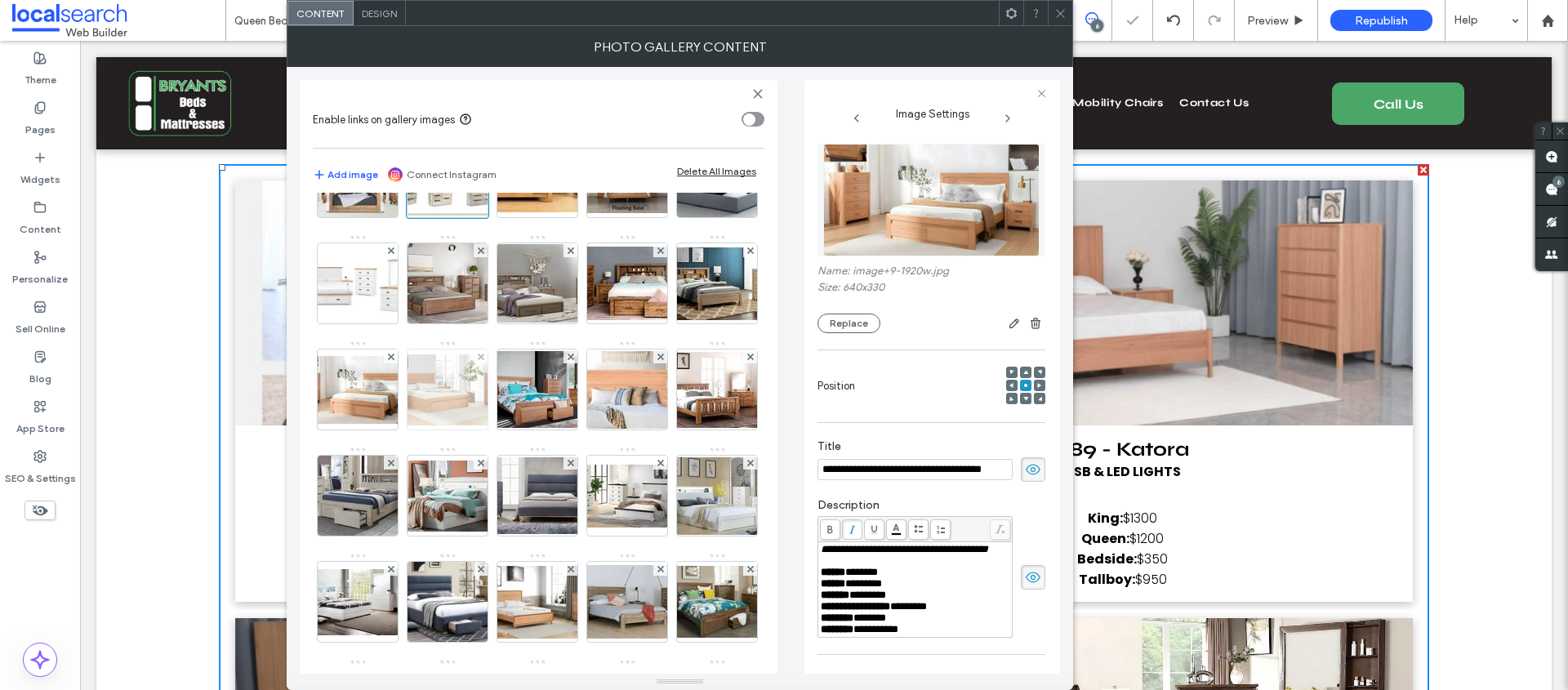
scroll to position [0, 14]
click at [459, 425] on img at bounding box center [447, 390] width 131 height 71
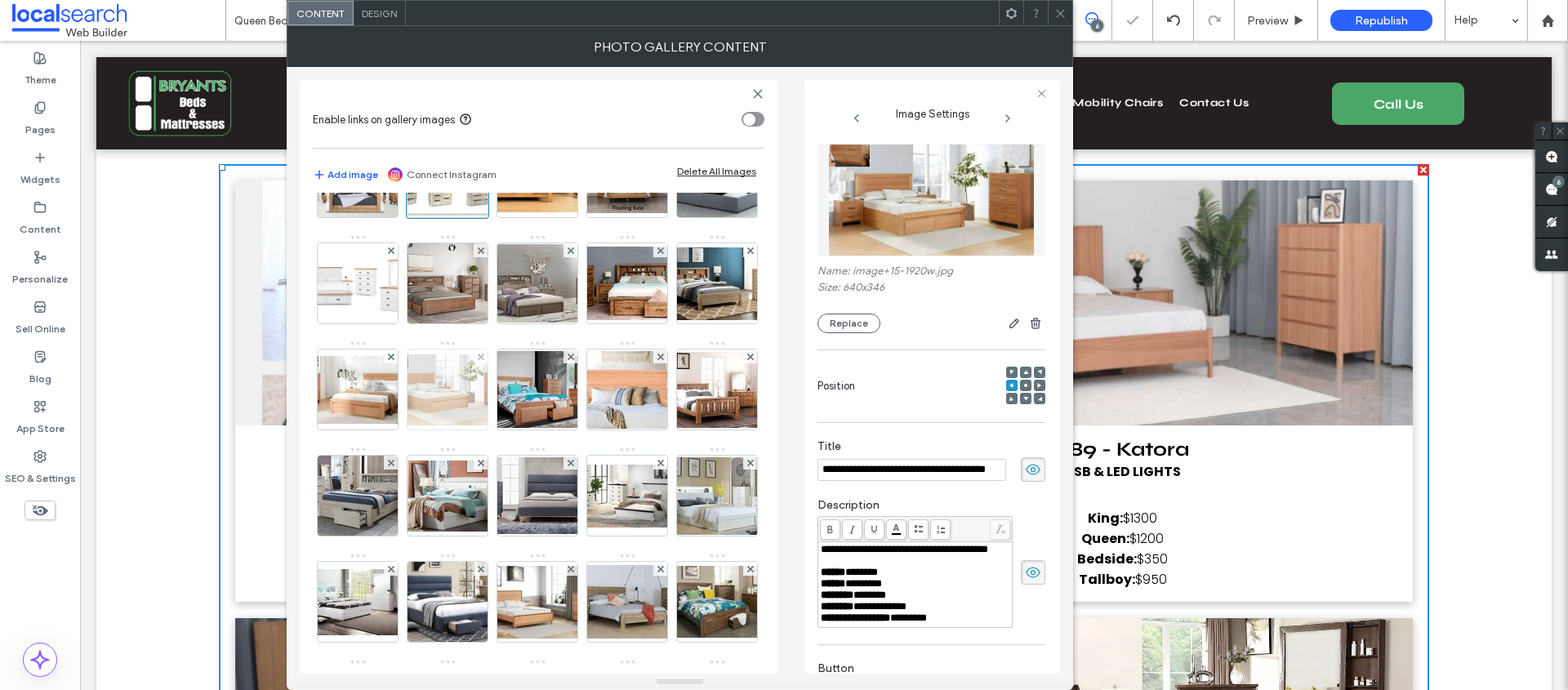
click at [450, 425] on img at bounding box center [447, 390] width 131 height 71
click at [534, 428] on img at bounding box center [537, 389] width 131 height 77
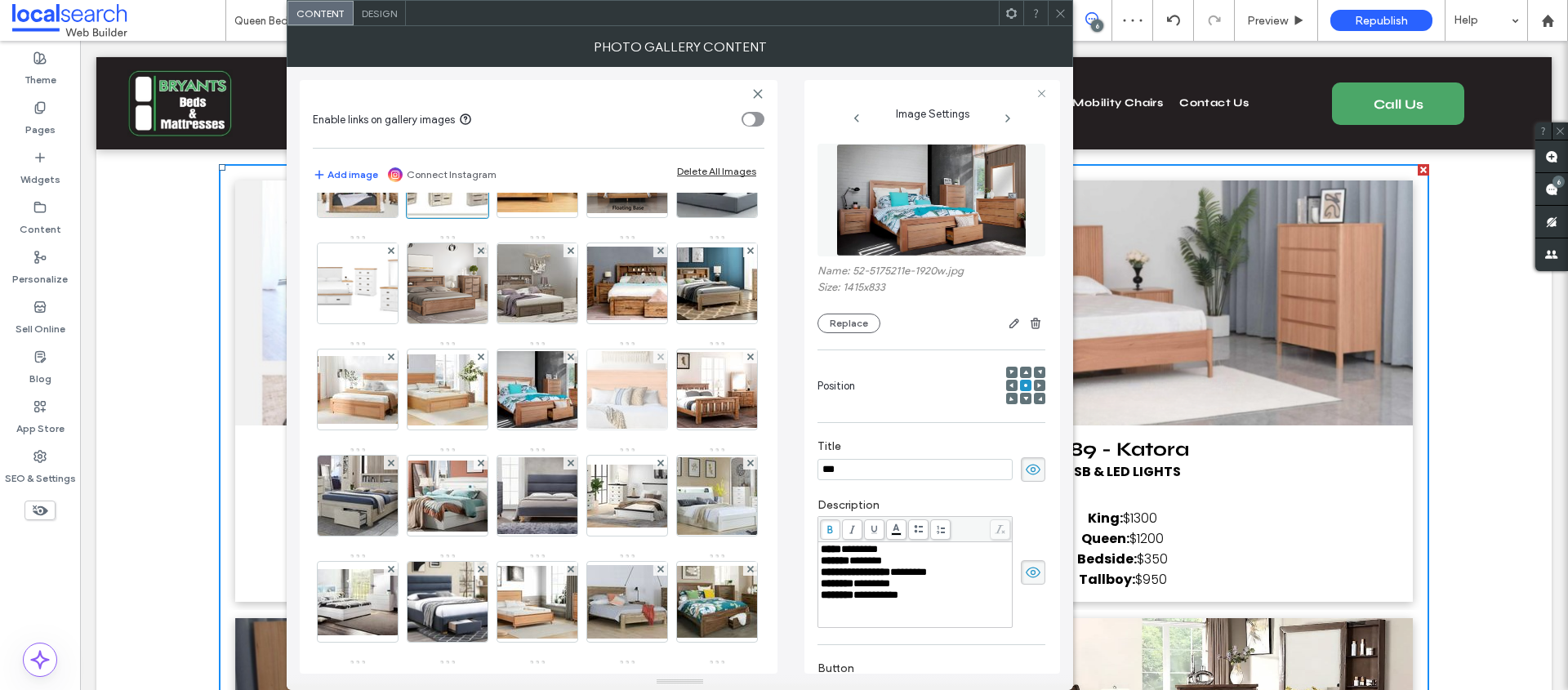
click at [604, 429] on img at bounding box center [626, 389] width 131 height 77
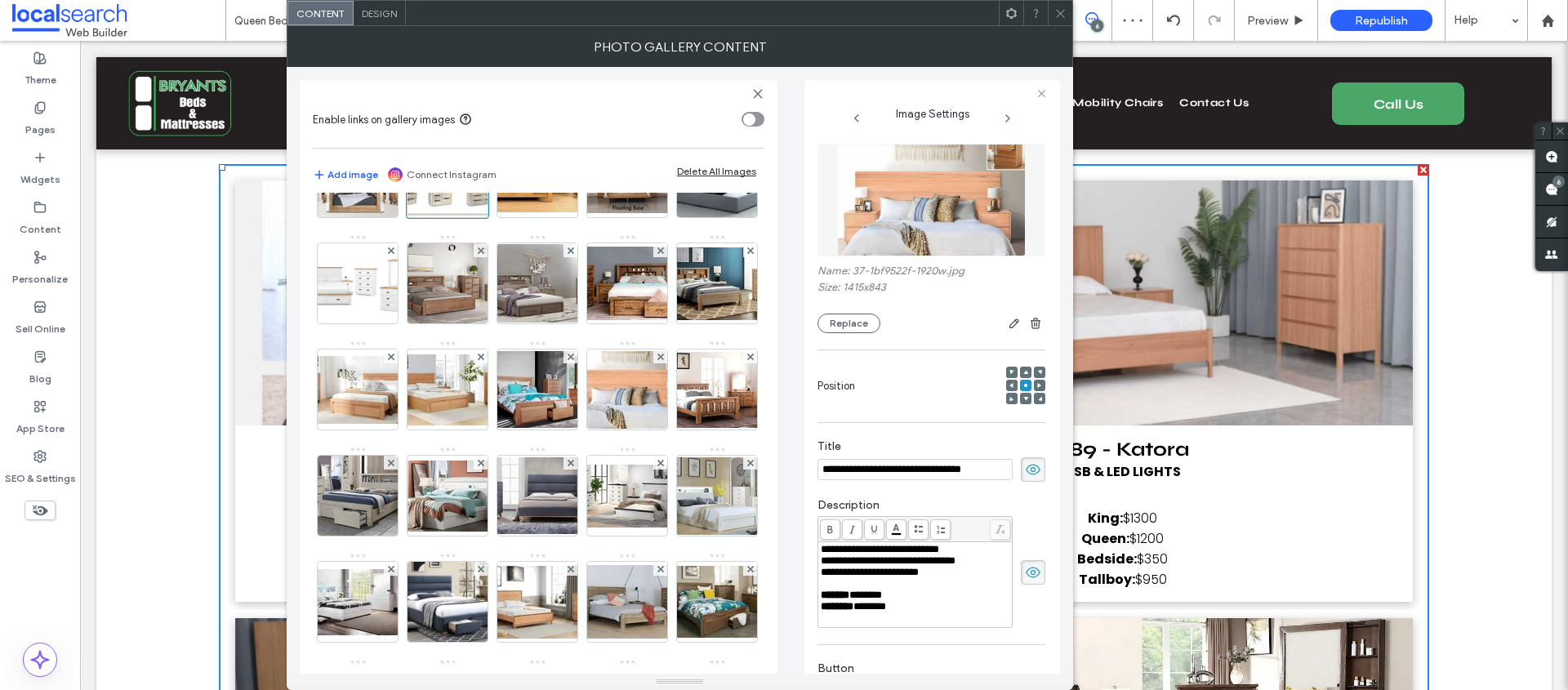
scroll to position [554, 0]
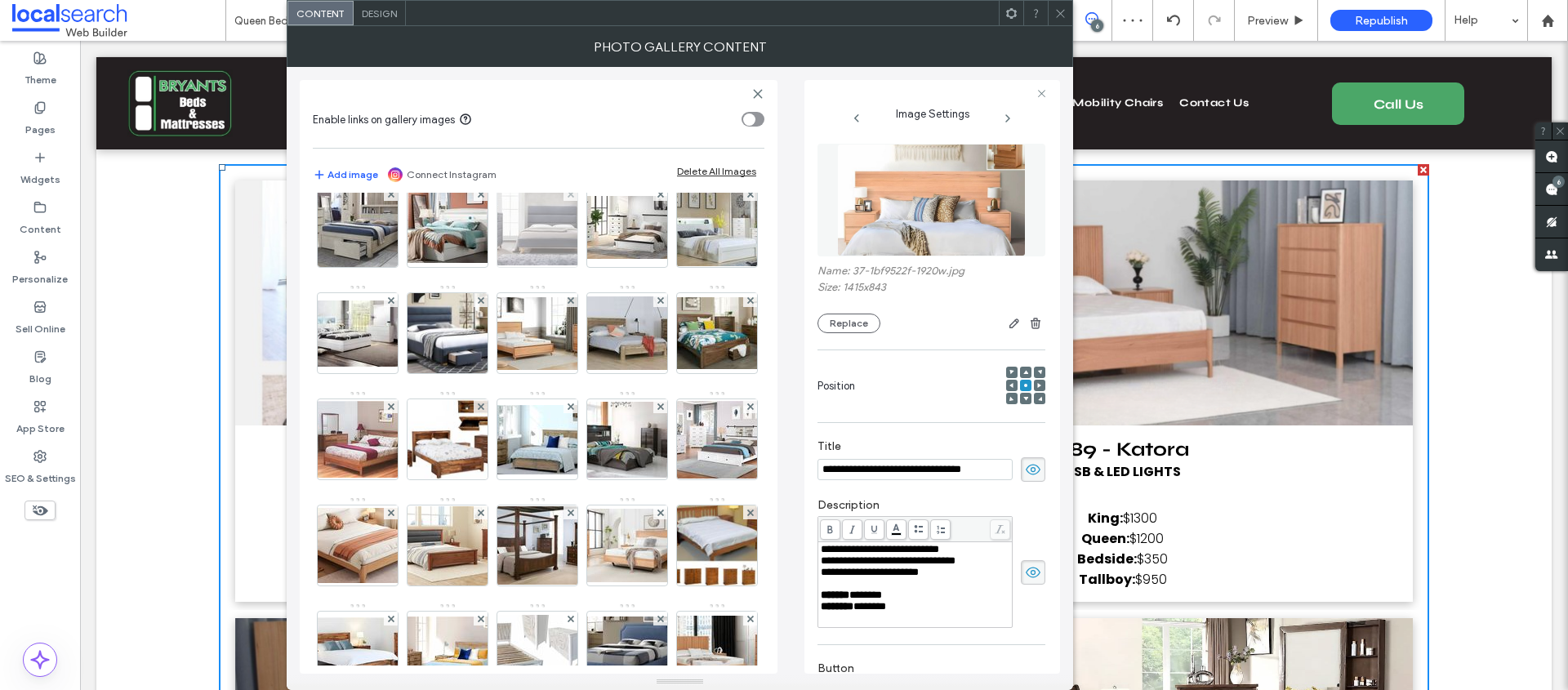
click at [602, 265] on img at bounding box center [537, 227] width 131 height 77
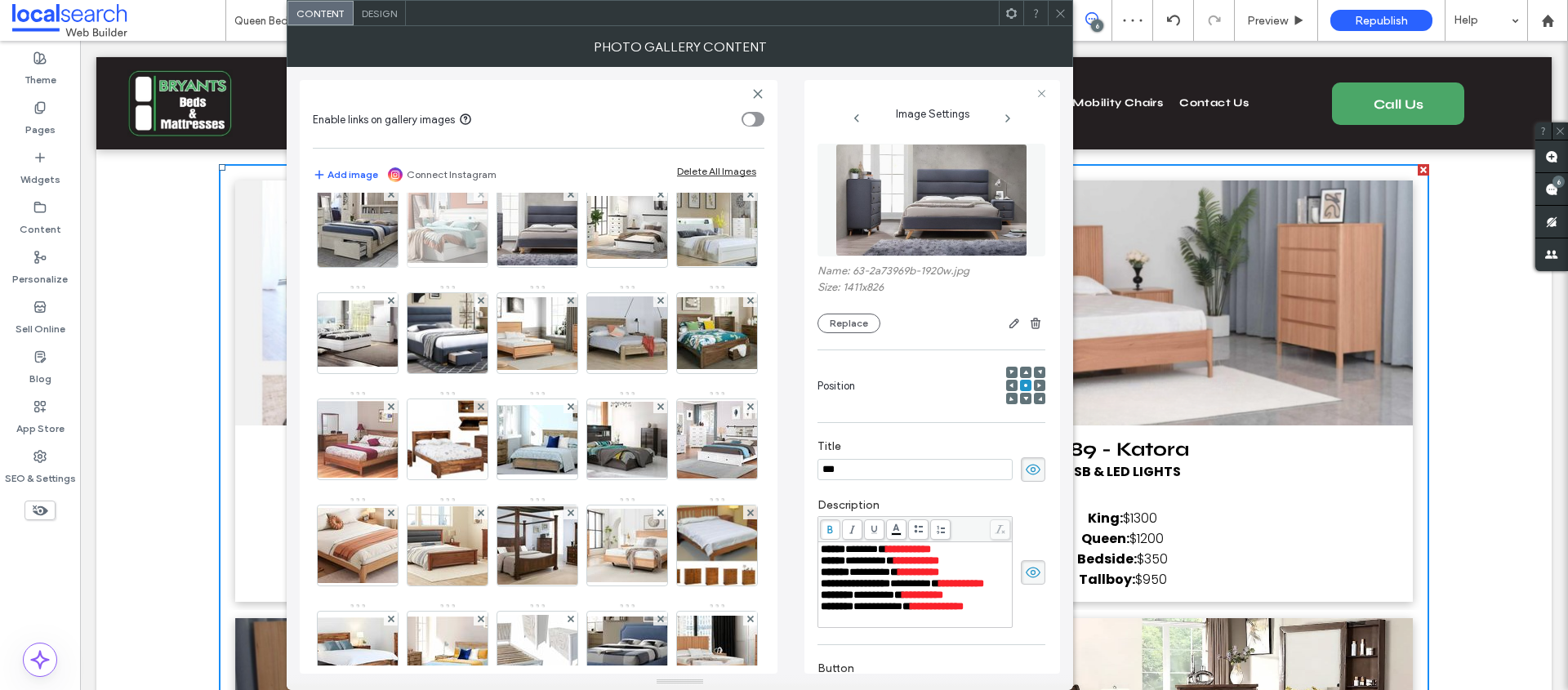
click at [513, 263] on img at bounding box center [447, 227] width 131 height 71
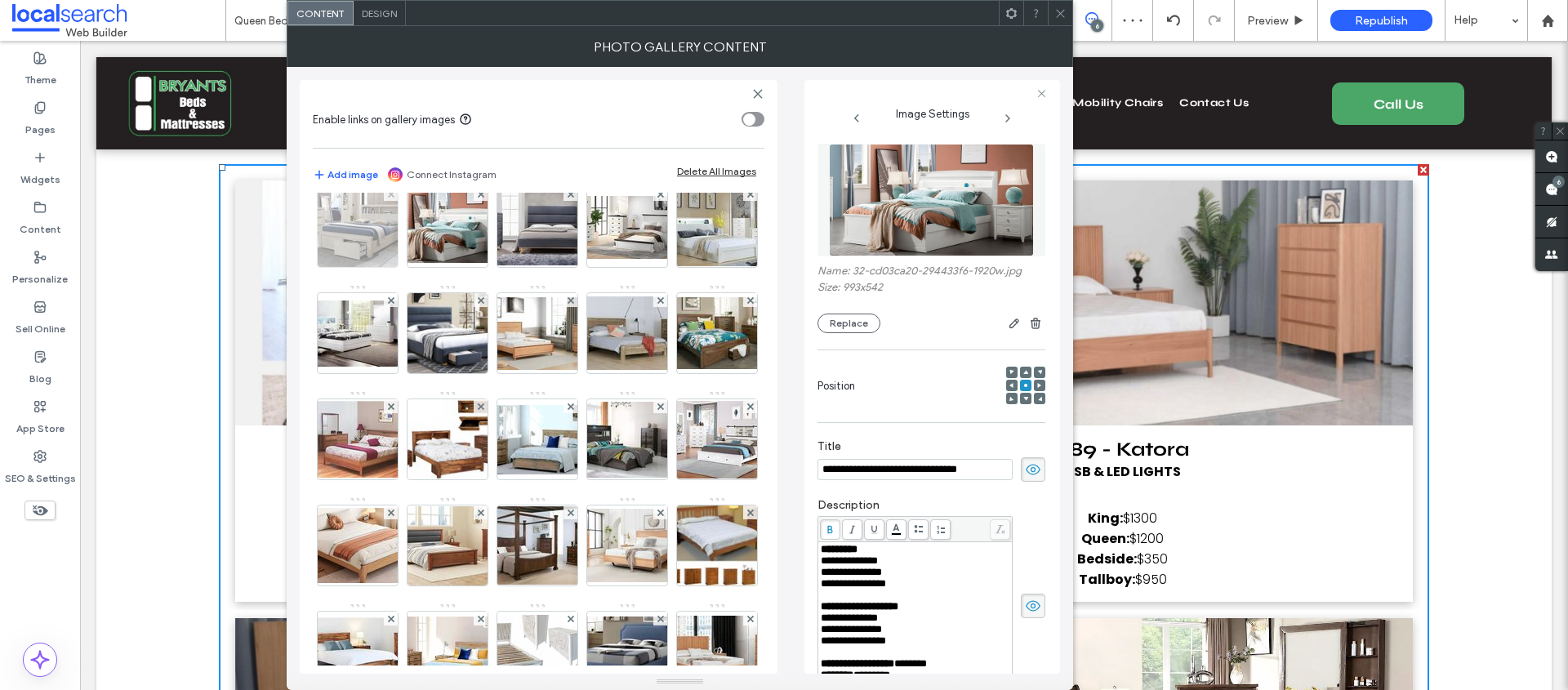
click at [423, 267] on img at bounding box center [357, 227] width 131 height 80
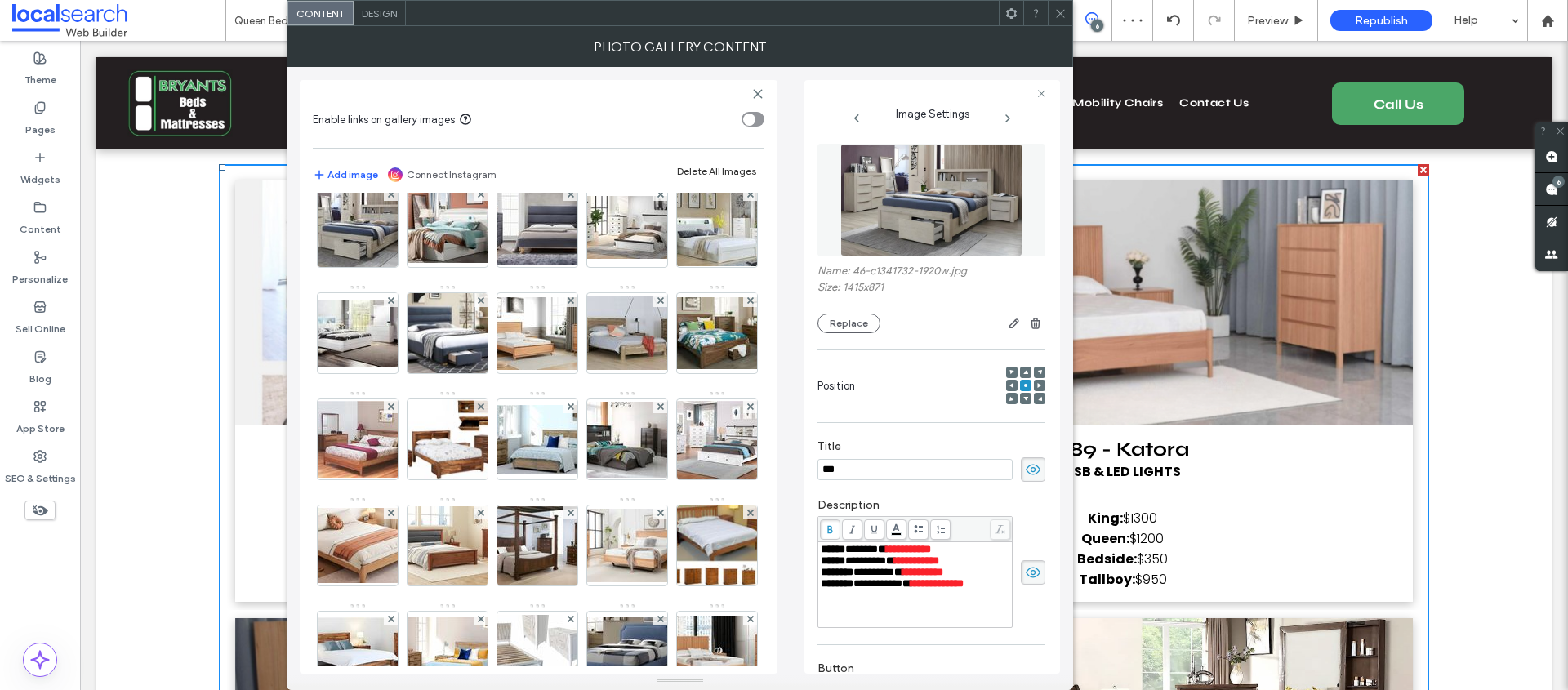
click at [652, 159] on img at bounding box center [717, 121] width 131 height 76
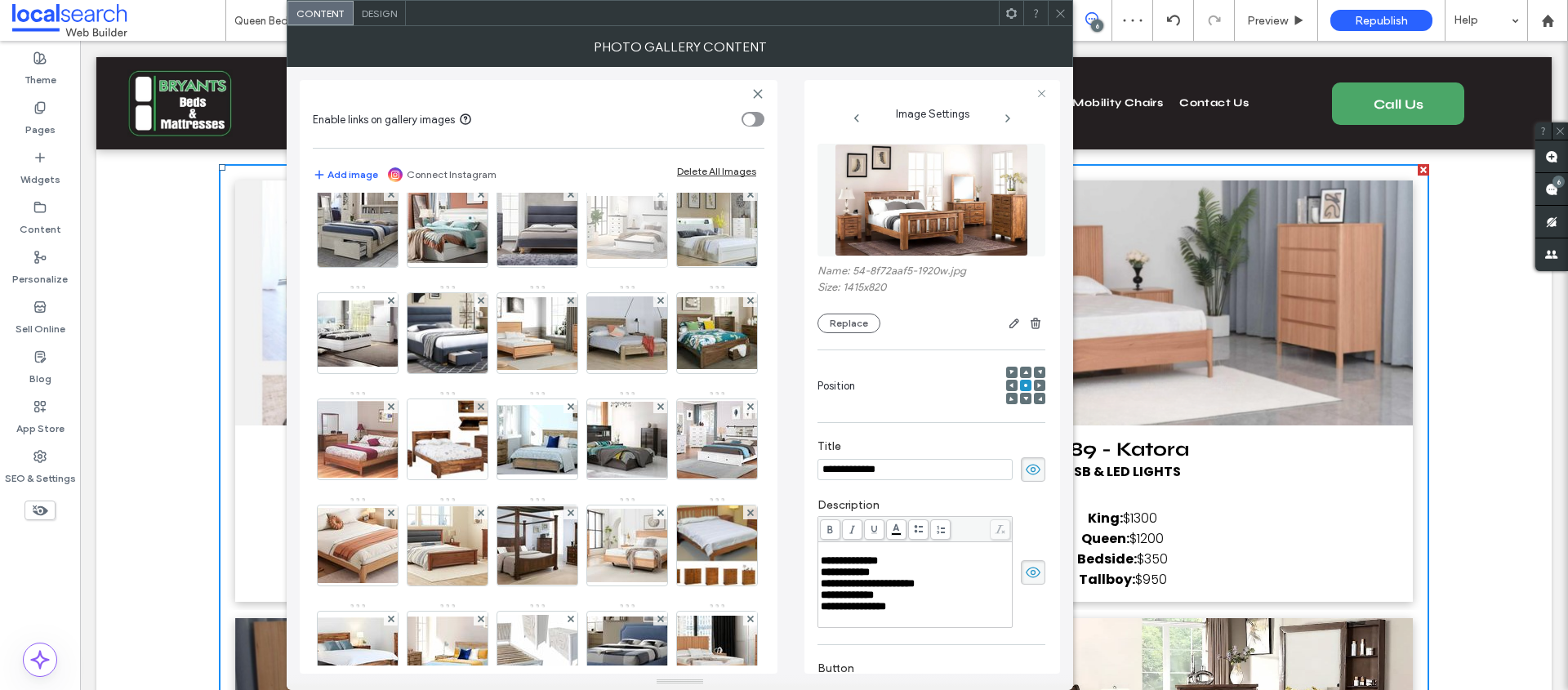
click at [561, 259] on img at bounding box center [626, 228] width 131 height 63
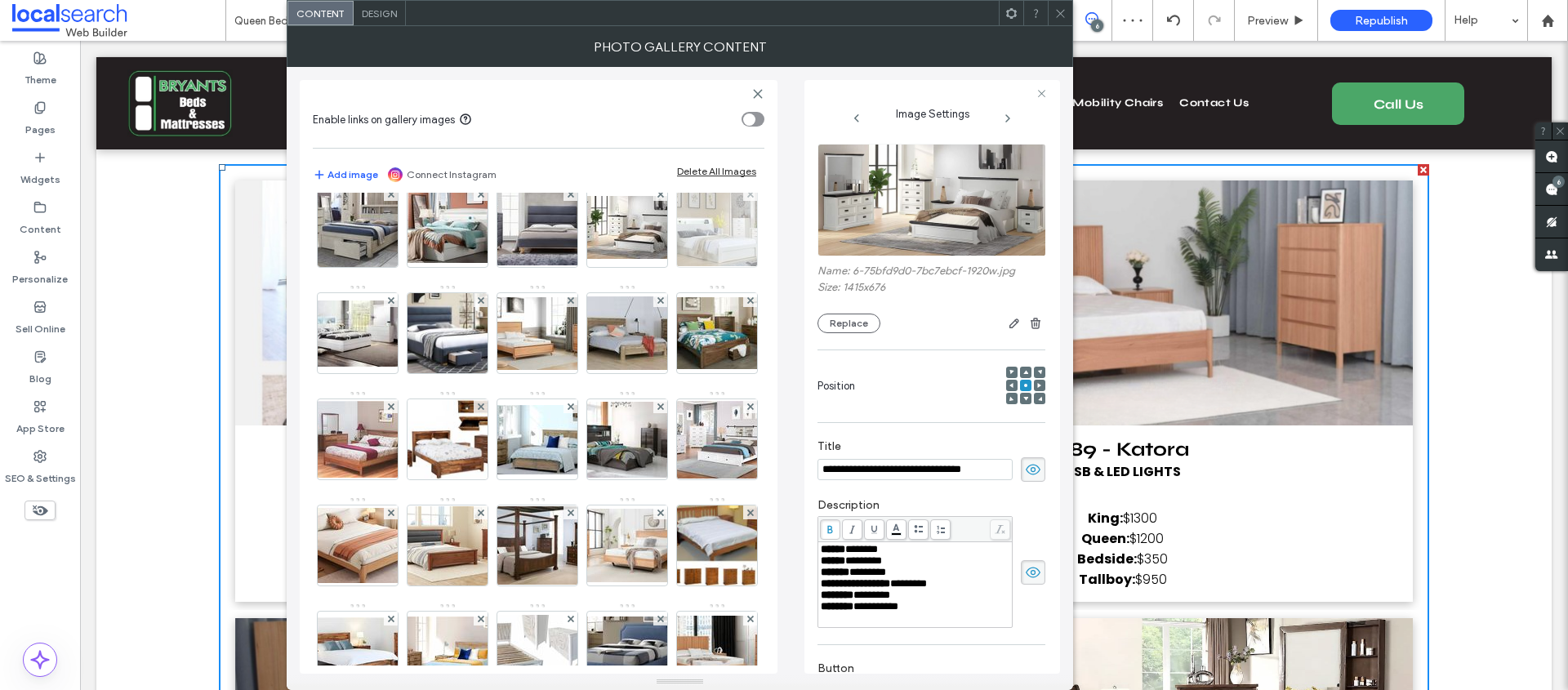
click at [652, 266] on img at bounding box center [717, 227] width 131 height 77
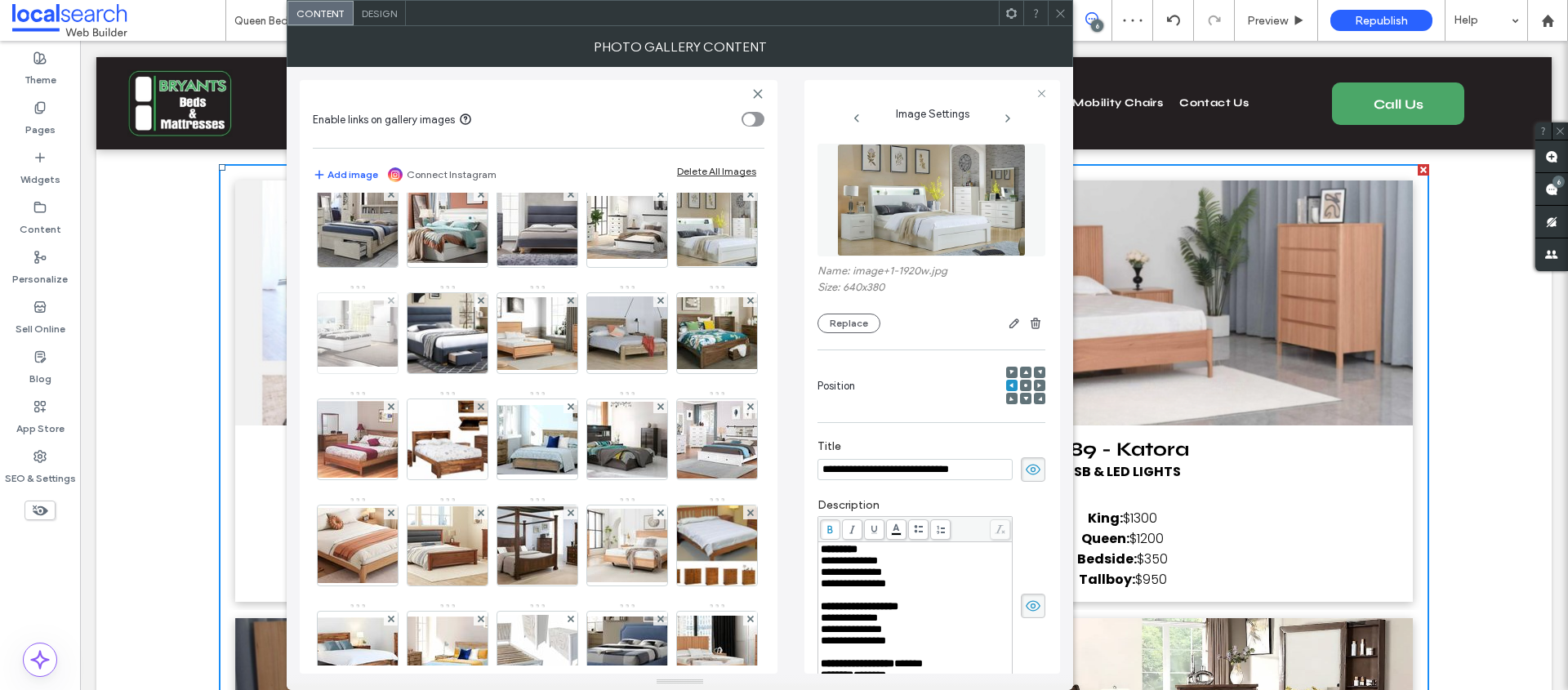
click at [423, 367] on img at bounding box center [357, 333] width 131 height 66
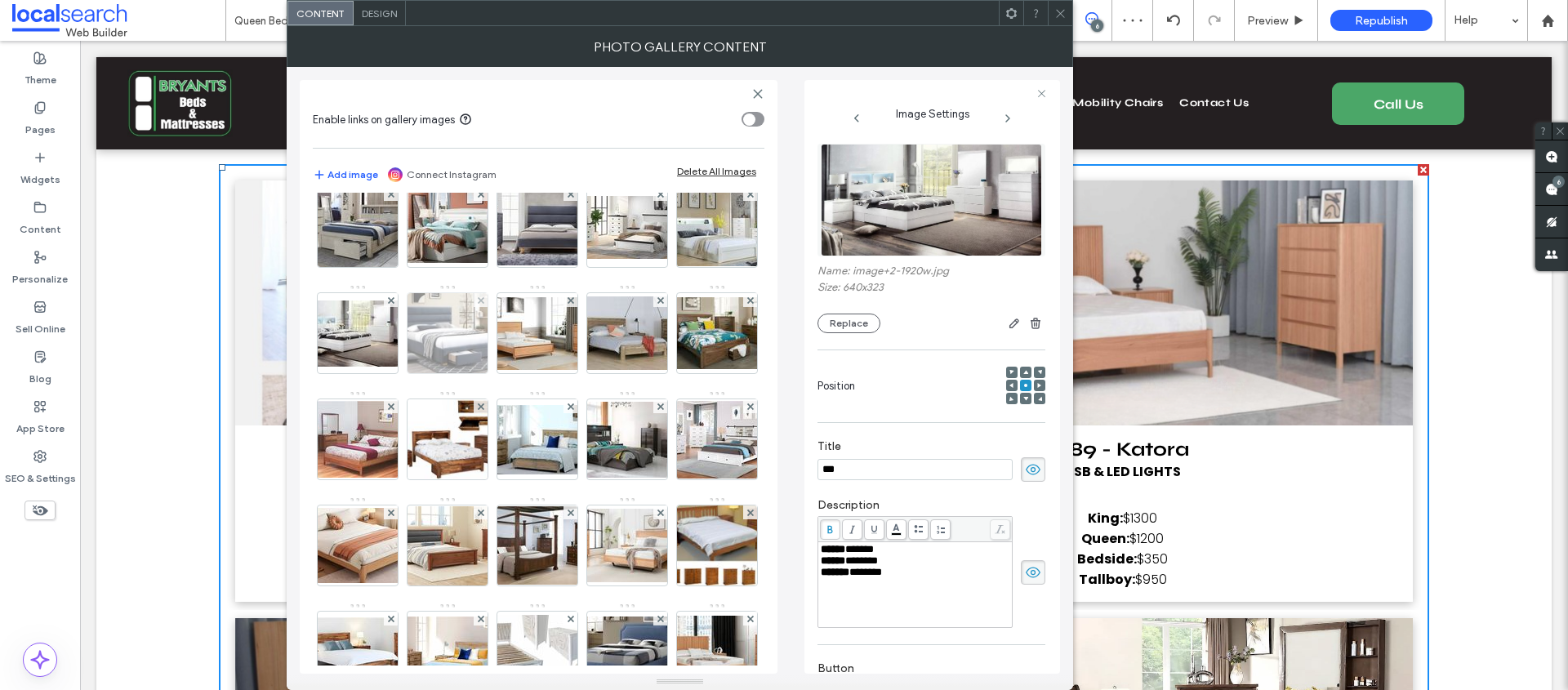
click at [510, 374] on img at bounding box center [448, 334] width 126 height 80
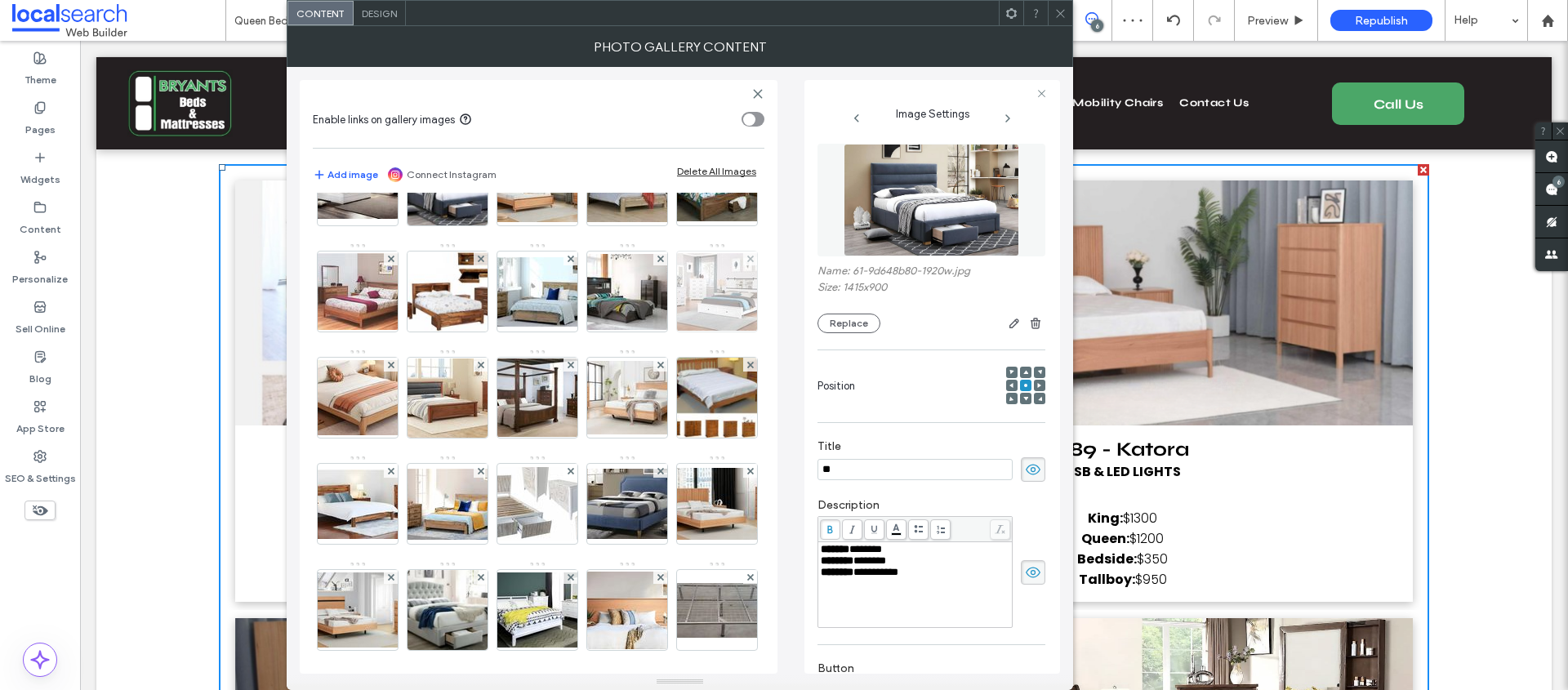
scroll to position [709, 0]
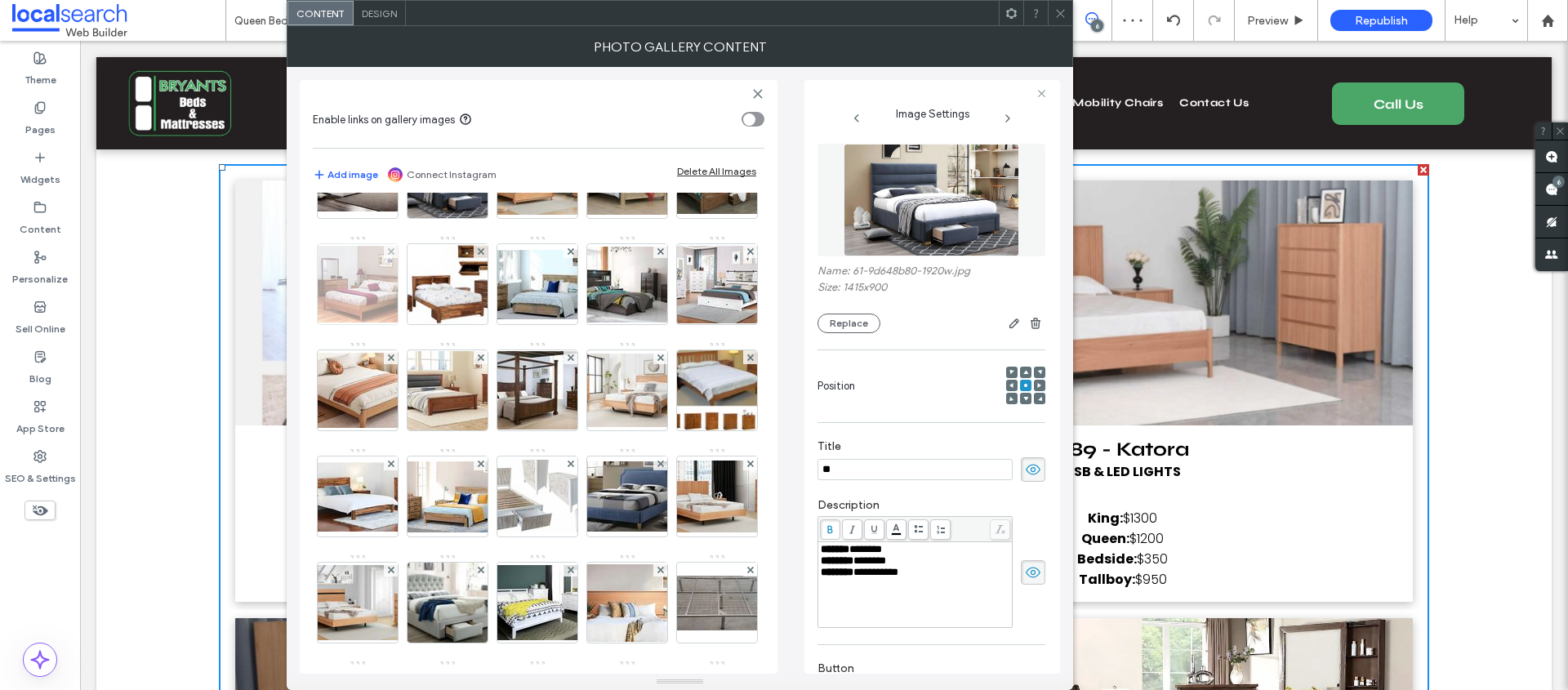
click at [423, 322] on img at bounding box center [357, 284] width 131 height 77
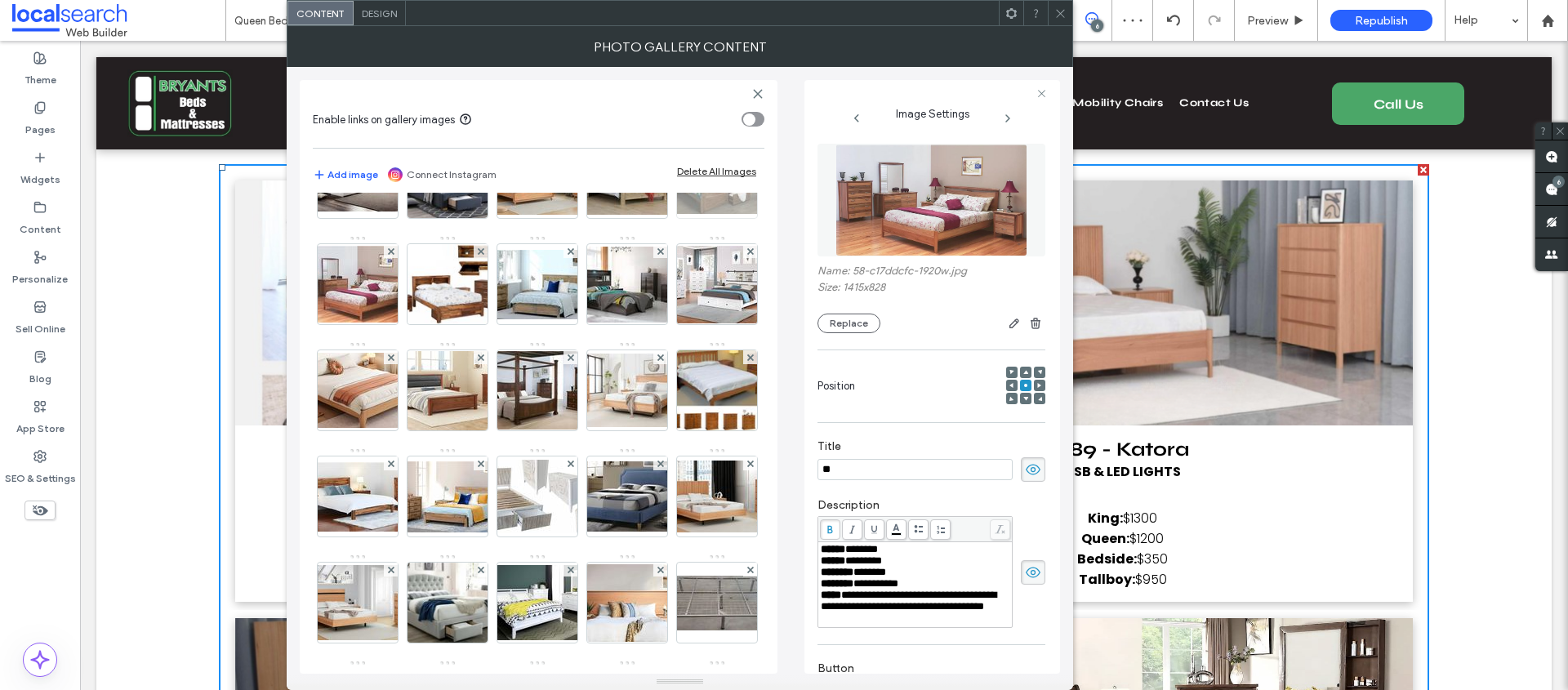
click at [652, 213] on img at bounding box center [717, 177] width 131 height 71
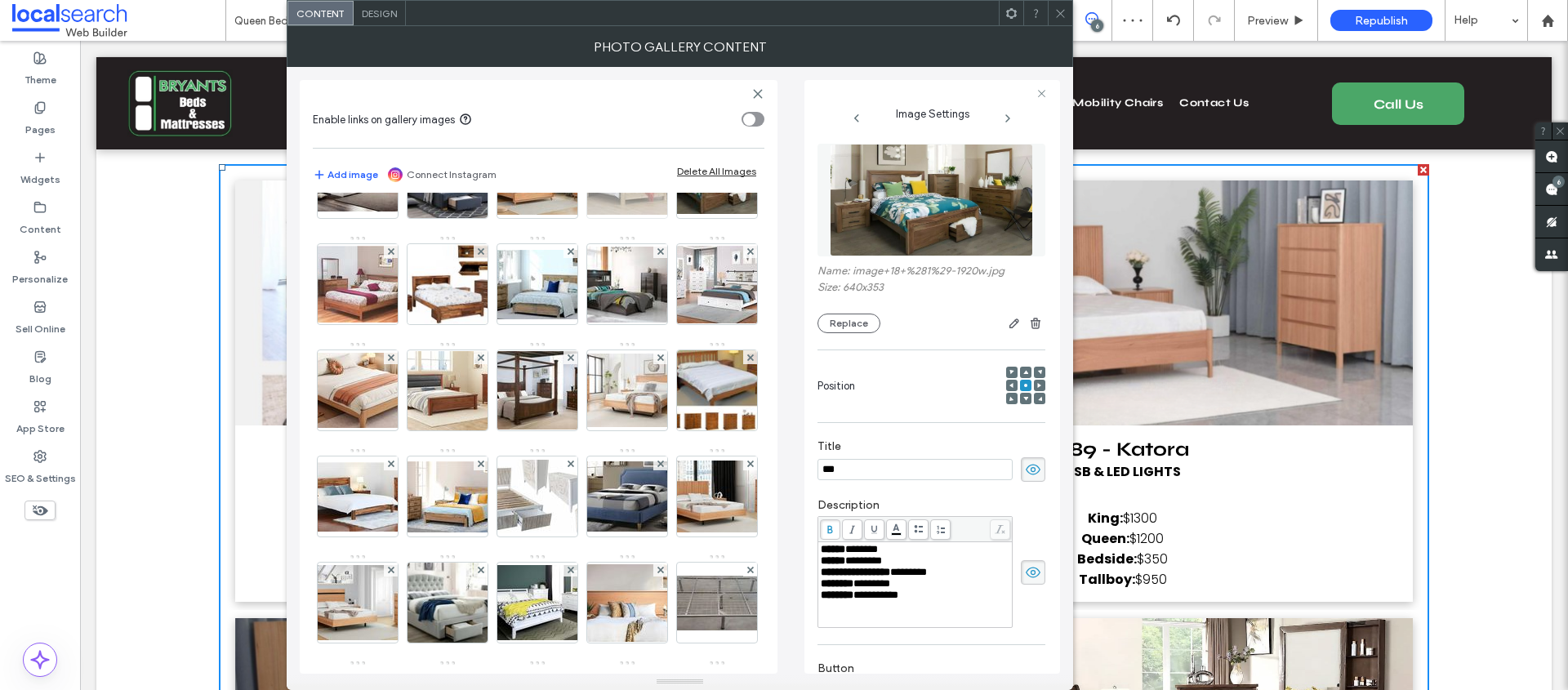
click at [561, 214] on img at bounding box center [626, 177] width 131 height 73
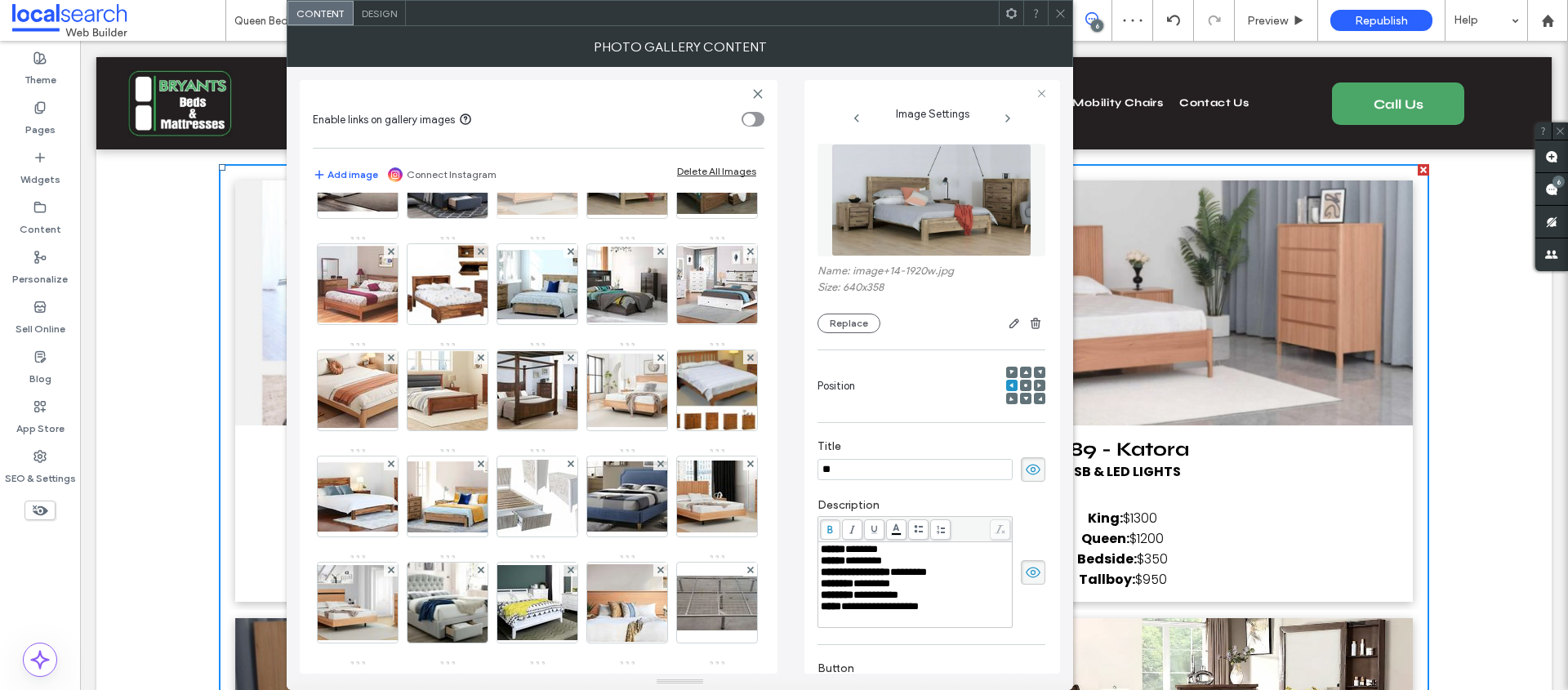
click at [472, 214] on img at bounding box center [537, 178] width 131 height 72
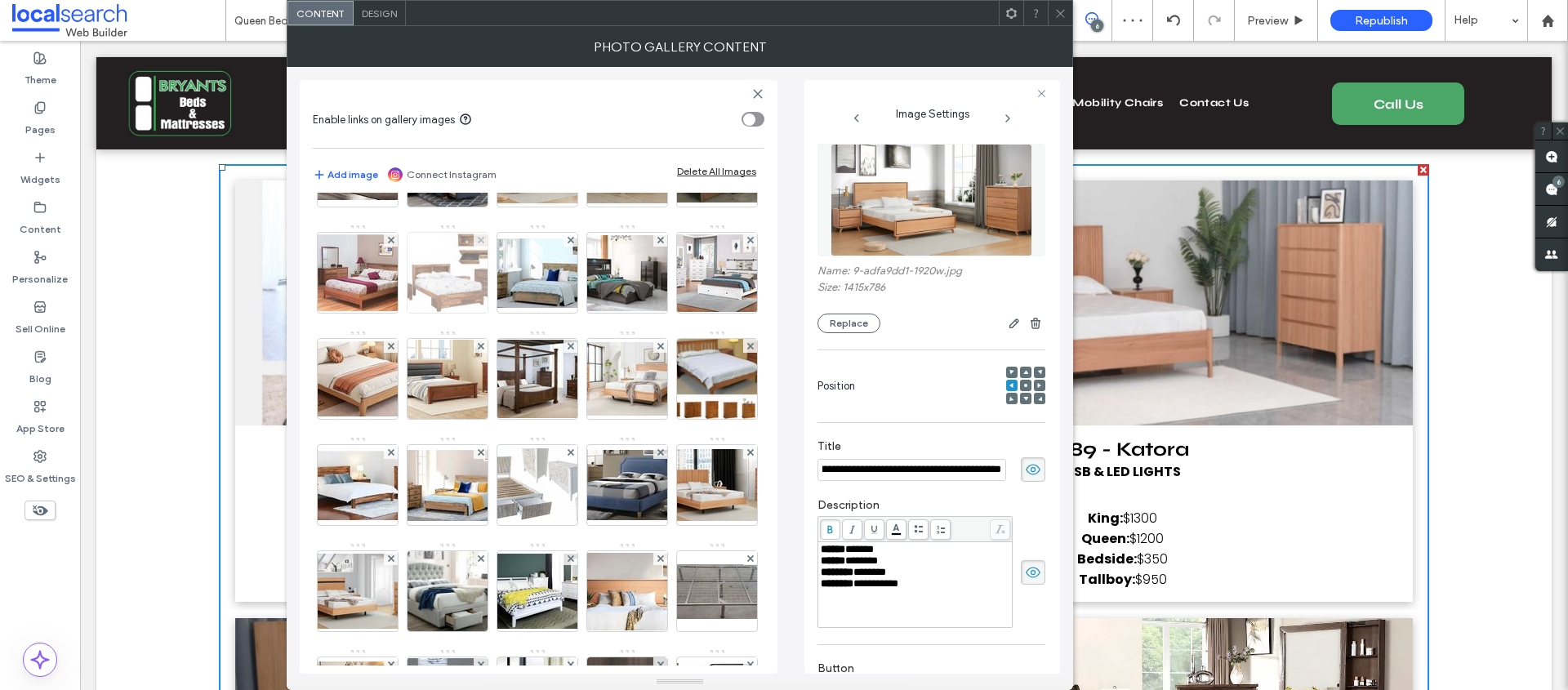
scroll to position [722, 0]
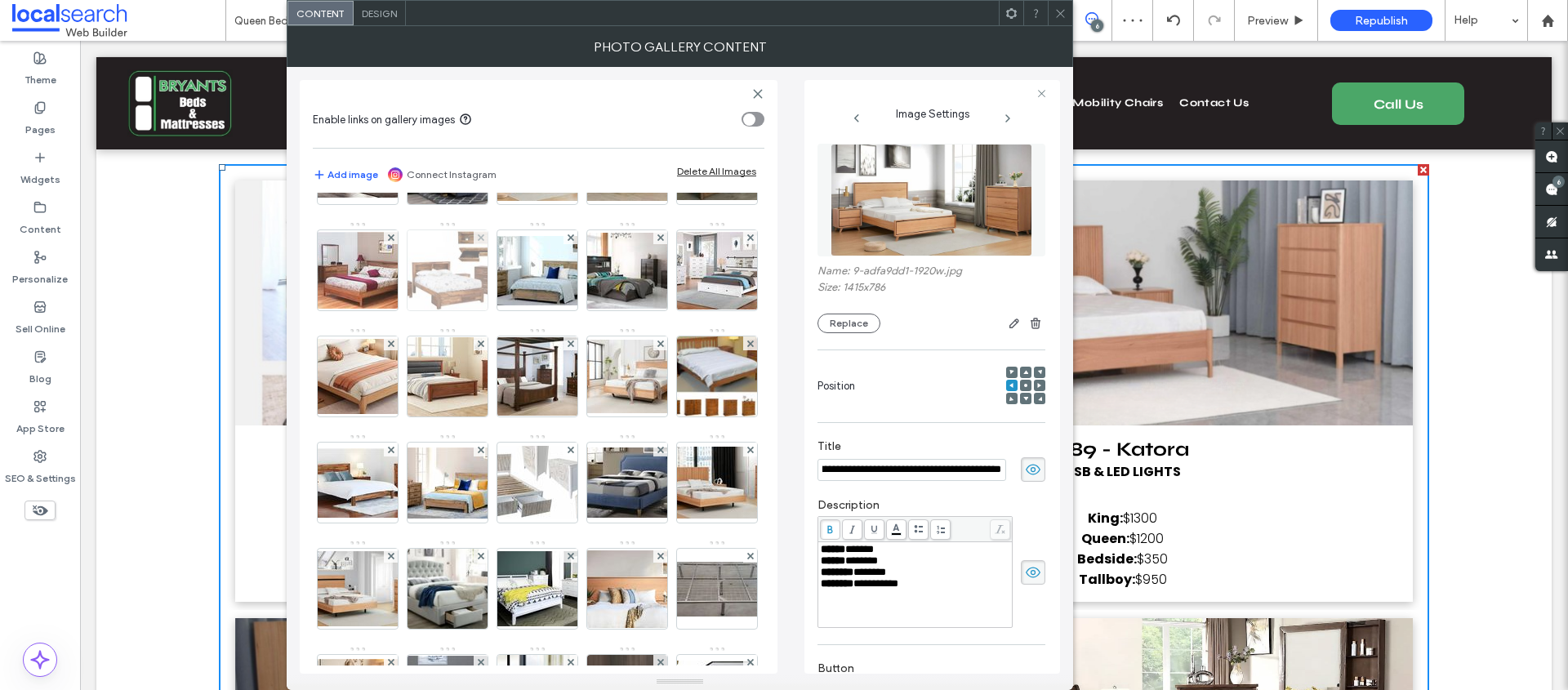
click at [391, 311] on img at bounding box center [447, 271] width 113 height 80
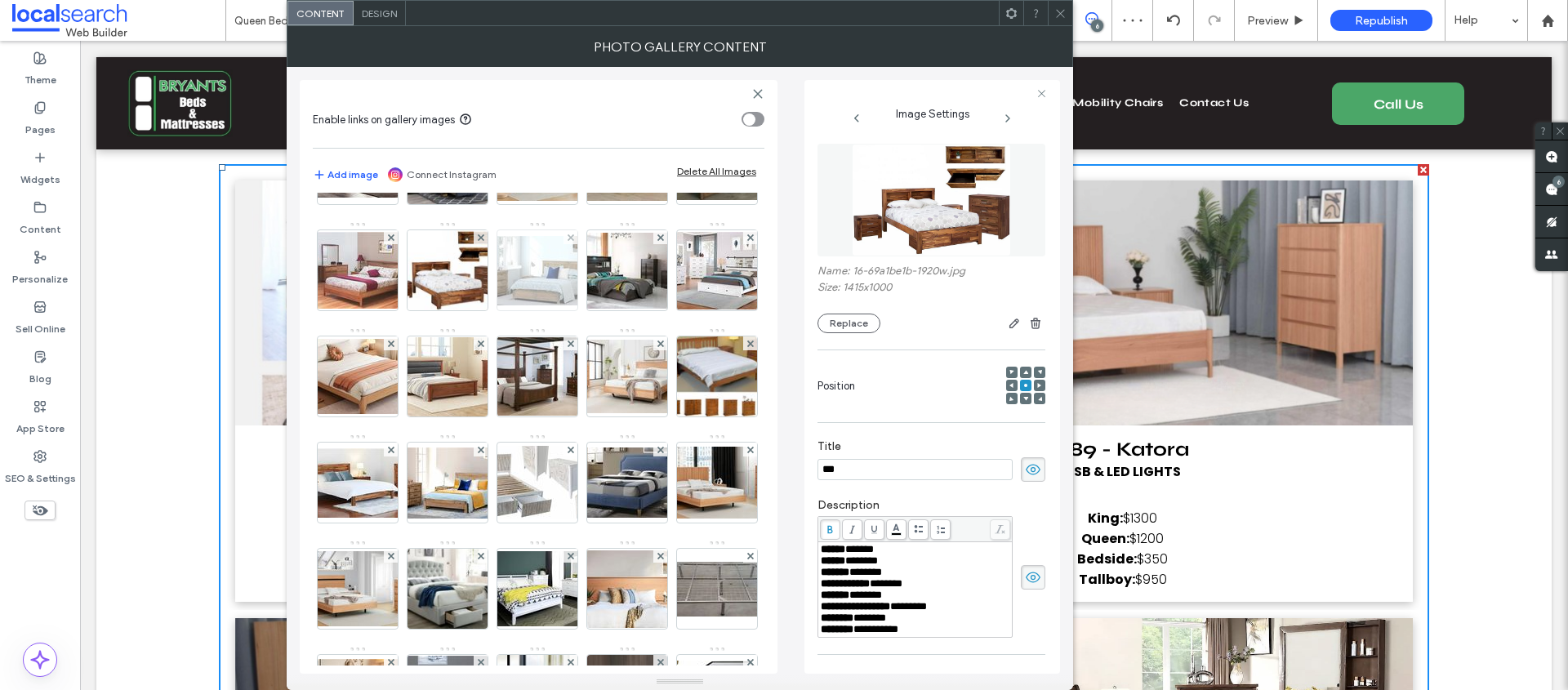
click at [472, 305] on img at bounding box center [537, 271] width 131 height 70
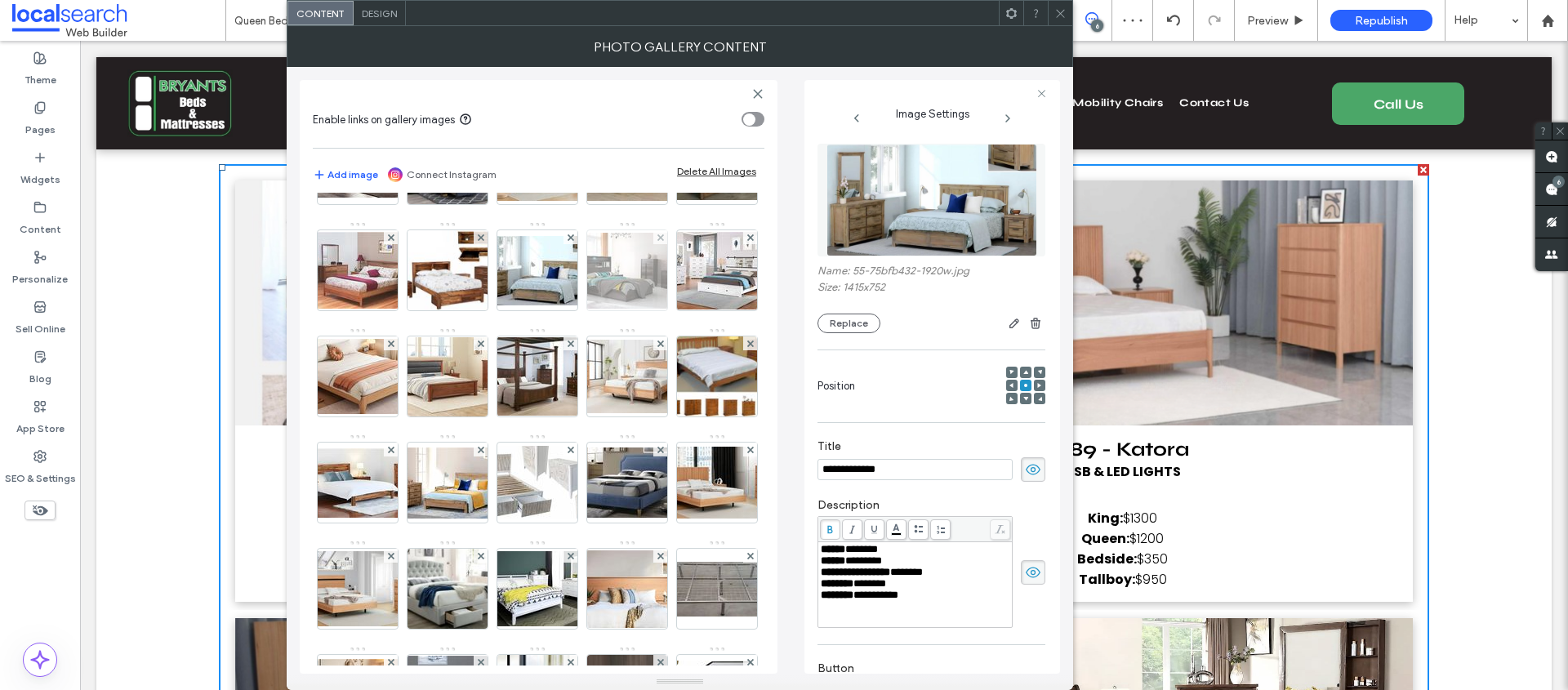
click at [561, 309] on img at bounding box center [626, 271] width 131 height 76
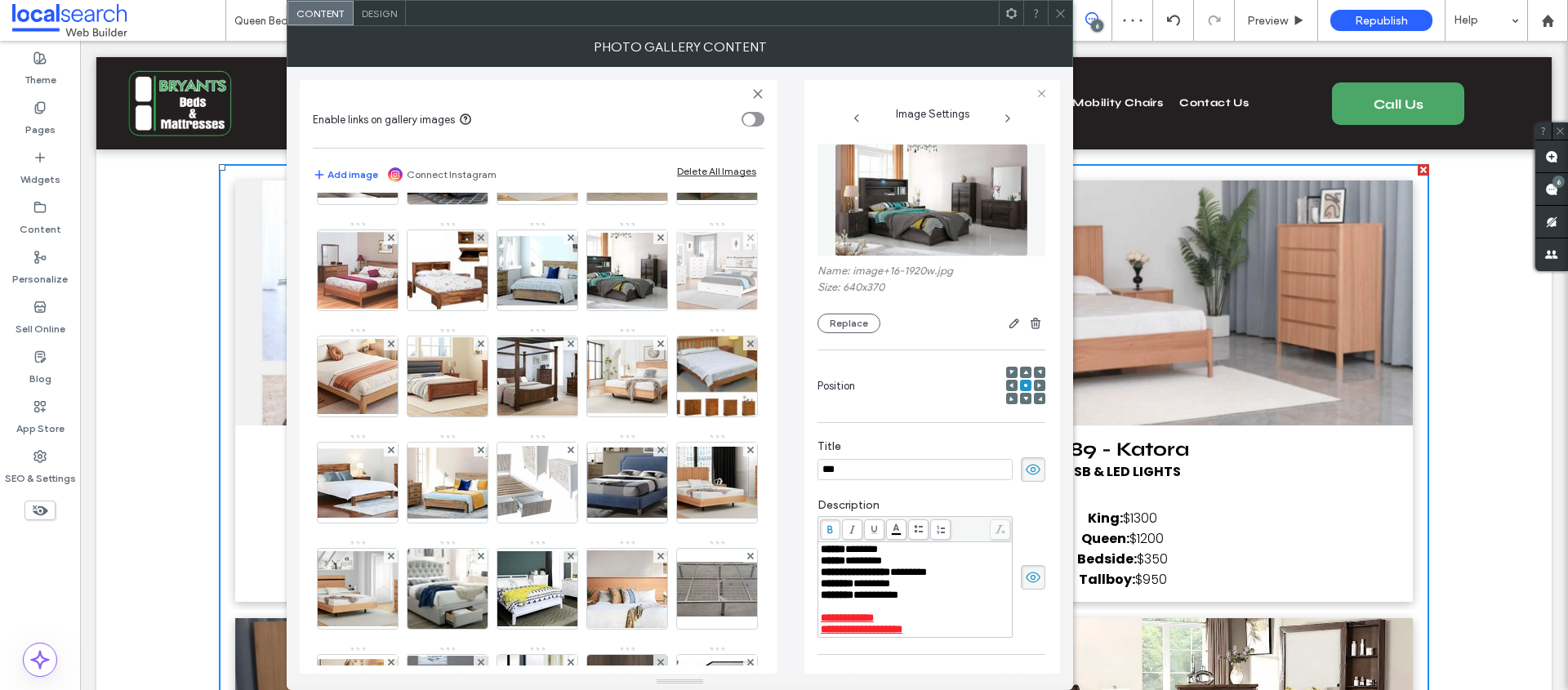
click at [652, 310] on img at bounding box center [717, 270] width 131 height 77
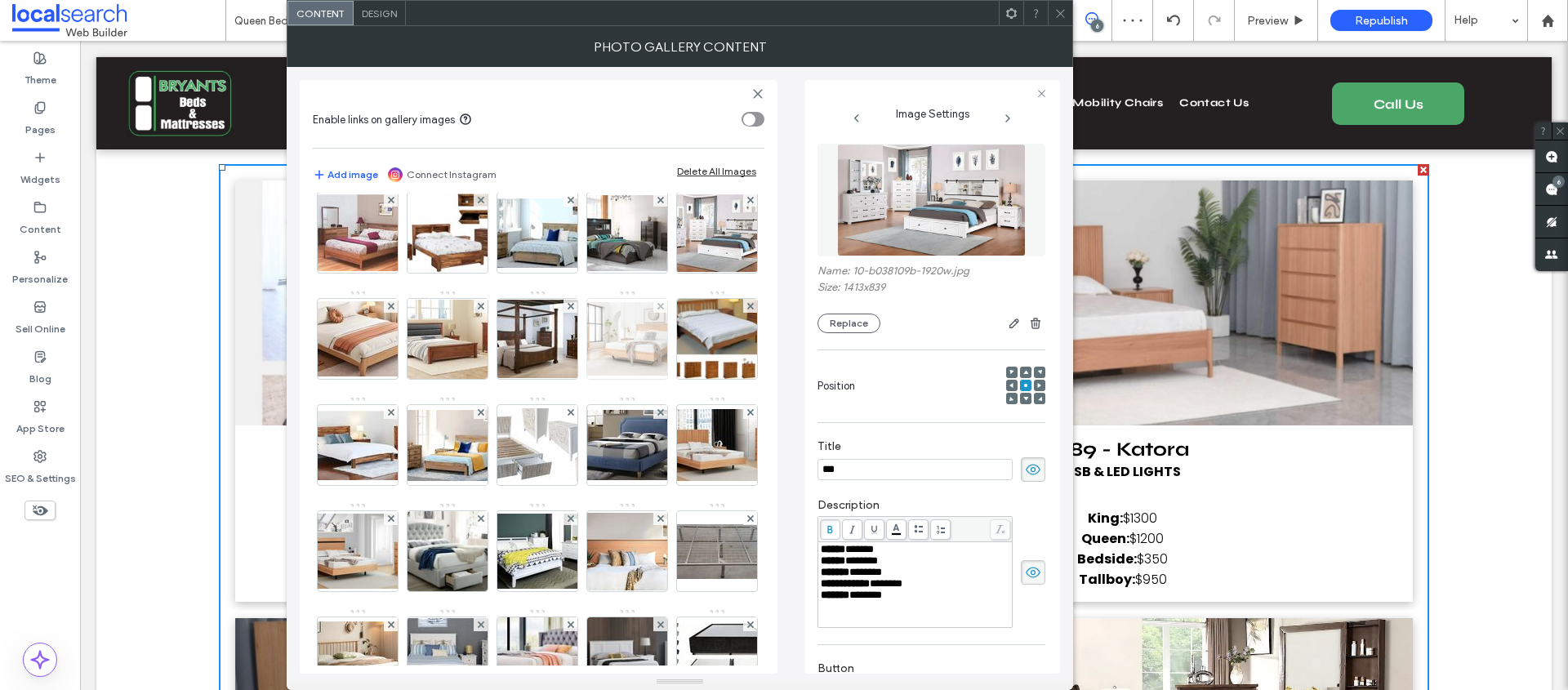
scroll to position [784, 0]
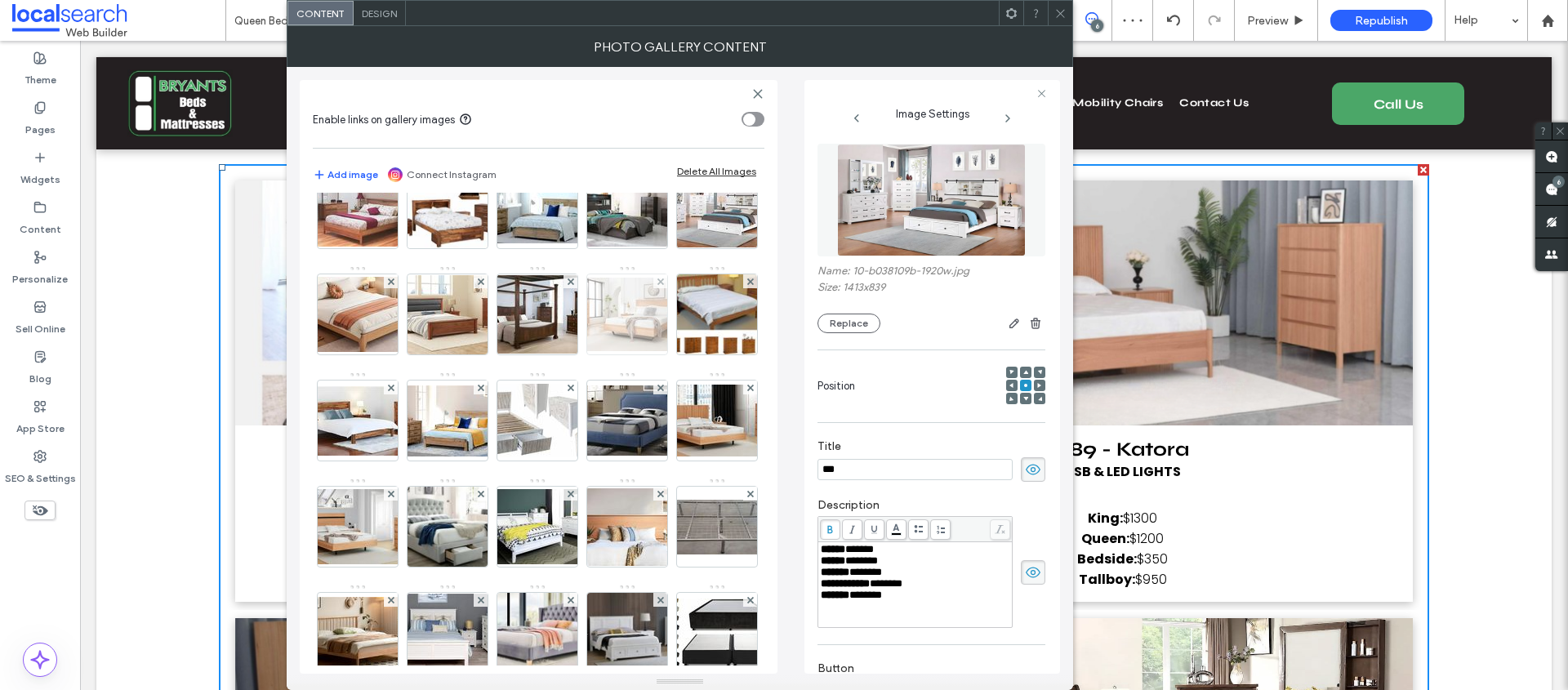
click at [628, 351] on img at bounding box center [626, 314] width 131 height 73
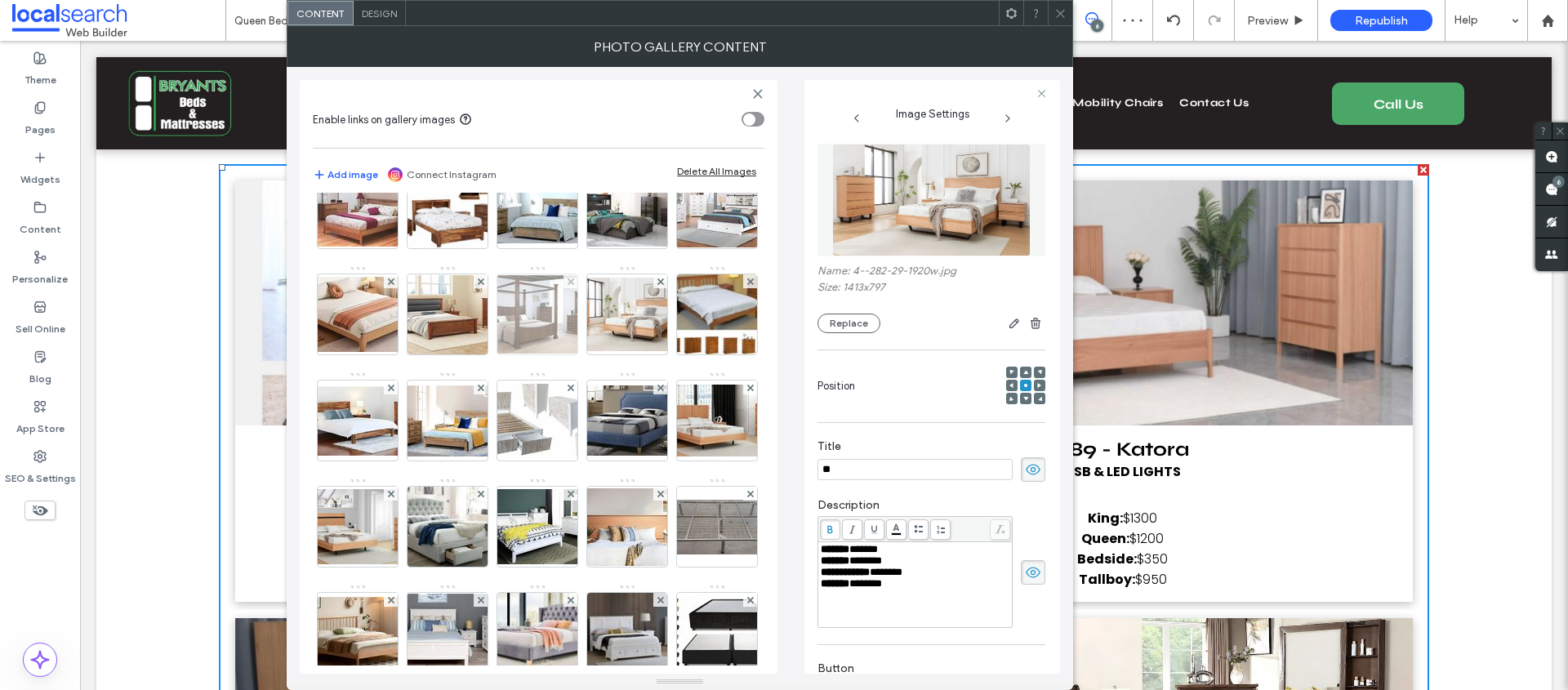
click at [527, 354] on img at bounding box center [537, 315] width 131 height 78
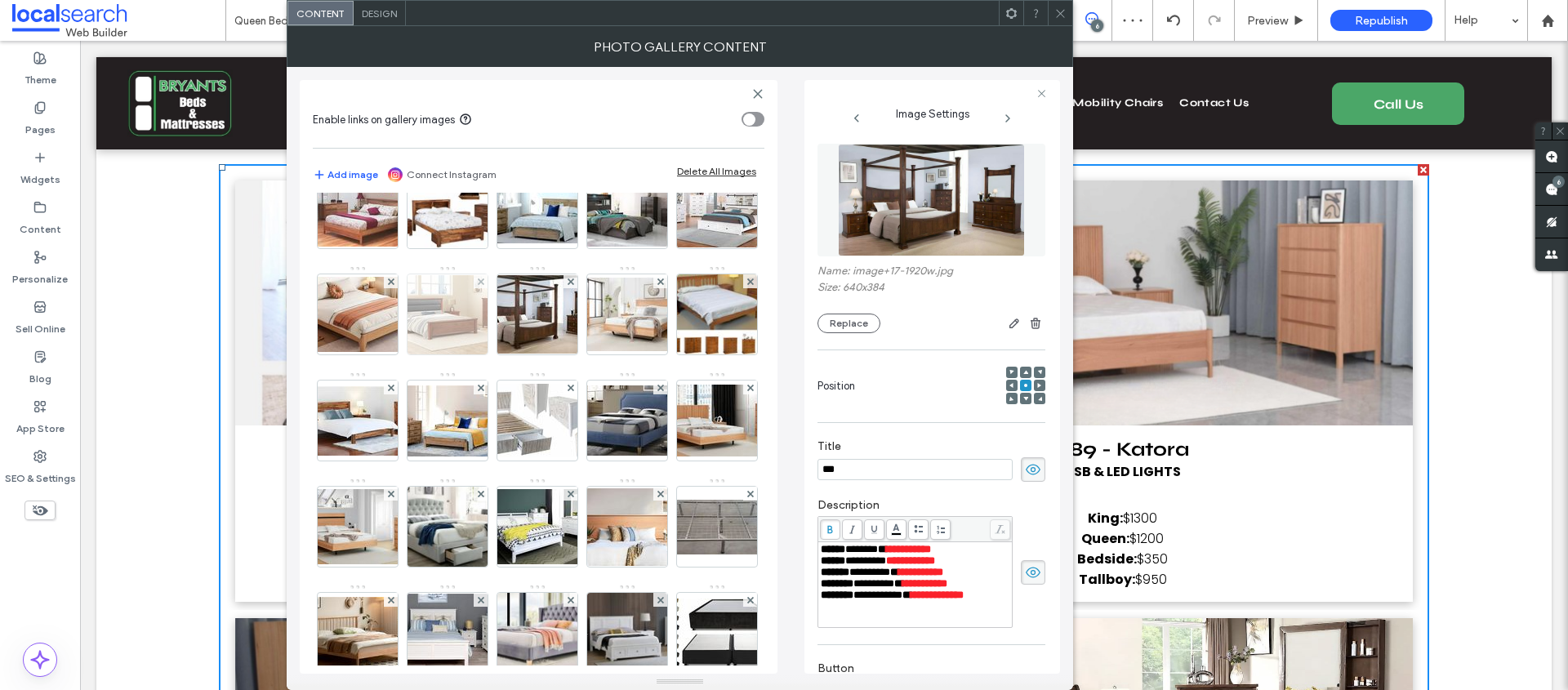
click at [427, 355] on img at bounding box center [447, 315] width 131 height 79
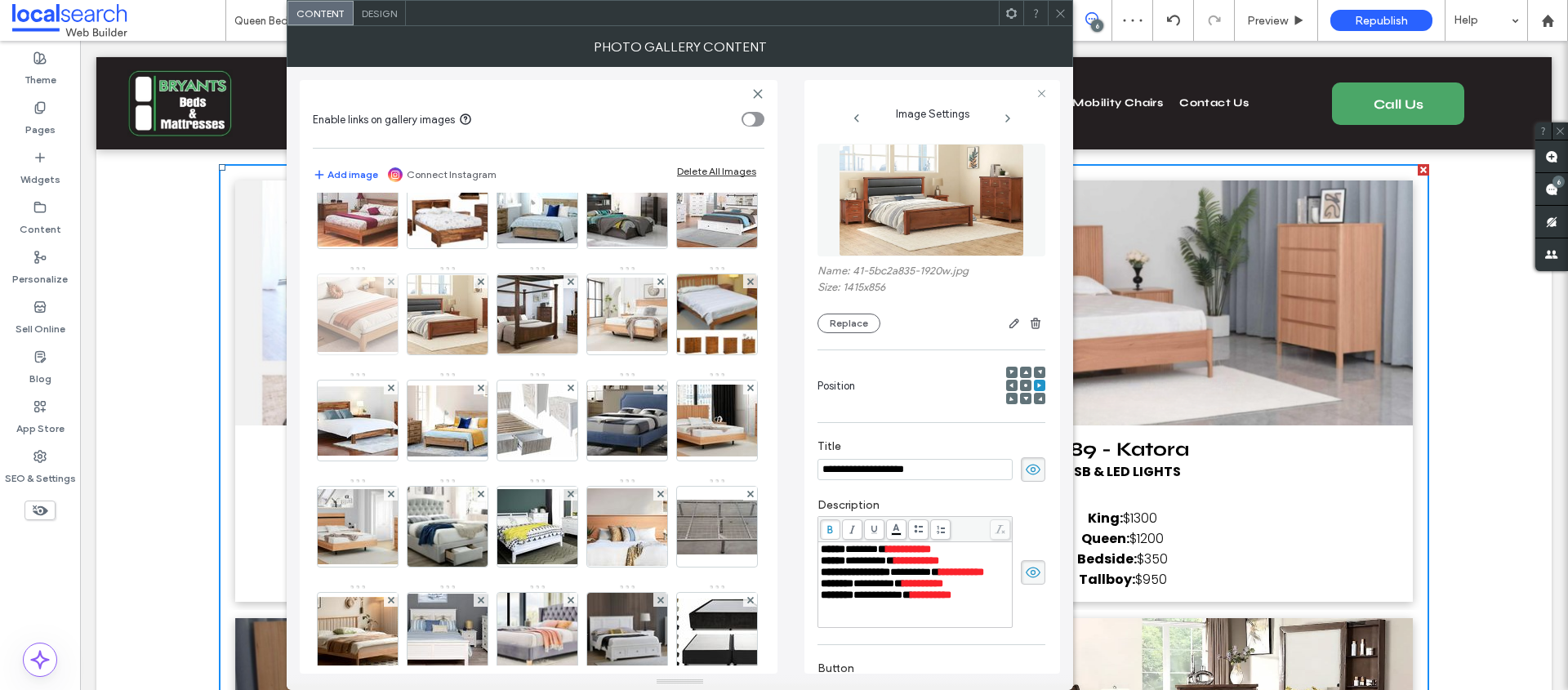
click at [362, 352] on img at bounding box center [357, 314] width 131 height 75
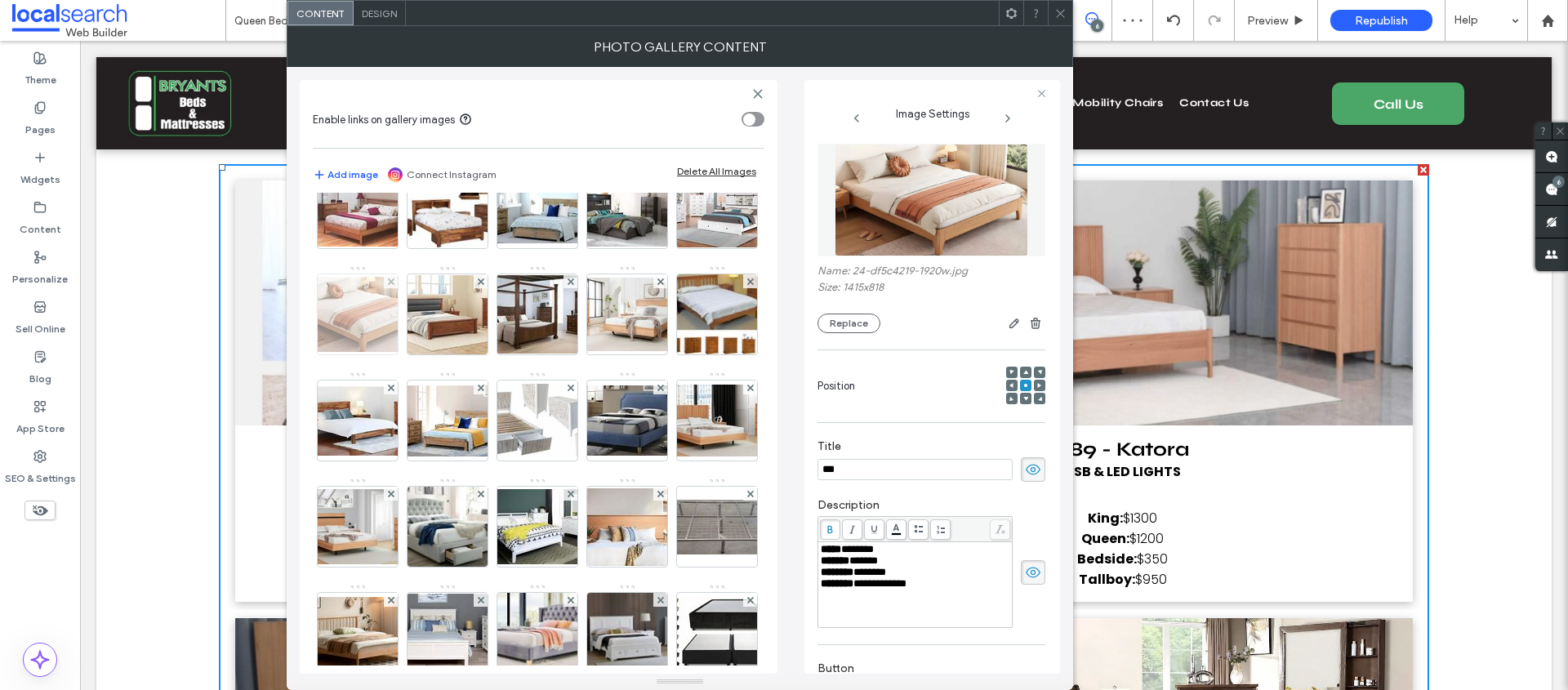
scroll to position [870, 0]
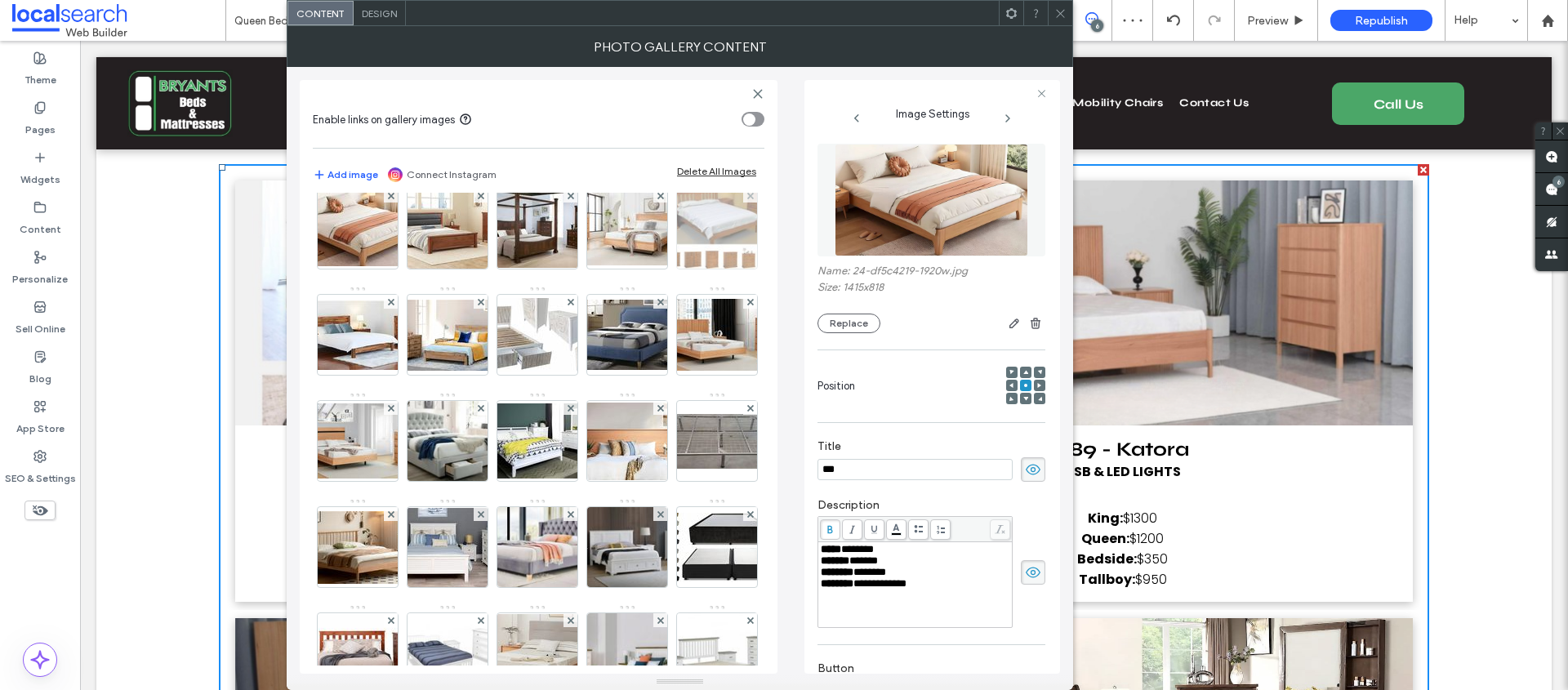
click at [654, 269] on img at bounding box center [717, 229] width 126 height 80
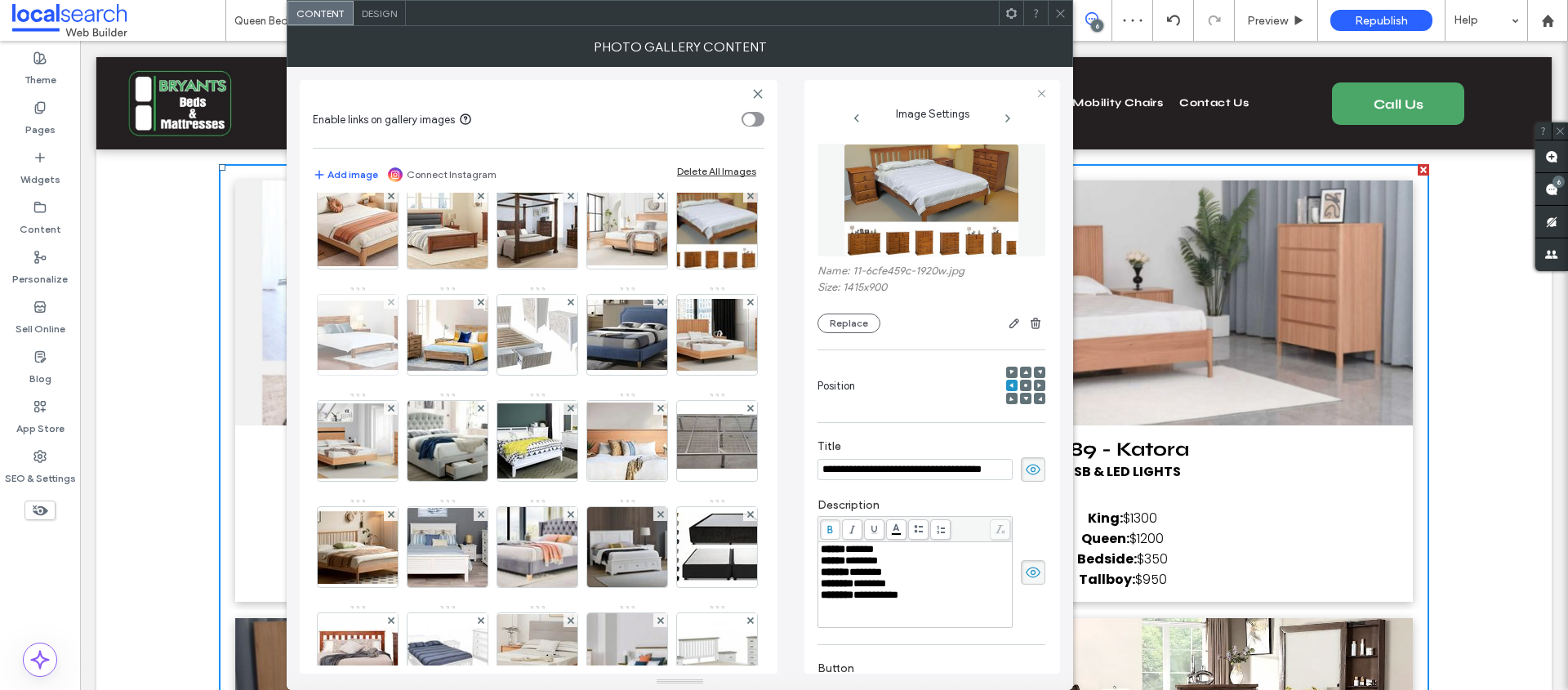
scroll to position [0, 14]
click at [423, 370] on img at bounding box center [357, 335] width 131 height 70
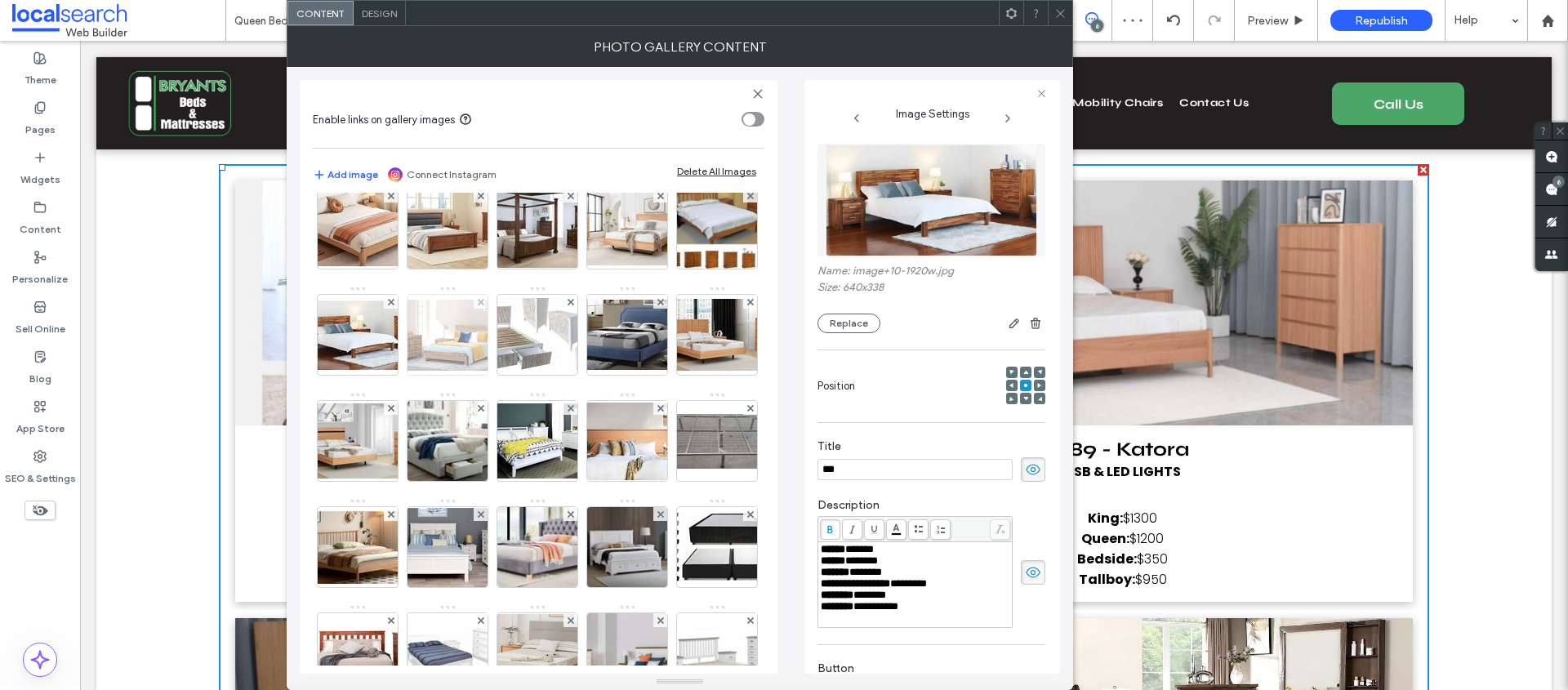
click at [513, 371] on img at bounding box center [447, 335] width 131 height 71
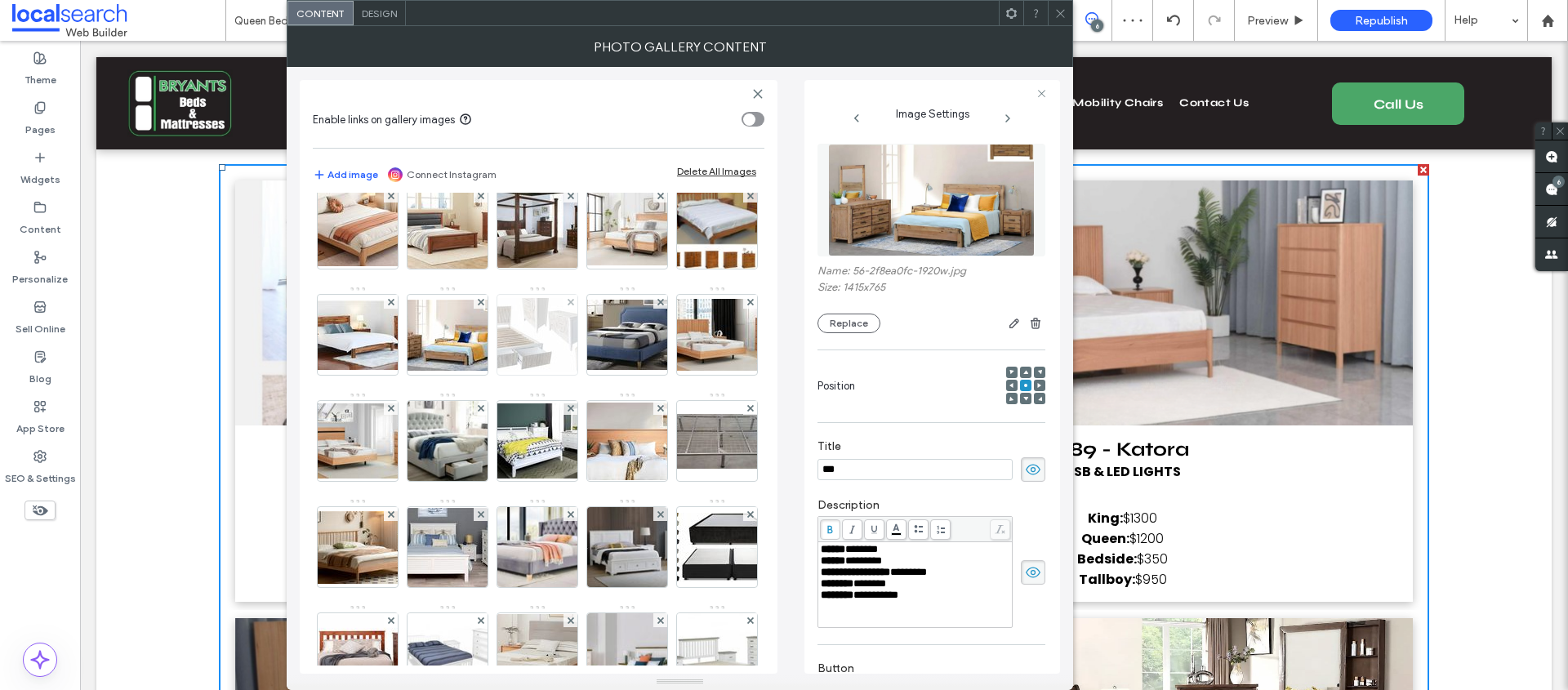
click at [602, 372] on img at bounding box center [537, 335] width 131 height 73
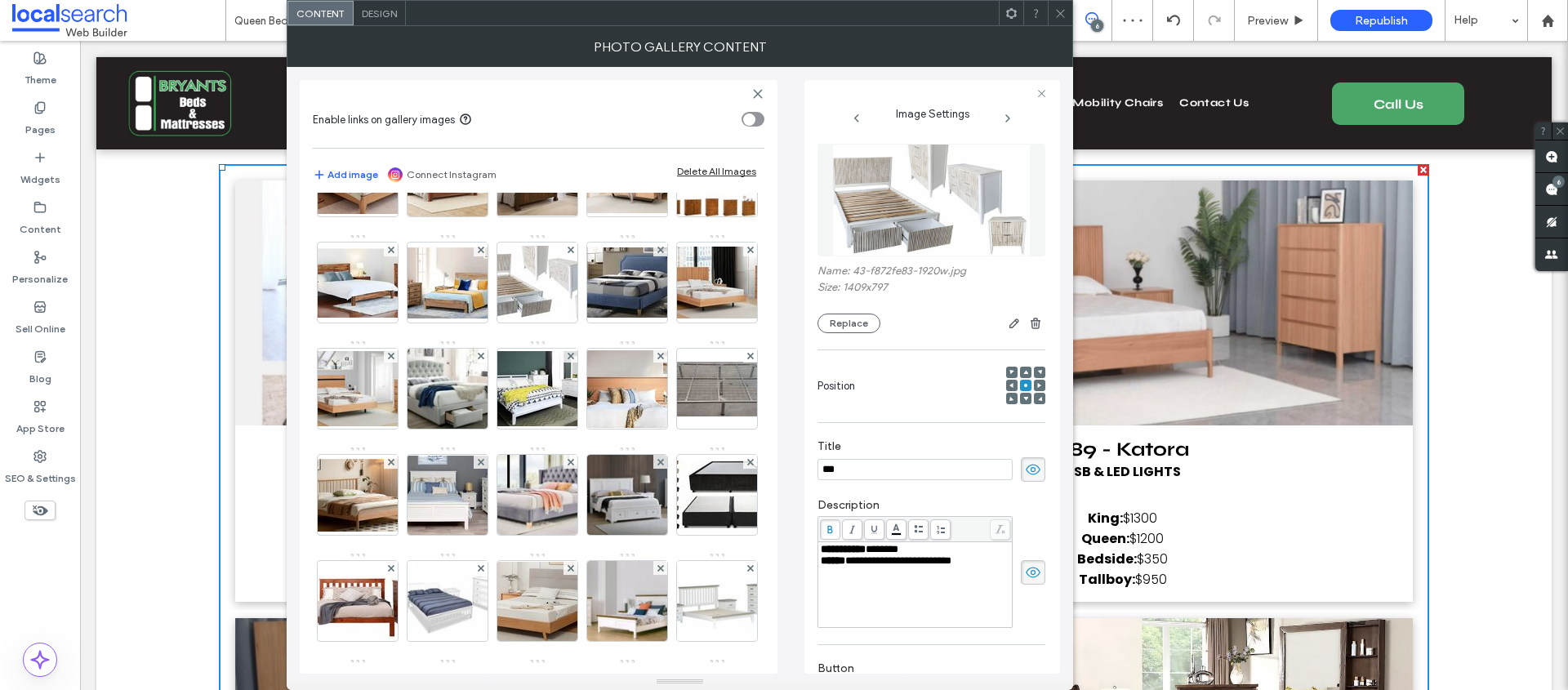
scroll to position [1033, 0]
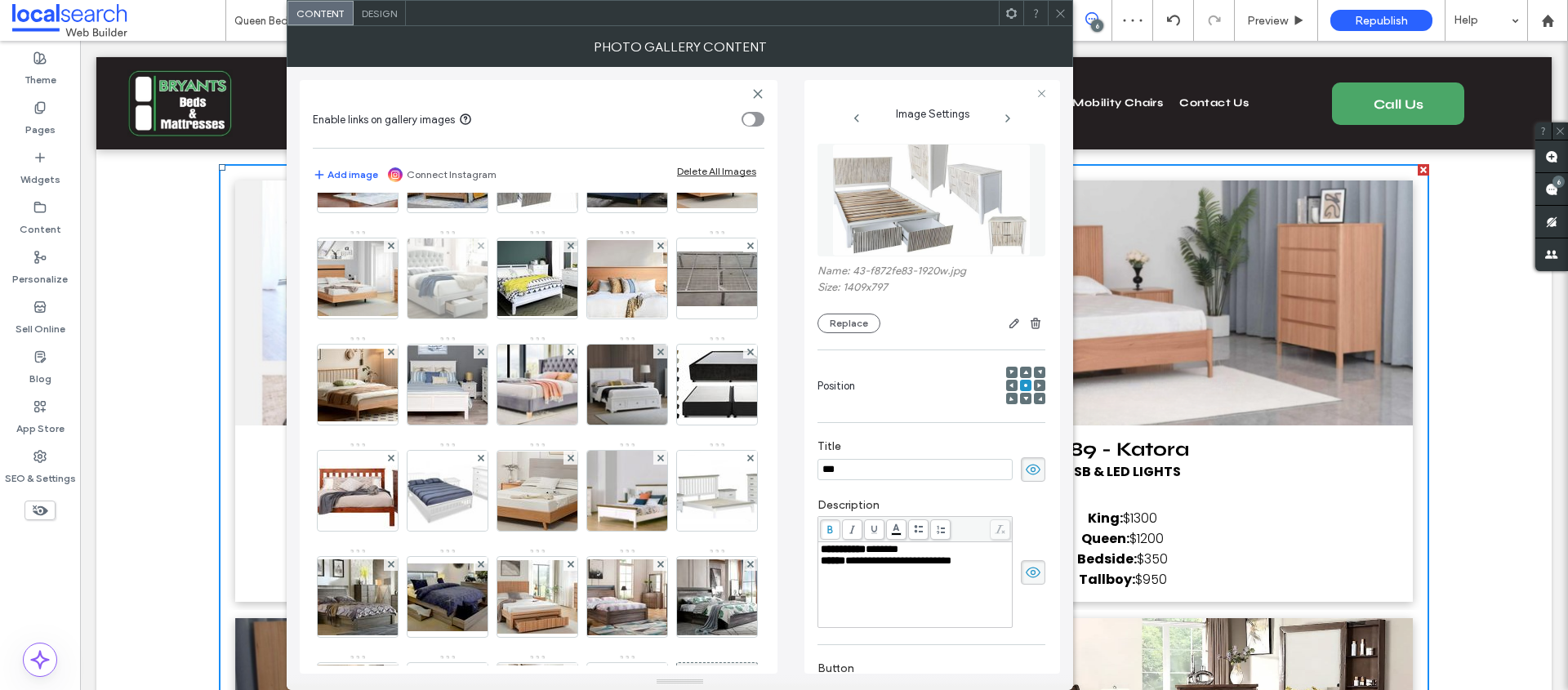
click at [510, 318] on img at bounding box center [448, 278] width 126 height 80
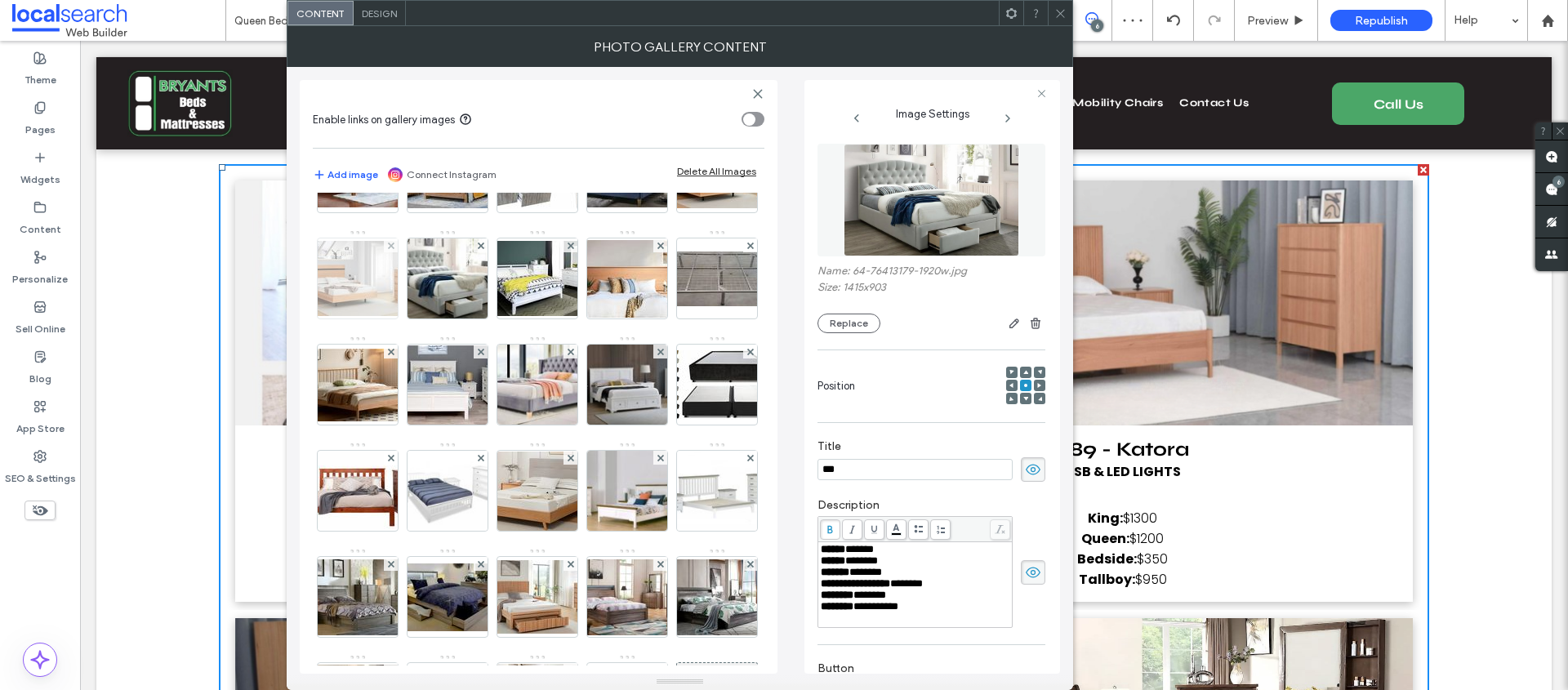
click at [423, 316] on img at bounding box center [357, 278] width 131 height 75
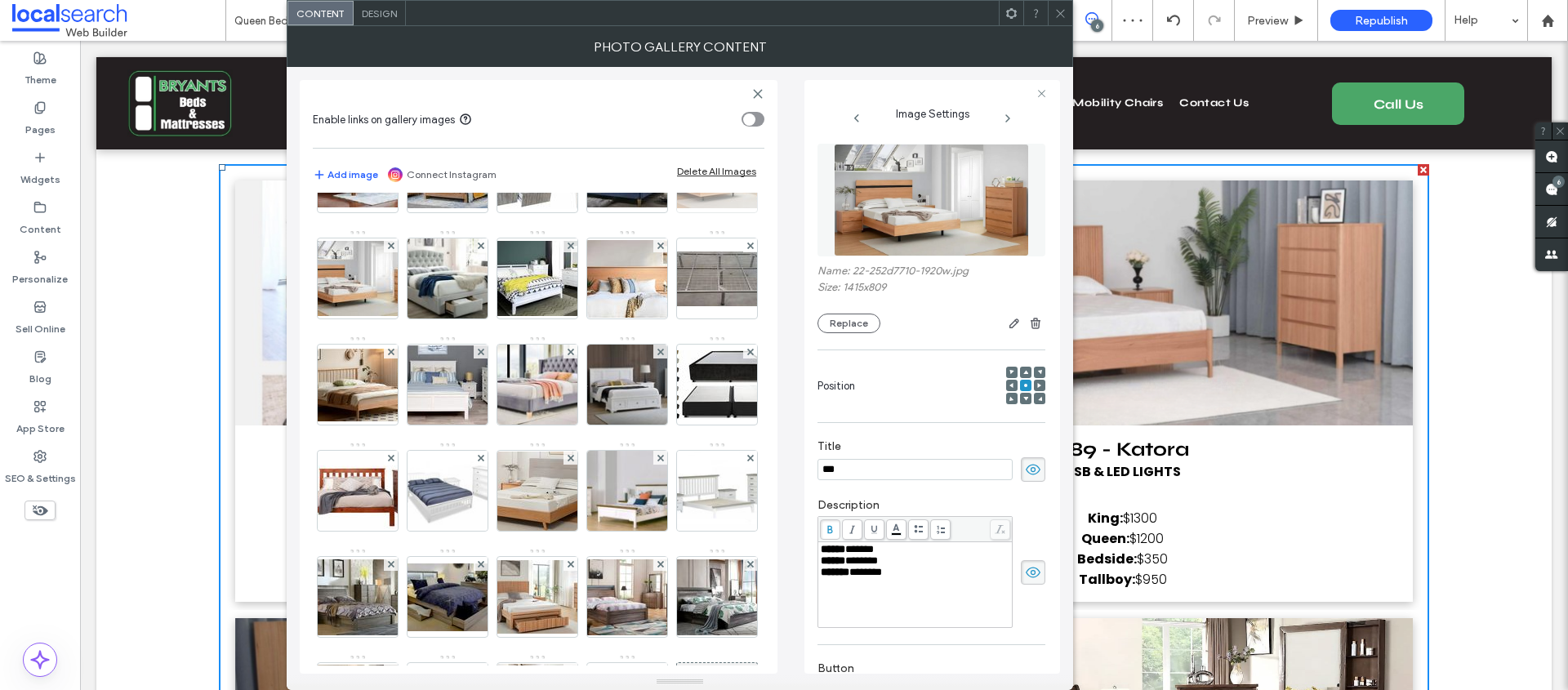
click at [652, 208] on img at bounding box center [717, 172] width 131 height 71
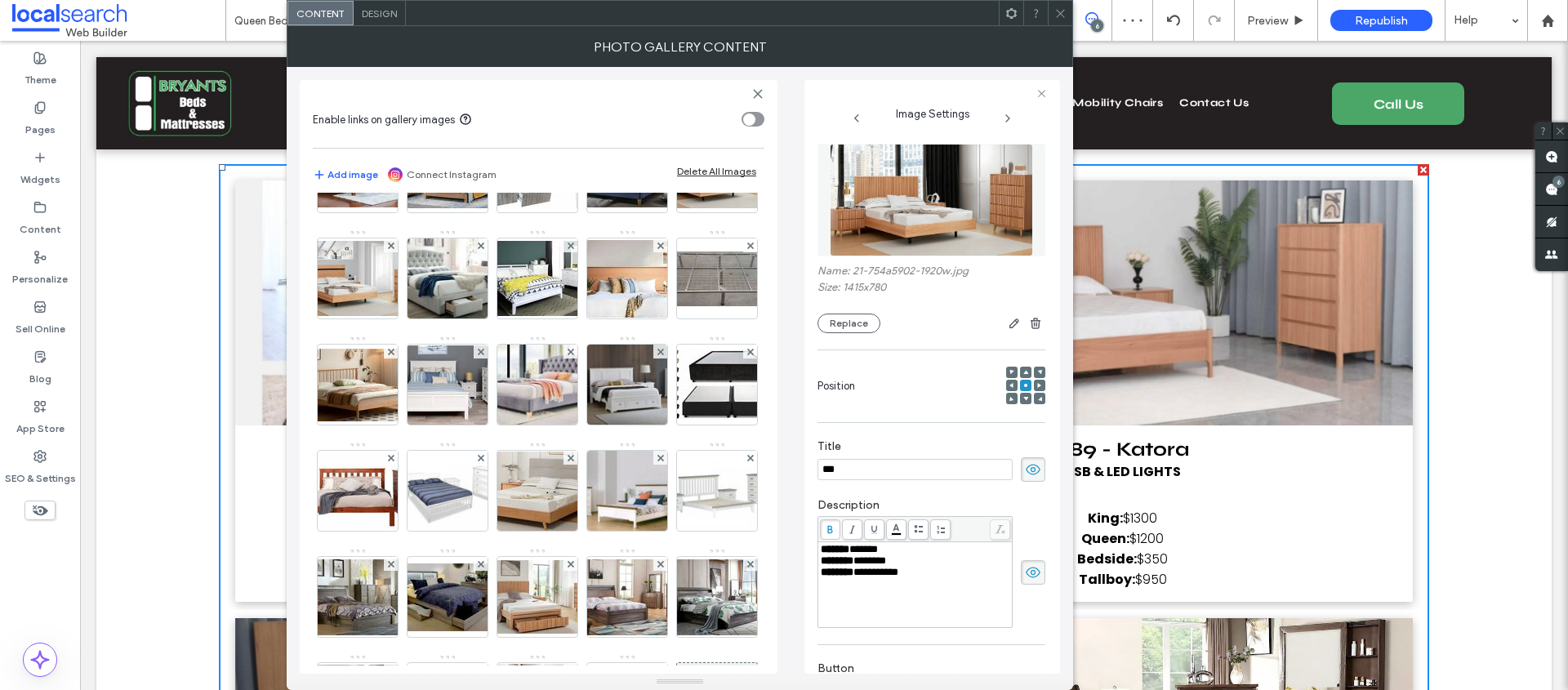
click at [299, 477] on div "Enable links on gallery images Add image Connect Instagram Delete All Images Im…" at bounding box center [538, 376] width 478 height 594
click at [561, 208] on img at bounding box center [626, 172] width 131 height 71
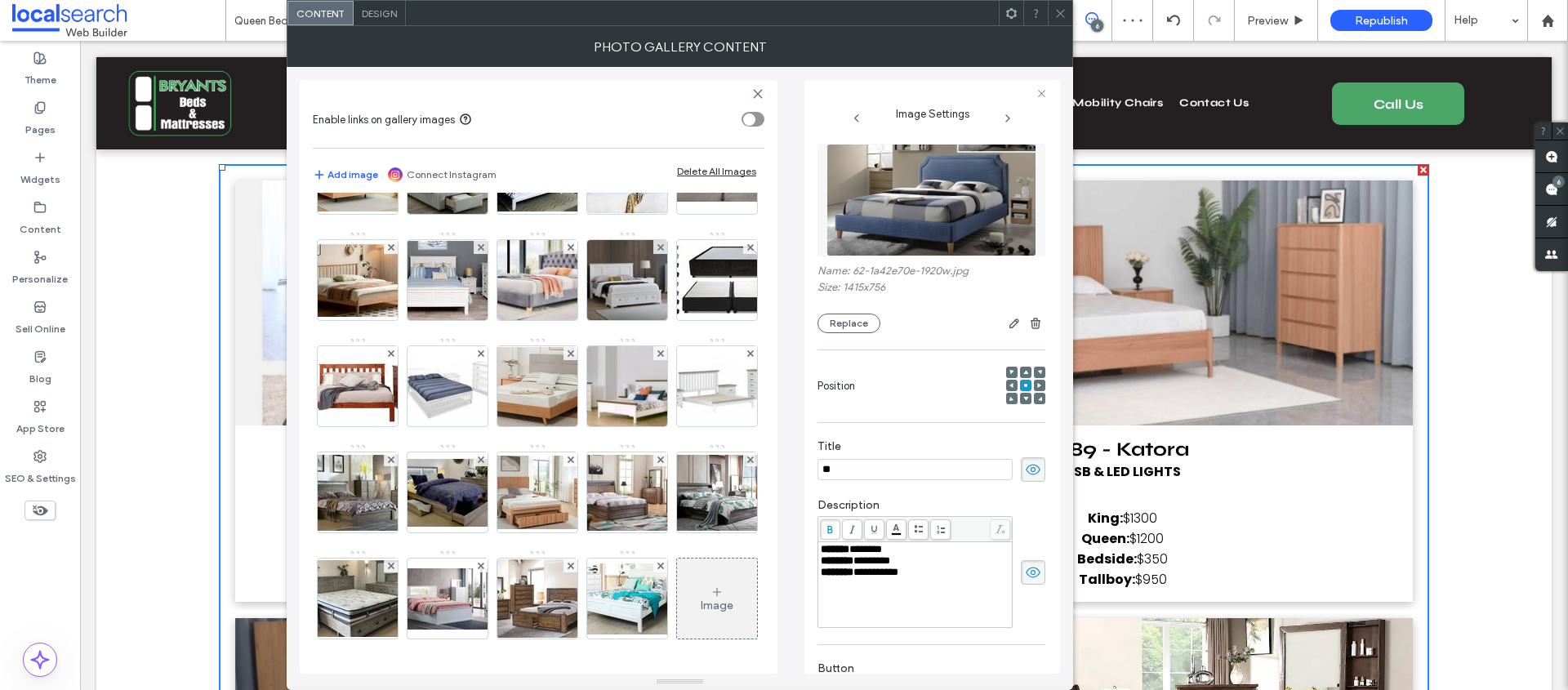
scroll to position [1187, 0]
click at [472, 212] on img at bounding box center [537, 173] width 131 height 75
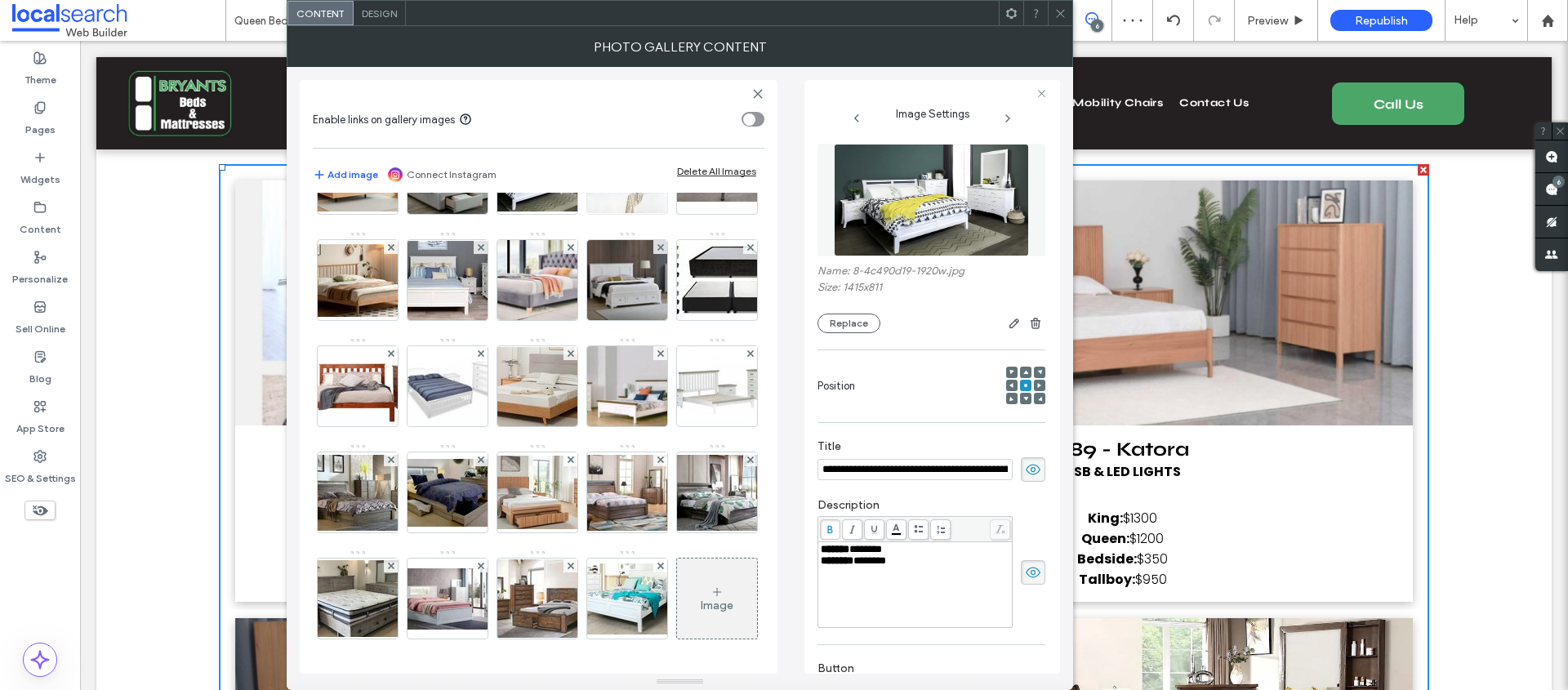
scroll to position [0, 114]
click at [561, 213] on img at bounding box center [626, 173] width 131 height 77
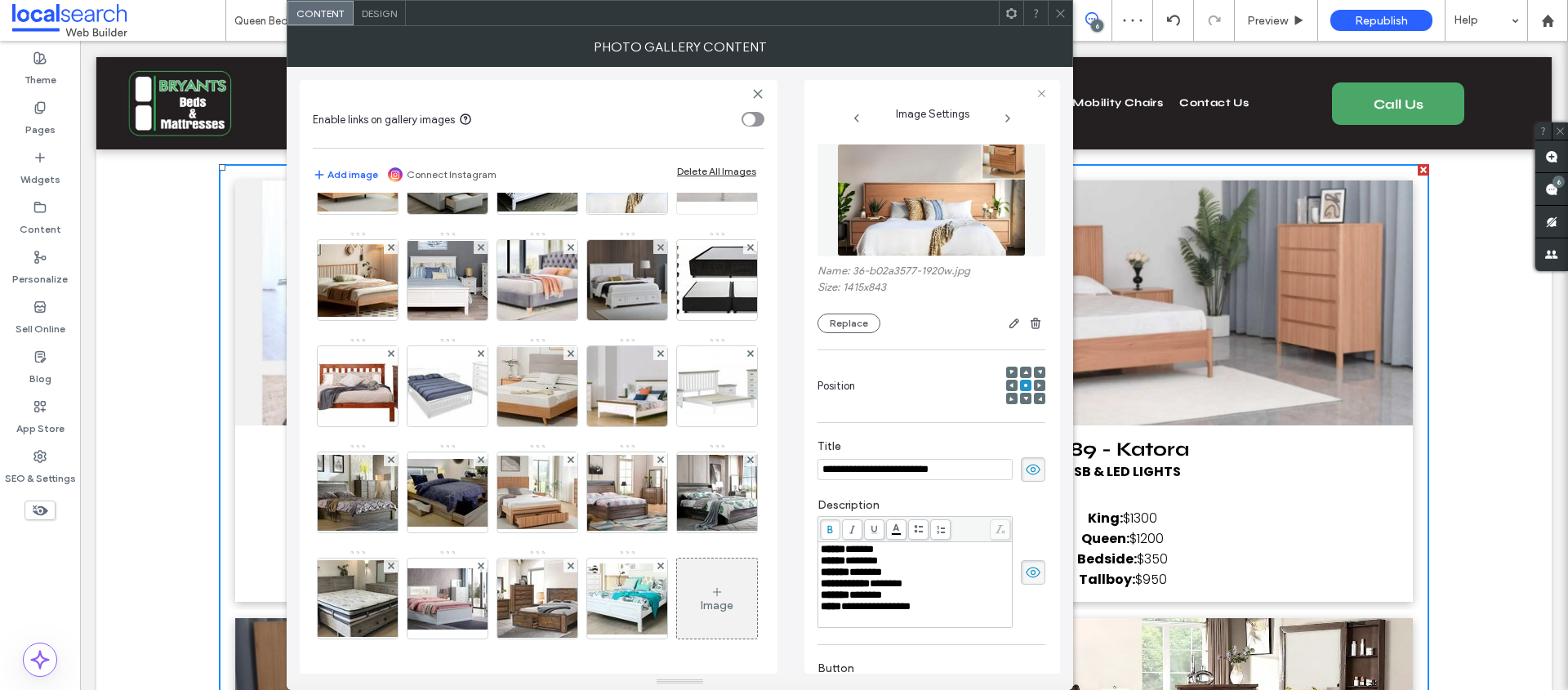
click at [652, 202] on img at bounding box center [717, 173] width 131 height 54
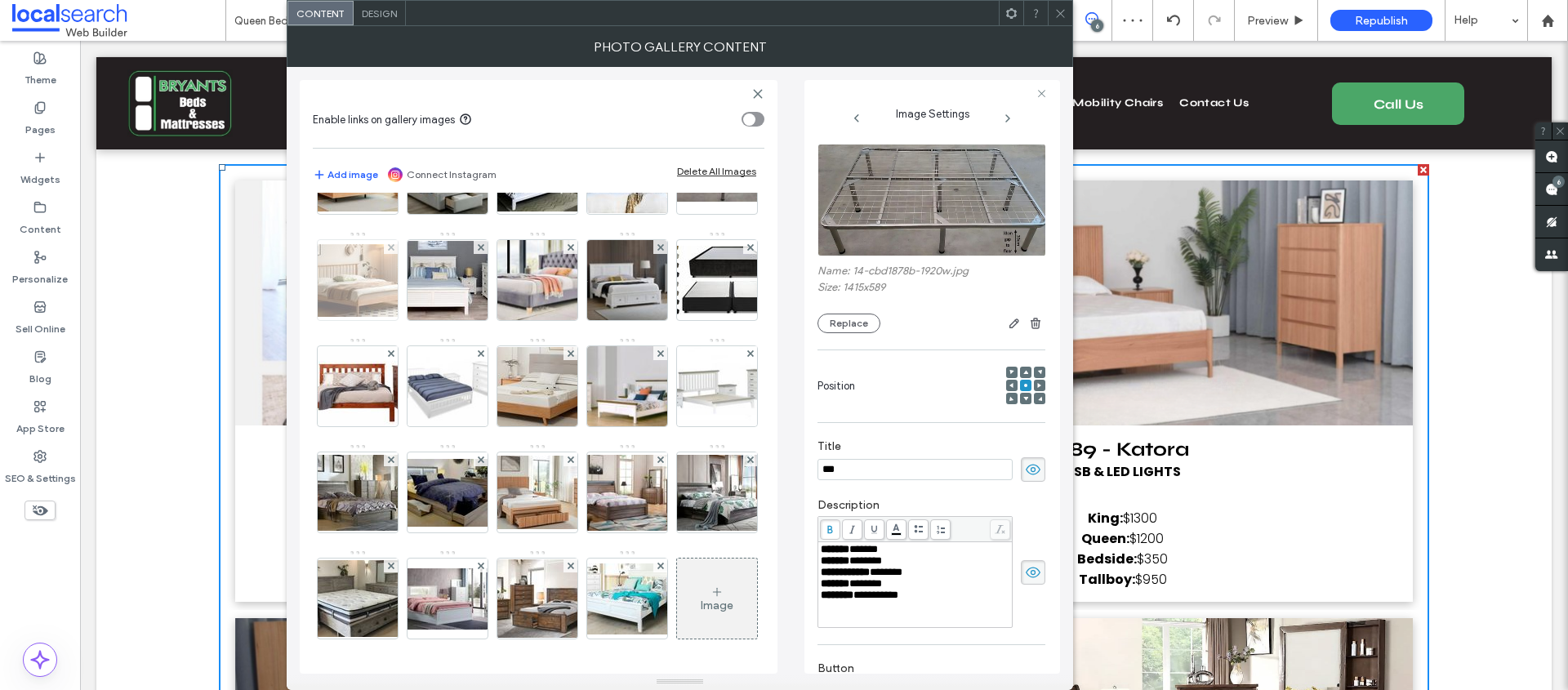
click at [423, 316] on img at bounding box center [357, 280] width 131 height 72
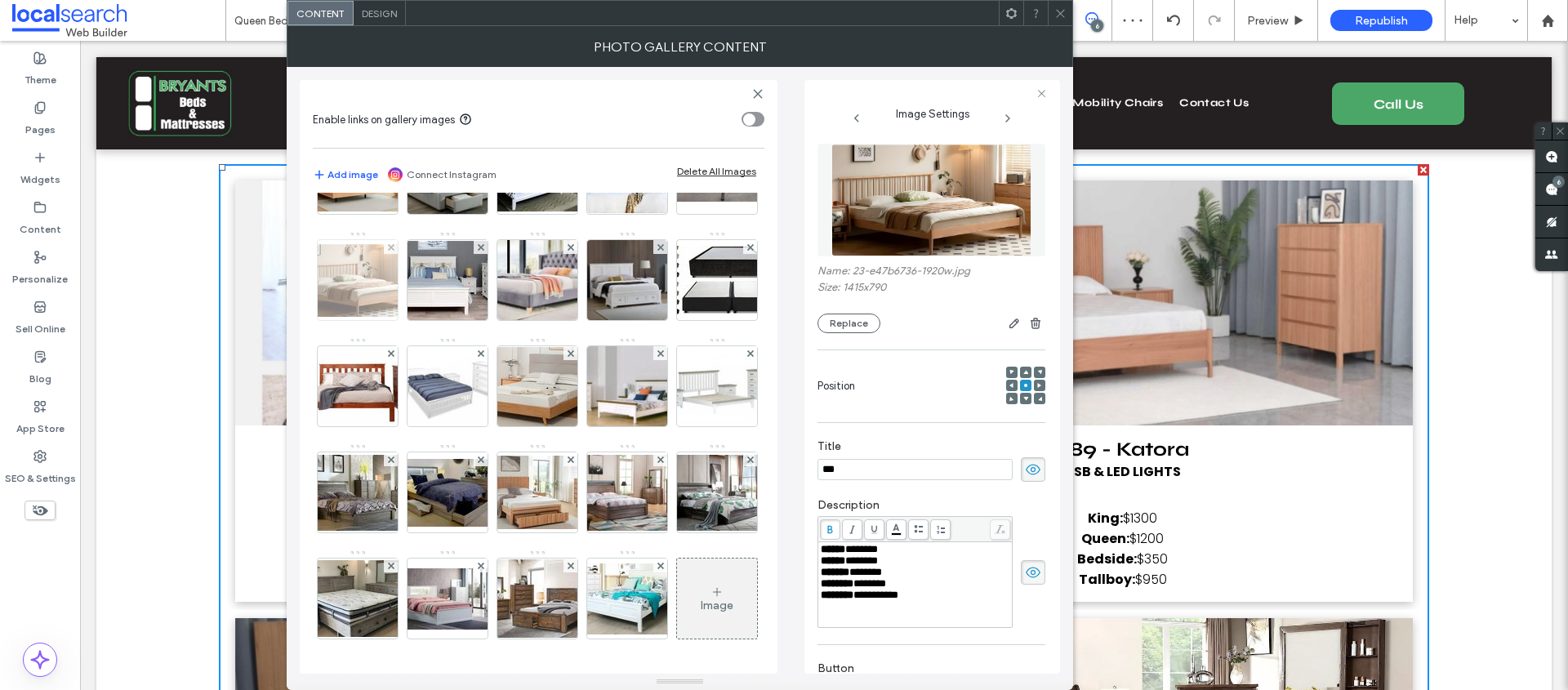
click at [423, 316] on img at bounding box center [357, 280] width 131 height 72
click at [652, 315] on img at bounding box center [717, 280] width 131 height 70
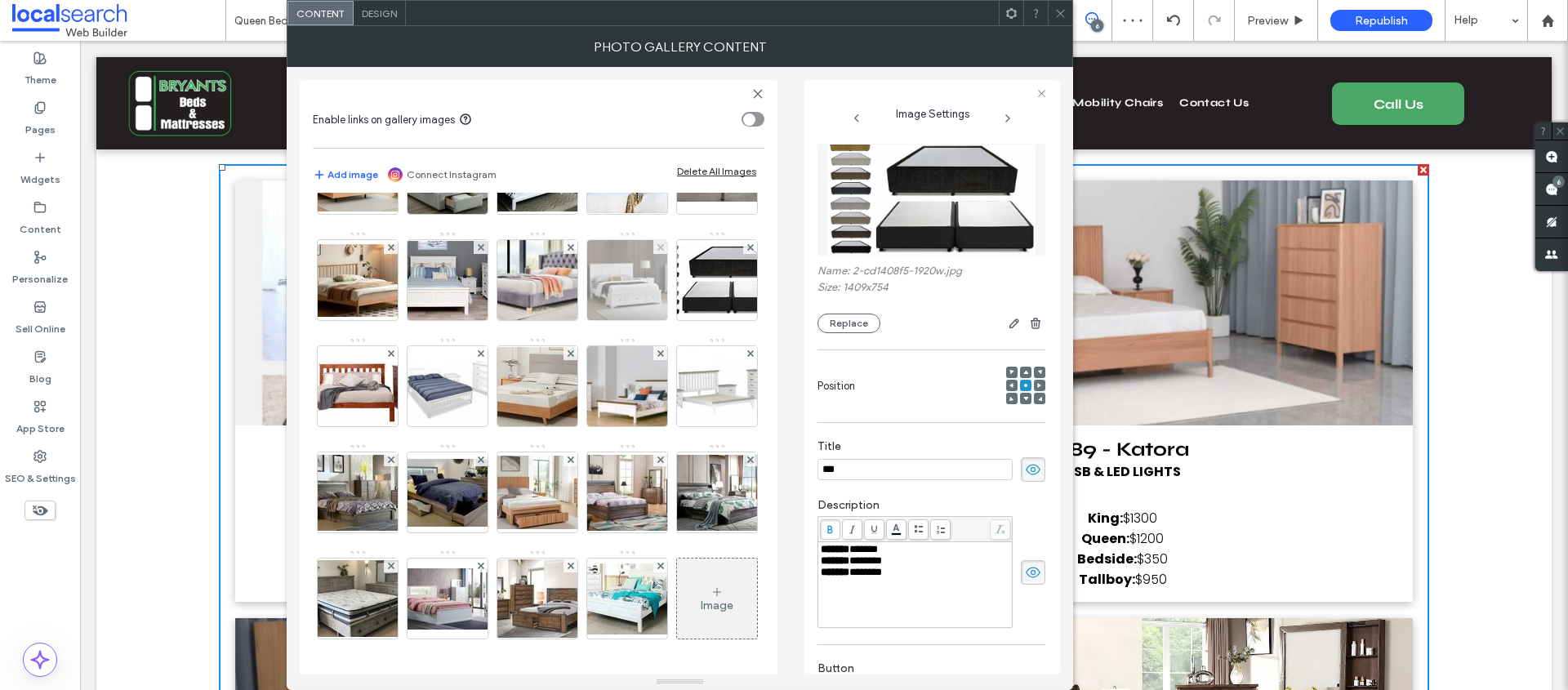
click at [563, 320] on img at bounding box center [627, 280] width 129 height 80
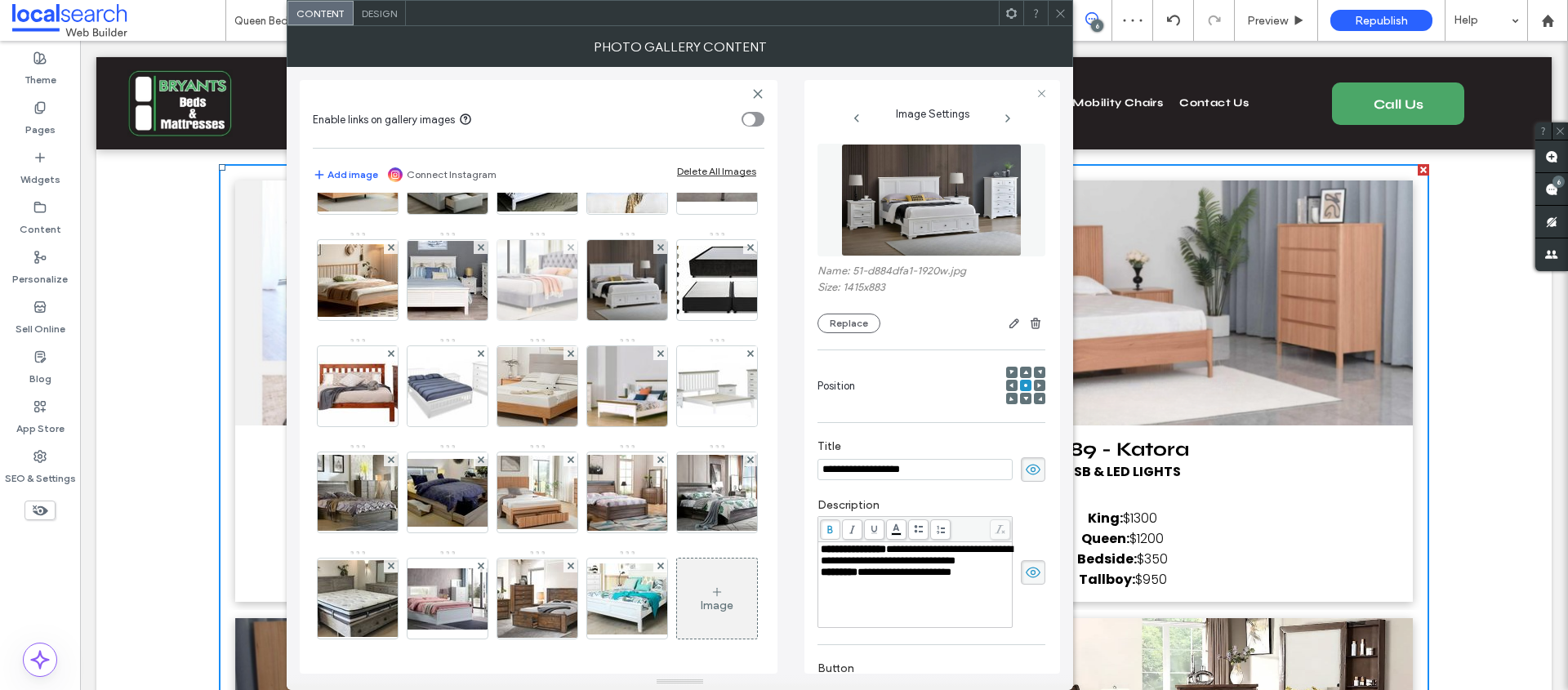
click at [474, 320] on img at bounding box center [538, 280] width 129 height 80
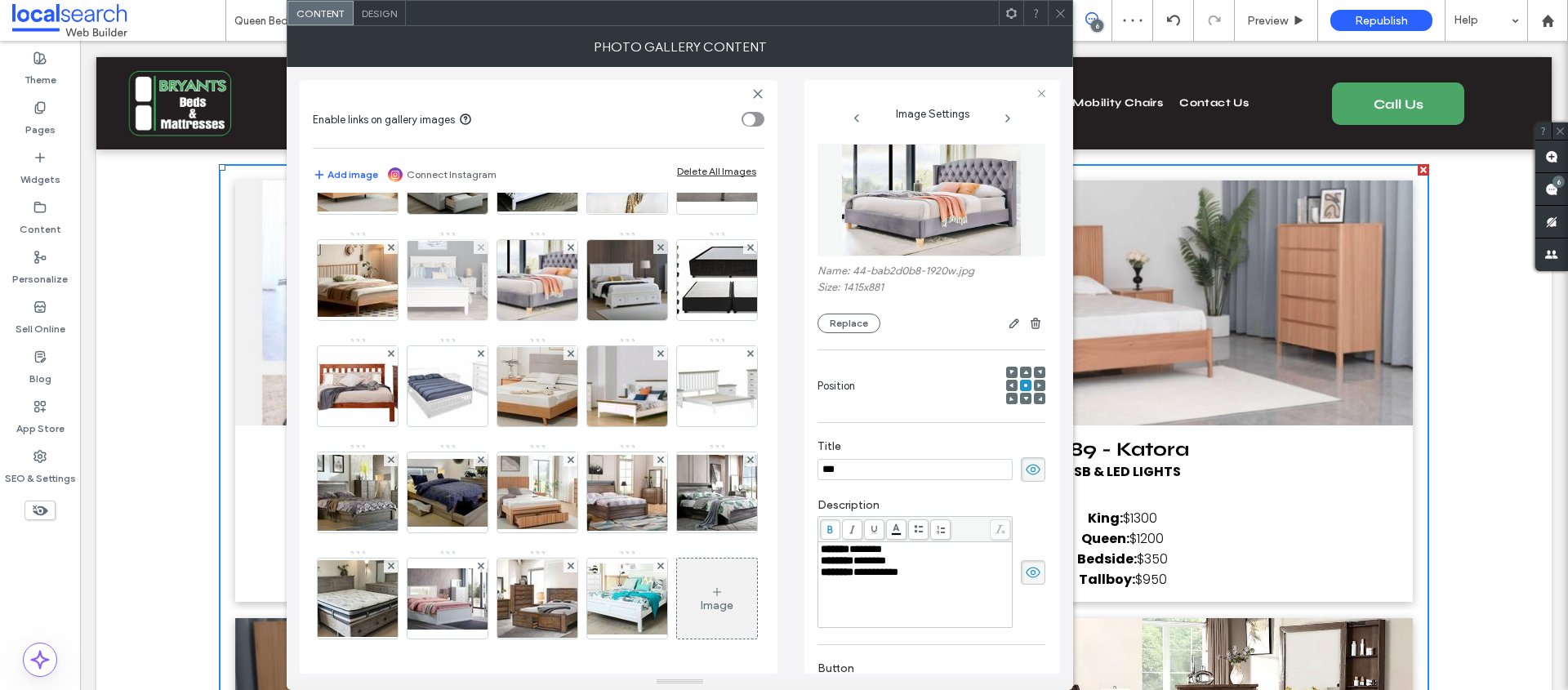
click at [382, 320] on img at bounding box center [447, 280] width 131 height 79
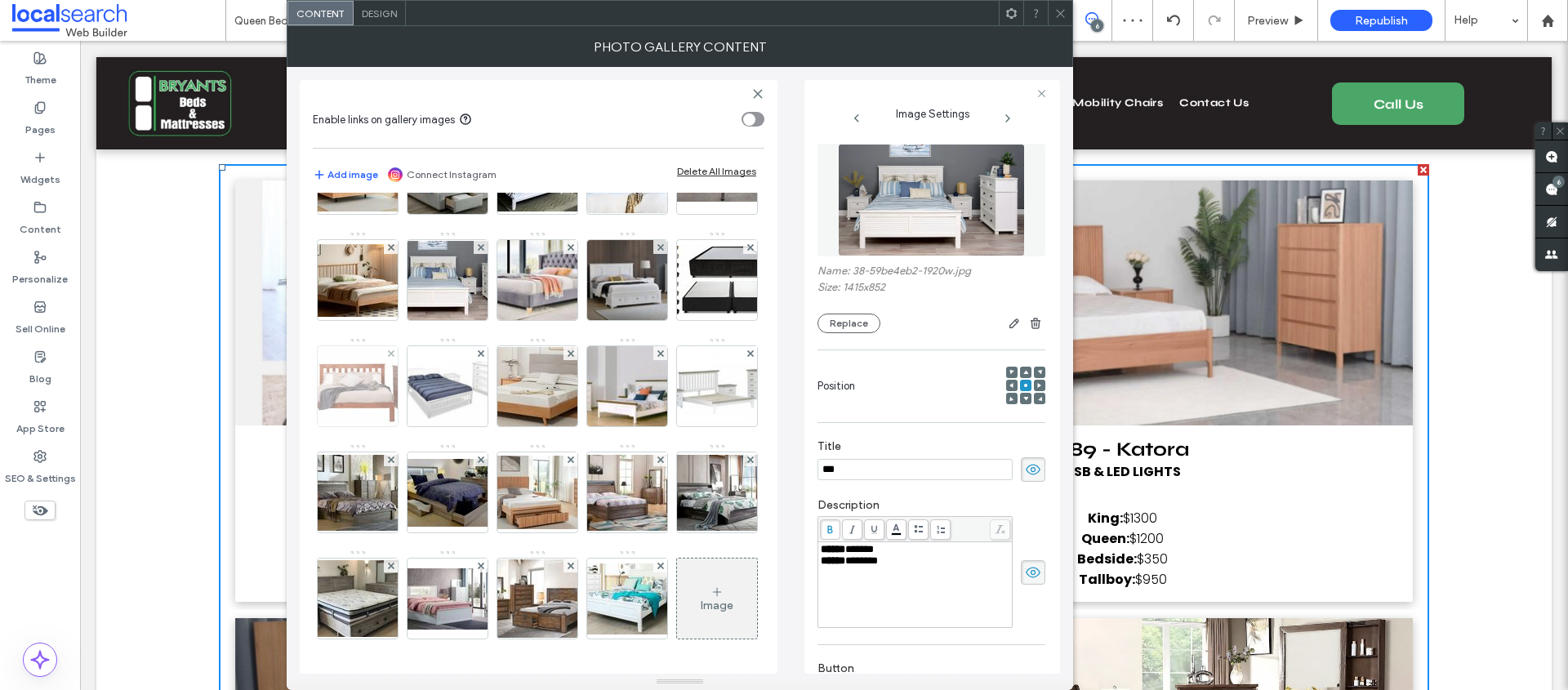
scroll to position [1332, 0]
click at [374, 425] on img at bounding box center [357, 386] width 131 height 77
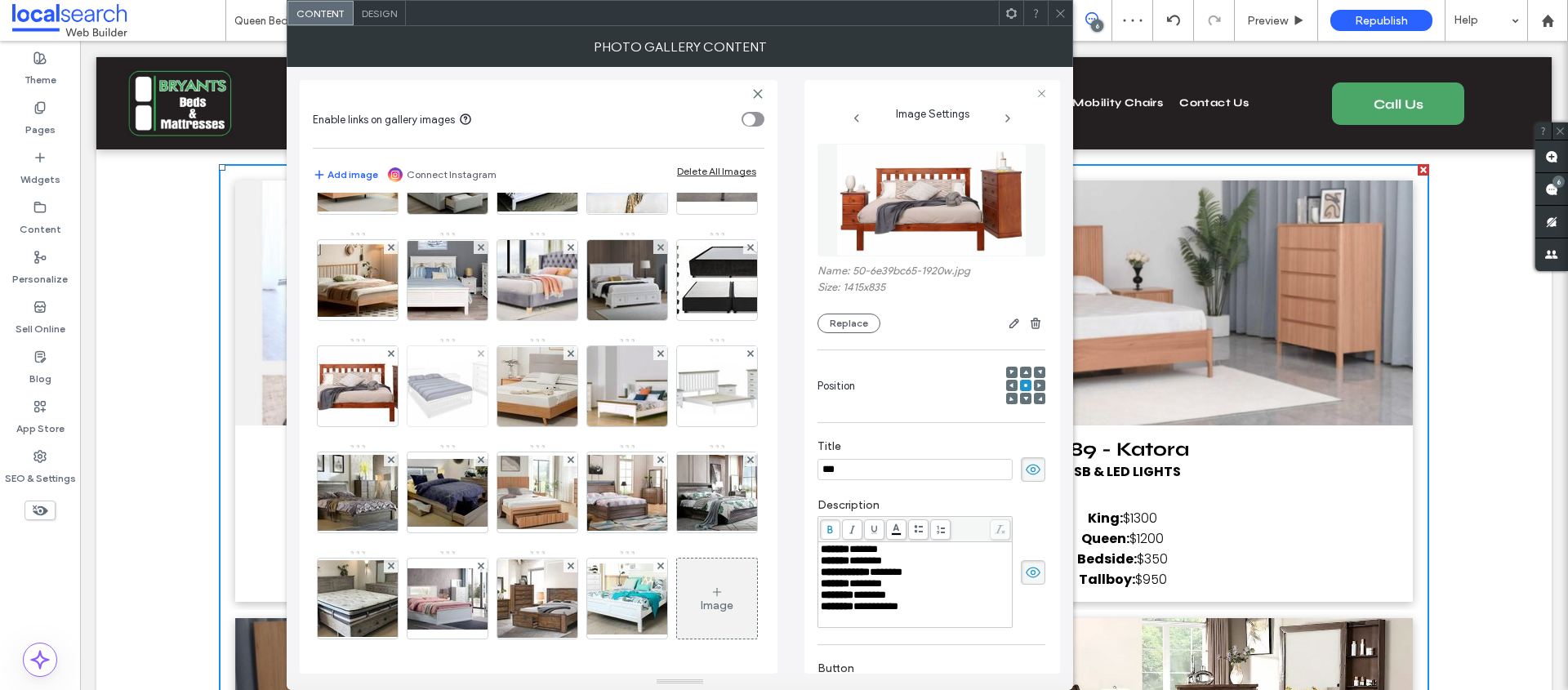
click at [462, 426] on img at bounding box center [447, 386] width 113 height 80
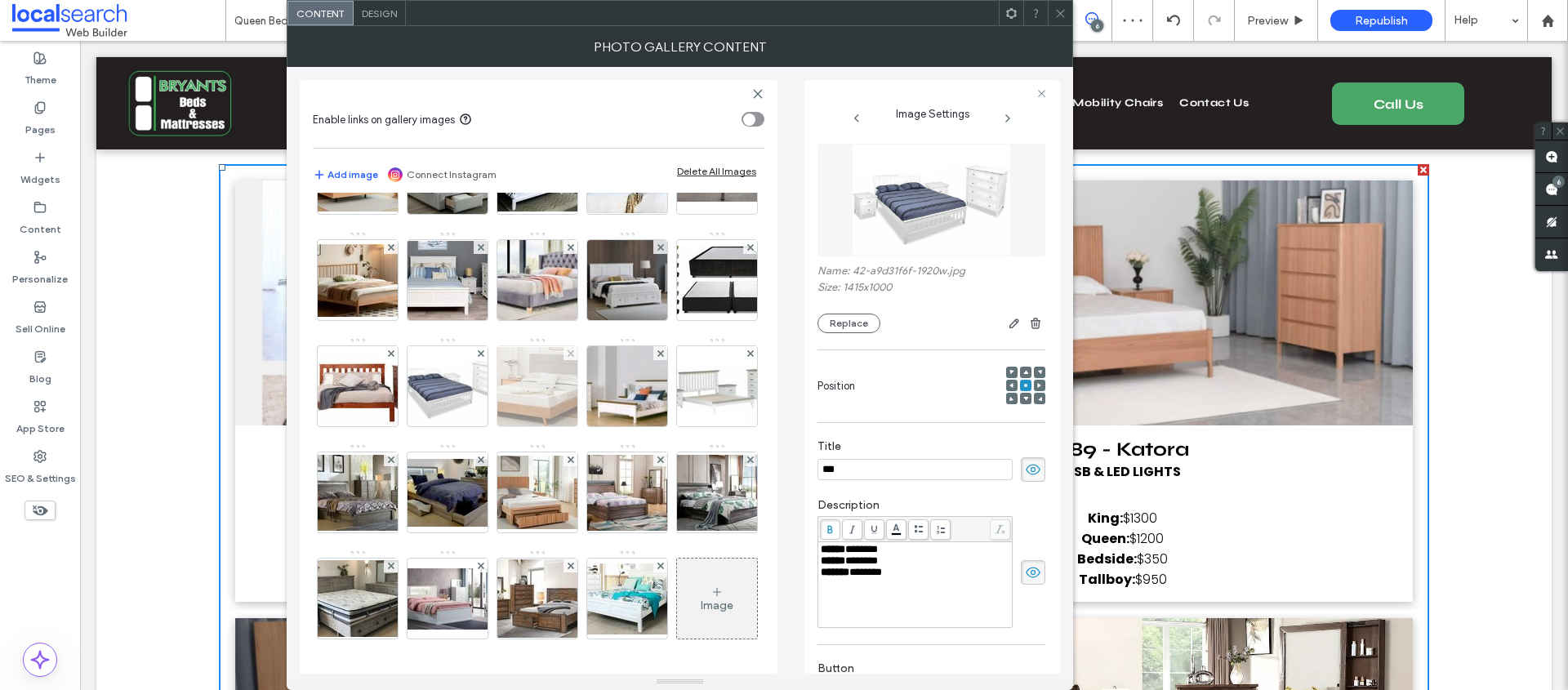
click at [548, 426] on img at bounding box center [537, 386] width 131 height 79
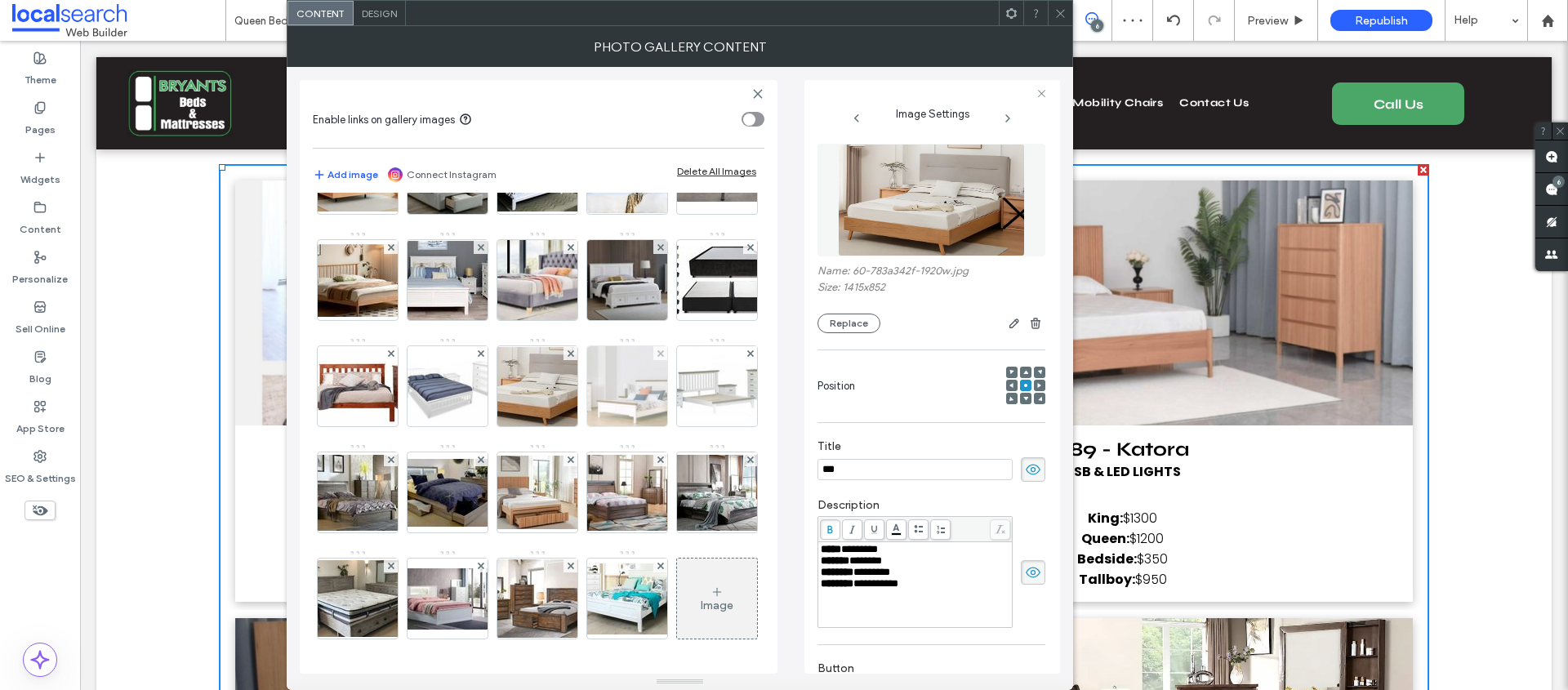
click at [643, 426] on img at bounding box center [626, 386] width 127 height 80
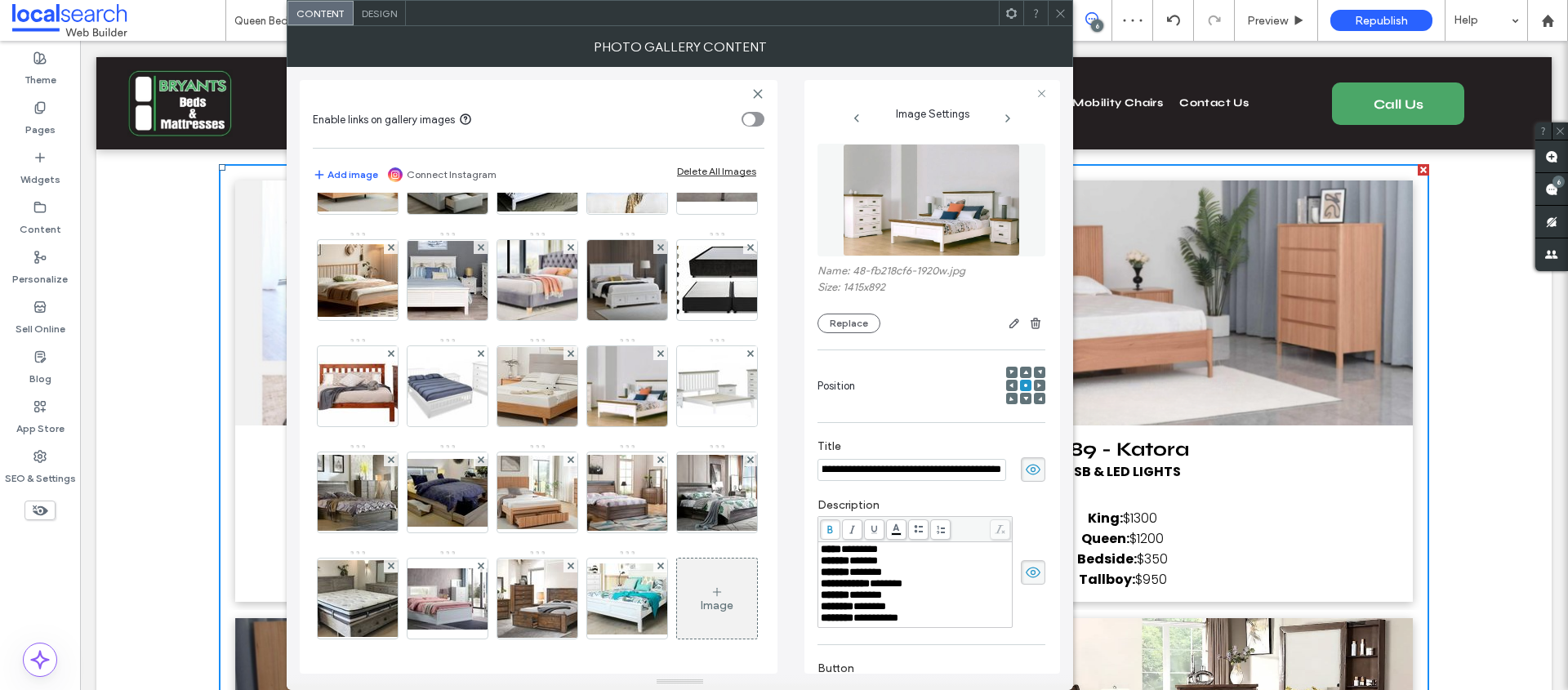
scroll to position [1479, 0]
click at [602, 494] on img at bounding box center [537, 492] width 131 height 73
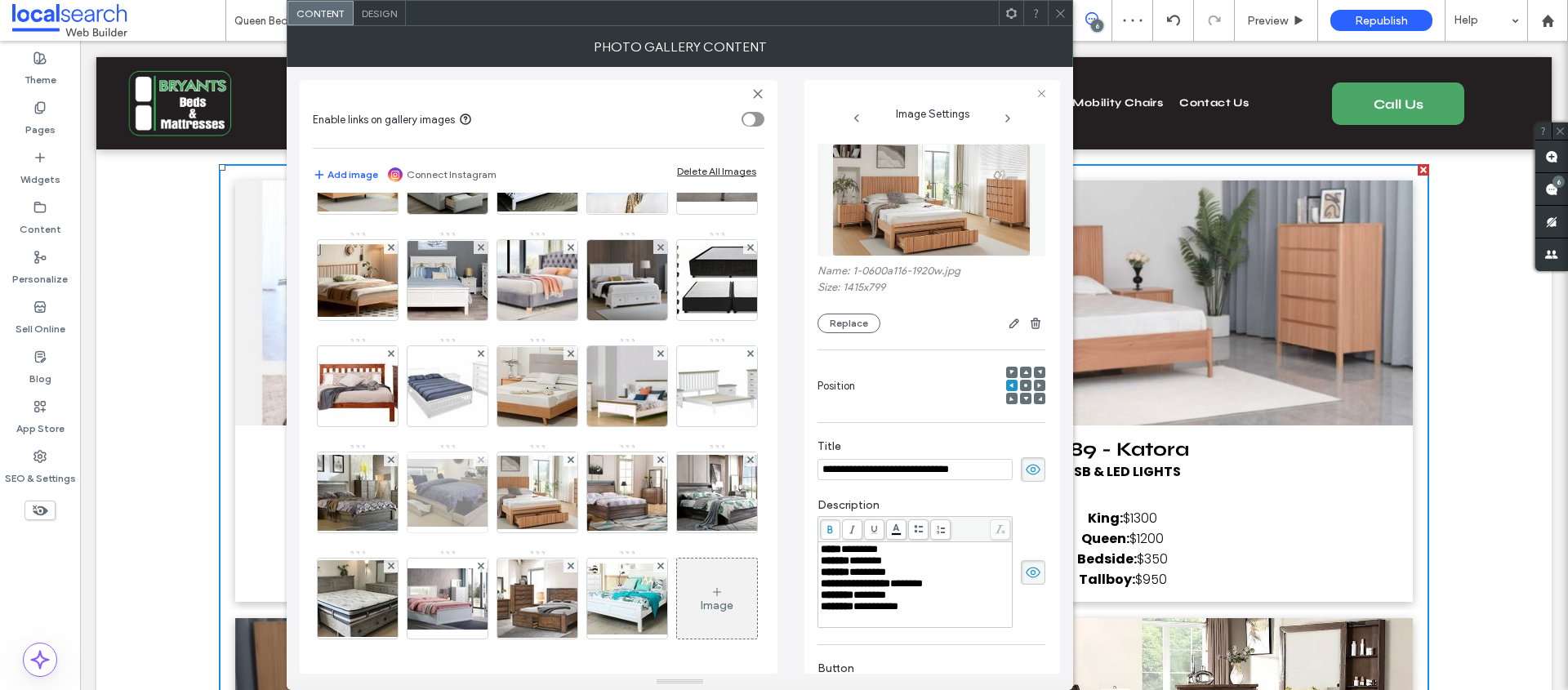
click at [513, 464] on img at bounding box center [447, 493] width 131 height 68
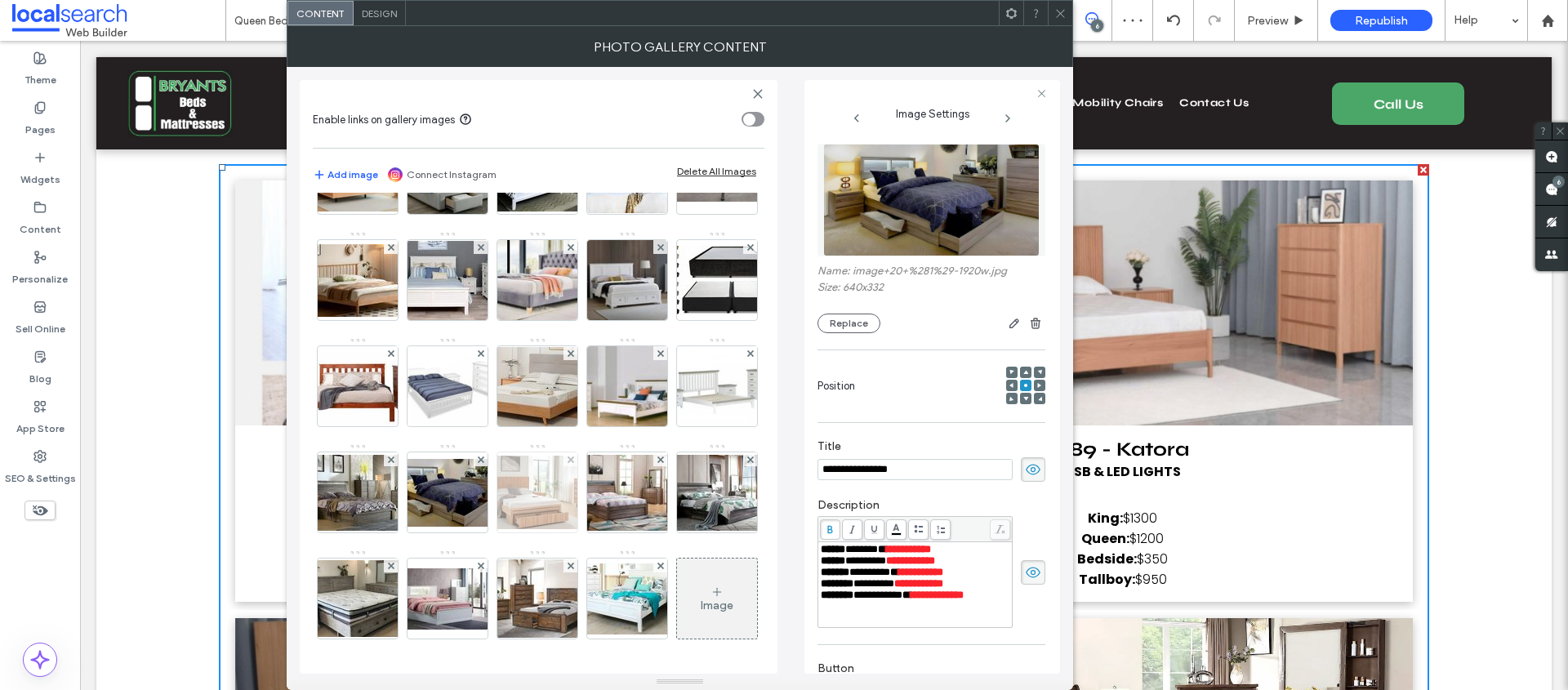
click at [602, 472] on img at bounding box center [537, 492] width 131 height 73
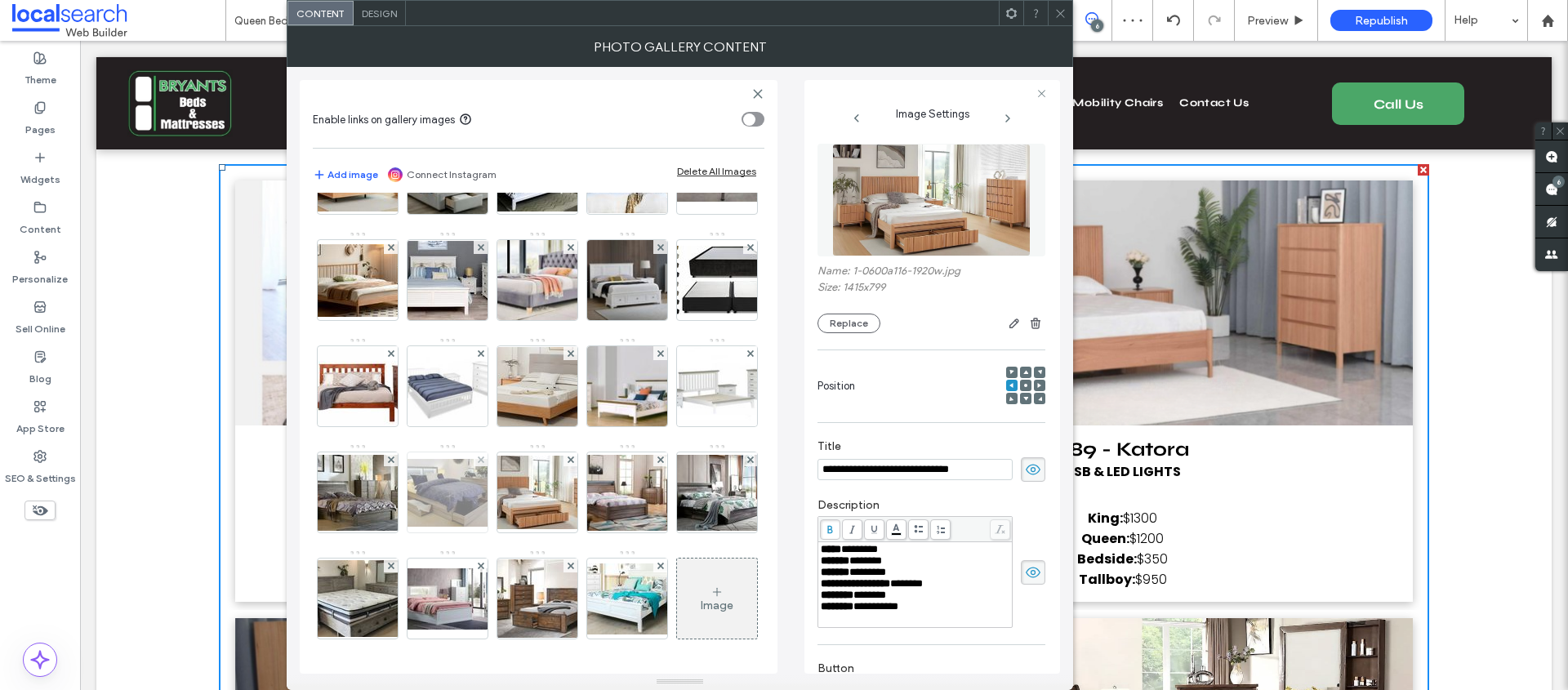
click at [513, 474] on img at bounding box center [447, 493] width 131 height 68
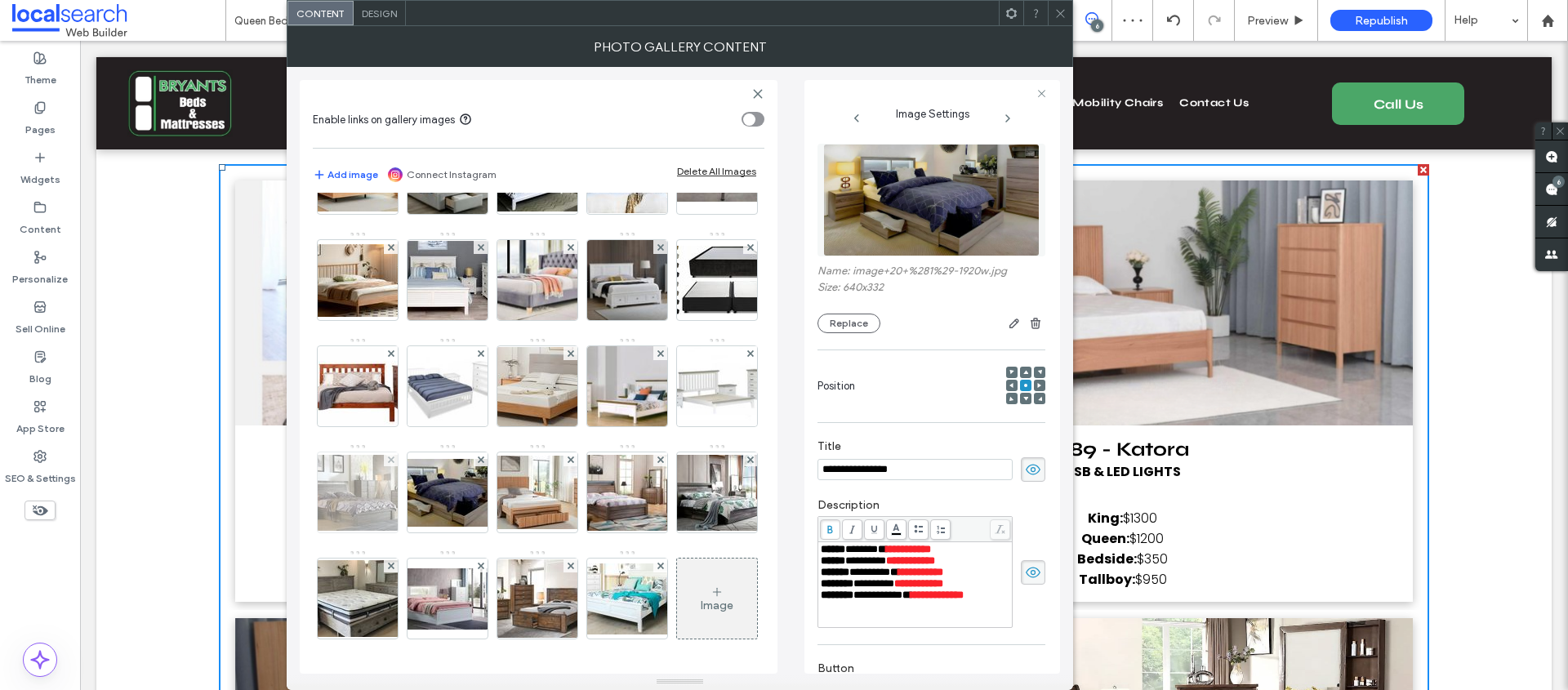
click at [423, 464] on img at bounding box center [357, 493] width 131 height 76
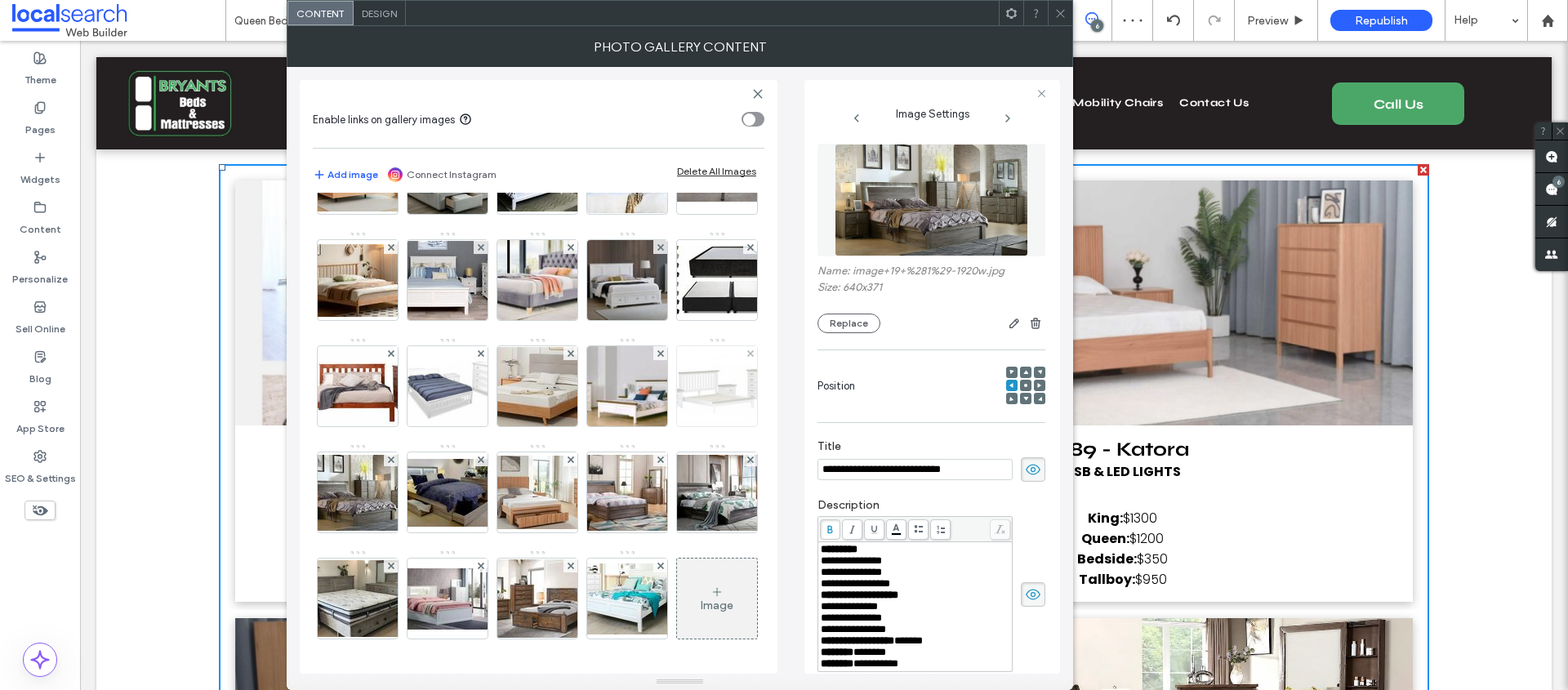
click at [661, 426] on img at bounding box center [717, 386] width 113 height 80
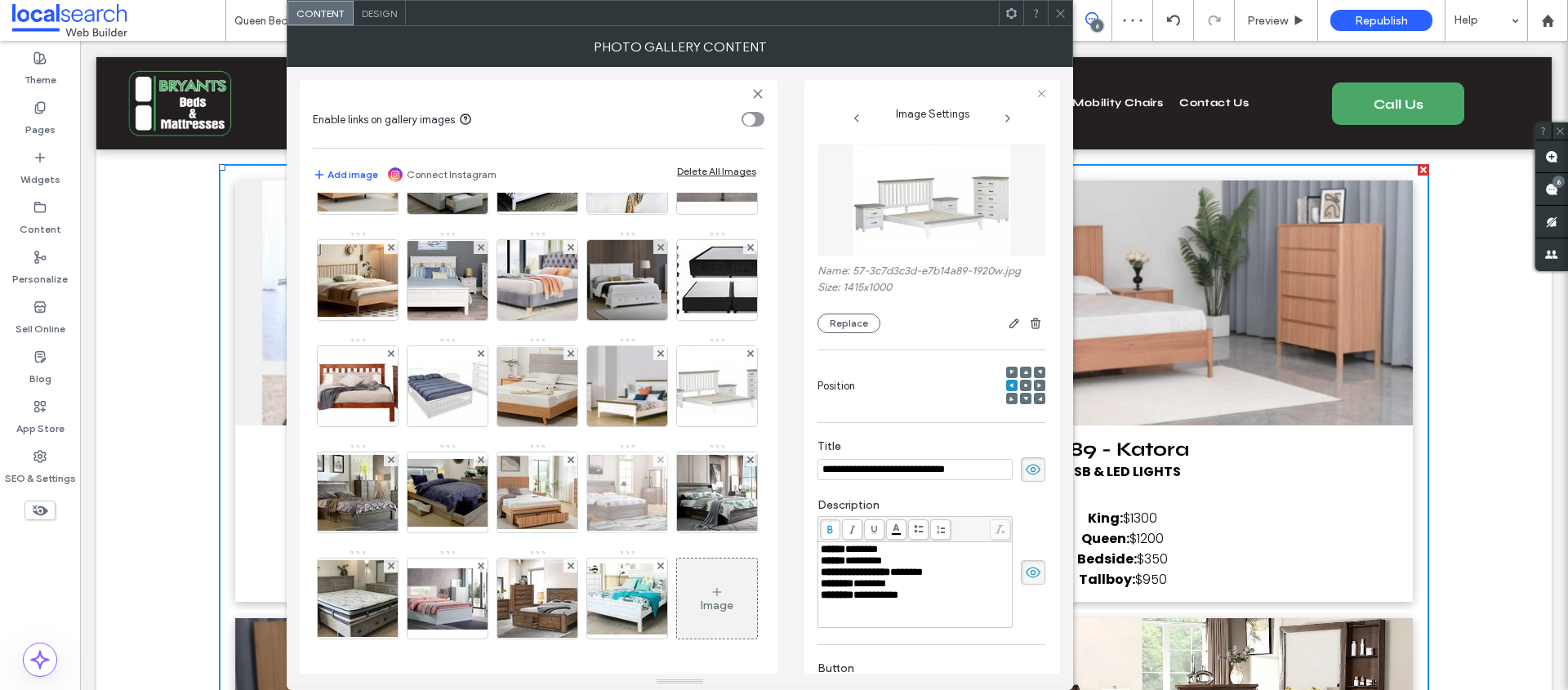
click at [561, 531] on img at bounding box center [626, 493] width 131 height 76
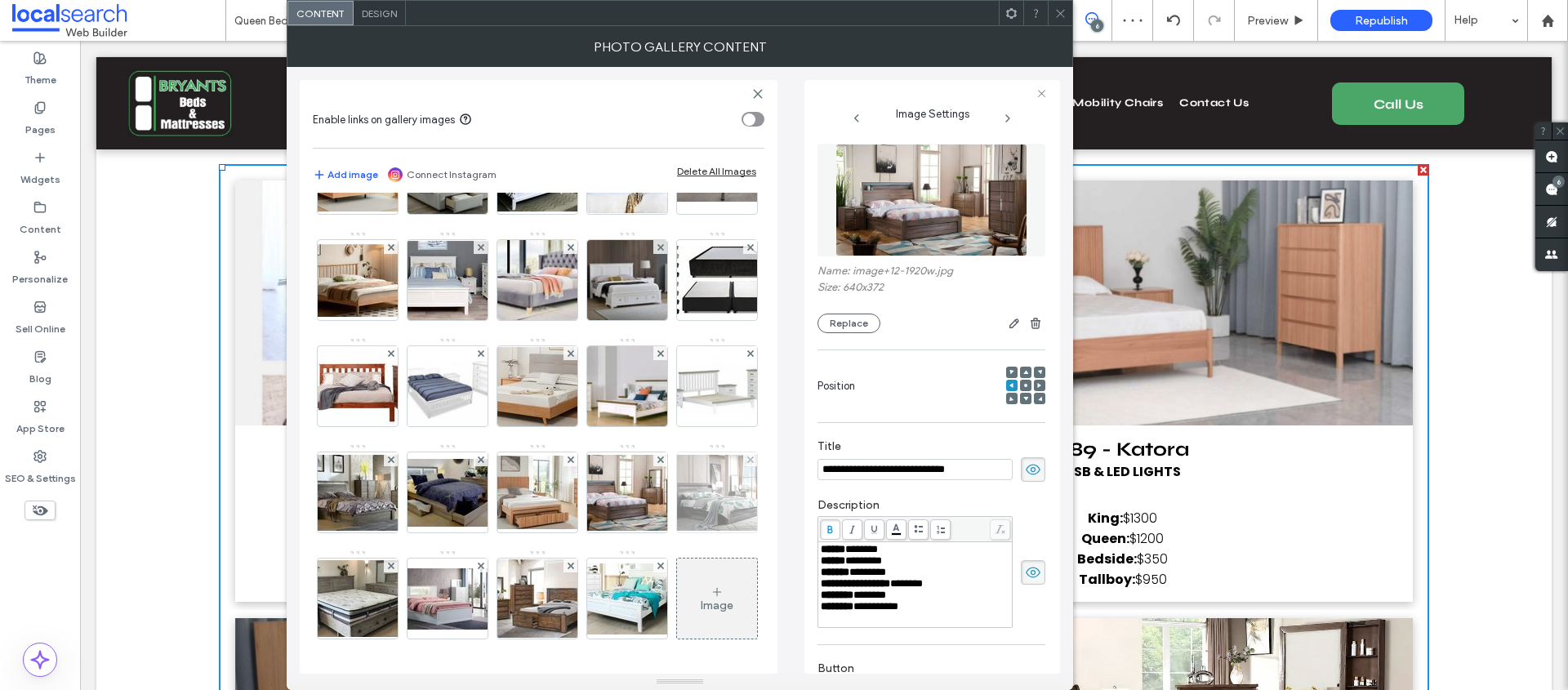
click at [652, 531] on img at bounding box center [717, 493] width 131 height 76
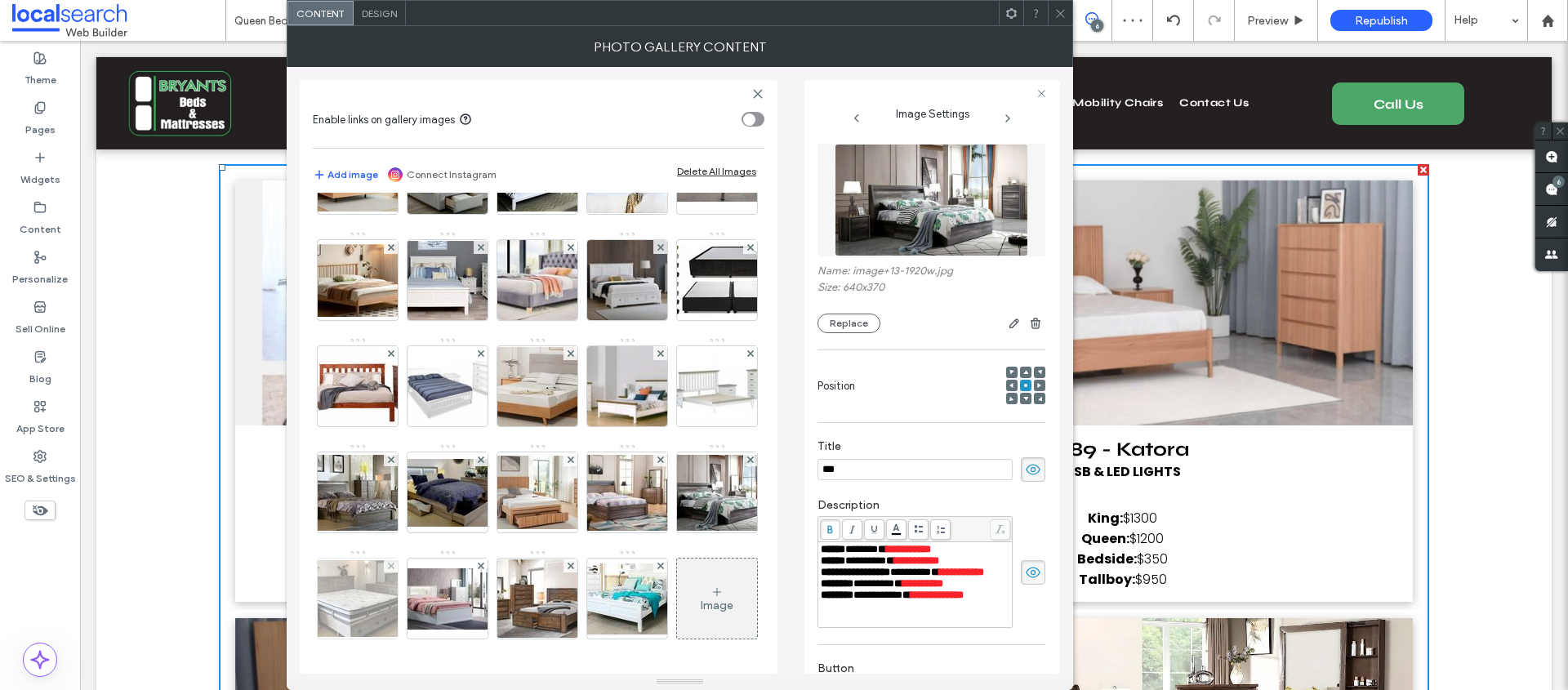
click at [423, 577] on img at bounding box center [357, 599] width 131 height 77
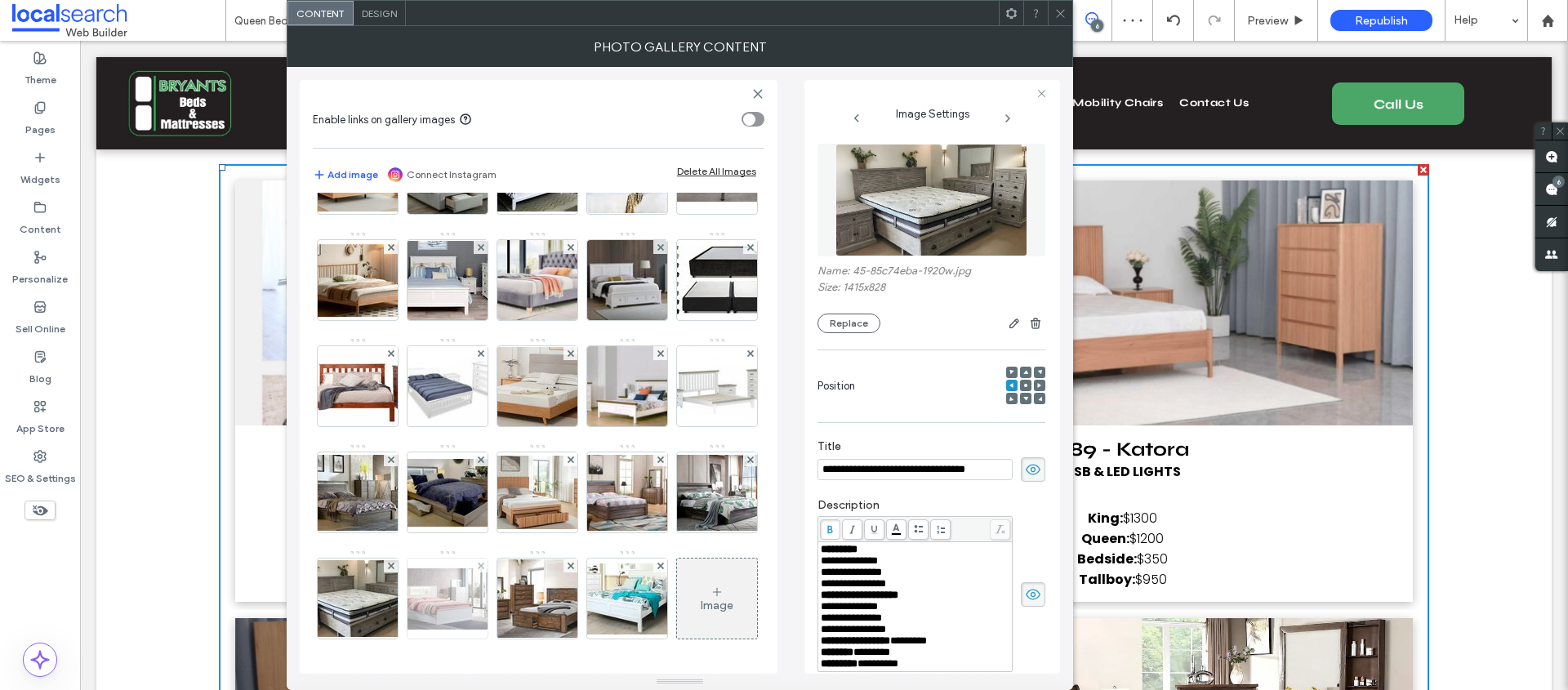
click at [513, 579] on img at bounding box center [447, 599] width 131 height 61
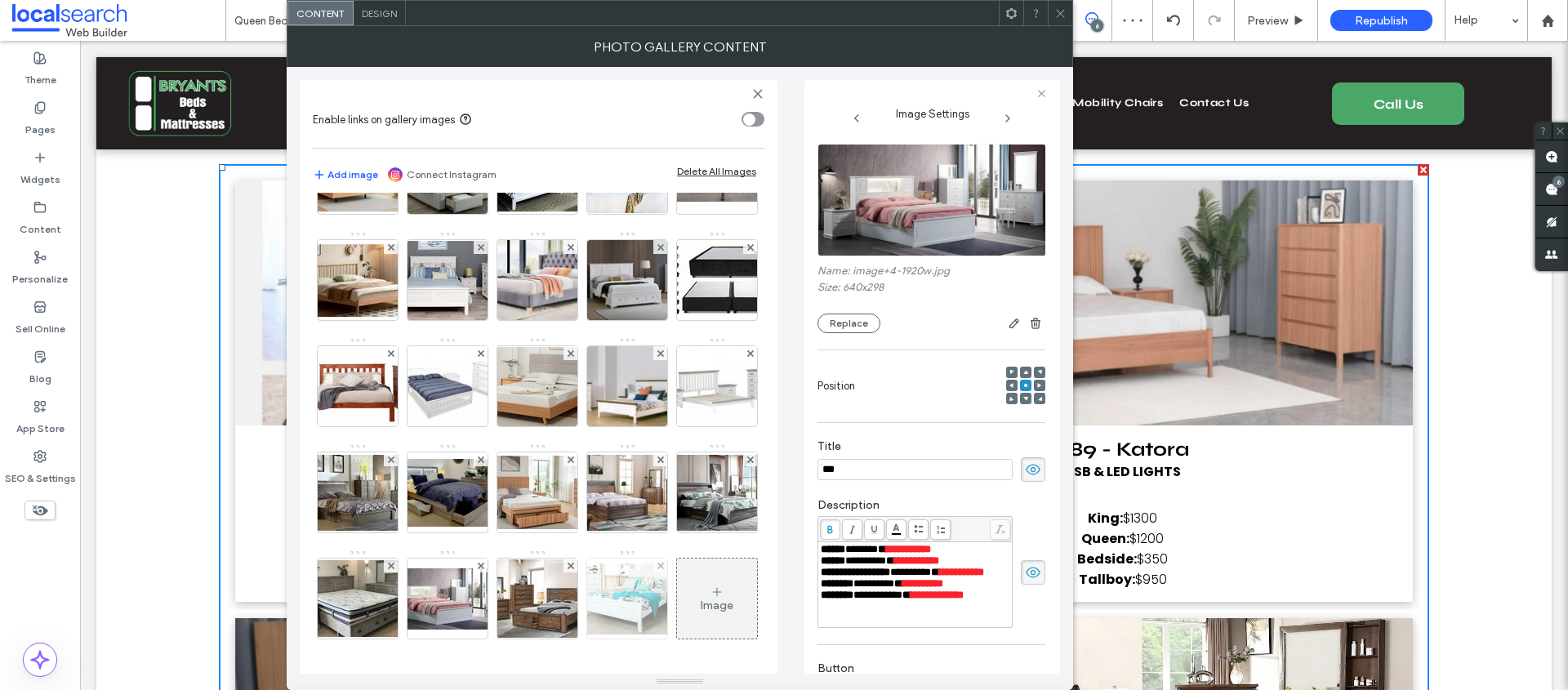
scroll to position [1562, 0]
click at [472, 597] on img at bounding box center [537, 599] width 131 height 78
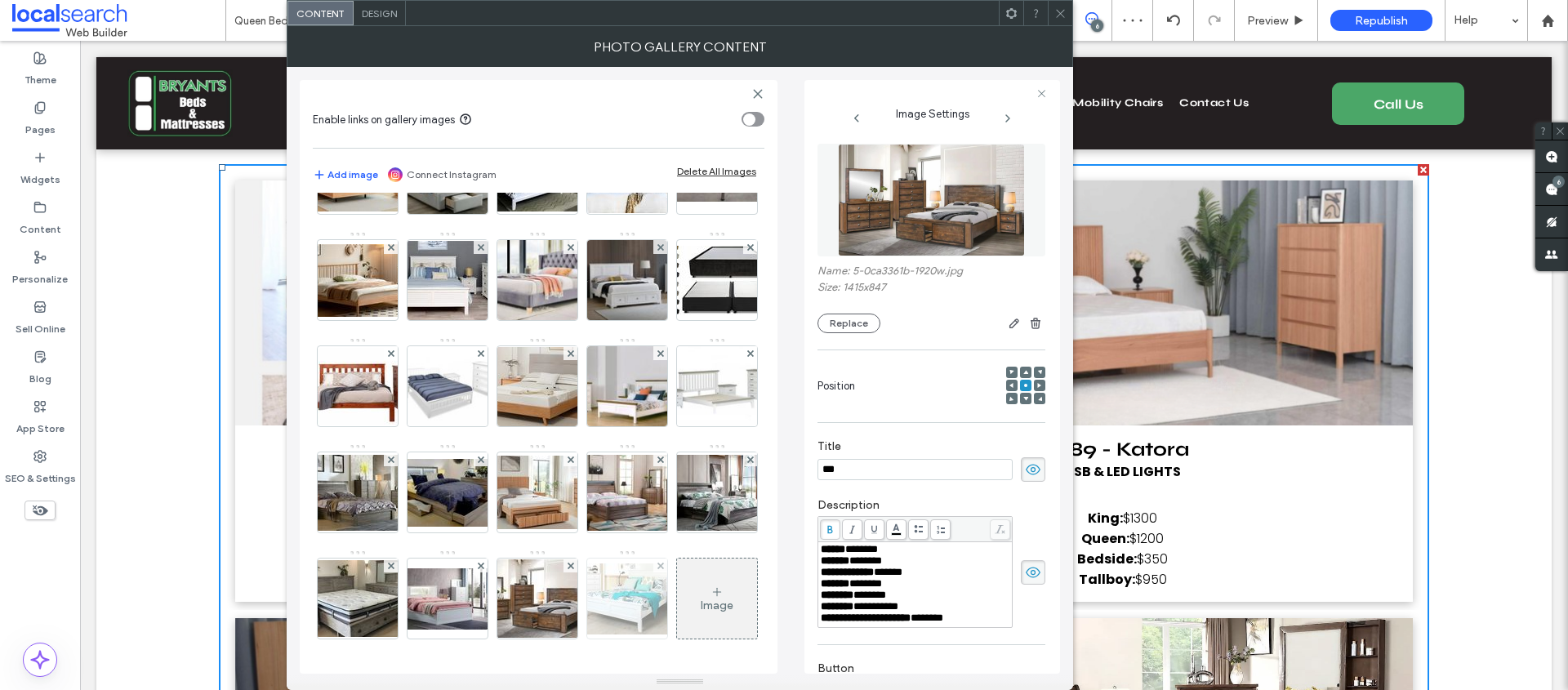
click at [561, 599] on img at bounding box center [626, 599] width 131 height 71
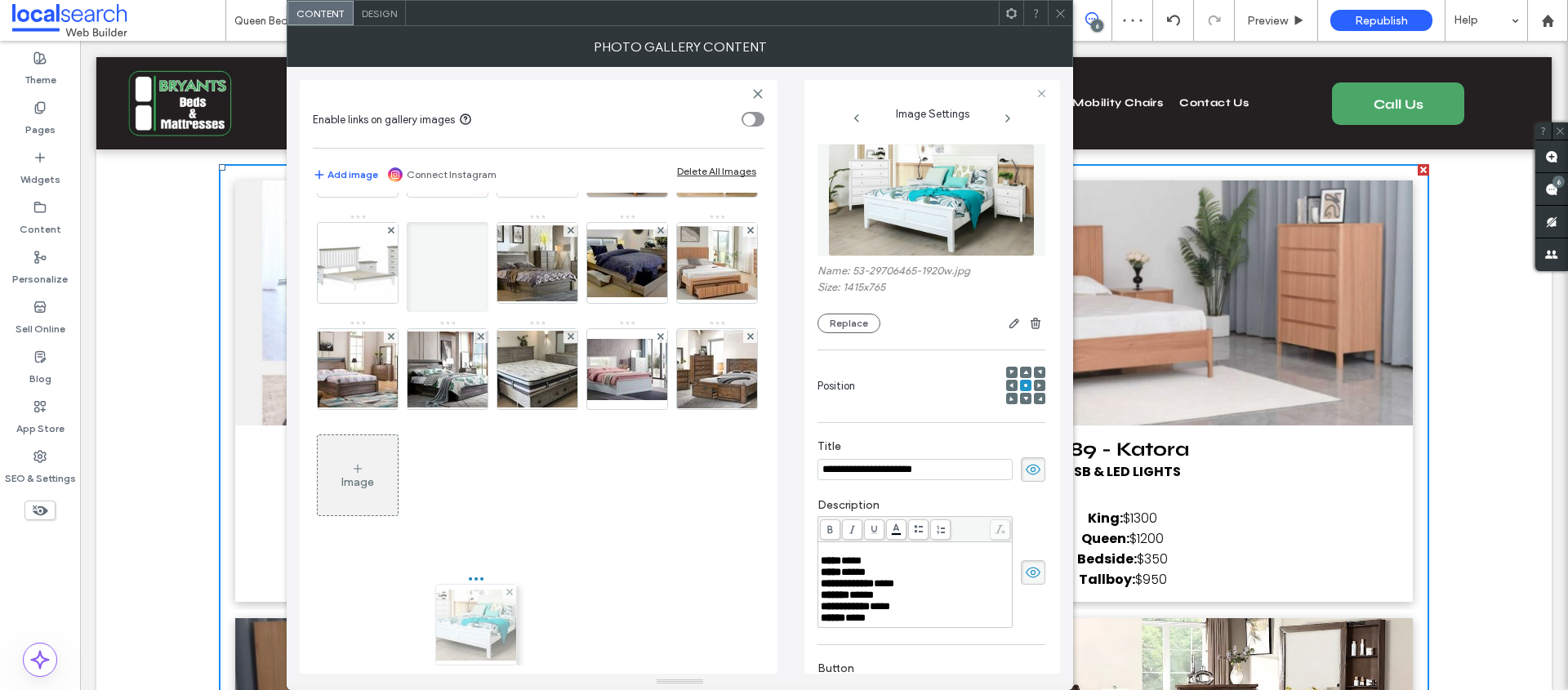
scroll to position [1539, 0]
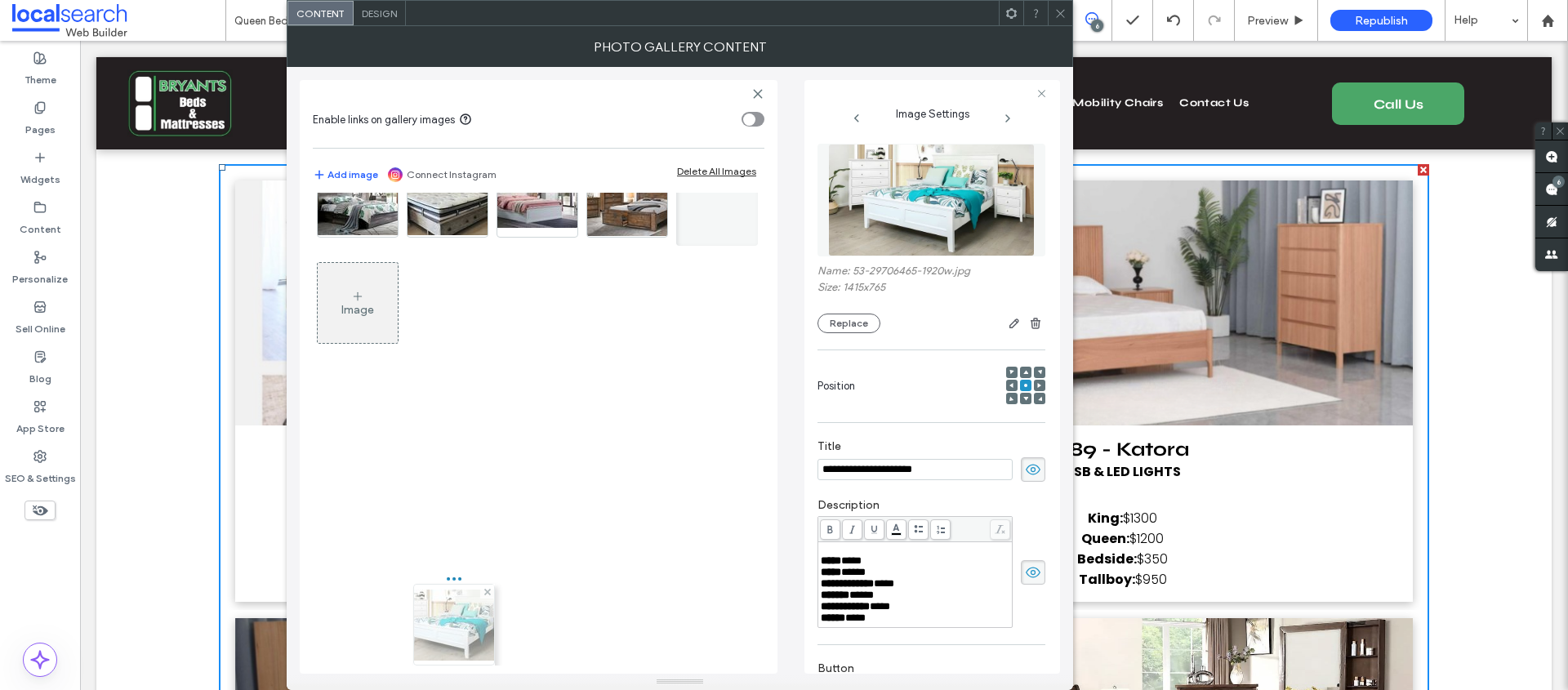
drag, startPoint x: 442, startPoint y: 603, endPoint x: 440, endPoint y: 644, distance: 41.0
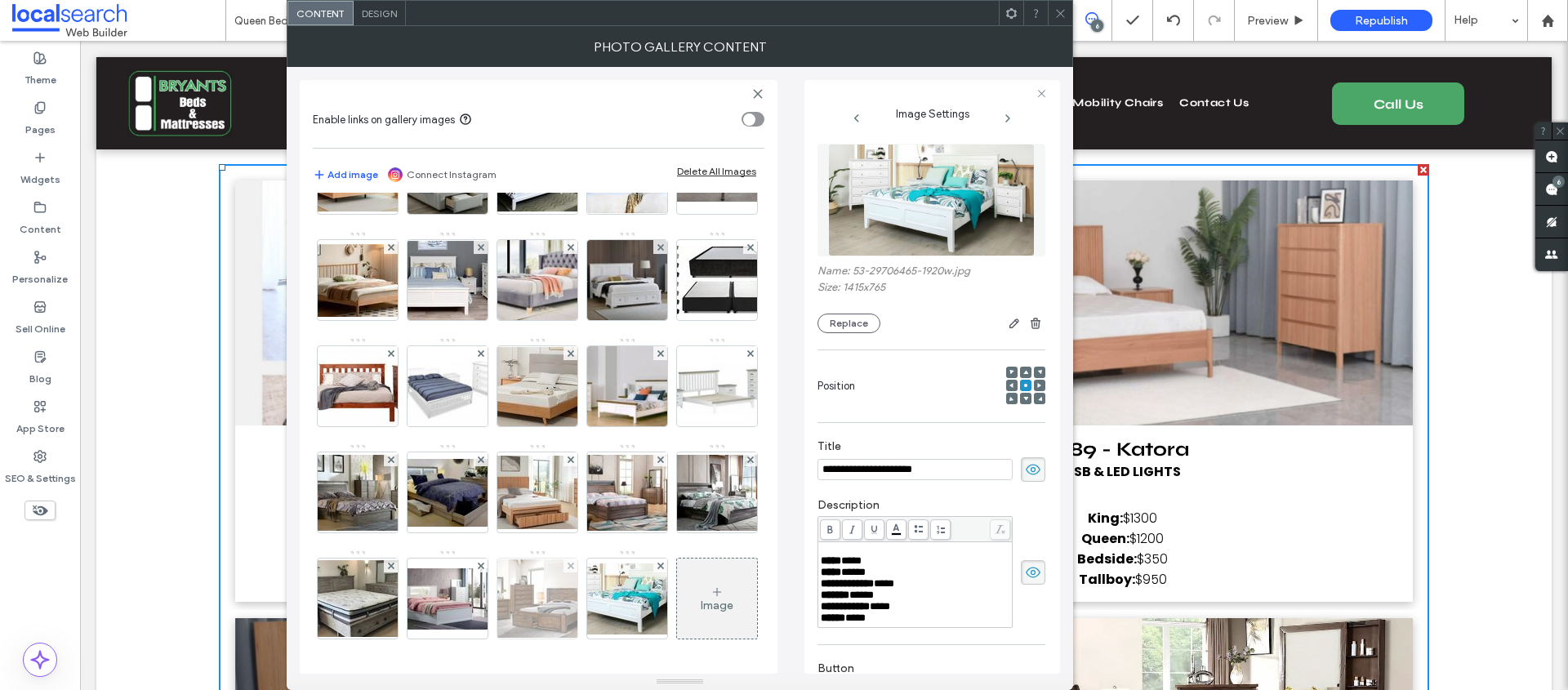
click at [472, 626] on img at bounding box center [537, 599] width 131 height 78
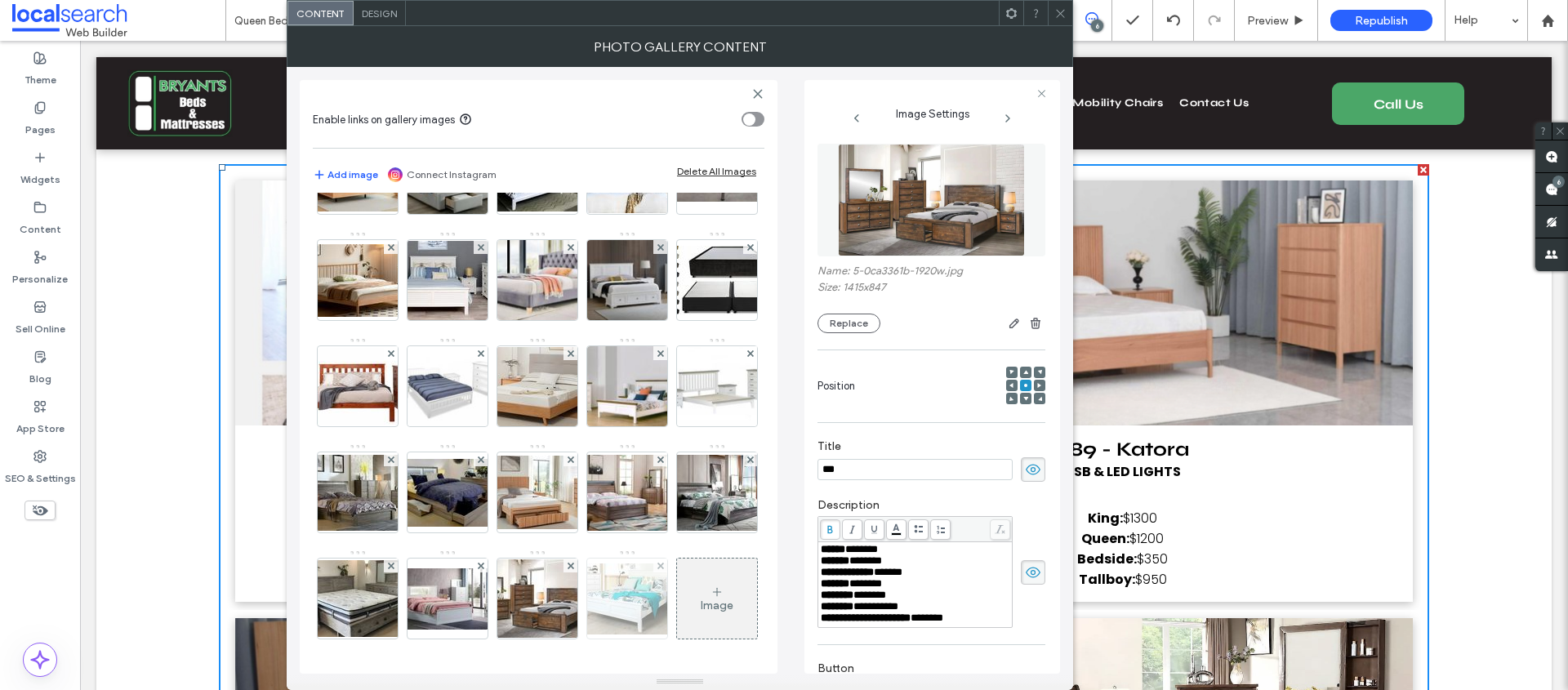
click at [561, 625] on img at bounding box center [626, 599] width 131 height 71
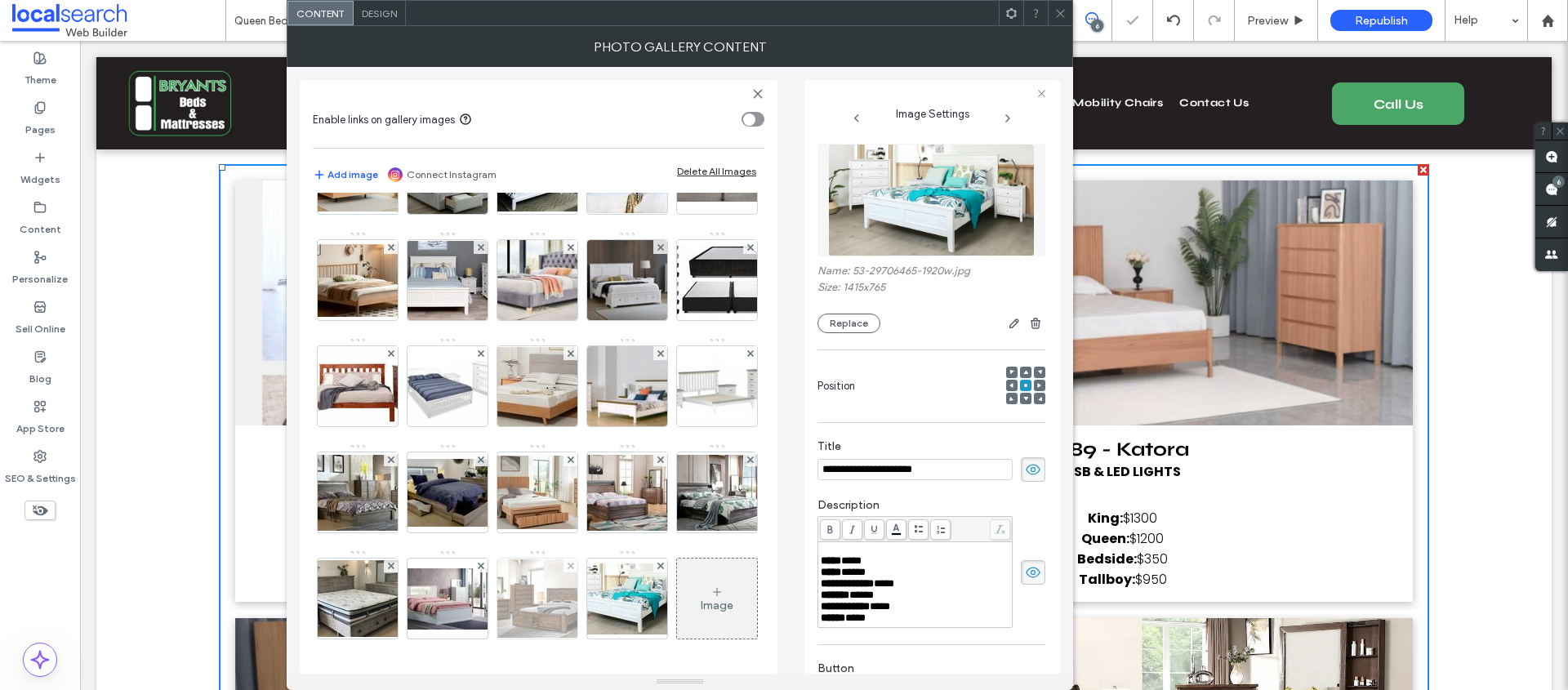
click at [472, 620] on img at bounding box center [537, 599] width 131 height 78
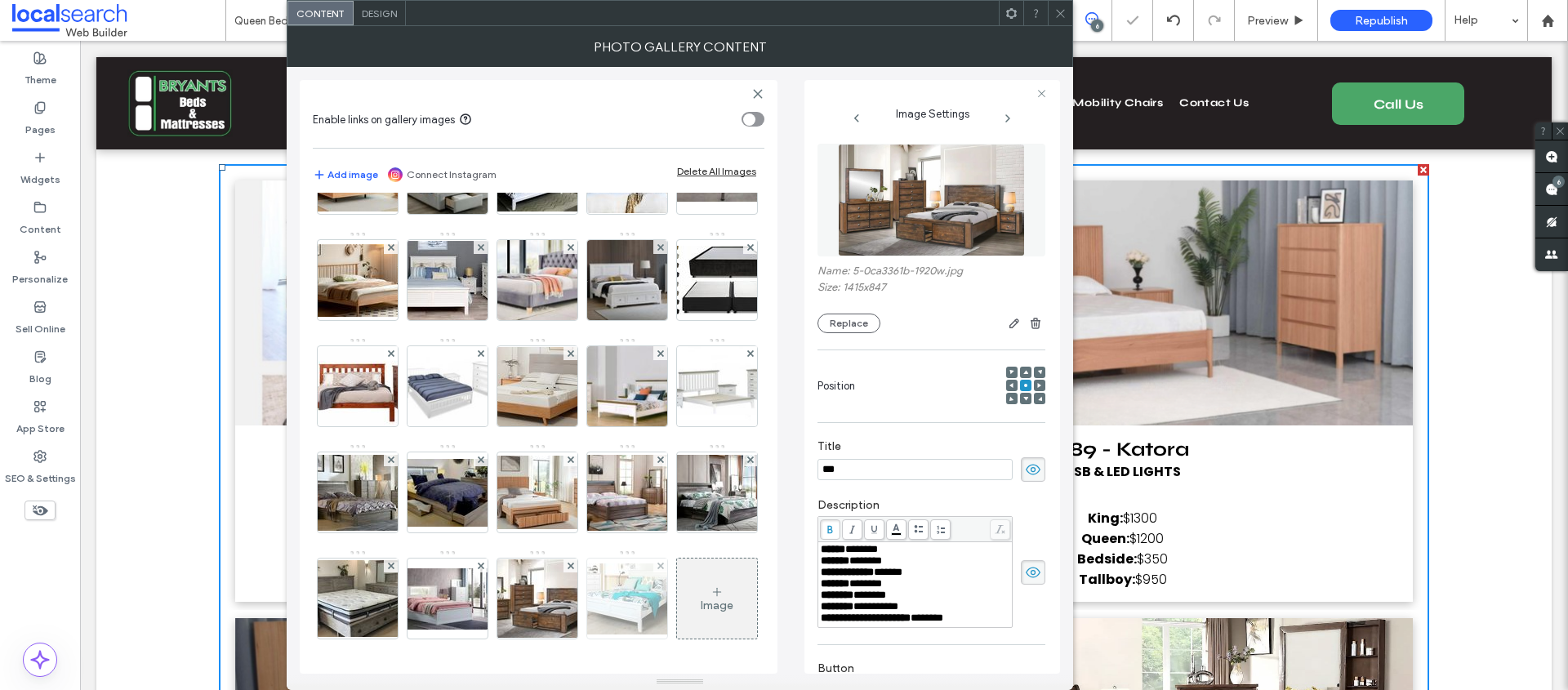
click at [561, 616] on img at bounding box center [626, 599] width 131 height 71
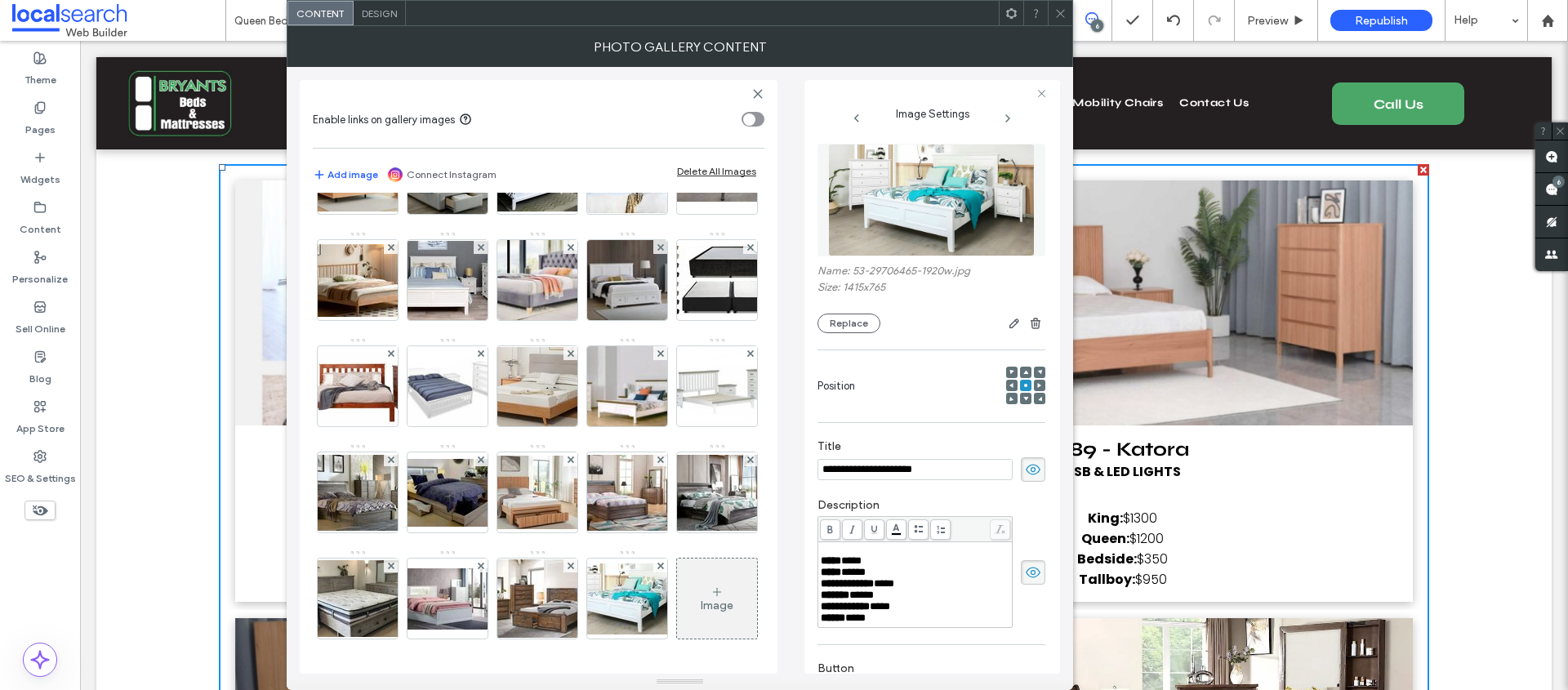
click at [841, 566] on span "****" at bounding box center [830, 560] width 20 height 10
click at [856, 578] on span "*****" at bounding box center [853, 572] width 25 height 10
click at [894, 589] on span "****" at bounding box center [884, 583] width 20 height 10
click at [862, 600] on span "*****" at bounding box center [862, 595] width 25 height 10
click at [890, 612] on span "****" at bounding box center [879, 606] width 20 height 10
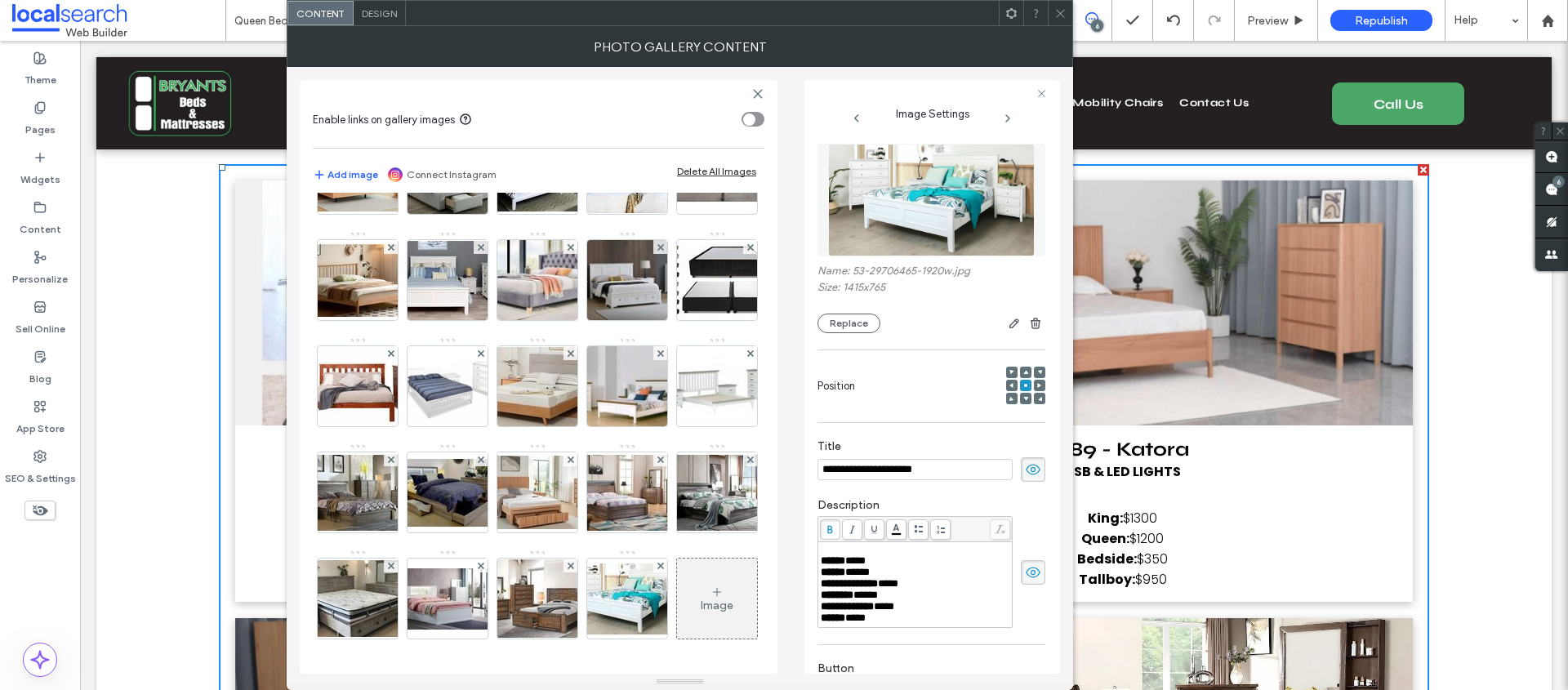
drag, startPoint x: 855, startPoint y: 651, endPoint x: 864, endPoint y: 649, distance: 9.2
click at [855, 623] on span "****" at bounding box center [855, 618] width 20 height 10
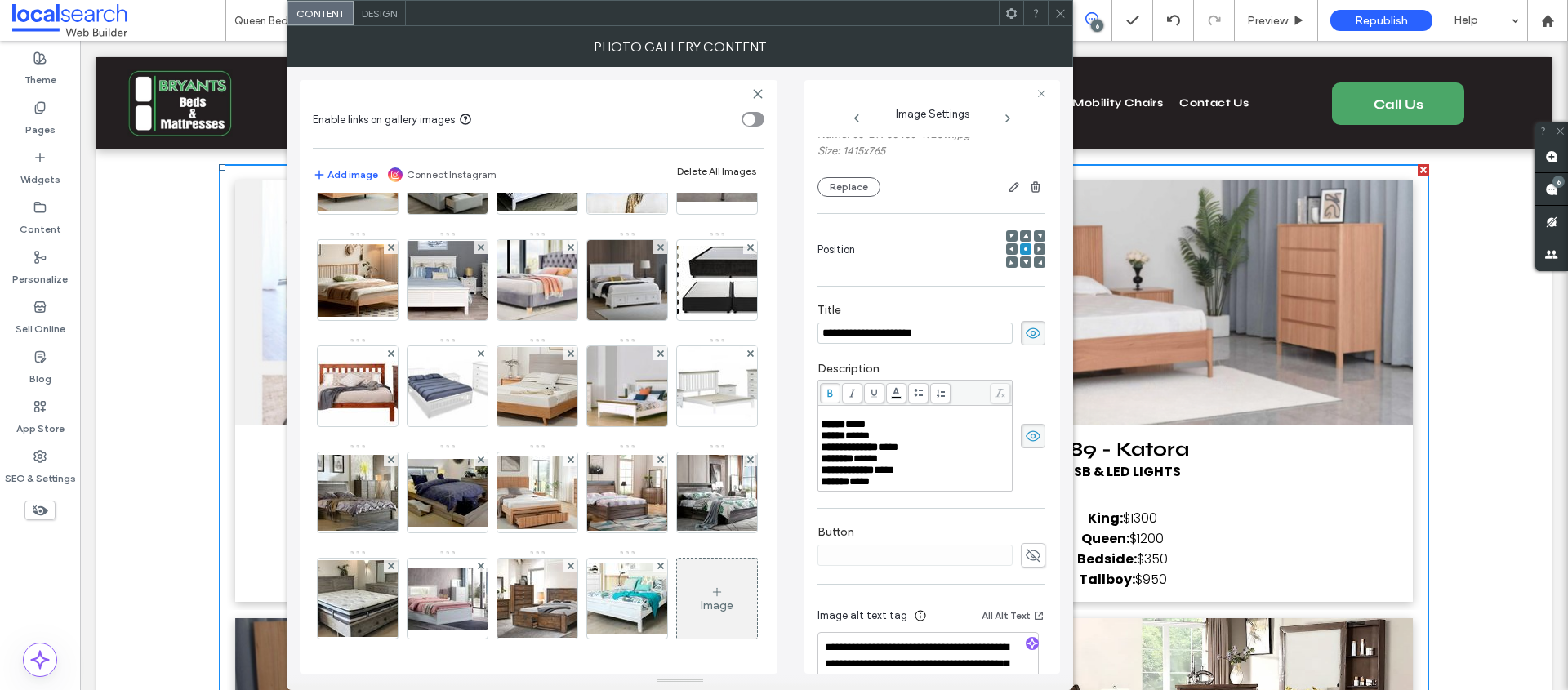
scroll to position [154, 0]
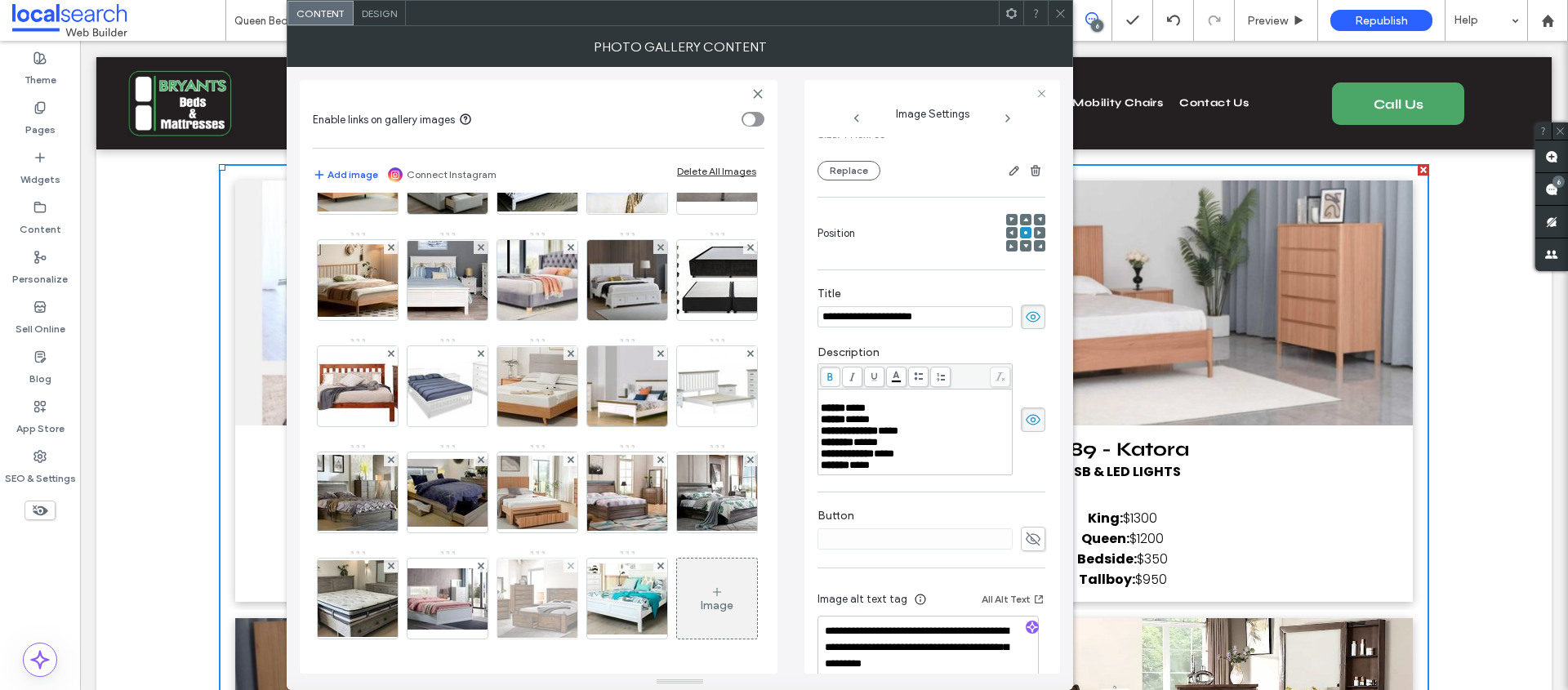
click at [561, 608] on img at bounding box center [626, 599] width 131 height 71
click at [472, 612] on img at bounding box center [537, 599] width 131 height 78
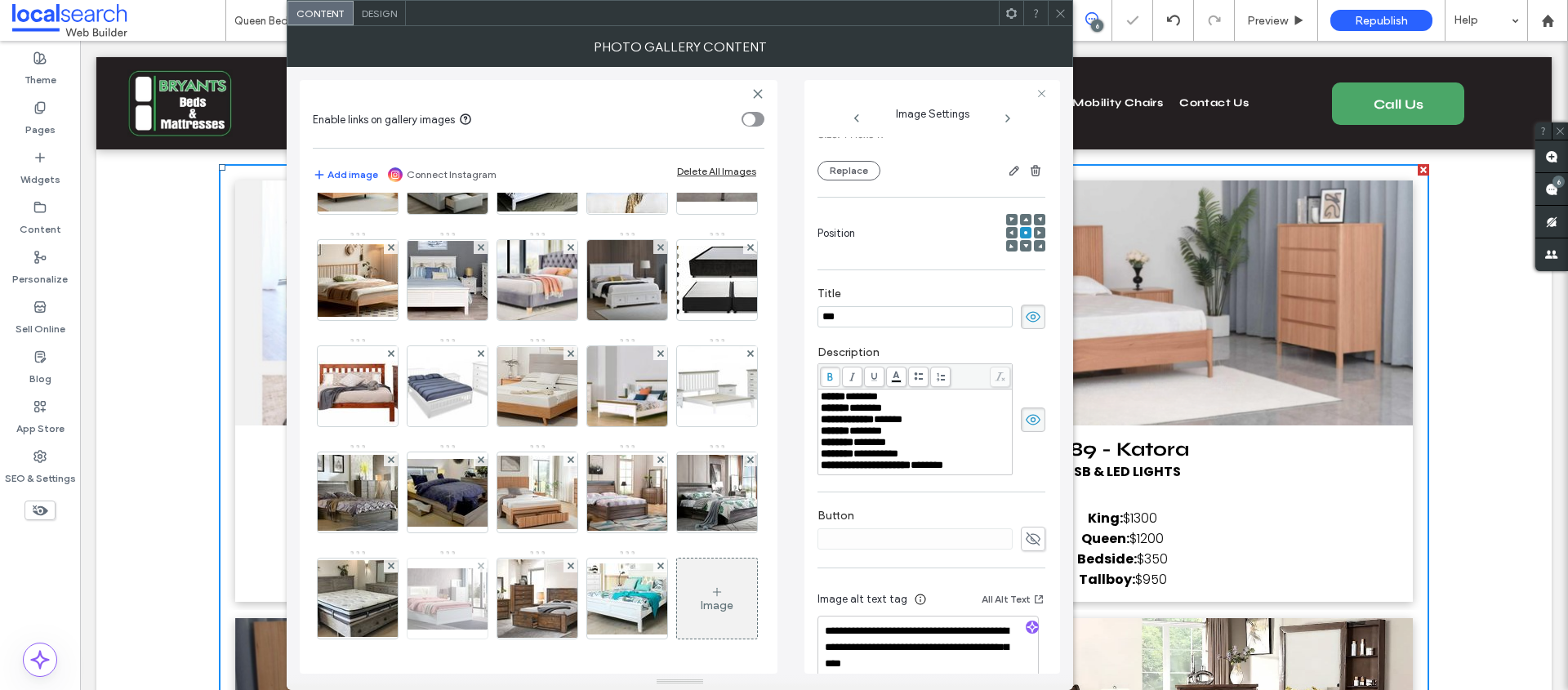
click at [513, 568] on img at bounding box center [447, 599] width 131 height 61
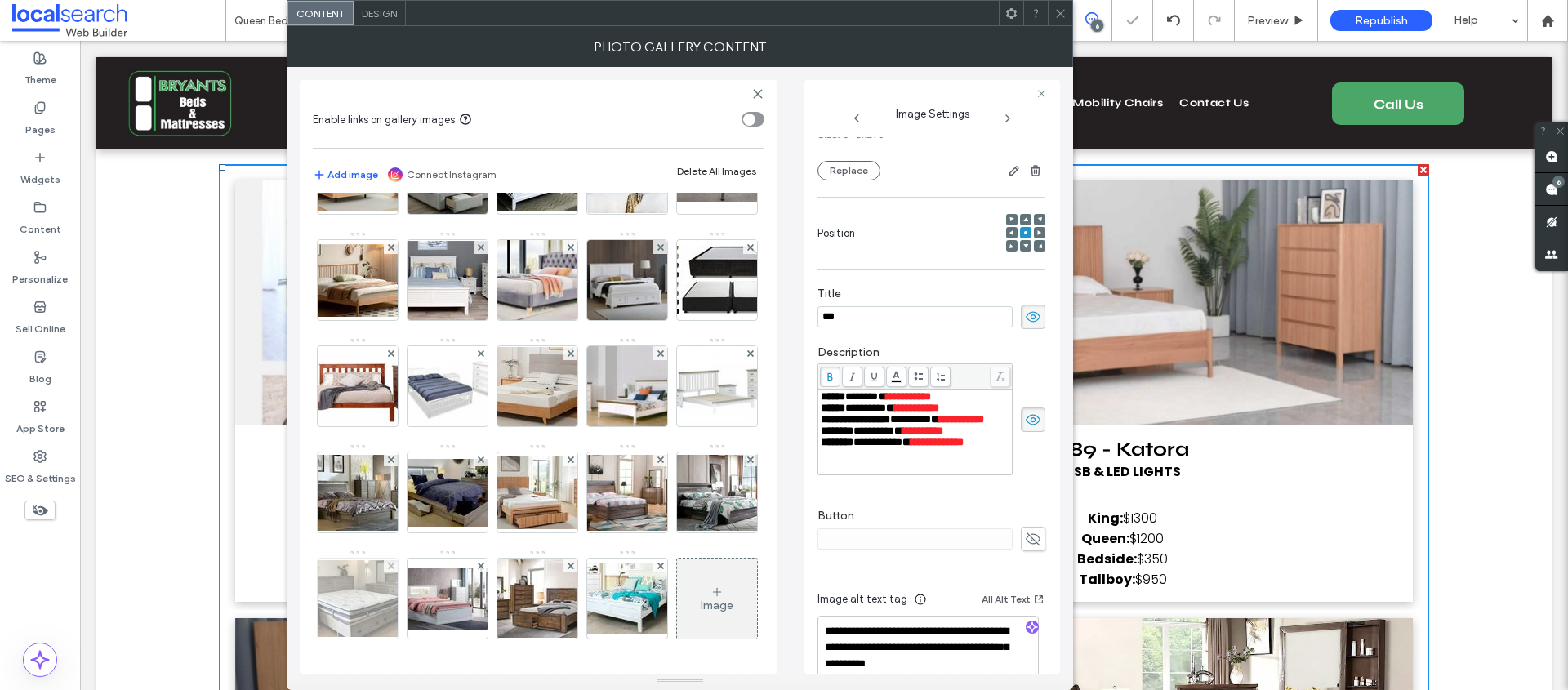
scroll to position [1124, 0]
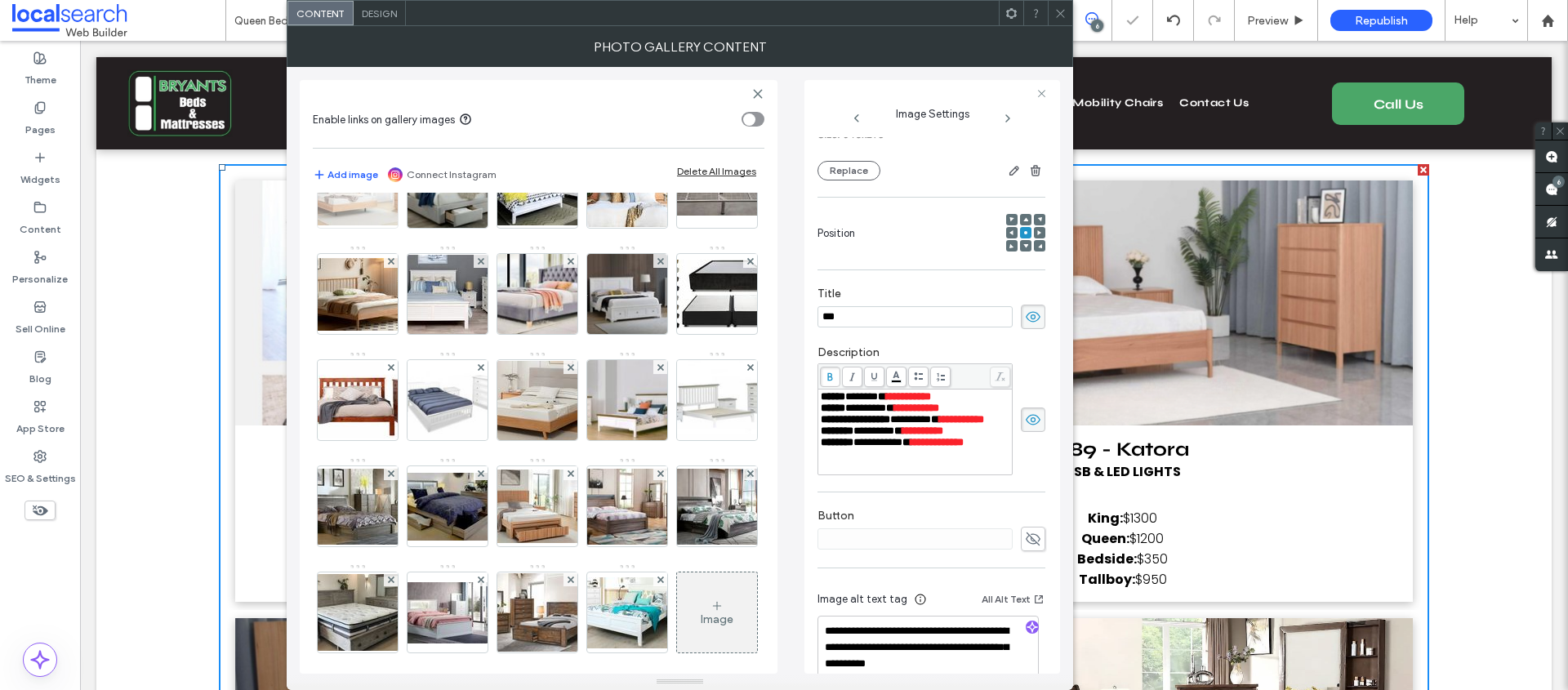
click at [423, 225] on img at bounding box center [357, 188] width 131 height 75
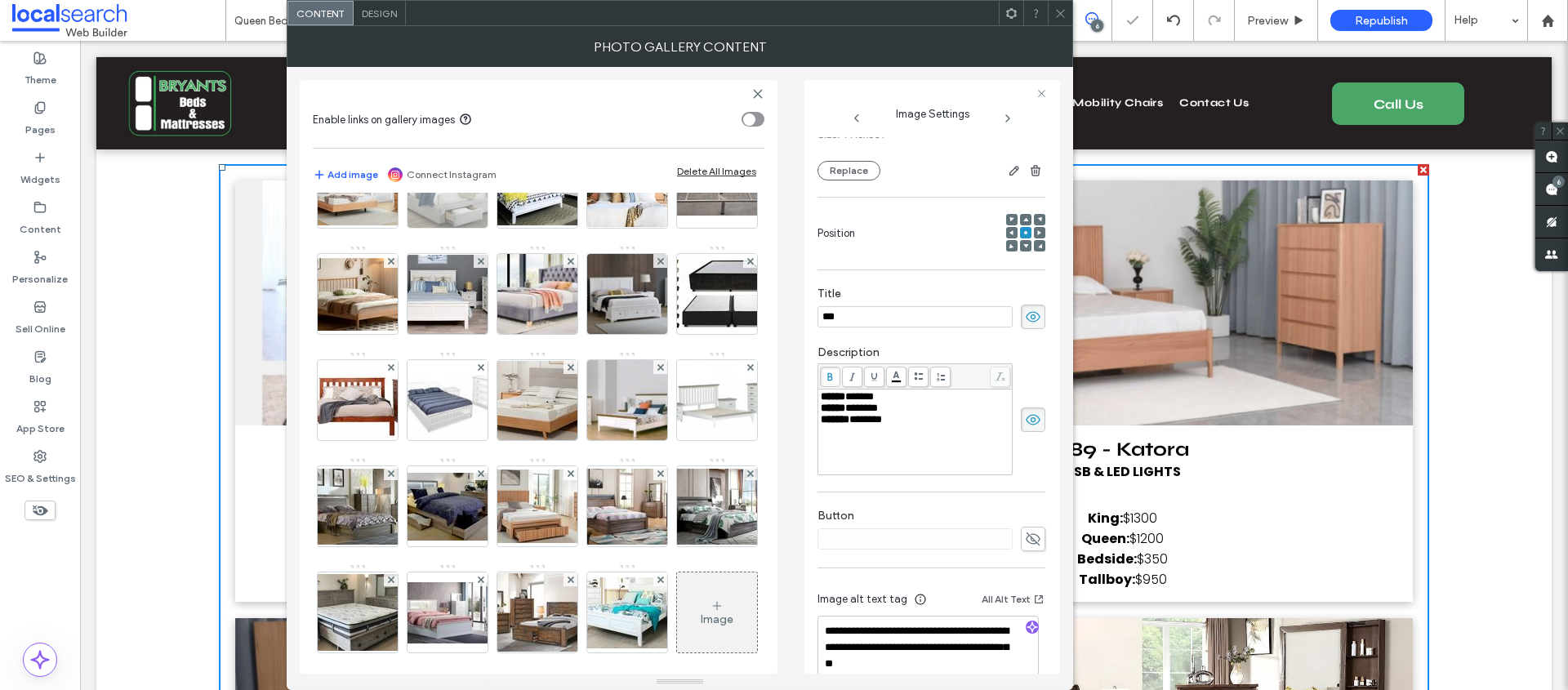
click at [510, 228] on img at bounding box center [448, 188] width 126 height 80
click at [652, 117] on img at bounding box center [717, 81] width 131 height 71
click at [561, 117] on img at bounding box center [626, 82] width 131 height 71
click at [423, 117] on img at bounding box center [357, 82] width 131 height 70
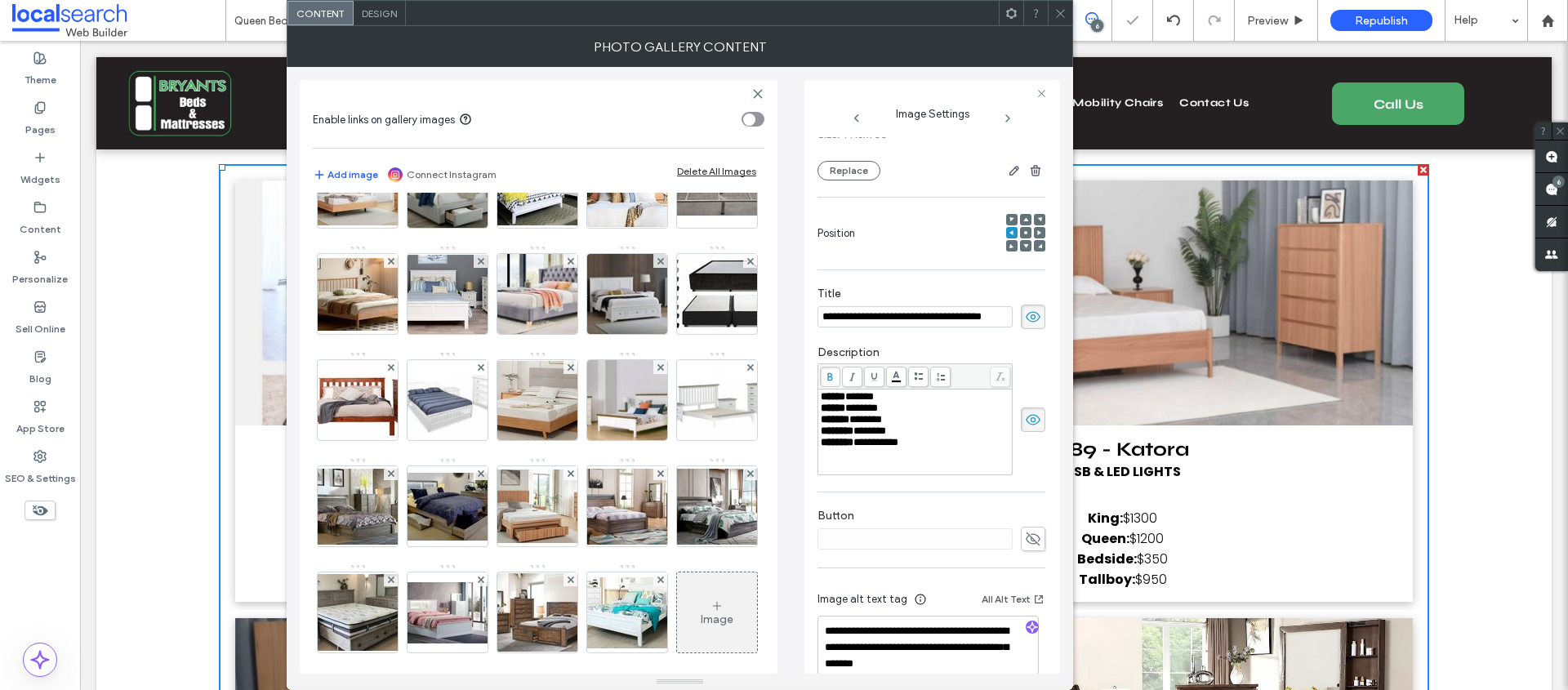
scroll to position [0, 0]
click at [513, 117] on img at bounding box center [447, 82] width 131 height 71
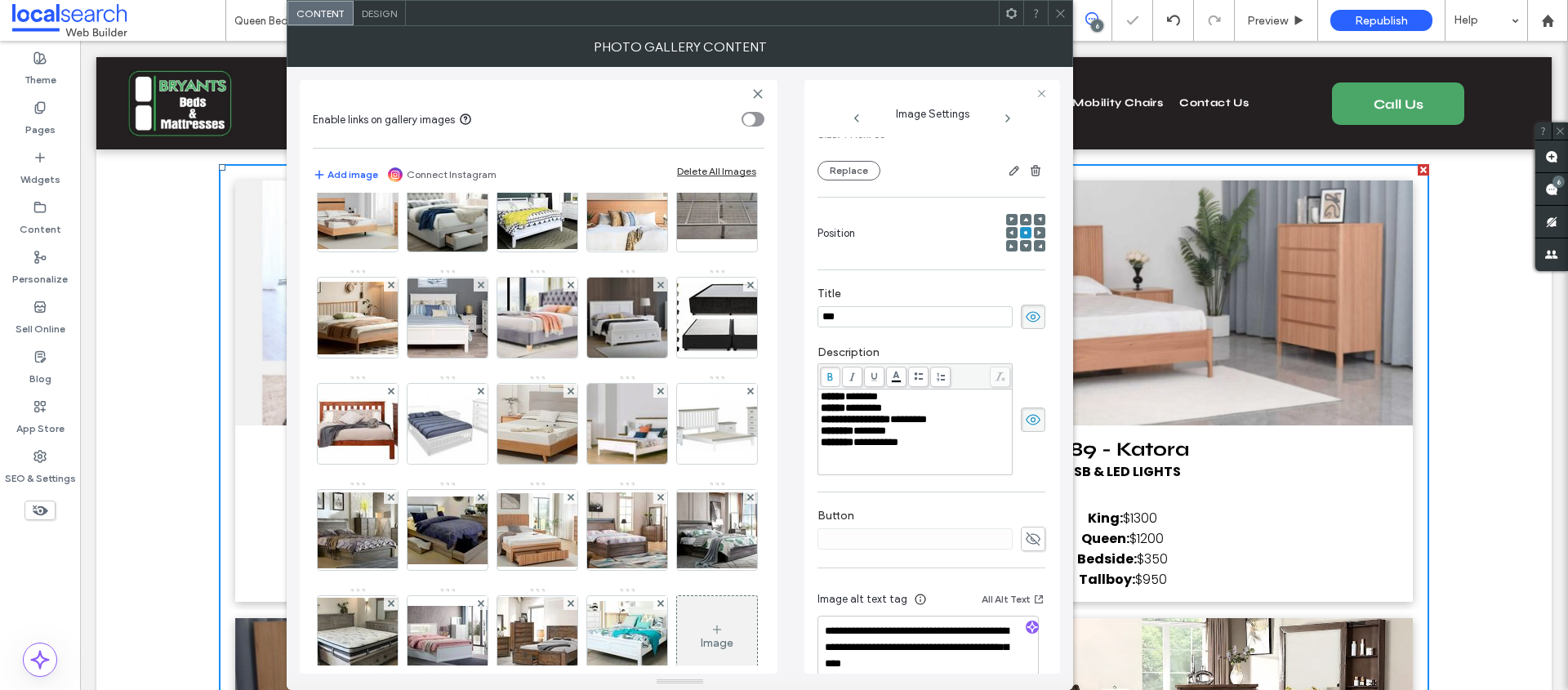
click at [602, 142] on img at bounding box center [537, 105] width 131 height 73
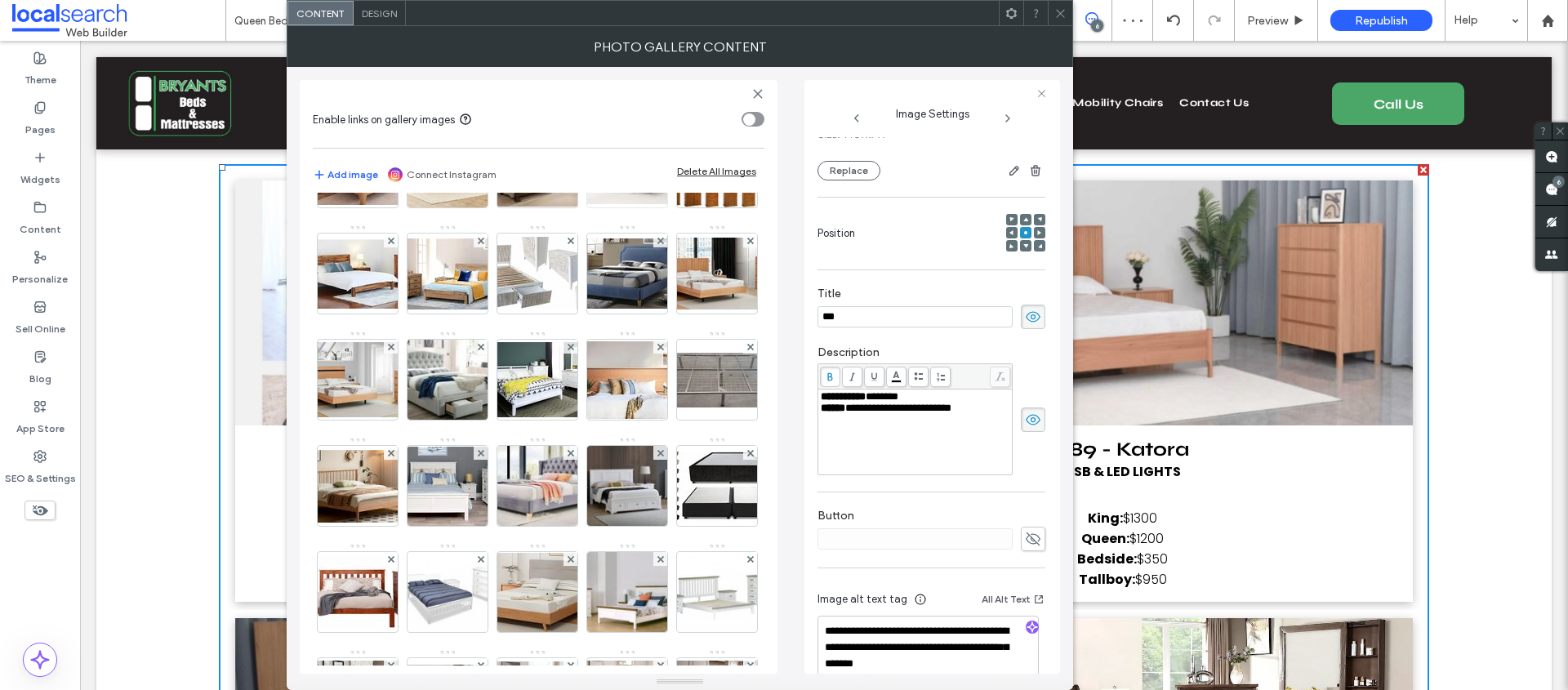
click at [647, 204] on img at bounding box center [626, 167] width 131 height 73
click at [624, 204] on img at bounding box center [626, 167] width 131 height 73
click at [459, 208] on img at bounding box center [447, 168] width 131 height 79
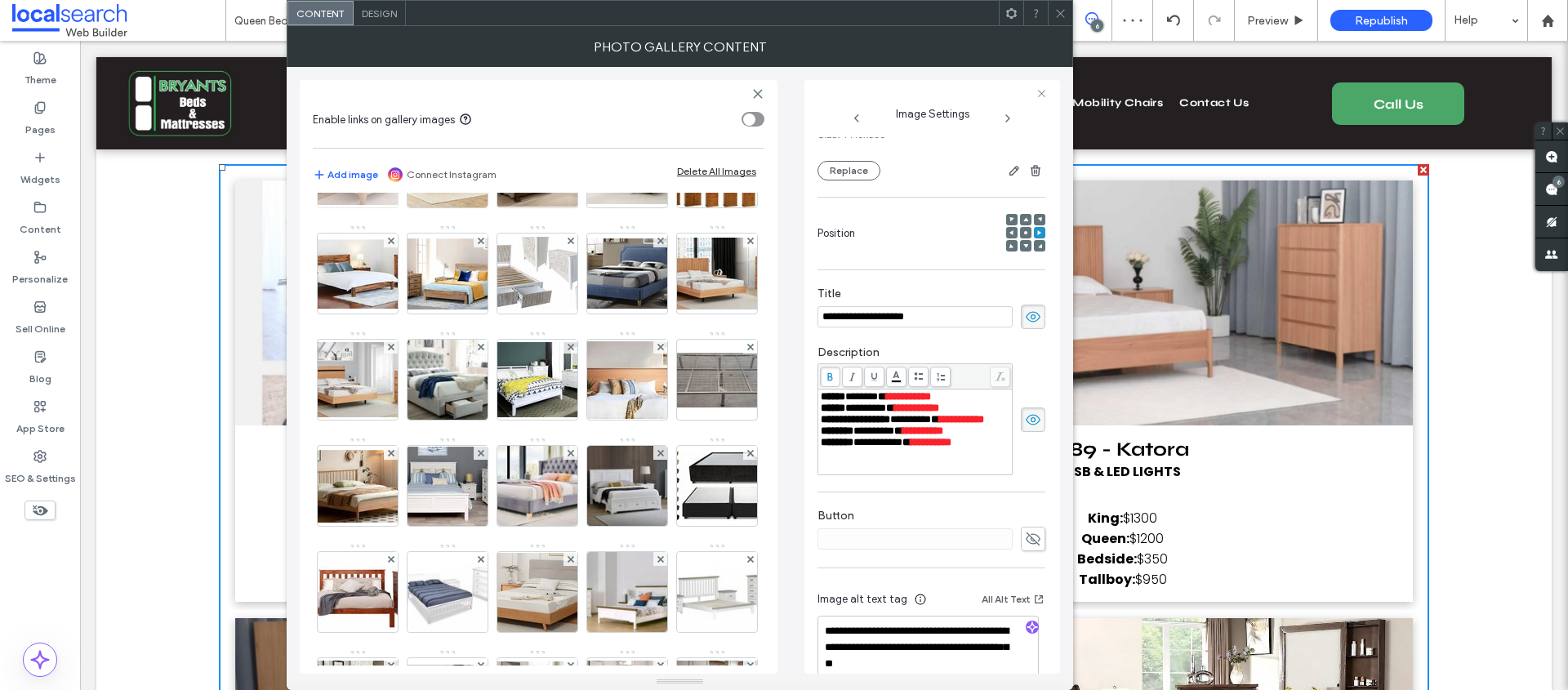
click at [345, 205] on img at bounding box center [357, 167] width 131 height 75
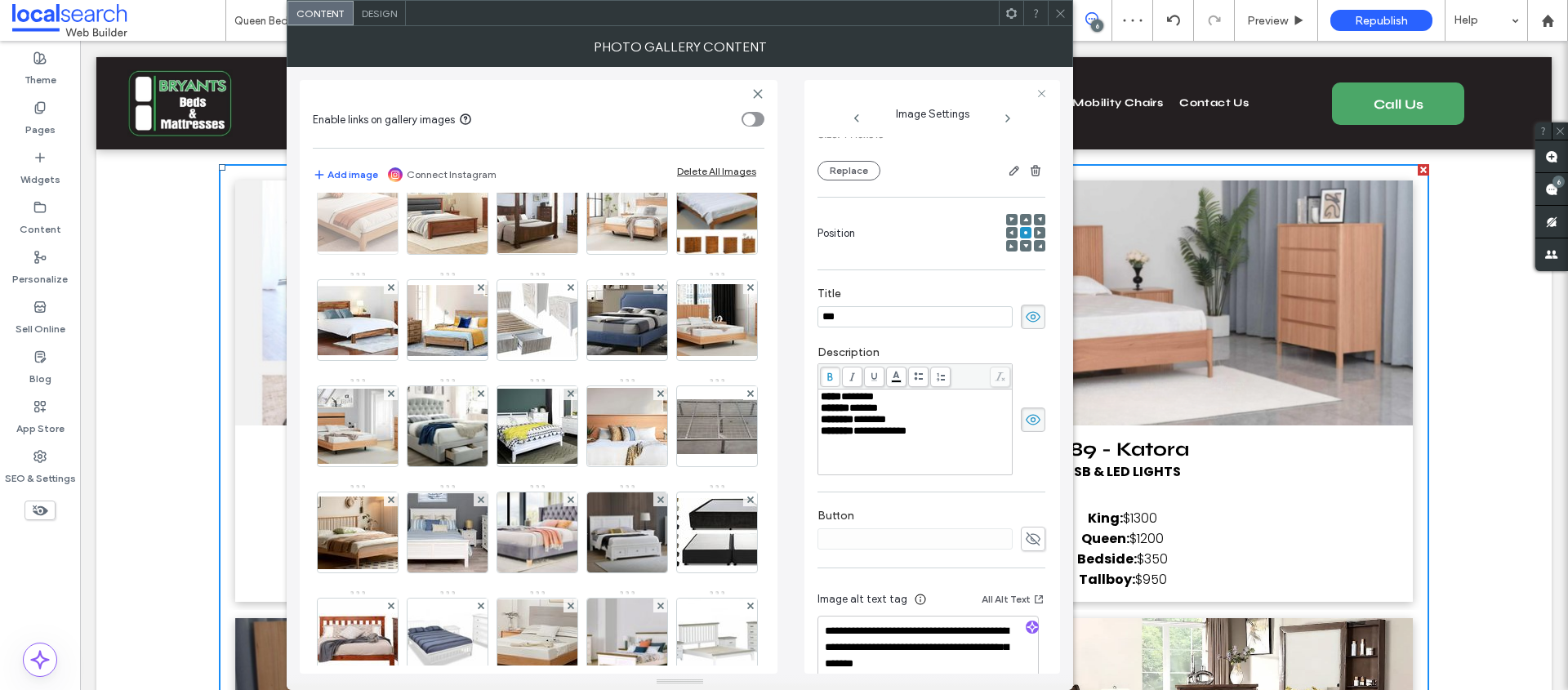
scroll to position [750, 0]
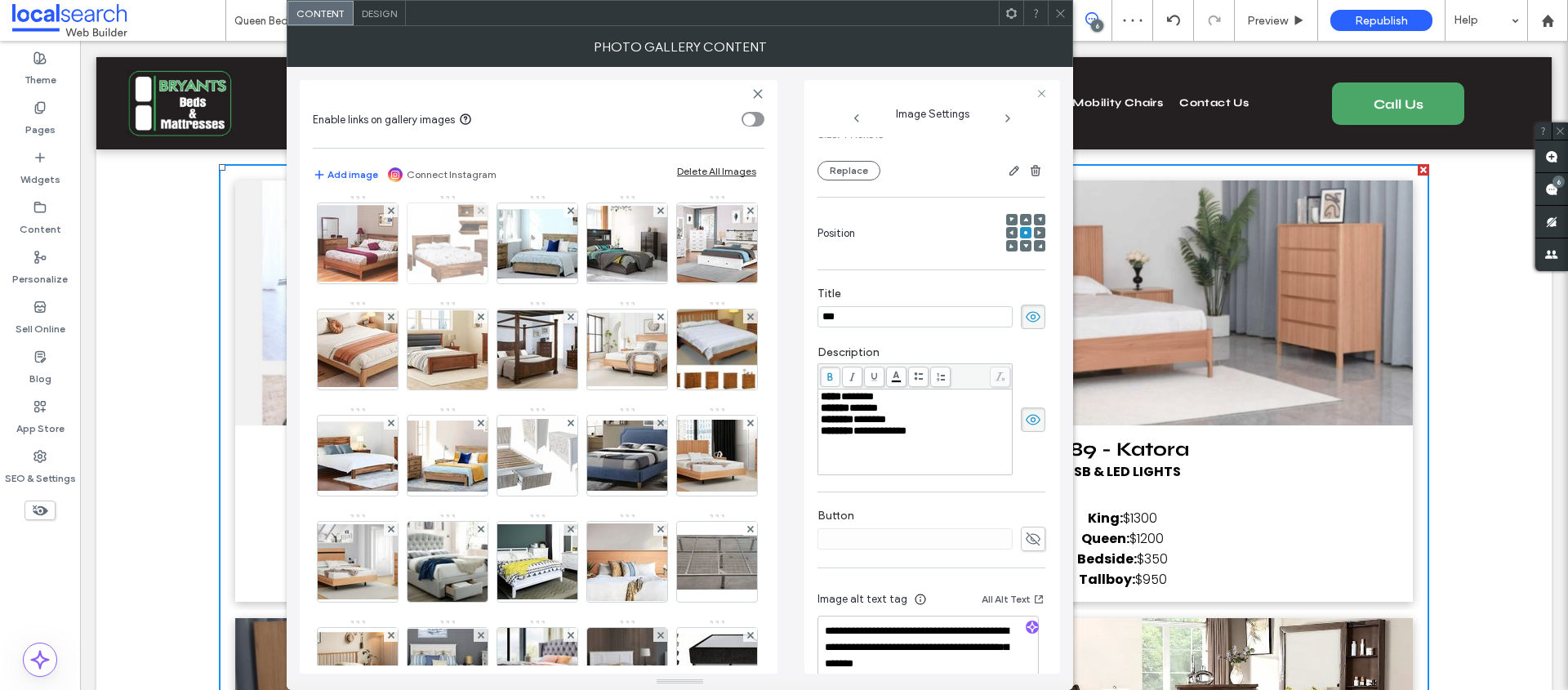
click at [391, 283] on img at bounding box center [447, 243] width 113 height 80
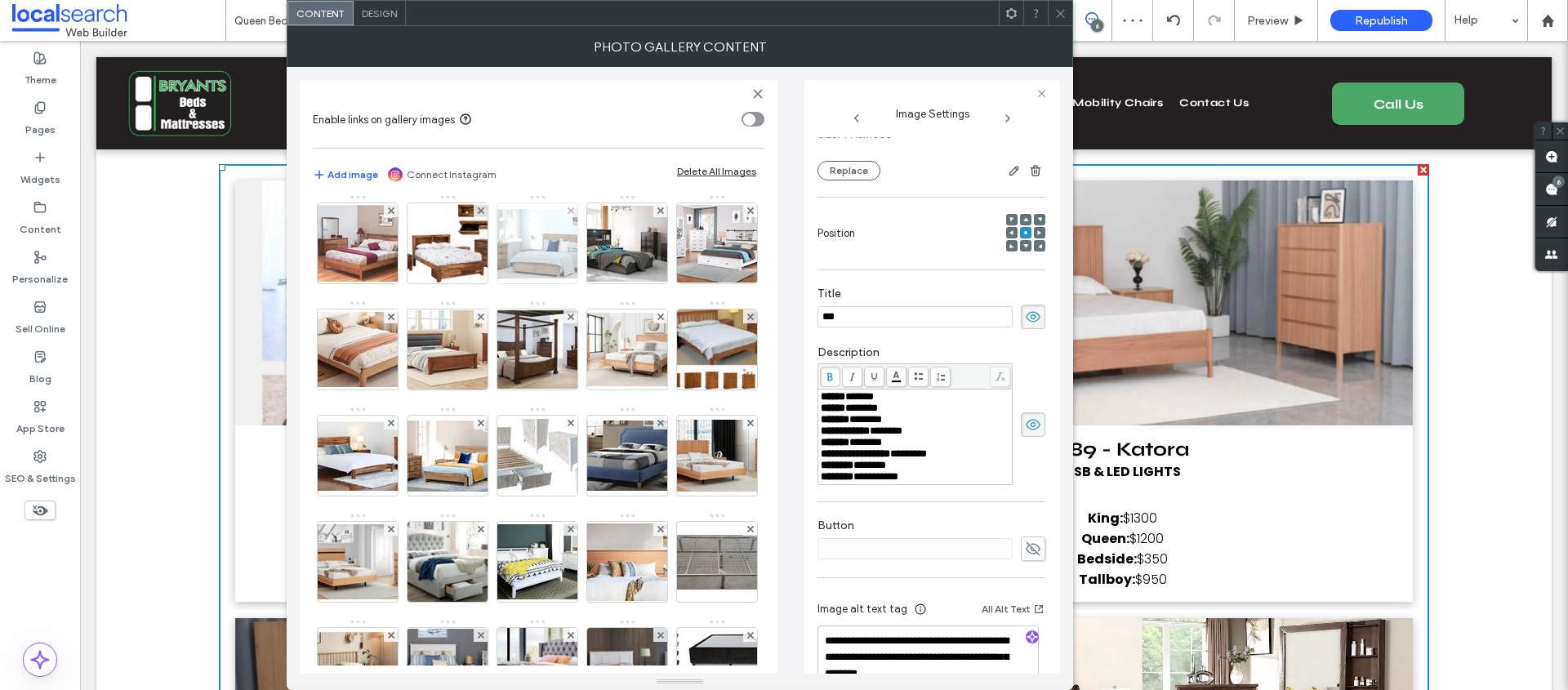
click at [472, 278] on img at bounding box center [537, 243] width 131 height 70
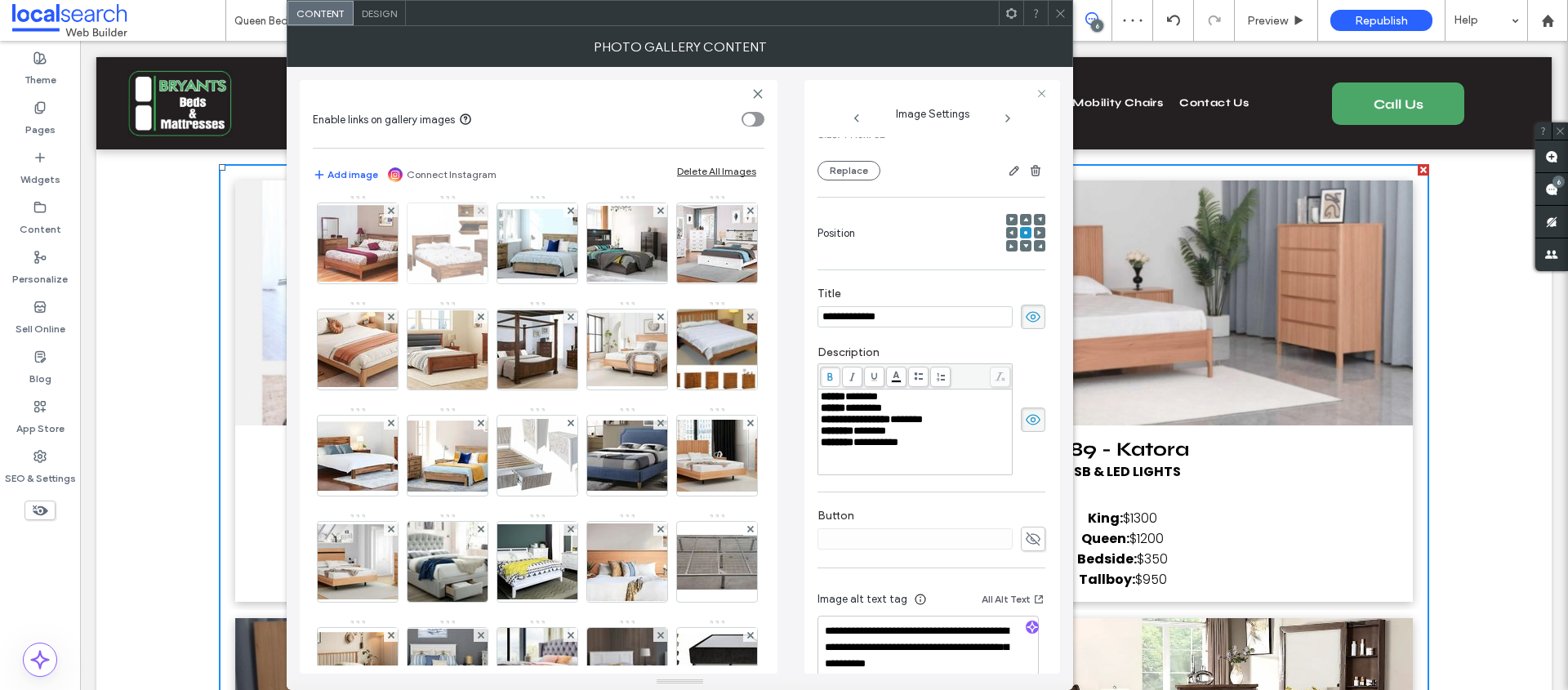
click at [391, 283] on img at bounding box center [447, 243] width 113 height 80
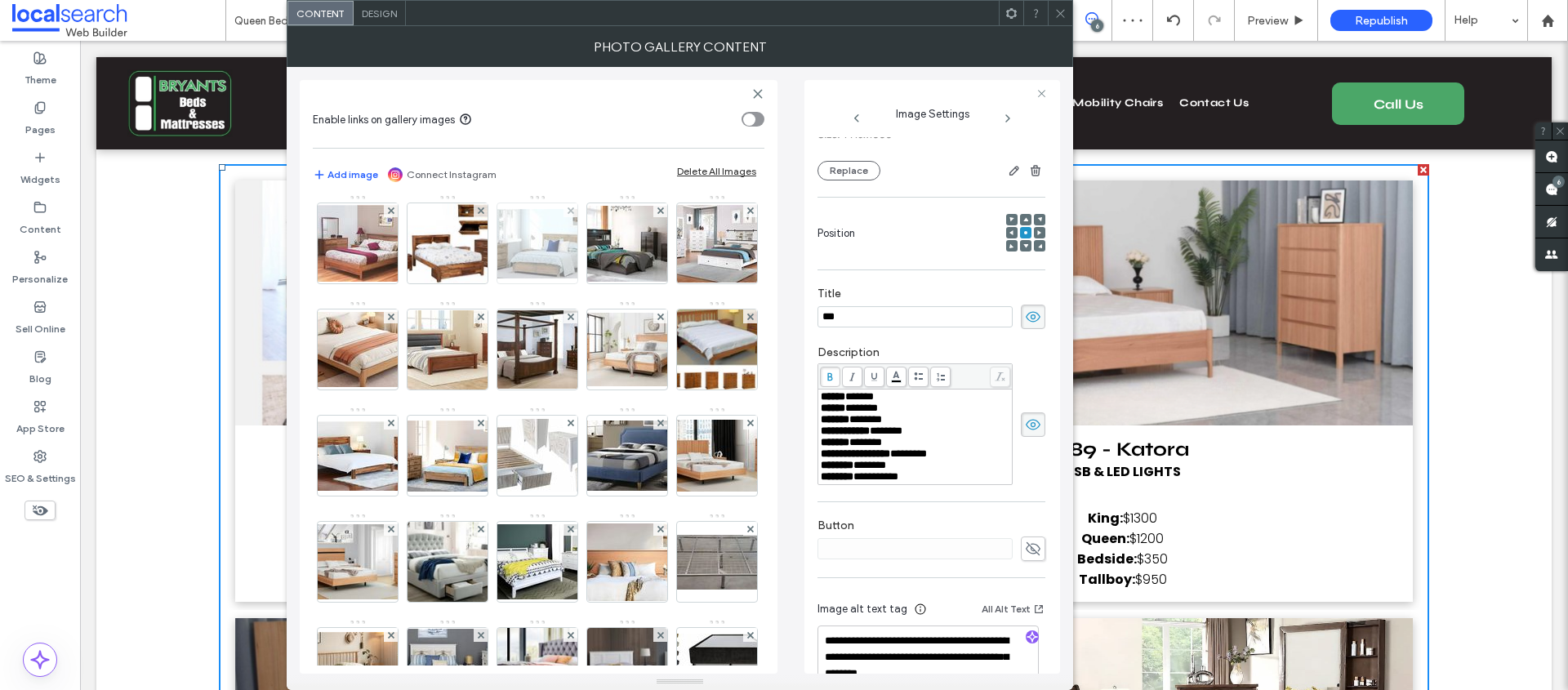
click at [472, 278] on img at bounding box center [537, 243] width 131 height 70
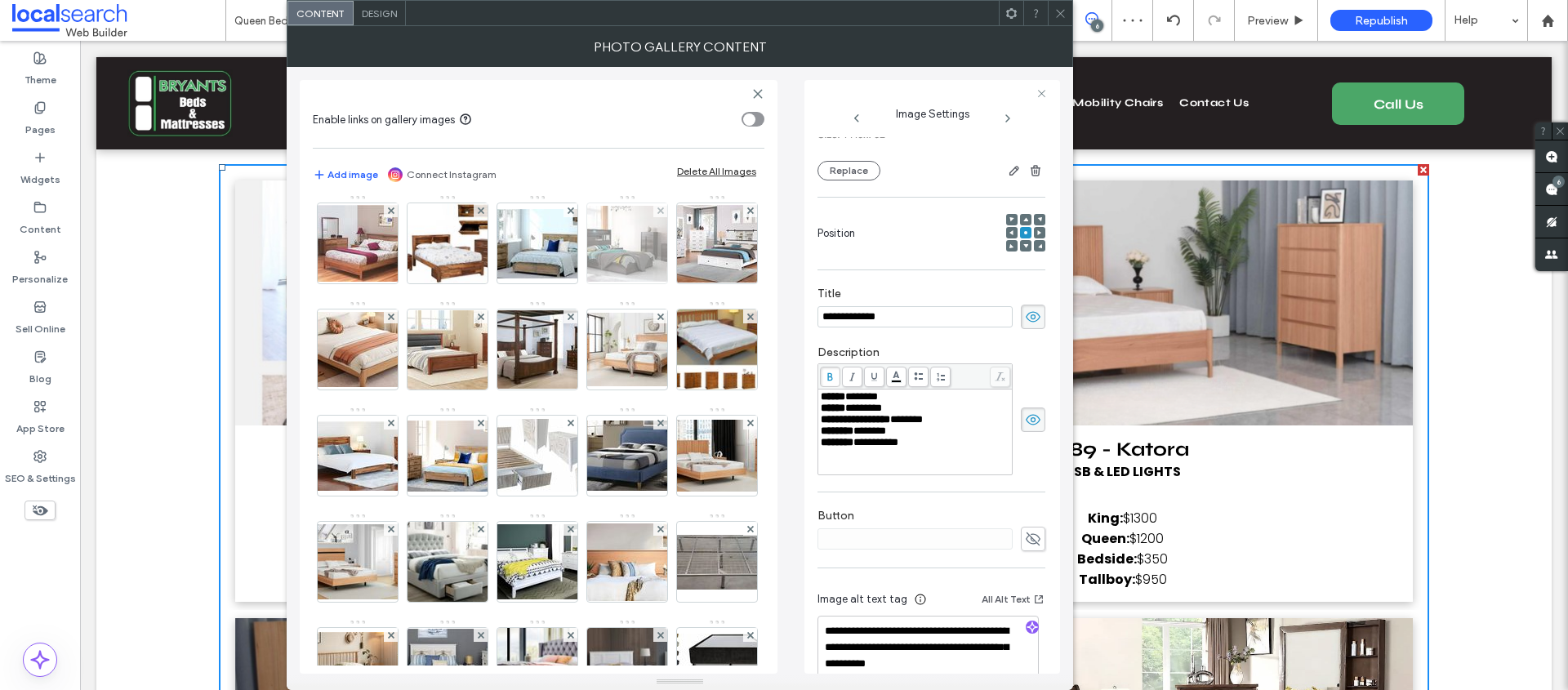
click at [561, 282] on img at bounding box center [626, 244] width 131 height 76
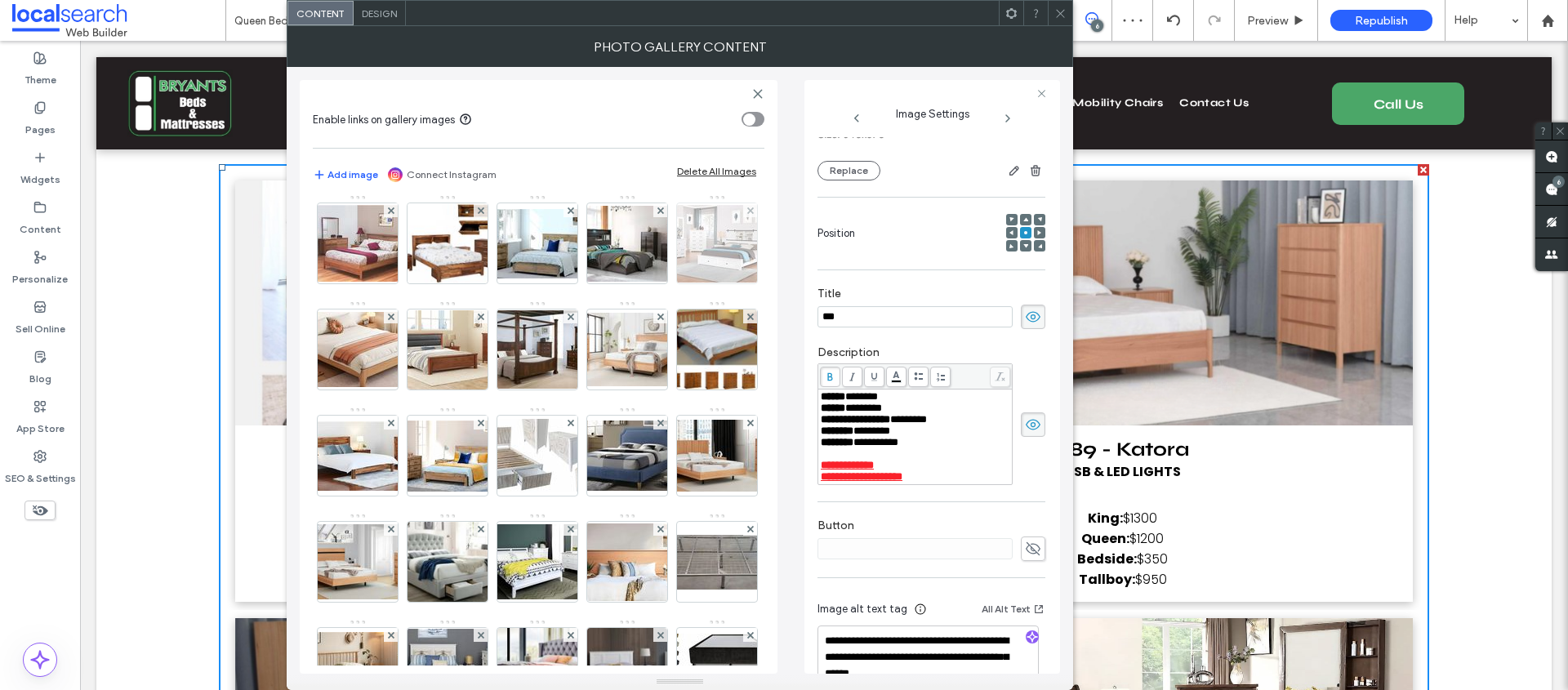
click at [652, 282] on img at bounding box center [717, 243] width 131 height 77
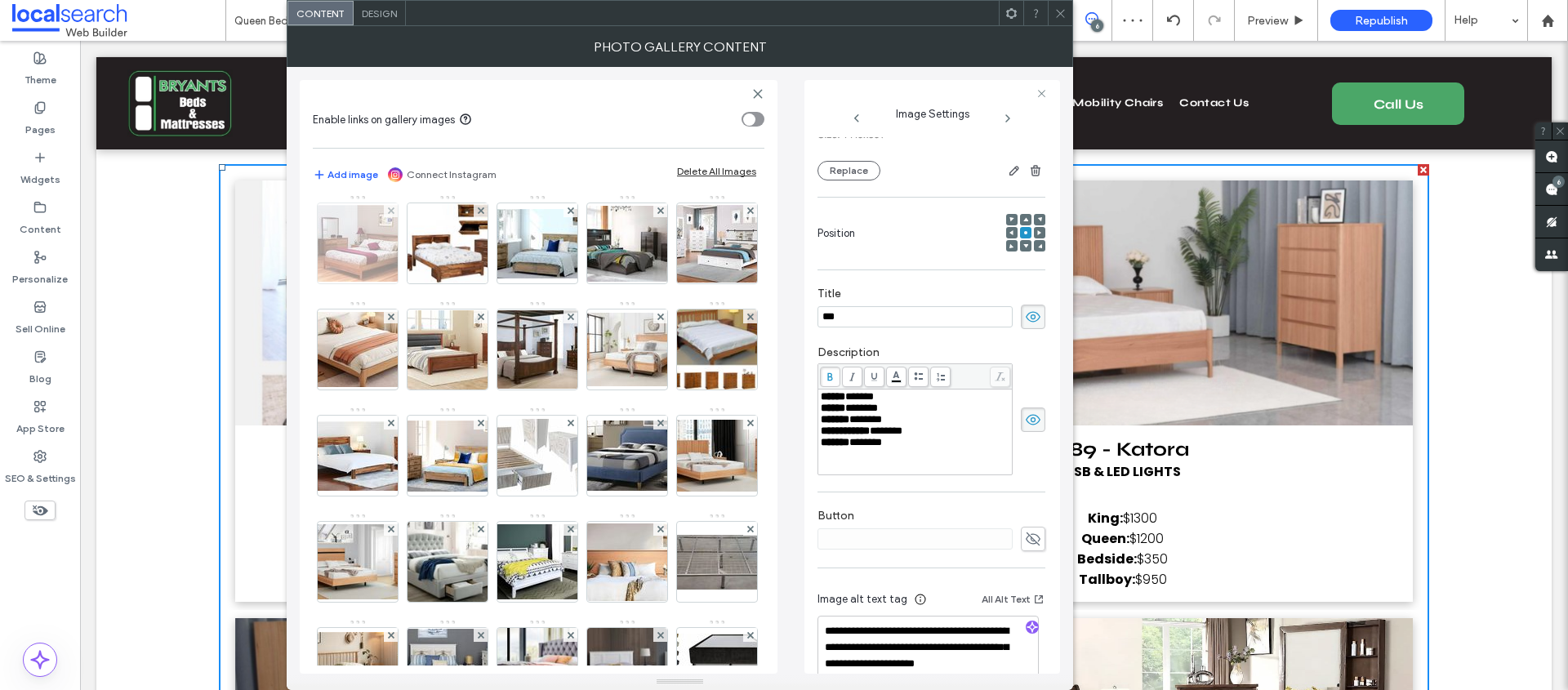
click at [423, 282] on img at bounding box center [357, 243] width 131 height 77
click at [652, 173] on img at bounding box center [717, 136] width 131 height 71
click at [561, 173] on img at bounding box center [626, 136] width 131 height 73
click at [472, 173] on img at bounding box center [537, 137] width 131 height 72
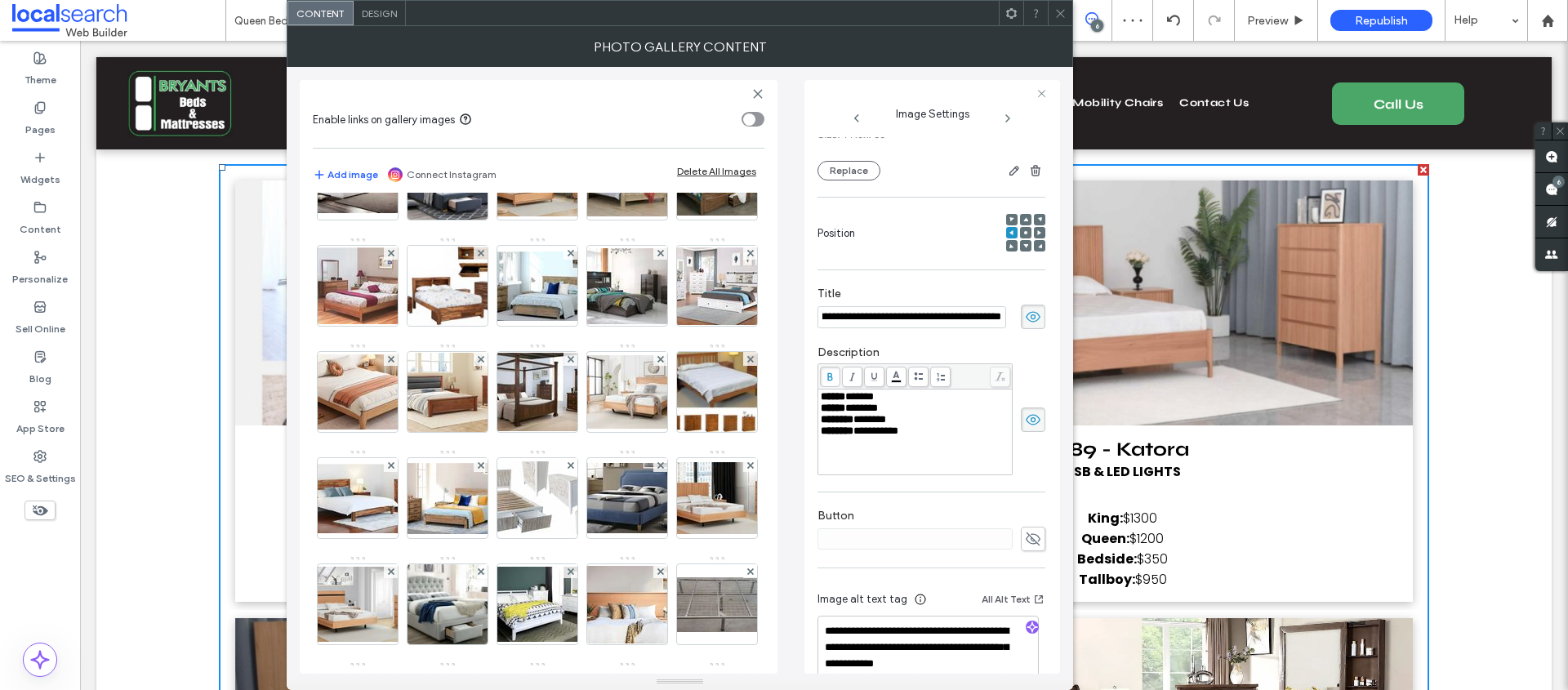
scroll to position [574, 0]
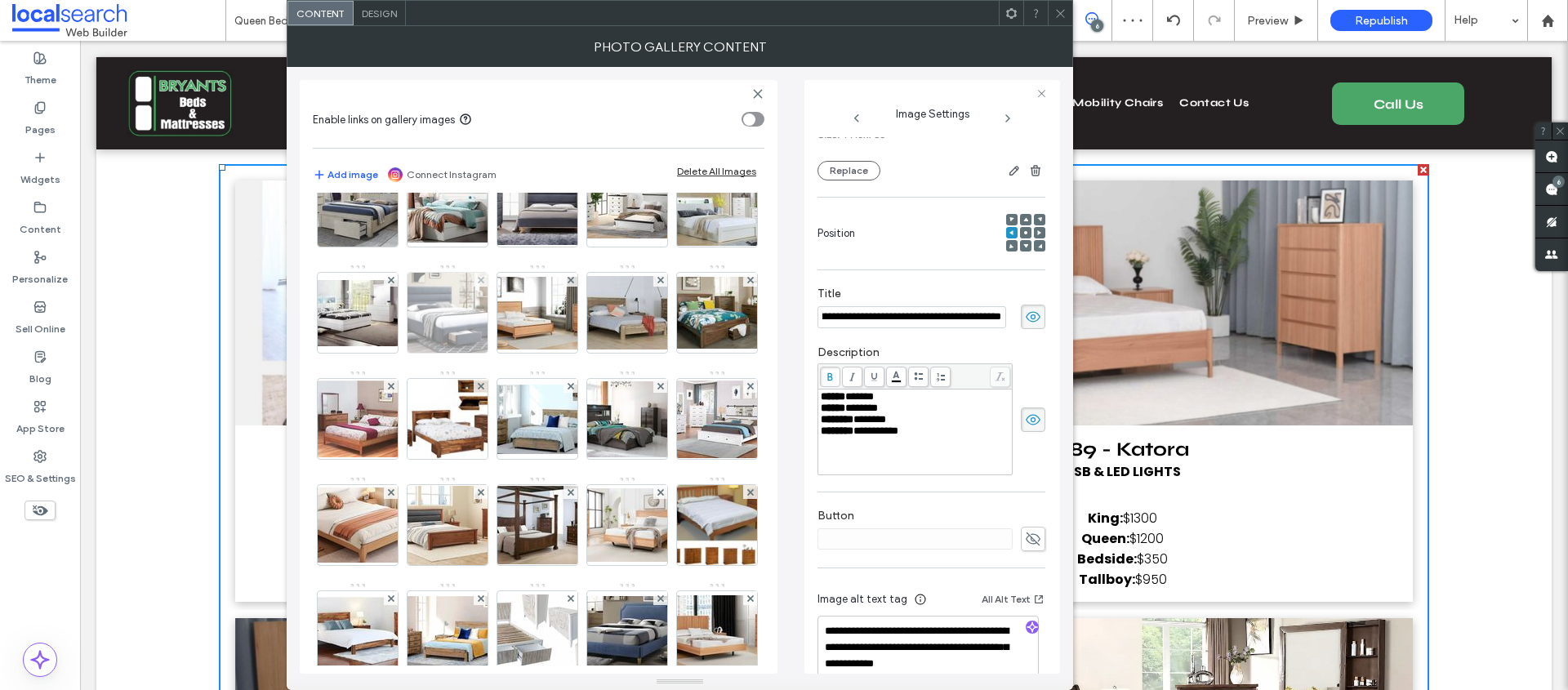
click at [510, 353] on img at bounding box center [448, 313] width 126 height 80
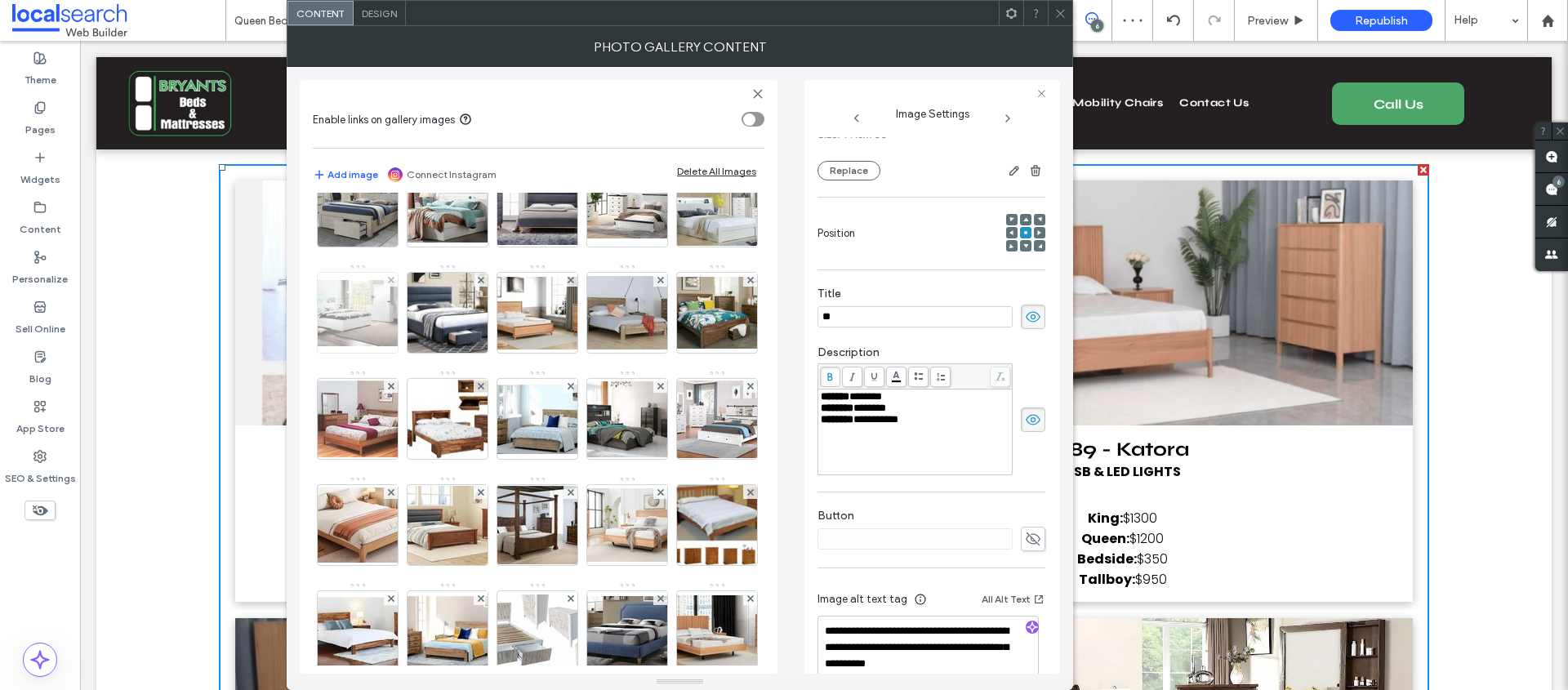
click at [423, 346] on img at bounding box center [357, 313] width 131 height 66
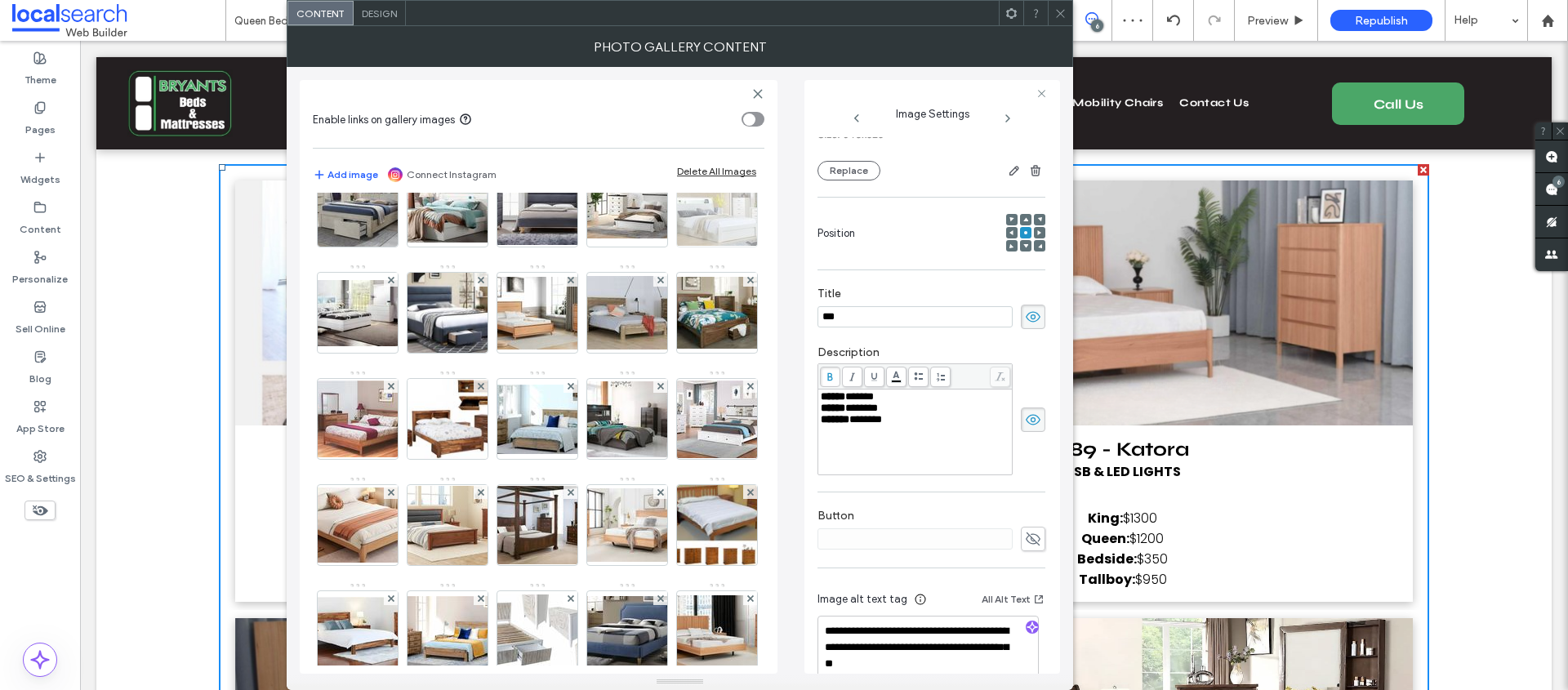
click at [652, 246] on img at bounding box center [717, 206] width 131 height 77
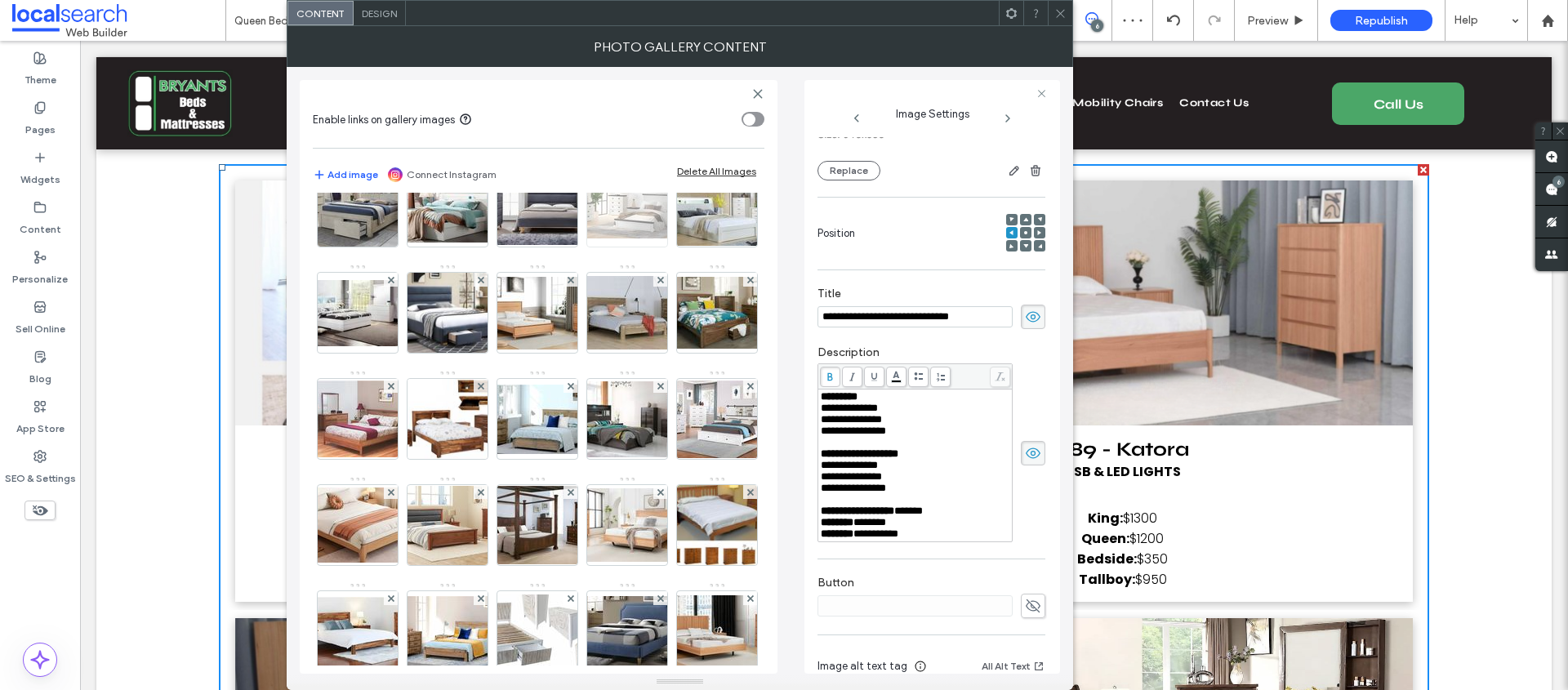
click at [561, 238] on img at bounding box center [626, 207] width 131 height 63
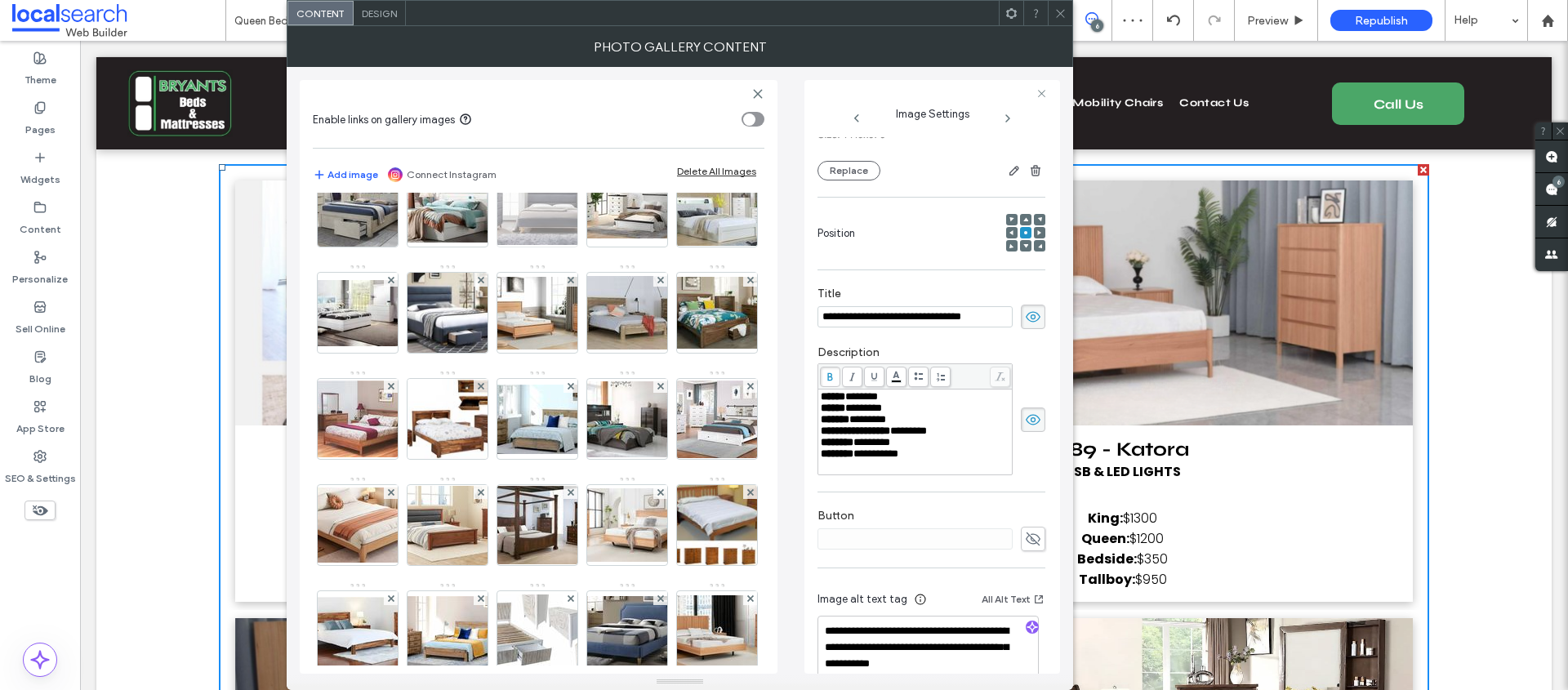
click at [602, 245] on img at bounding box center [537, 206] width 131 height 77
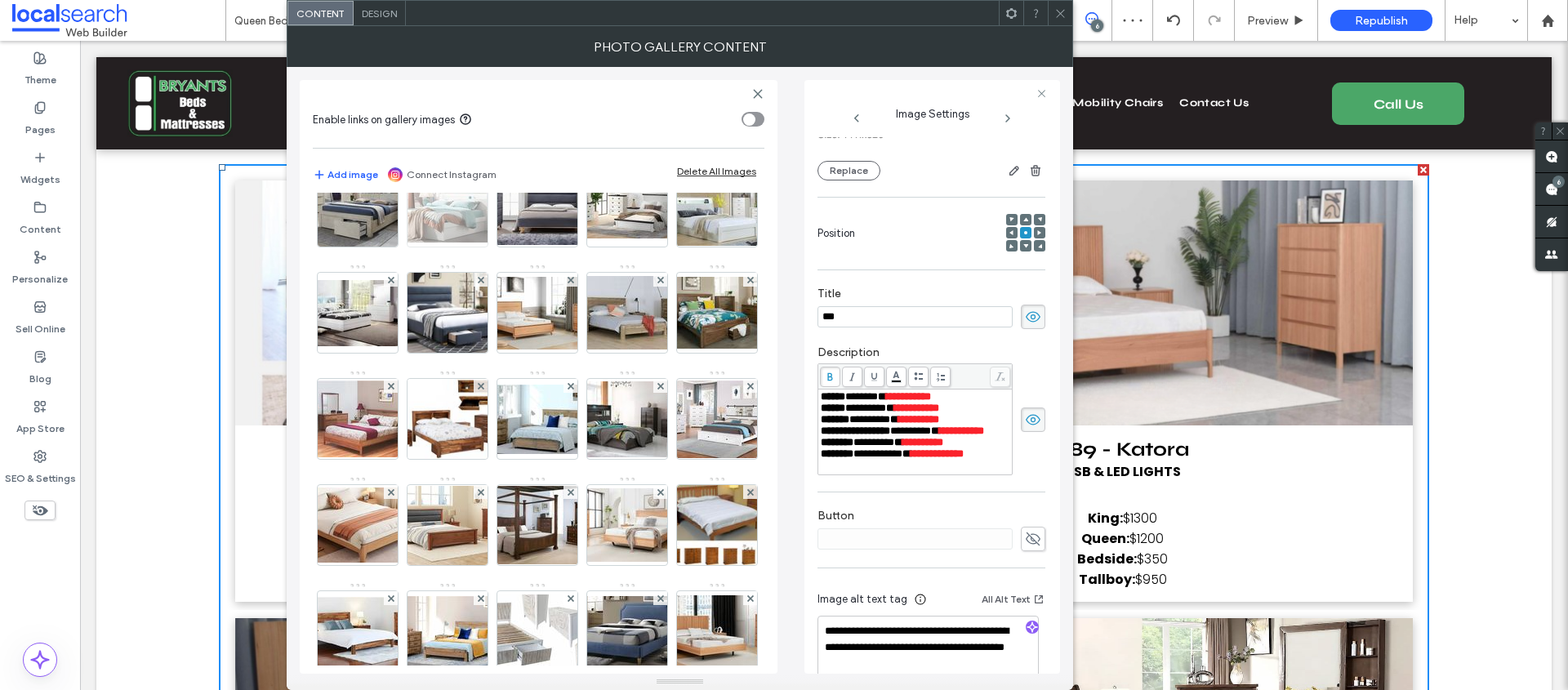
click at [513, 242] on img at bounding box center [447, 207] width 131 height 71
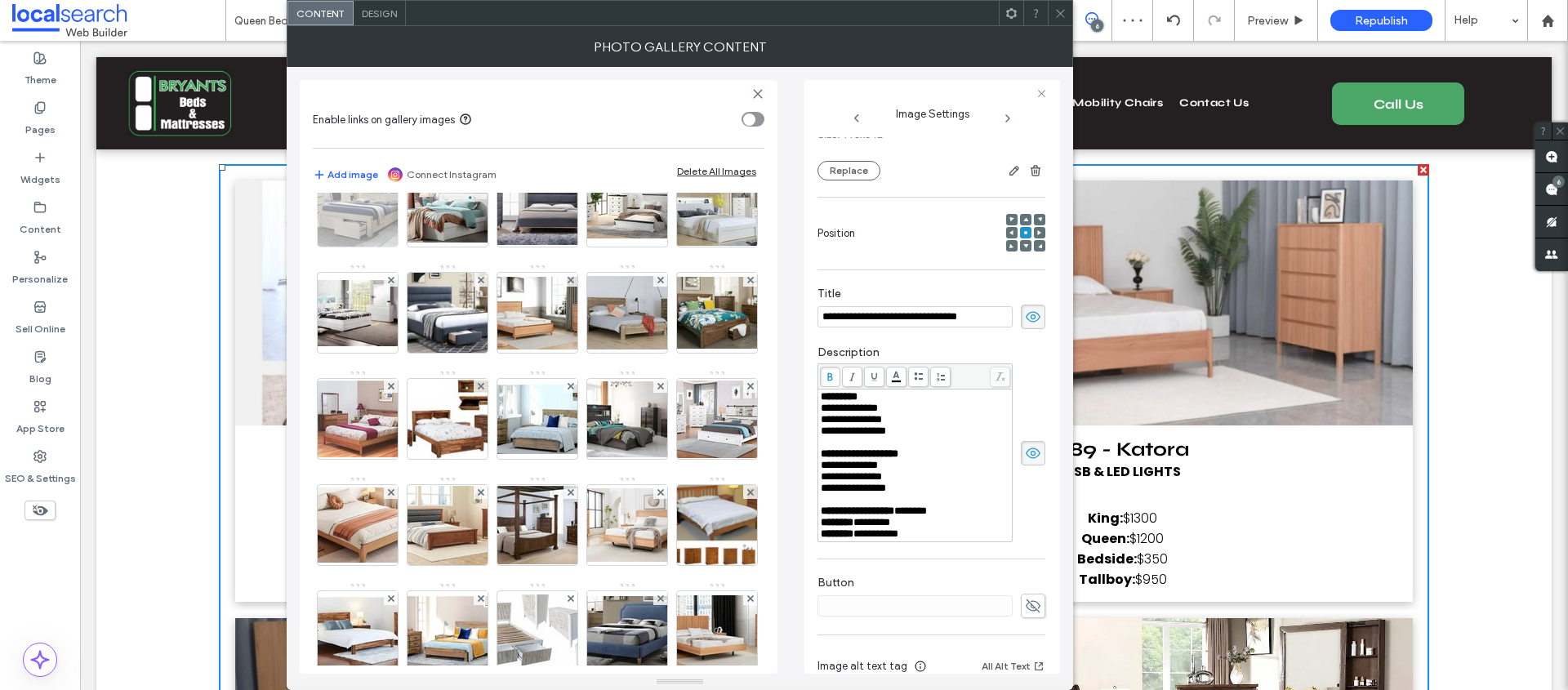
click at [423, 247] on img at bounding box center [357, 207] width 131 height 80
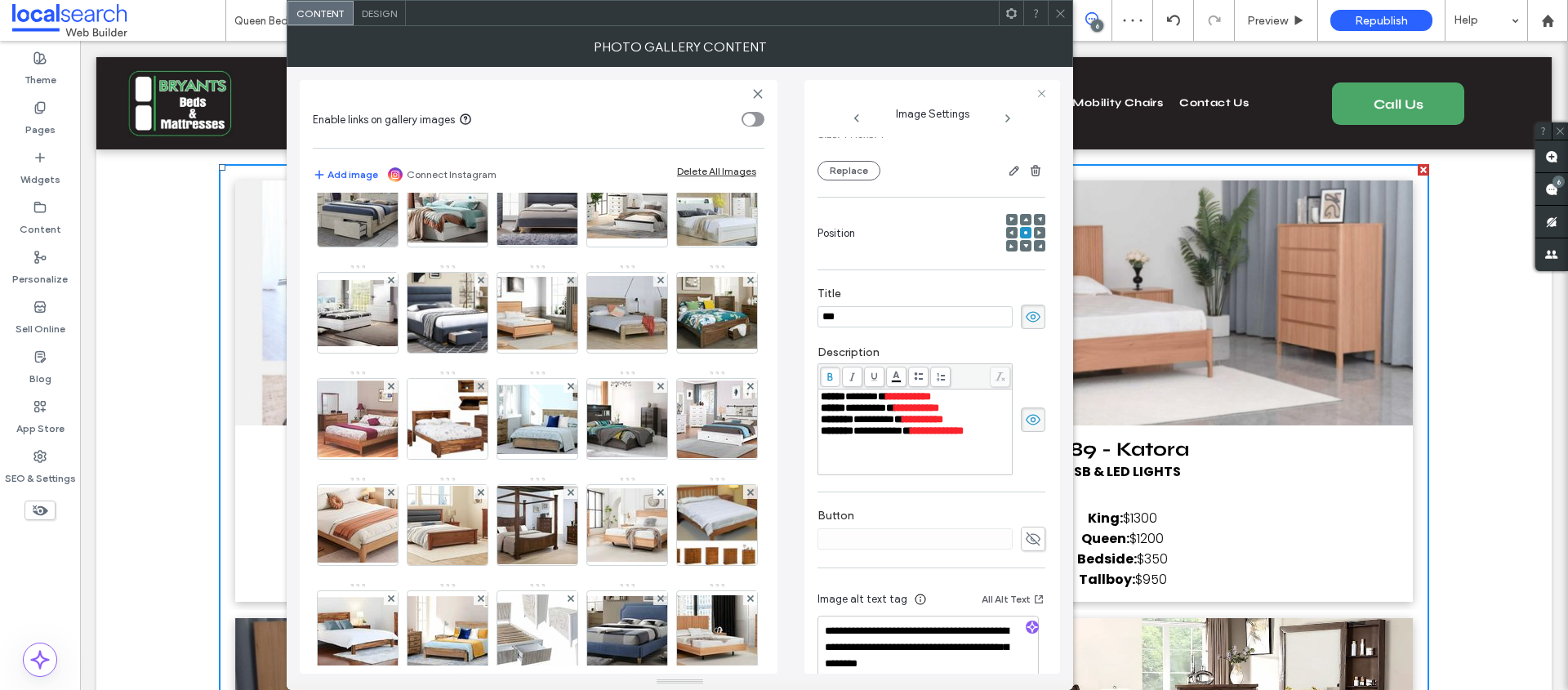
click at [652, 139] on img at bounding box center [717, 101] width 131 height 76
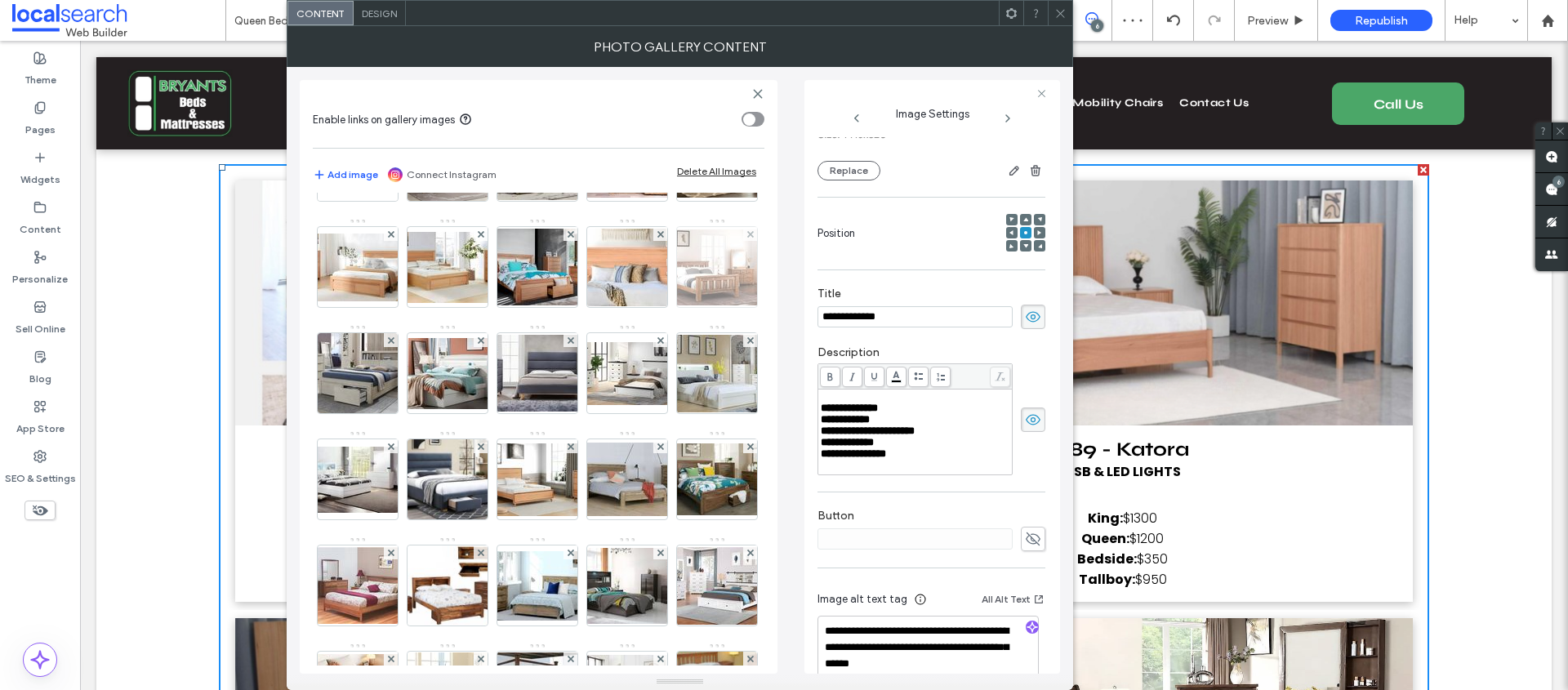
scroll to position [394, 0]
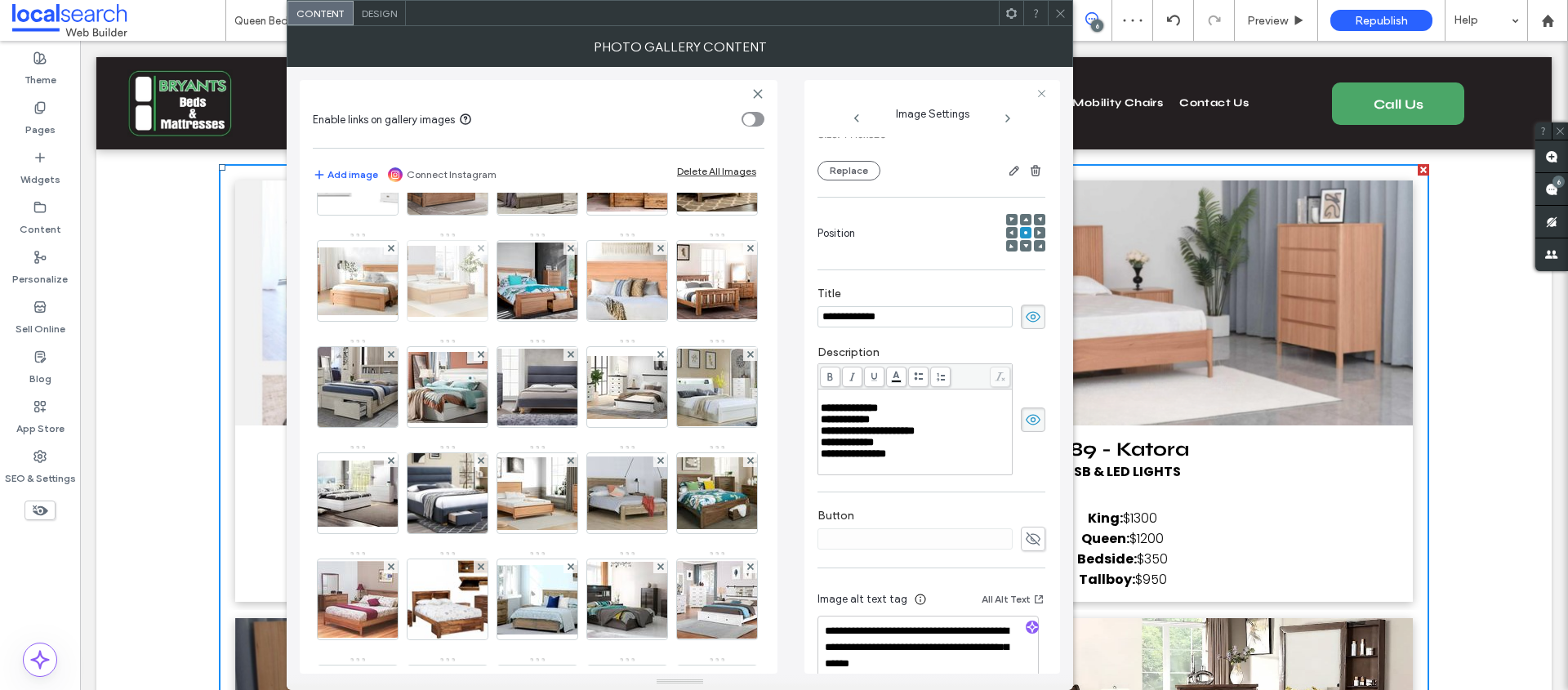
click at [454, 316] on img at bounding box center [447, 281] width 131 height 71
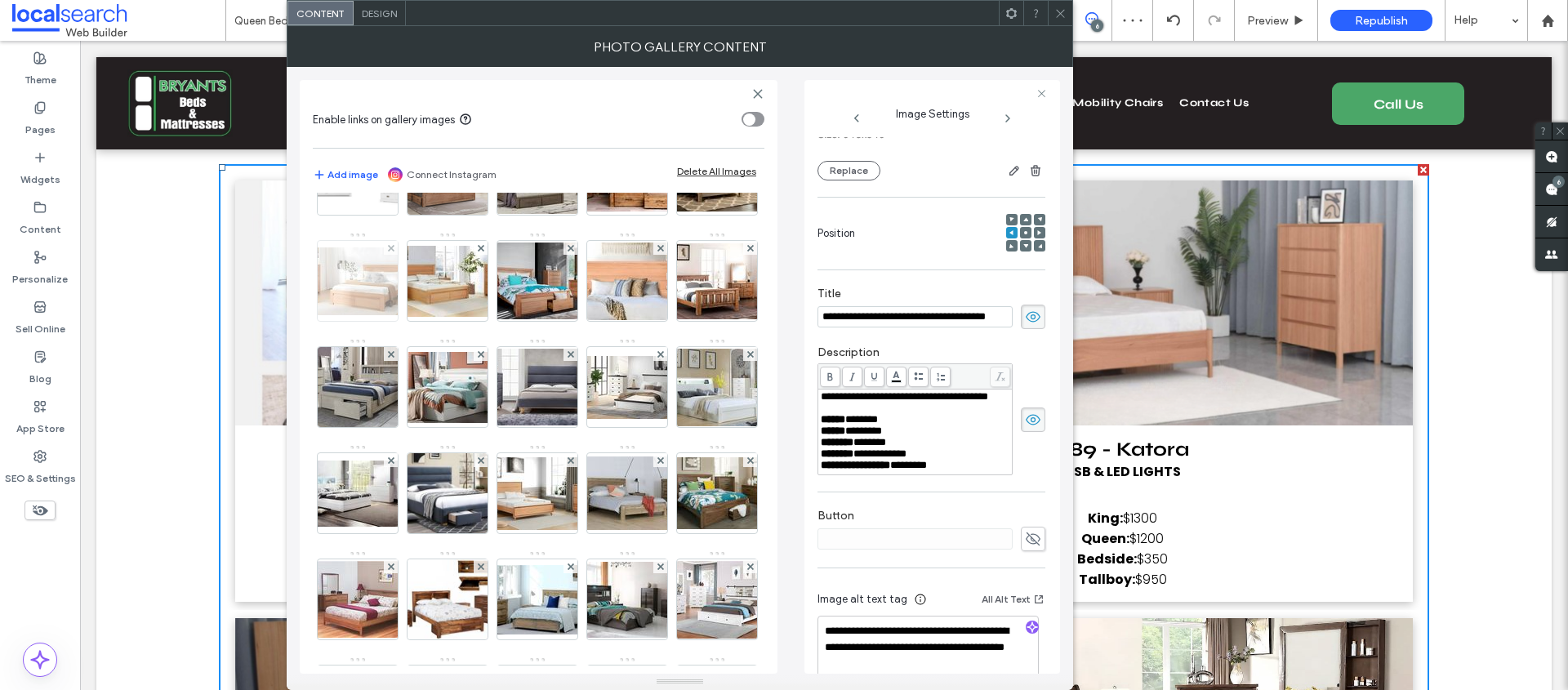
scroll to position [0, 14]
click at [378, 315] on img at bounding box center [357, 281] width 131 height 68
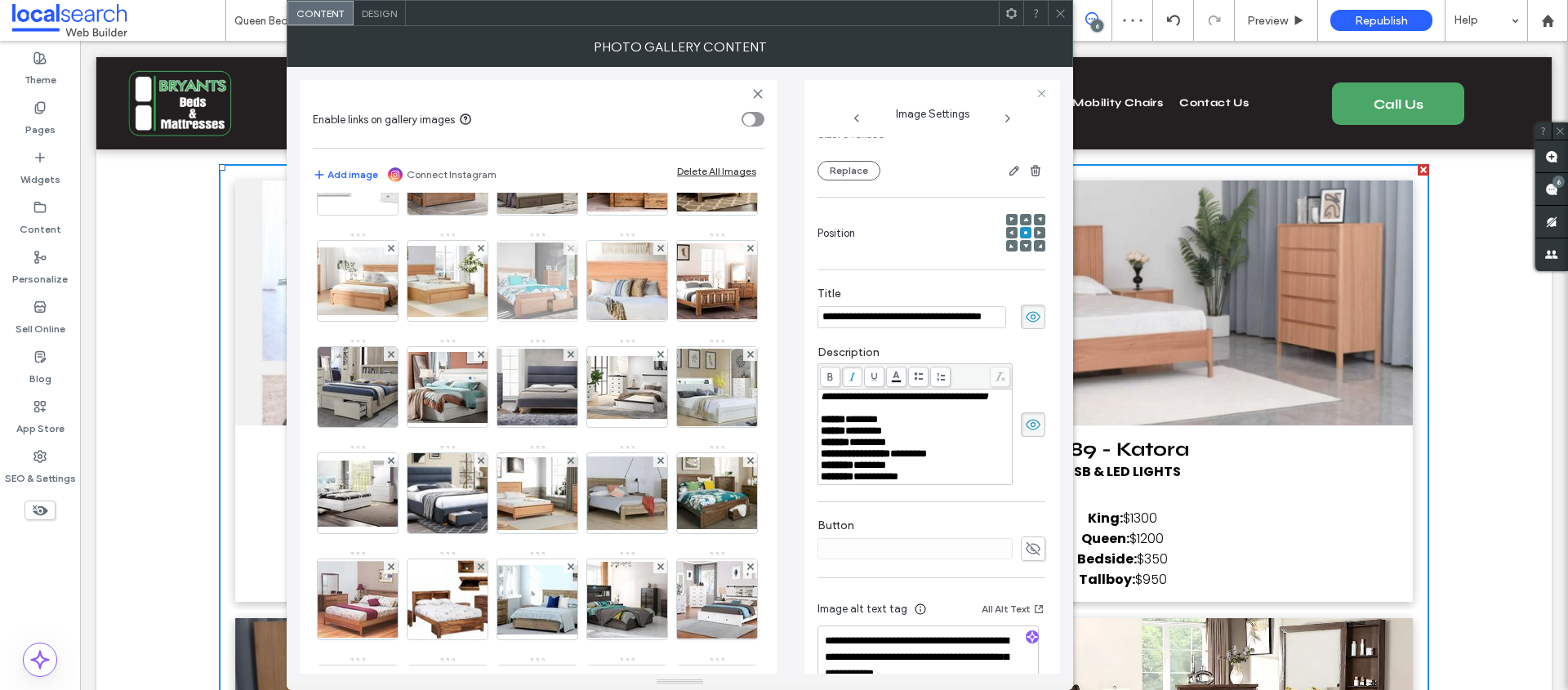
click at [525, 319] on img at bounding box center [537, 280] width 131 height 77
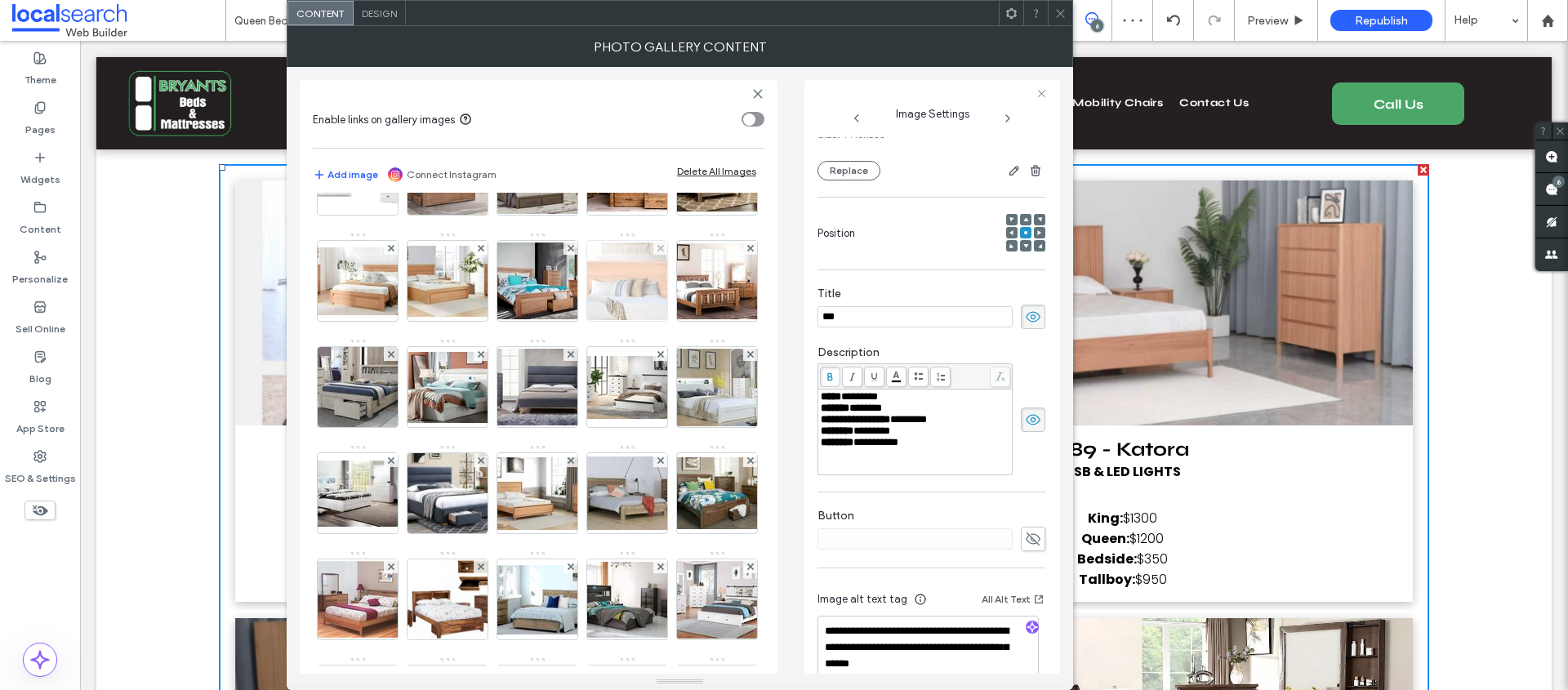
click at [634, 320] on img at bounding box center [626, 280] width 131 height 77
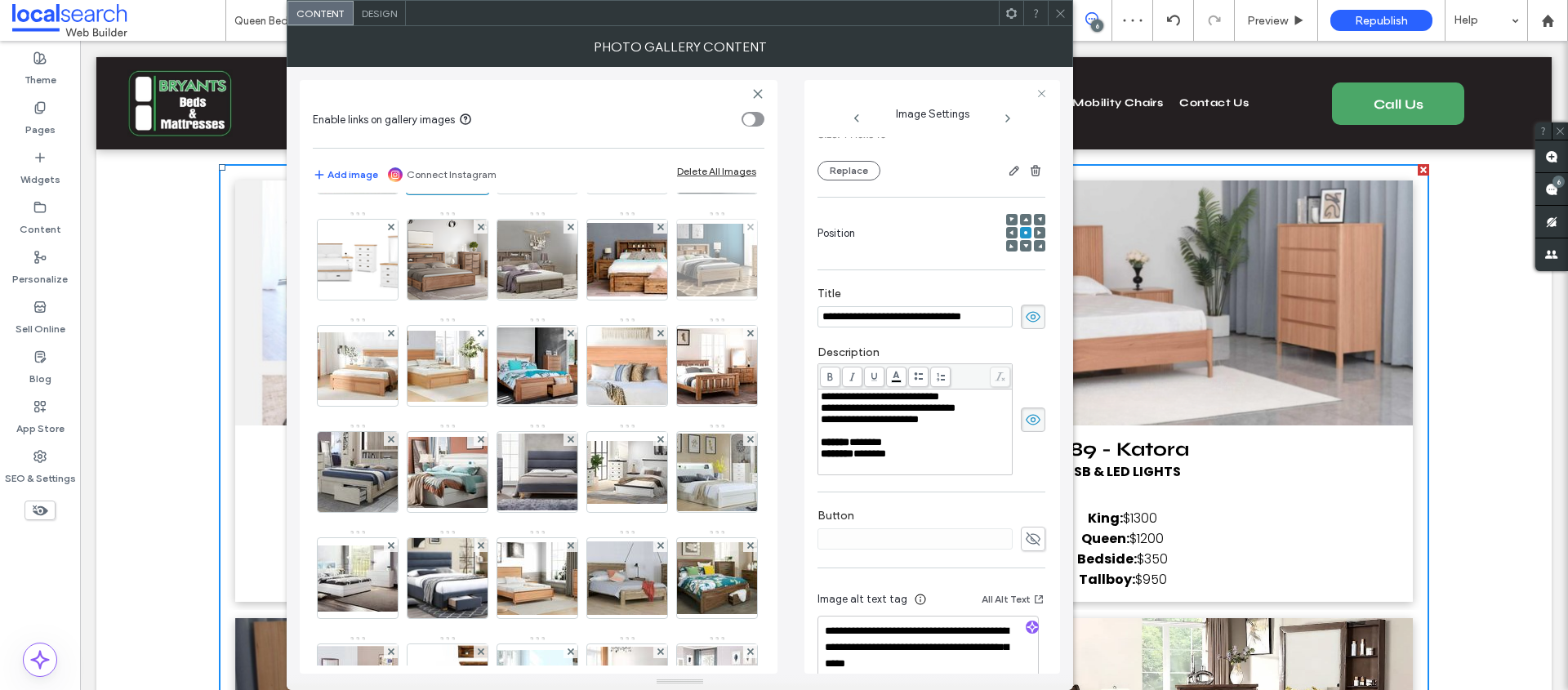
scroll to position [308, 0]
click at [652, 297] on img at bounding box center [717, 261] width 131 height 72
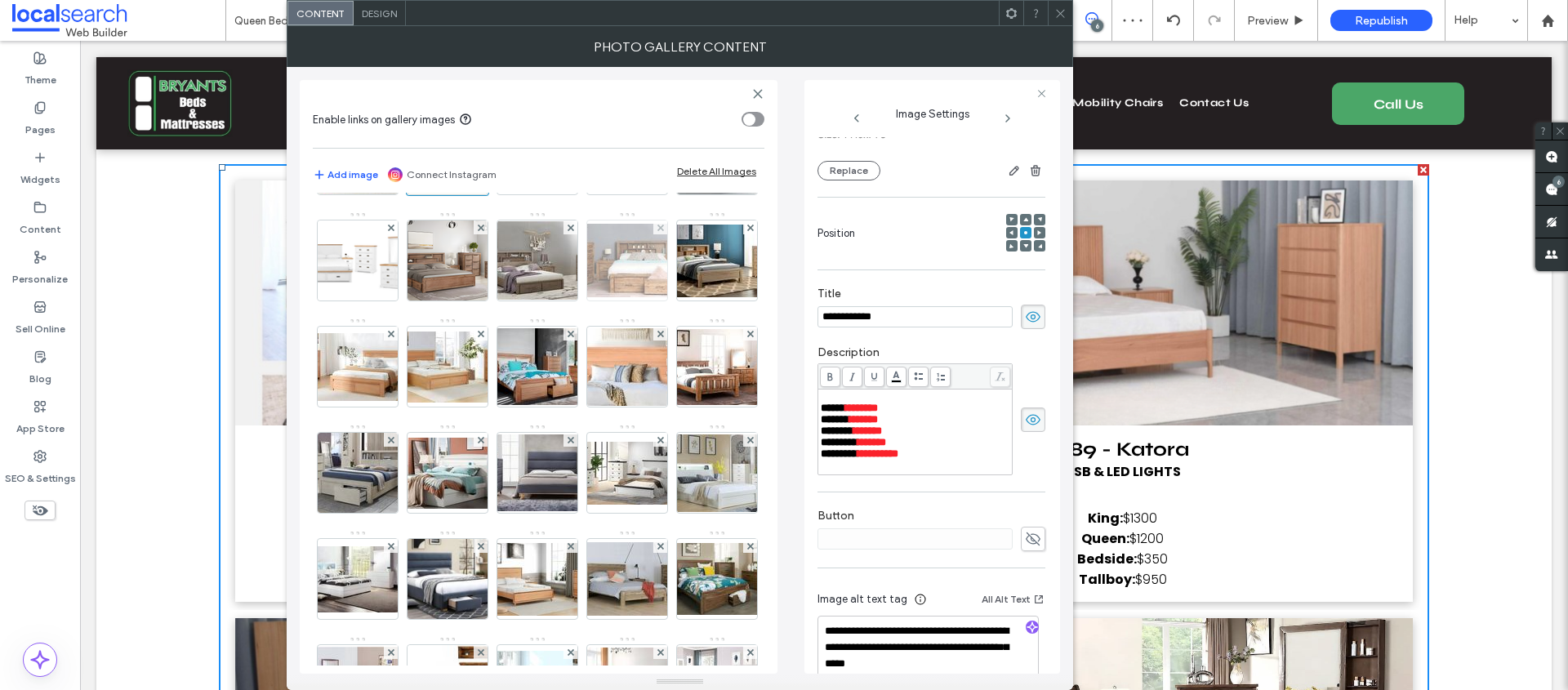
click at [561, 297] on img at bounding box center [626, 260] width 131 height 73
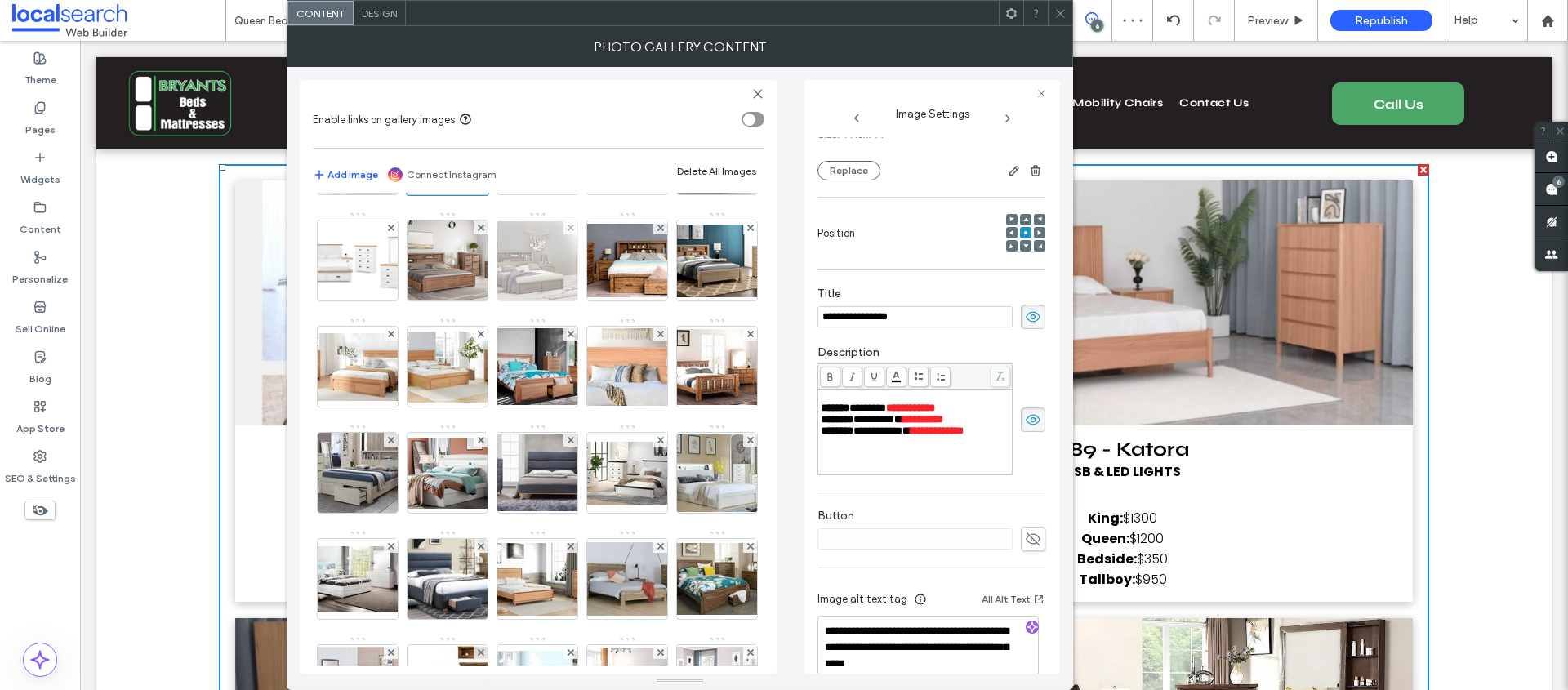
click at [472, 299] on img at bounding box center [537, 260] width 131 height 78
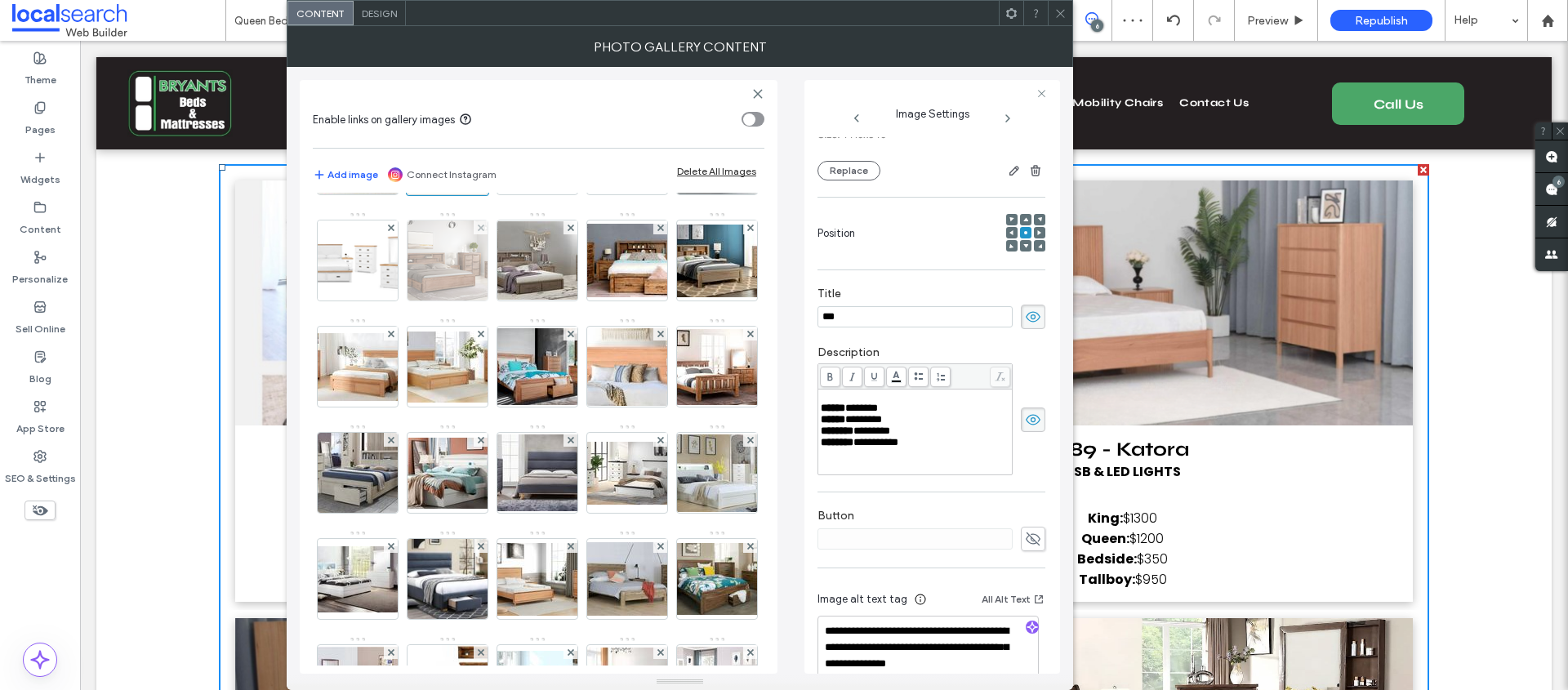
click at [382, 300] on img at bounding box center [447, 260] width 131 height 80
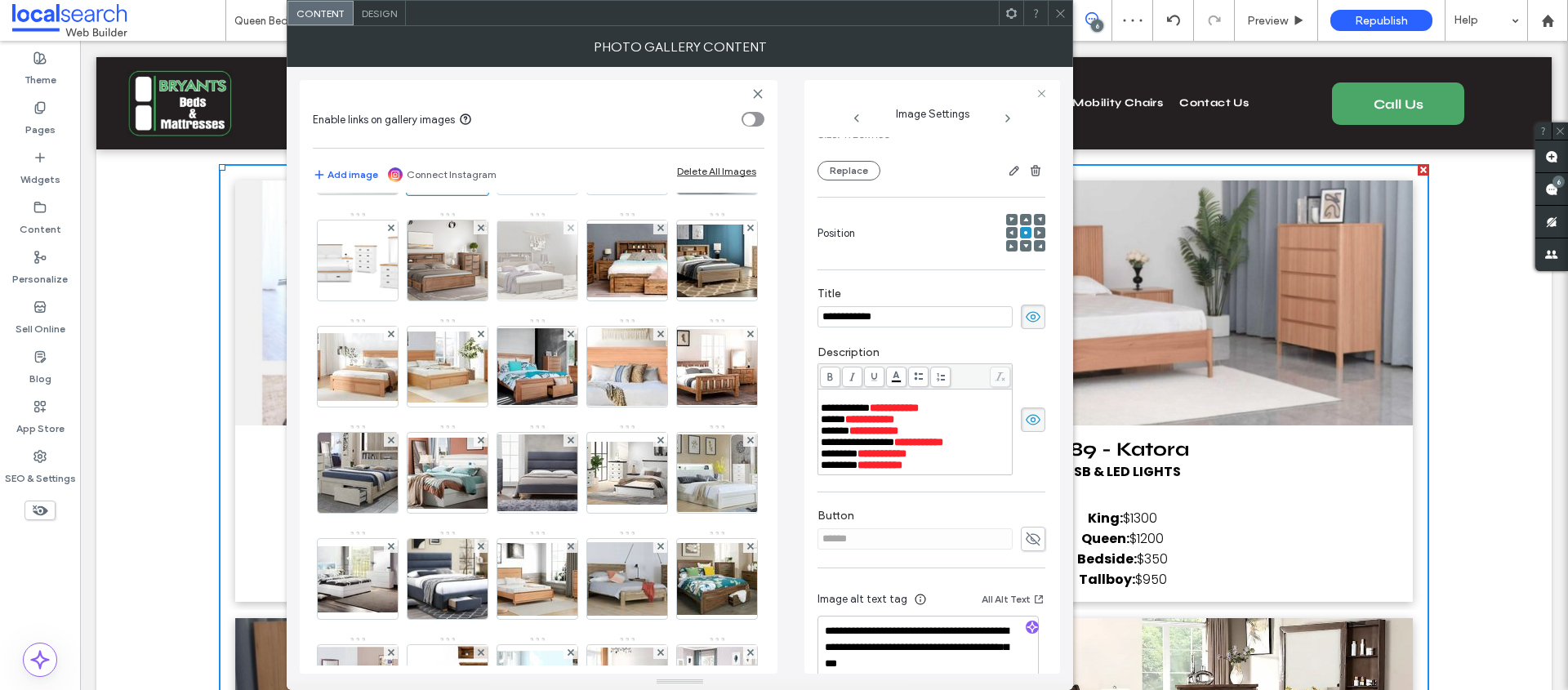
click at [477, 299] on img at bounding box center [537, 260] width 131 height 78
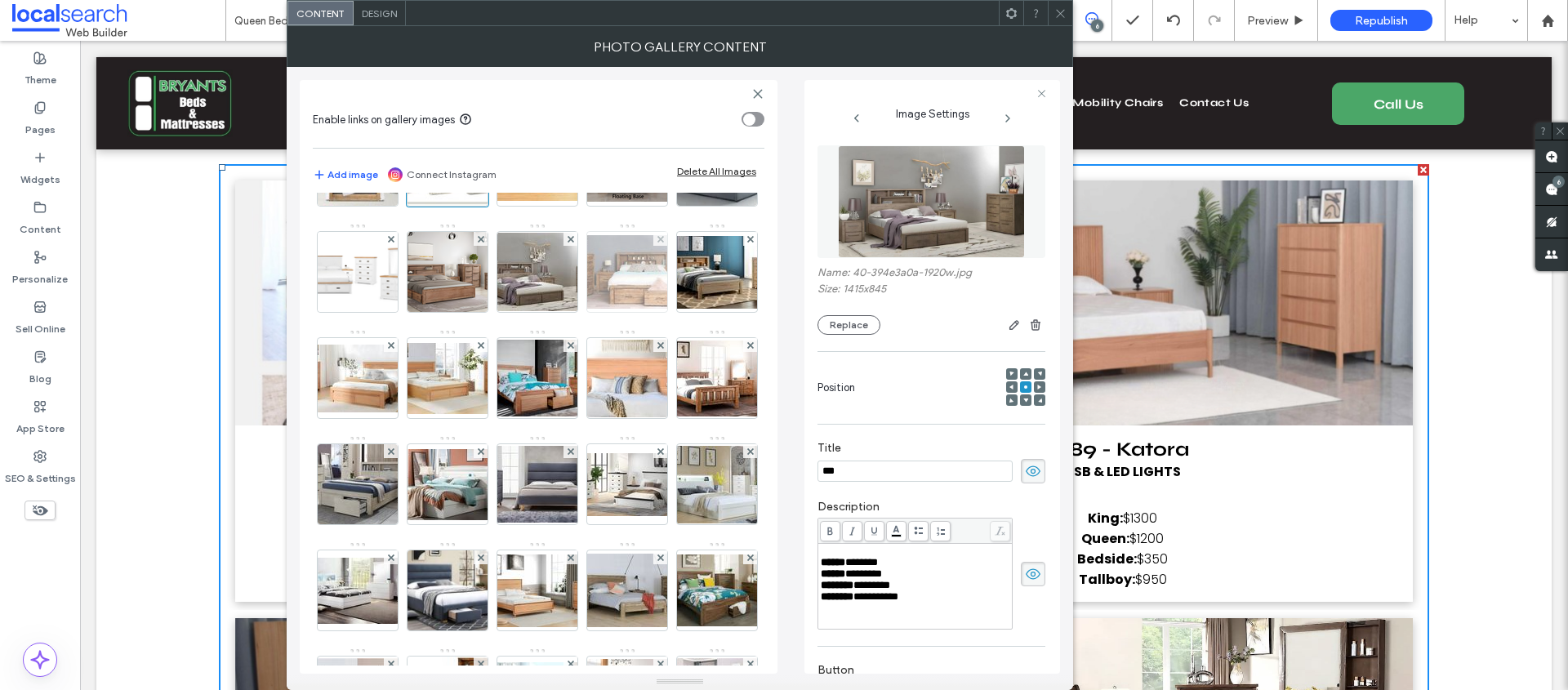
scroll to position [283, 0]
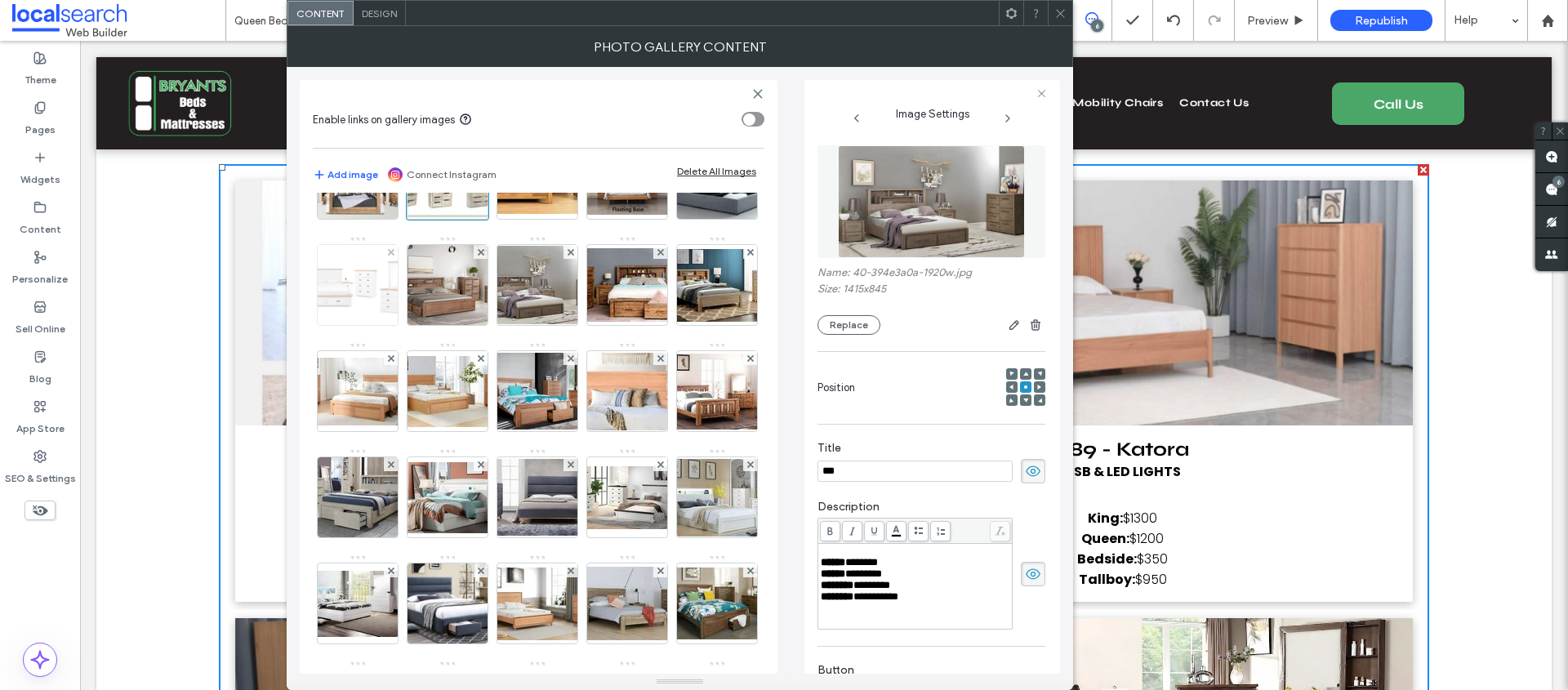
click at [418, 283] on img at bounding box center [357, 285] width 122 height 80
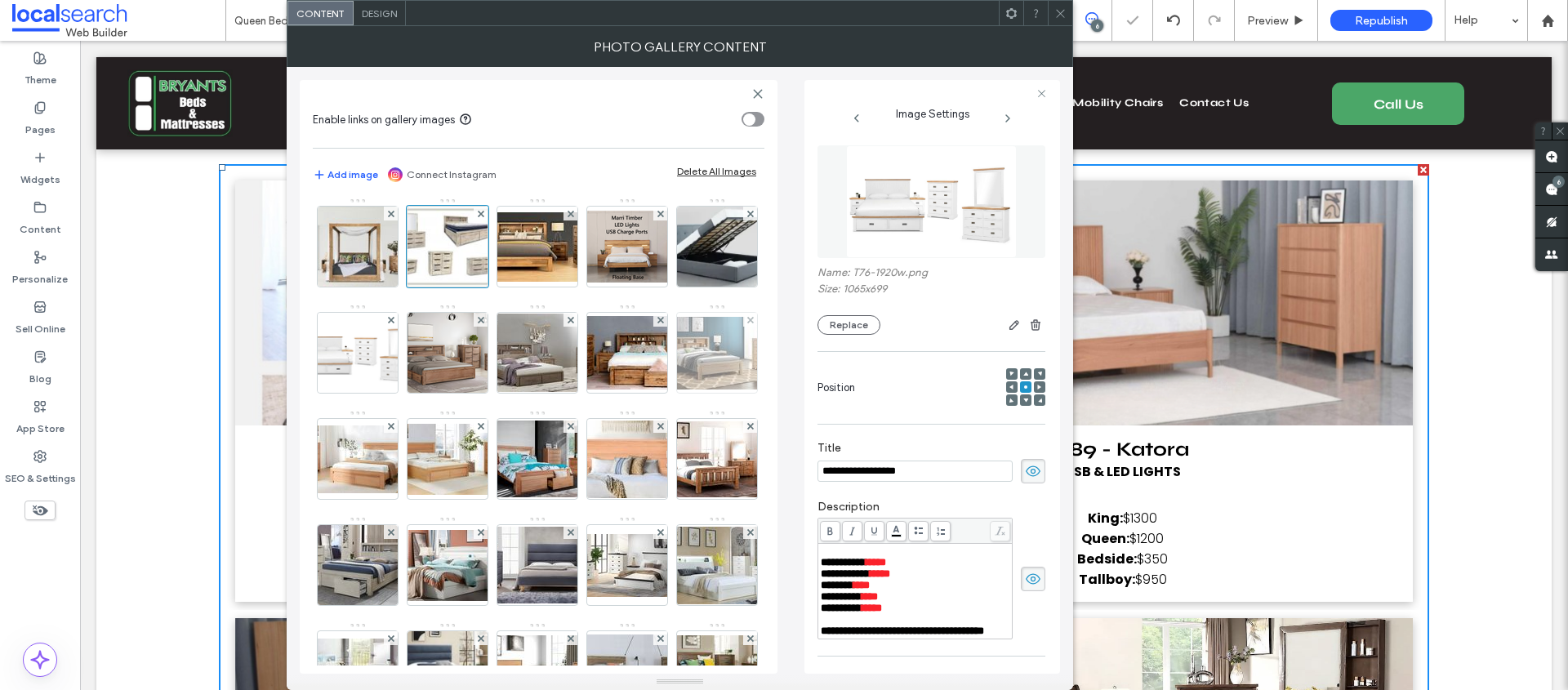
scroll to position [213, 0]
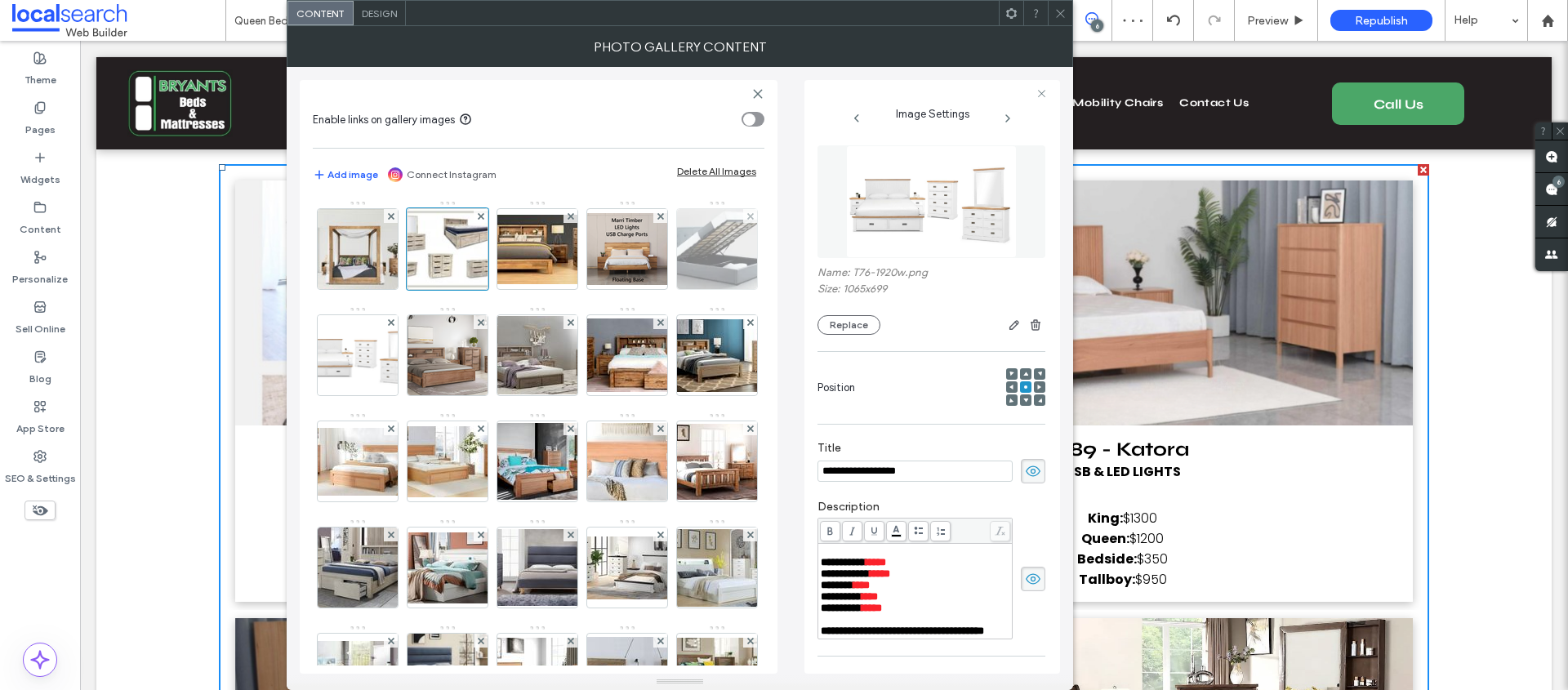
click at [661, 289] on img at bounding box center [717, 249] width 113 height 80
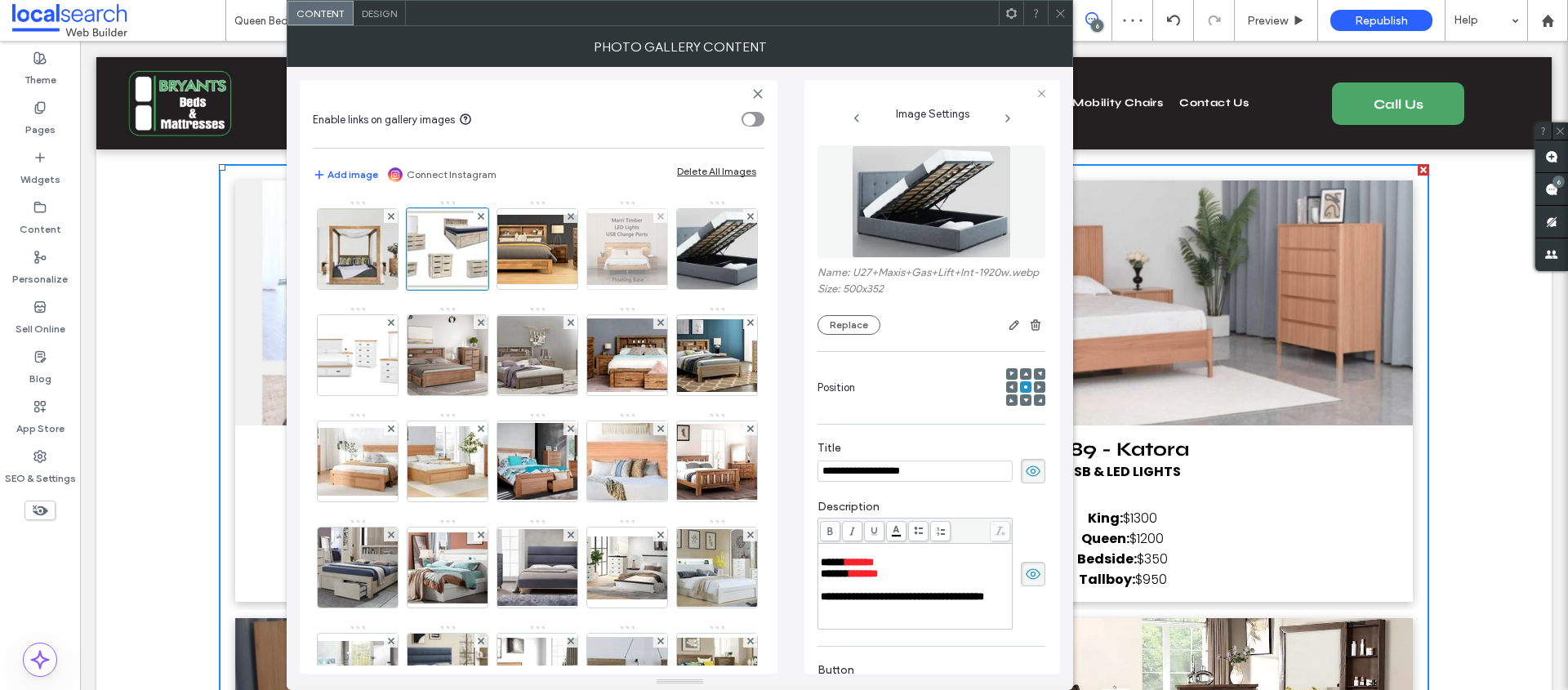
click at [561, 285] on img at bounding box center [626, 249] width 131 height 71
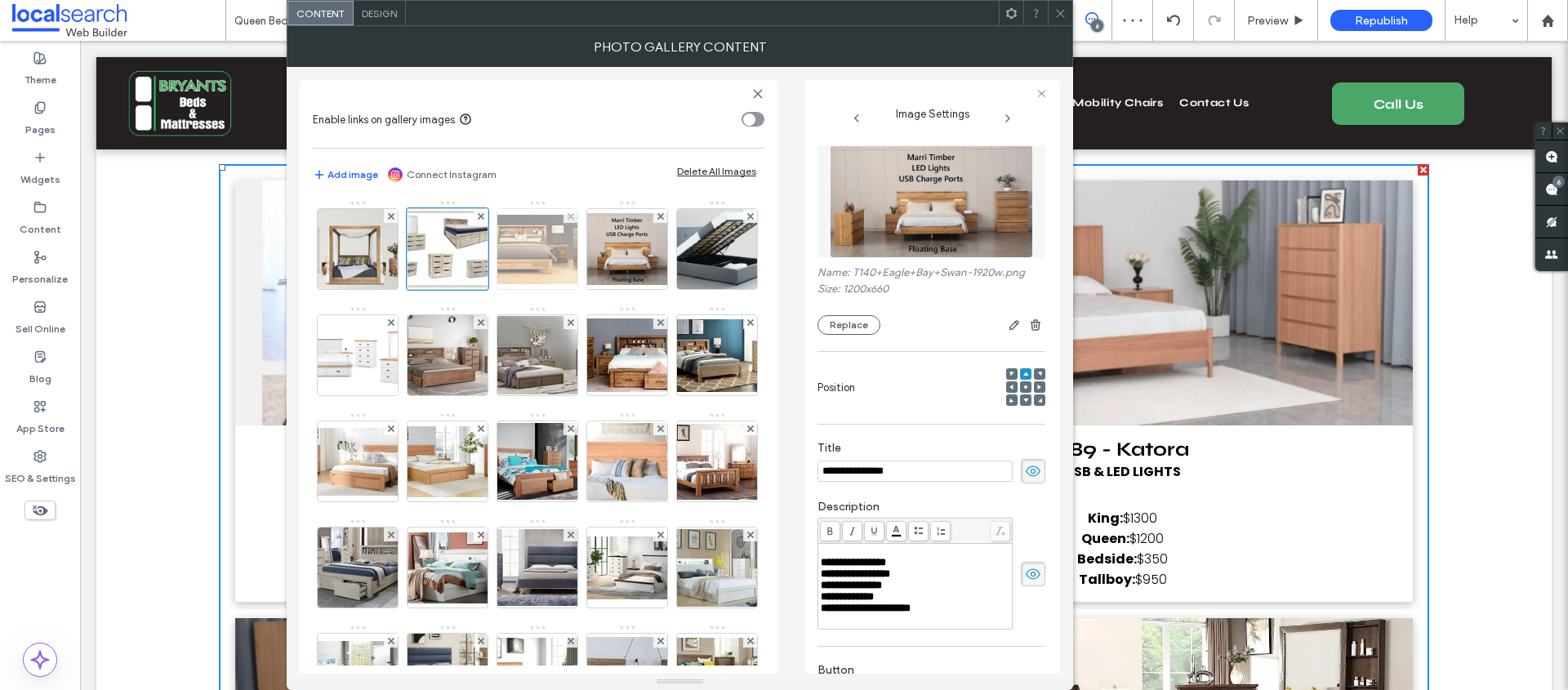
click at [472, 284] on img at bounding box center [537, 249] width 131 height 70
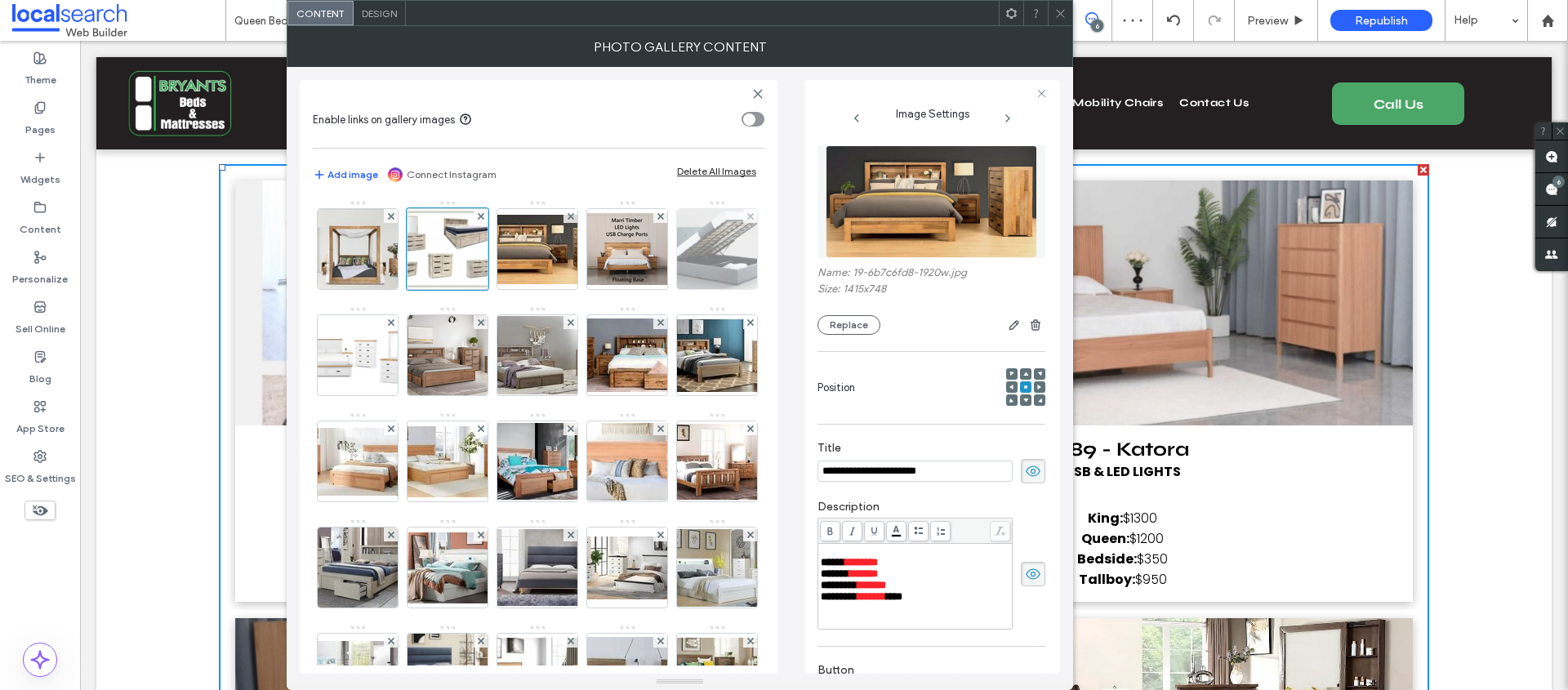
click at [661, 289] on img at bounding box center [717, 249] width 113 height 80
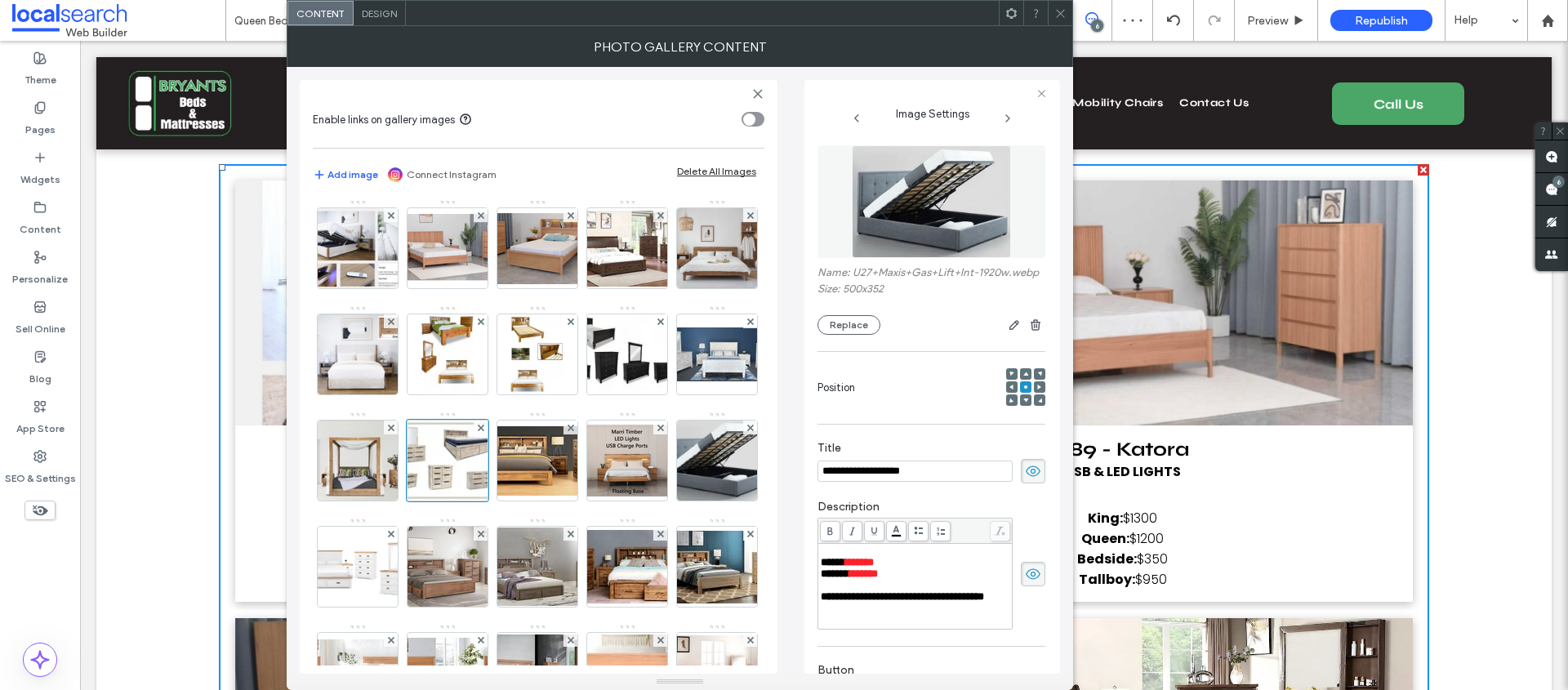
scroll to position [0, 0]
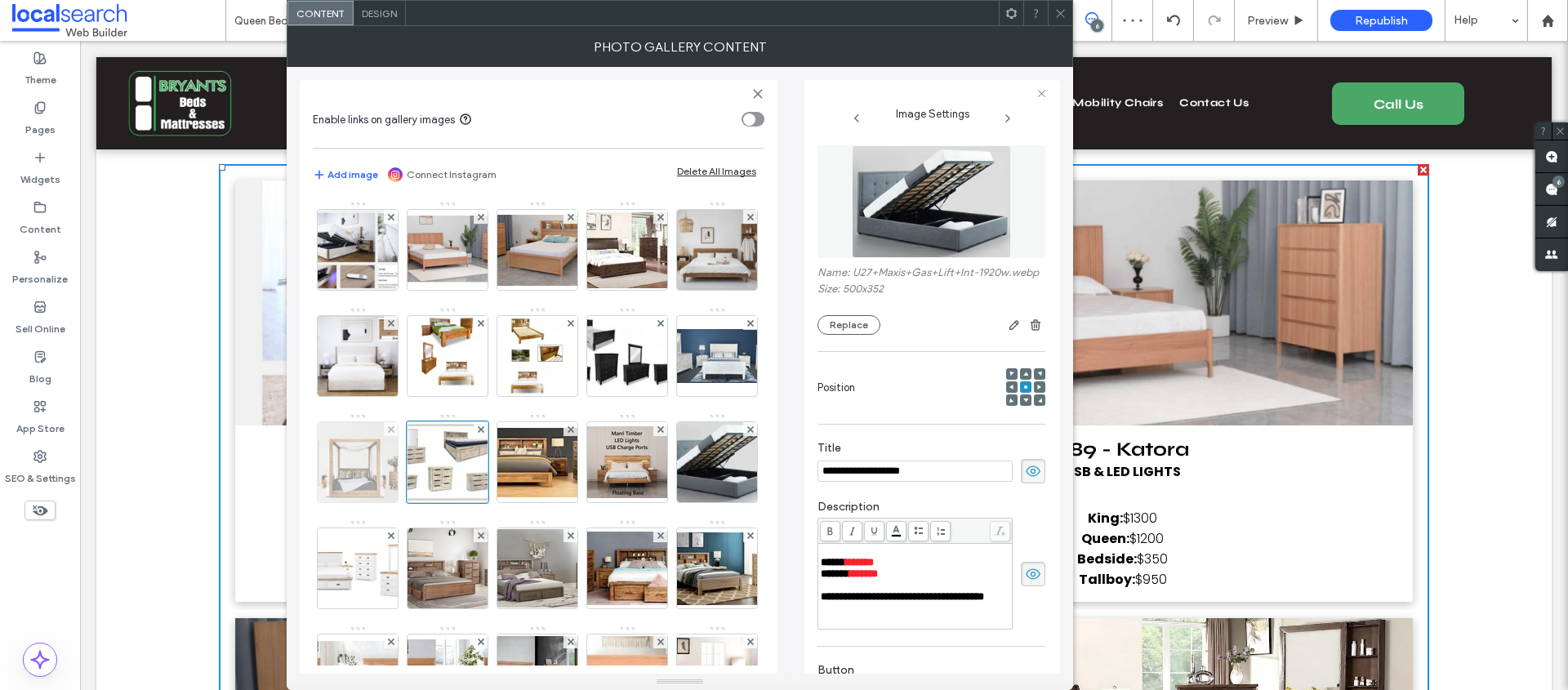
click at [415, 444] on img at bounding box center [357, 462] width 114 height 80
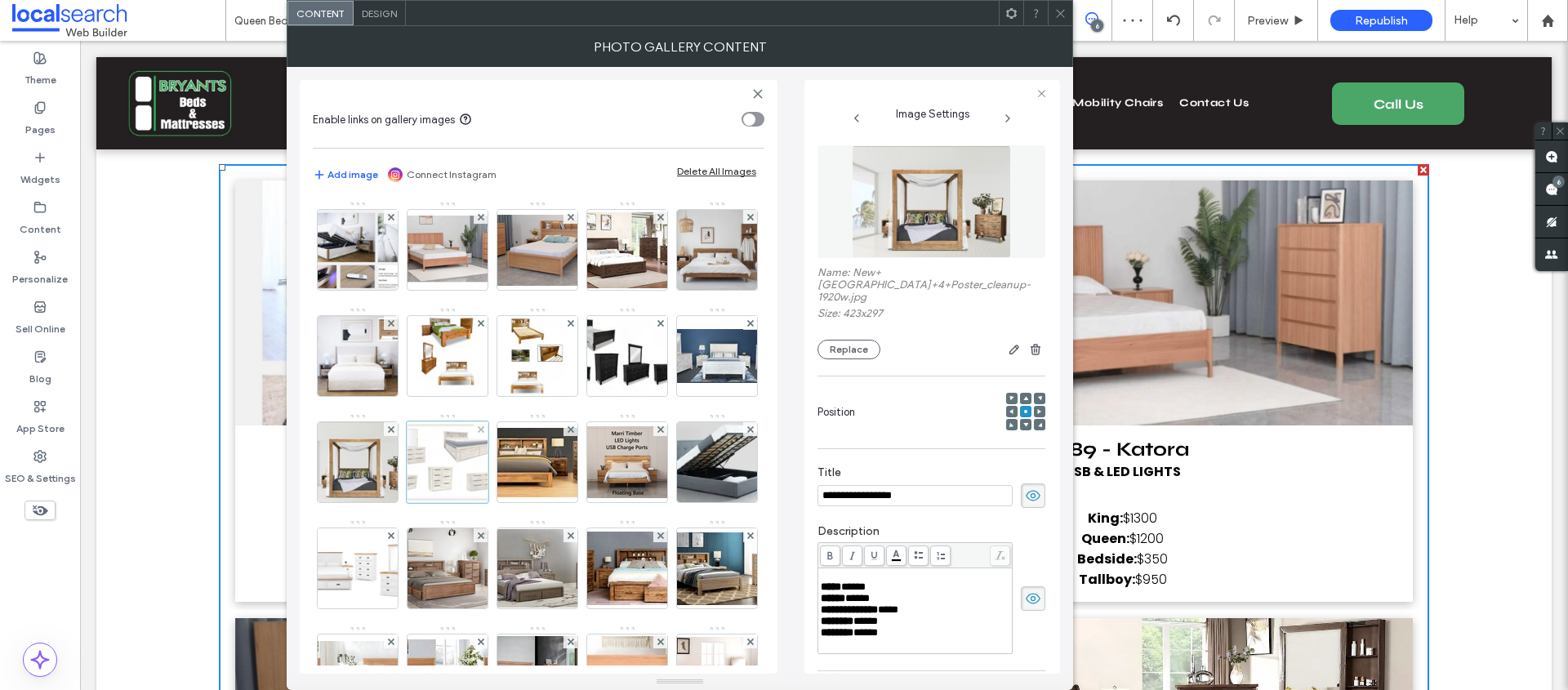
click at [488, 465] on div at bounding box center [448, 462] width 82 height 82
click at [488, 463] on div at bounding box center [448, 462] width 82 height 82
click at [415, 462] on img at bounding box center [357, 462] width 114 height 80
click at [415, 457] on img at bounding box center [357, 462] width 114 height 80
click at [652, 383] on img at bounding box center [717, 355] width 131 height 54
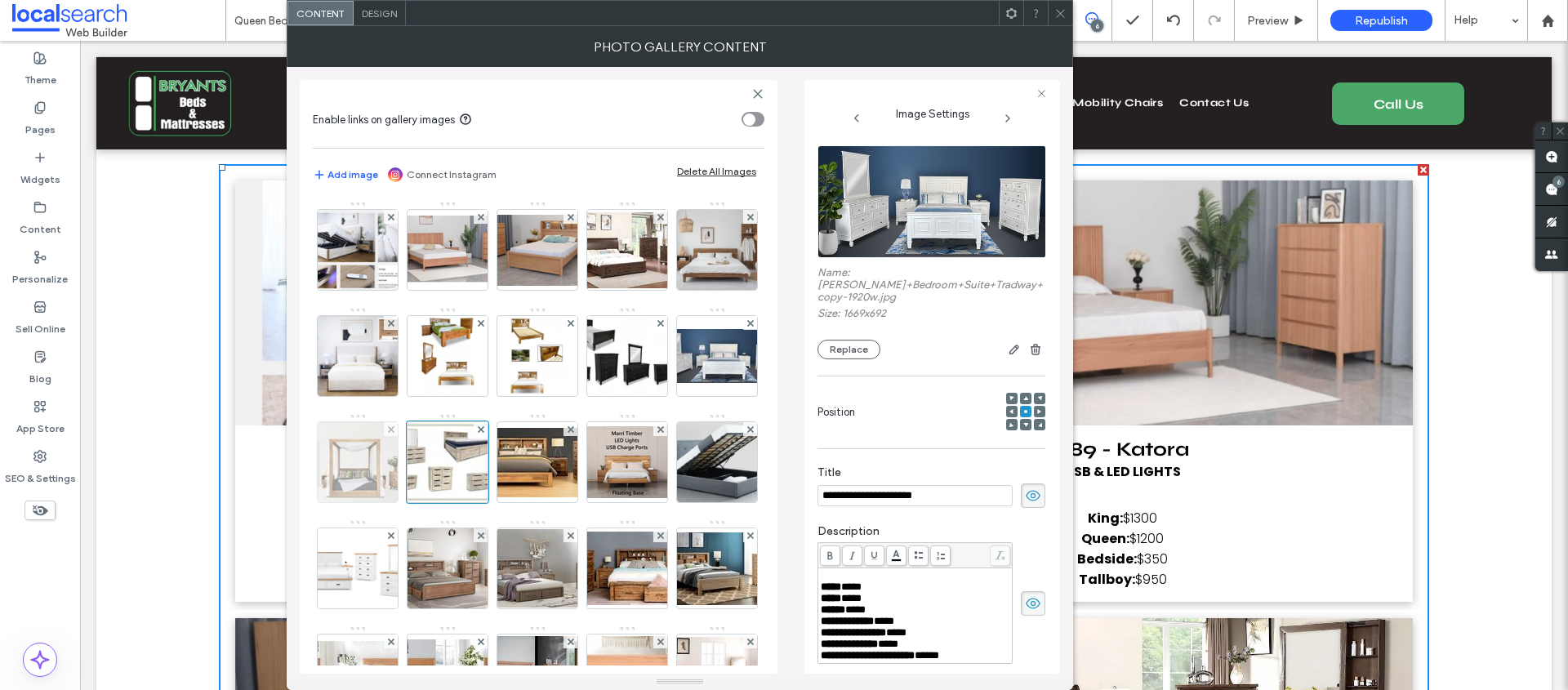
click at [415, 464] on img at bounding box center [357, 462] width 114 height 80
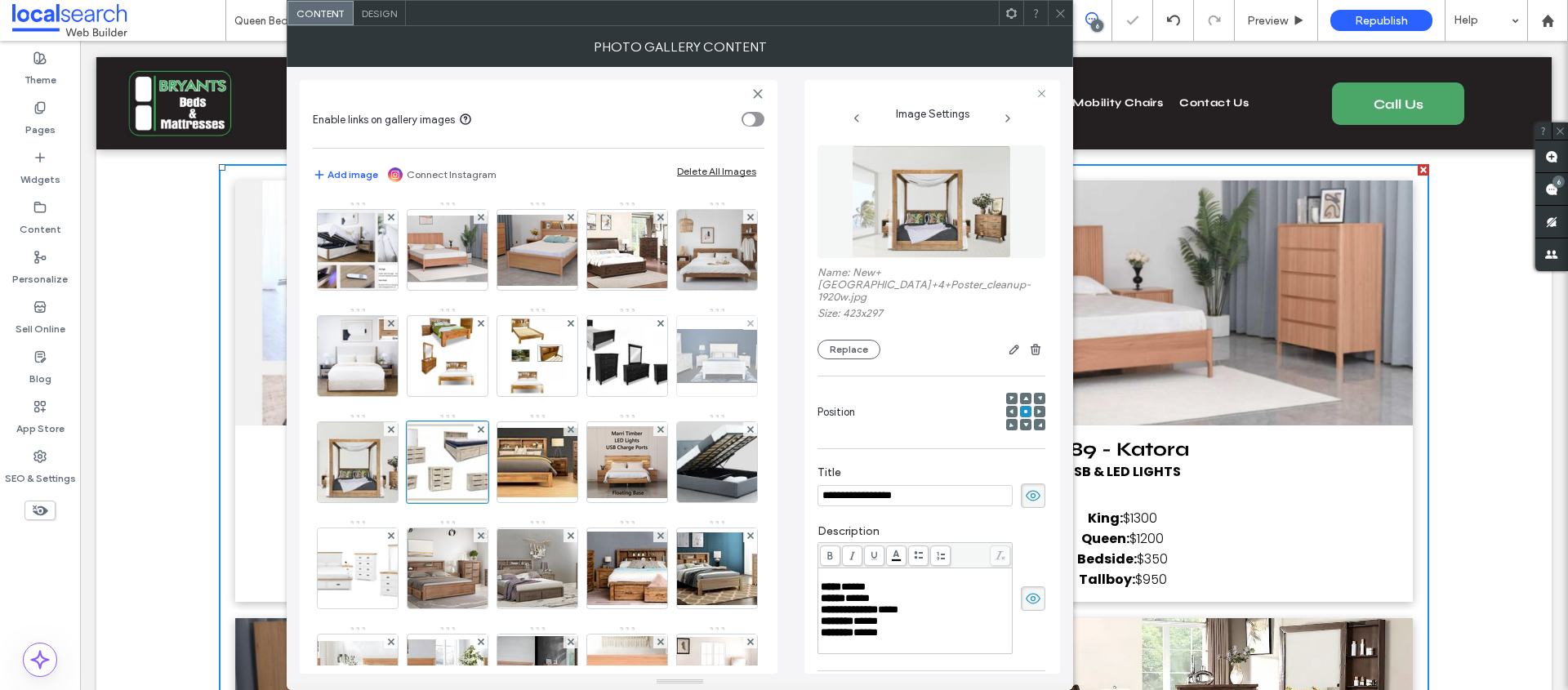
click at [652, 383] on img at bounding box center [717, 355] width 131 height 54
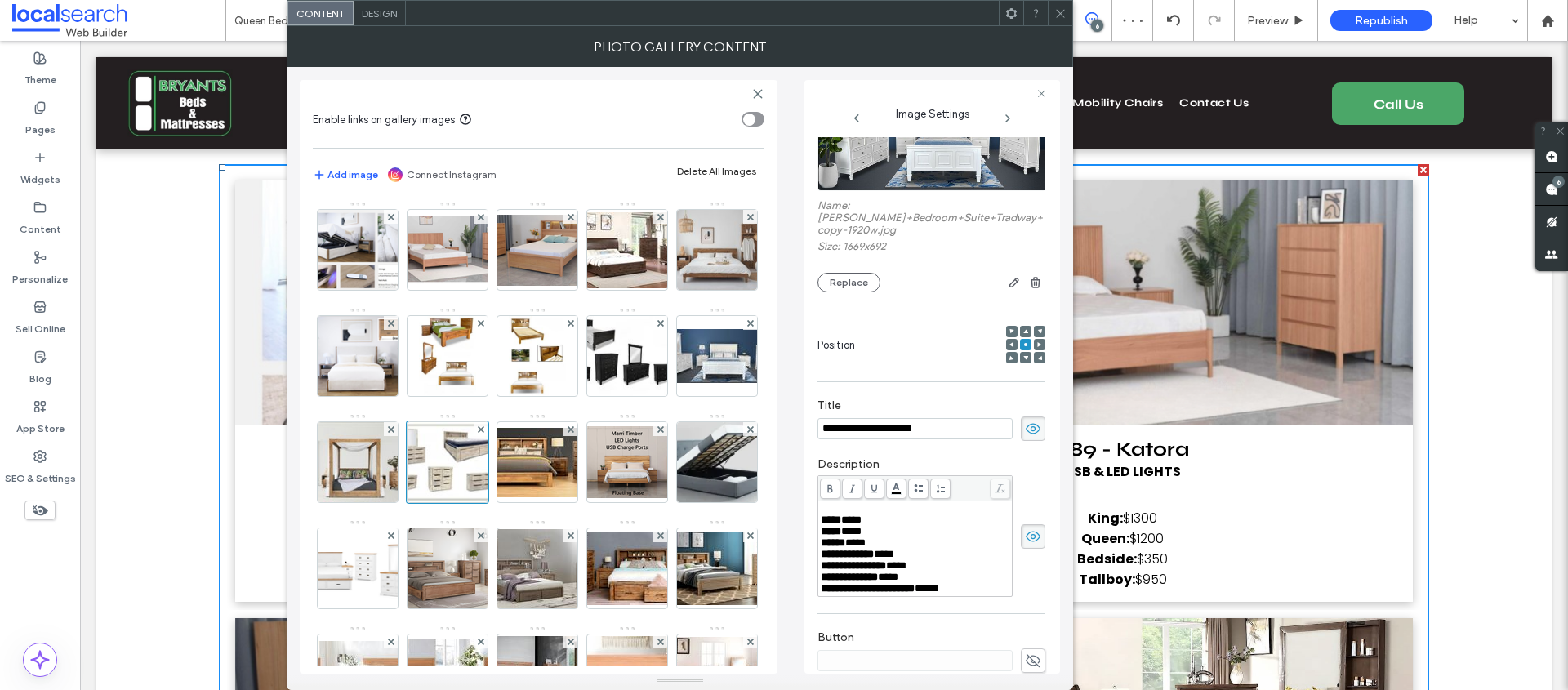
scroll to position [71, 0]
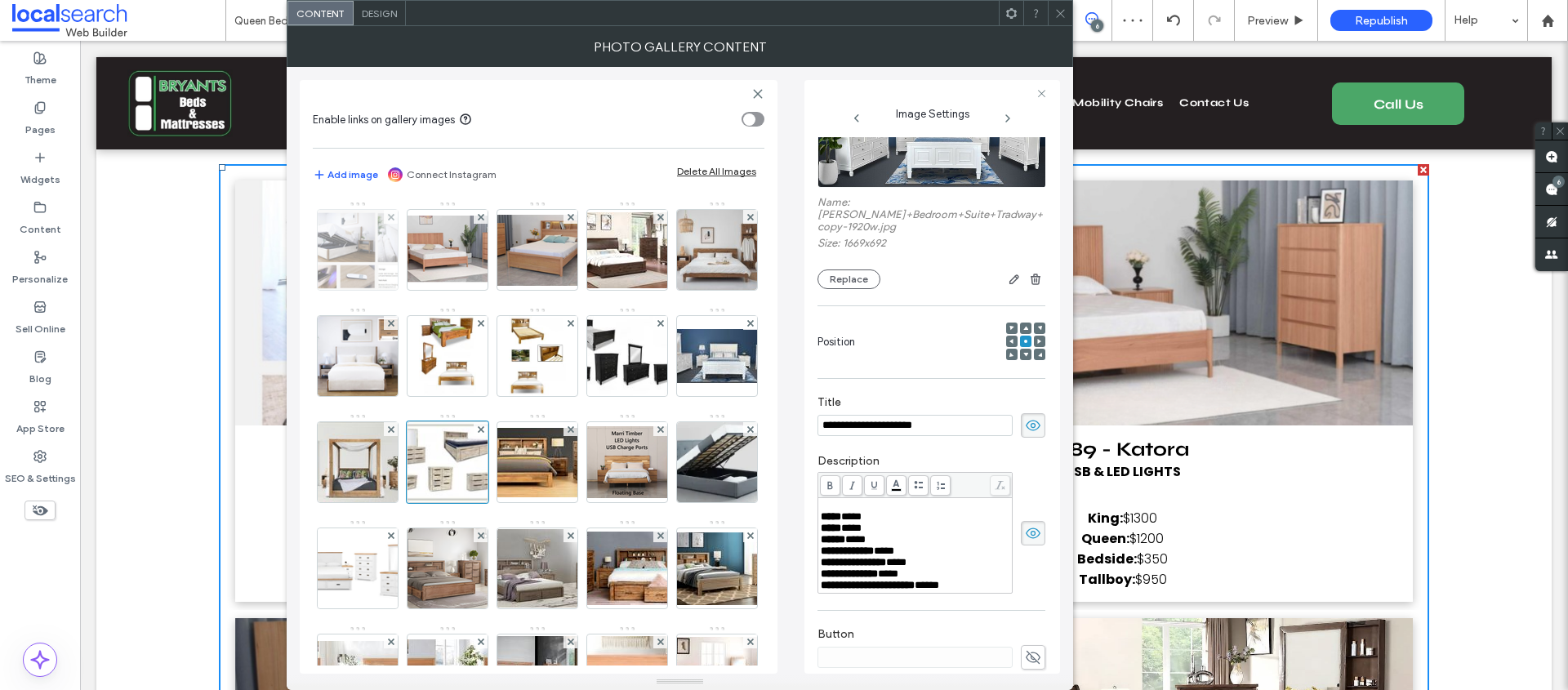
click at [359, 249] on img at bounding box center [357, 250] width 123 height 80
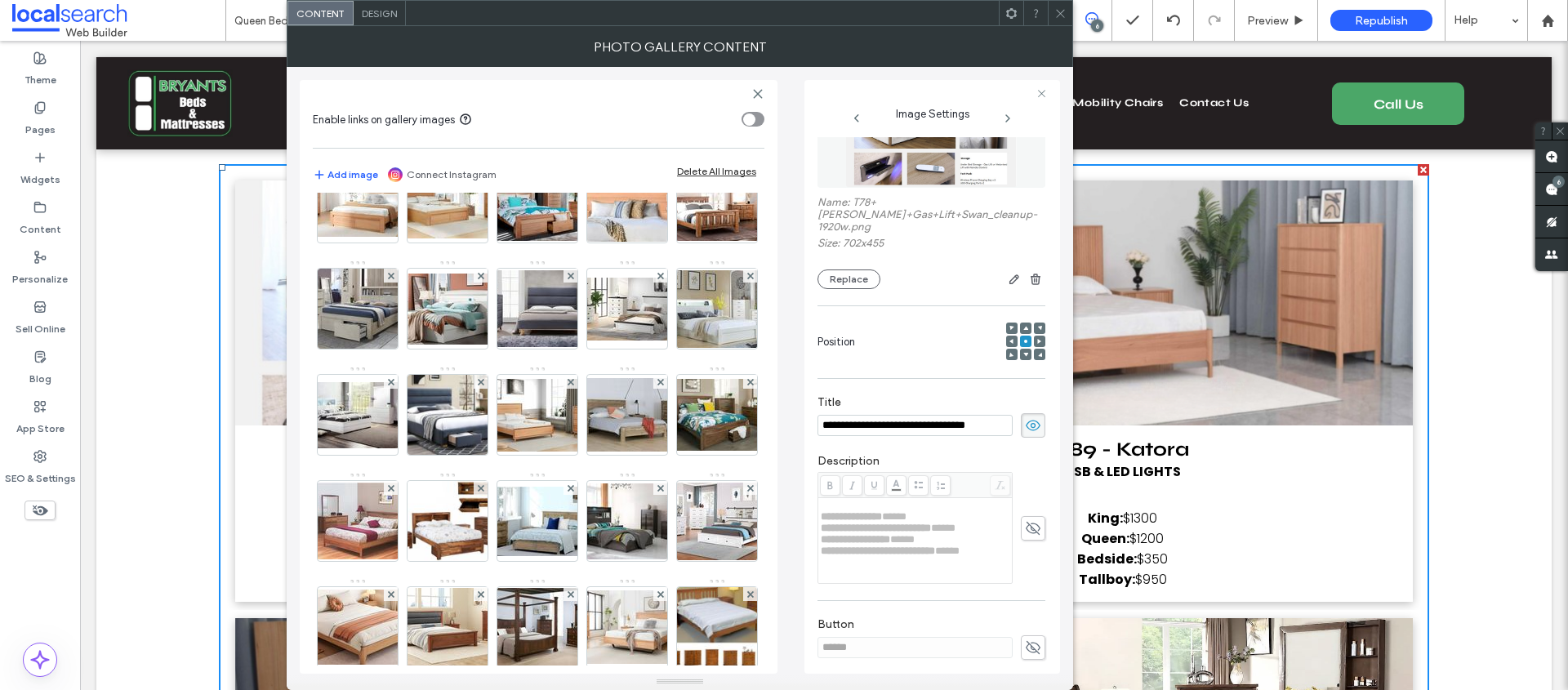
scroll to position [731, 0]
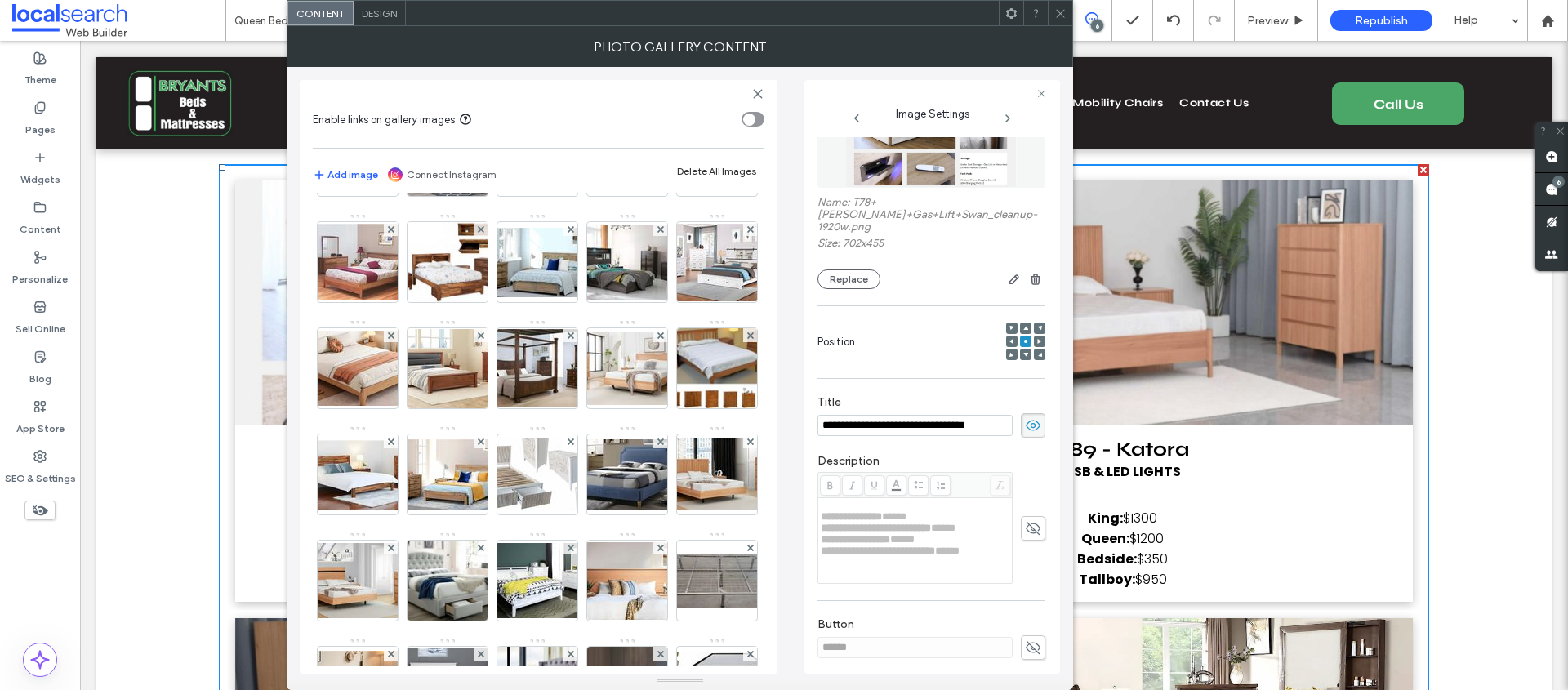
click at [652, 89] on img at bounding box center [717, 50] width 131 height 77
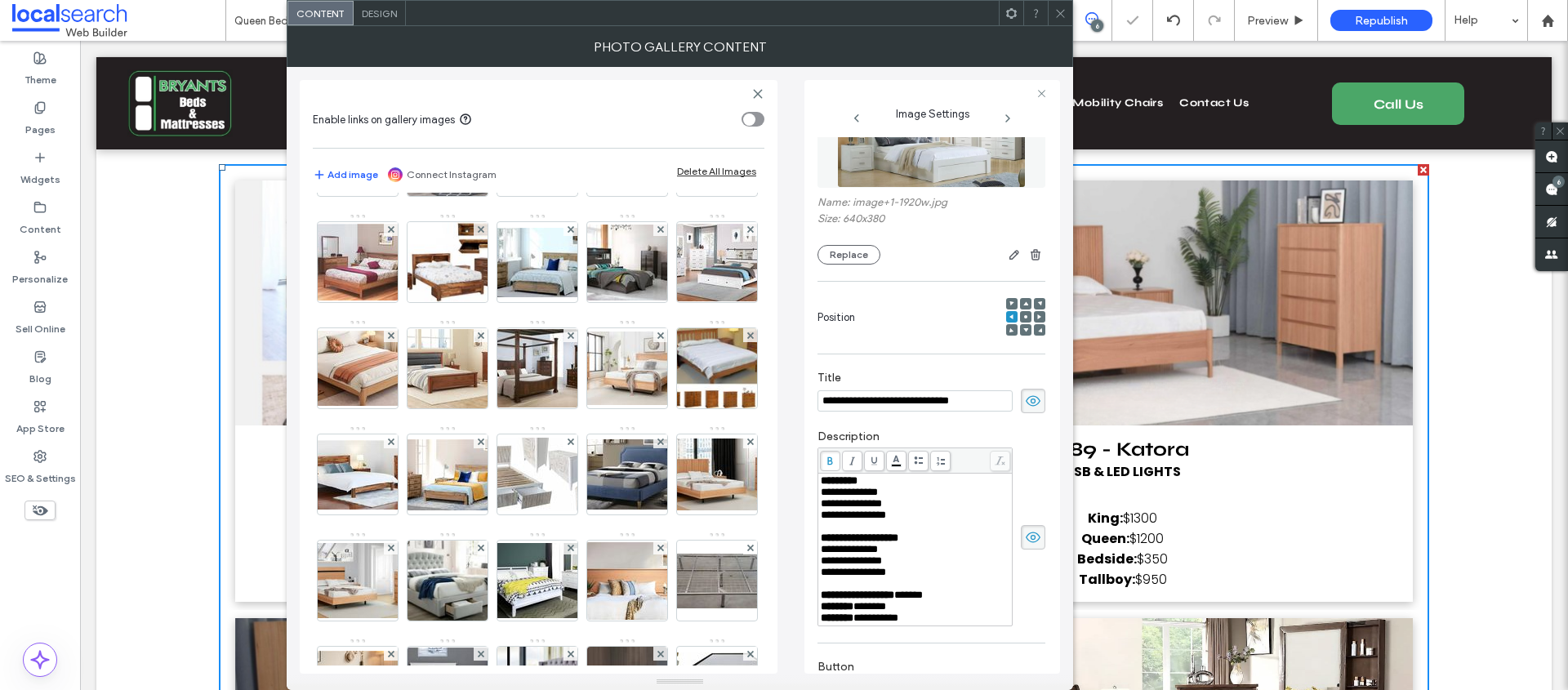
click at [561, 82] on img at bounding box center [626, 51] width 131 height 63
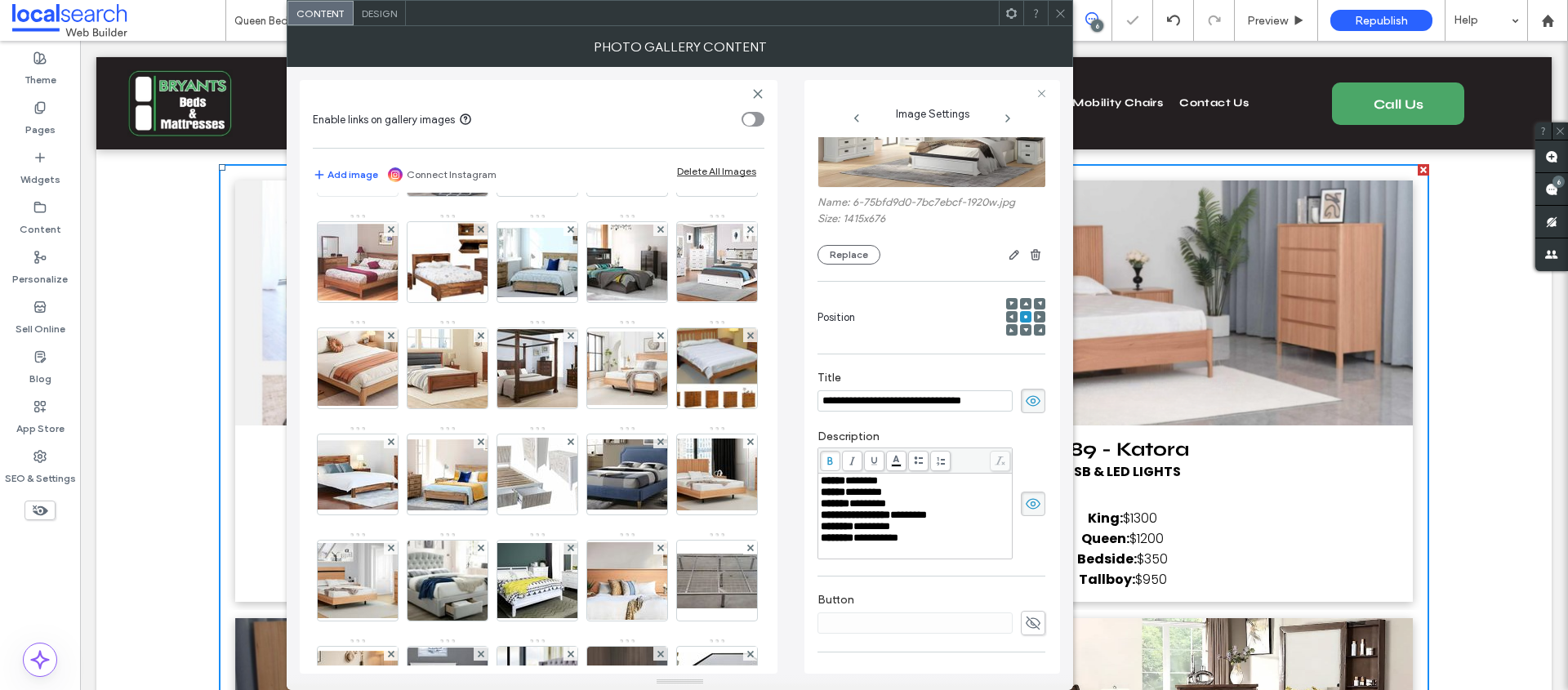
click at [423, 190] on img at bounding box center [357, 155] width 131 height 66
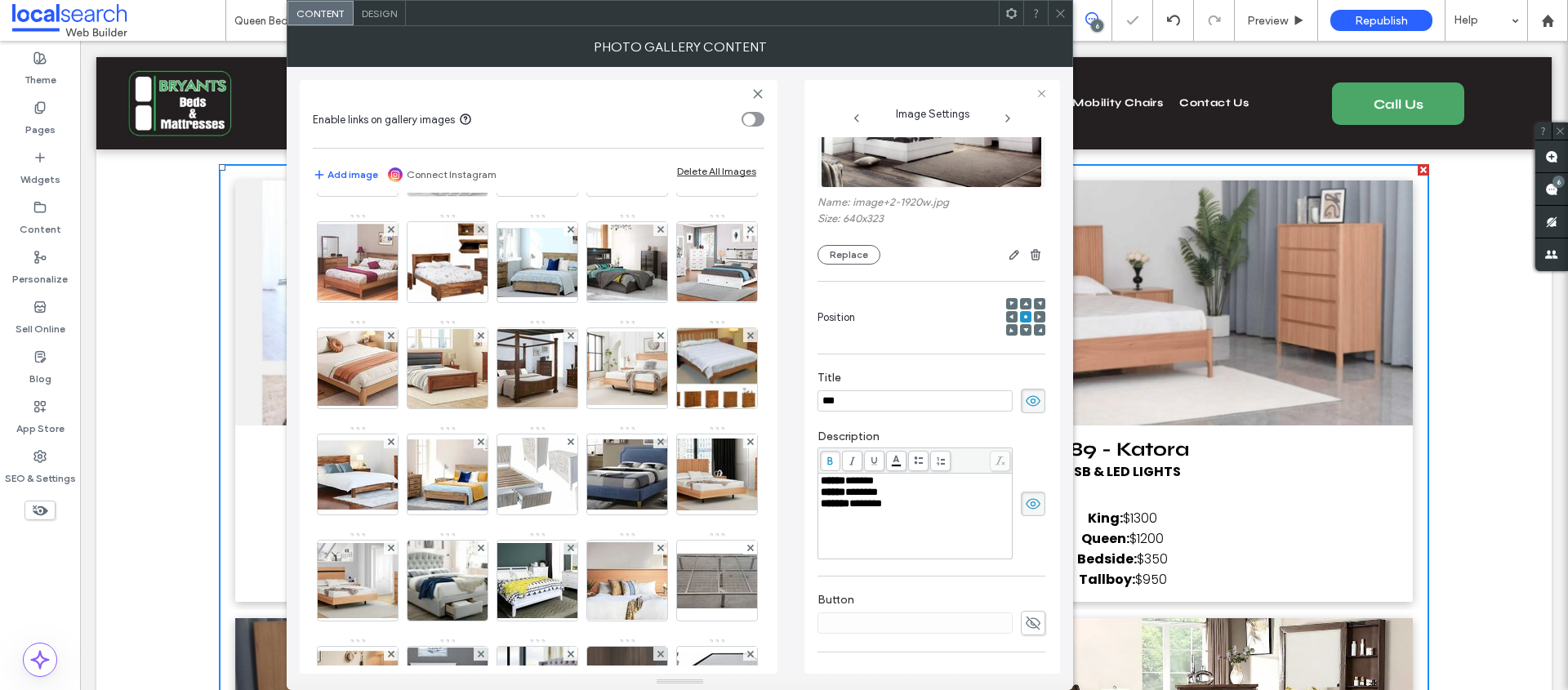
click at [510, 196] on img at bounding box center [448, 156] width 126 height 80
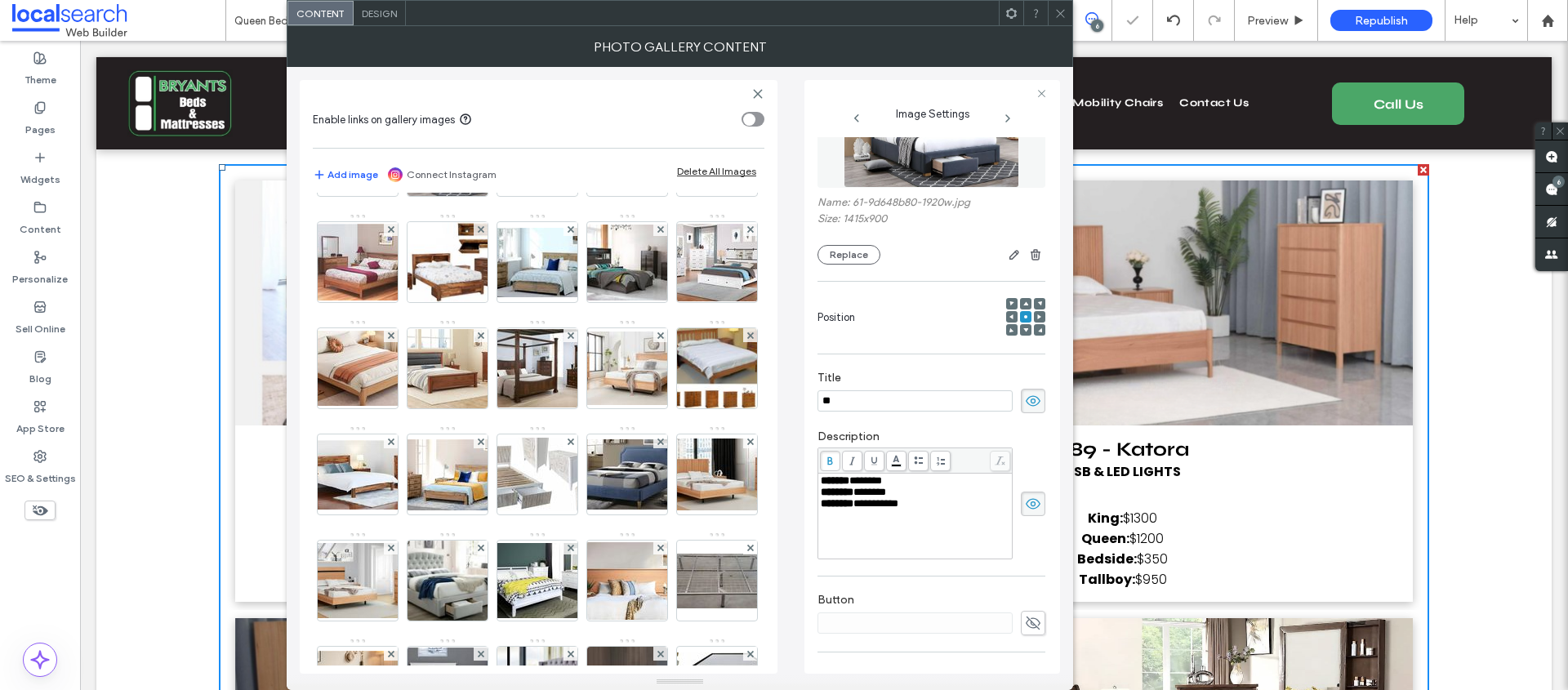
click at [640, 422] on div "Image" at bounding box center [538, 266] width 450 height 1593
click at [652, 301] on img at bounding box center [717, 262] width 131 height 77
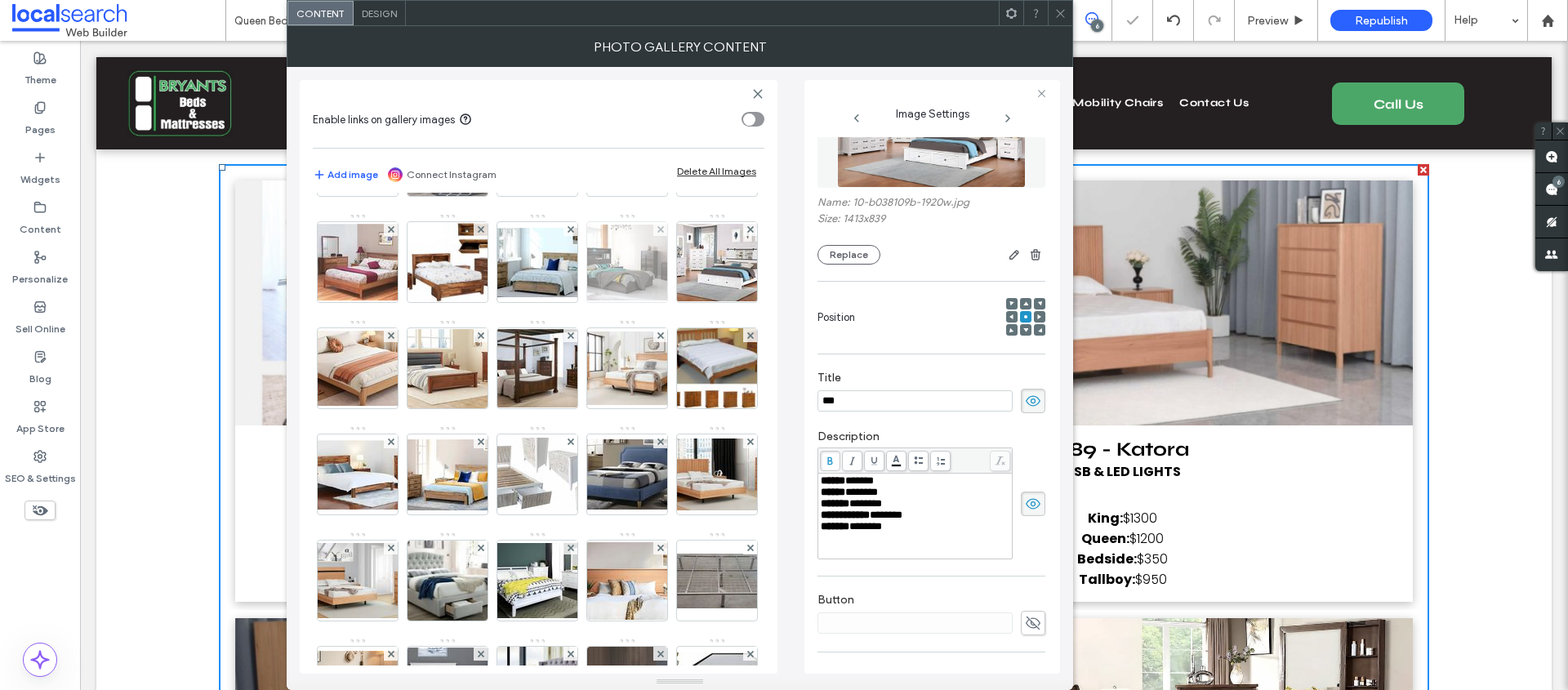
click at [561, 300] on img at bounding box center [626, 263] width 131 height 76
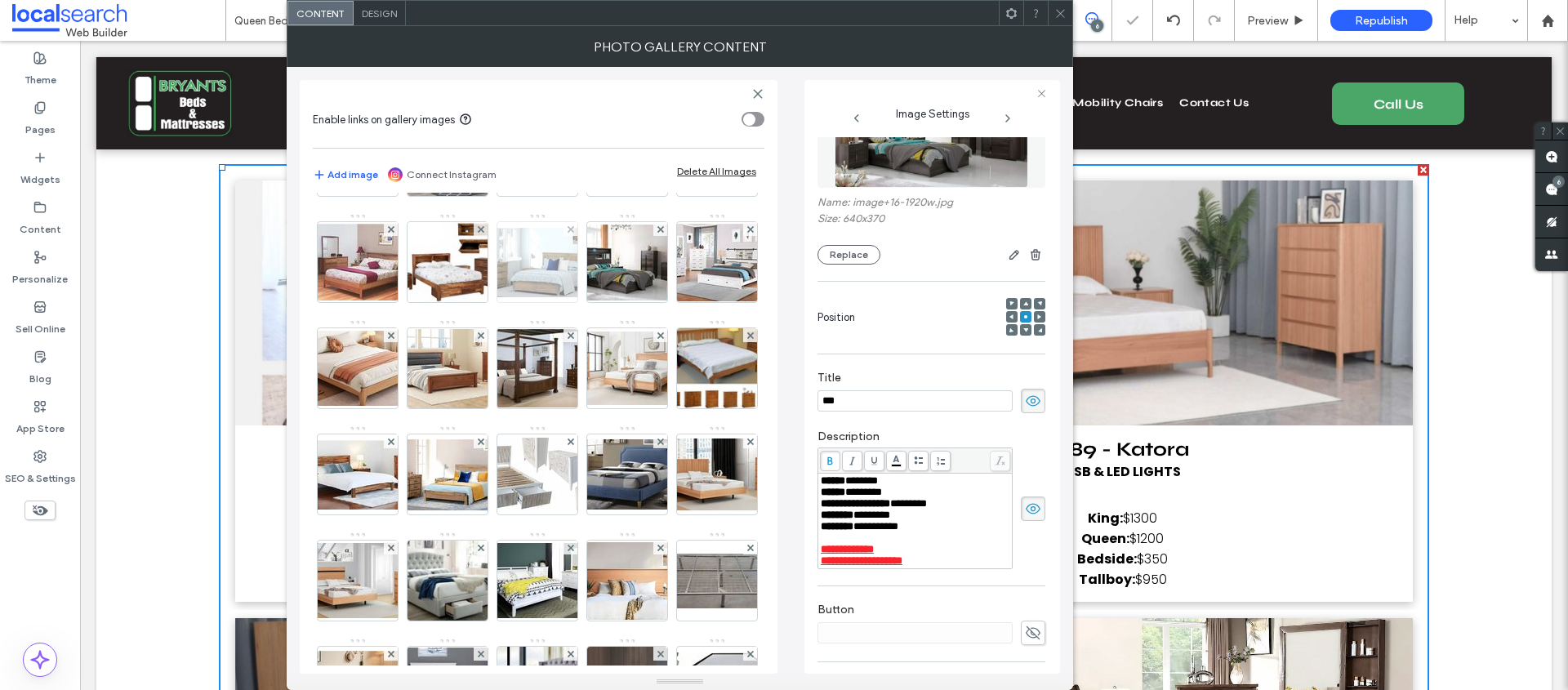
click at [472, 297] on img at bounding box center [537, 262] width 131 height 70
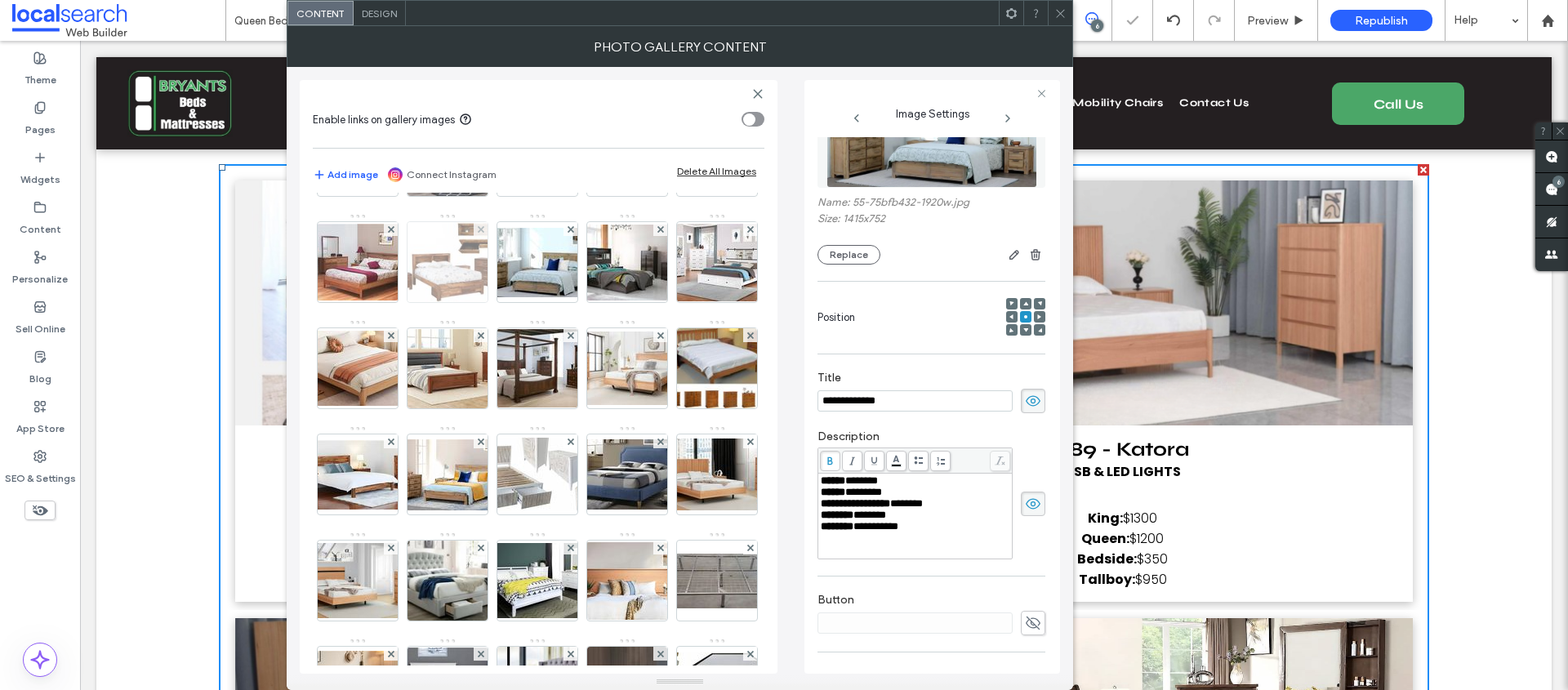
click at [391, 302] on img at bounding box center [447, 262] width 113 height 80
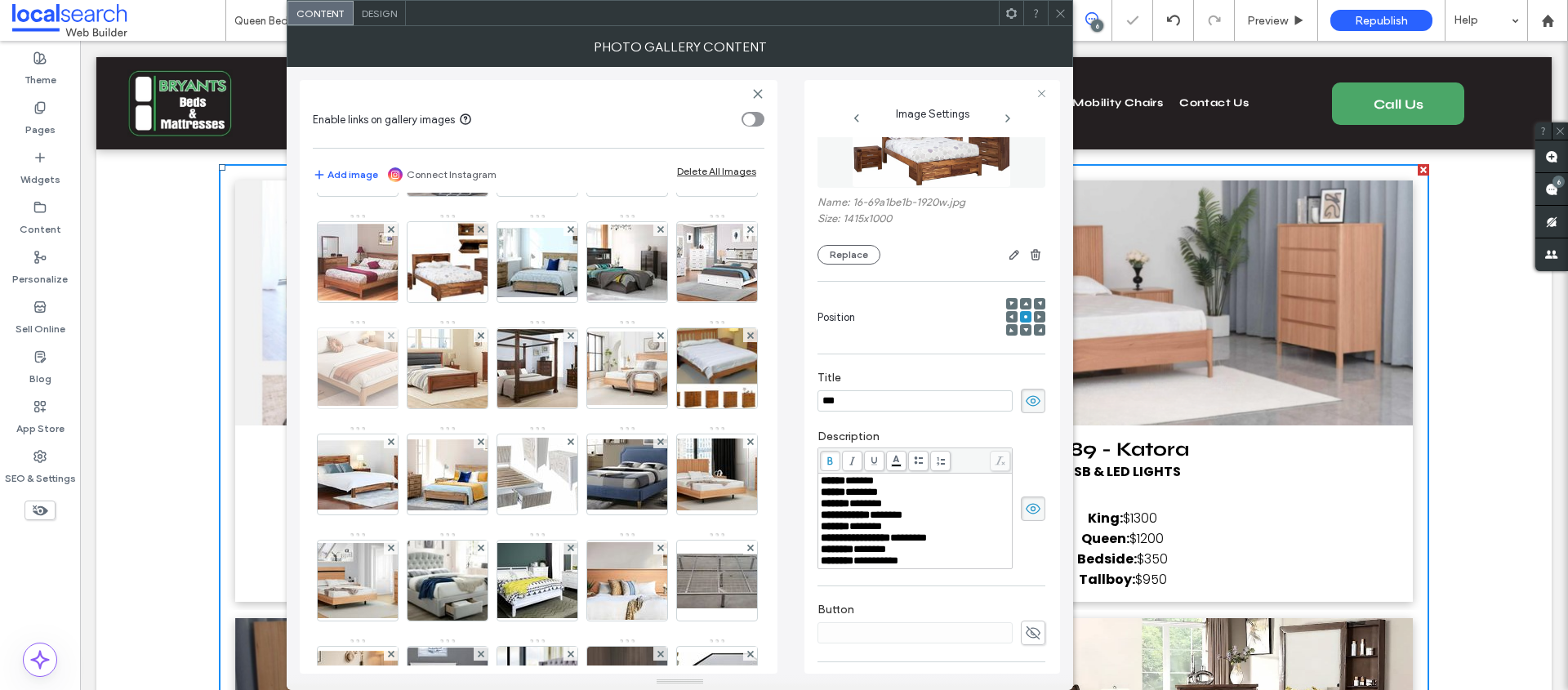
click at [378, 406] on img at bounding box center [357, 368] width 131 height 75
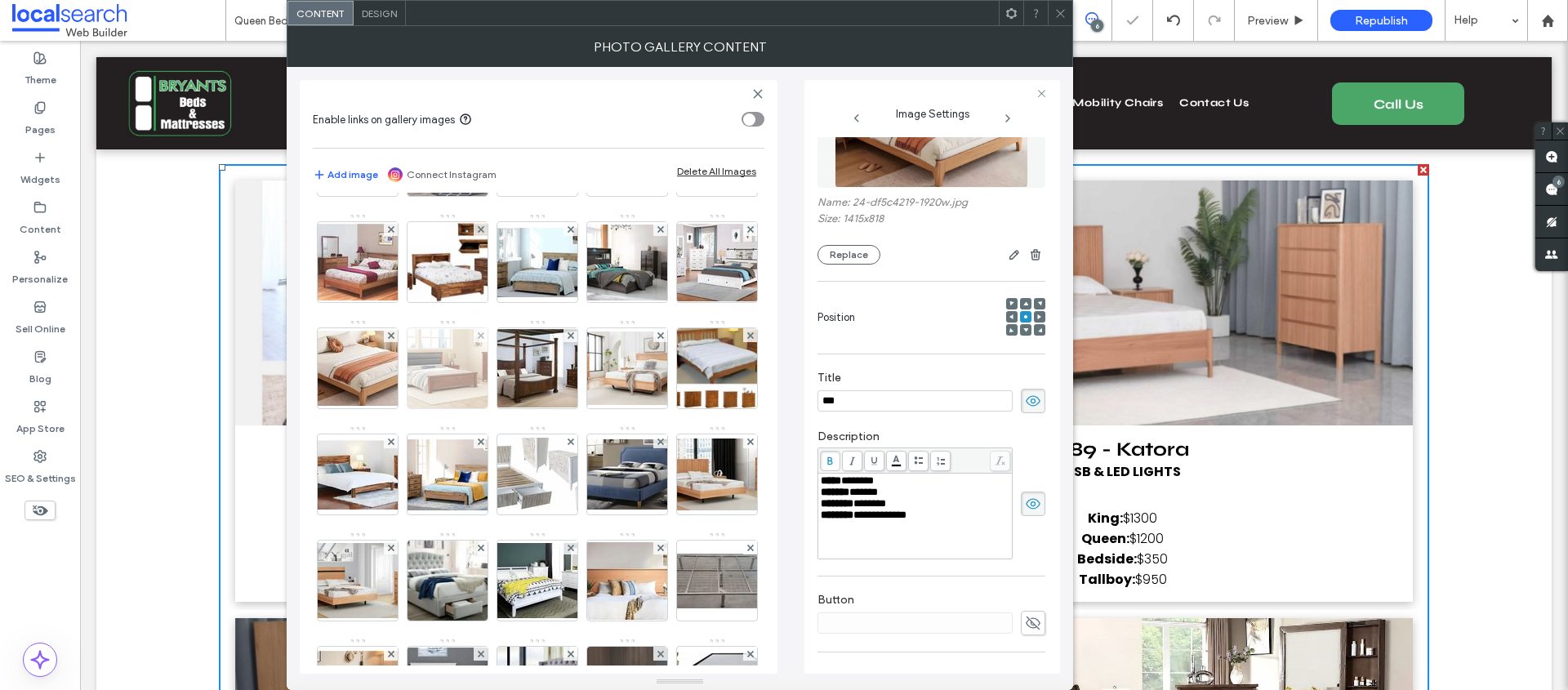
click at [441, 408] on img at bounding box center [447, 368] width 131 height 79
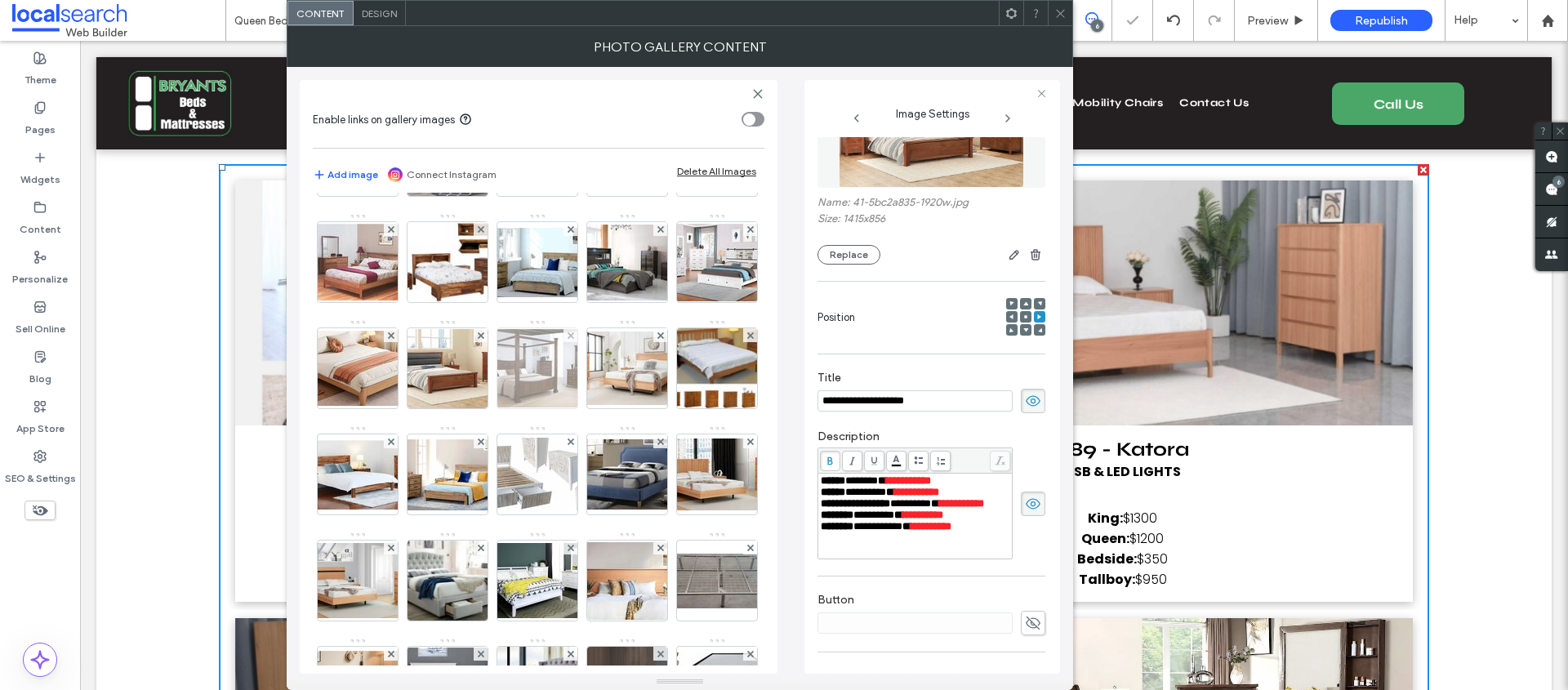
click at [505, 408] on img at bounding box center [537, 368] width 131 height 78
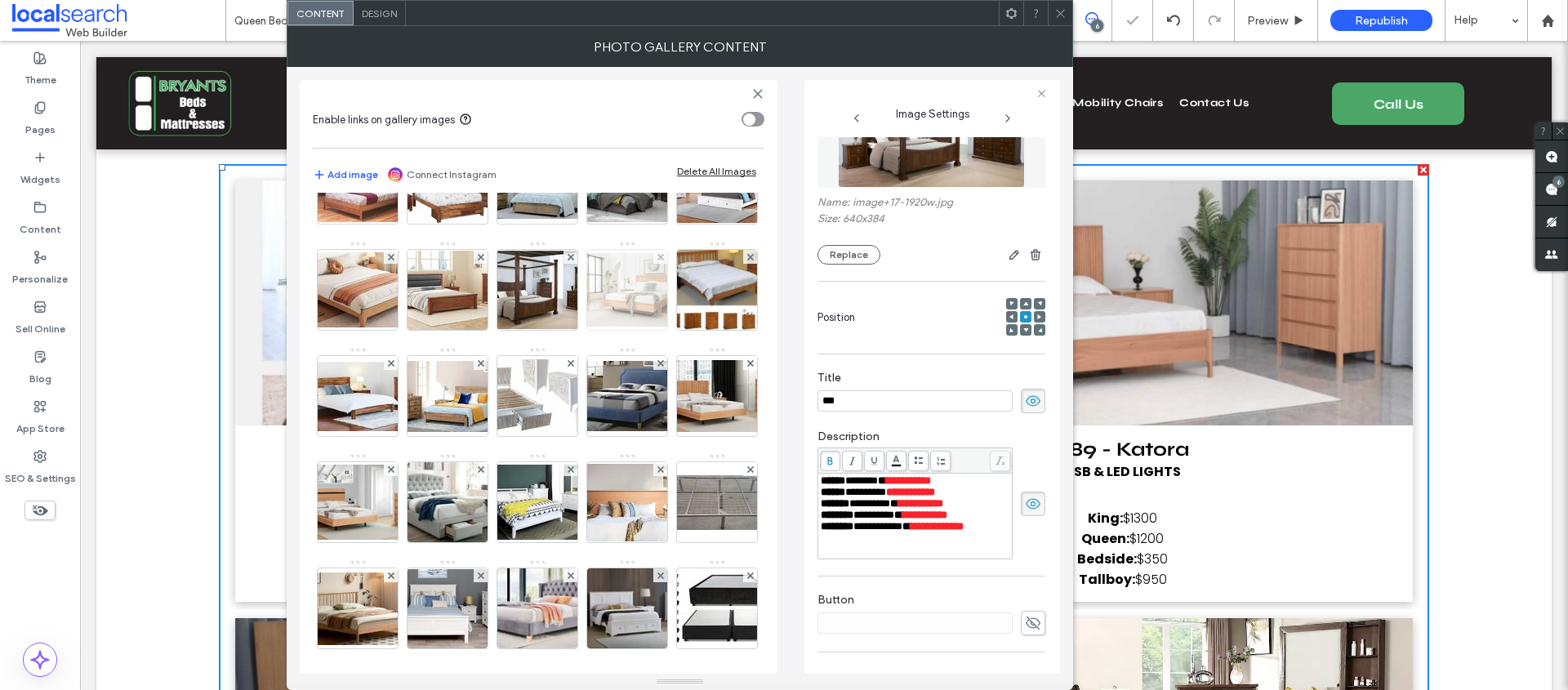
click at [630, 327] on img at bounding box center [626, 290] width 131 height 73
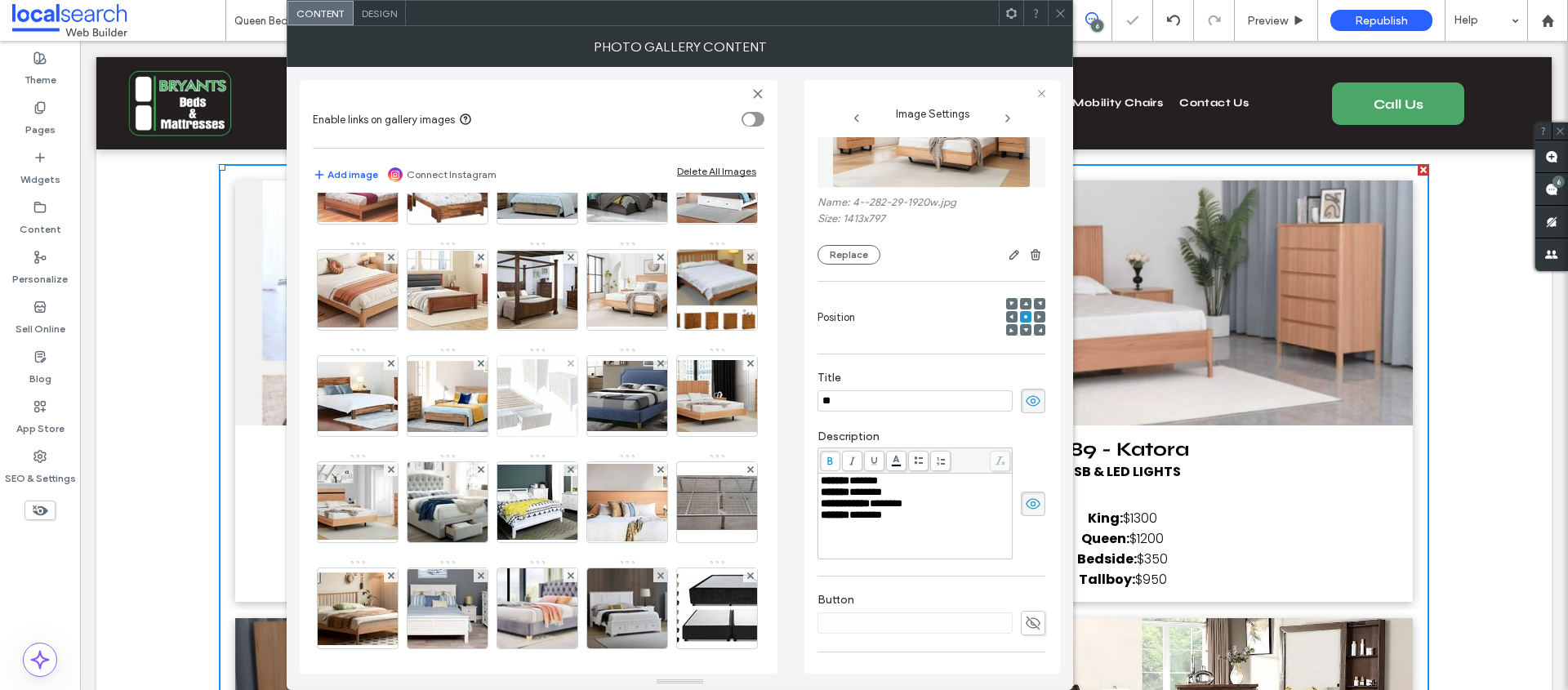
click at [602, 433] on img at bounding box center [537, 396] width 131 height 73
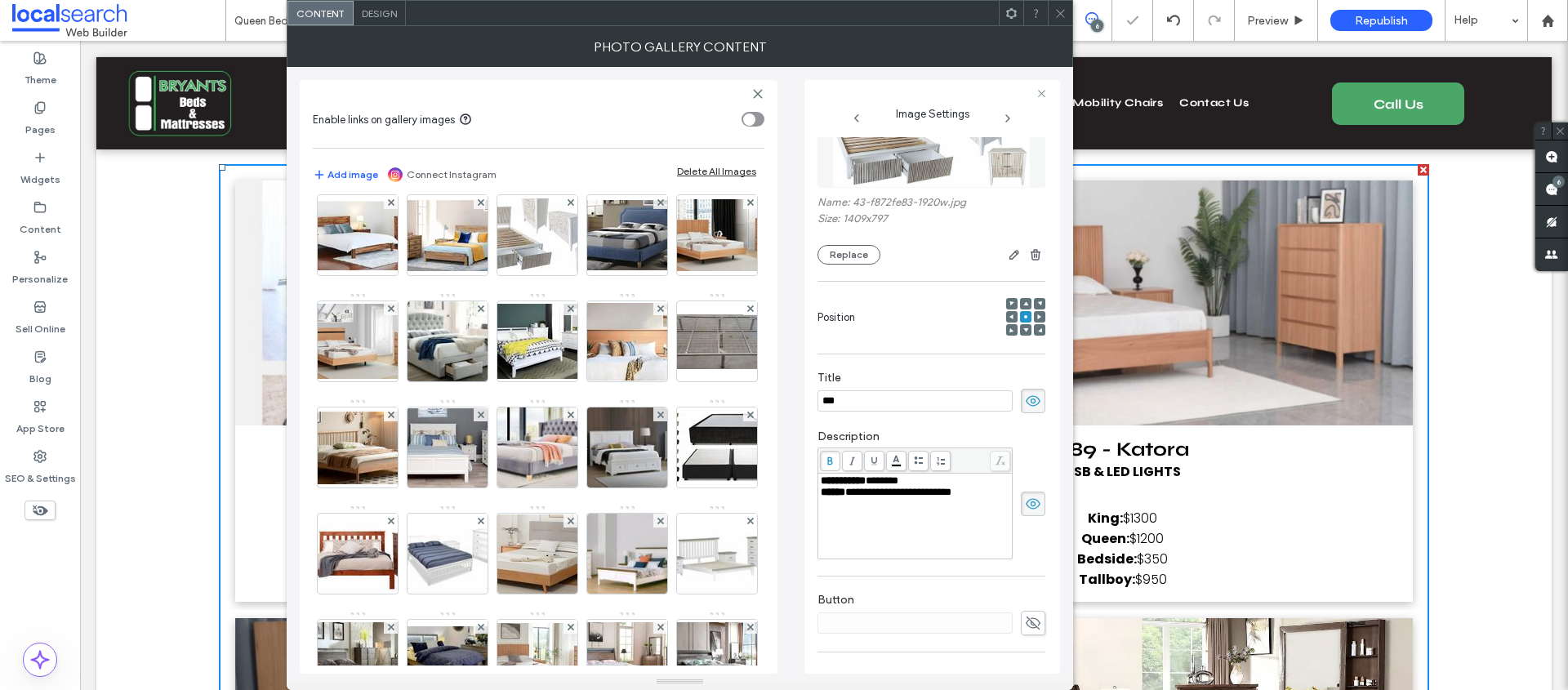
scroll to position [972, 0]
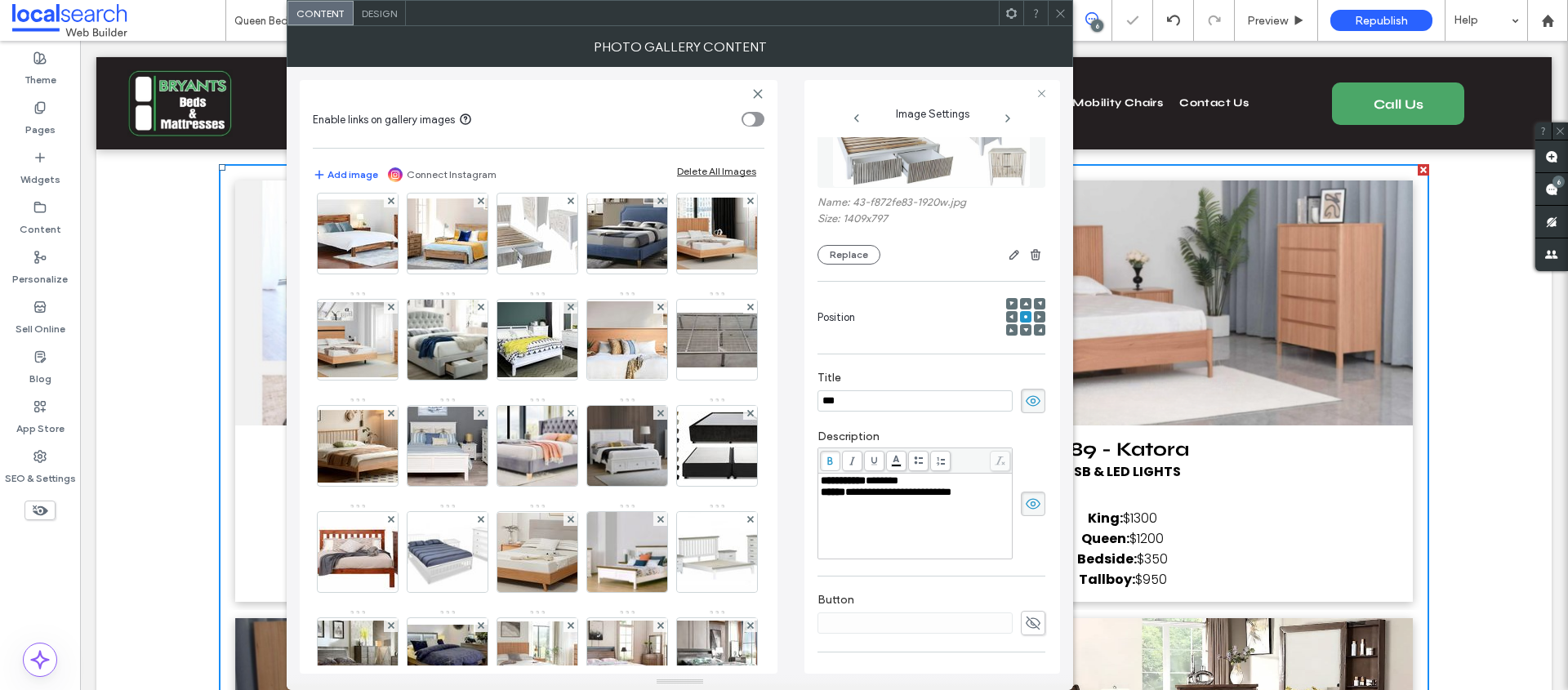
click at [513, 270] on img at bounding box center [447, 233] width 131 height 71
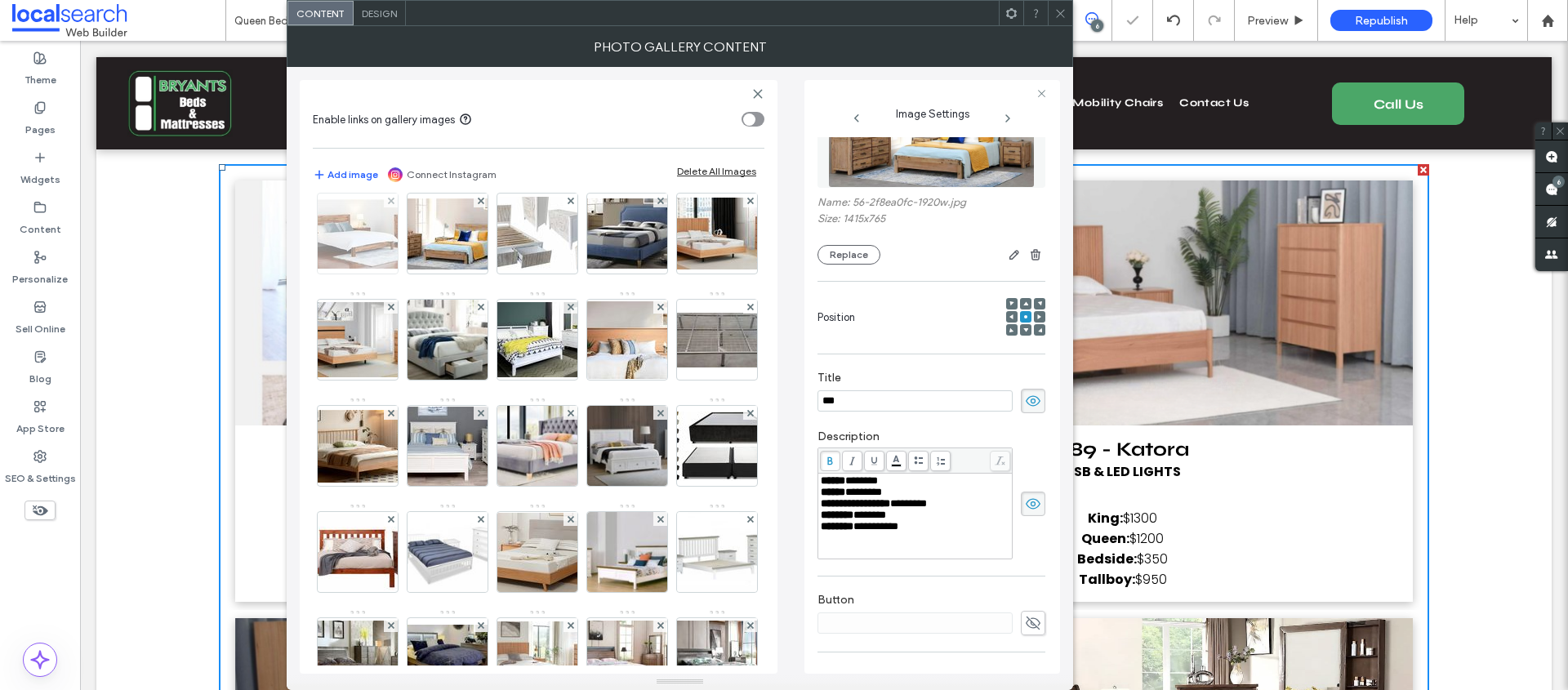
click at [423, 269] on img at bounding box center [357, 233] width 131 height 70
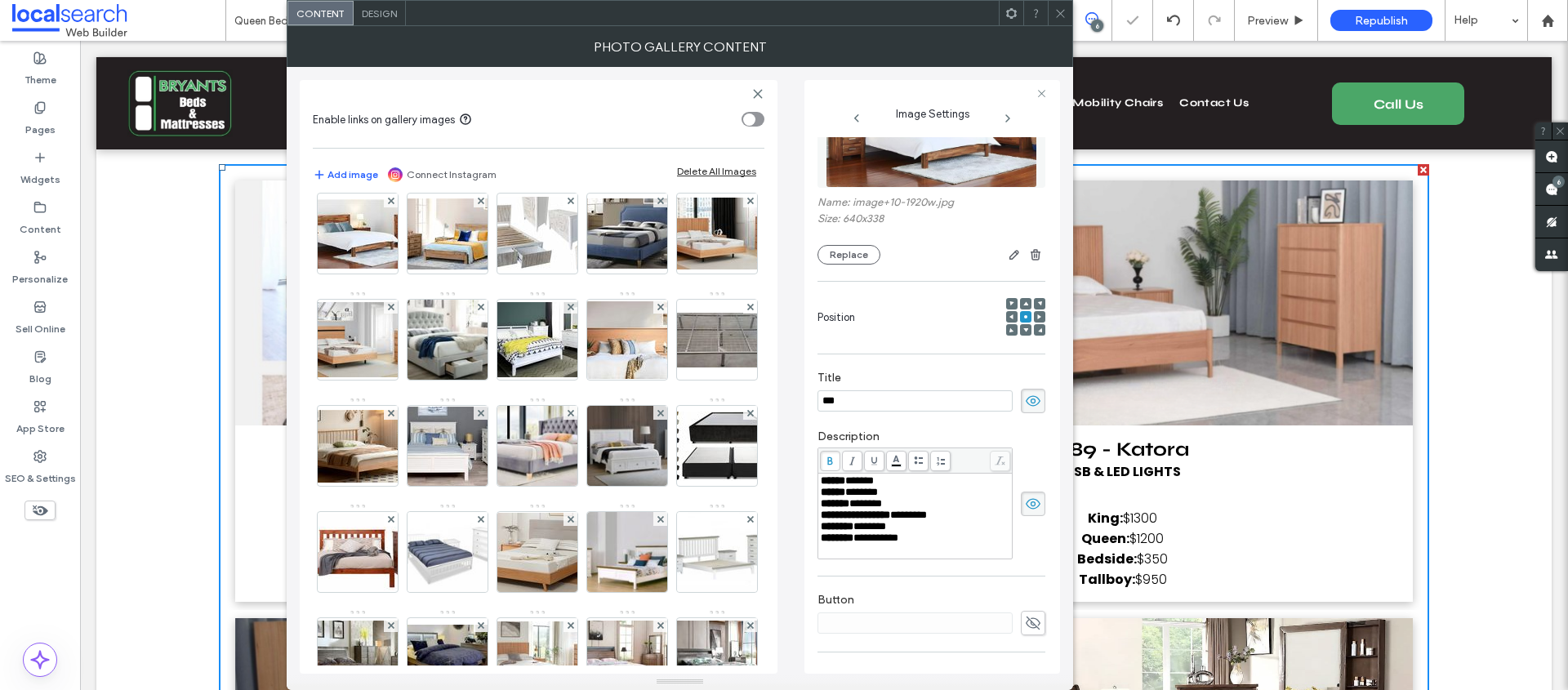
click at [654, 168] on img at bounding box center [717, 128] width 126 height 80
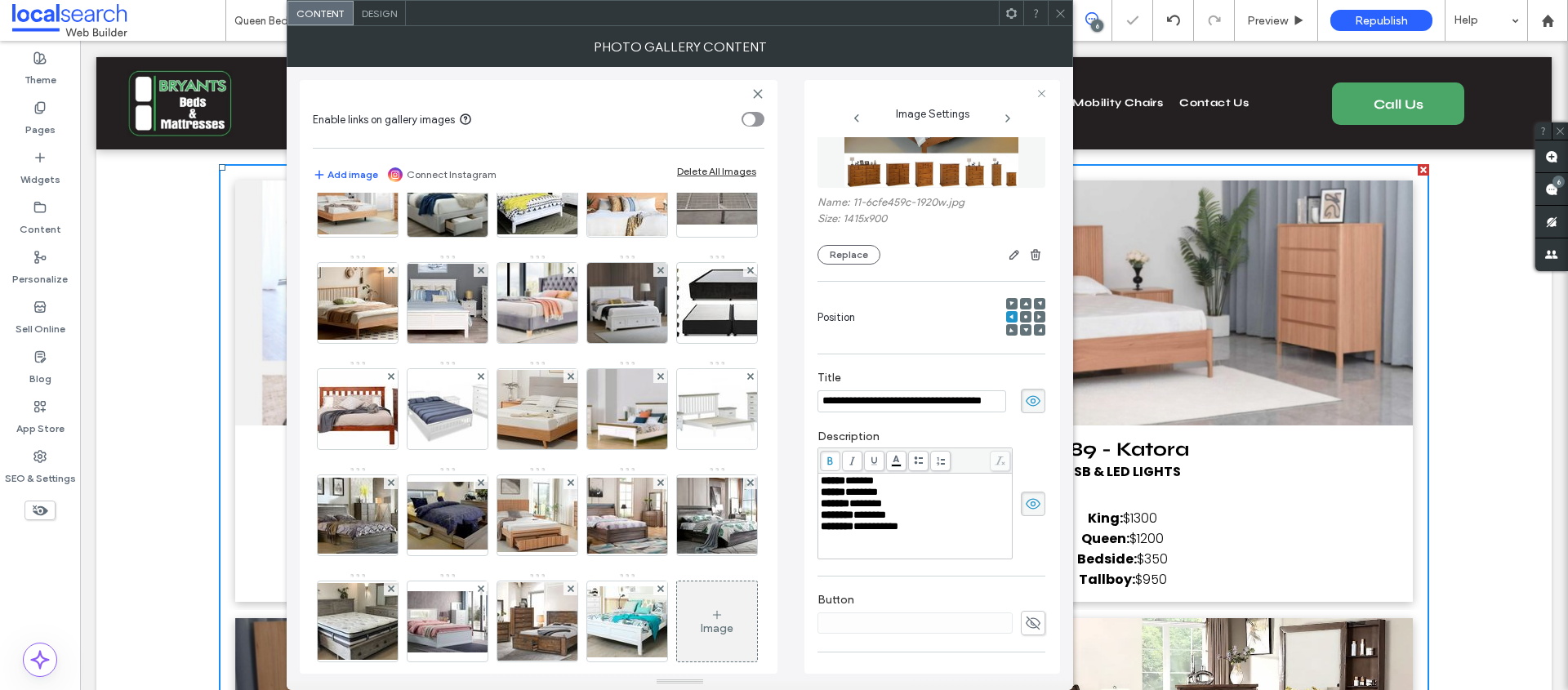
scroll to position [1117, 0]
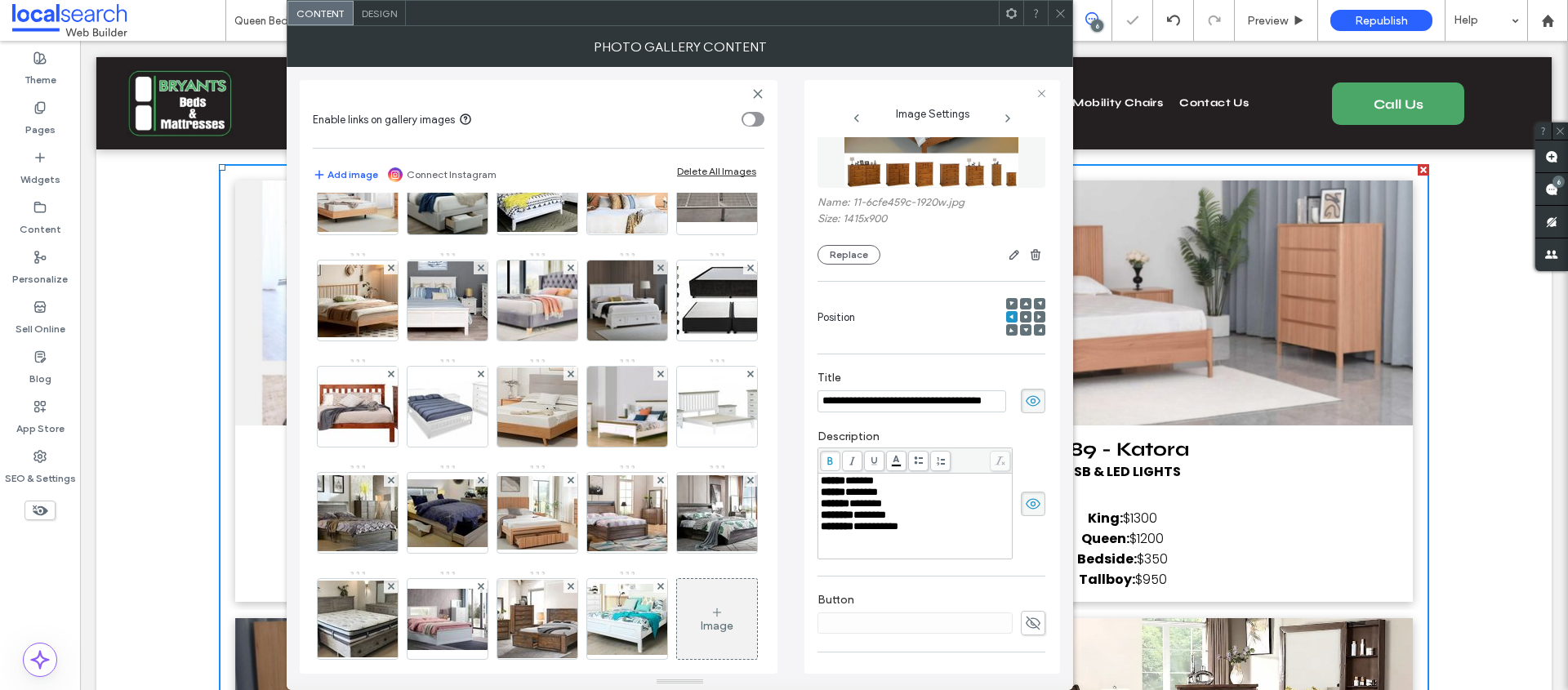
click at [561, 123] on img at bounding box center [626, 89] width 131 height 71
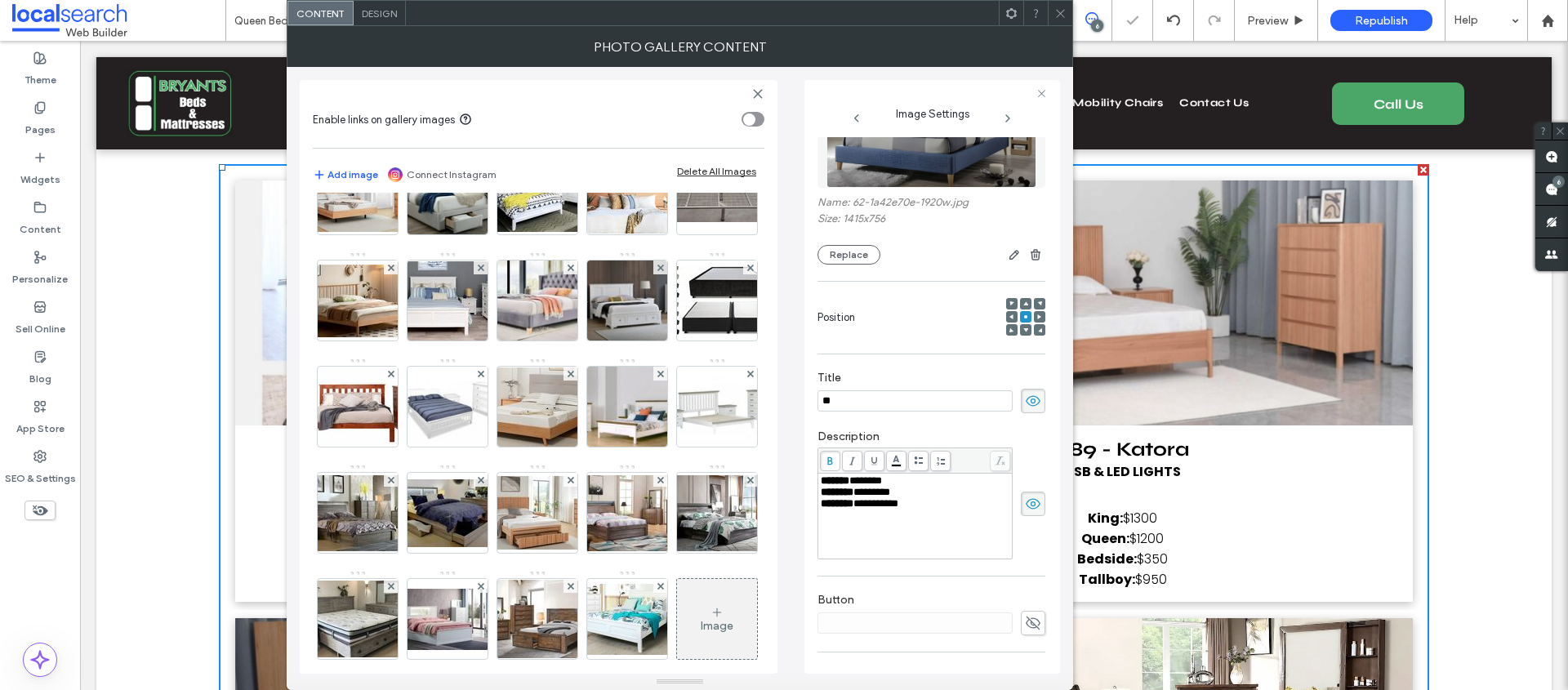
click at [652, 124] on img at bounding box center [717, 88] width 131 height 71
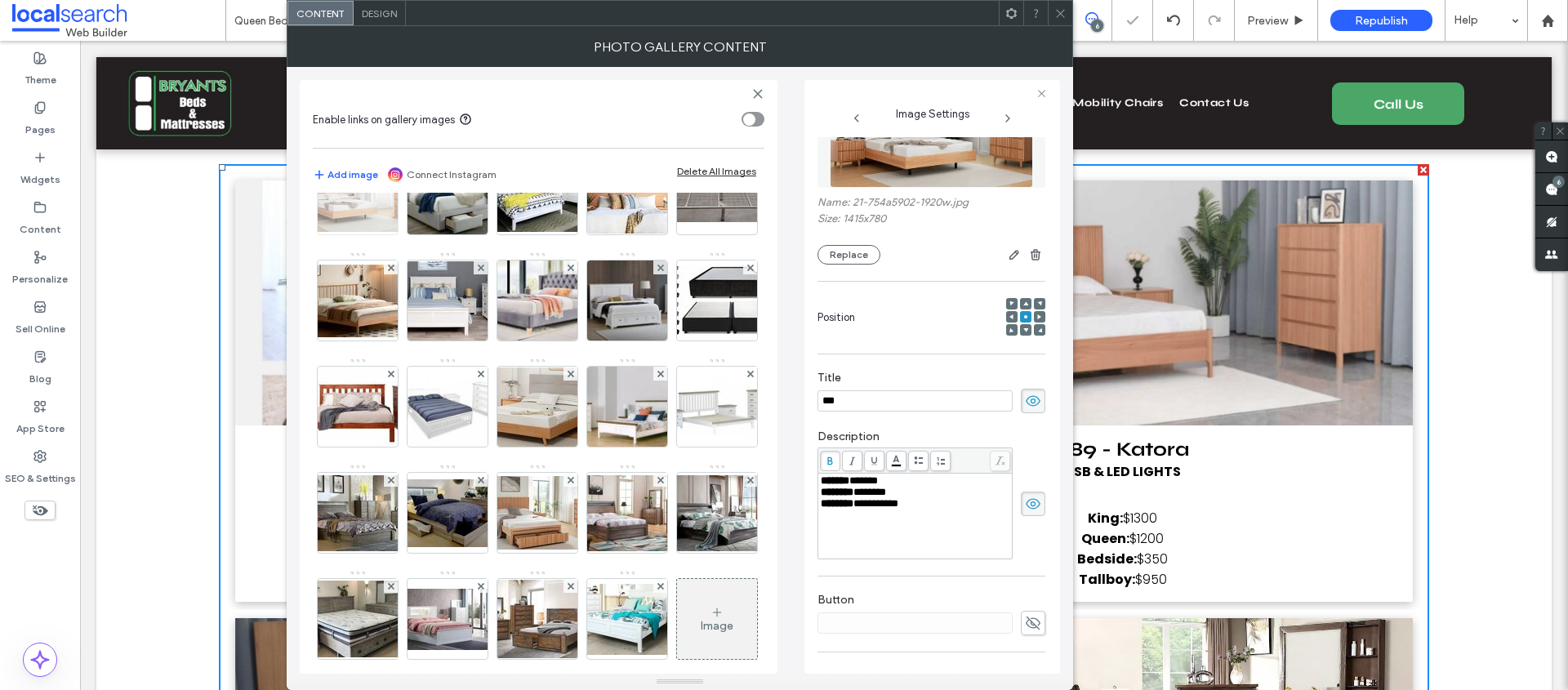
click at [423, 232] on img at bounding box center [357, 194] width 131 height 75
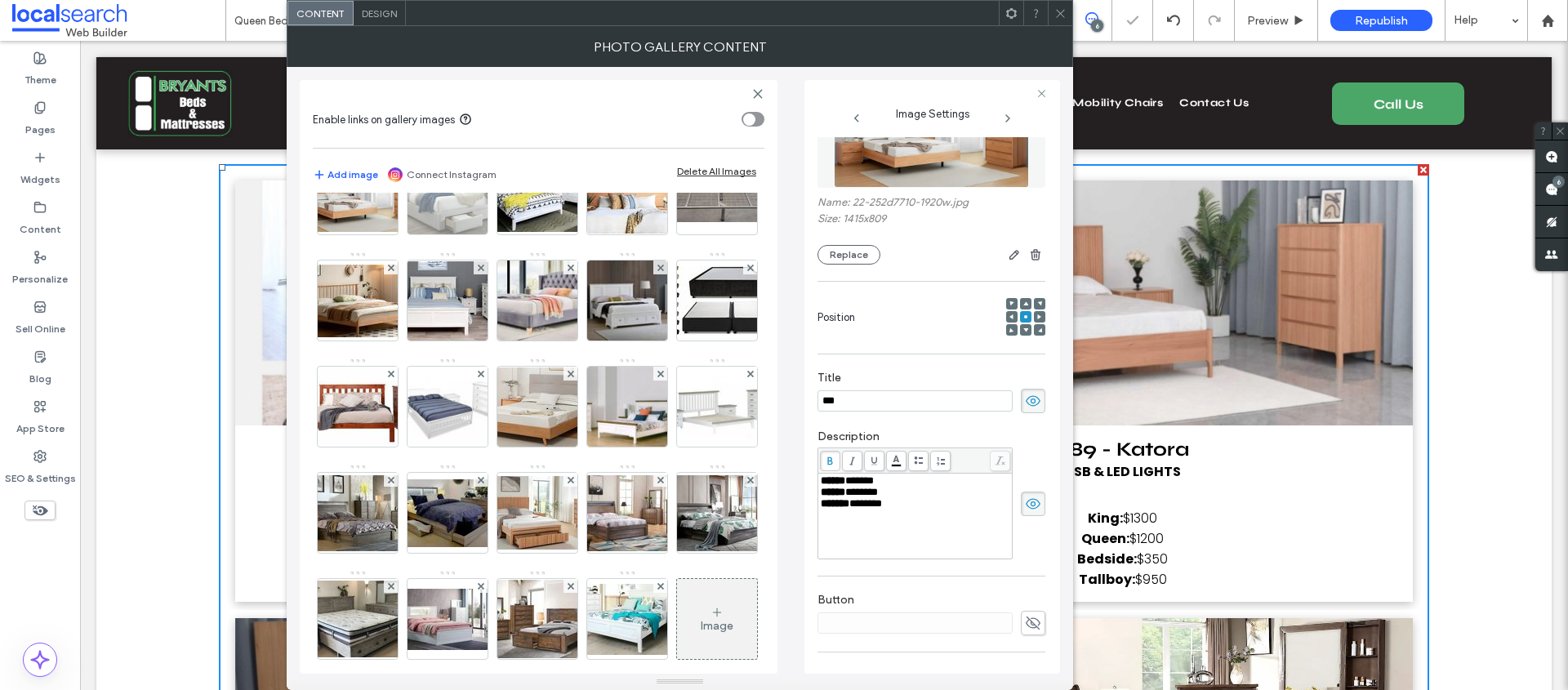
click at [510, 234] on img at bounding box center [448, 194] width 126 height 80
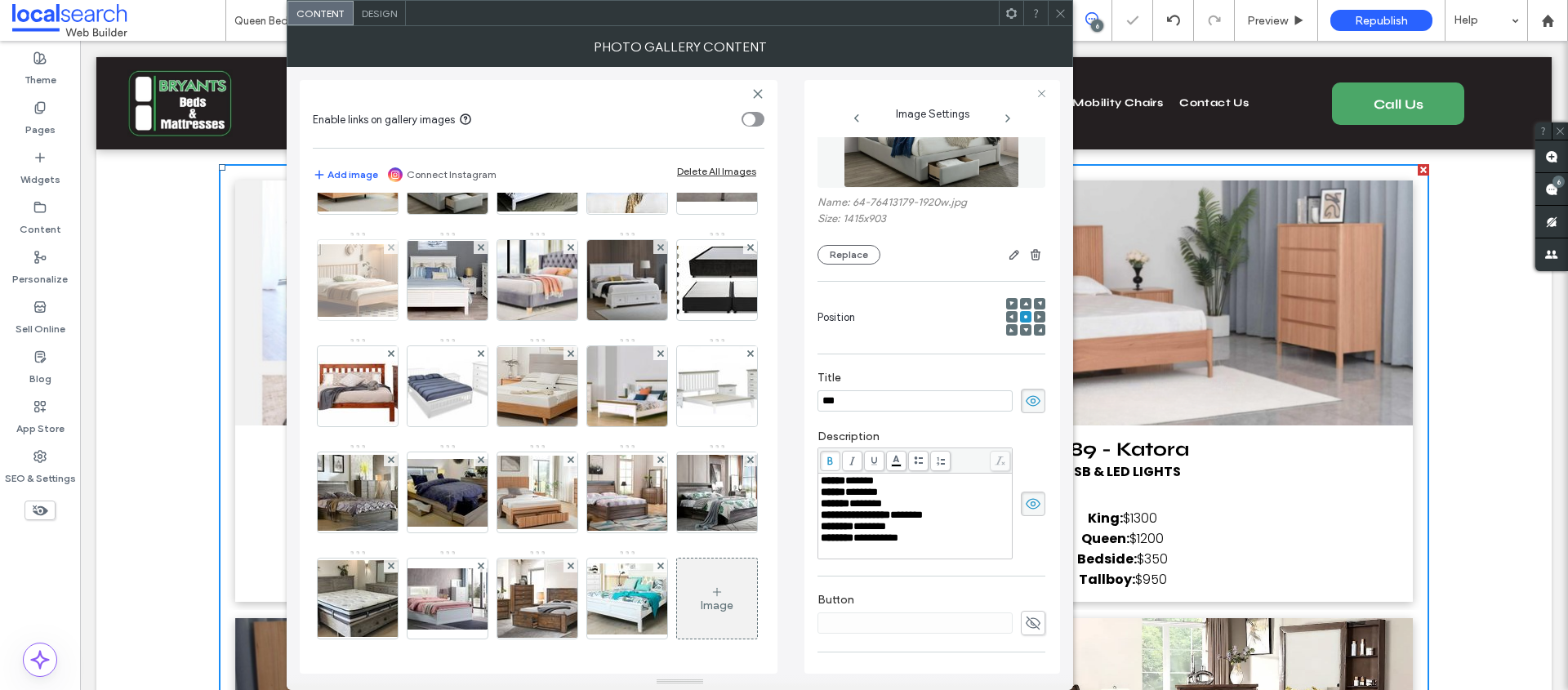
scroll to position [1277, 0]
click at [652, 202] on img at bounding box center [717, 173] width 131 height 54
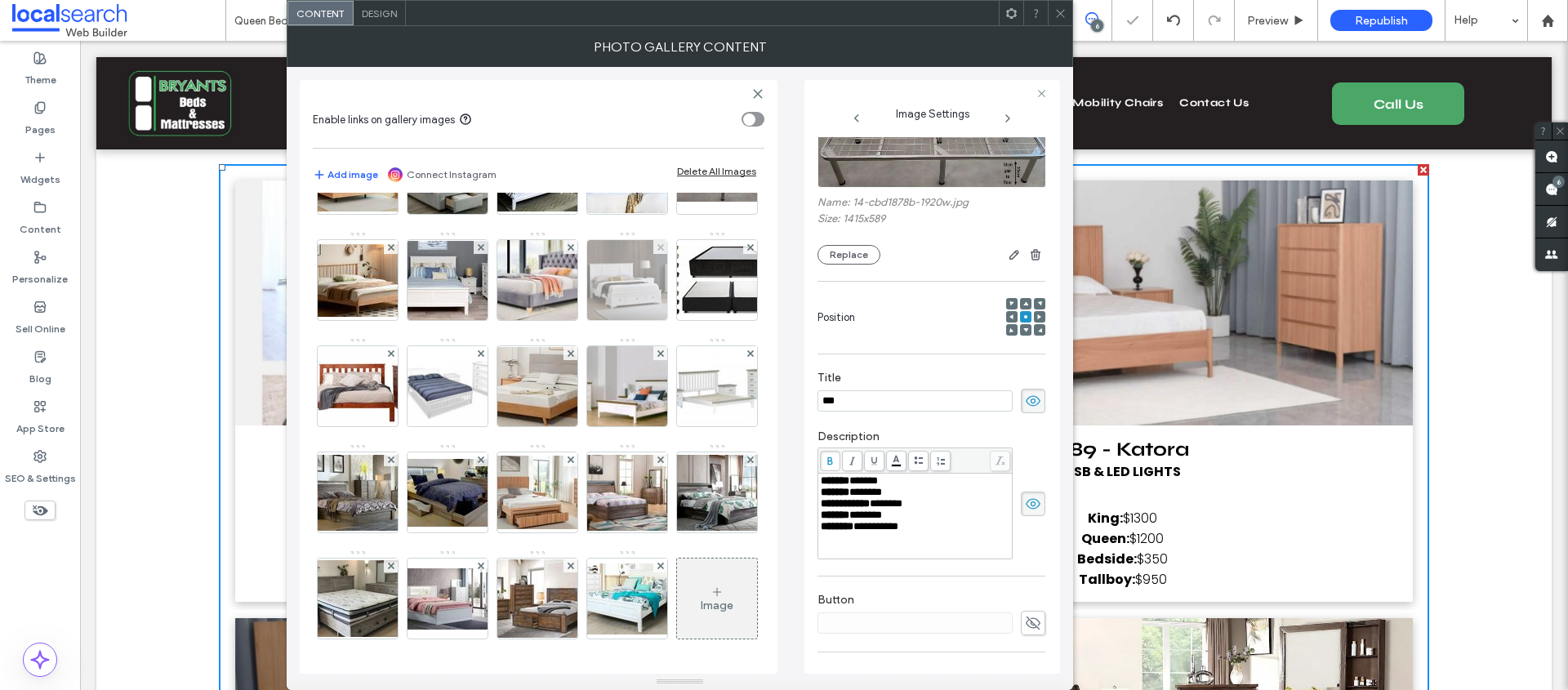
click at [563, 320] on img at bounding box center [627, 280] width 129 height 80
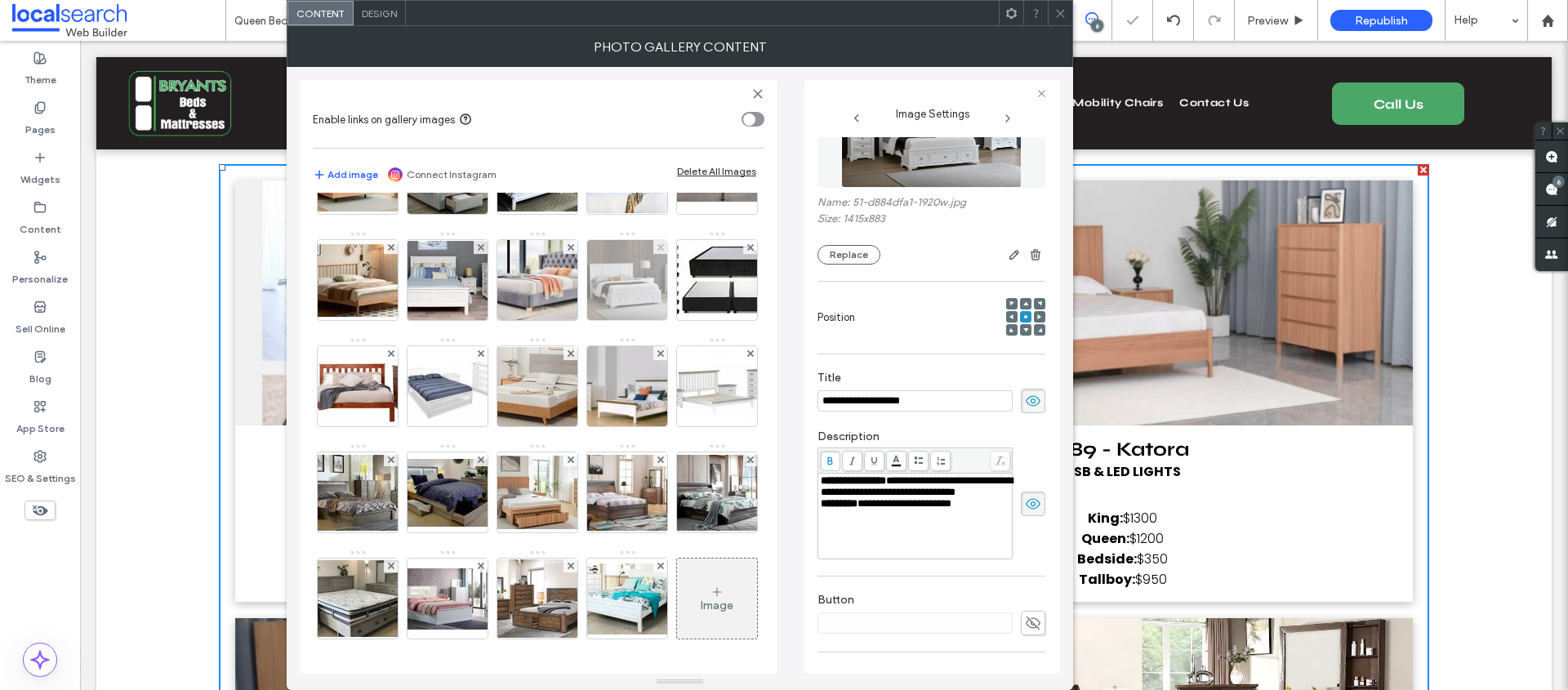
scroll to position [1440, 0]
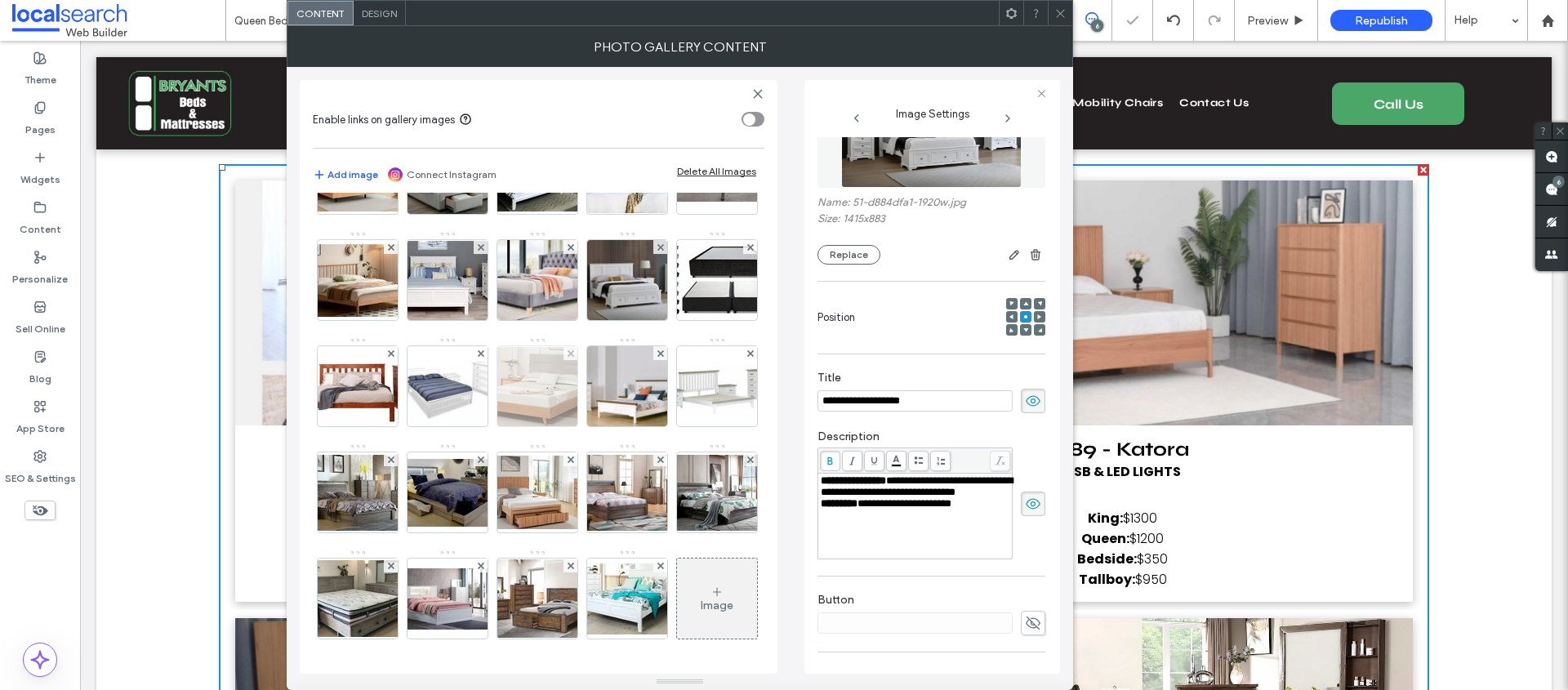
click at [526, 410] on img at bounding box center [537, 386] width 131 height 79
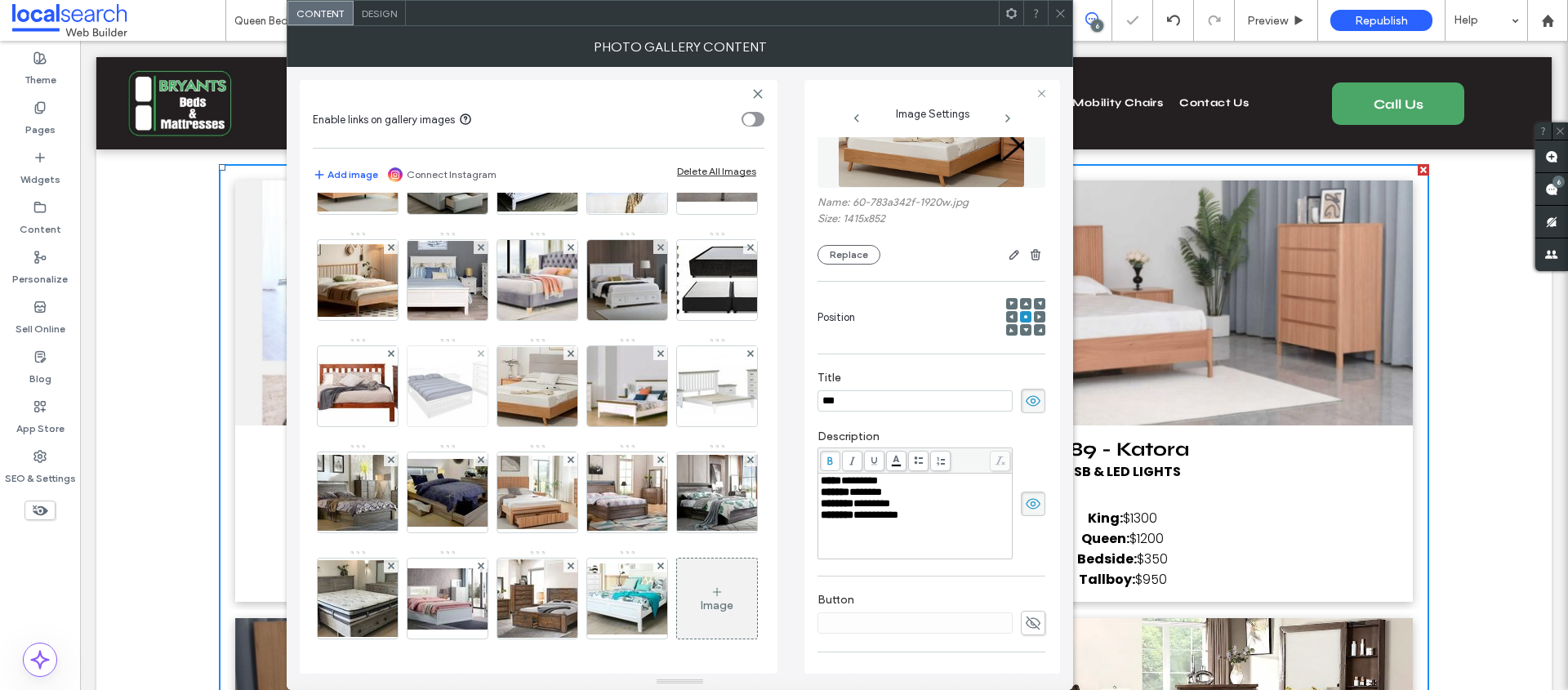
click at [445, 416] on img at bounding box center [447, 386] width 113 height 80
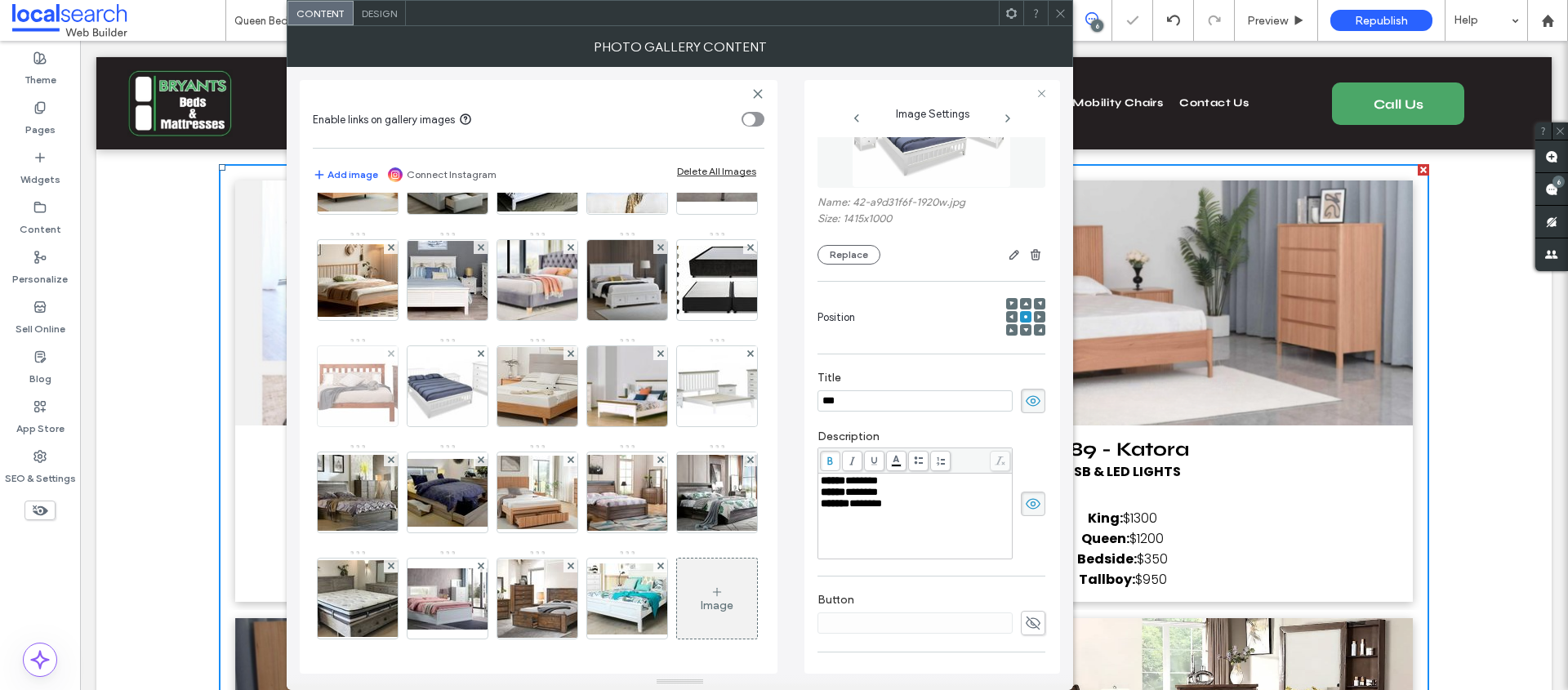
click at [345, 414] on img at bounding box center [357, 386] width 131 height 77
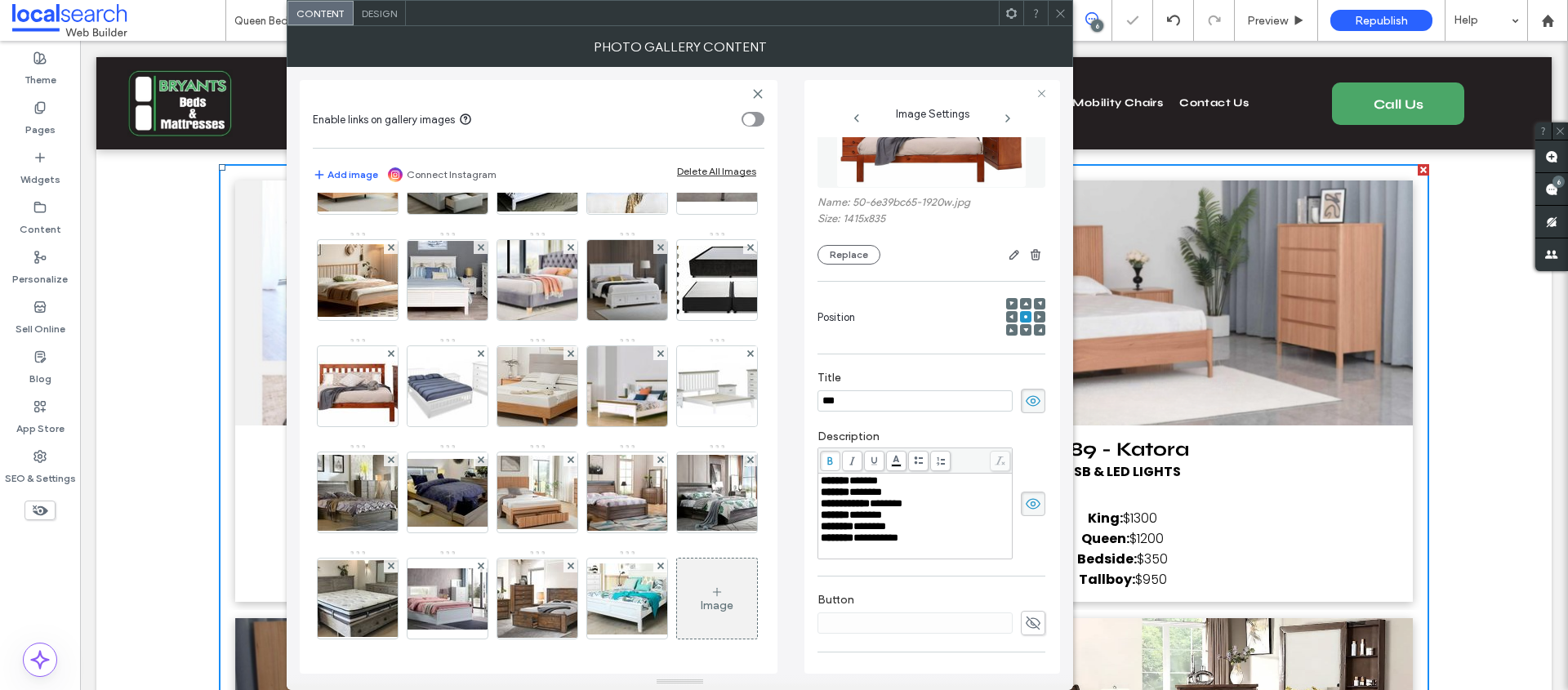
scroll to position [1562, 0]
click at [561, 613] on img at bounding box center [626, 599] width 131 height 71
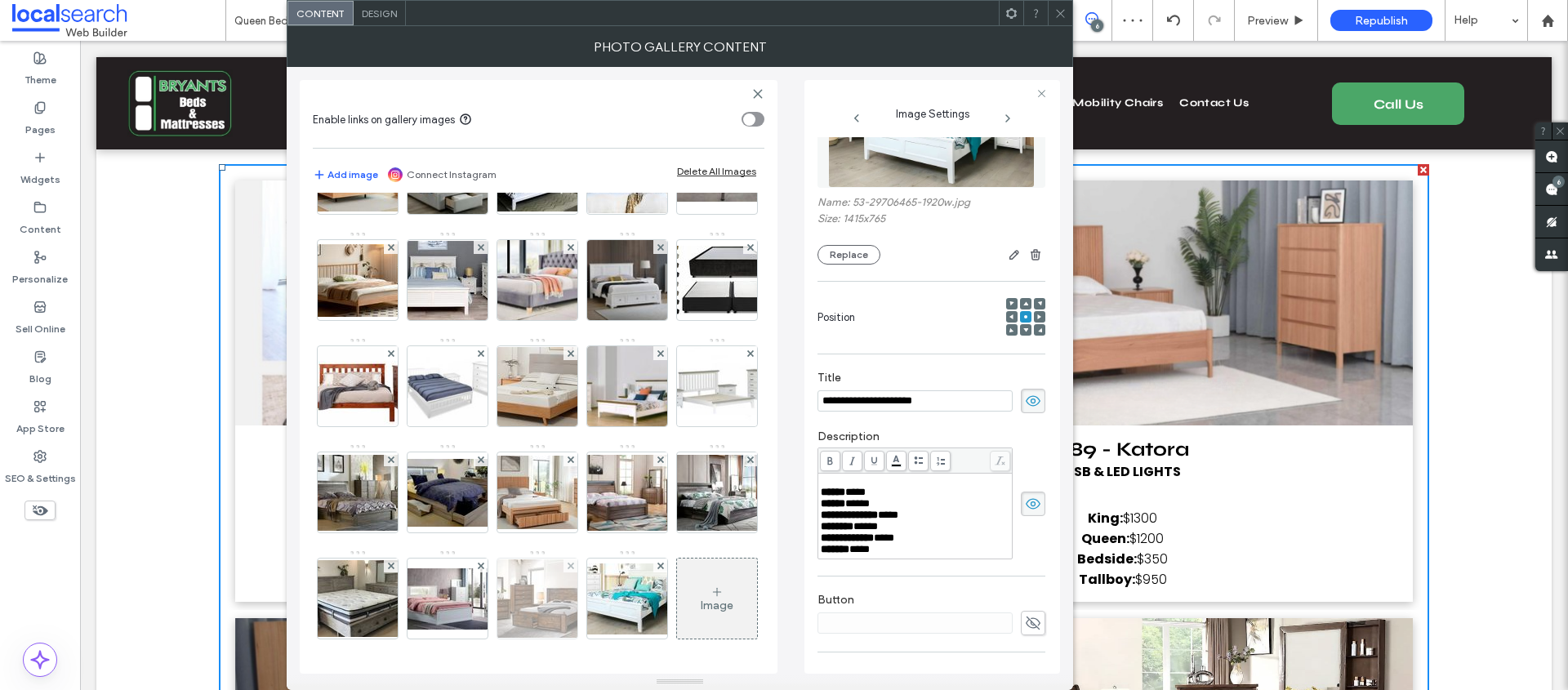
click at [472, 599] on img at bounding box center [537, 599] width 131 height 78
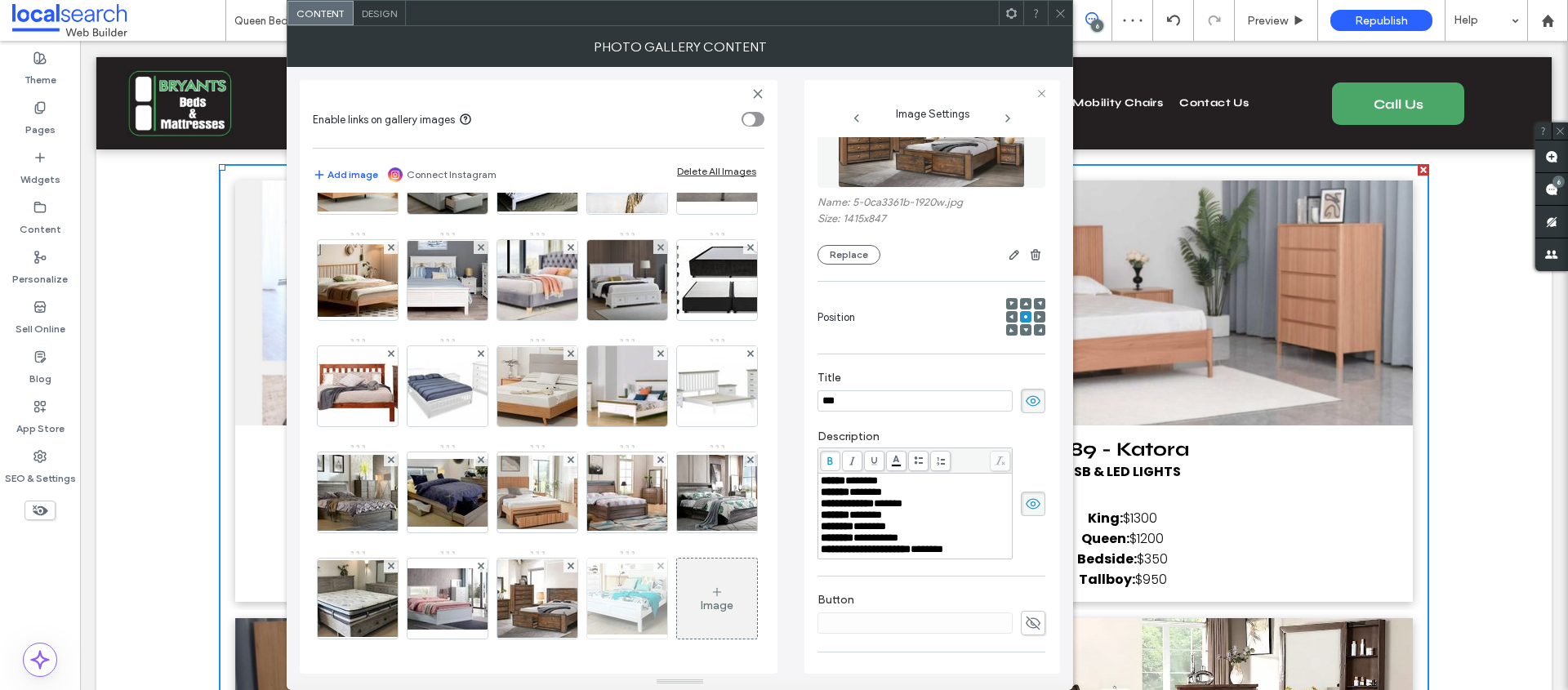
click at [561, 607] on img at bounding box center [626, 599] width 131 height 71
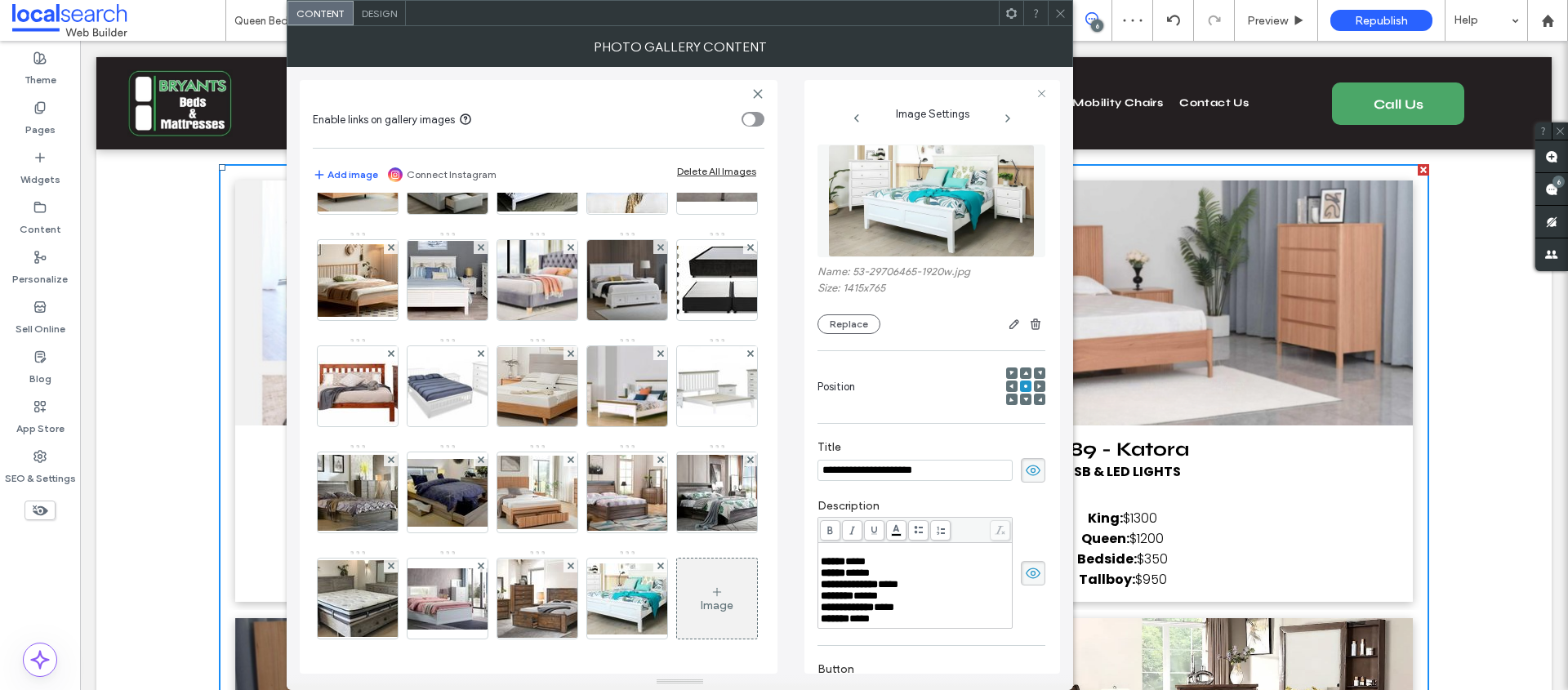
scroll to position [0, 0]
click at [561, 596] on img at bounding box center [626, 599] width 131 height 71
click at [472, 597] on img at bounding box center [537, 599] width 131 height 78
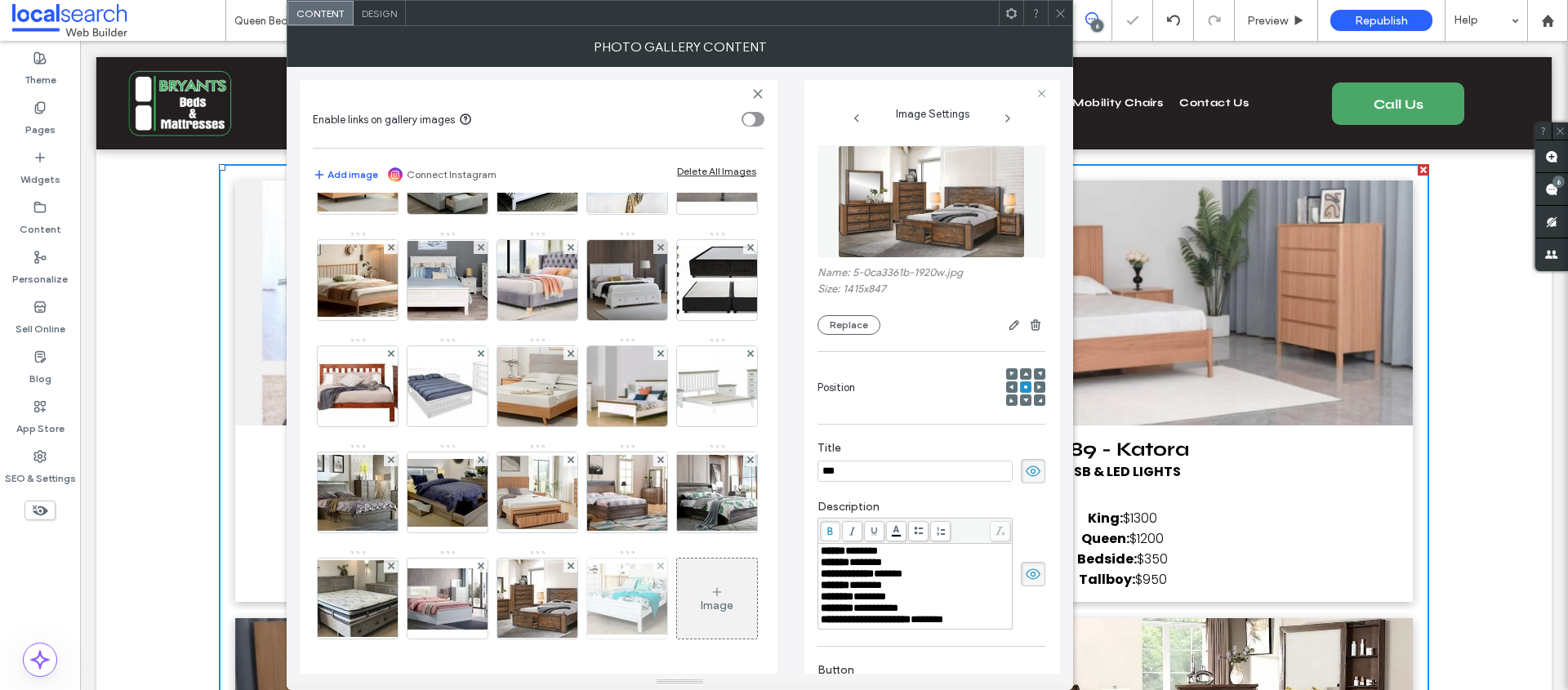
click at [561, 614] on img at bounding box center [626, 599] width 131 height 71
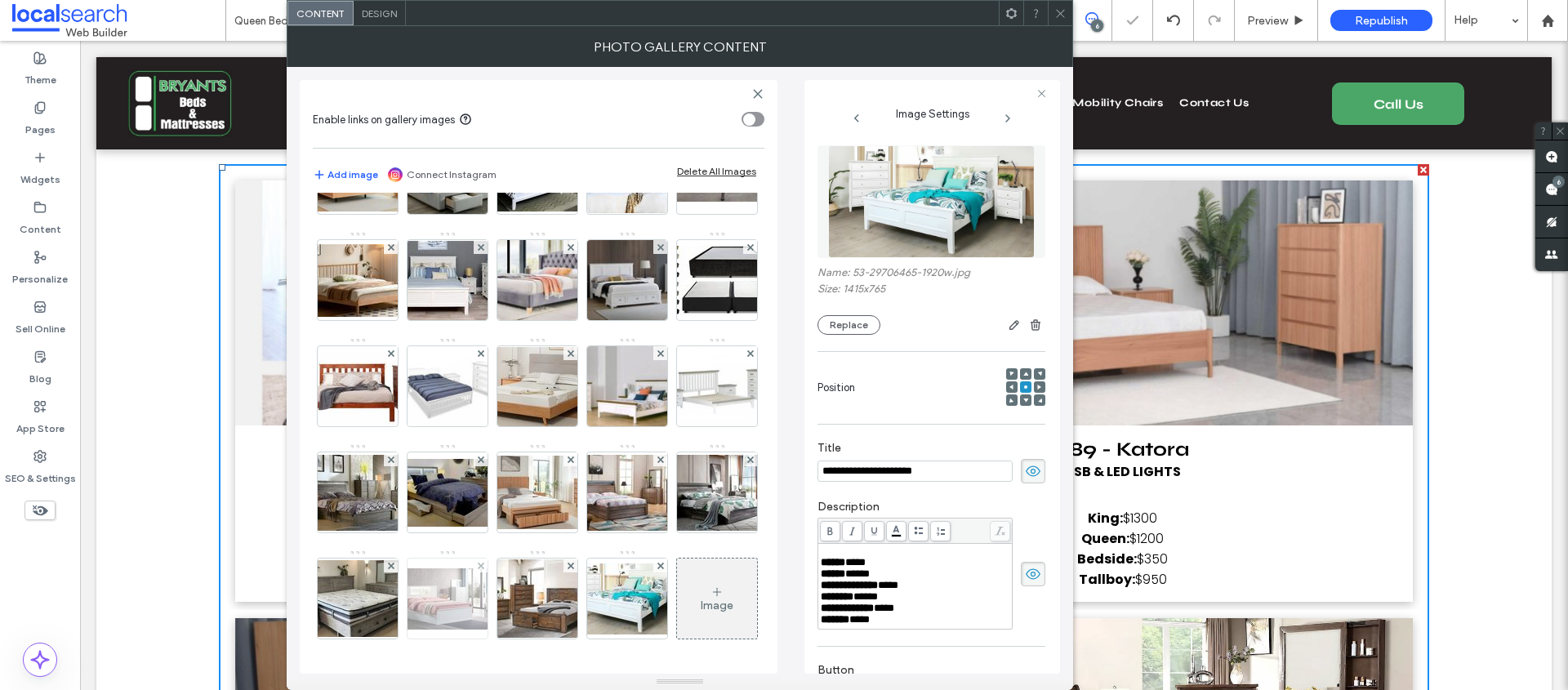
click at [513, 568] on img at bounding box center [447, 599] width 131 height 61
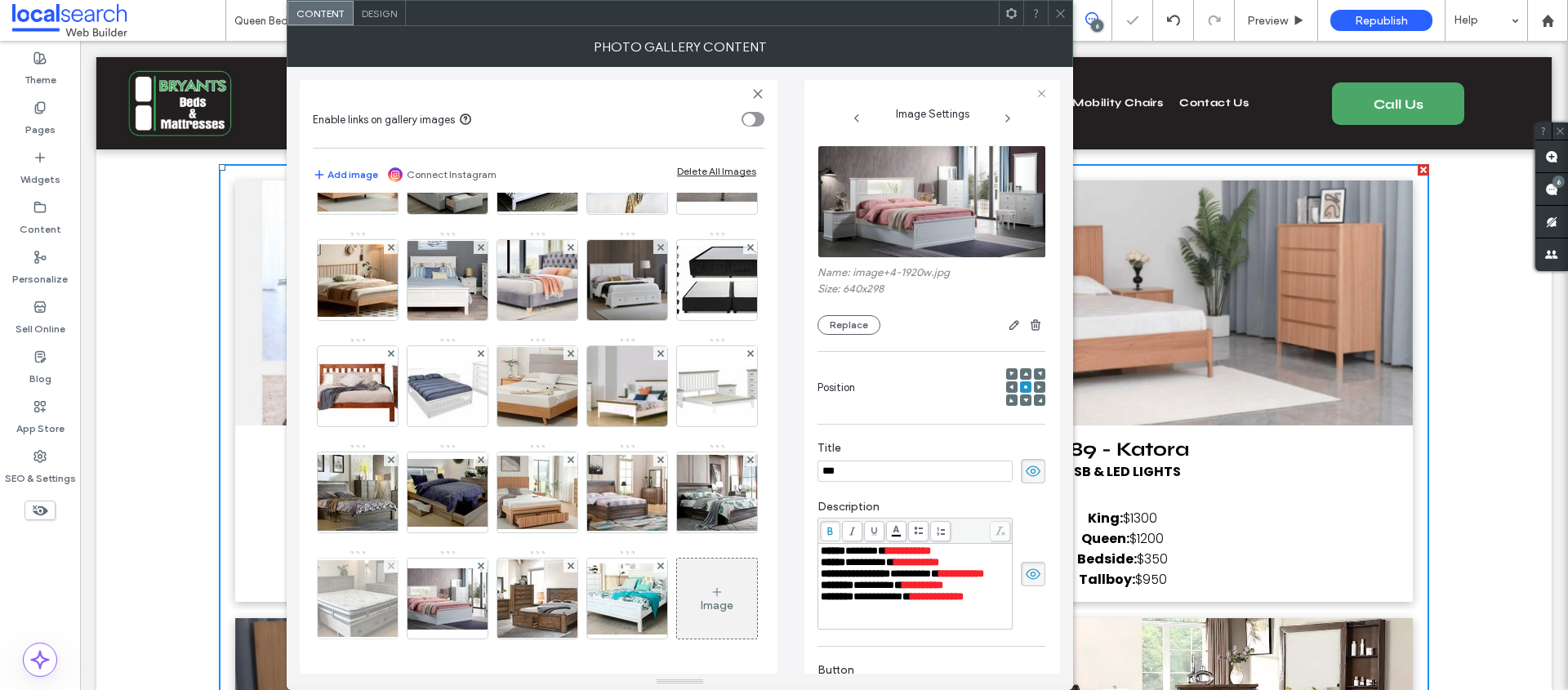
click at [423, 560] on img at bounding box center [357, 599] width 131 height 77
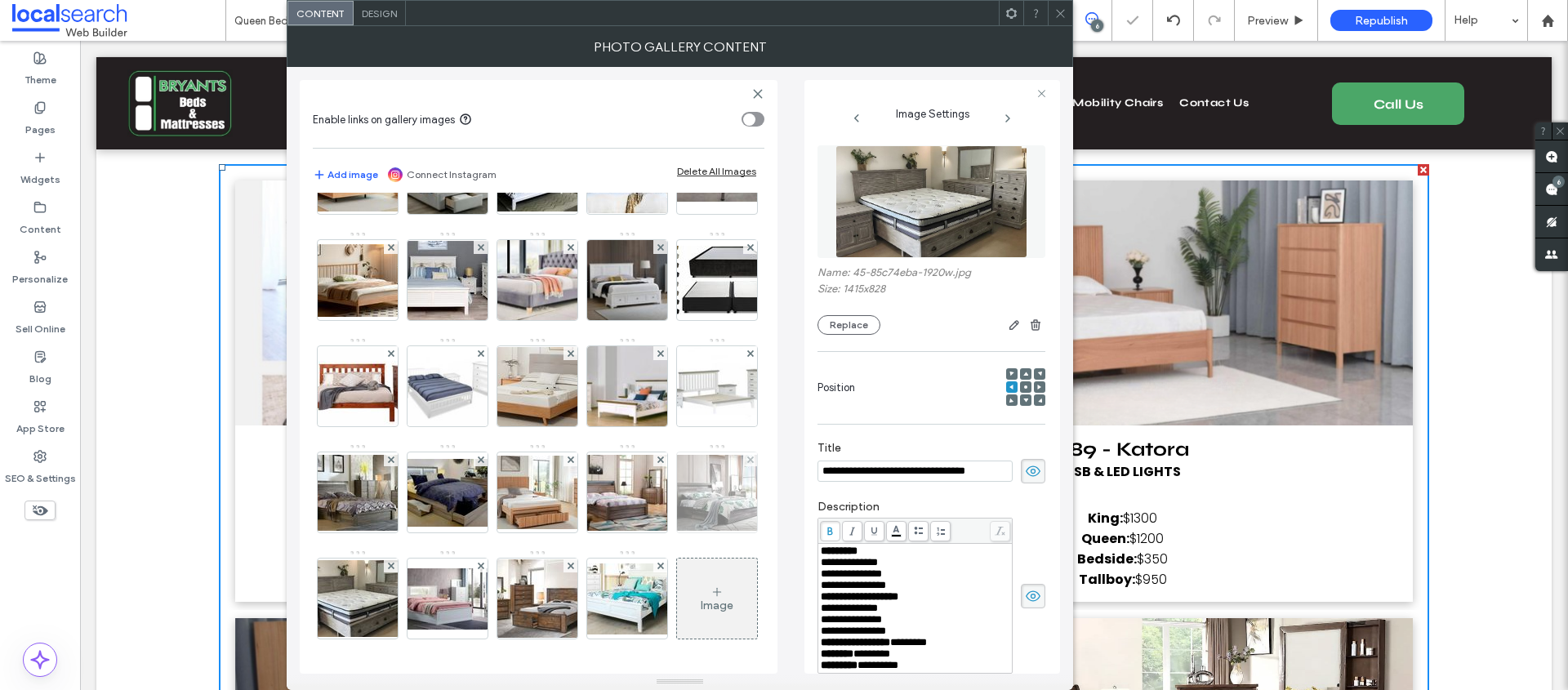
click at [652, 495] on img at bounding box center [717, 493] width 131 height 76
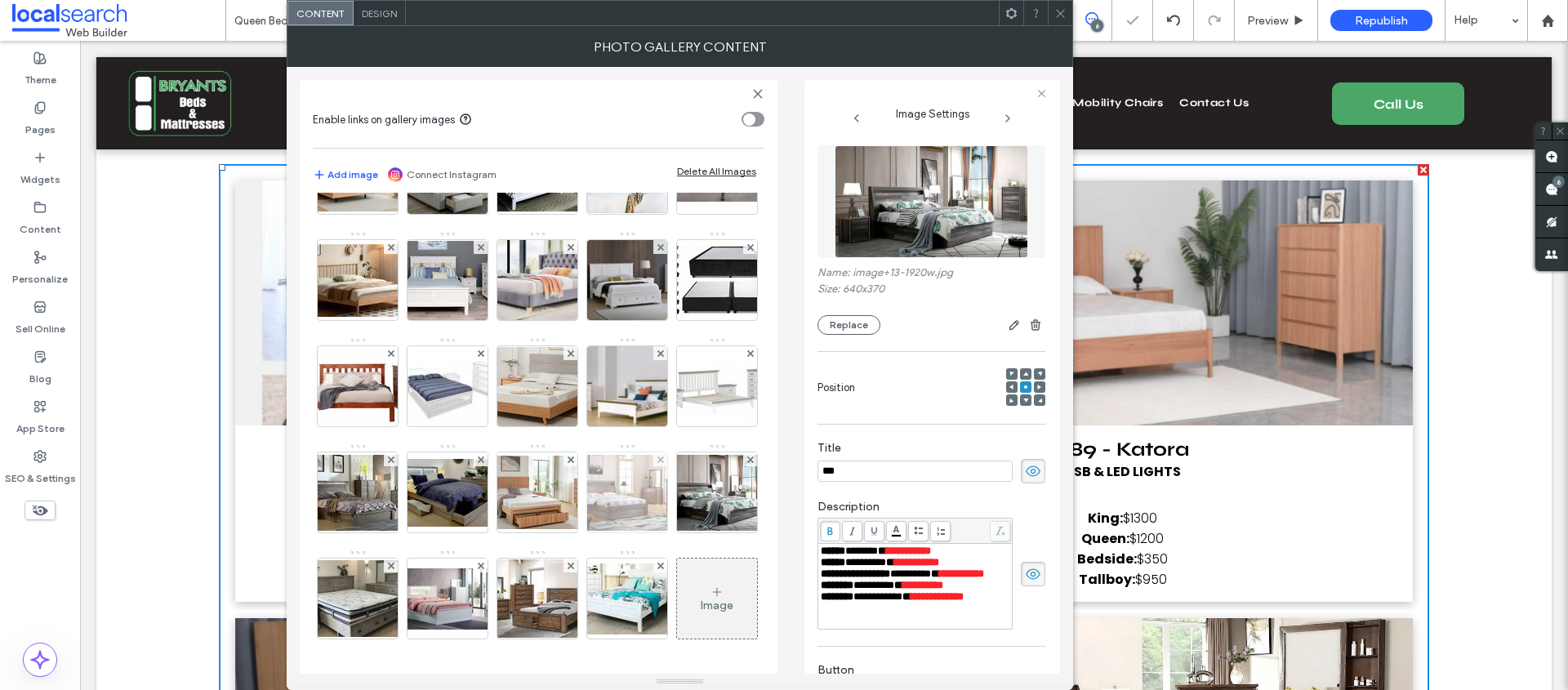
click at [561, 497] on img at bounding box center [626, 493] width 131 height 76
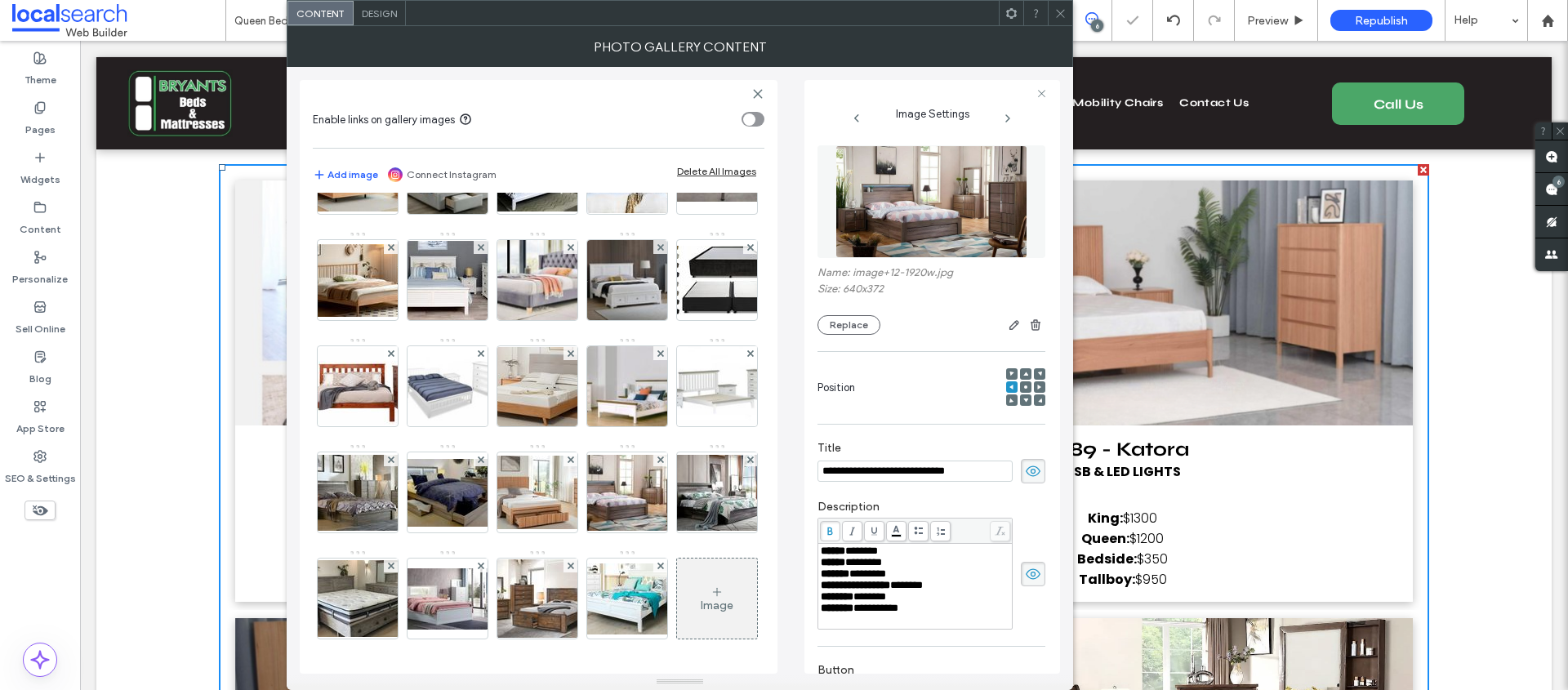
click at [1052, 9] on div at bounding box center [1060, 13] width 25 height 25
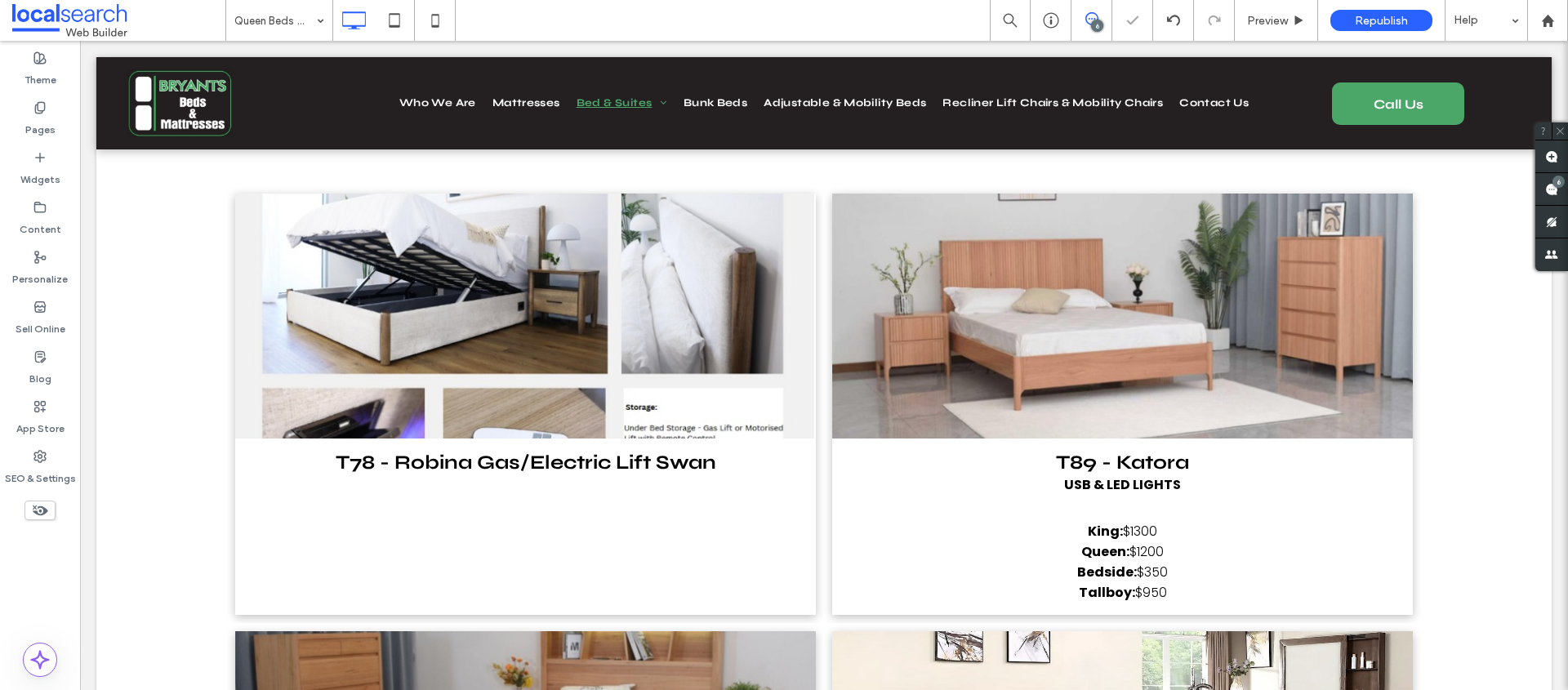
scroll to position [238, 0]
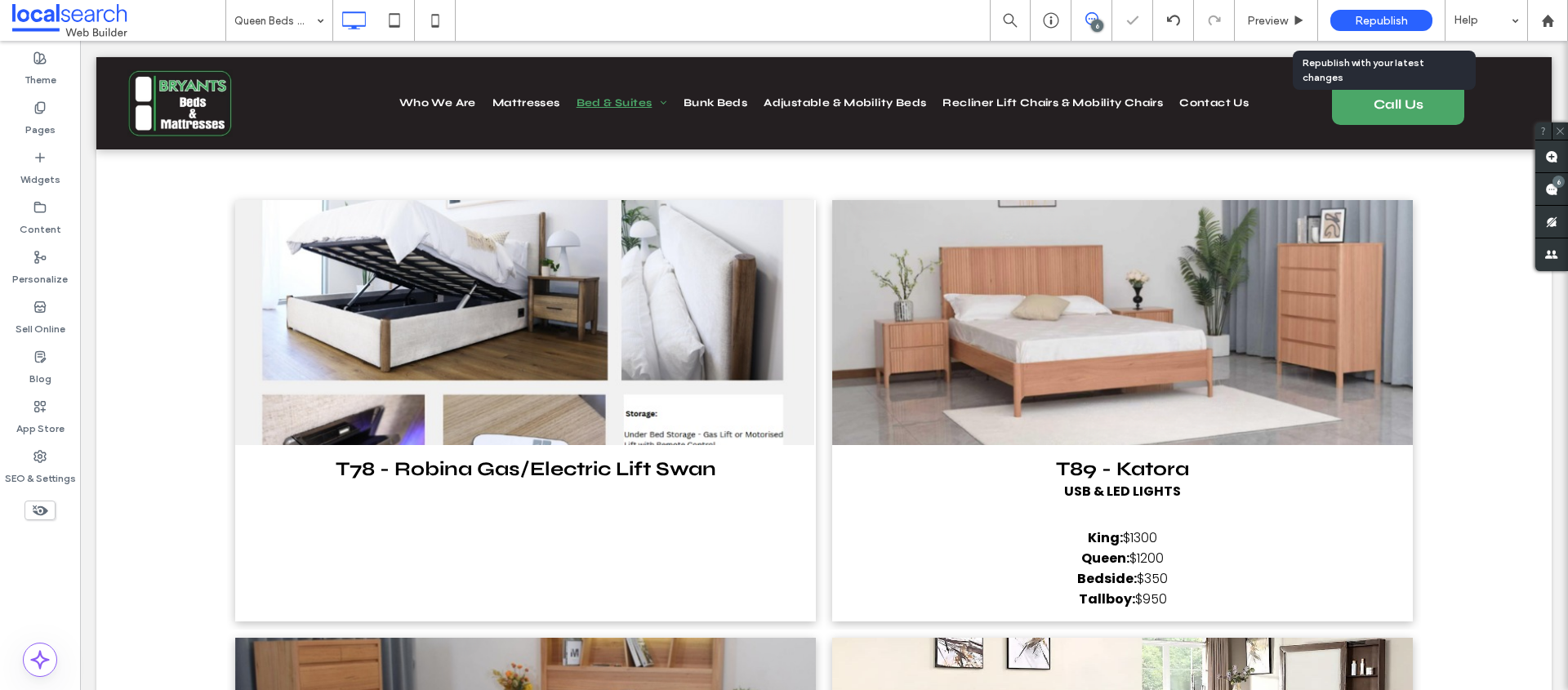
click at [1390, 25] on span "Republish" at bounding box center [1381, 21] width 53 height 14
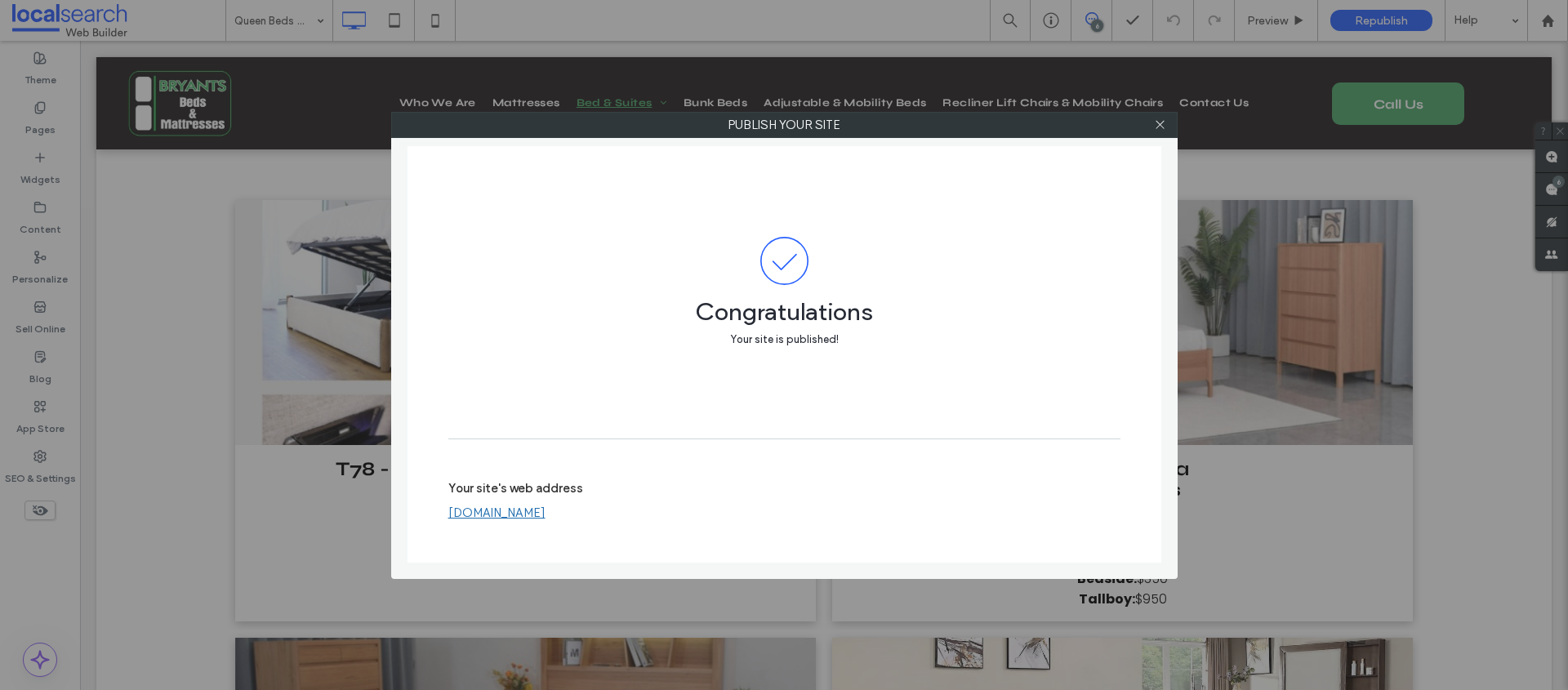
click at [1160, 126] on icon at bounding box center [1160, 124] width 12 height 12
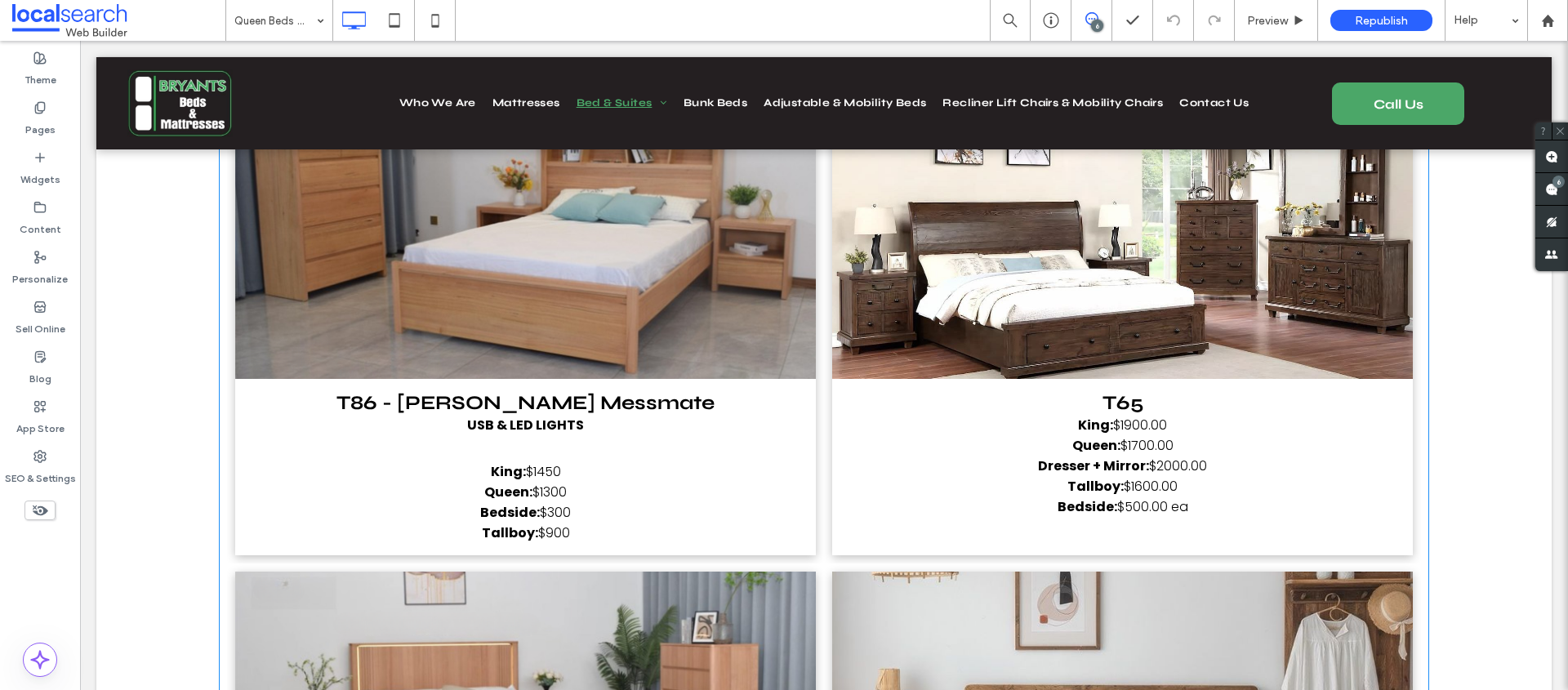
scroll to position [1037, 0]
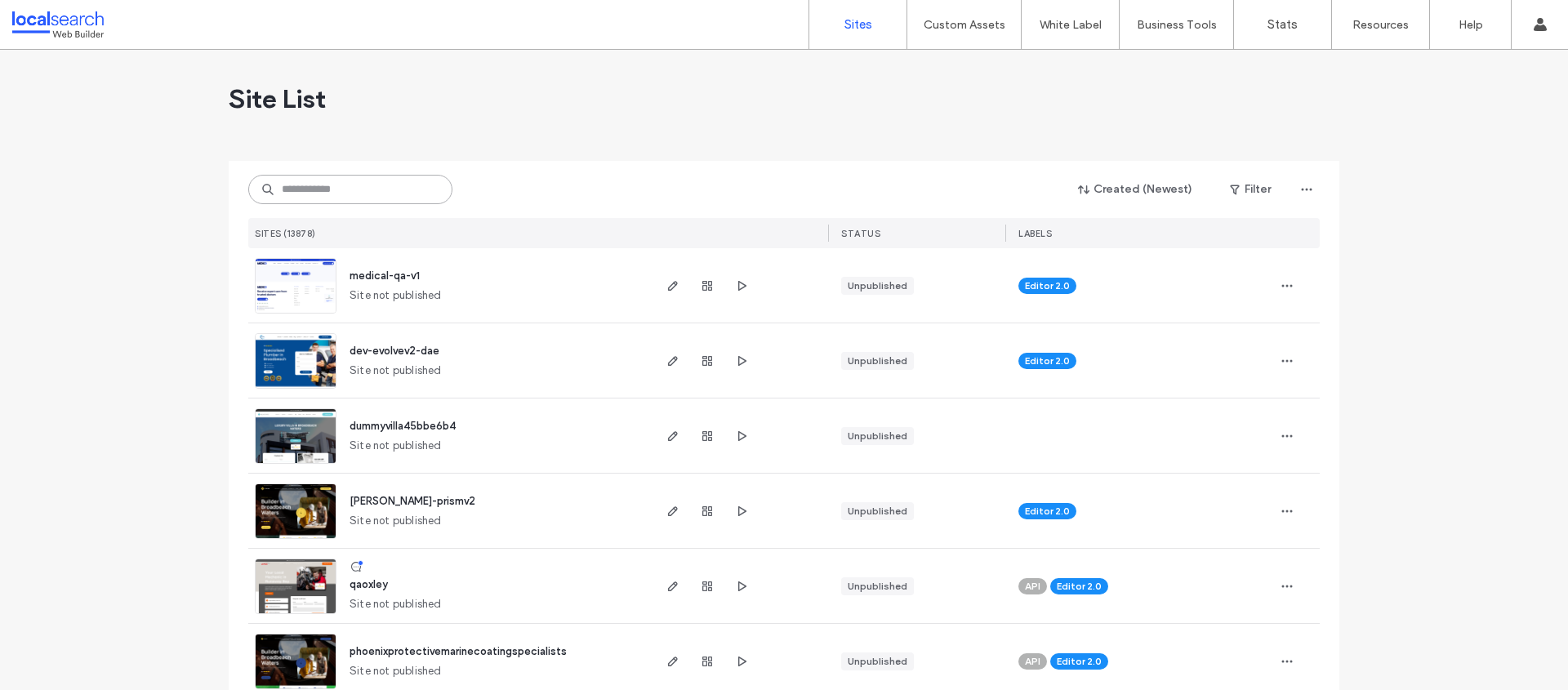
click at [340, 194] on input at bounding box center [350, 189] width 204 height 30
paste input "**********"
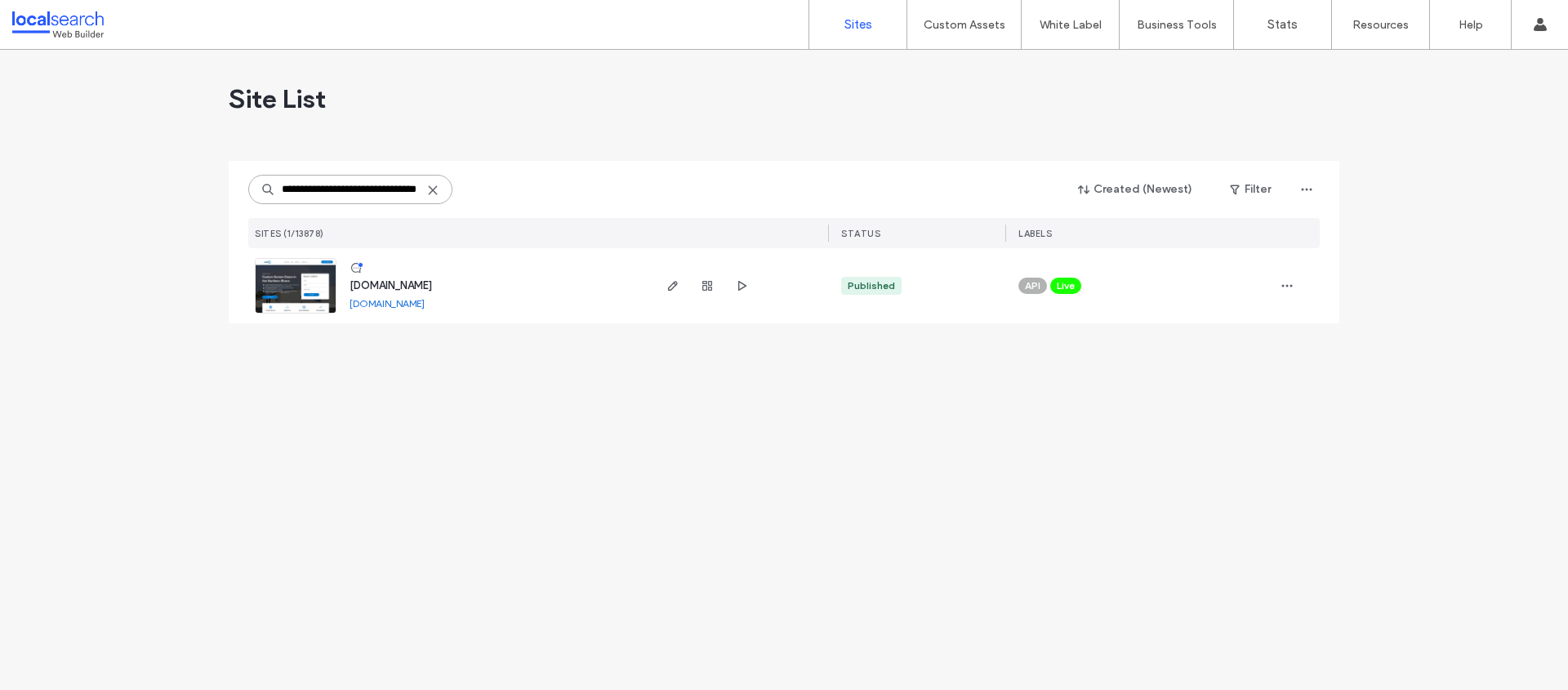
type input "**********"
click at [667, 285] on icon "button" at bounding box center [673, 286] width 13 height 13
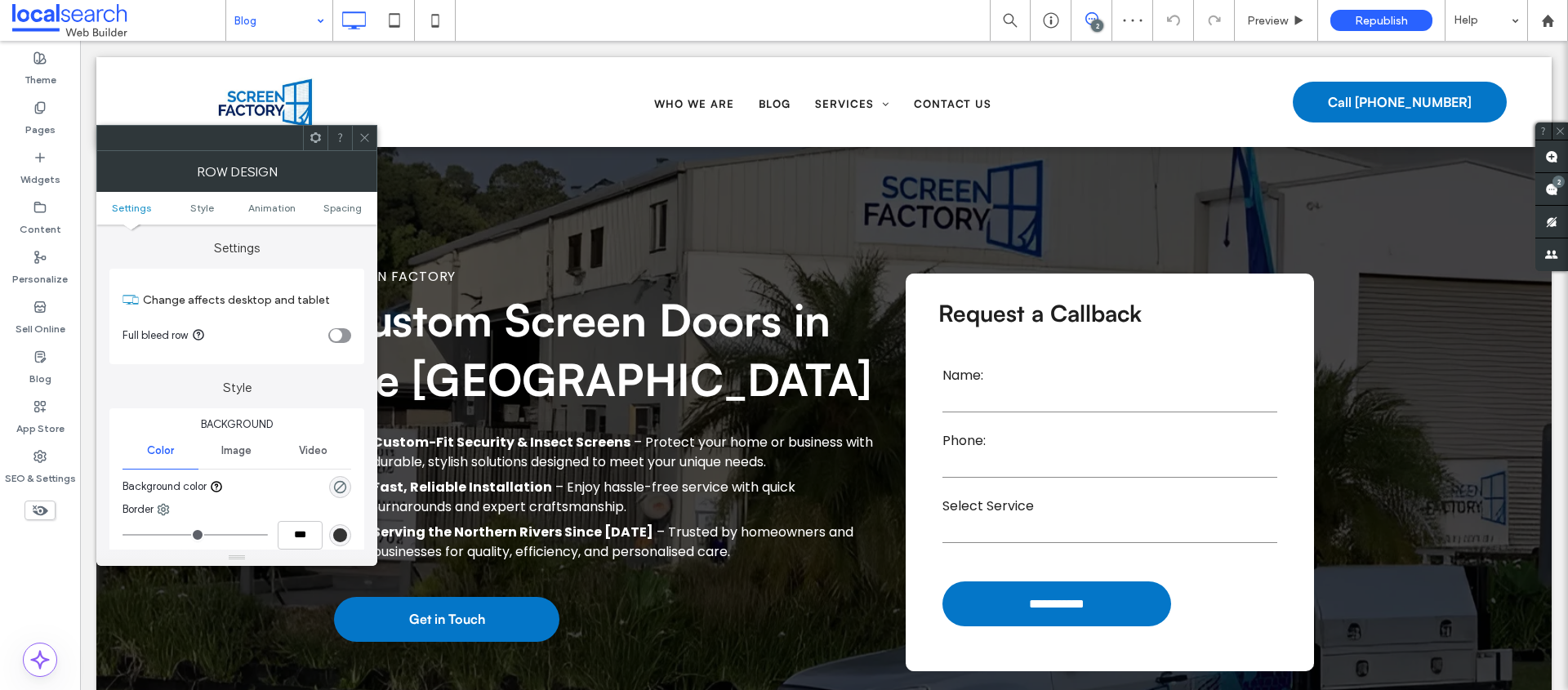
click at [368, 135] on icon at bounding box center [364, 137] width 12 height 12
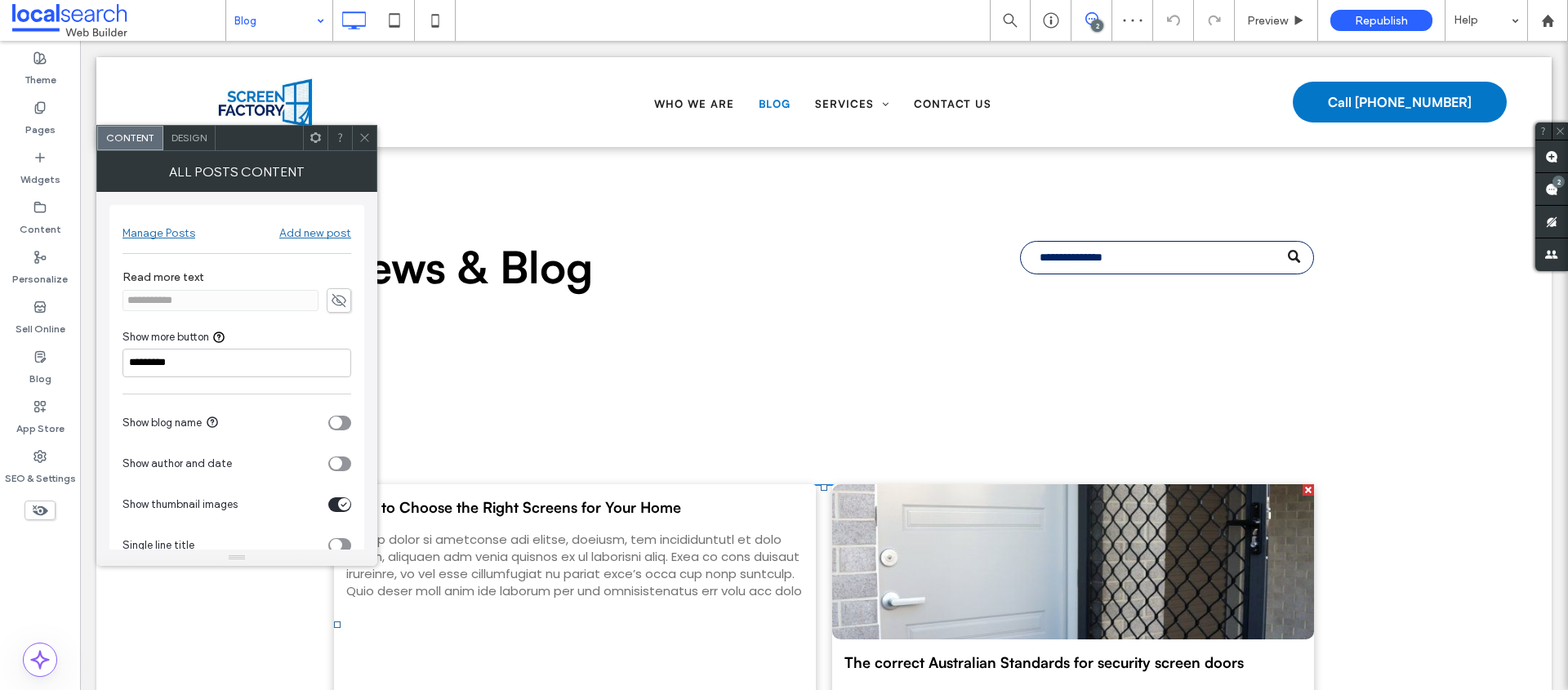
scroll to position [157, 0]
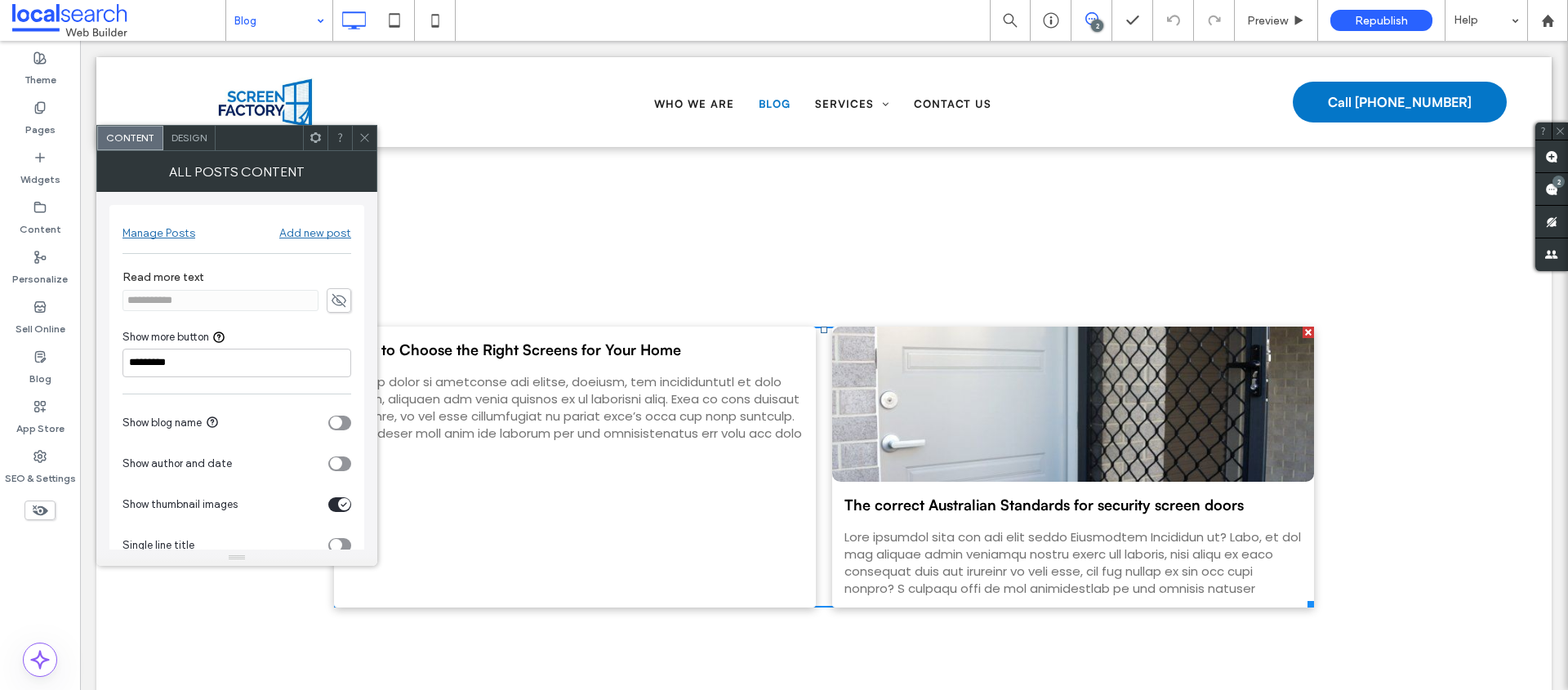
click at [359, 142] on icon at bounding box center [364, 137] width 12 height 12
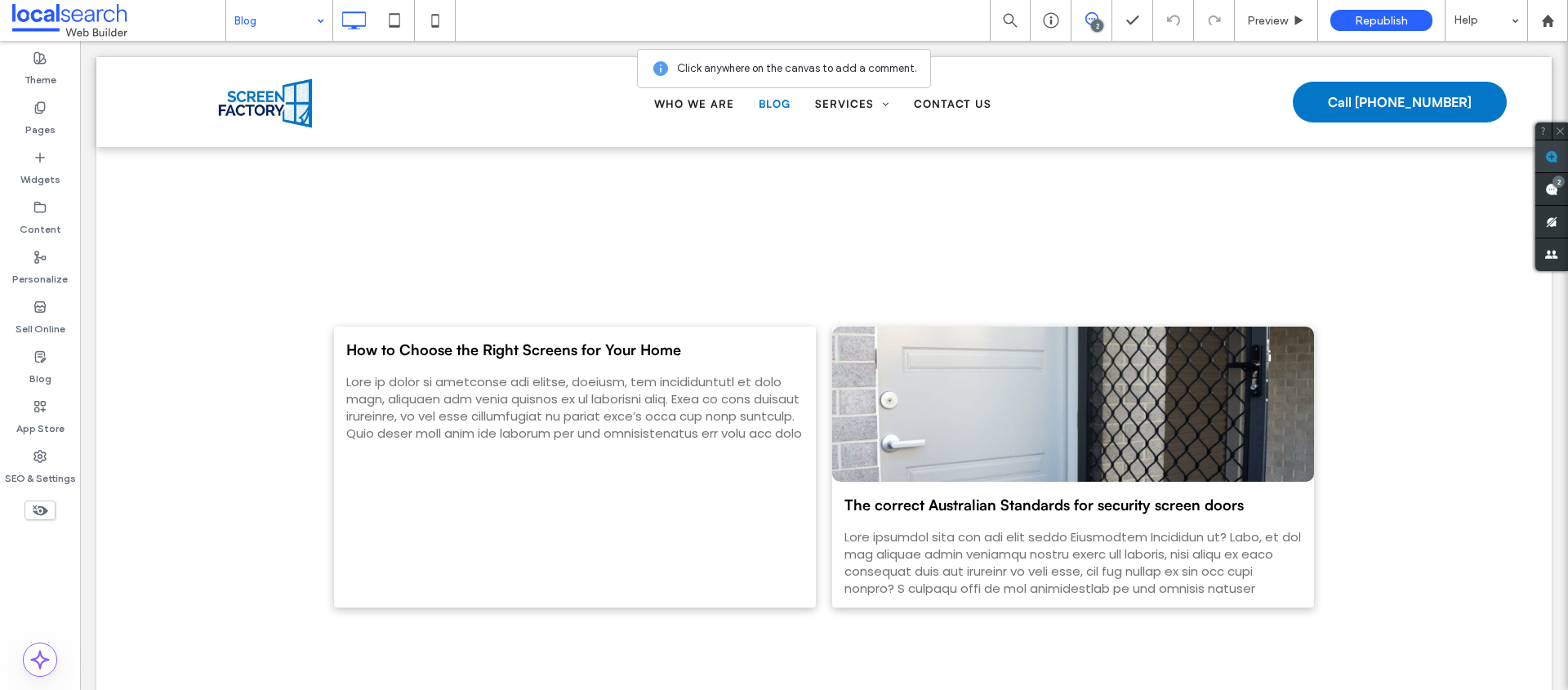
click at [1548, 156] on use at bounding box center [1552, 157] width 13 height 13
click at [924, 439] on div at bounding box center [1072, 404] width 510 height 164
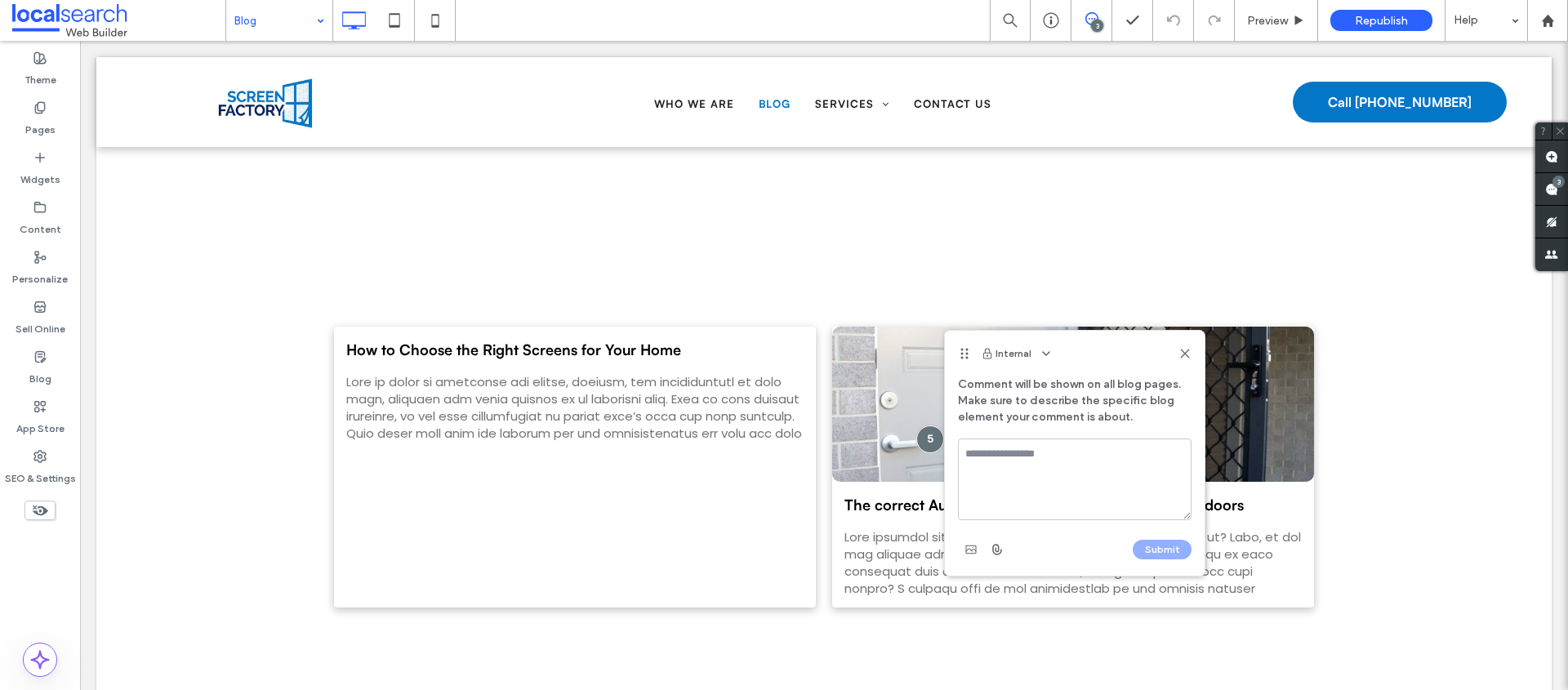
click at [1010, 432] on span "Comment will be shown on all blog pages. Make sure to describe the specific blo…" at bounding box center [1074, 407] width 259 height 62
click at [1180, 353] on icon at bounding box center [1185, 354] width 13 height 13
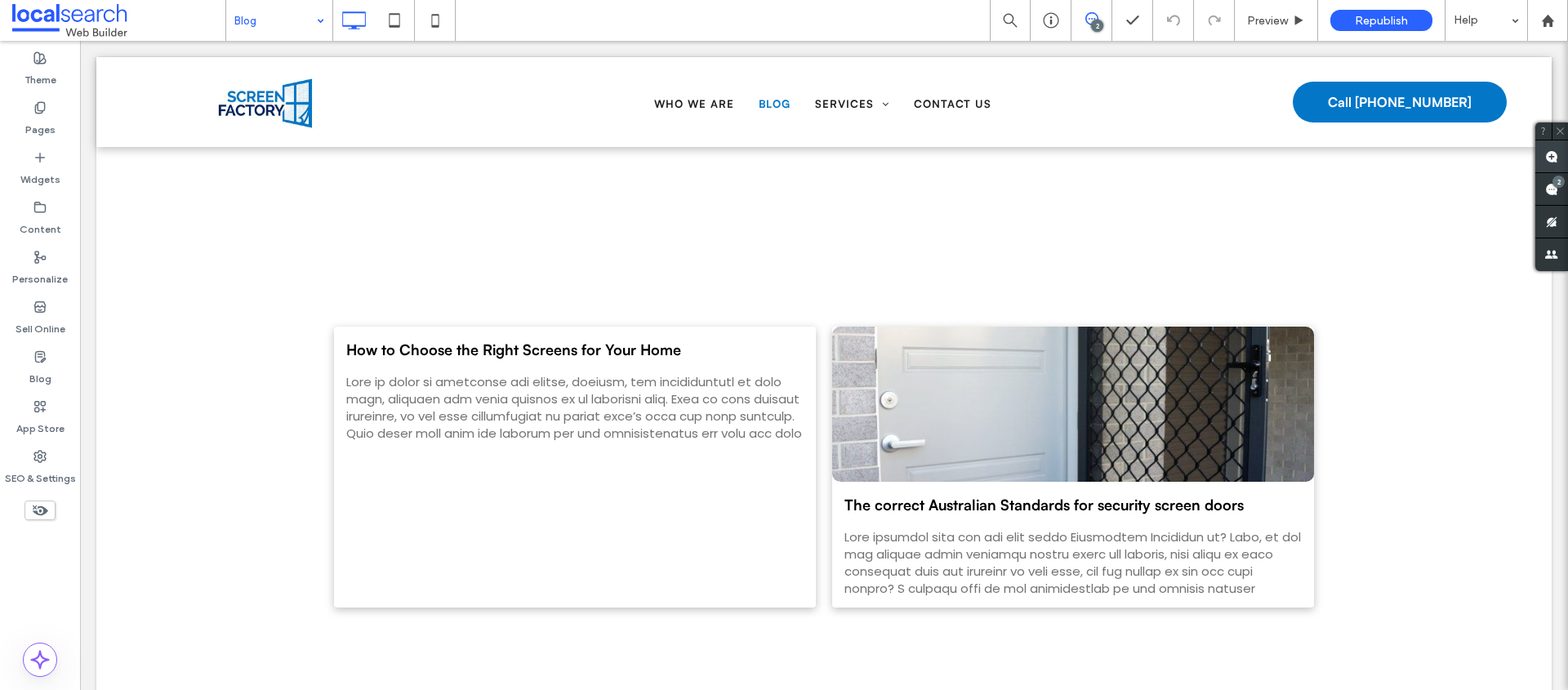
click at [1550, 152] on use at bounding box center [1552, 157] width 13 height 13
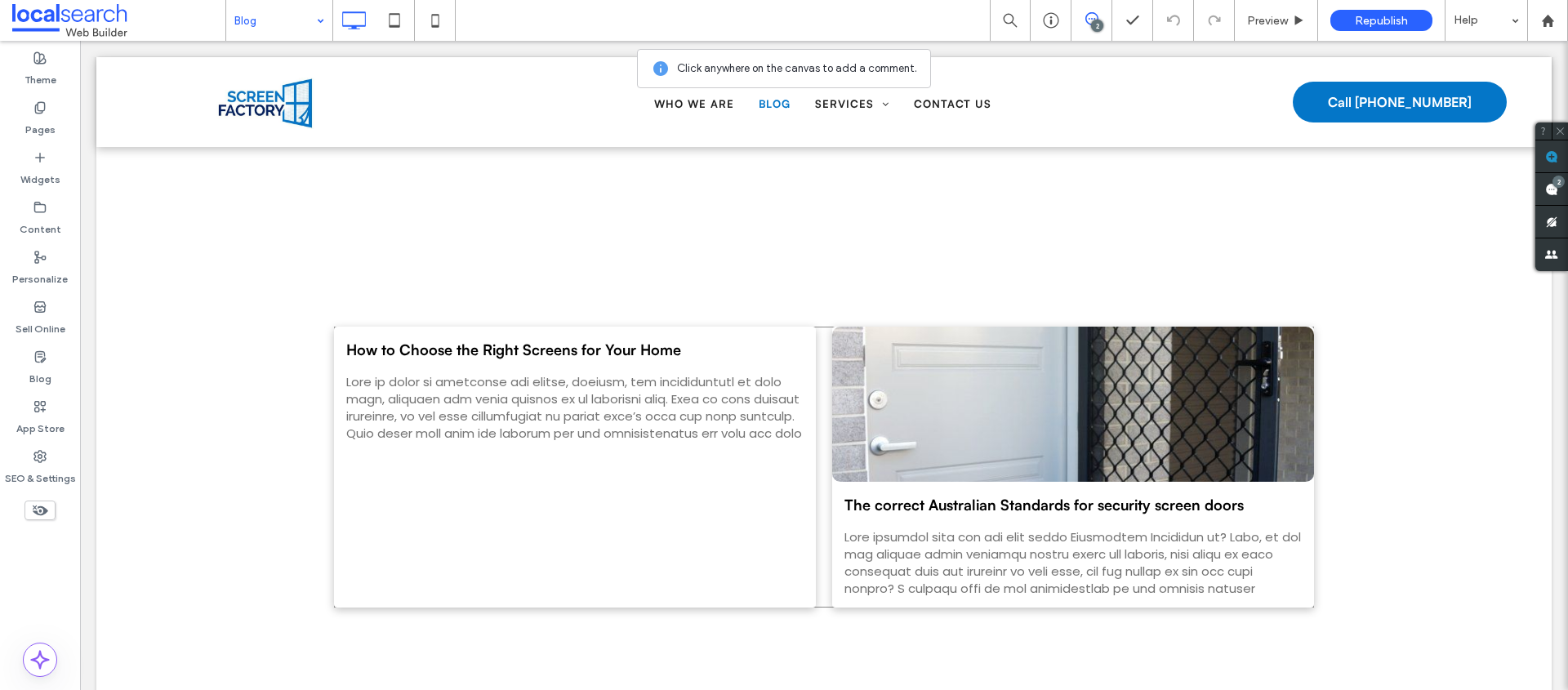
click at [932, 351] on div at bounding box center [1072, 404] width 510 height 164
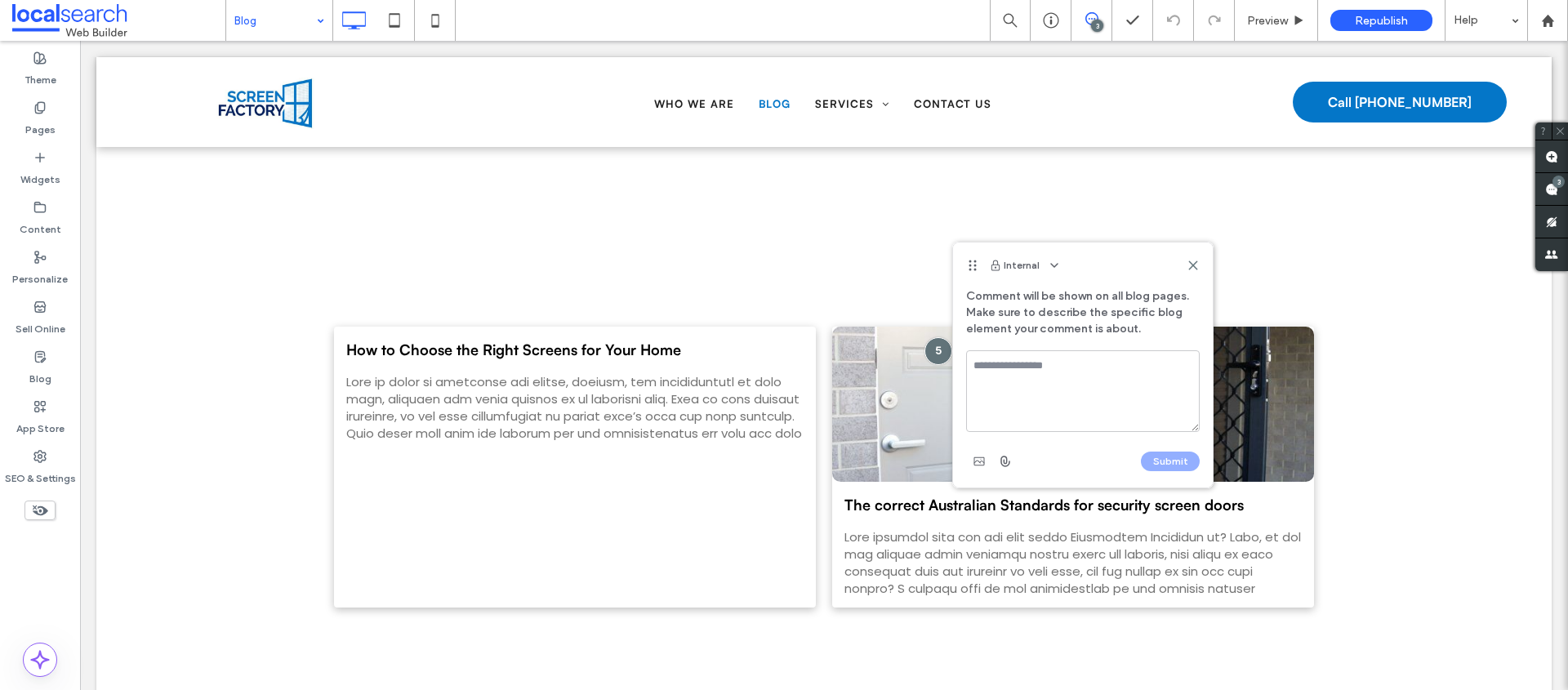
click at [1068, 383] on textarea at bounding box center [1083, 392] width 234 height 82
click at [1056, 375] on textarea at bounding box center [1083, 392] width 234 height 82
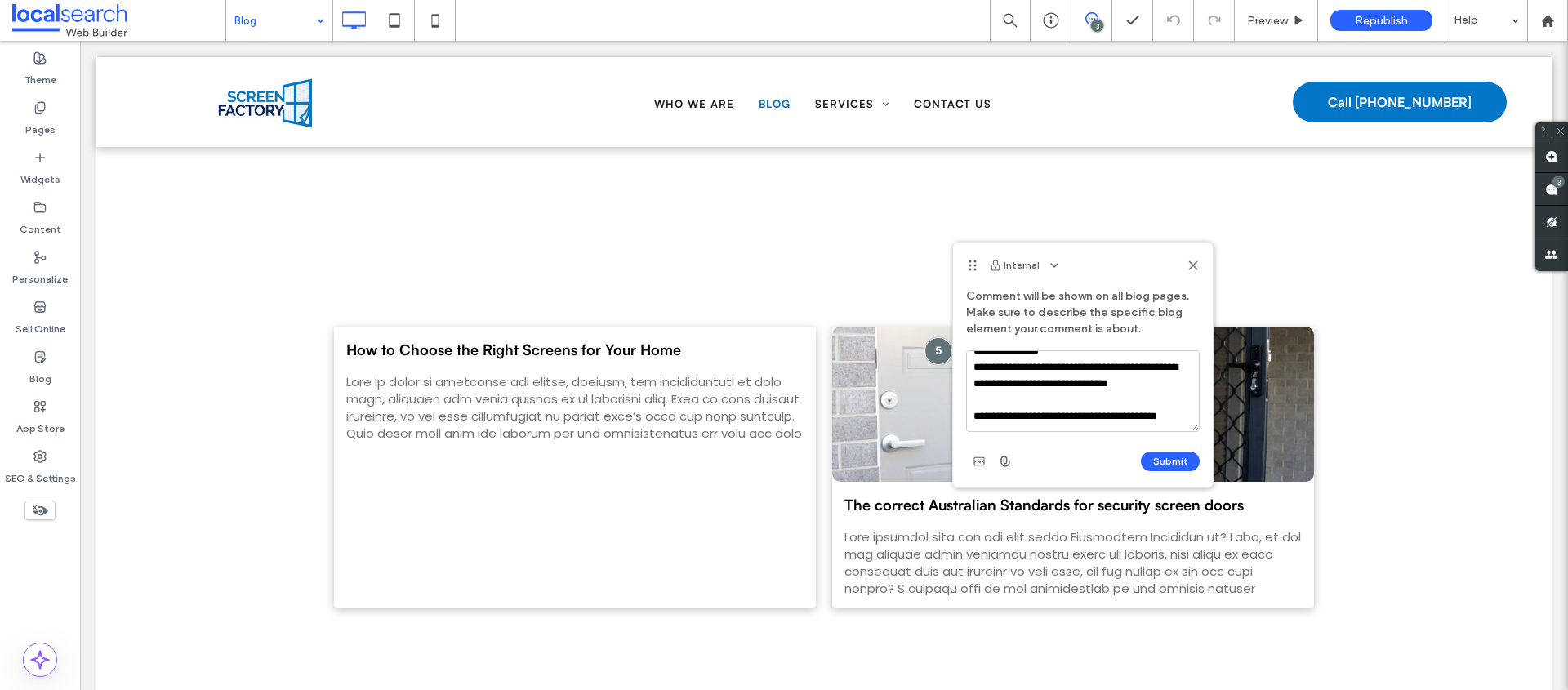
scroll to position [38, 0]
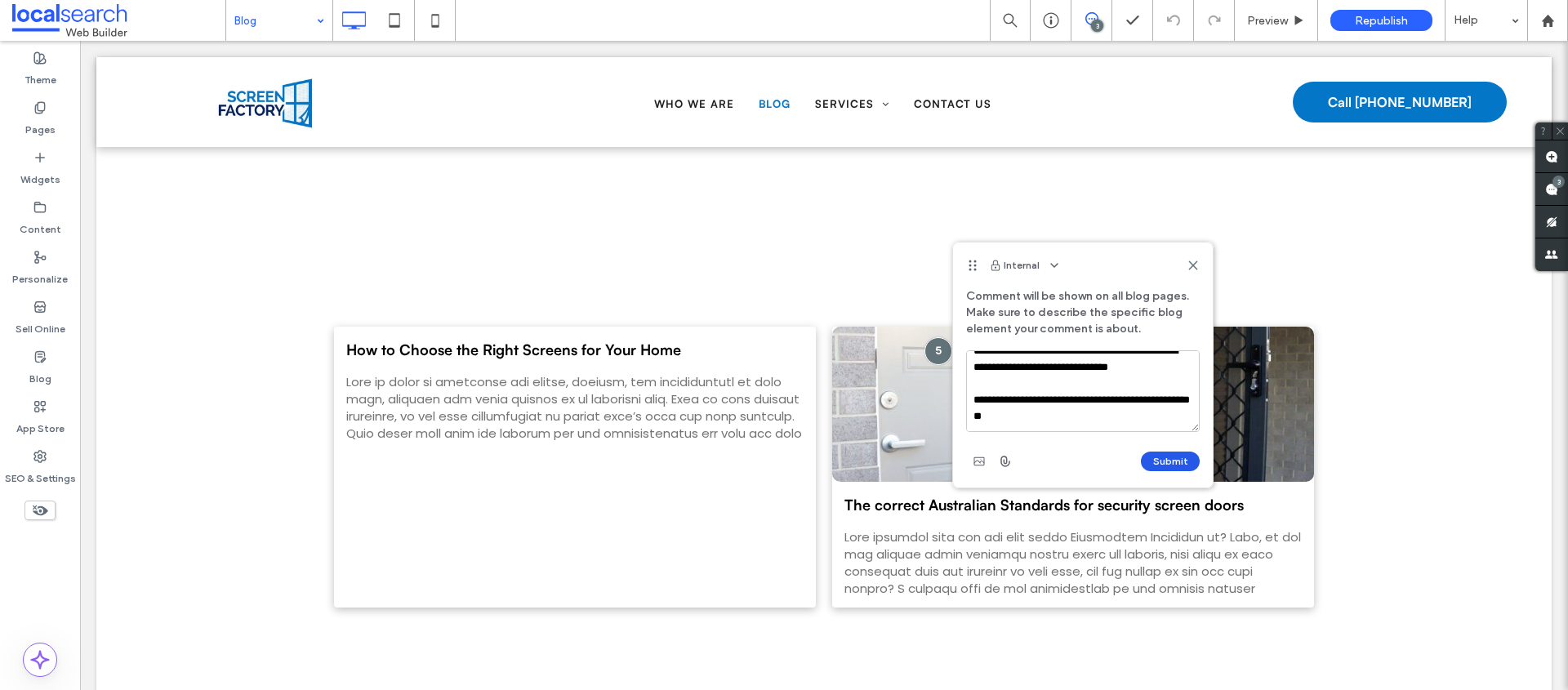
type textarea "**********"
click at [1174, 457] on button "Submit" at bounding box center [1171, 461] width 59 height 20
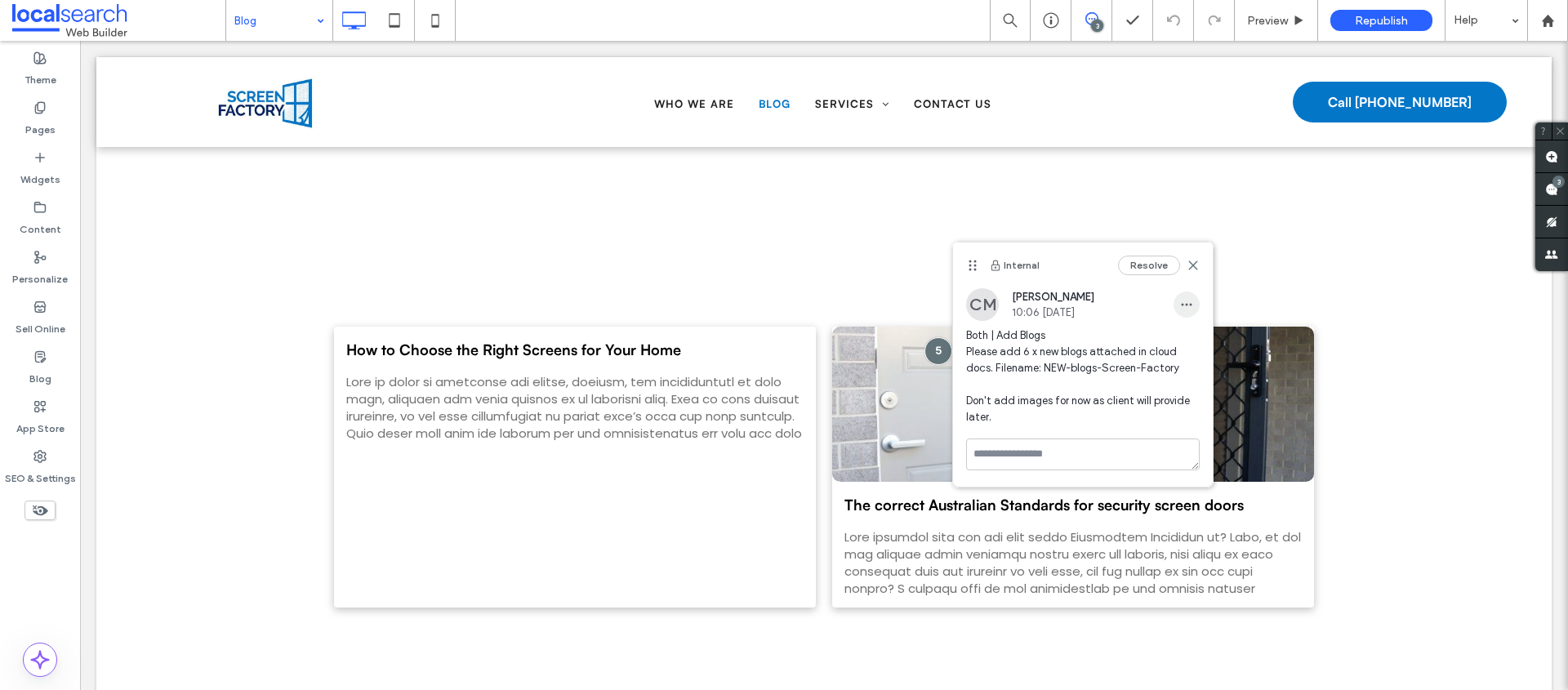
click at [1187, 305] on use "button" at bounding box center [1187, 305] width 10 height 3
click at [1188, 343] on span "Edit" at bounding box center [1197, 347] width 20 height 16
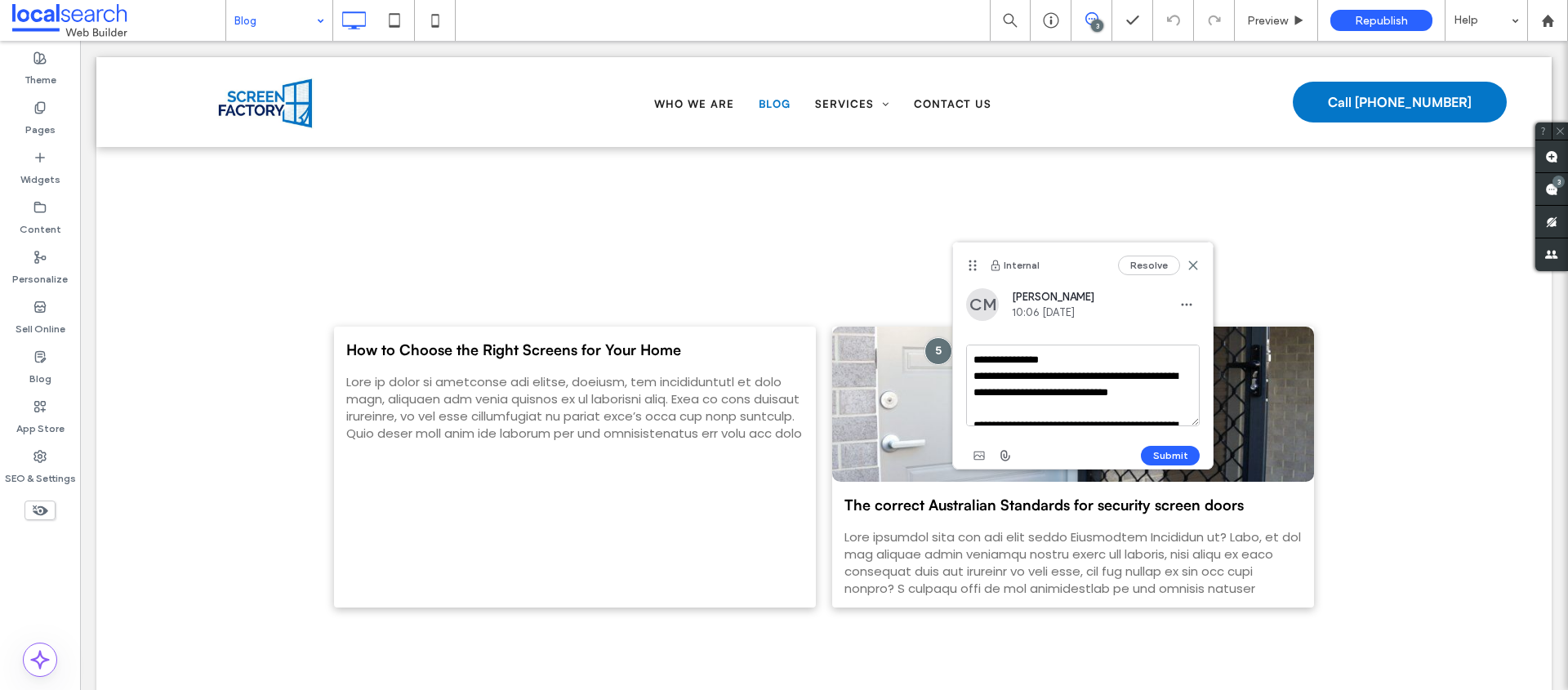
click at [1096, 400] on textarea "**********" at bounding box center [1083, 386] width 234 height 82
type textarea "**********"
click at [1175, 456] on button "Submit" at bounding box center [1171, 456] width 59 height 20
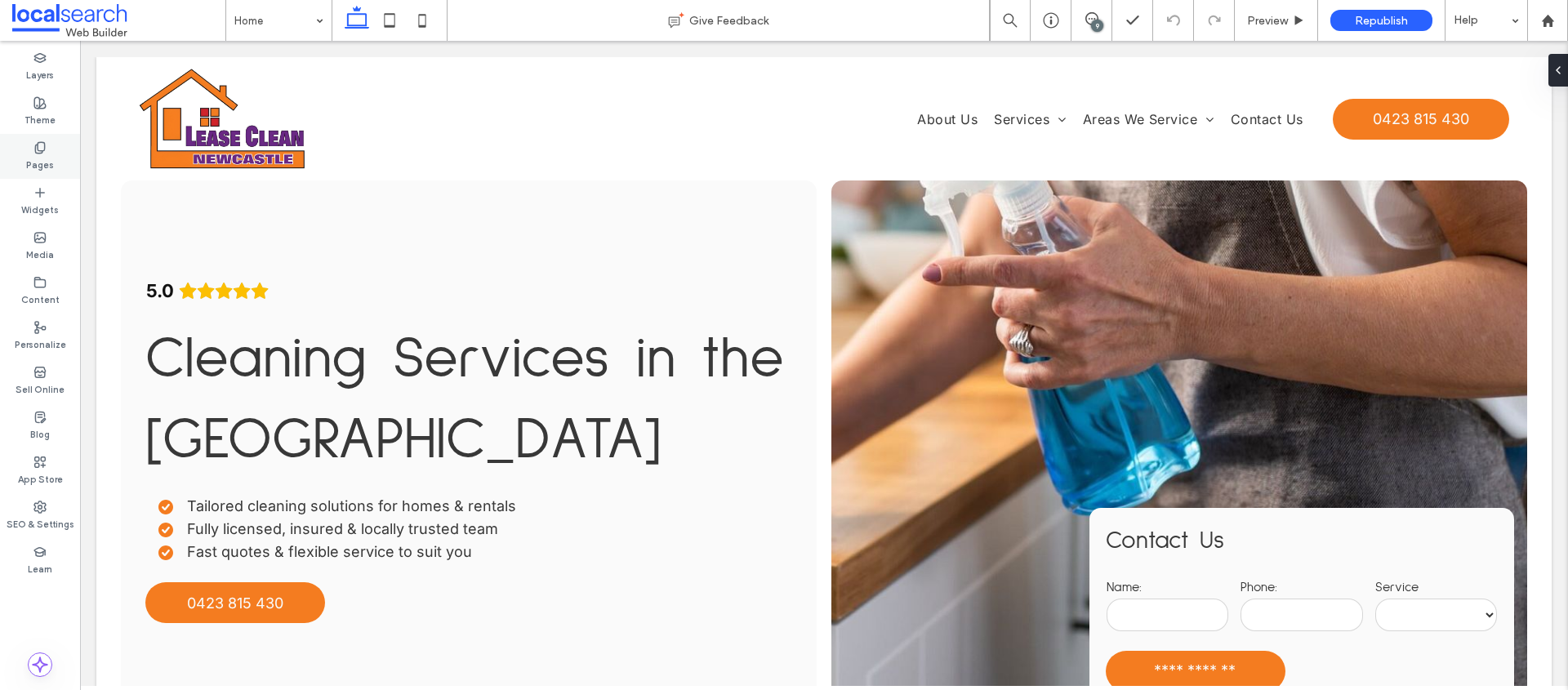
click at [42, 166] on label "Pages" at bounding box center [39, 163] width 28 height 18
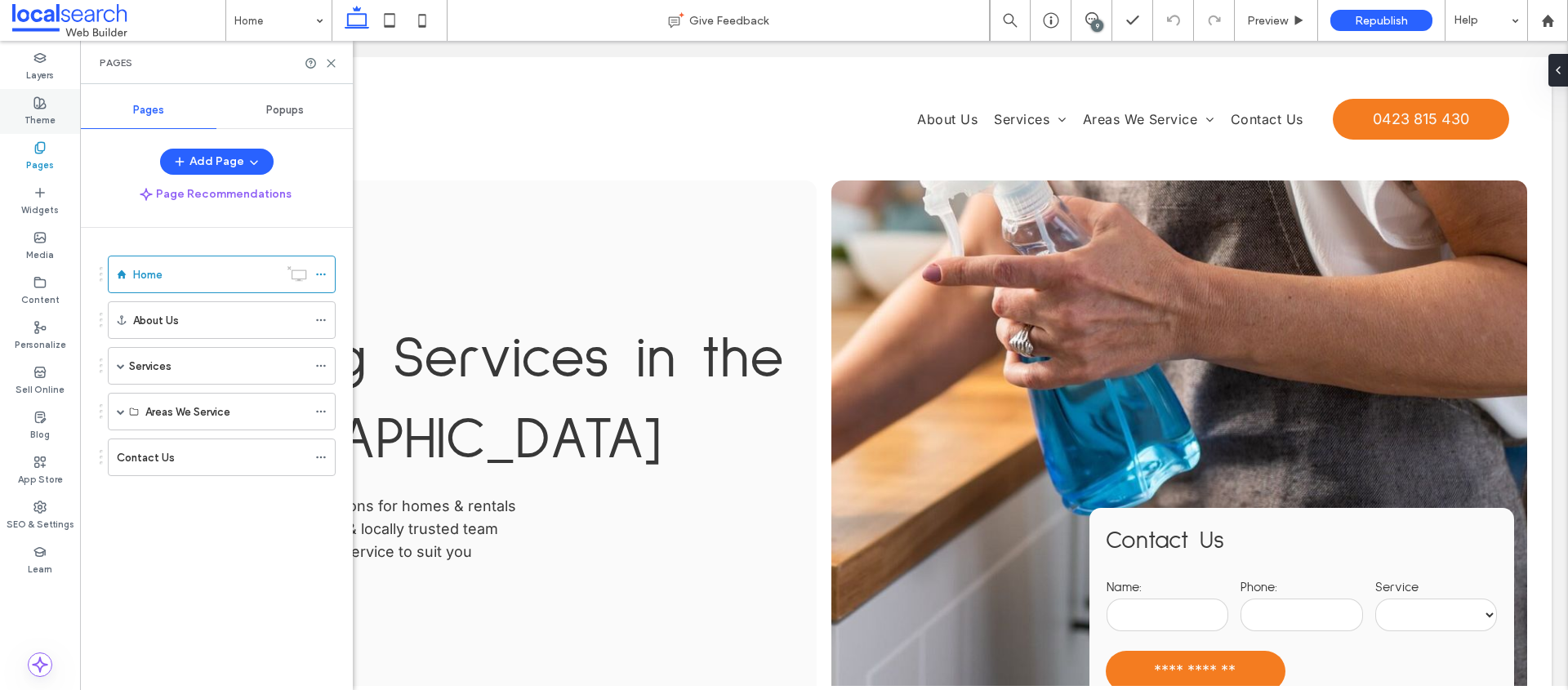
click at [37, 122] on label "Theme" at bounding box center [40, 118] width 31 height 18
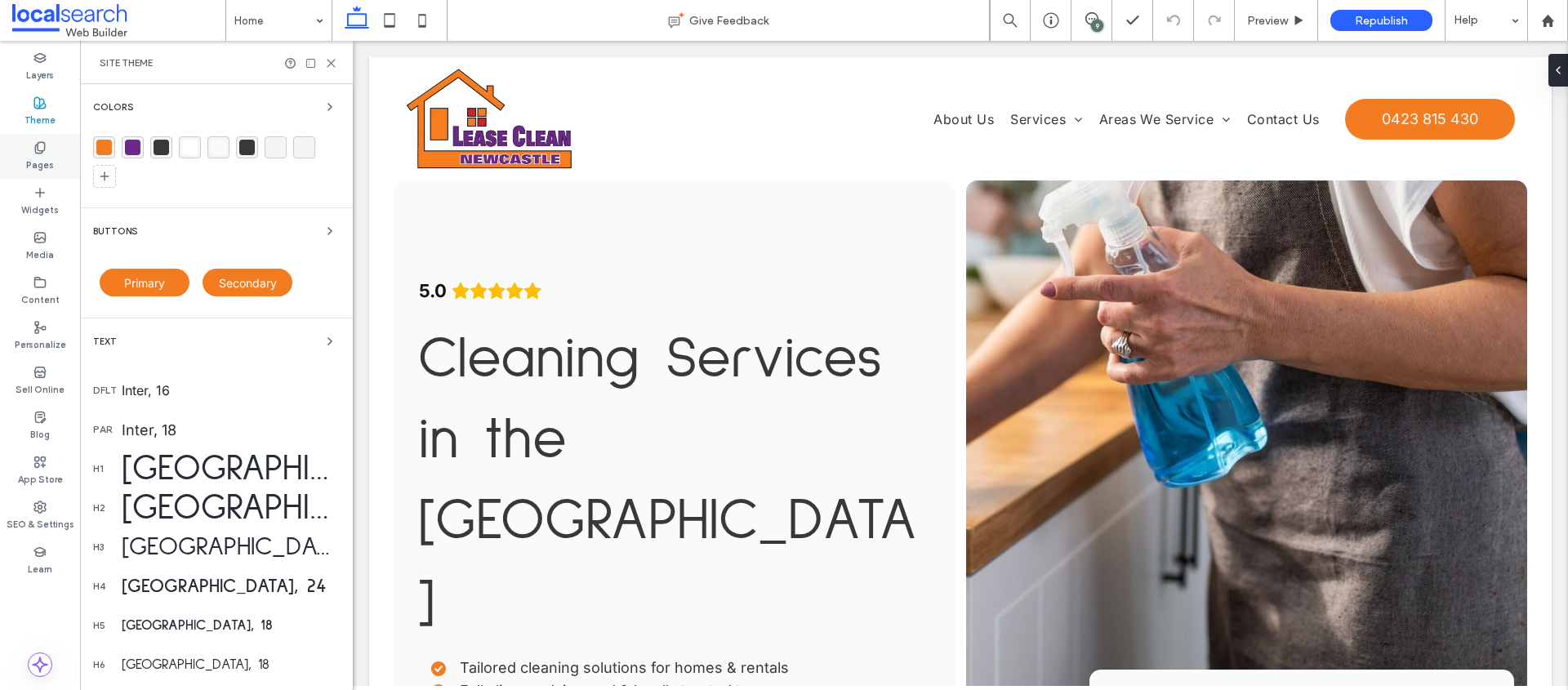
click at [34, 175] on div "Pages" at bounding box center [40, 156] width 80 height 45
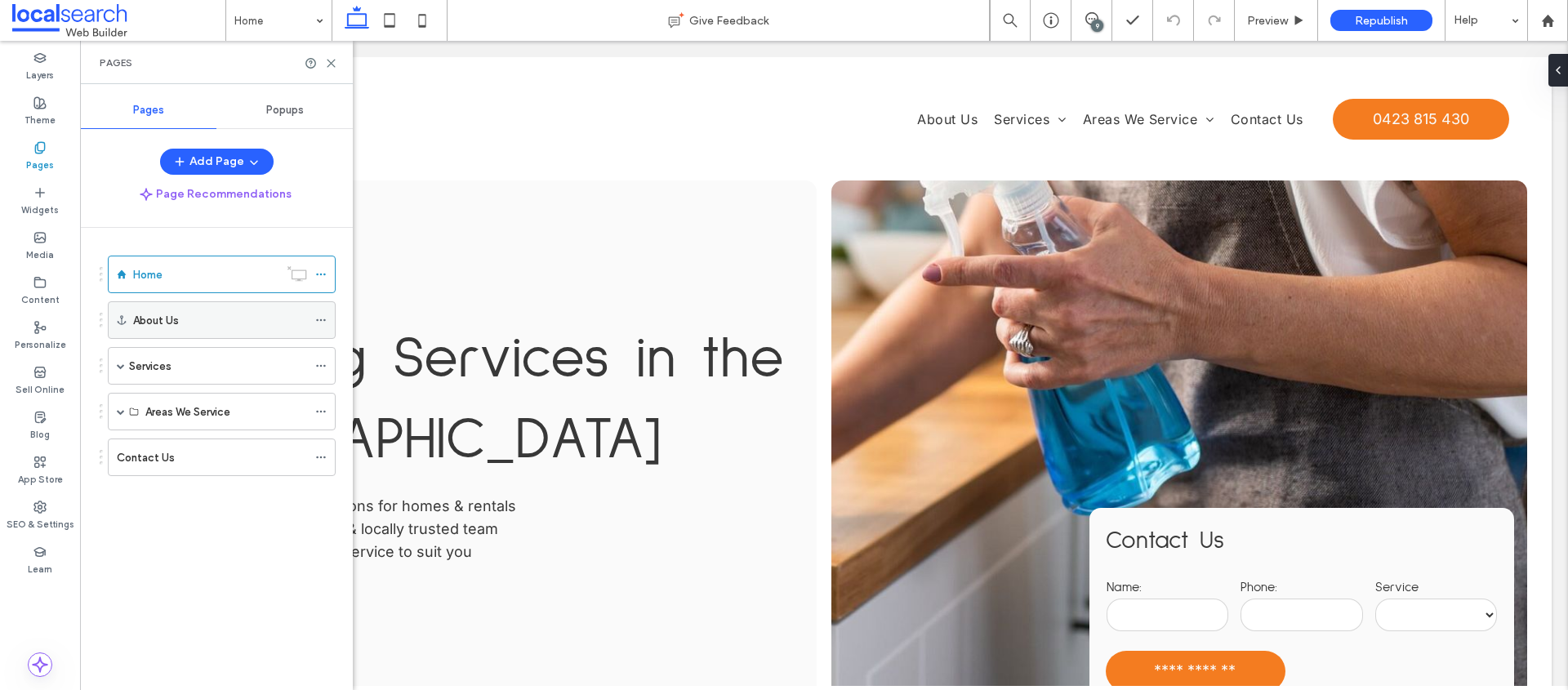
click at [316, 316] on icon at bounding box center [321, 320] width 11 height 11
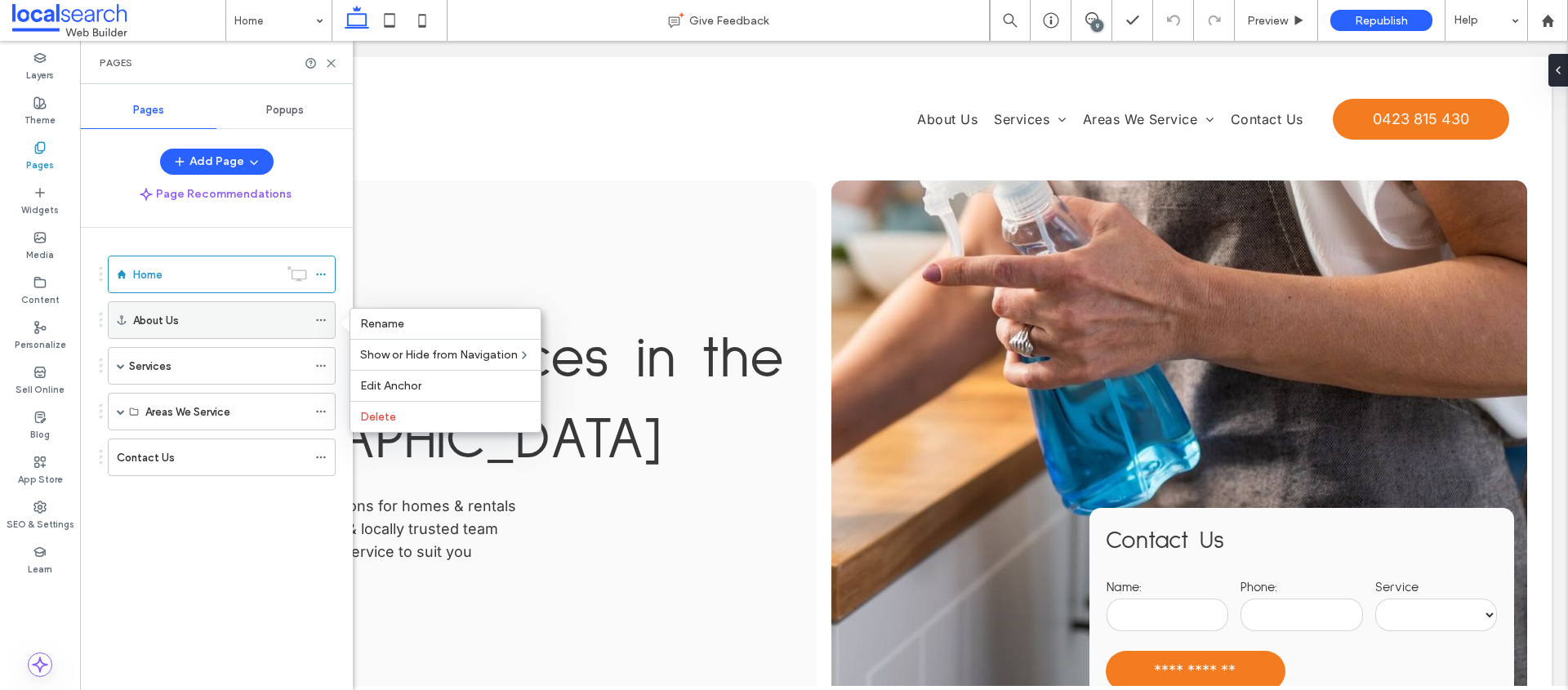
click at [319, 315] on icon at bounding box center [321, 320] width 11 height 11
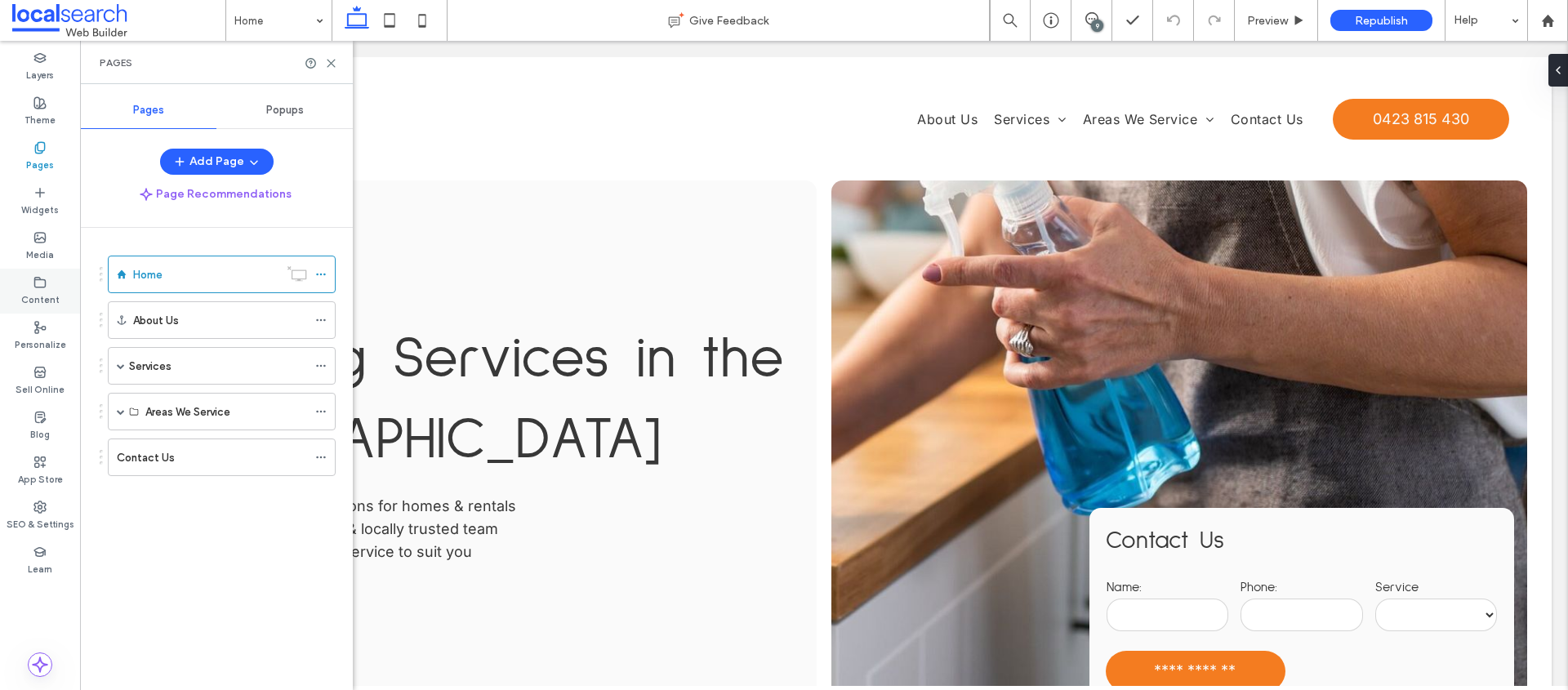
click at [43, 293] on label "Content" at bounding box center [40, 297] width 38 height 18
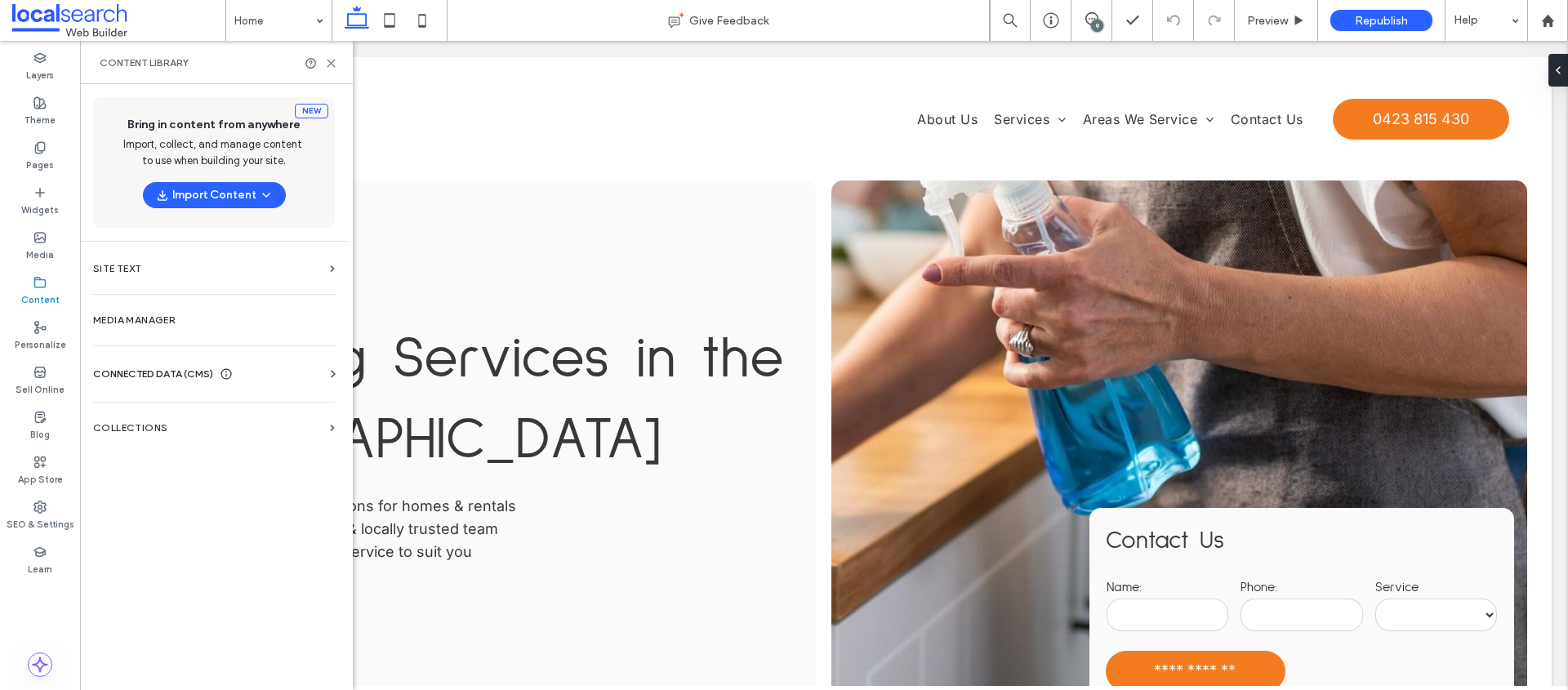
click at [185, 368] on span "CONNECTED DATA (CMS)" at bounding box center [153, 374] width 120 height 16
click at [168, 415] on label "Business Info" at bounding box center [216, 414] width 222 height 11
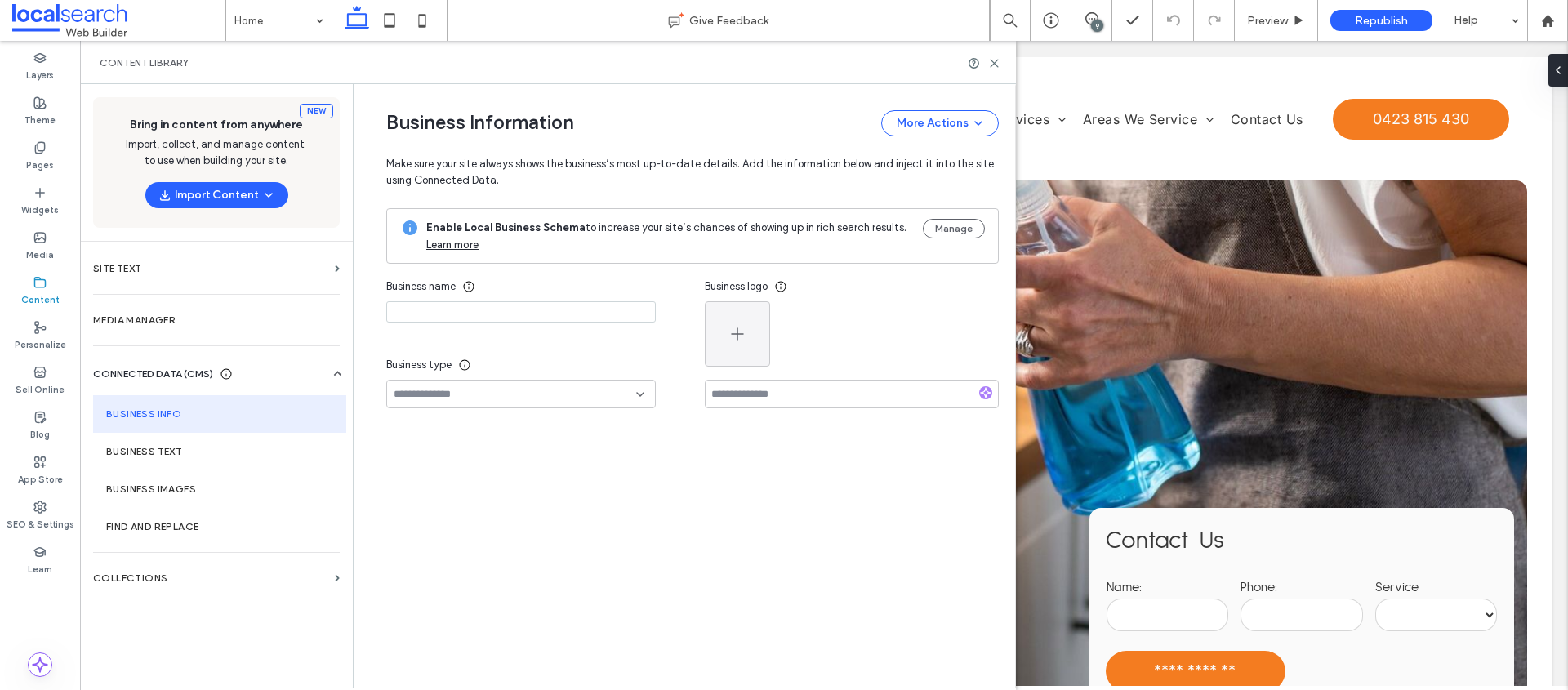
type input "**********"
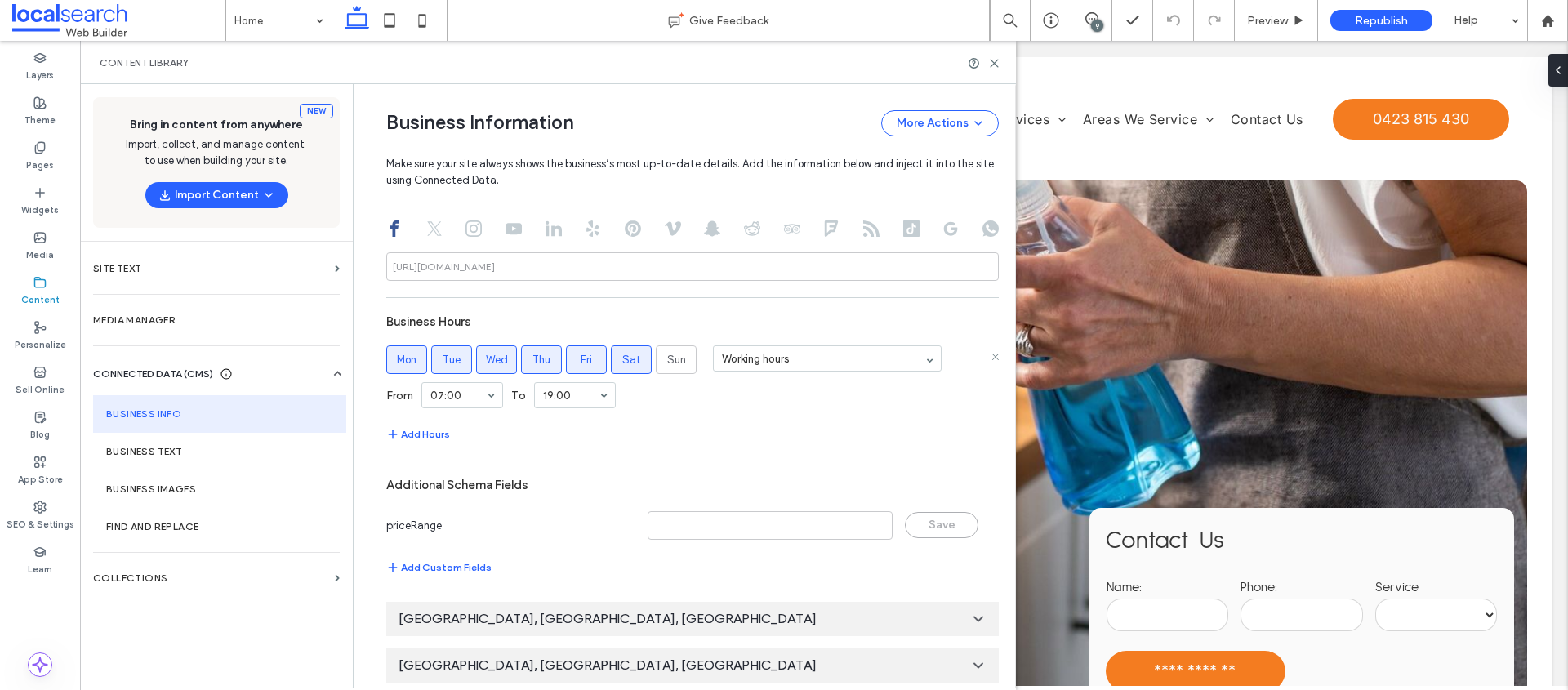
scroll to position [903, 0]
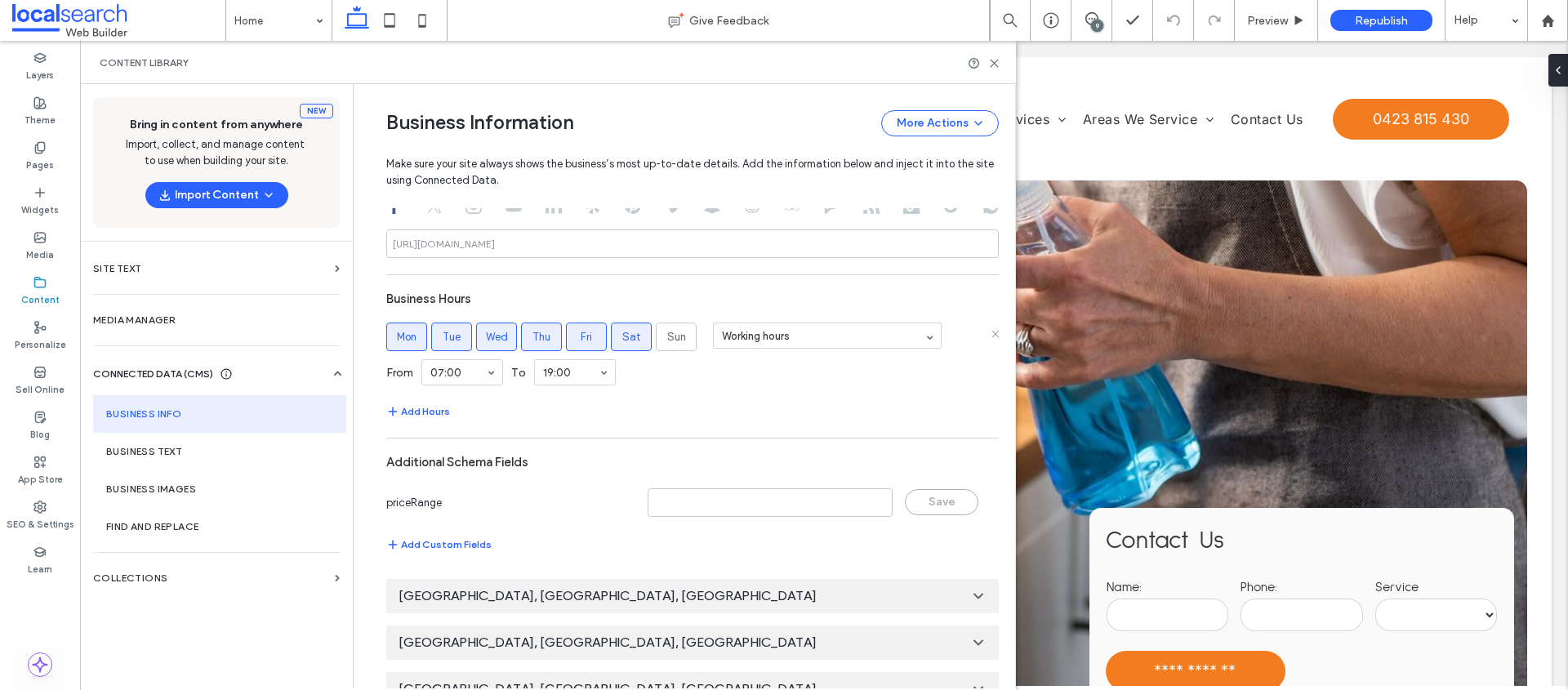
click at [639, 336] on label "Sat" at bounding box center [631, 336] width 41 height 29
click at [431, 411] on button "Add Hours" at bounding box center [417, 412] width 64 height 20
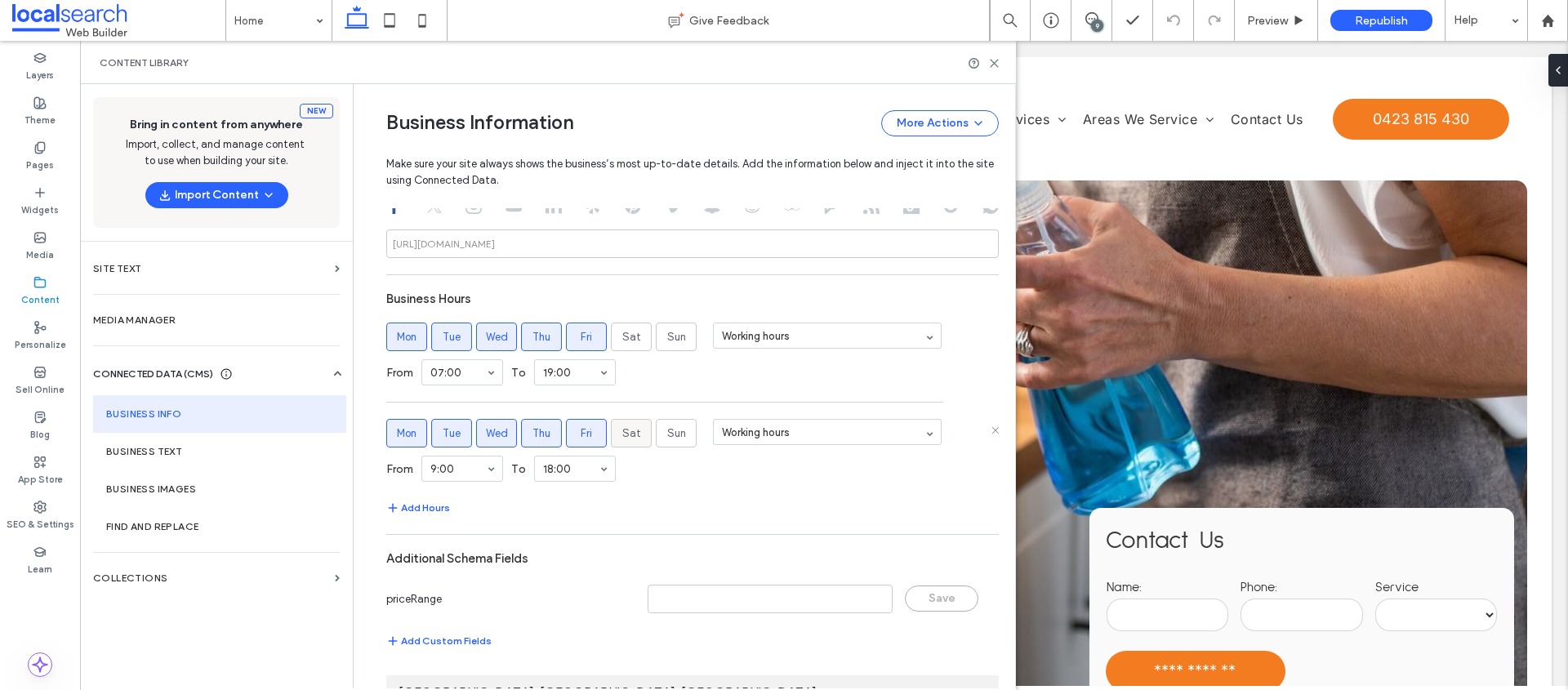
click at [611, 435] on label "Sat" at bounding box center [631, 434] width 41 height 29
click at [400, 441] on span "Mon" at bounding box center [406, 433] width 20 height 16
click at [442, 437] on span "Tue" at bounding box center [451, 433] width 18 height 16
click at [477, 436] on label "Wed" at bounding box center [497, 434] width 41 height 29
click at [540, 433] on span "Thu" at bounding box center [541, 433] width 18 height 16
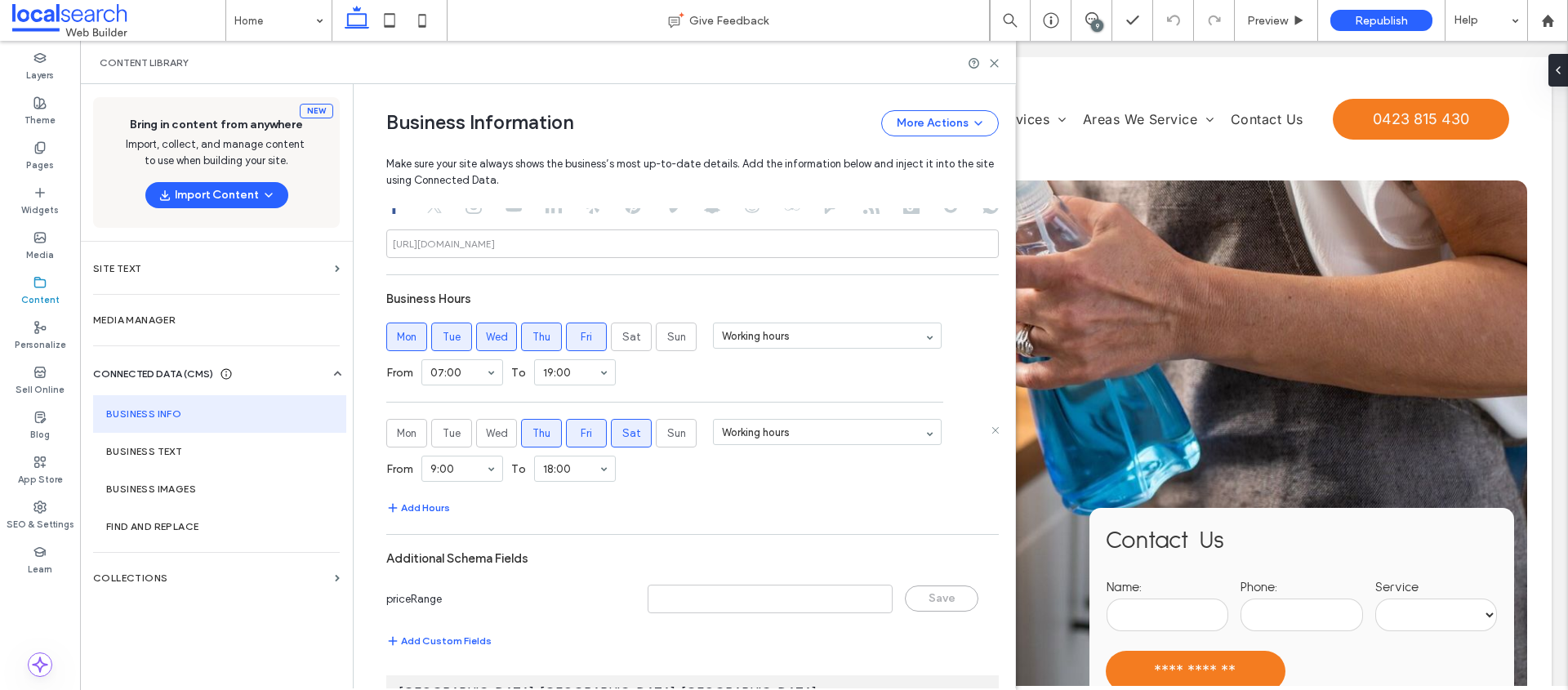
click at [573, 431] on label "Fri" at bounding box center [586, 434] width 41 height 29
click at [708, 479] on div "From 08:00 To 17:00" at bounding box center [692, 469] width 613 height 43
click at [717, 493] on section "Business Hours Mon Tue Wed Thu Fri Sat Sun Working hours From 07:00 To 19:00 Mo…" at bounding box center [692, 400] width 613 height 234
click at [998, 65] on icon at bounding box center [994, 63] width 12 height 12
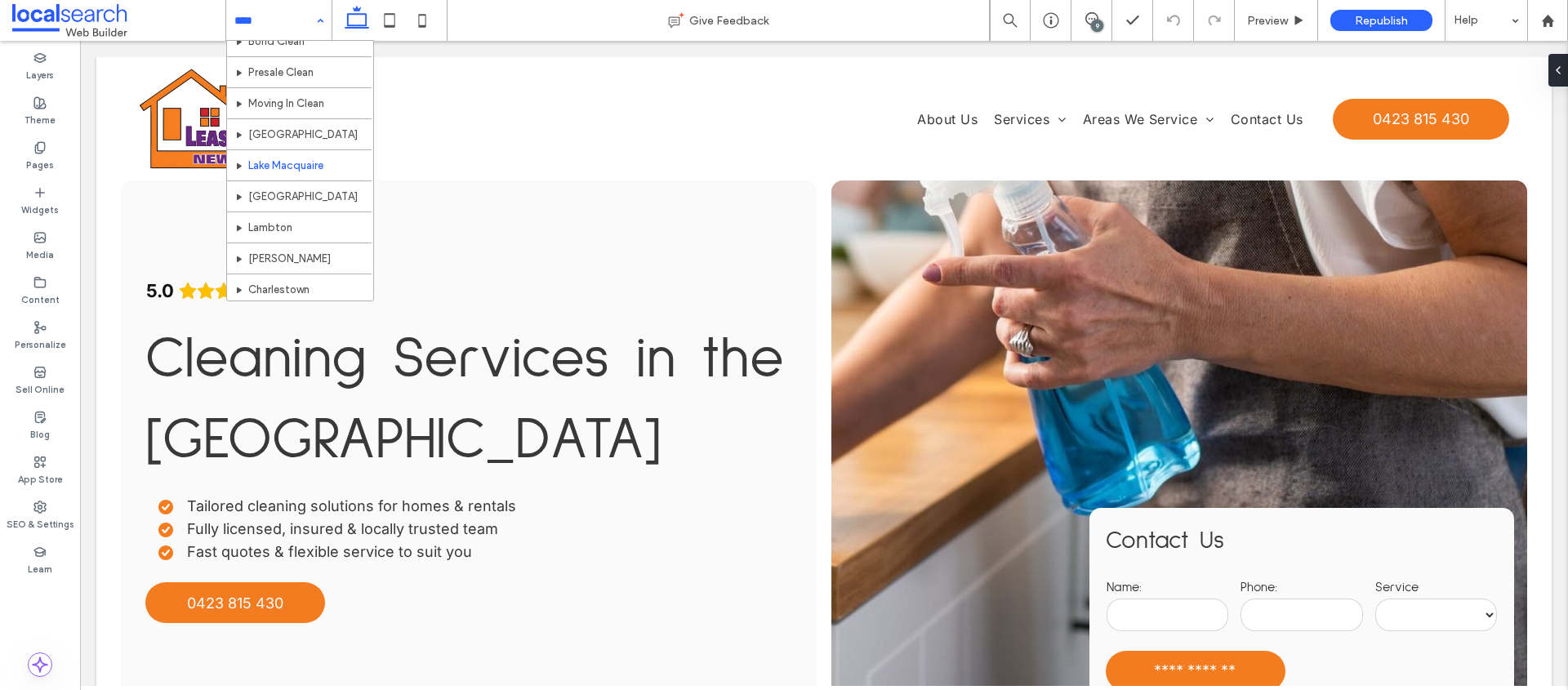
scroll to position [234, 0]
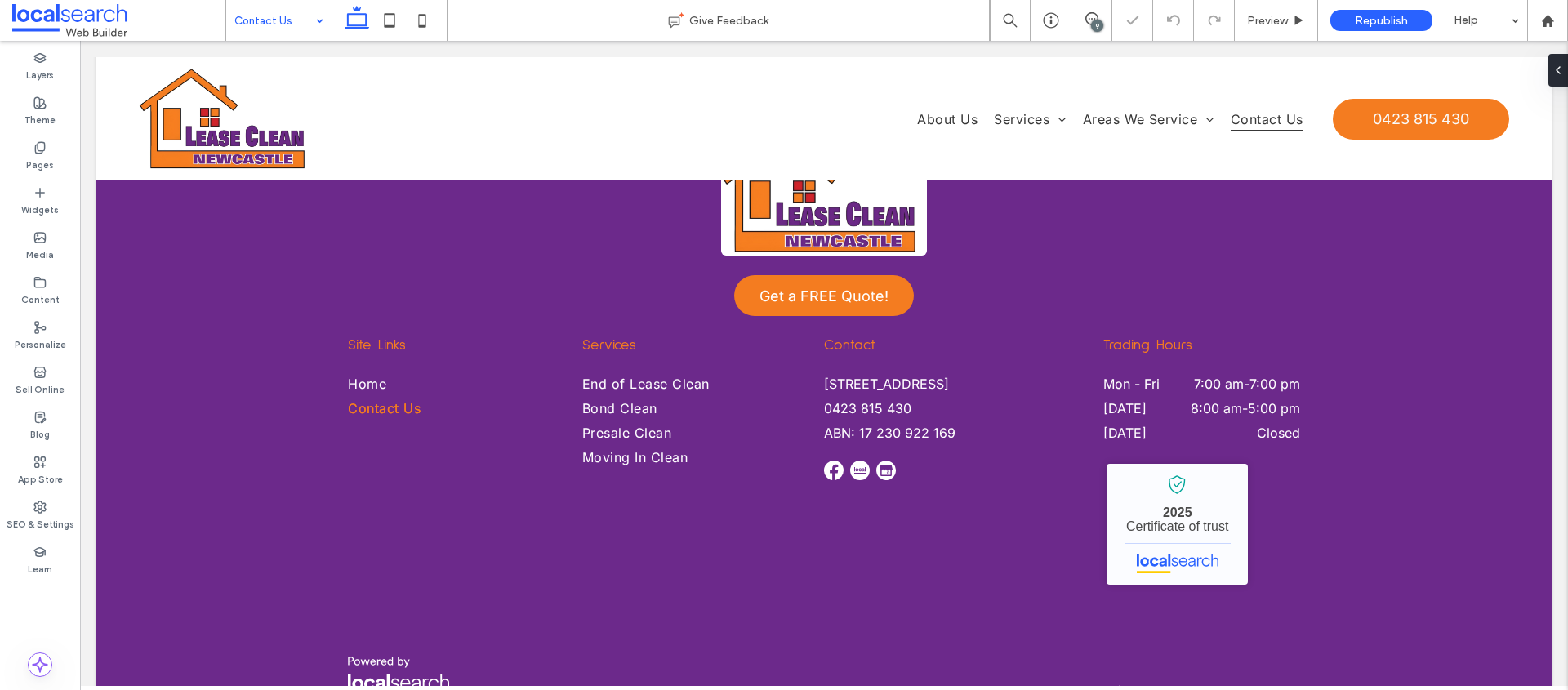
scroll to position [1501, 0]
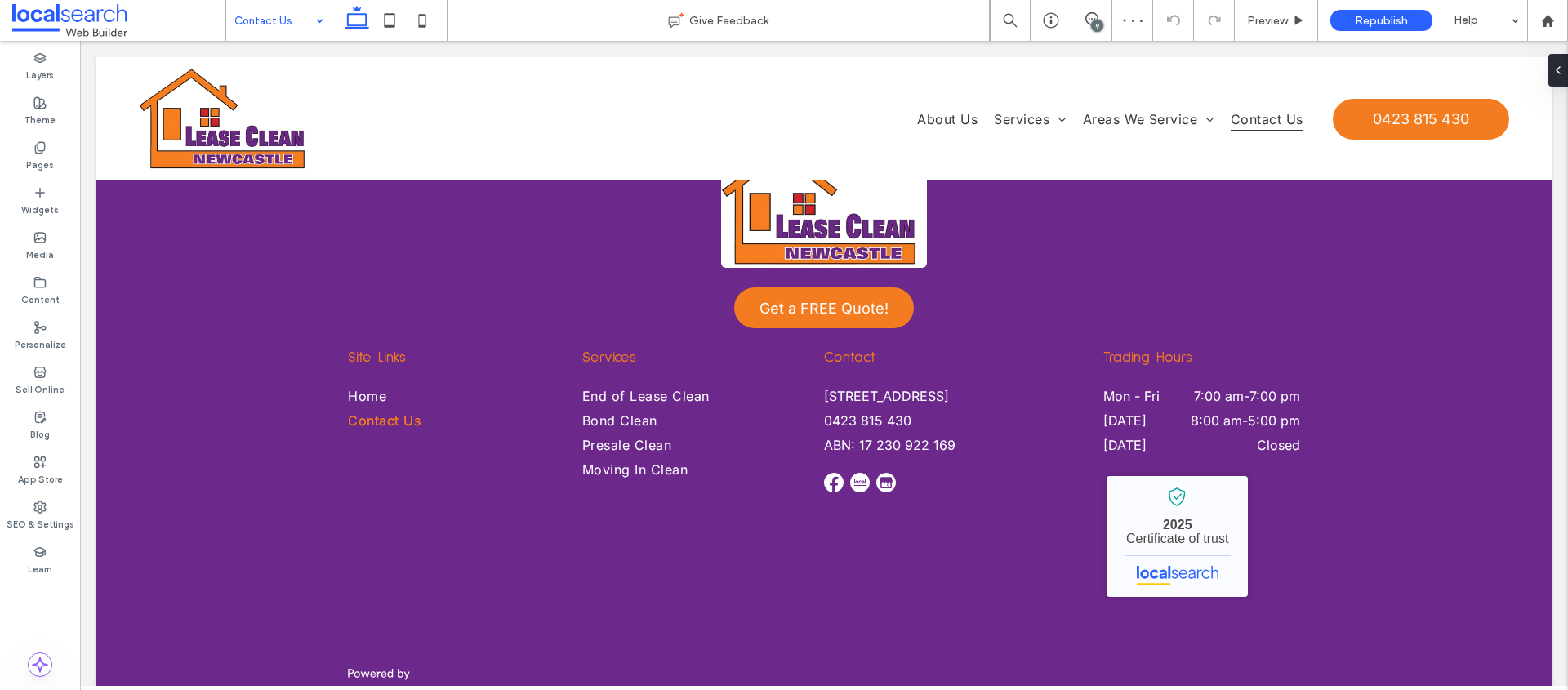
click at [228, 10] on div at bounding box center [278, 20] width 106 height 41
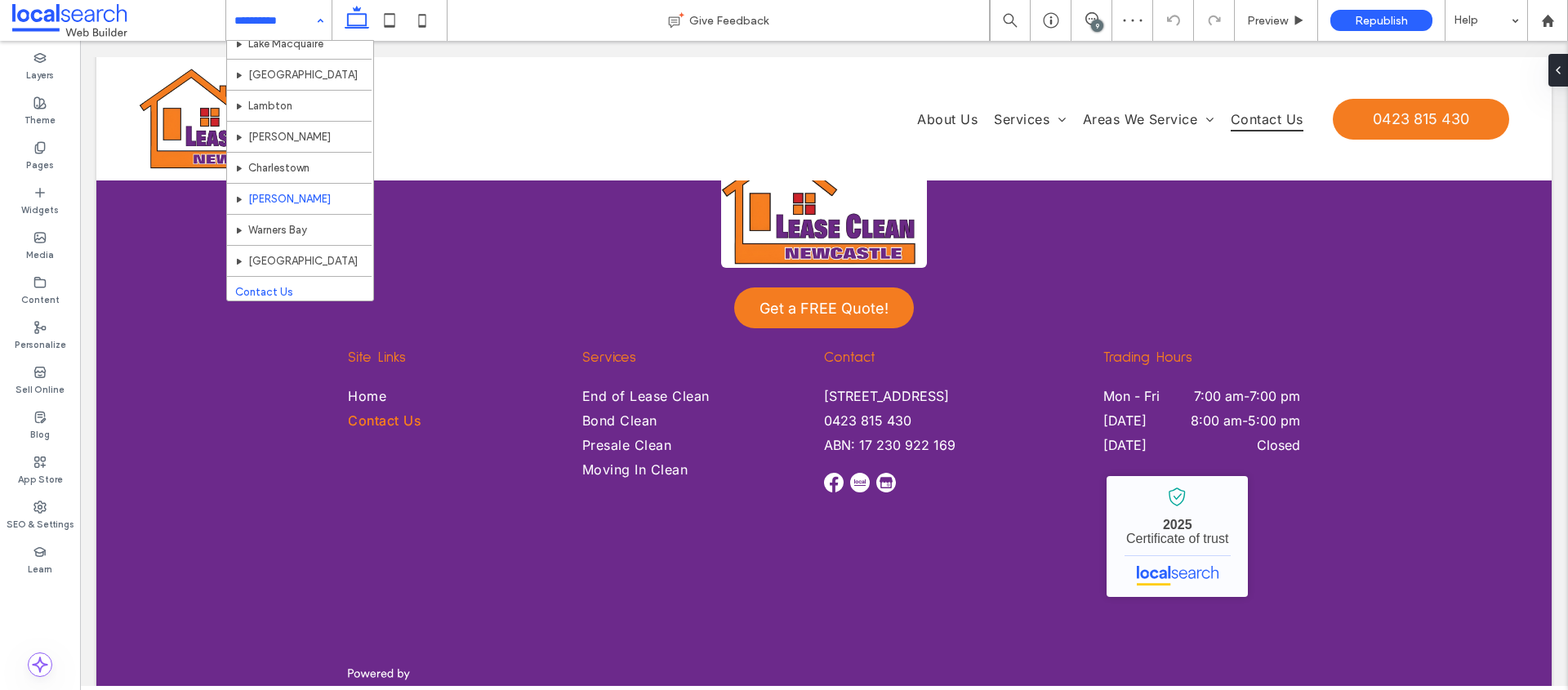
scroll to position [234, 0]
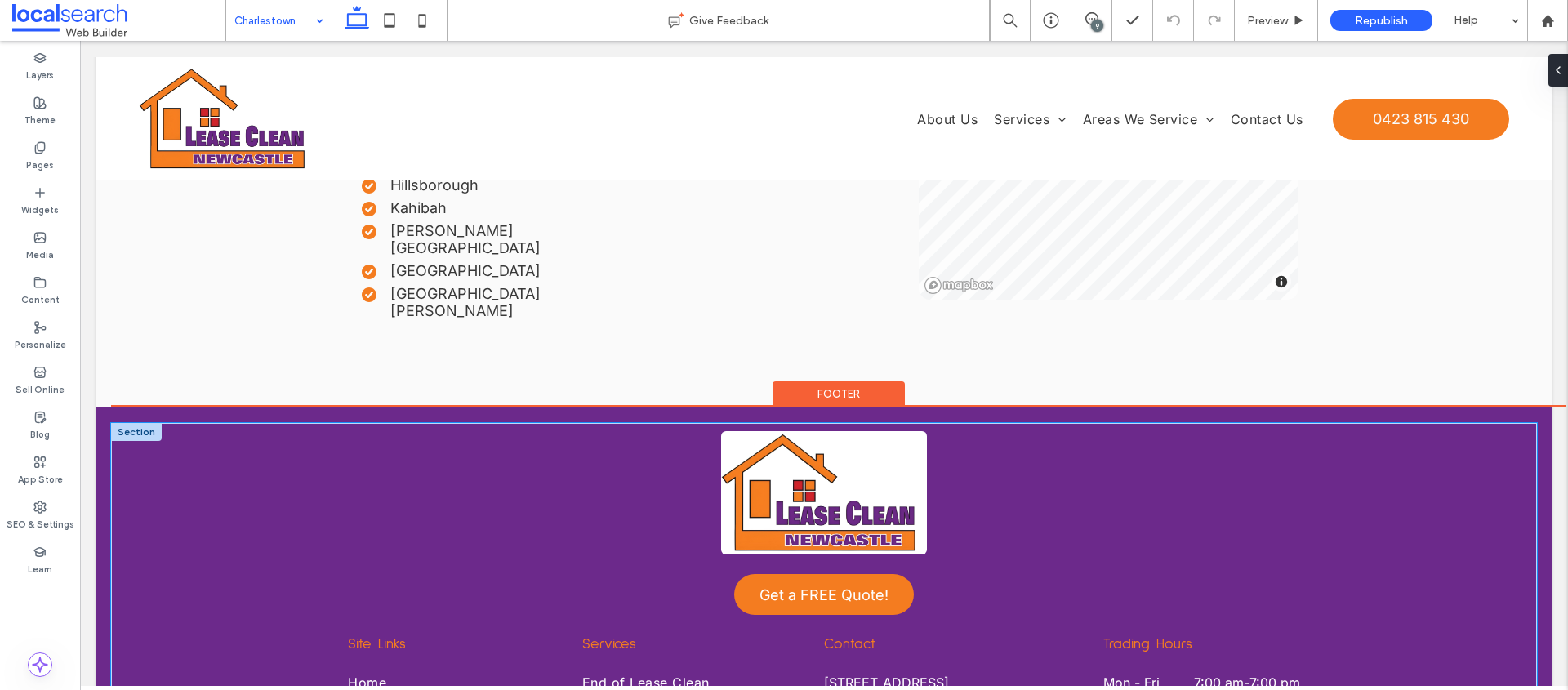
scroll to position [4097, 0]
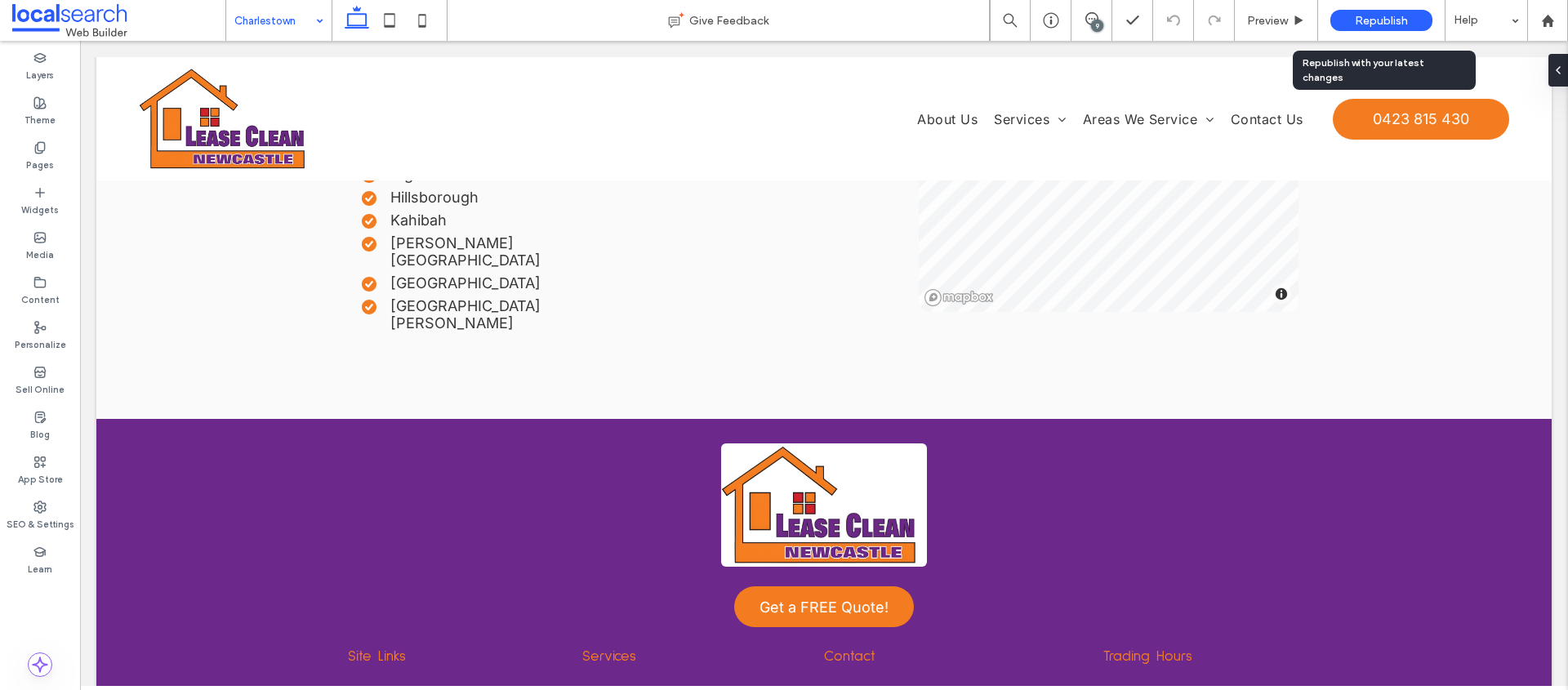
click at [1377, 18] on span "Republish" at bounding box center [1381, 21] width 53 height 14
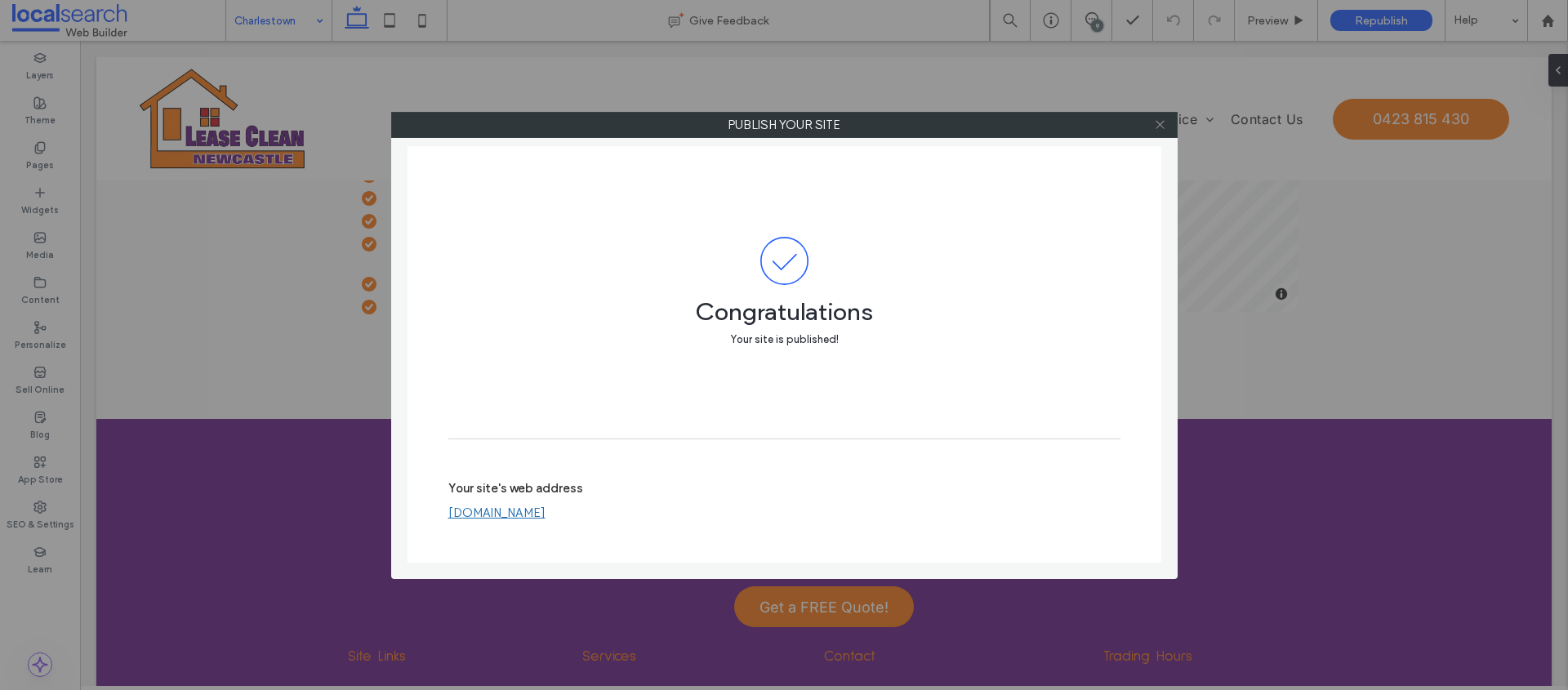
click at [1159, 122] on icon at bounding box center [1160, 124] width 12 height 12
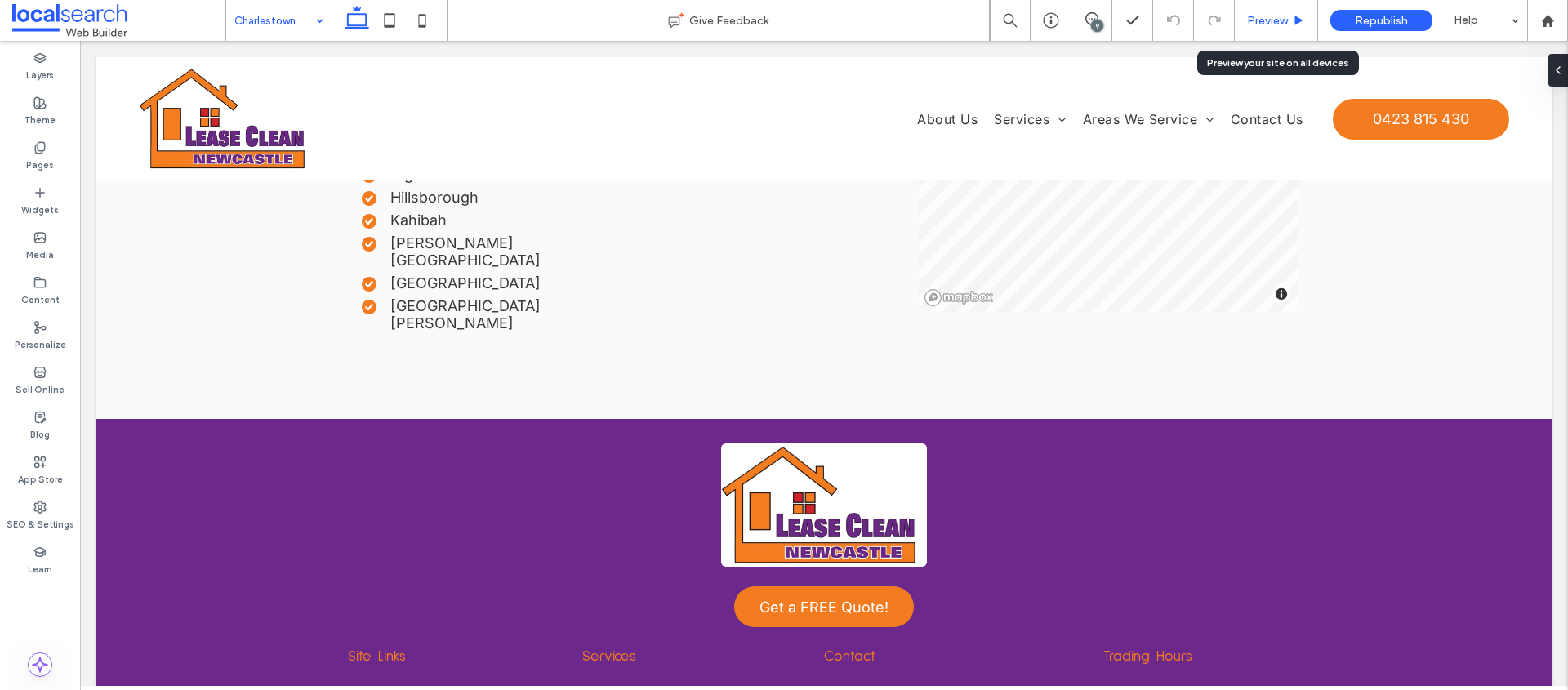
click at [1289, 27] on div "Preview" at bounding box center [1275, 20] width 83 height 41
click at [1282, 14] on span "Preview" at bounding box center [1267, 21] width 41 height 14
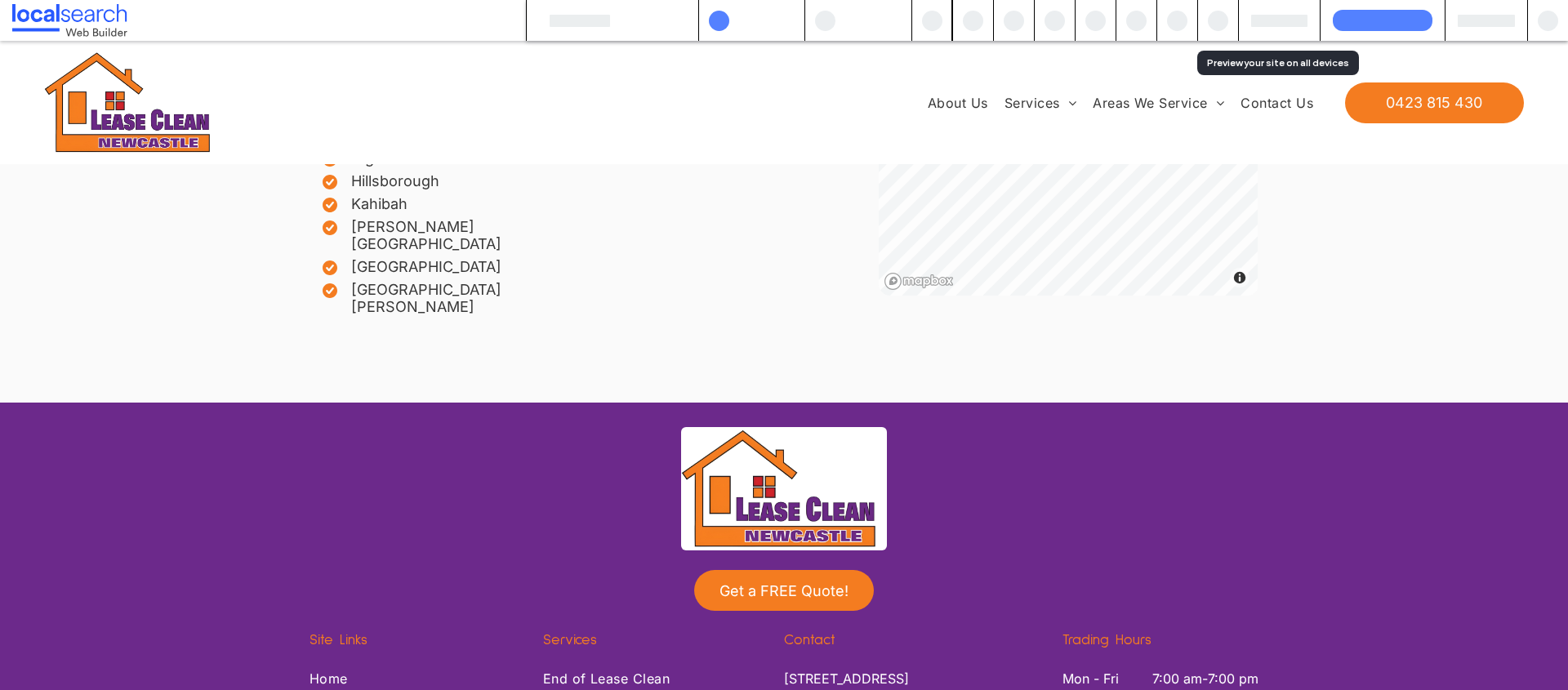
scroll to position [4081, 0]
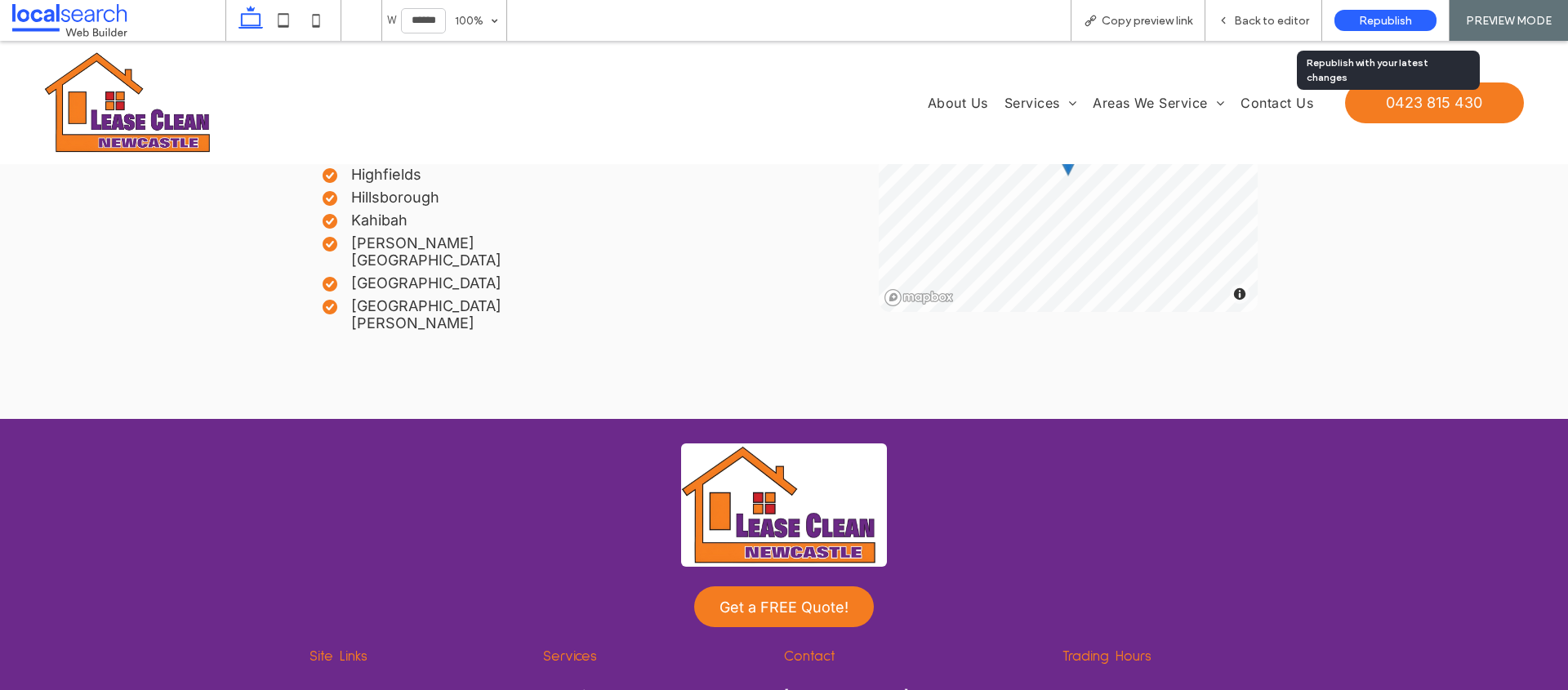
click at [1372, 23] on span "Republish" at bounding box center [1386, 21] width 53 height 14
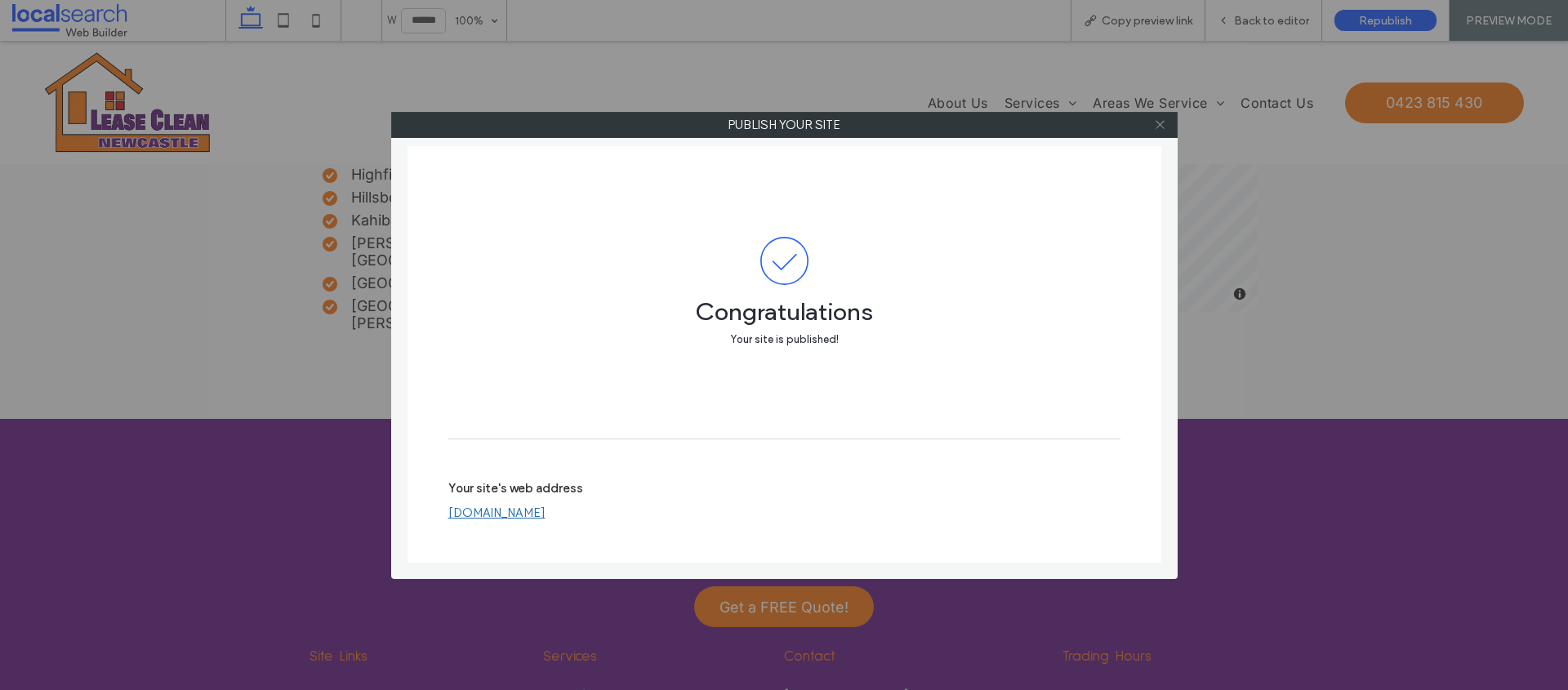
click at [1160, 124] on use at bounding box center [1159, 125] width 9 height 9
